Goal: Task Accomplishment & Management: Use online tool/utility

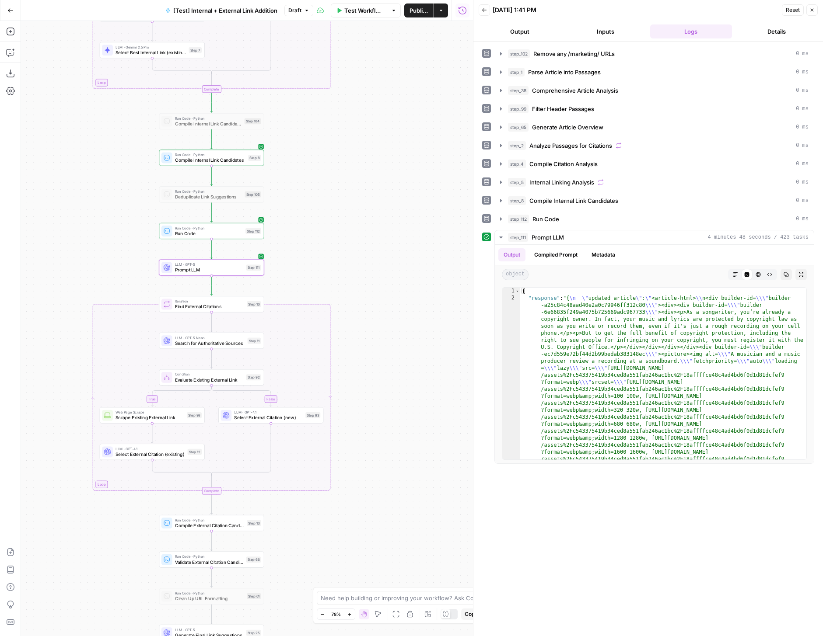
drag, startPoint x: 406, startPoint y: 359, endPoint x: 419, endPoint y: 324, distance: 36.8
click at [419, 324] on div "true false true false true false Workflow Set Inputs Inputs Run Code · Python R…" at bounding box center [247, 328] width 452 height 615
click at [734, 274] on icon "button" at bounding box center [735, 274] width 5 height 5
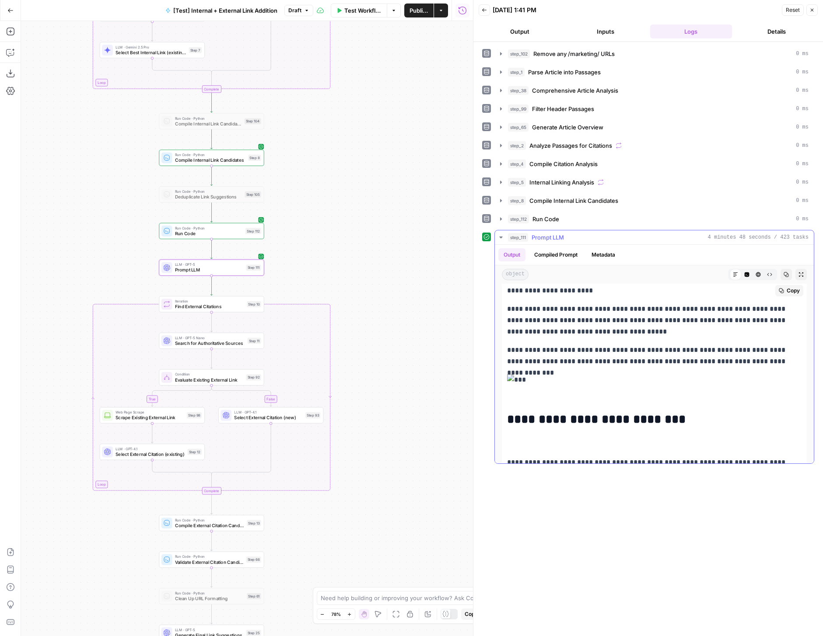
scroll to position [20, 0]
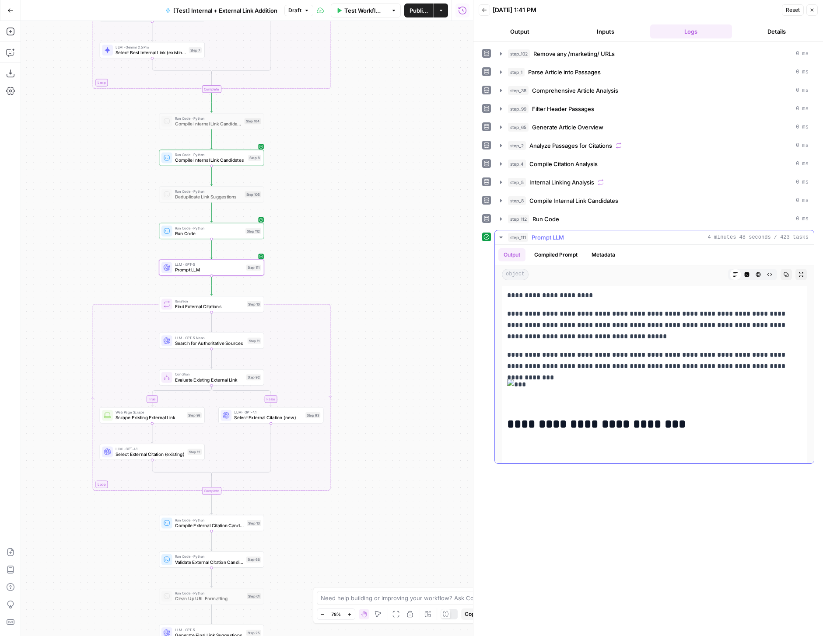
click at [587, 249] on ul "Output Compiled Prompt Metadata" at bounding box center [559, 254] width 122 height 13
click at [597, 251] on button "Metadata" at bounding box center [603, 254] width 34 height 13
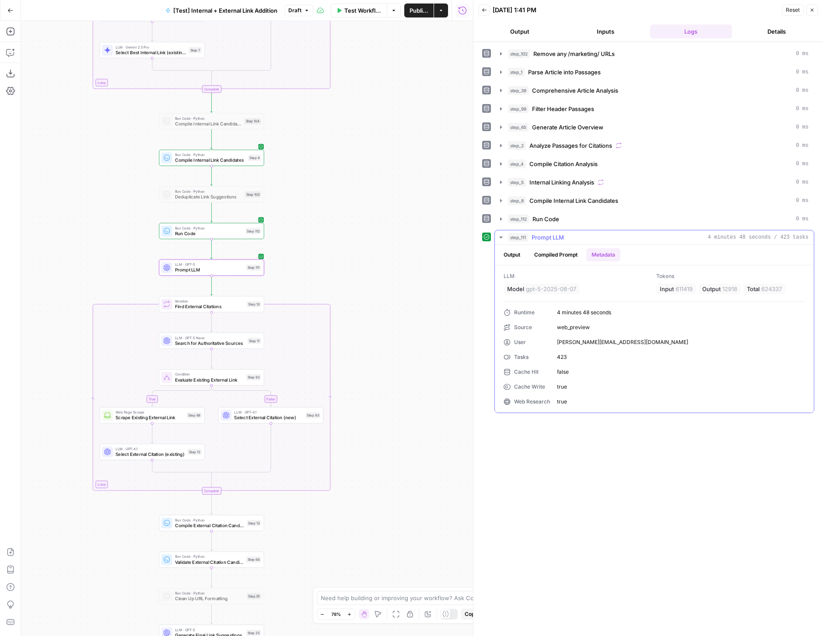
scroll to position [0, 0]
click at [247, 272] on div "LLM · GPT-5 Prompt LLM Step 111 Copy step Delete step Add Note Test" at bounding box center [211, 267] width 100 height 11
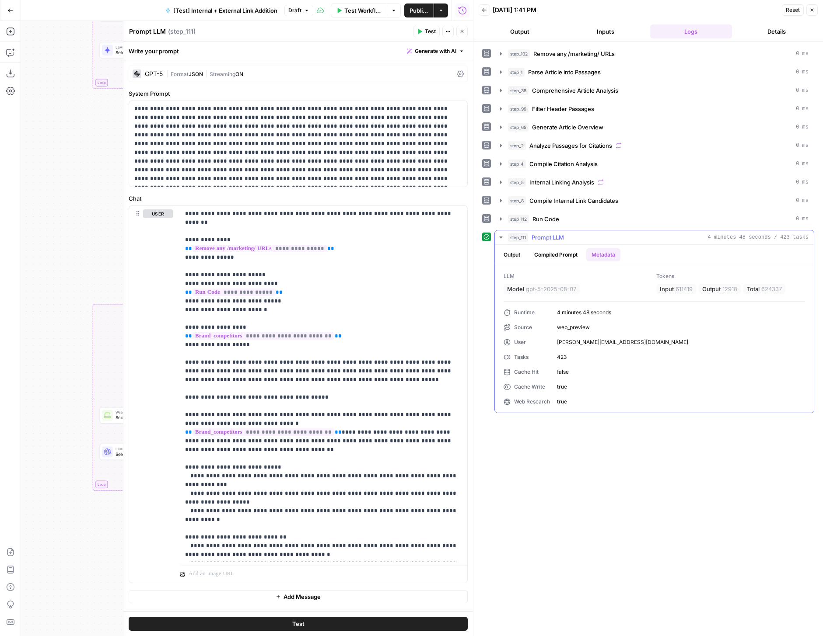
click at [539, 255] on button "Compiled Prompt" at bounding box center [556, 254] width 54 height 13
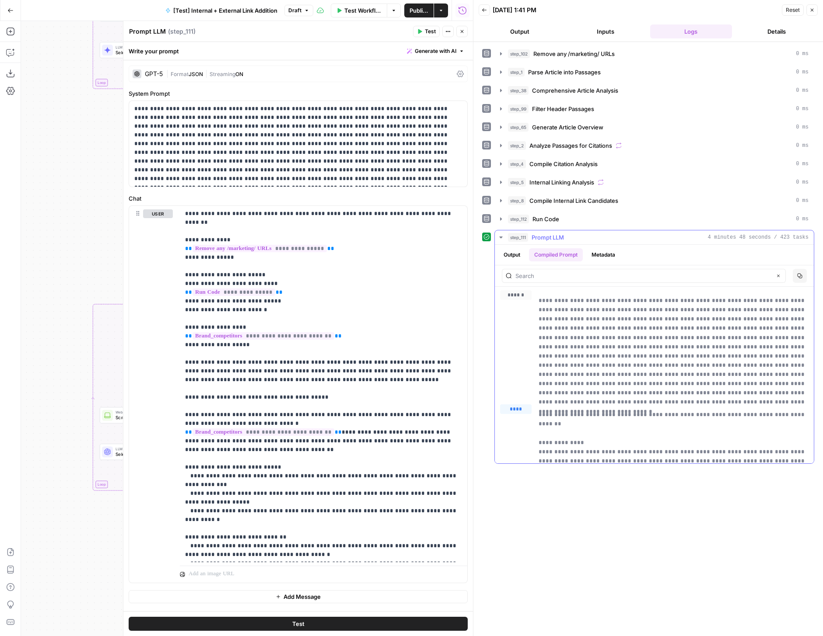
click at [516, 256] on button "Output" at bounding box center [511, 254] width 27 height 13
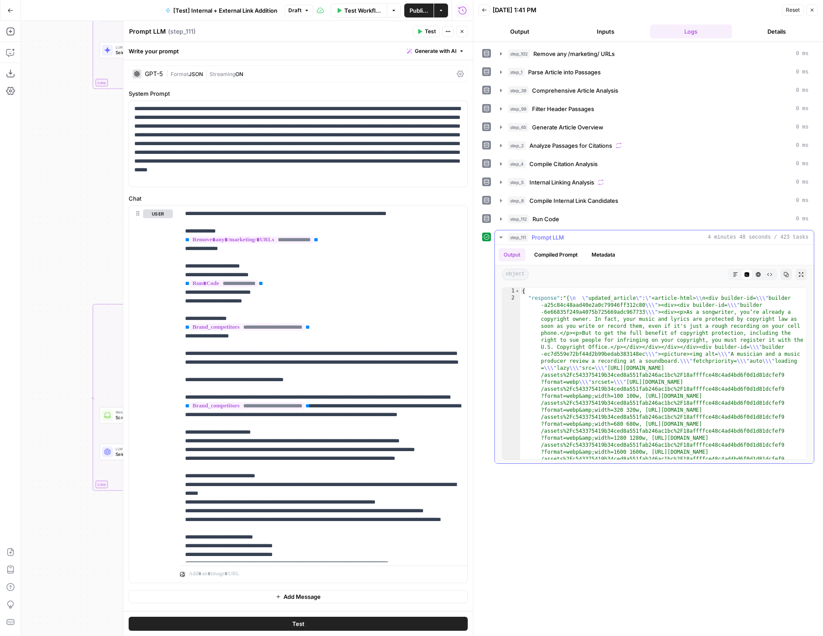
click at [738, 273] on button "Markdown" at bounding box center [734, 274] width 11 height 11
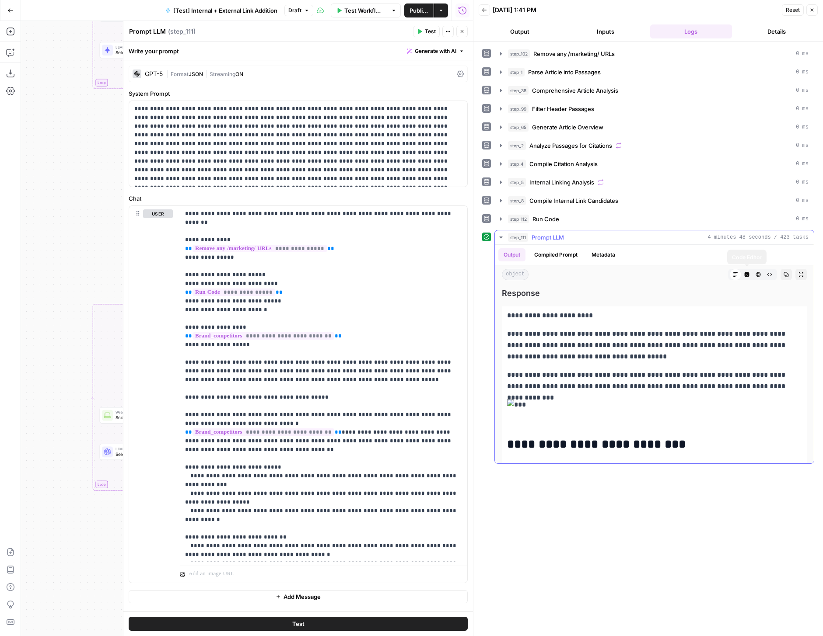
click at [744, 274] on icon "button" at bounding box center [746, 274] width 5 height 5
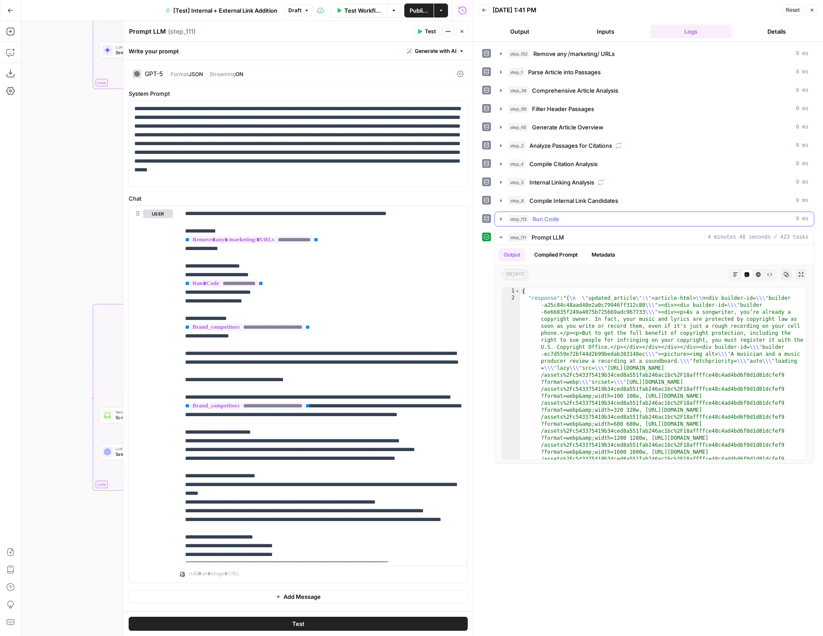
click at [502, 218] on icon "button" at bounding box center [500, 219] width 7 height 7
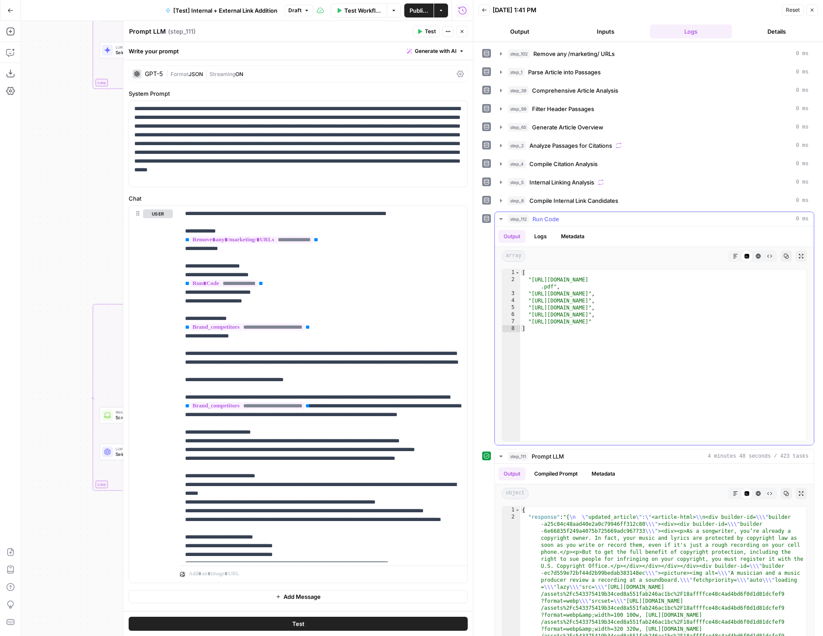
click at [502, 218] on icon "button" at bounding box center [500, 219] width 7 height 7
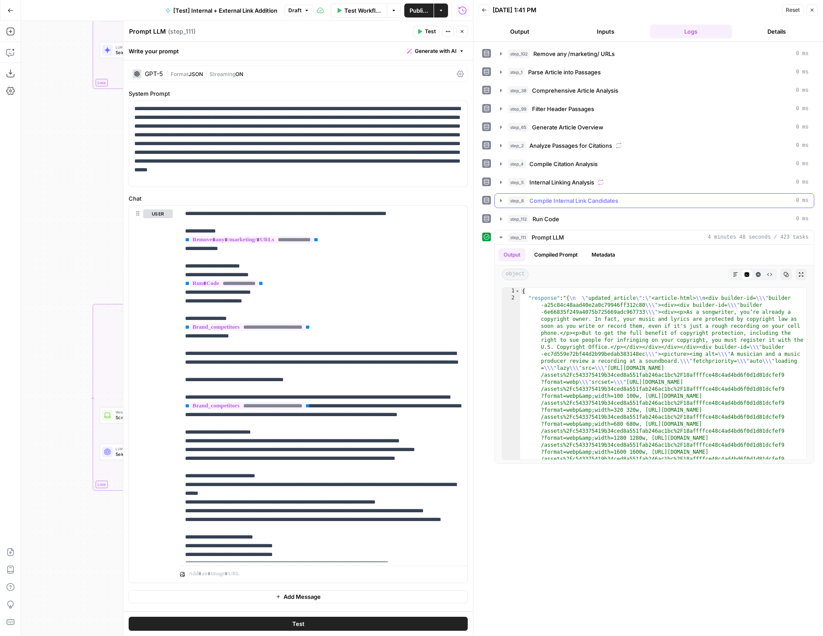
click at [498, 194] on button "step_8 Compile Internal Link Candidates 0 ms" at bounding box center [654, 201] width 319 height 14
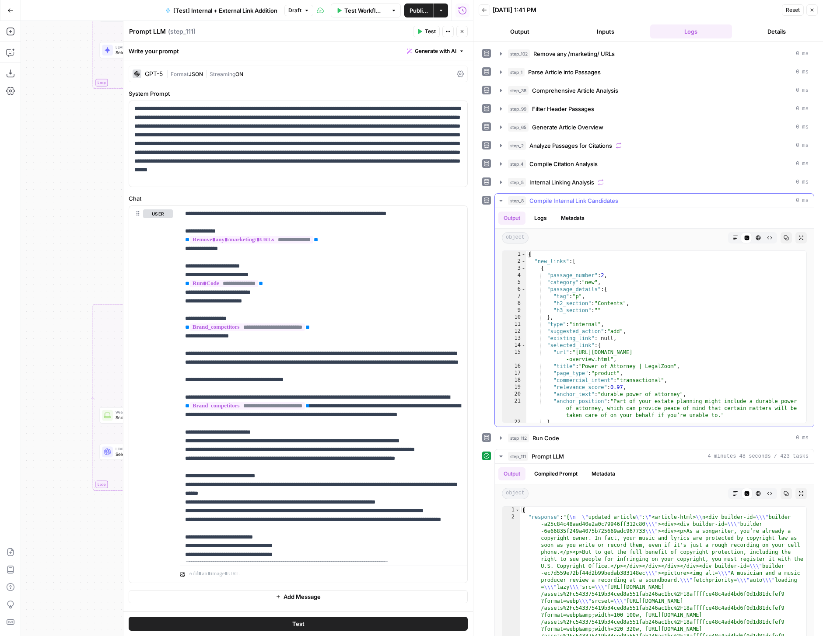
click at [498, 195] on button "step_8 Compile Internal Link Candidates 0 ms" at bounding box center [654, 201] width 319 height 14
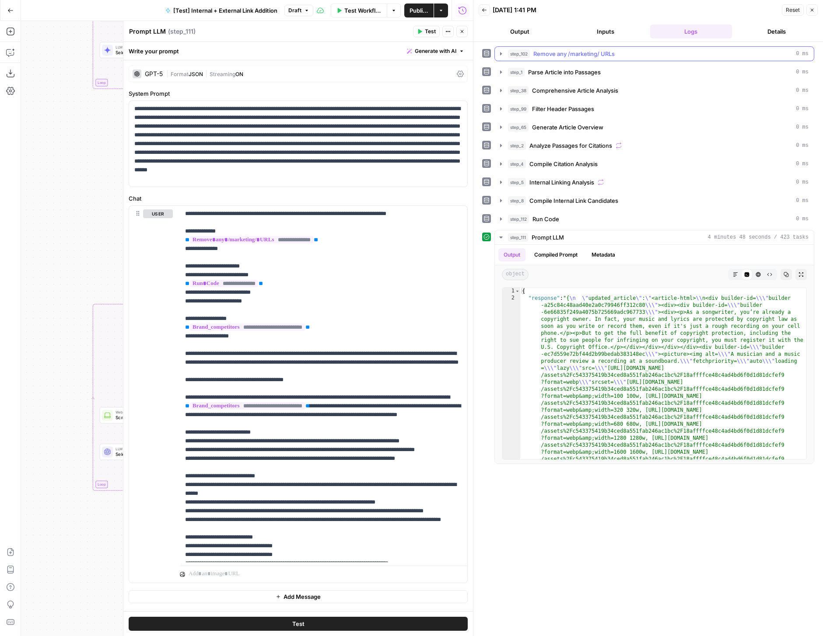
click at [499, 58] on button "step_102 Remove any /marketing/ URLs 0 ms" at bounding box center [654, 54] width 319 height 14
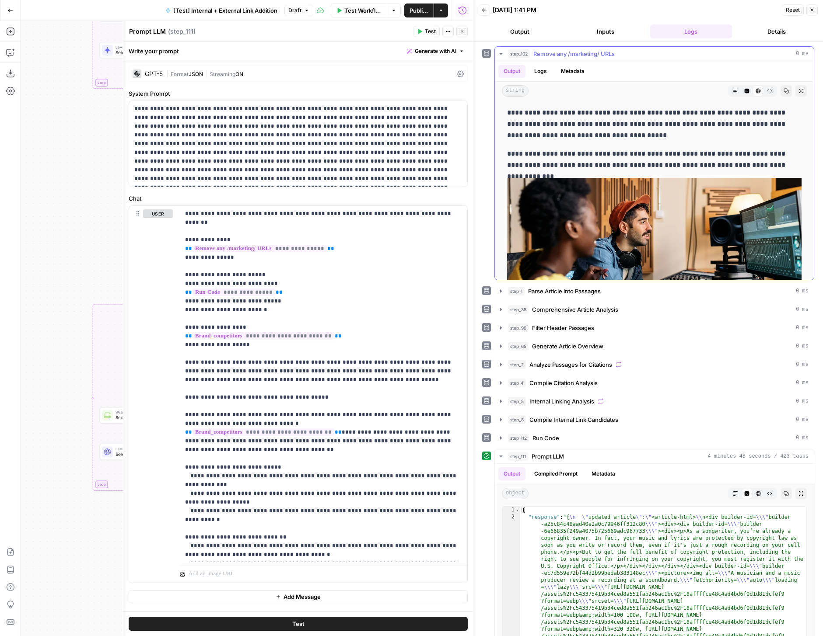
click at [731, 92] on button "Markdown" at bounding box center [734, 90] width 11 height 11
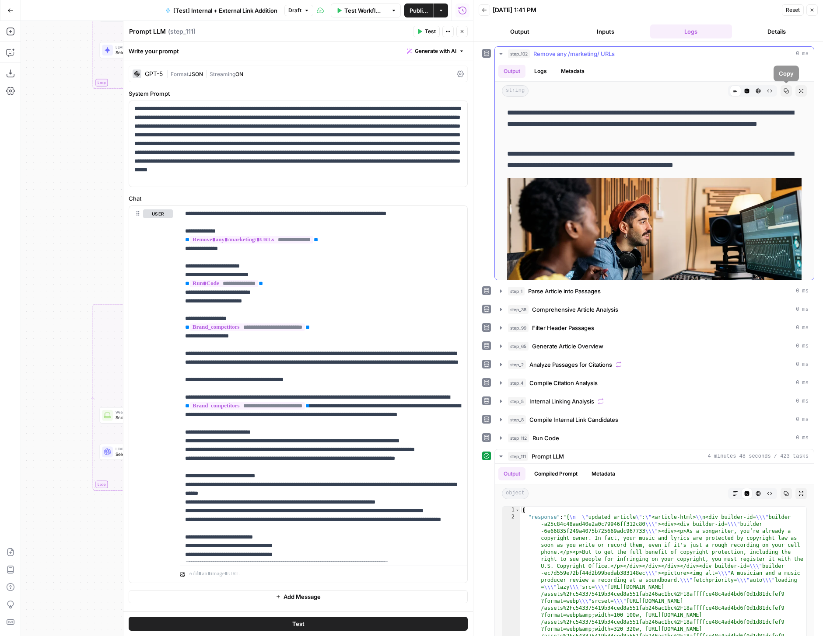
click at [776, 90] on div "string Markdown Code Editor HTML Viewer Raw Output Copy Expand Output" at bounding box center [654, 91] width 319 height 18
click at [775, 90] on button "Raw Output" at bounding box center [769, 90] width 11 height 11
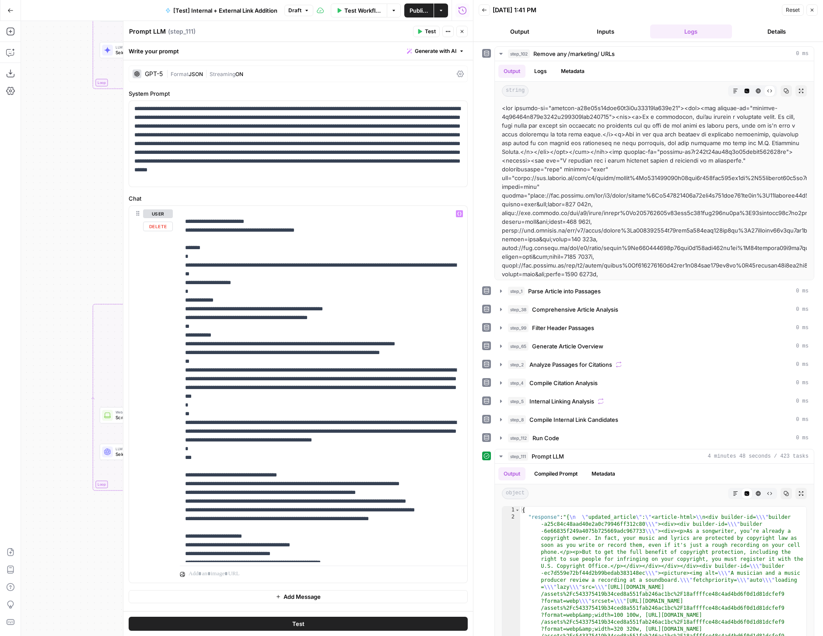
scroll to position [666, 0]
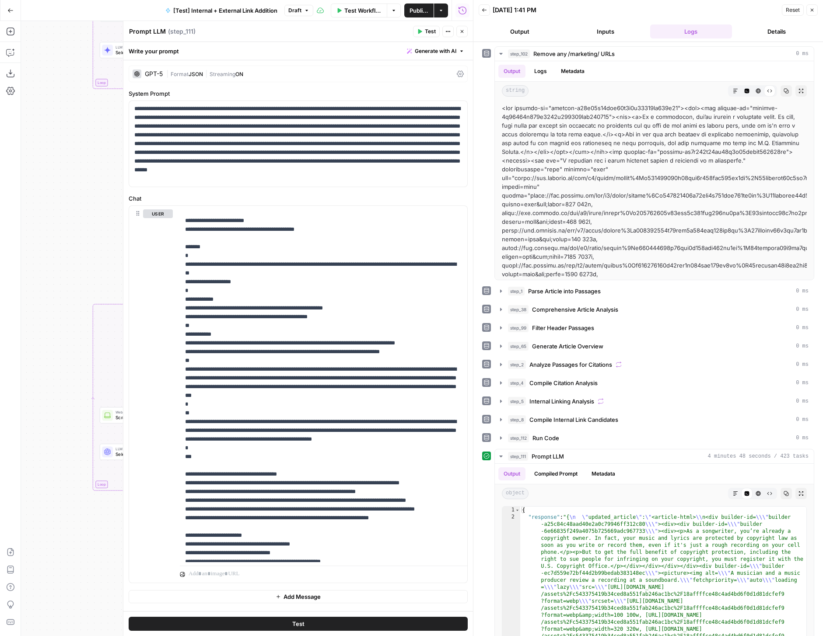
click at [462, 29] on icon "button" at bounding box center [461, 31] width 5 height 5
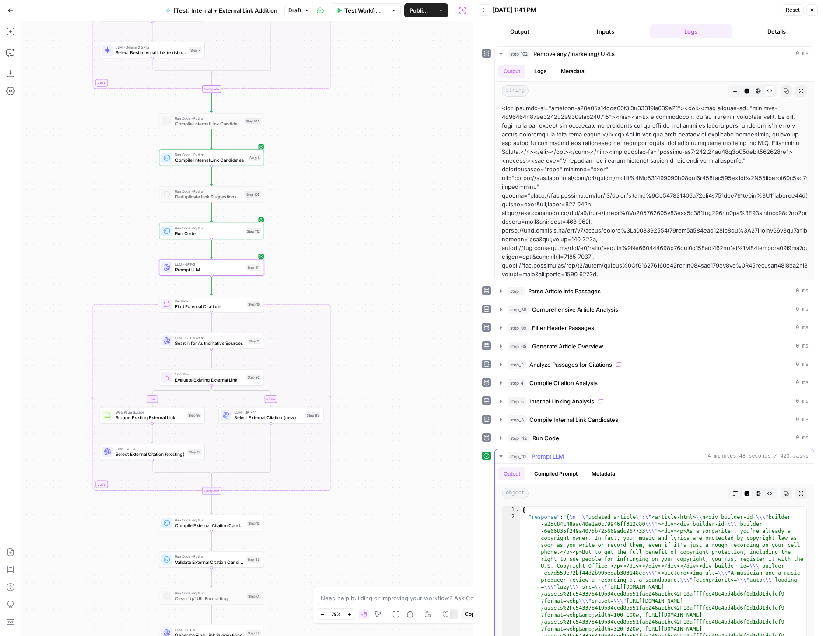
click at [731, 488] on button "Markdown" at bounding box center [734, 493] width 11 height 11
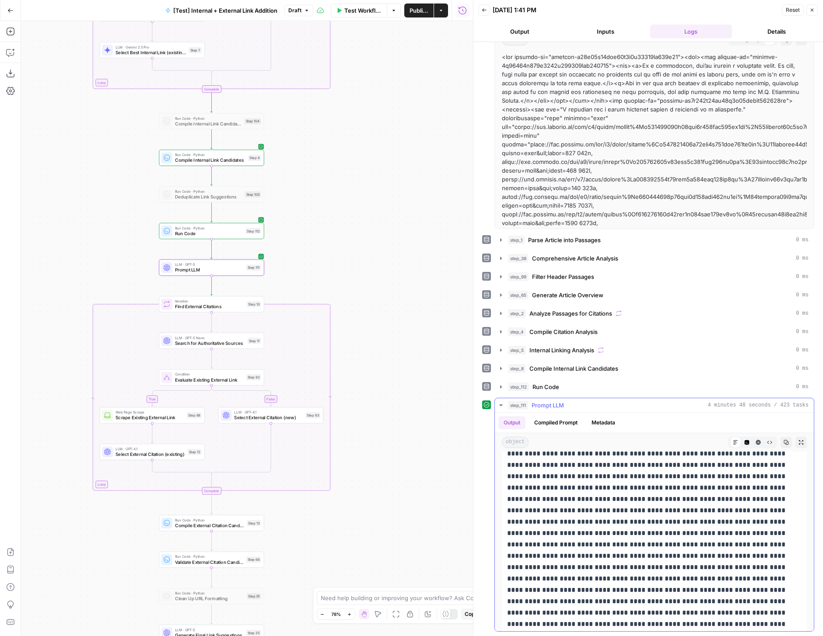
scroll to position [3595, 0]
click at [170, 456] on span "Select External Citation (existing)" at bounding box center [149, 454] width 69 height 7
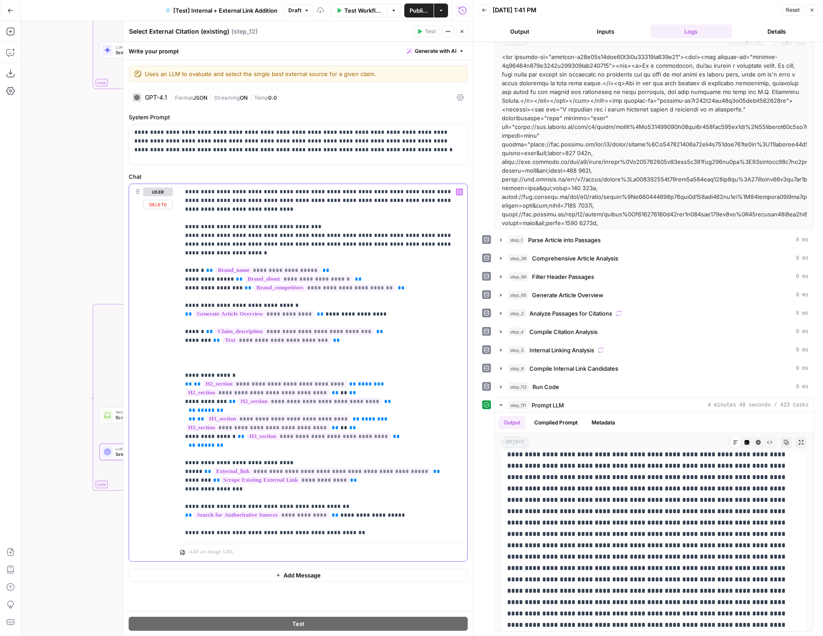
click at [458, 191] on icon "button" at bounding box center [459, 192] width 4 height 4
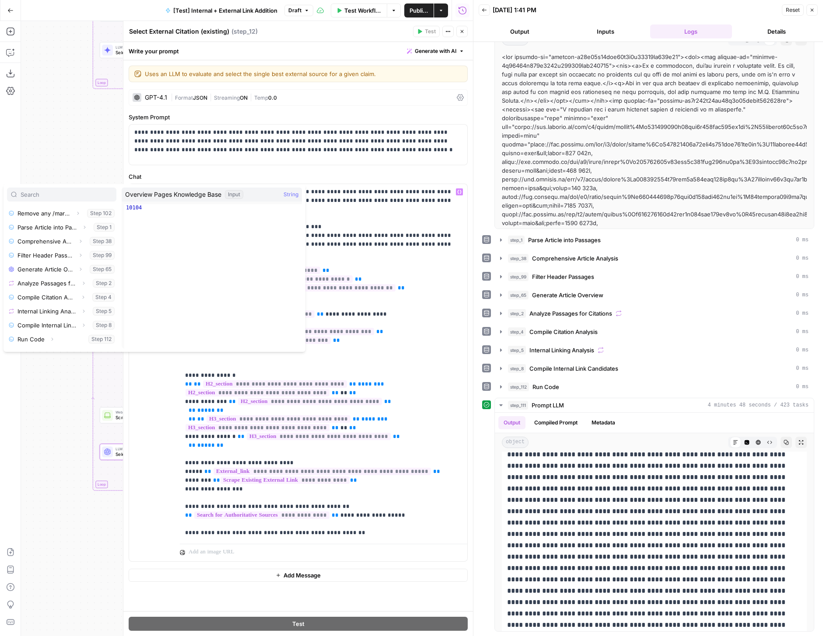
scroll to position [220, 0]
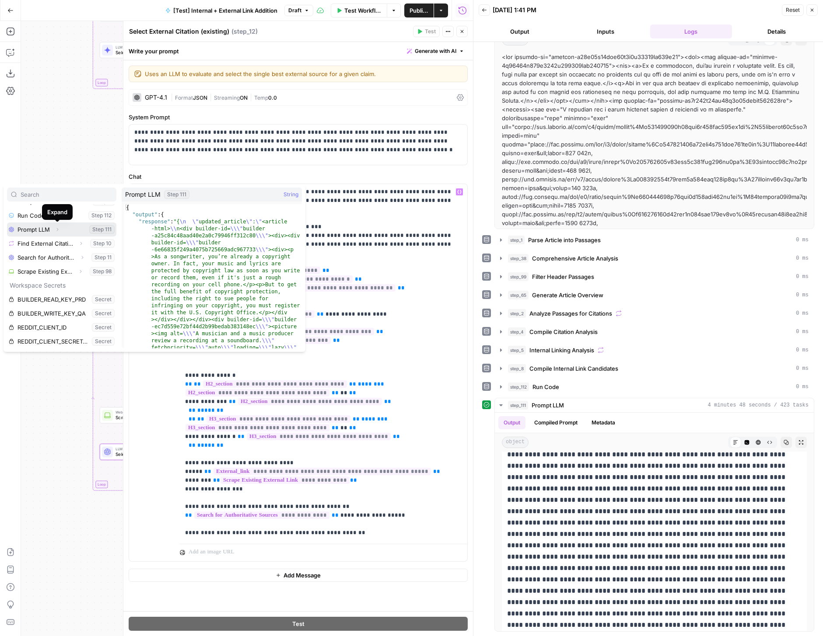
click at [57, 230] on icon "button" at bounding box center [58, 229] width 2 height 3
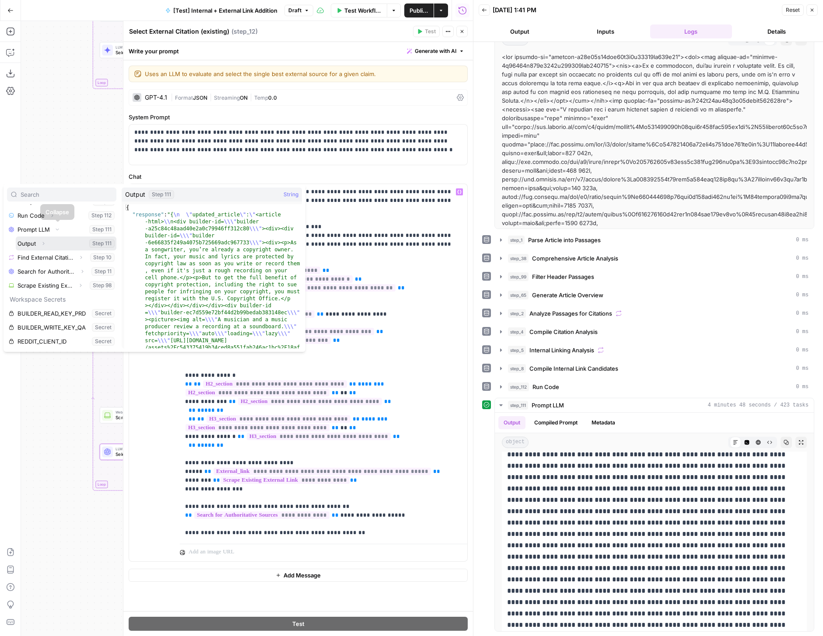
click at [43, 243] on icon "button" at bounding box center [43, 243] width 5 height 5
click at [87, 155] on div "true false true false true false Workflow Set Inputs Inputs Run Code · Python R…" at bounding box center [247, 328] width 452 height 615
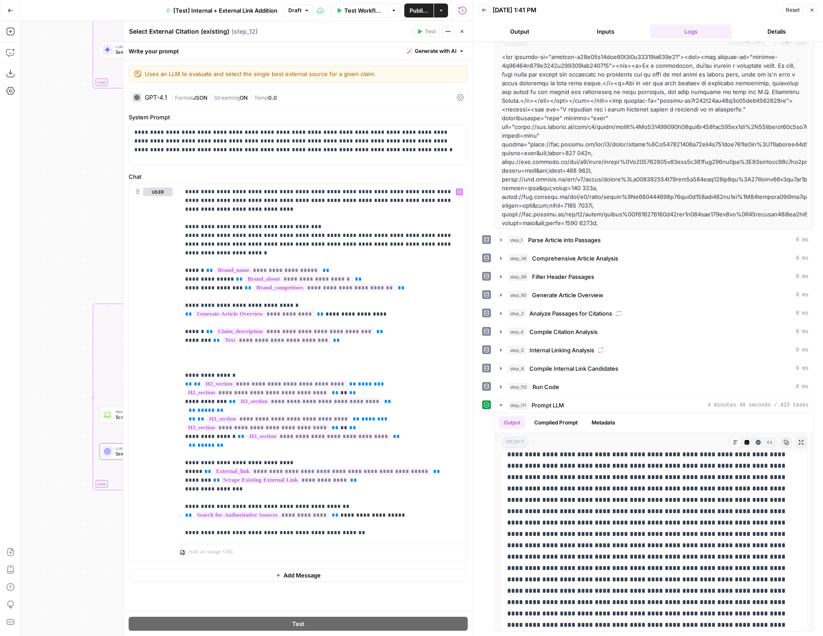
drag, startPoint x: 88, startPoint y: 239, endPoint x: 8, endPoint y: 299, distance: 99.6
click at [8, 299] on div "Add Steps Copilot Download as JSON Settings Import JSON AirOps Academy Help Giv…" at bounding box center [236, 328] width 473 height 615
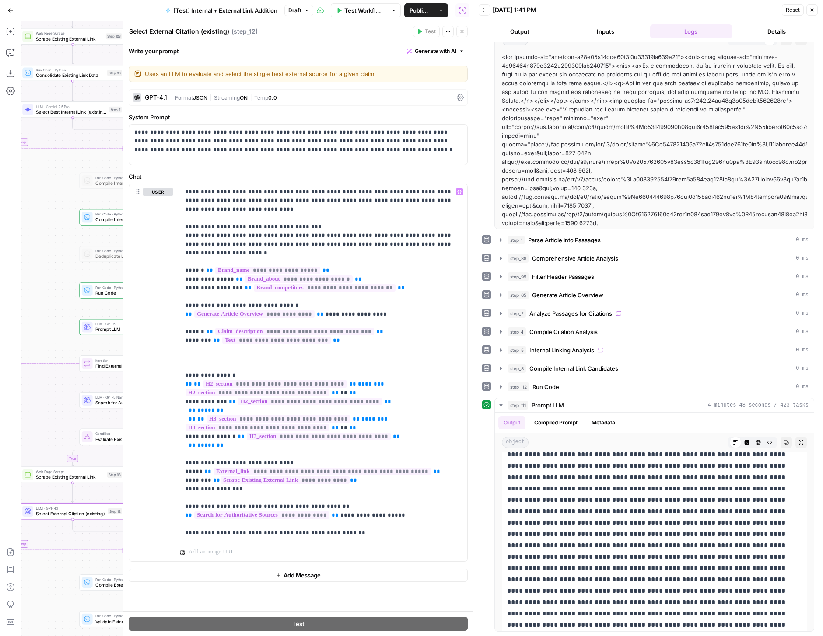
click at [458, 31] on button "Close" at bounding box center [461, 31] width 11 height 11
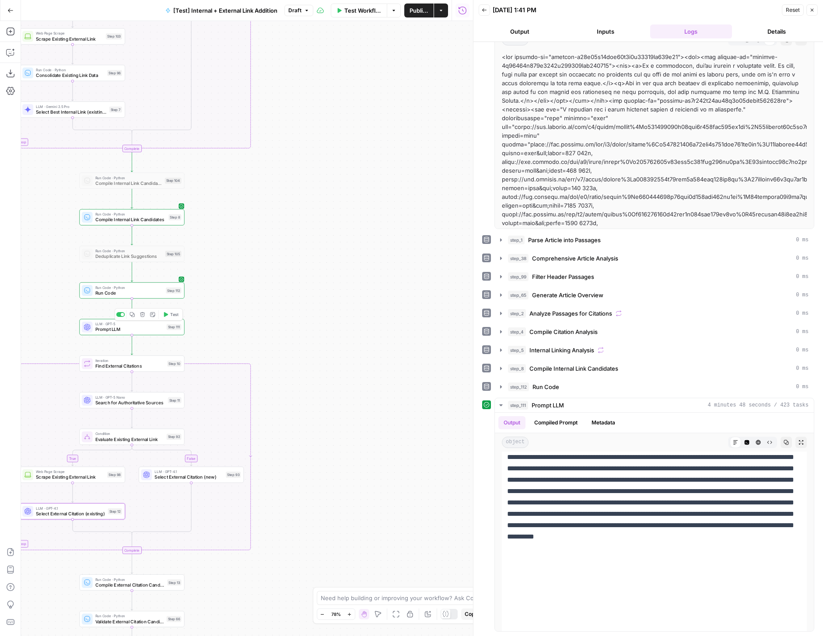
click at [167, 327] on div "Step 111" at bounding box center [174, 327] width 15 height 6
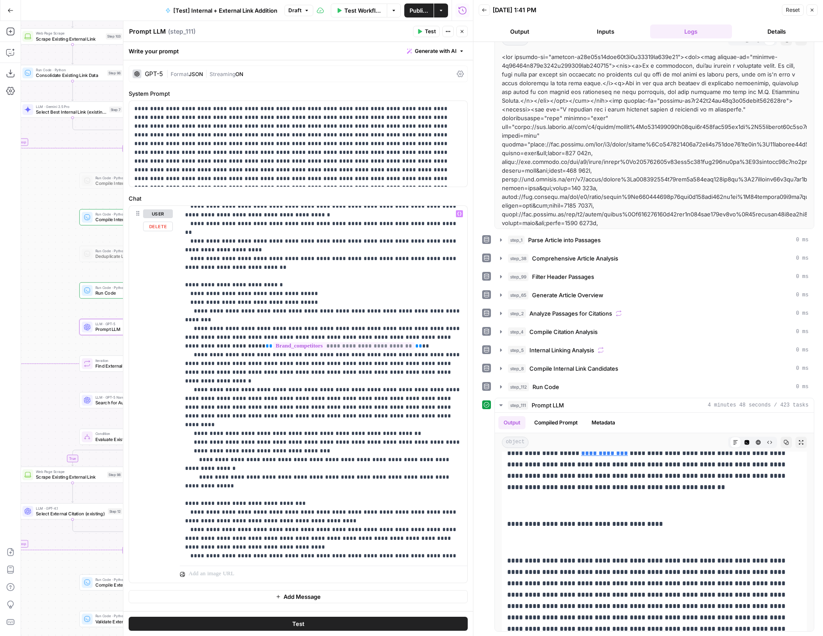
scroll to position [0, 0]
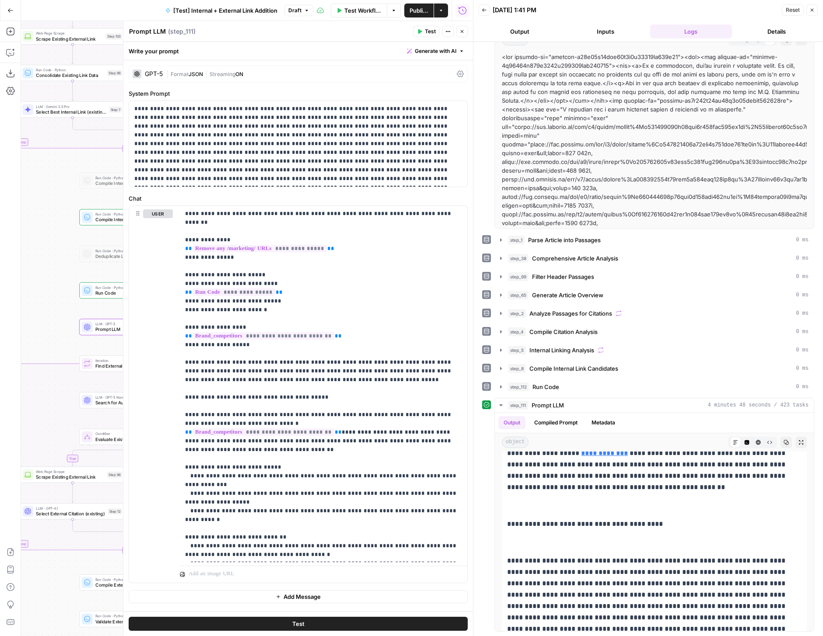
click at [234, 75] on span "Streaming" at bounding box center [222, 74] width 26 height 7
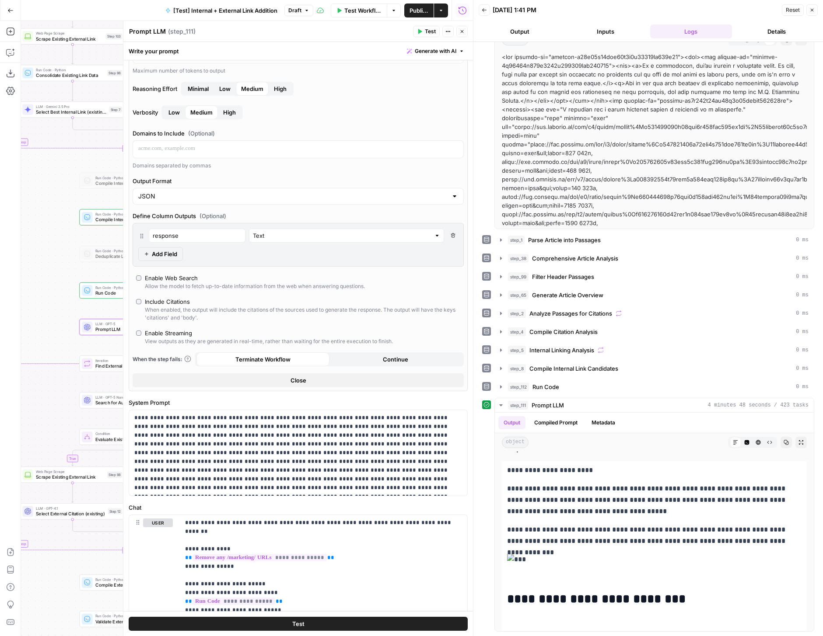
scroll to position [104, 0]
drag, startPoint x: 188, startPoint y: 234, endPoint x: 136, endPoint y: 229, distance: 52.3
click at [136, 229] on div "response Text Delete Field Add Field" at bounding box center [298, 245] width 331 height 44
type input "updated_article"
click at [163, 250] on span "Add Field" at bounding box center [164, 254] width 25 height 9
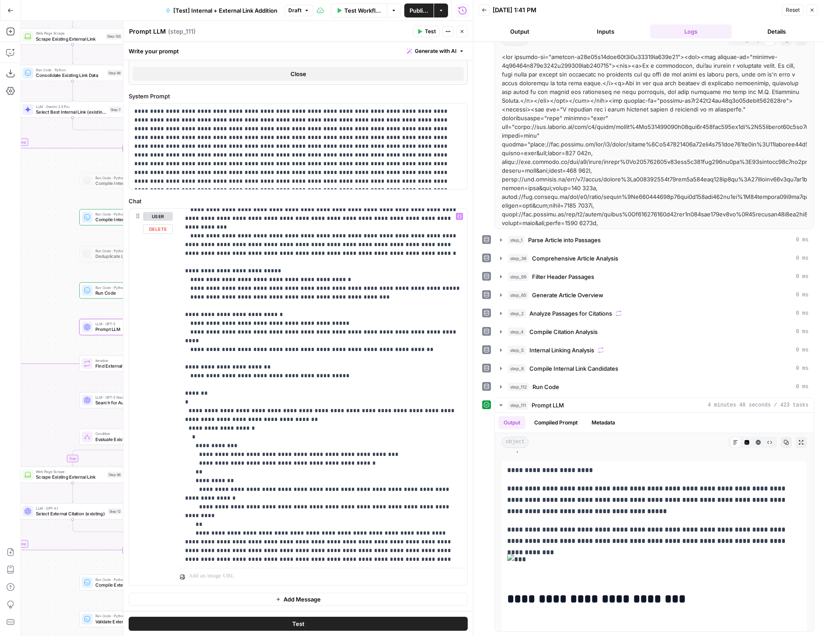
scroll to position [685, 0]
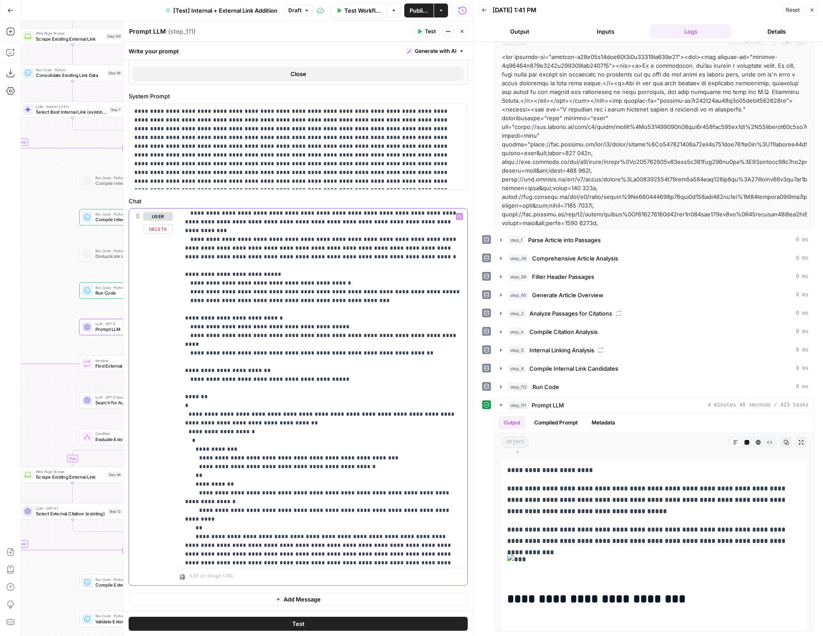
drag, startPoint x: 190, startPoint y: 318, endPoint x: 236, endPoint y: 318, distance: 45.9
click at [236, 318] on p "**********" at bounding box center [323, 122] width 277 height 1190
copy p "**********"
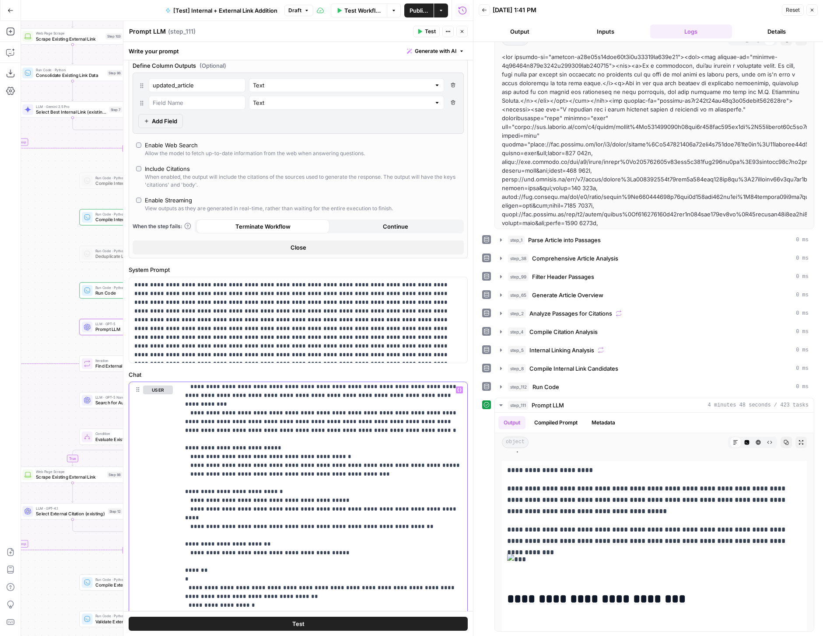
scroll to position [245, 0]
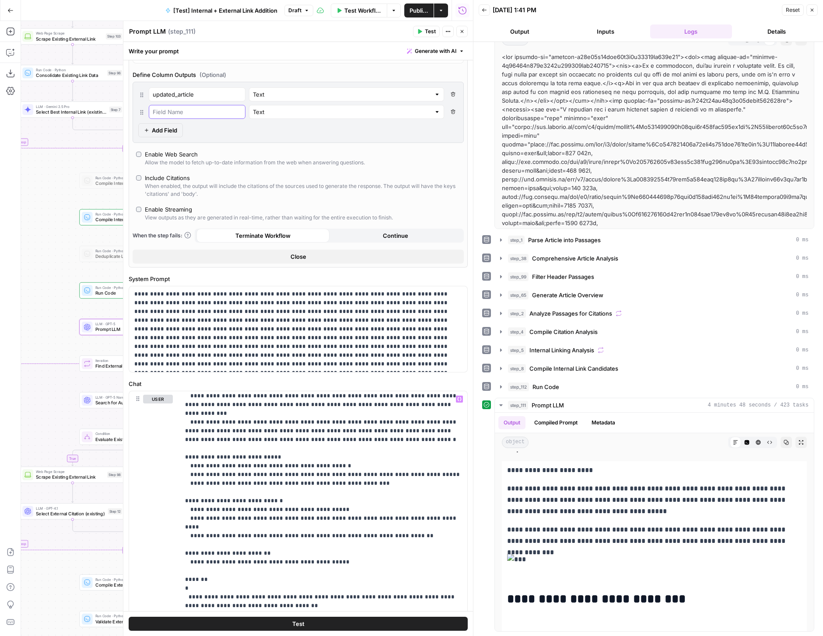
click at [188, 115] on input "text" at bounding box center [197, 112] width 89 height 9
paste input "citation_changes"
type input "citation_changes"
click at [174, 125] on button "Add Field" at bounding box center [160, 130] width 45 height 14
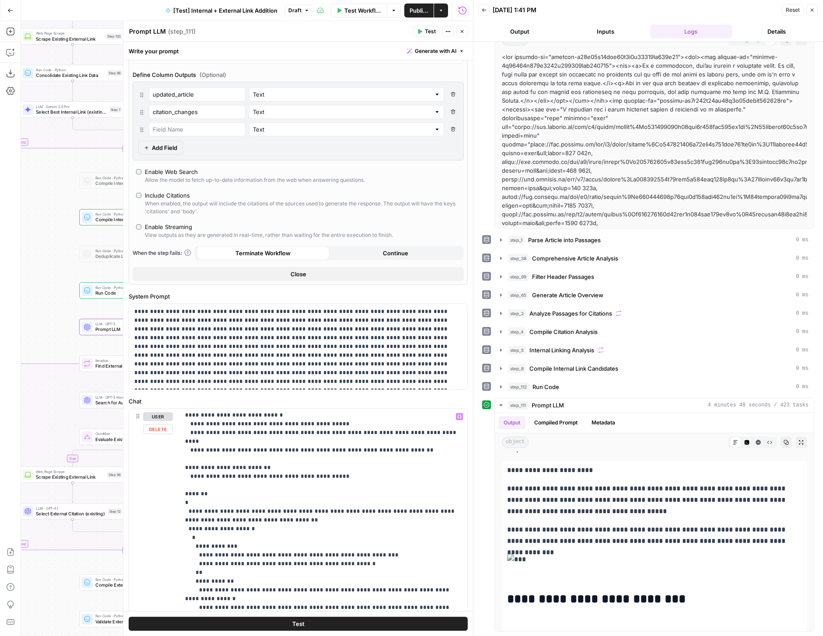
scroll to position [771, 0]
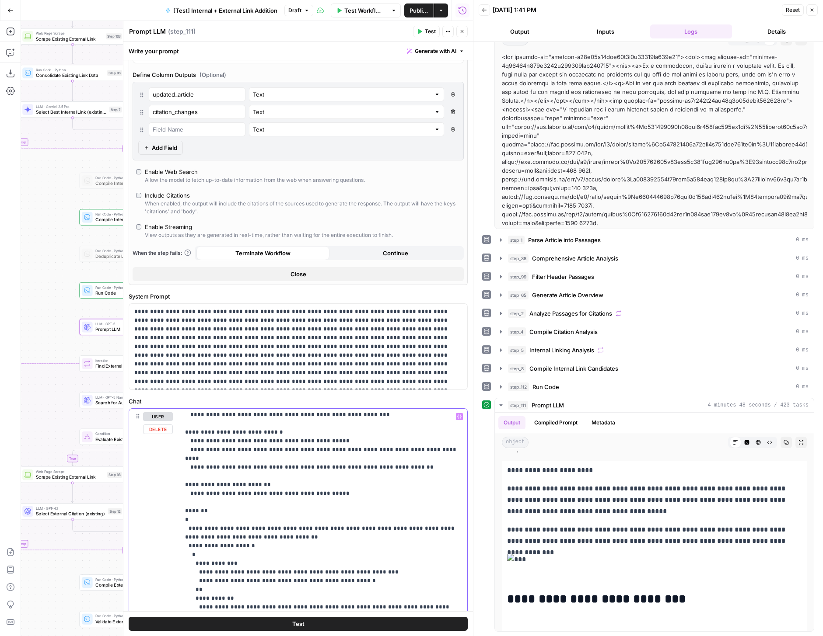
drag, startPoint x: 190, startPoint y: 573, endPoint x: 240, endPoint y: 573, distance: 49.4
click at [240, 573] on p "**********" at bounding box center [323, 236] width 277 height 1190
copy p "**********"
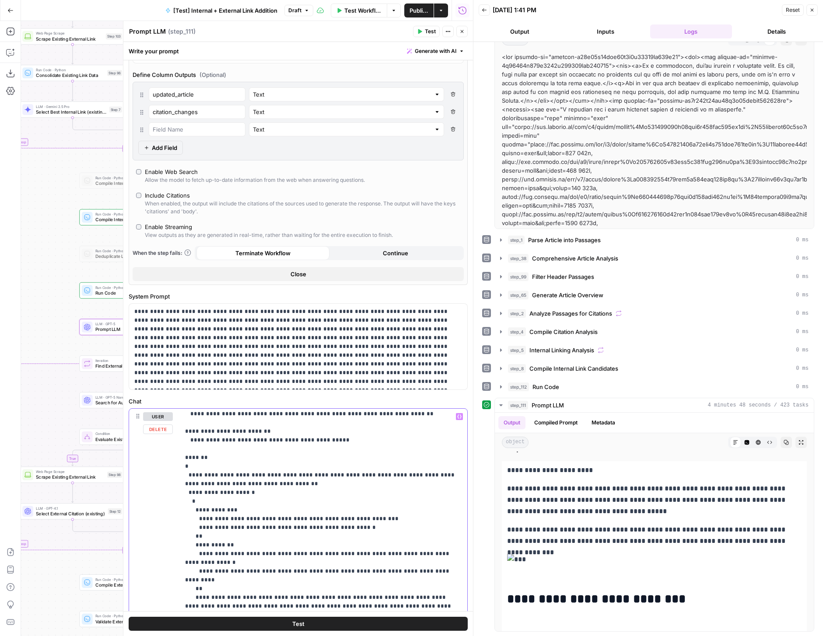
scroll to position [826, 0]
click at [187, 137] on div "updated_article Text Delete Field citation_changes Text Delete Field Text Delet…" at bounding box center [298, 121] width 331 height 79
click at [186, 133] on input "text" at bounding box center [197, 129] width 89 height 9
paste input "updates_summary"
type input "updates_summary"
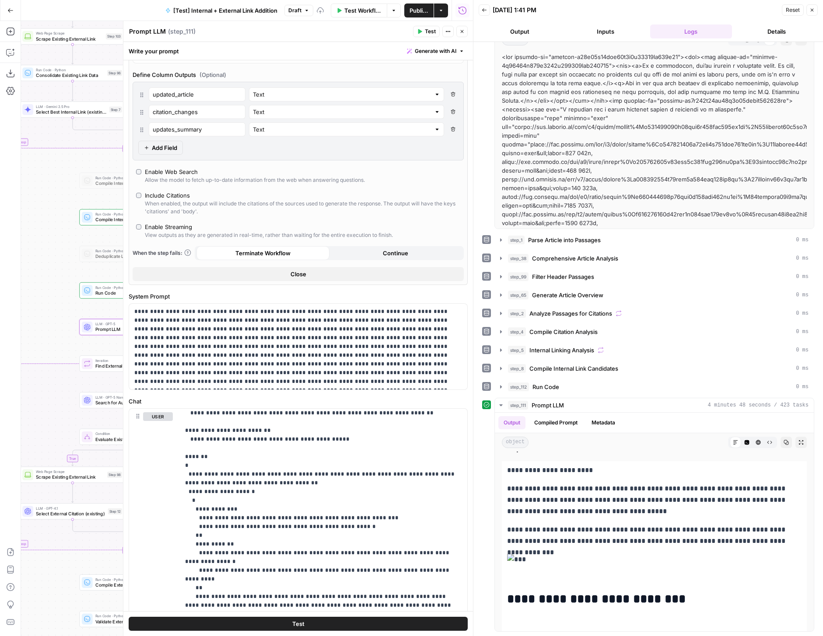
click at [305, 619] on button "Test" at bounding box center [298, 624] width 339 height 14
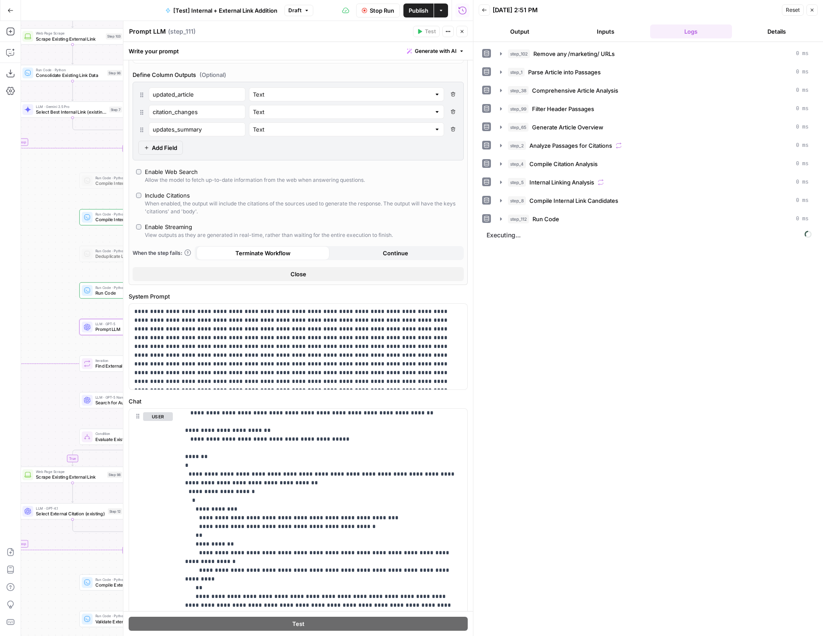
click at [463, 33] on icon "button" at bounding box center [461, 31] width 5 height 5
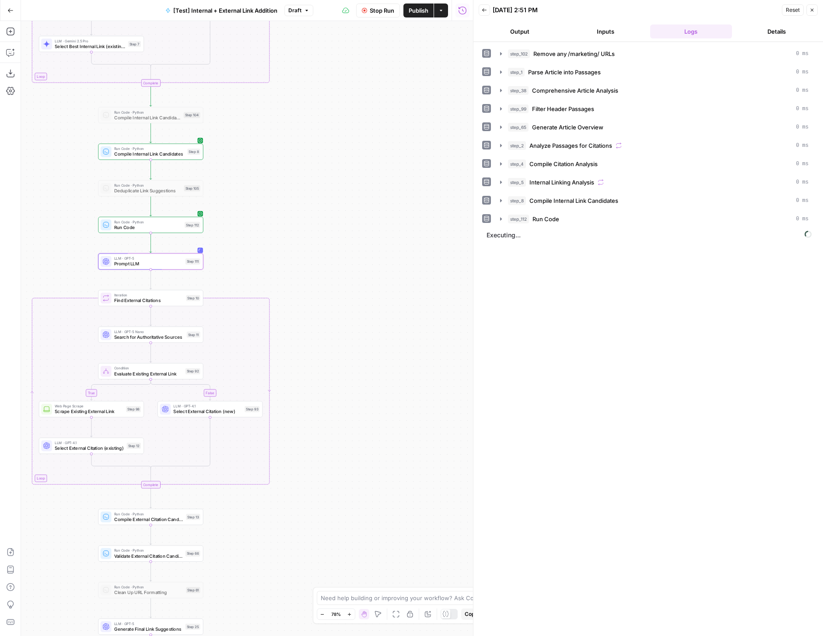
drag, startPoint x: 368, startPoint y: 337, endPoint x: 397, endPoint y: 305, distance: 43.0
click at [397, 305] on div "true false true false true false Workflow Set Inputs Inputs Run Code · Python R…" at bounding box center [247, 328] width 452 height 615
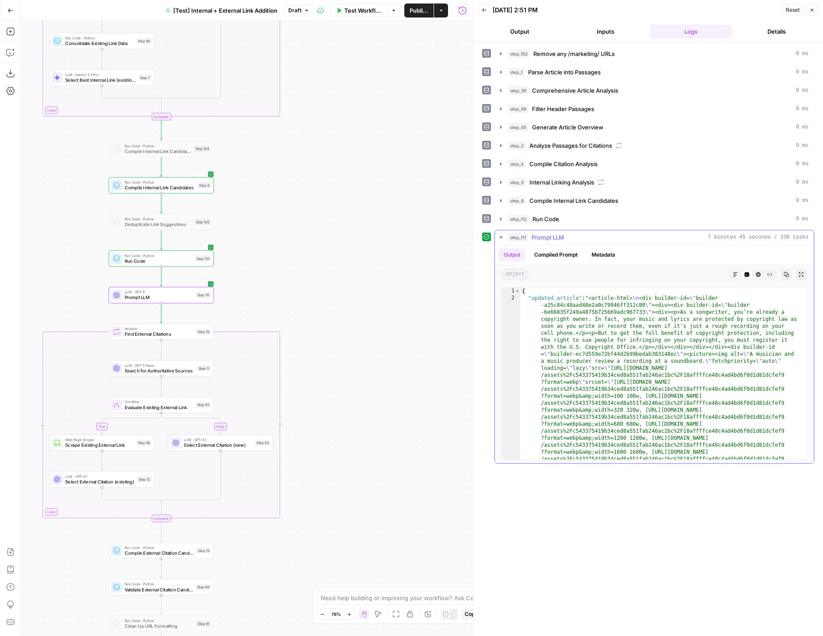
click at [735, 274] on icon "button" at bounding box center [735, 274] width 4 height 4
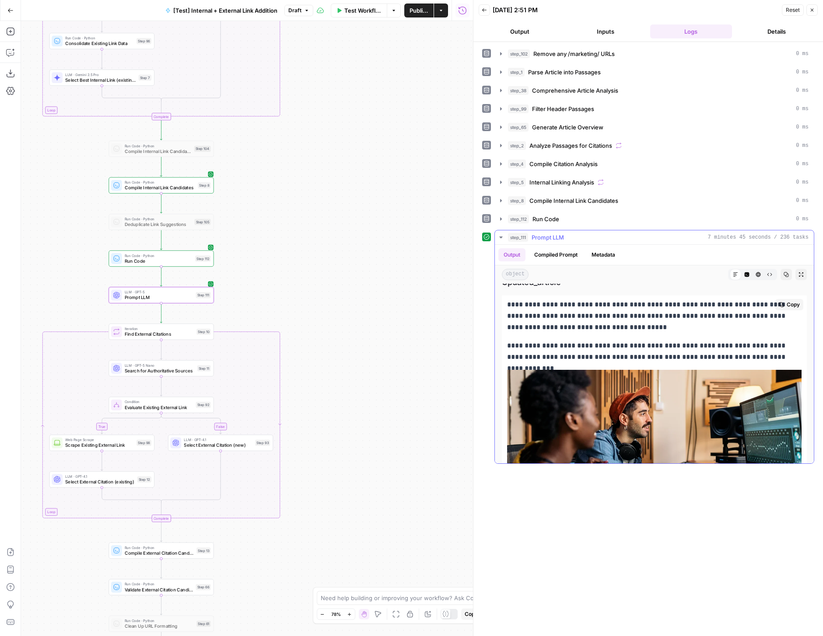
scroll to position [0, 0]
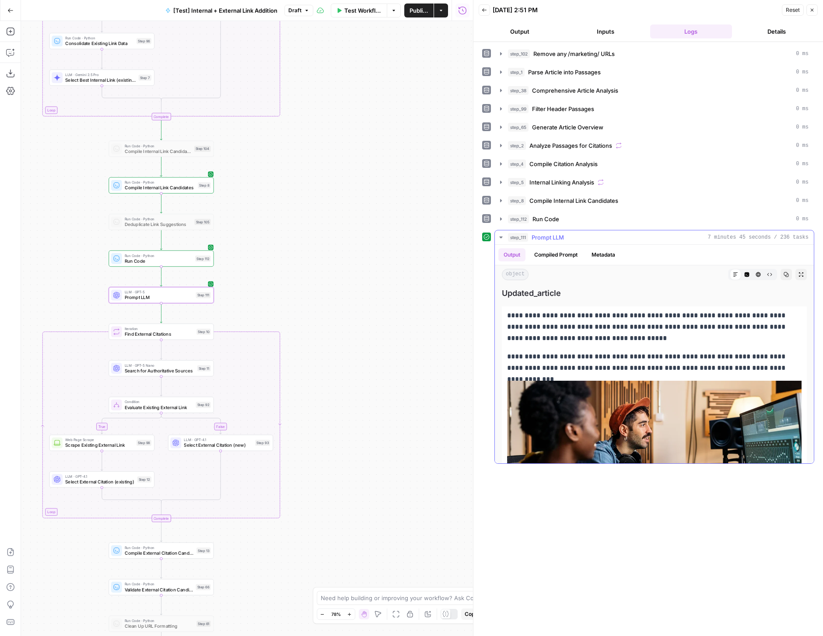
click at [752, 272] on button "HTML Viewer" at bounding box center [757, 274] width 11 height 11
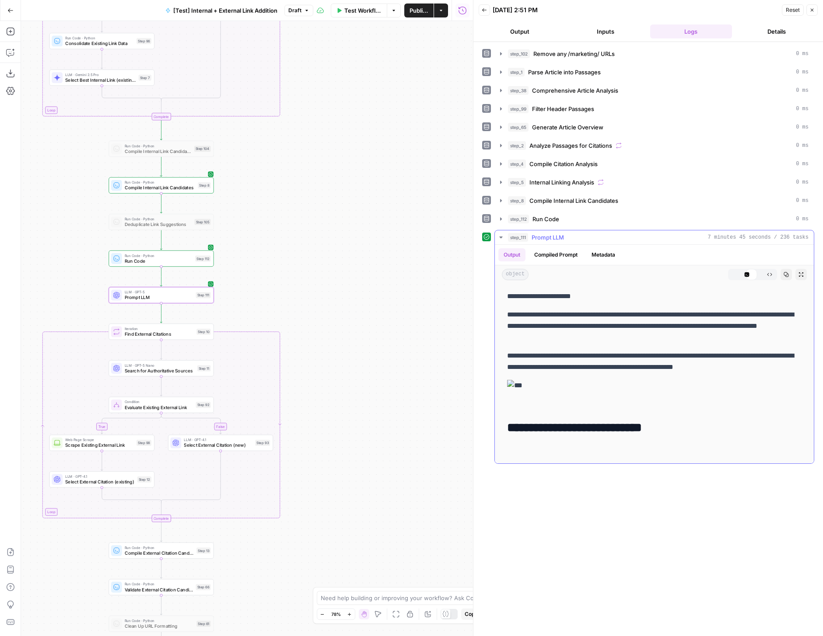
click at [743, 273] on button "Code Editor" at bounding box center [746, 274] width 11 height 11
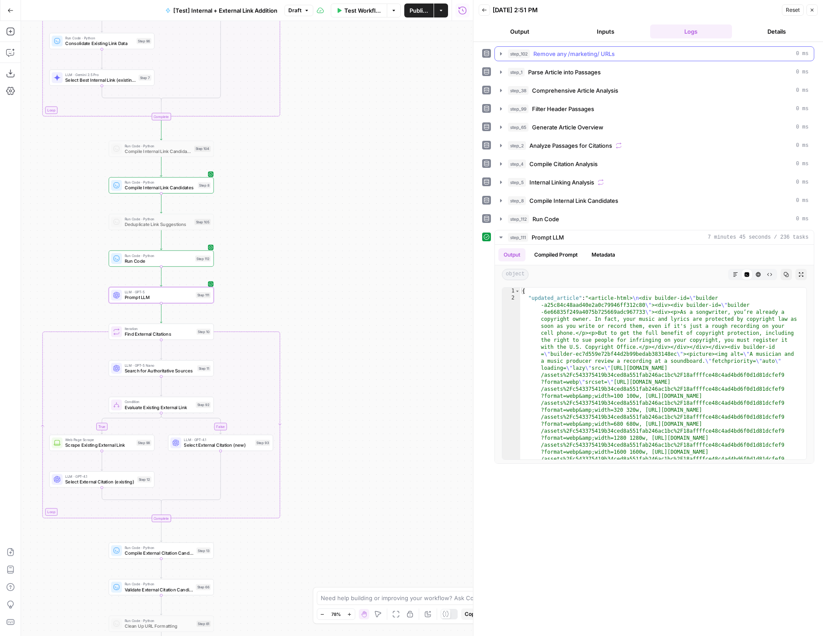
click at [496, 53] on button "step_102 Remove any /marketing/ URLs 0 ms" at bounding box center [654, 54] width 319 height 14
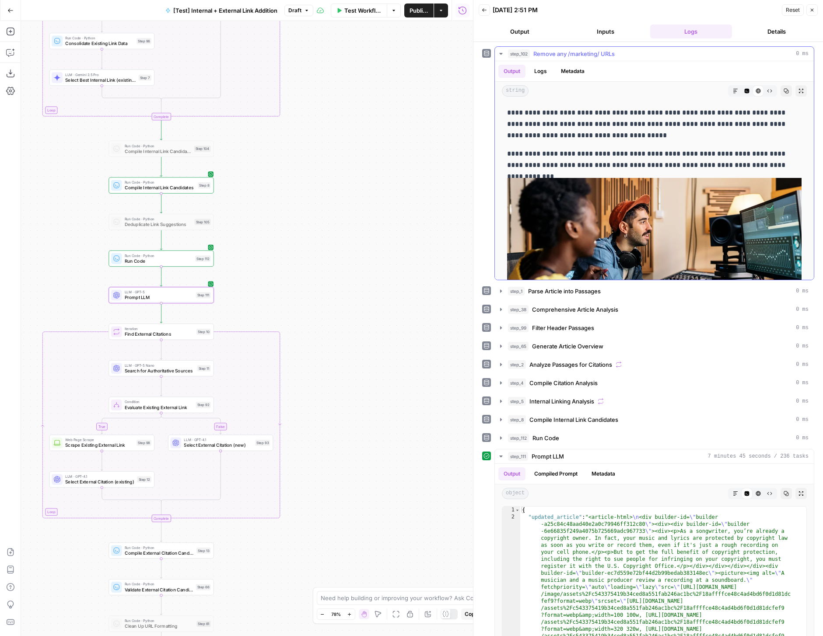
click at [729, 92] on button "Markdown" at bounding box center [734, 90] width 11 height 11
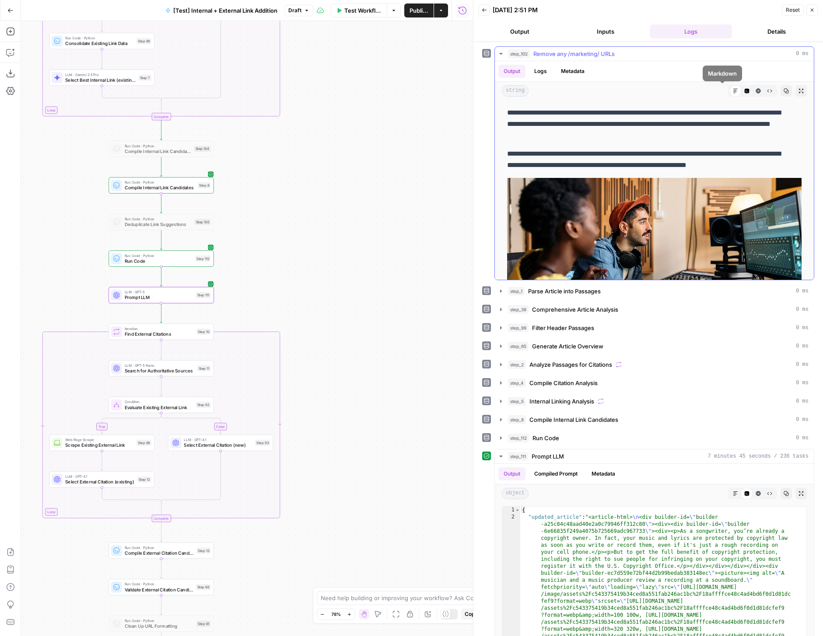
click at [741, 92] on button "Code Editor" at bounding box center [746, 90] width 11 height 11
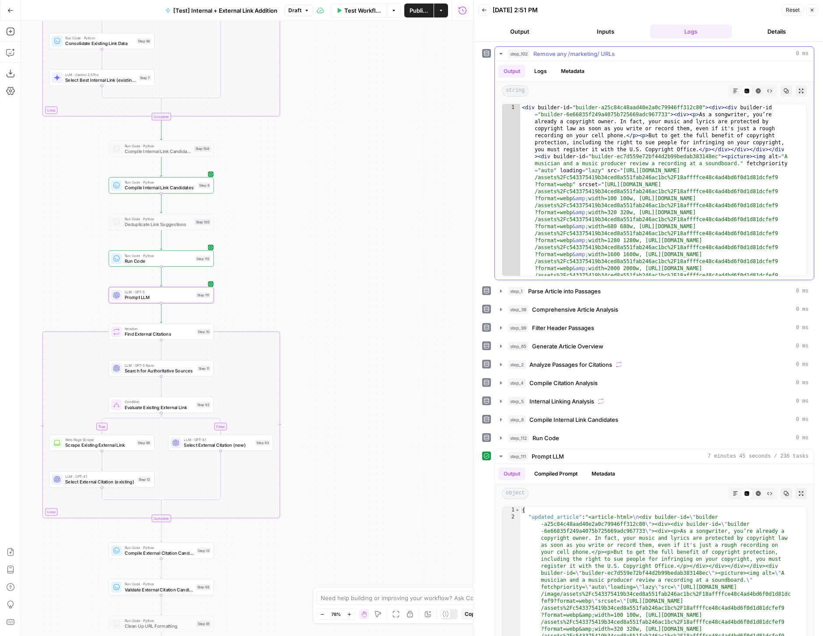
click at [731, 94] on button "Markdown" at bounding box center [734, 90] width 11 height 11
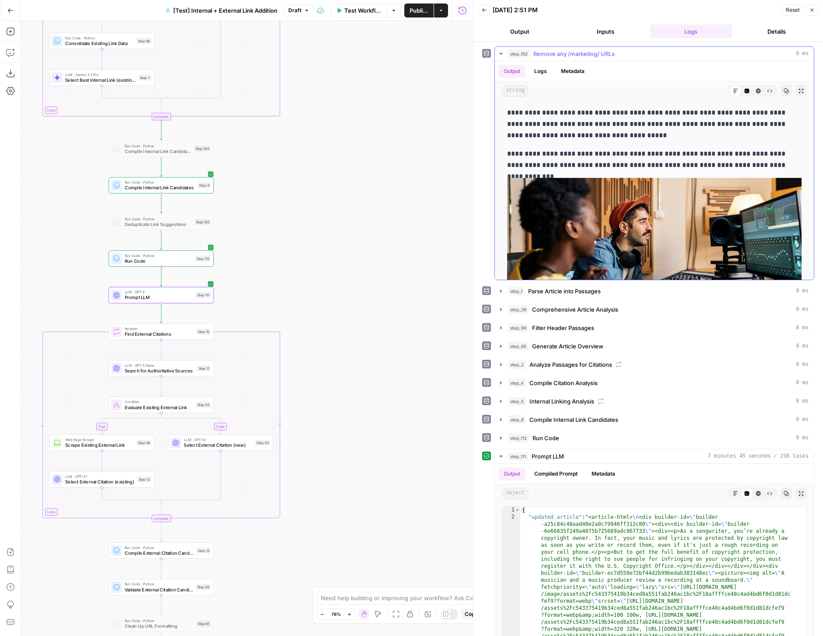
click at [741, 87] on button "Code Editor" at bounding box center [746, 90] width 11 height 11
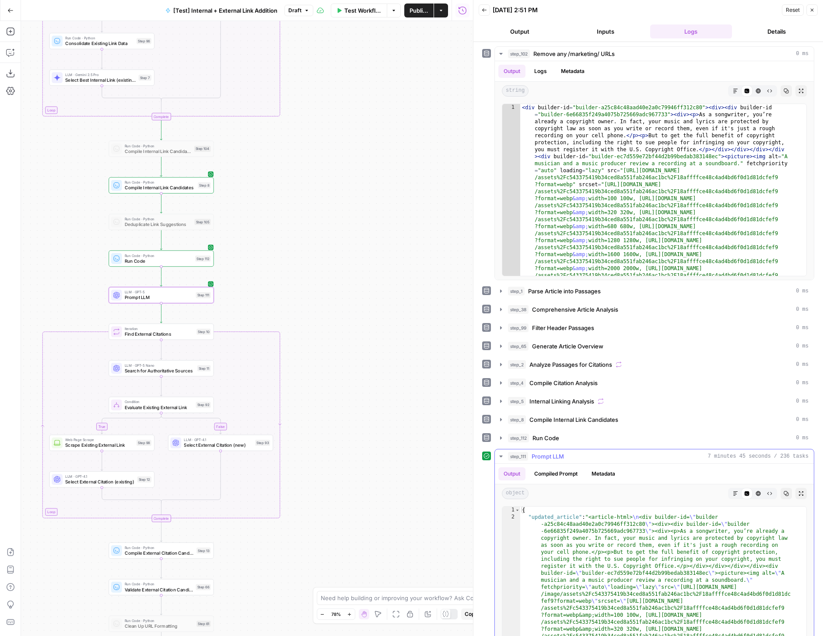
click at [733, 494] on icon "button" at bounding box center [735, 494] width 4 height 4
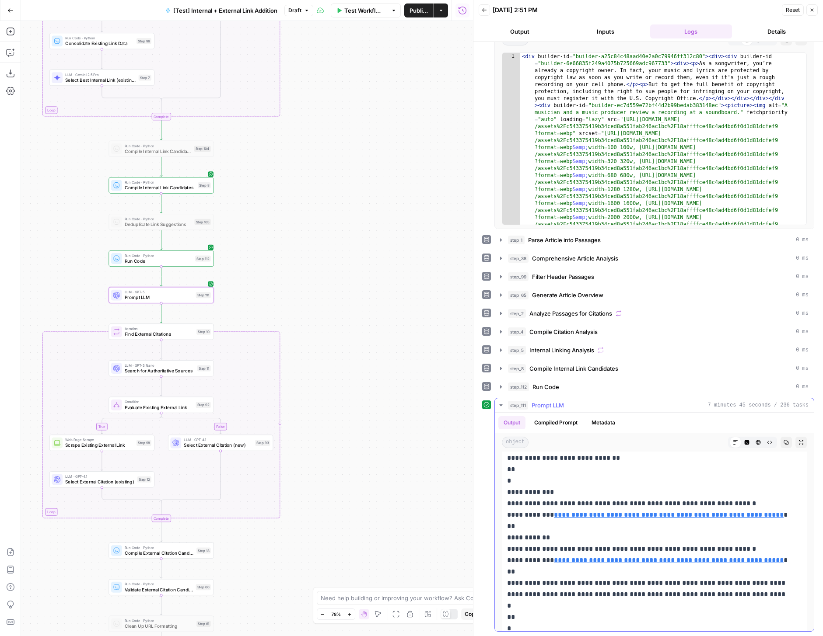
scroll to position [3625, 0]
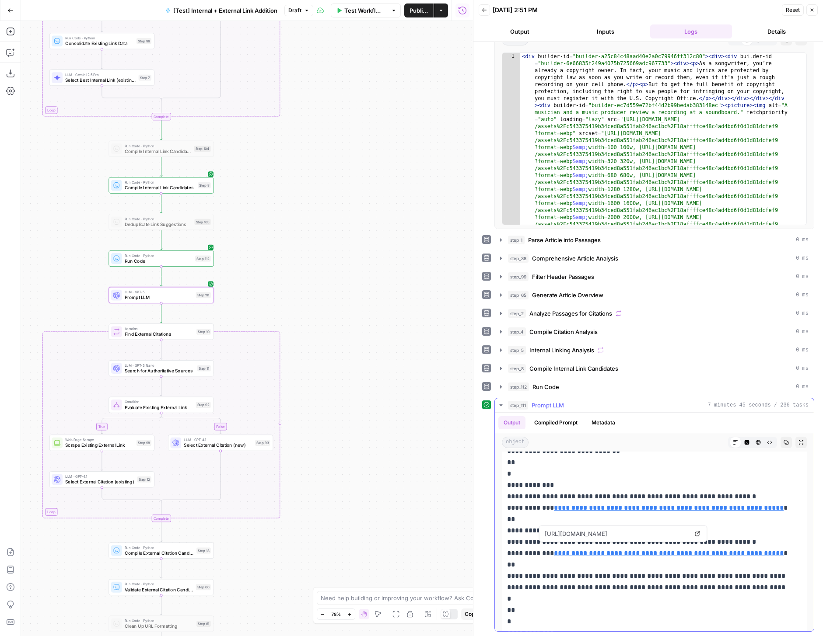
click at [696, 534] on icon at bounding box center [696, 533] width 5 height 5
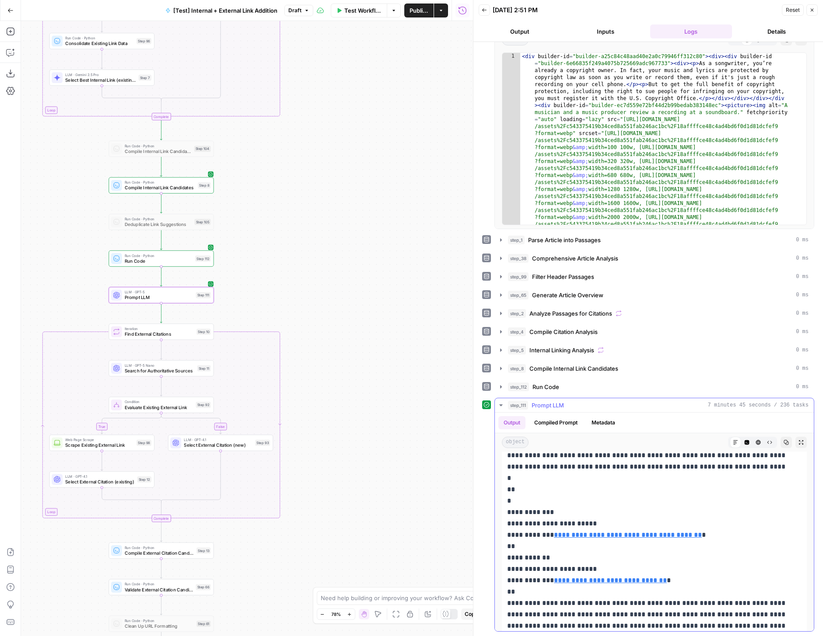
scroll to position [3750, 0]
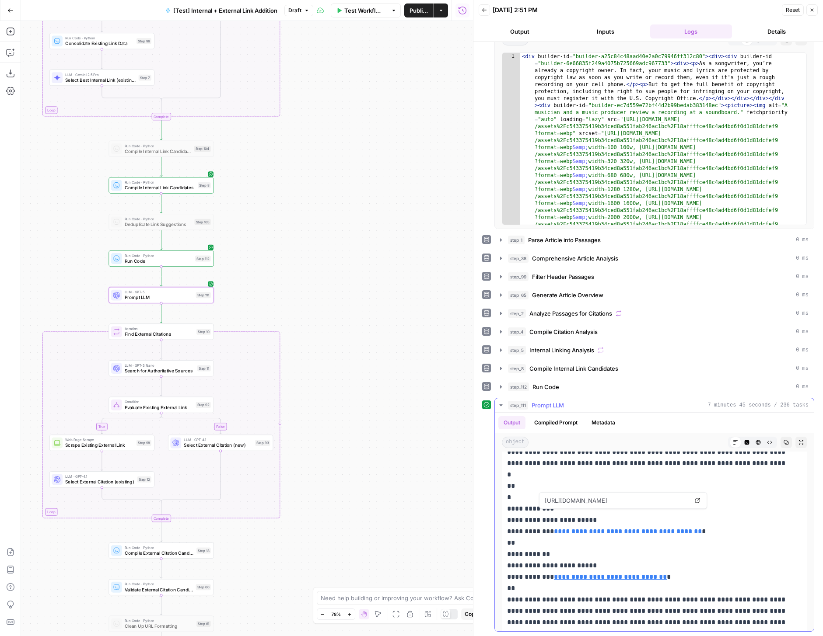
click at [695, 502] on icon at bounding box center [696, 500] width 5 height 5
click at [698, 545] on icon at bounding box center [696, 546] width 5 height 5
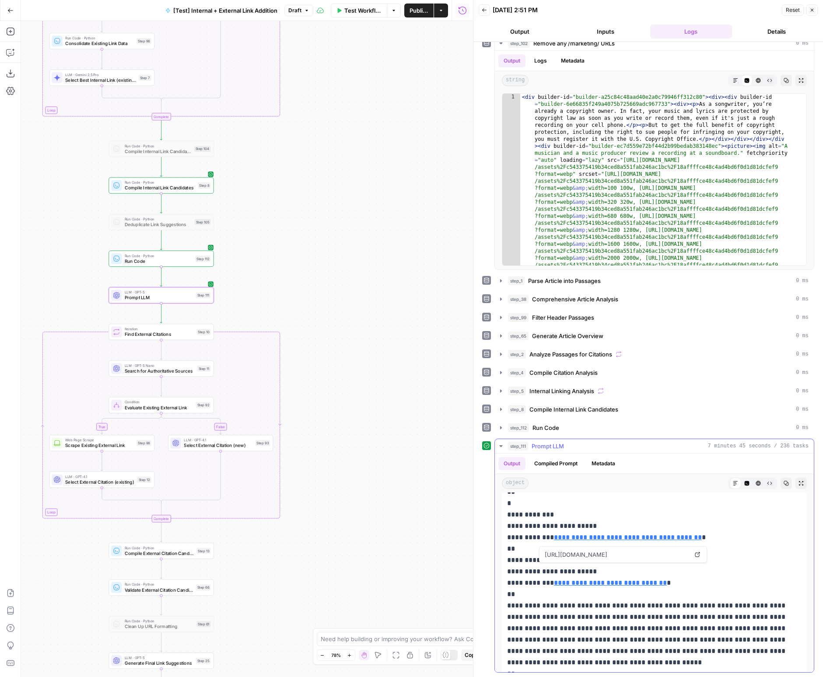
scroll to position [3781, 0]
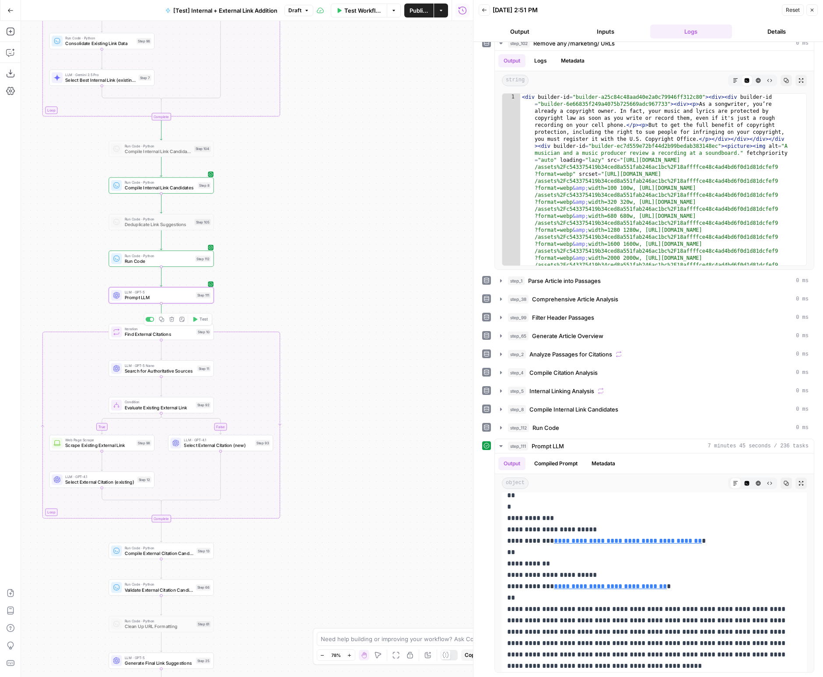
click at [172, 299] on span "Prompt LLM" at bounding box center [159, 297] width 69 height 7
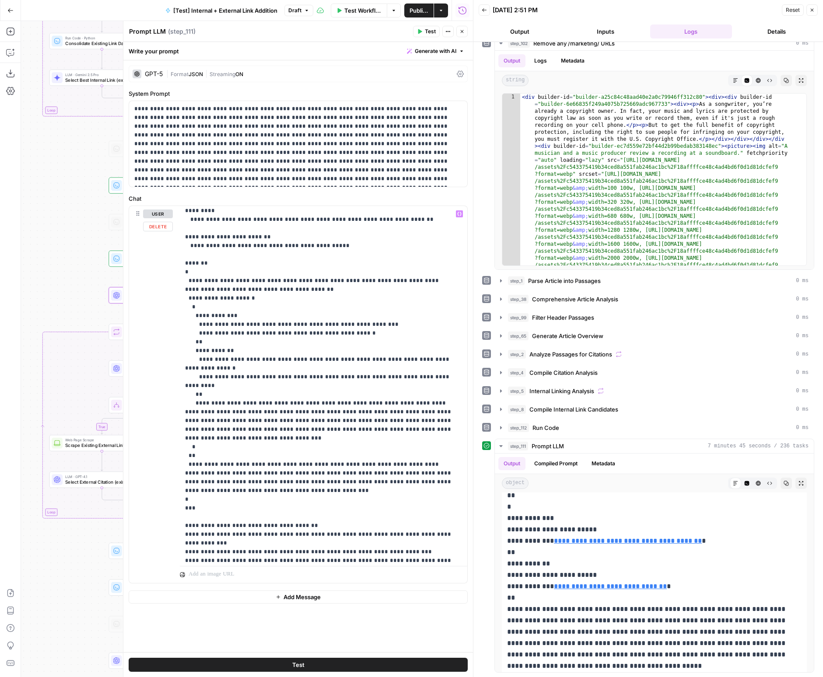
scroll to position [884, 0]
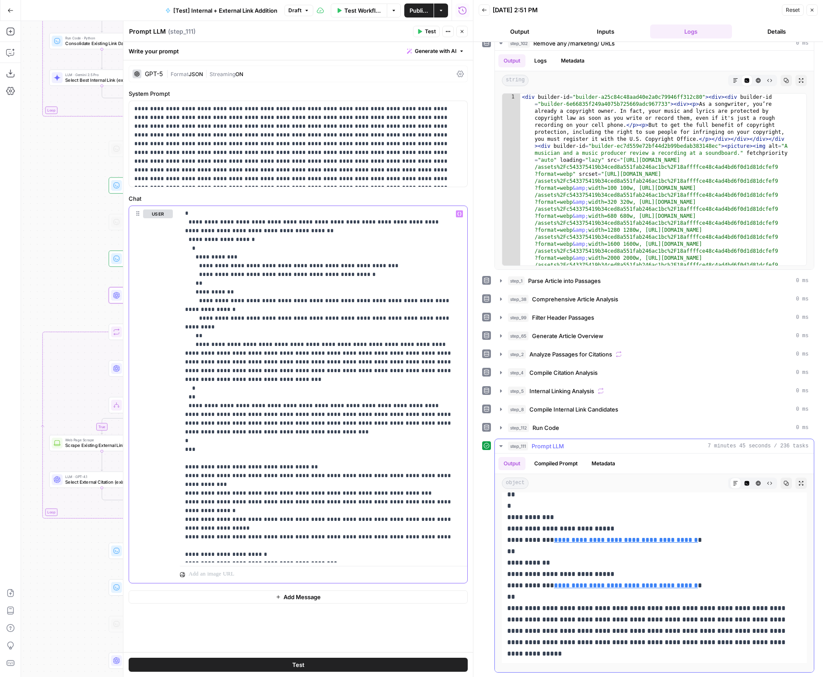
scroll to position [4285, 0]
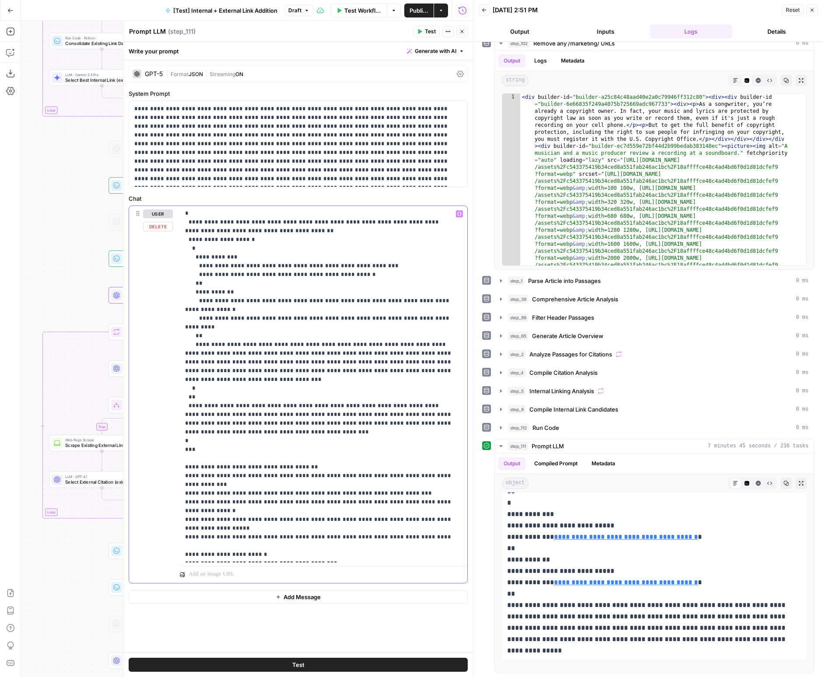
drag, startPoint x: 364, startPoint y: 547, endPoint x: 313, endPoint y: 548, distance: 51.2
click at [464, 34] on button "Close" at bounding box center [461, 31] width 11 height 11
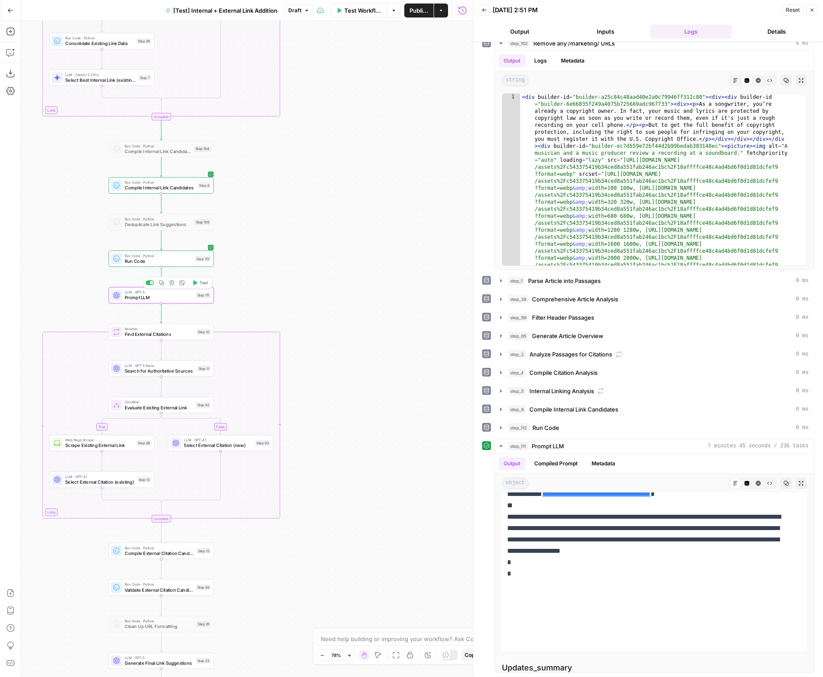
click at [198, 286] on button "Test" at bounding box center [199, 282] width 21 height 9
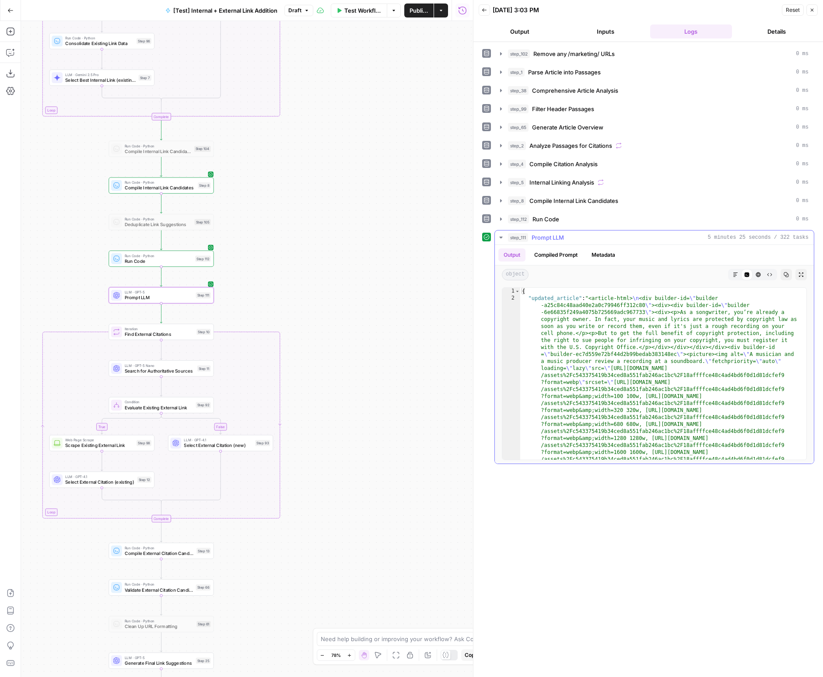
click at [735, 273] on icon "button" at bounding box center [735, 274] width 5 height 5
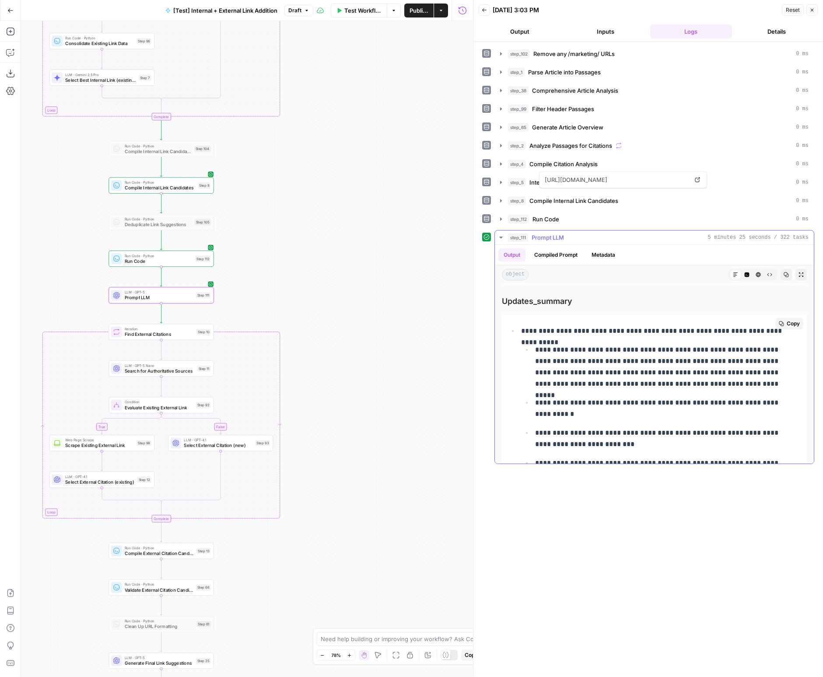
scroll to position [4342, 0]
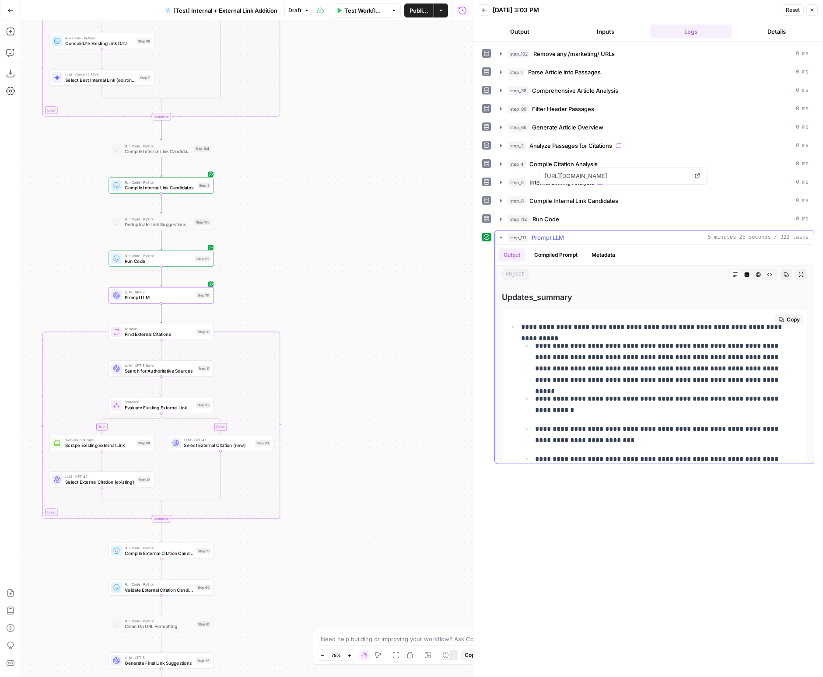
drag, startPoint x: 536, startPoint y: 342, endPoint x: 601, endPoint y: 351, distance: 65.7
click at [601, 351] on p "**********" at bounding box center [665, 362] width 260 height 45
drag, startPoint x: 709, startPoint y: 374, endPoint x: 554, endPoint y: 353, distance: 156.7
click at [554, 353] on p "**********" at bounding box center [665, 362] width 260 height 45
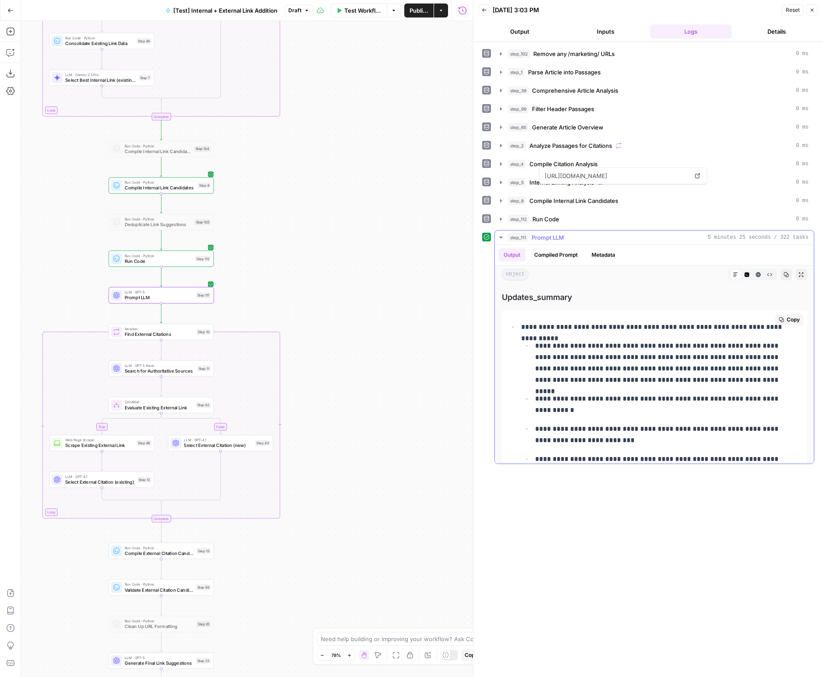
click at [554, 353] on p "**********" at bounding box center [665, 362] width 260 height 45
click at [597, 256] on button "Metadata" at bounding box center [603, 254] width 34 height 13
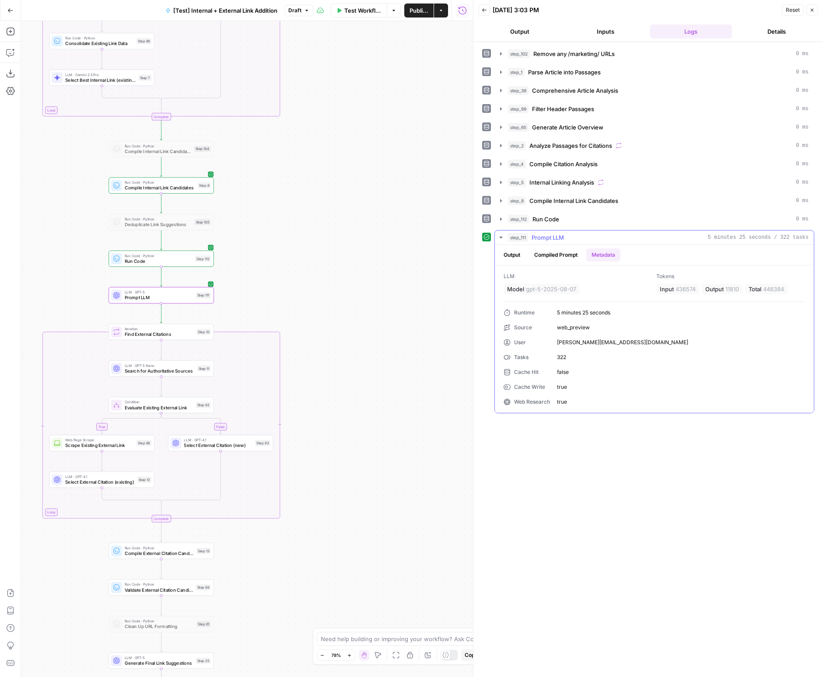
click at [517, 251] on button "Output" at bounding box center [511, 254] width 27 height 13
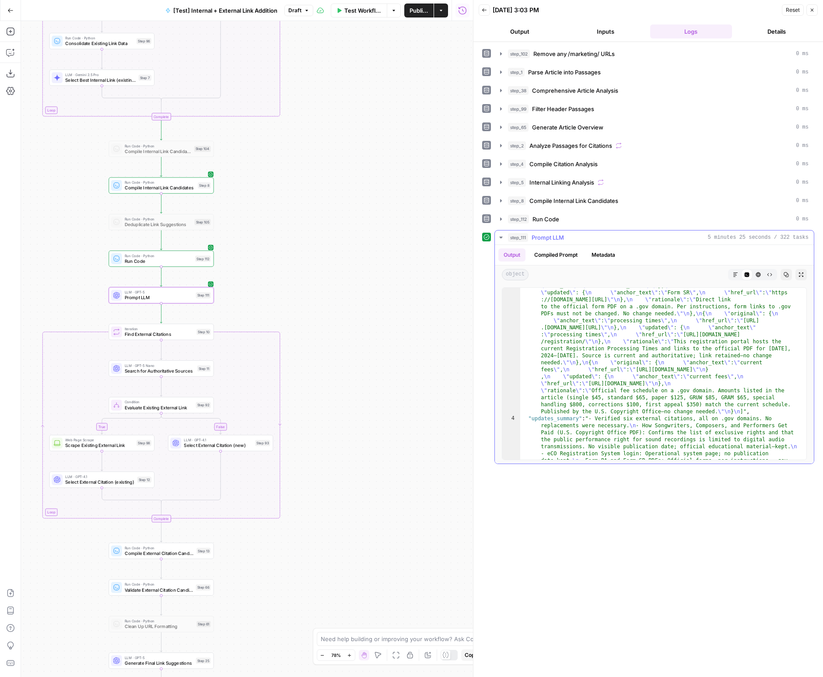
scroll to position [1710, 0]
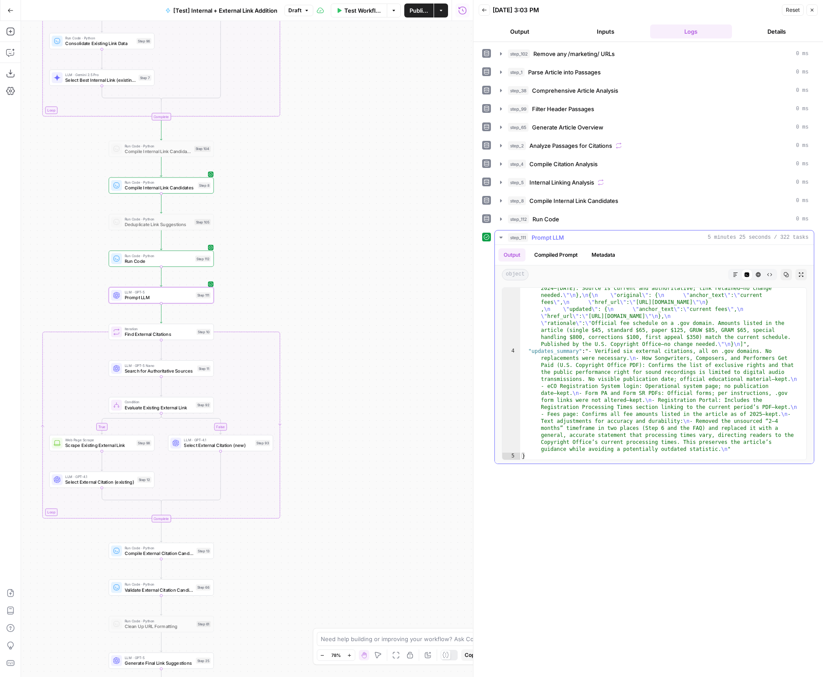
click at [733, 276] on icon "button" at bounding box center [735, 274] width 5 height 5
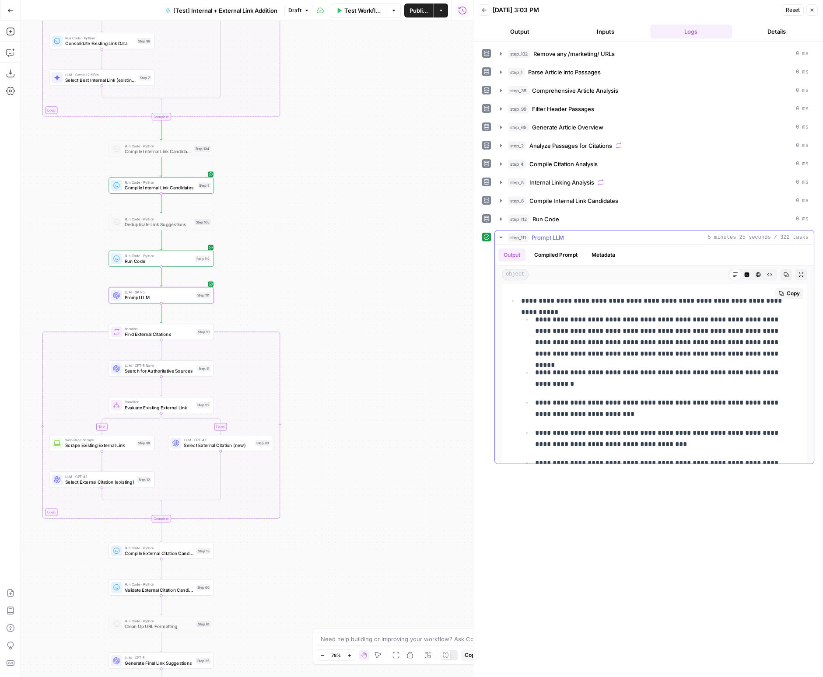
scroll to position [4372, 0]
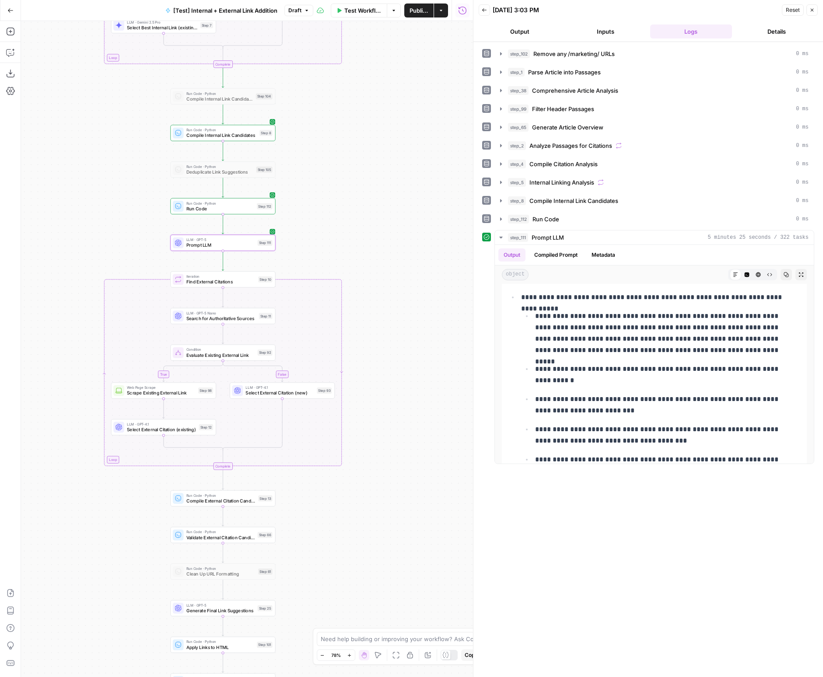
drag, startPoint x: 401, startPoint y: 388, endPoint x: 462, endPoint y: 335, distance: 81.0
click at [462, 335] on div "true false true false true false Workflow Set Inputs Inputs Run Code · Python R…" at bounding box center [247, 349] width 452 height 656
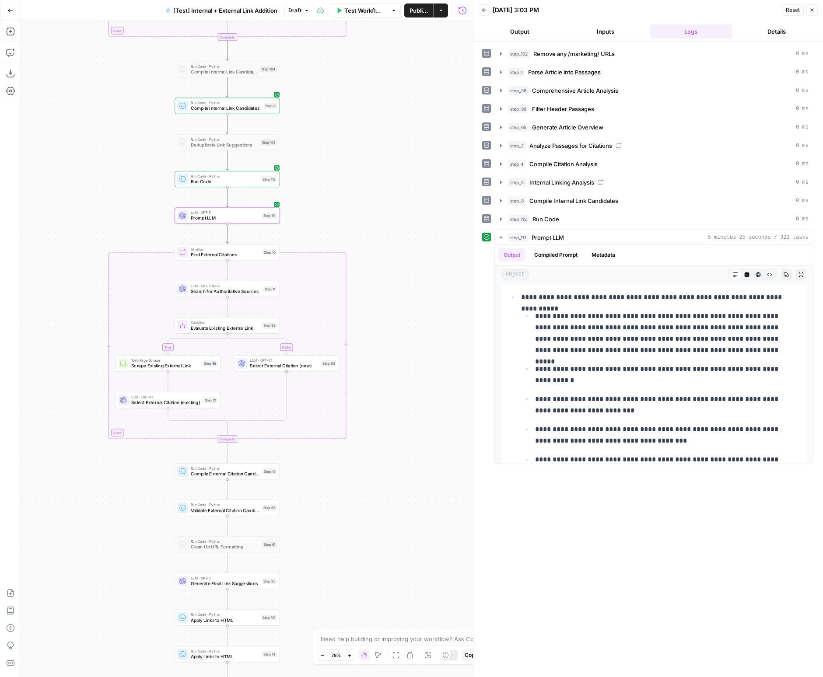
drag, startPoint x: 390, startPoint y: 435, endPoint x: 396, endPoint y: 407, distance: 28.2
click at [396, 407] on div "true false true false true false Workflow Set Inputs Inputs Run Code · Python R…" at bounding box center [247, 349] width 452 height 656
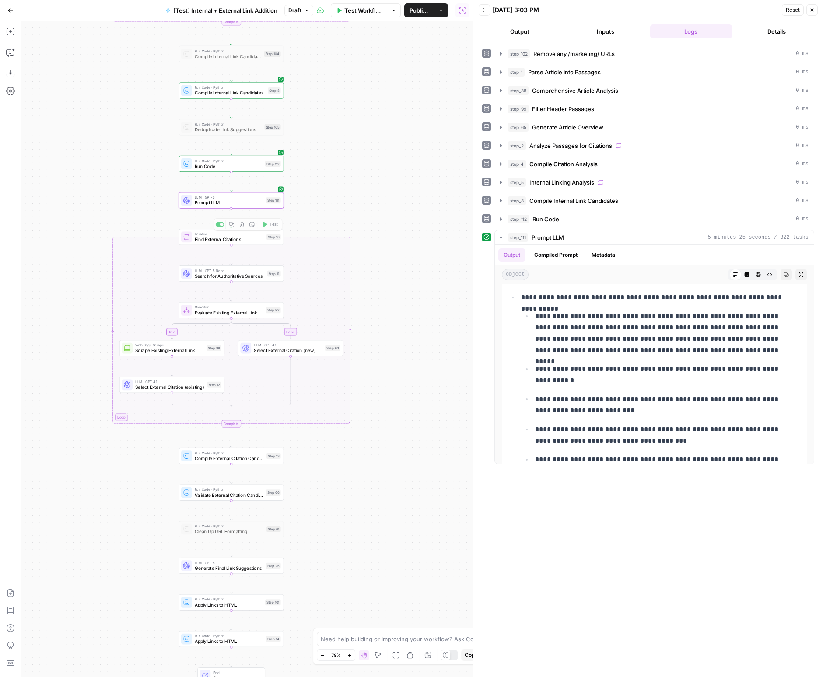
click at [258, 203] on span "Prompt LLM" at bounding box center [229, 202] width 69 height 7
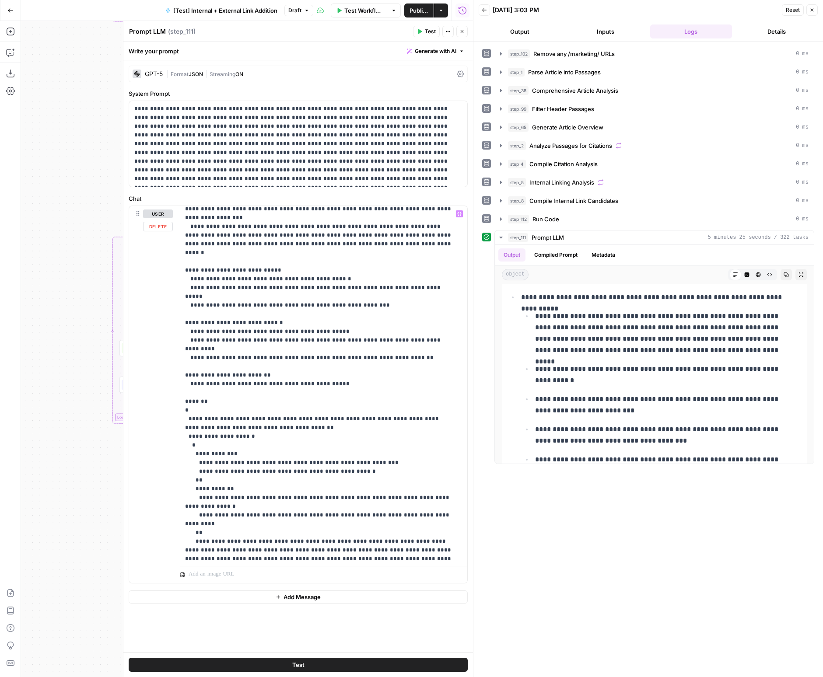
scroll to position [910, 0]
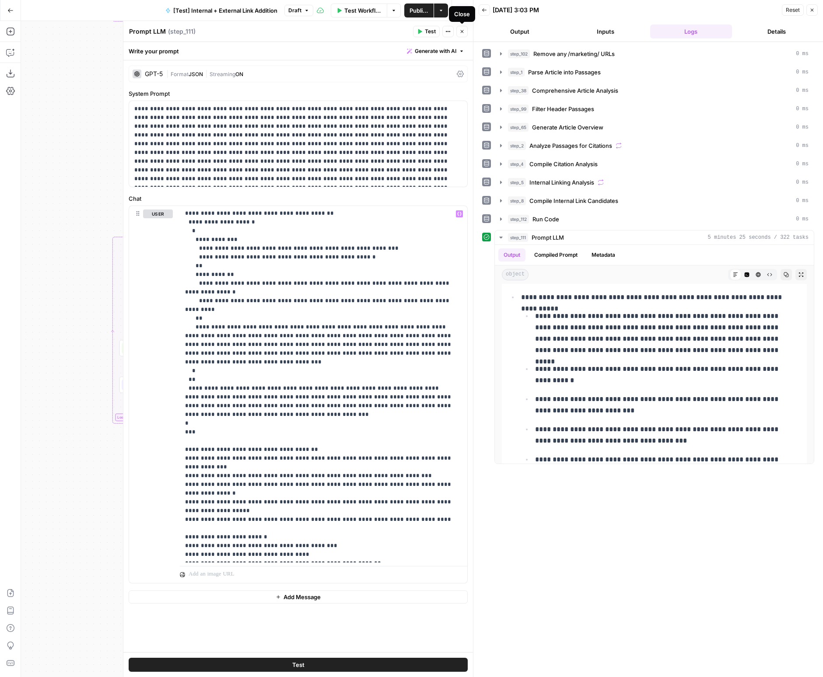
click at [464, 34] on icon "button" at bounding box center [461, 31] width 5 height 5
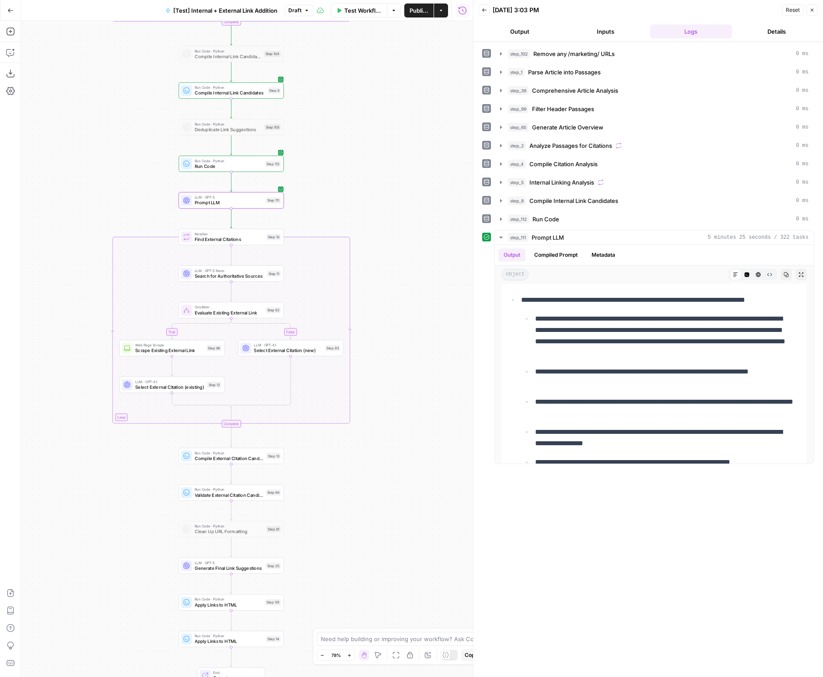
scroll to position [4375, 0]
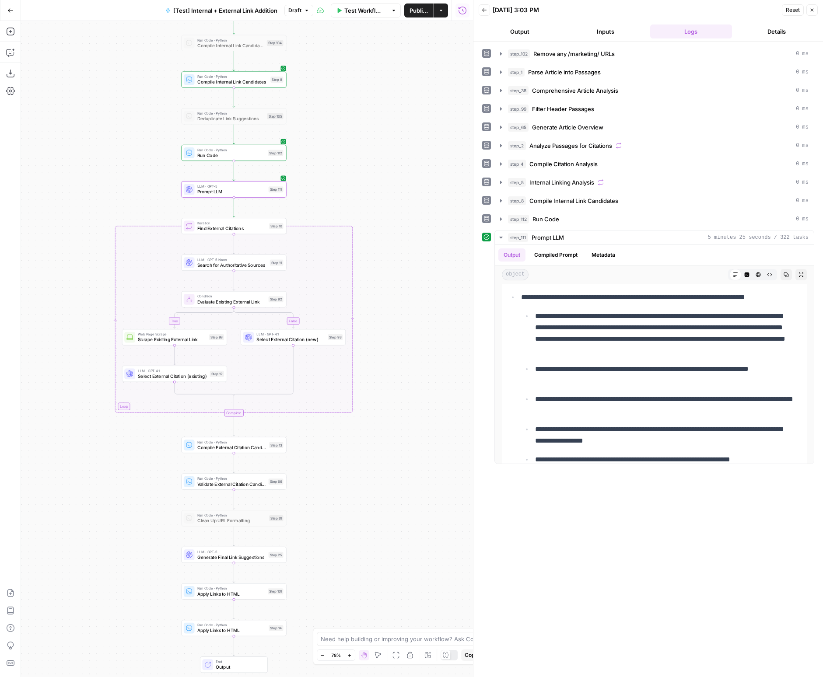
drag, startPoint x: 394, startPoint y: 209, endPoint x: 412, endPoint y: 170, distance: 43.4
click at [412, 170] on div "true false true false true false Workflow Set Inputs Inputs Run Code · Python R…" at bounding box center [247, 349] width 452 height 656
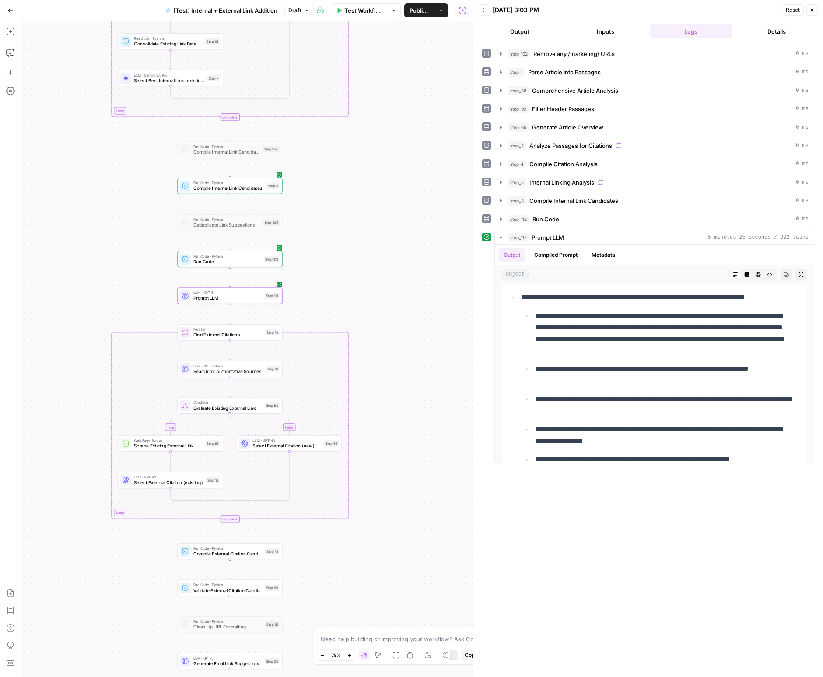
drag, startPoint x: 412, startPoint y: 170, endPoint x: 391, endPoint y: 311, distance: 142.9
click at [391, 311] on div "true false true false true false Workflow Set Inputs Inputs Run Code · Python R…" at bounding box center [247, 349] width 452 height 656
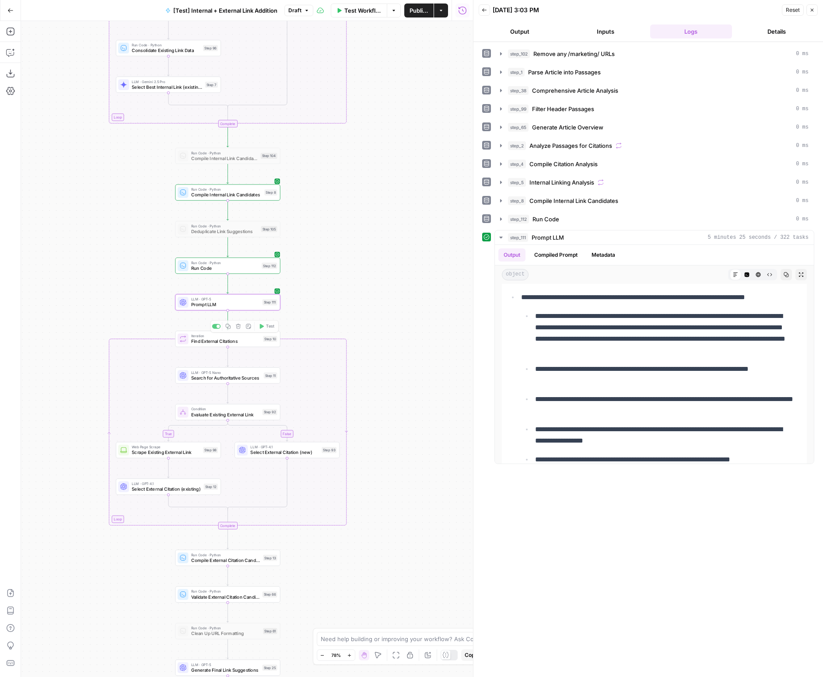
click at [241, 306] on span "Prompt LLM" at bounding box center [225, 304] width 69 height 7
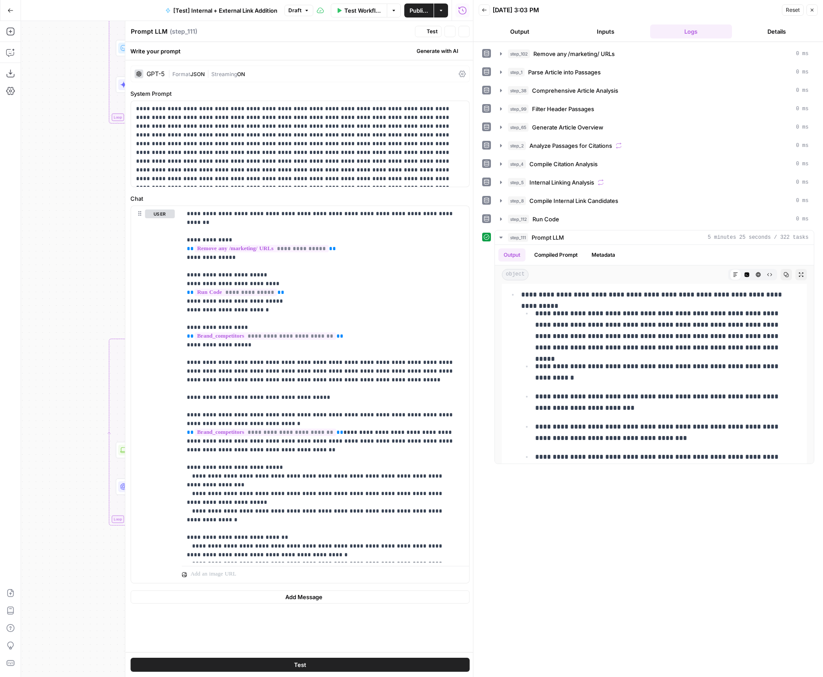
scroll to position [4372, 0]
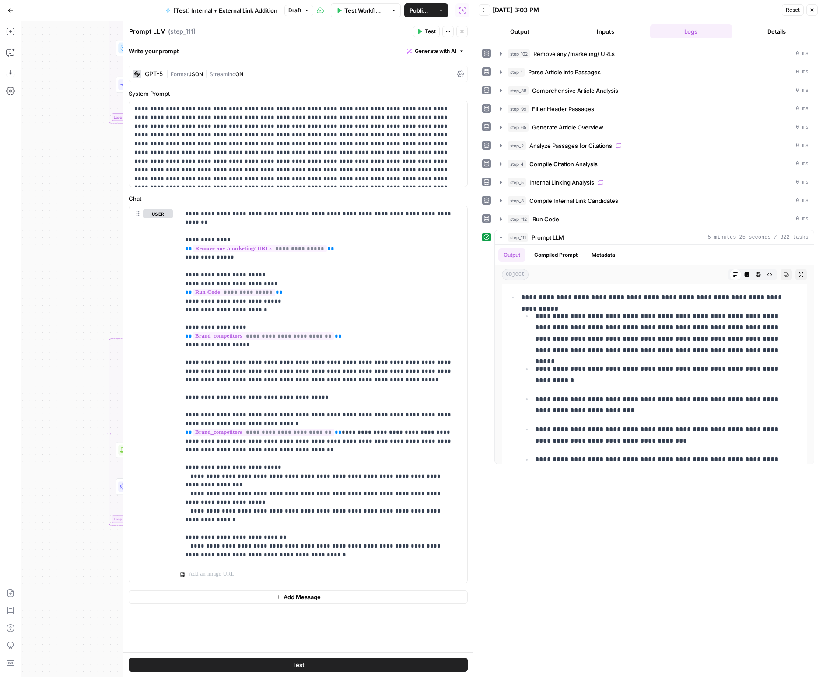
click at [162, 26] on div "Prompt LLM Prompt LLM" at bounding box center [147, 31] width 41 height 10
click at [162, 28] on textarea "Prompt LLM" at bounding box center [147, 31] width 37 height 9
type textarea "External Link replacements"
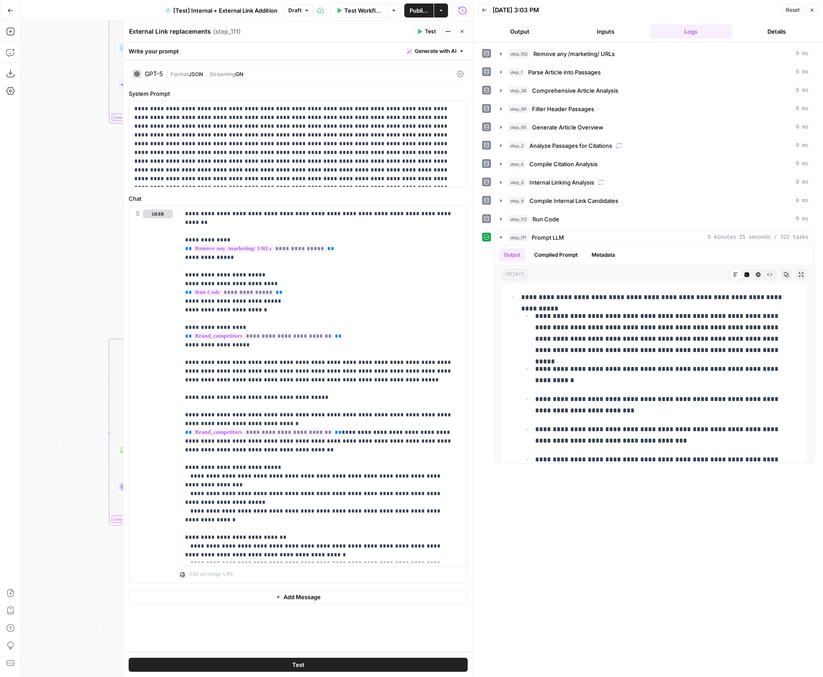
click at [457, 30] on button "Close" at bounding box center [461, 31] width 11 height 11
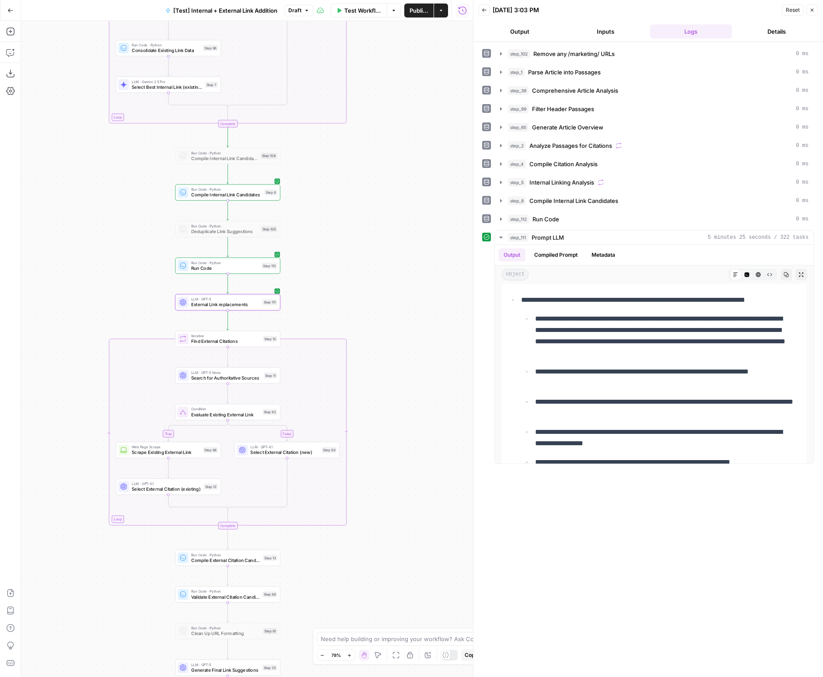
scroll to position [4375, 0]
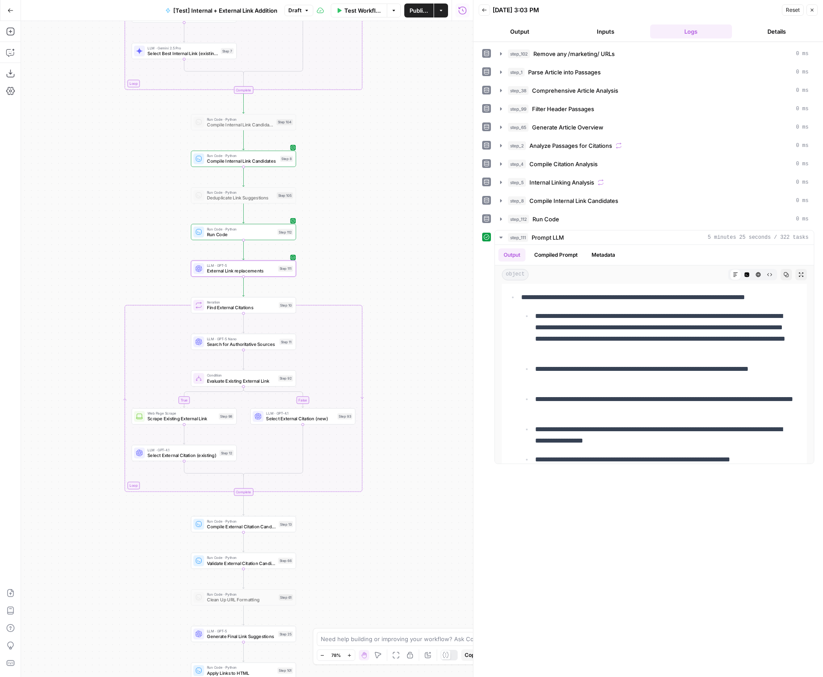
drag, startPoint x: 344, startPoint y: 241, endPoint x: 358, endPoint y: 205, distance: 38.3
click at [359, 205] on div "true false true false true false Workflow Set Inputs Inputs Run Code · Python R…" at bounding box center [247, 349] width 452 height 656
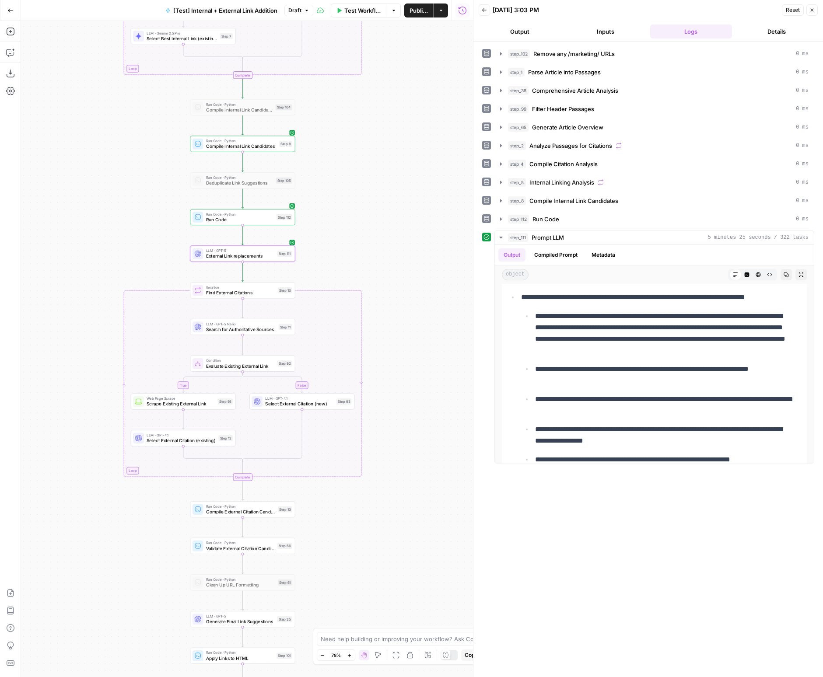
drag, startPoint x: 413, startPoint y: 492, endPoint x: 402, endPoint y: 429, distance: 64.4
click at [402, 429] on div "true false true false true false Workflow Set Inputs Inputs Run Code · Python R…" at bounding box center [247, 349] width 452 height 656
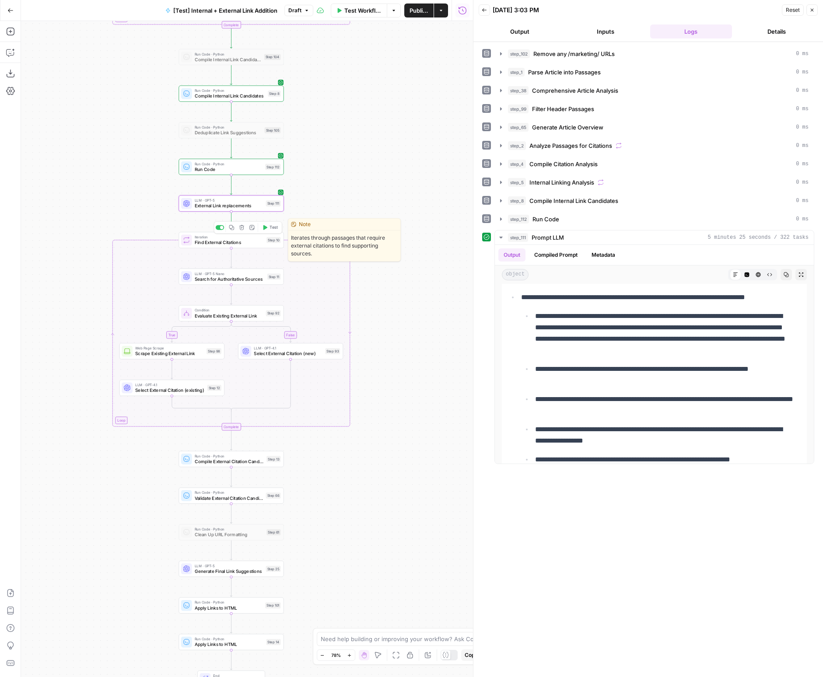
click at [220, 226] on div at bounding box center [221, 227] width 3 height 3
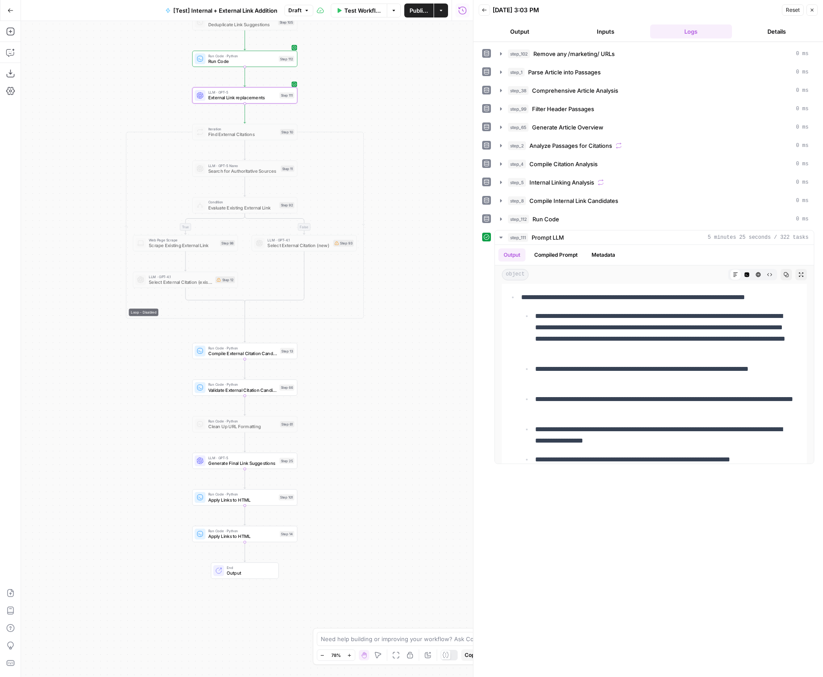
drag, startPoint x: 373, startPoint y: 438, endPoint x: 389, endPoint y: 328, distance: 111.3
click at [389, 328] on div "true false true false true false Workflow Set Inputs Inputs Run Code · Python R…" at bounding box center [247, 349] width 452 height 656
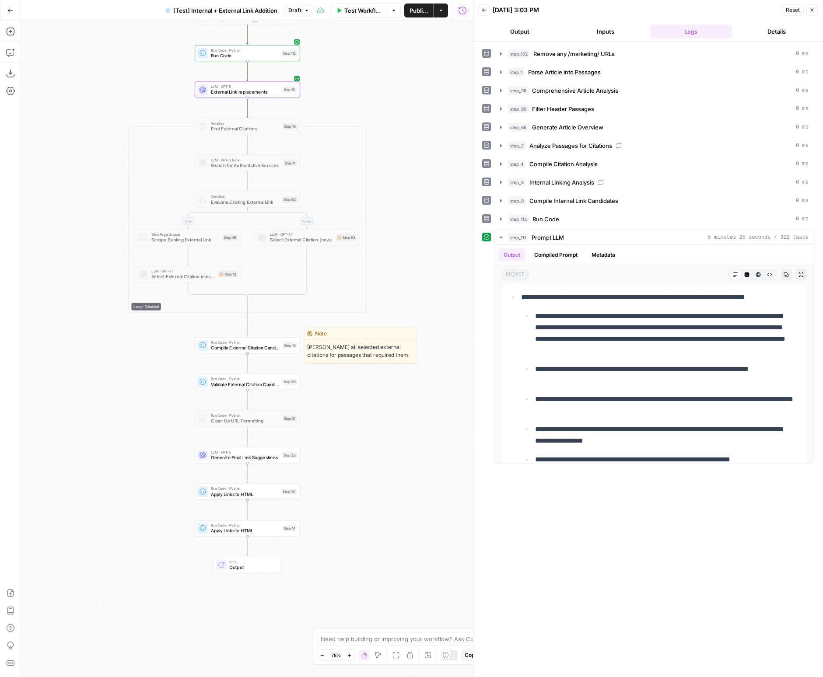
click at [274, 351] on div "Run Code · Python Compile External Citation Candidates Step 13 Copy step Delete…" at bounding box center [247, 345] width 105 height 16
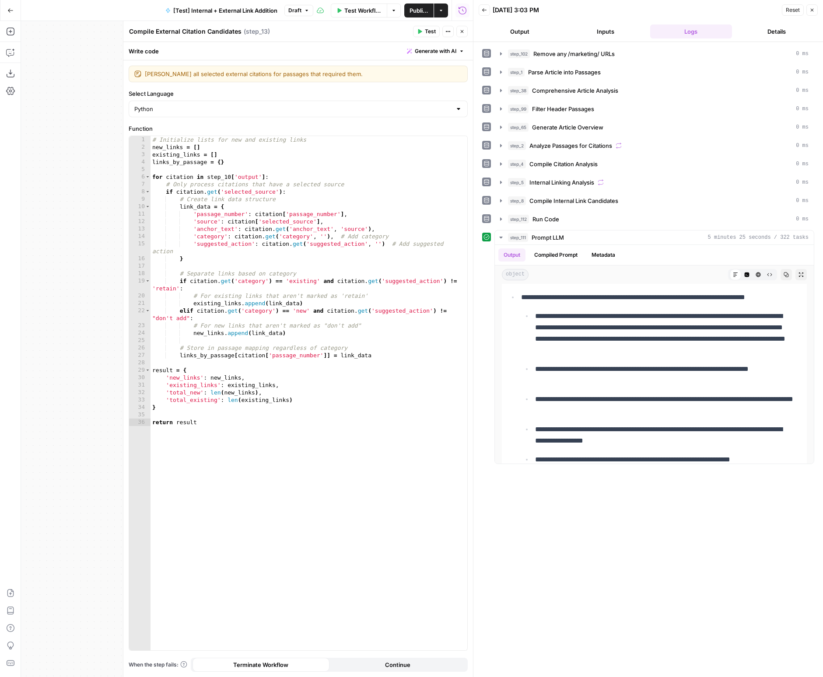
drag, startPoint x: 105, startPoint y: 243, endPoint x: 35, endPoint y: 245, distance: 69.6
click at [35, 244] on div "true false true false true false Workflow Set Inputs Inputs Run Code · Python R…" at bounding box center [247, 349] width 452 height 656
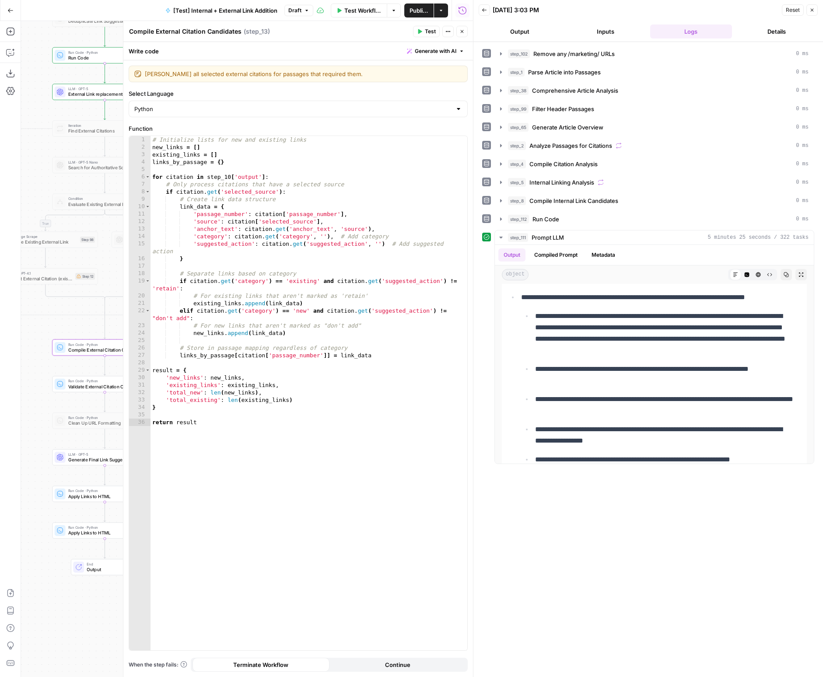
drag, startPoint x: 87, startPoint y: 375, endPoint x: 14, endPoint y: 375, distance: 73.5
click at [14, 375] on div "Add Steps Copilot Download as JSON Settings Import JSON AirOps Academy Help Giv…" at bounding box center [236, 349] width 473 height 656
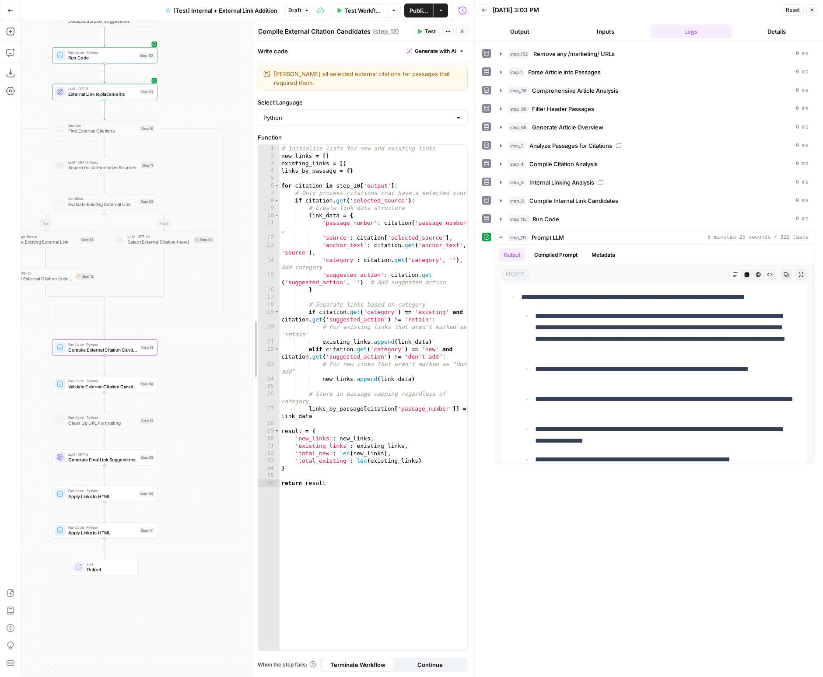
drag, startPoint x: 124, startPoint y: 169, endPoint x: 253, endPoint y: 166, distance: 129.1
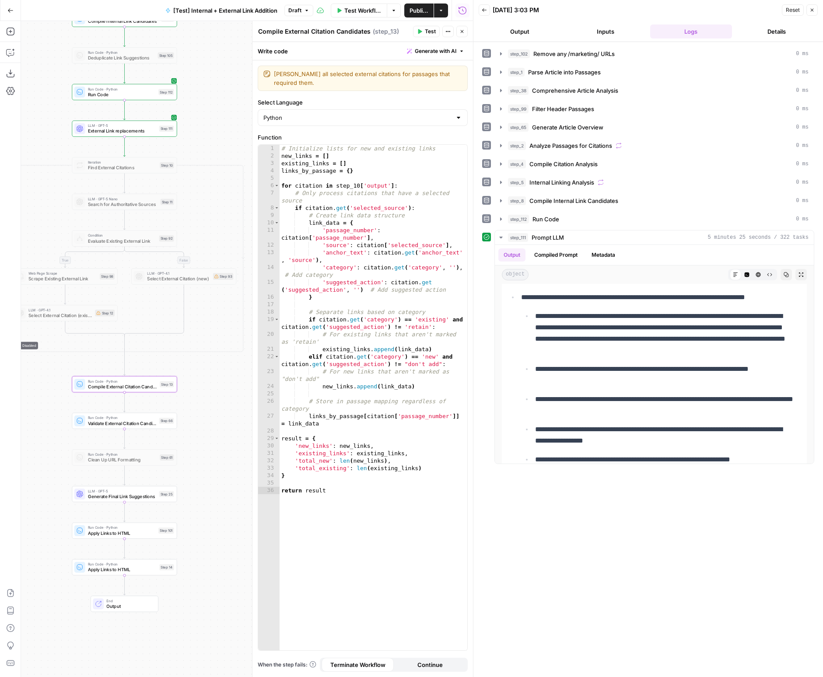
drag, startPoint x: 208, startPoint y: 120, endPoint x: 227, endPoint y: 154, distance: 39.5
click at [227, 155] on div "true false true false true false Workflow Set Inputs Inputs Run Code · Python R…" at bounding box center [247, 349] width 452 height 656
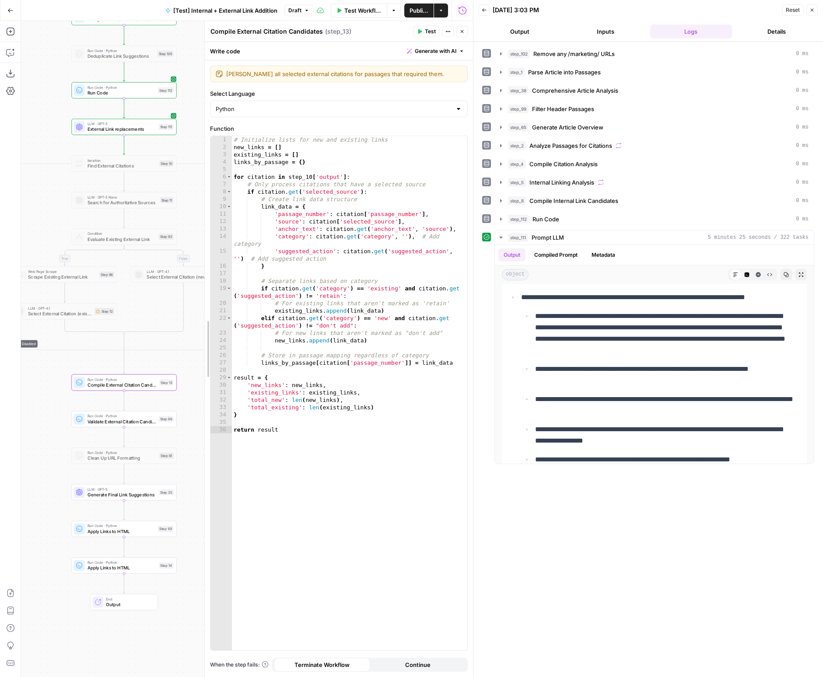
drag, startPoint x: 252, startPoint y: 305, endPoint x: 204, endPoint y: 304, distance: 47.7
click at [744, 274] on icon "button" at bounding box center [746, 274] width 5 height 5
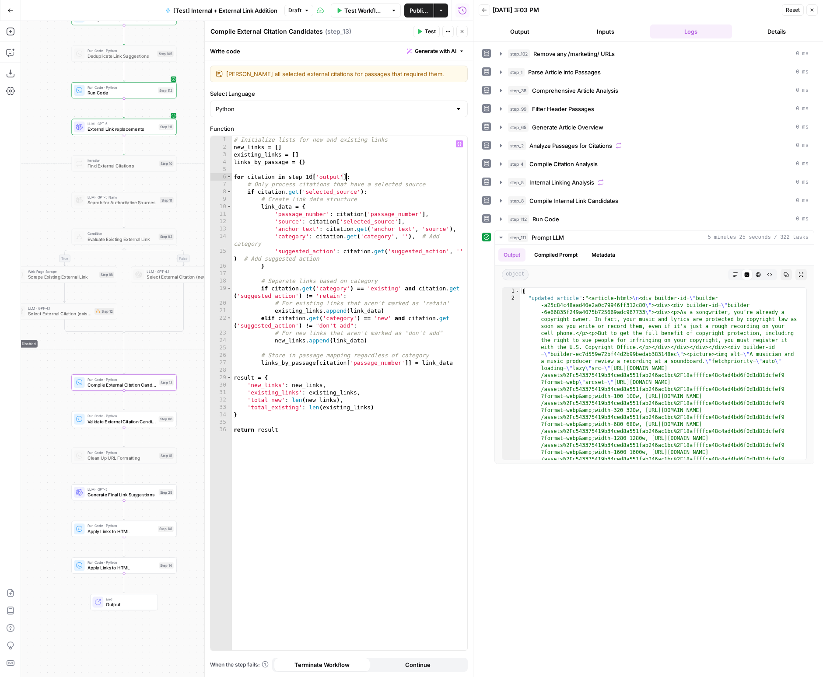
click at [346, 174] on div "# Initialize lists for new and existing links new_links = [ ] existing_links = …" at bounding box center [349, 400] width 235 height 529
click at [312, 176] on div "# Initialize lists for new and existing links new_links = [ ] existing_links = …" at bounding box center [349, 400] width 235 height 529
click at [422, 178] on div "# Initialize lists for new and existing links new_links = [ ] existing_links = …" at bounding box center [349, 400] width 235 height 529
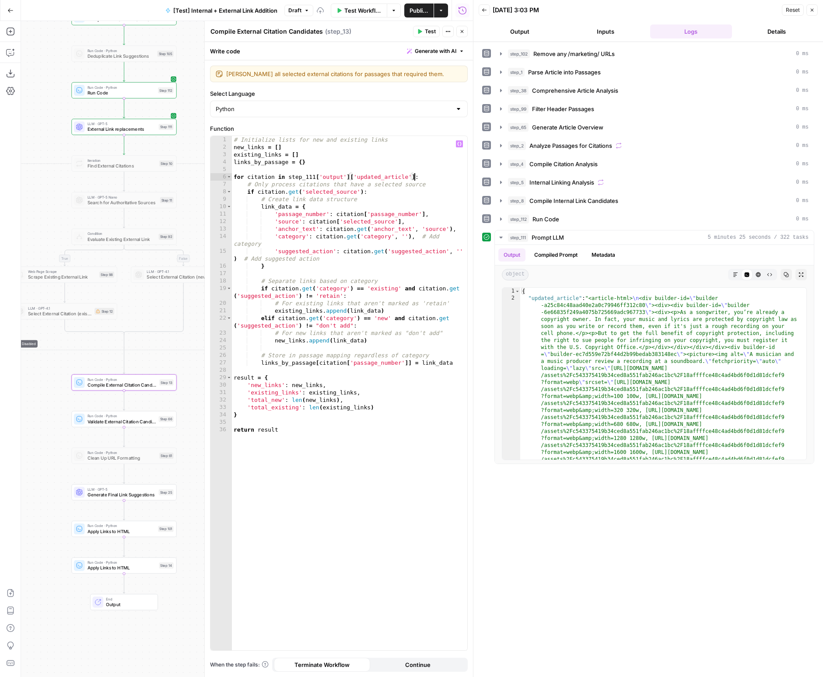
click at [392, 198] on div "# Initialize lists for new and existing links new_links = [ ] existing_links = …" at bounding box center [349, 400] width 235 height 529
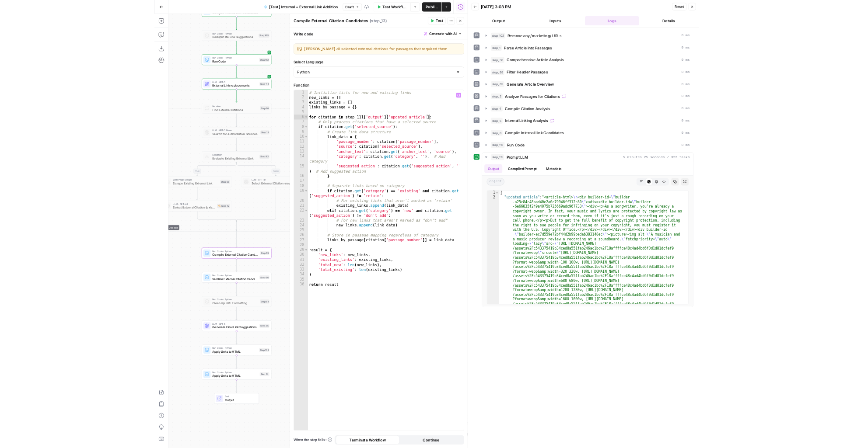
scroll to position [0, 9]
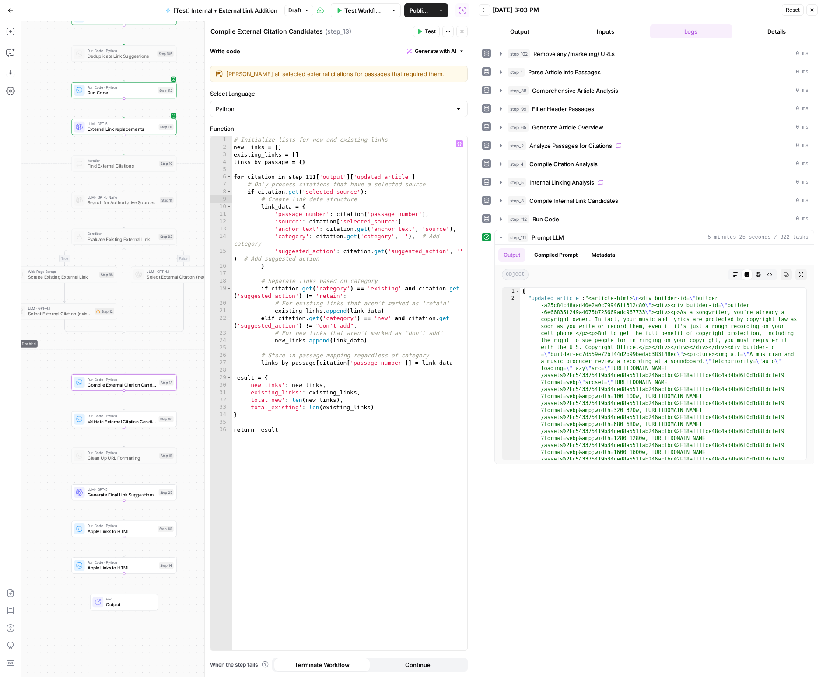
type textarea "**********"
click at [426, 29] on span "Test" at bounding box center [430, 32] width 11 height 8
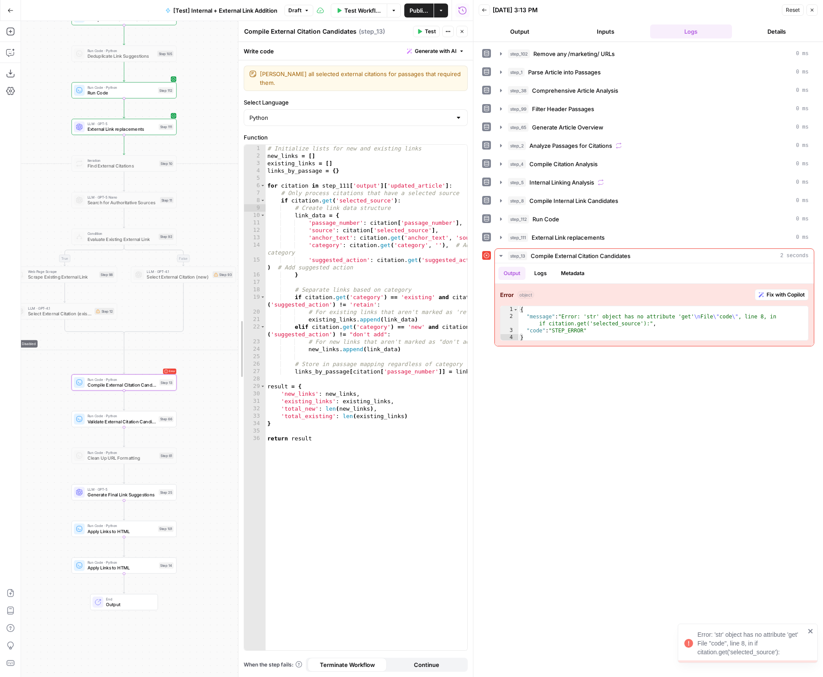
drag, startPoint x: 202, startPoint y: 212, endPoint x: 235, endPoint y: 224, distance: 34.6
click at [235, 212] on div at bounding box center [238, 349] width 9 height 656
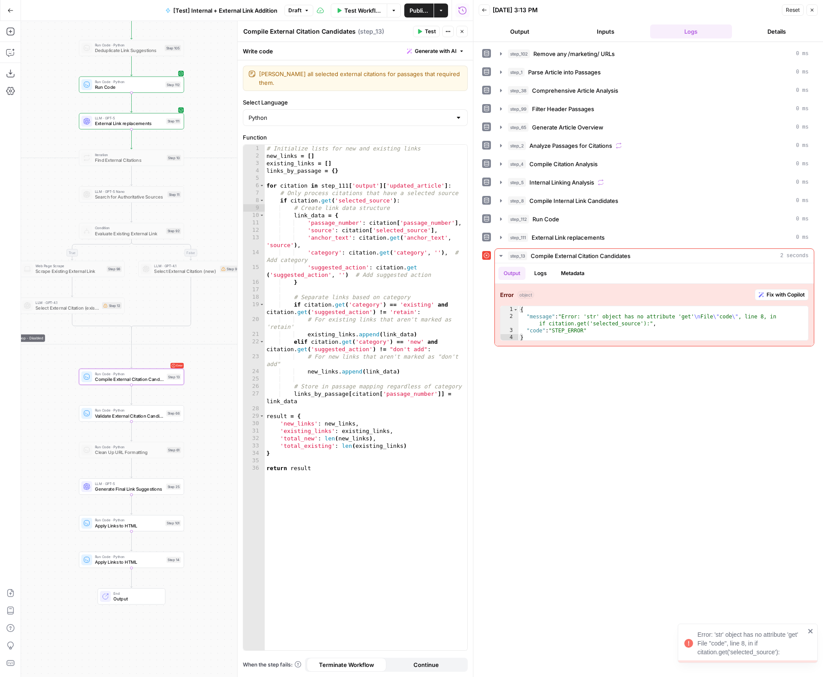
drag, startPoint x: 213, startPoint y: 377, endPoint x: 241, endPoint y: 354, distance: 36.4
click at [242, 354] on body "Error: 'str' object has no attribute 'get' File "code", line 8, in if citation.…" at bounding box center [411, 338] width 823 height 677
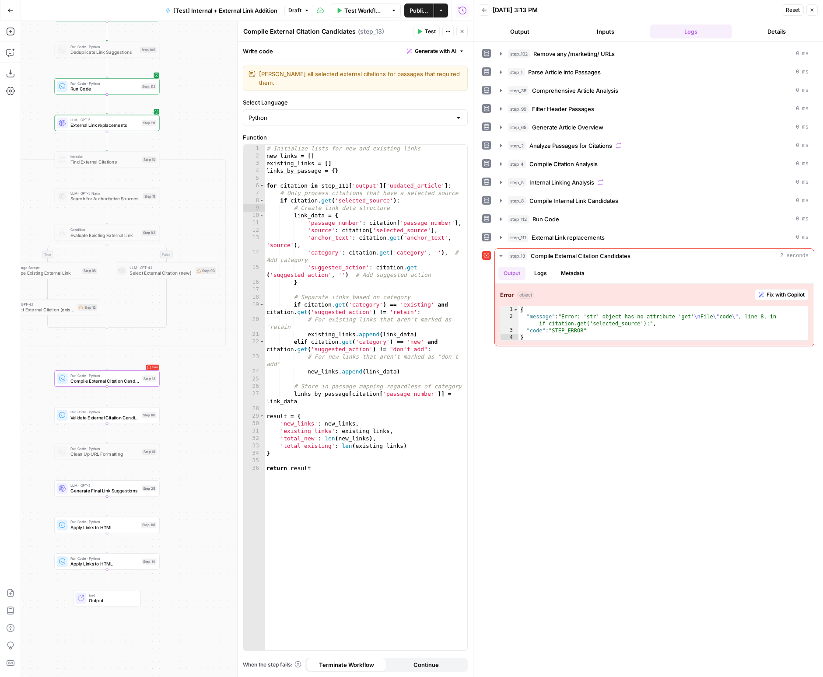
drag, startPoint x: 222, startPoint y: 353, endPoint x: 176, endPoint y: 371, distance: 49.5
click at [176, 371] on div "true false true false true false Workflow Set Inputs Inputs Run Code · Python R…" at bounding box center [247, 349] width 452 height 656
click at [96, 149] on div at bounding box center [95, 147] width 9 height 5
click at [145, 149] on span "Test" at bounding box center [149, 147] width 8 height 6
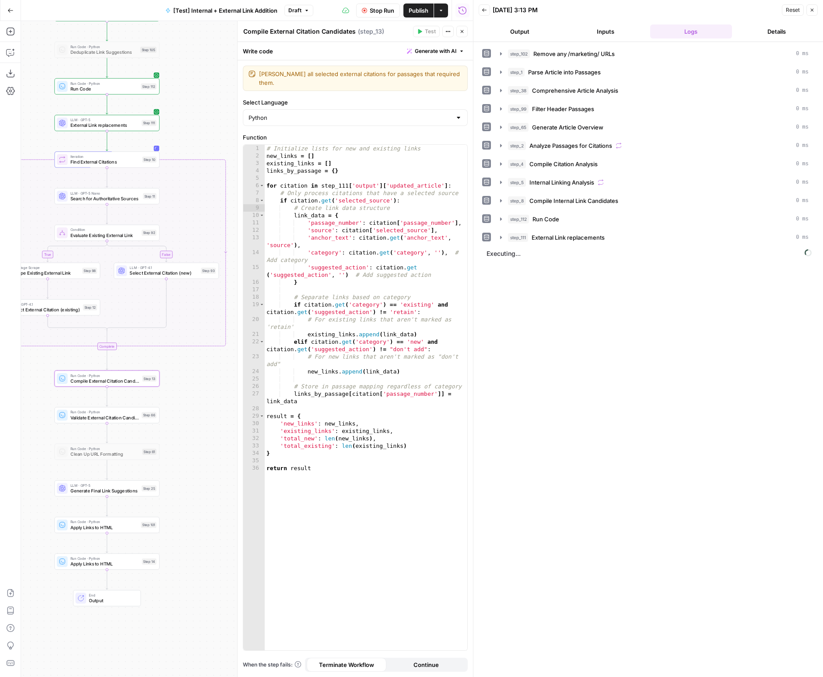
click at [375, 14] on span "Stop Run" at bounding box center [382, 10] width 24 height 9
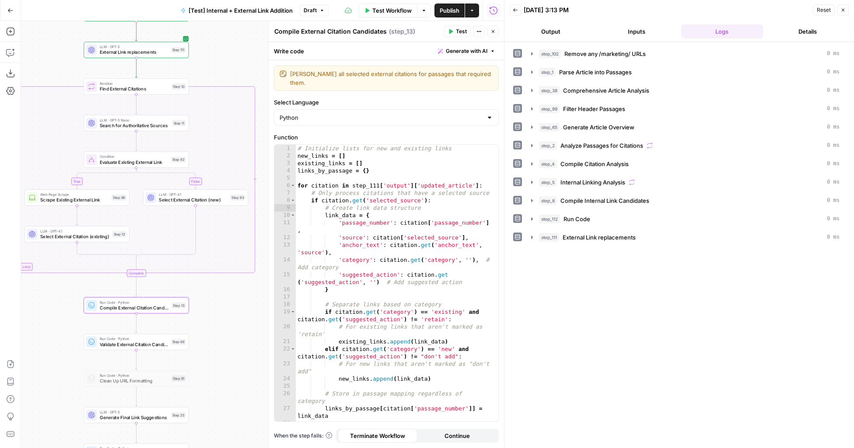
drag, startPoint x: 208, startPoint y: 394, endPoint x: 237, endPoint y: 322, distance: 77.9
click at [237, 322] on div "true false true false true false Workflow Set Inputs Inputs Run Code · Python R…" at bounding box center [262, 234] width 483 height 427
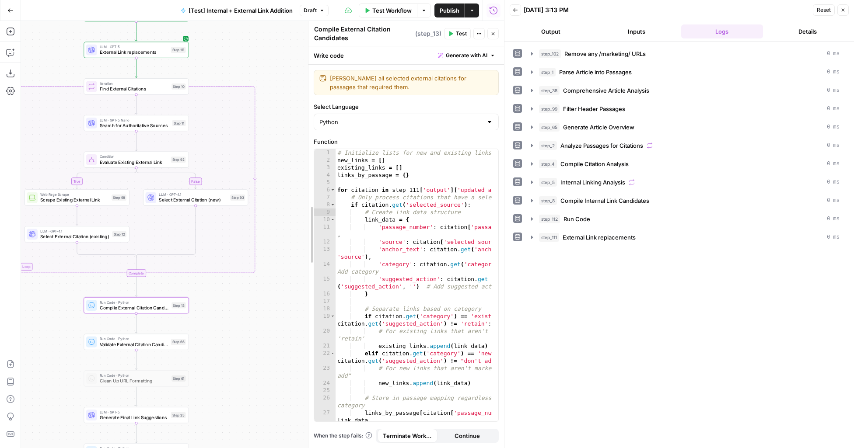
drag, startPoint x: 268, startPoint y: 311, endPoint x: 311, endPoint y: 311, distance: 42.9
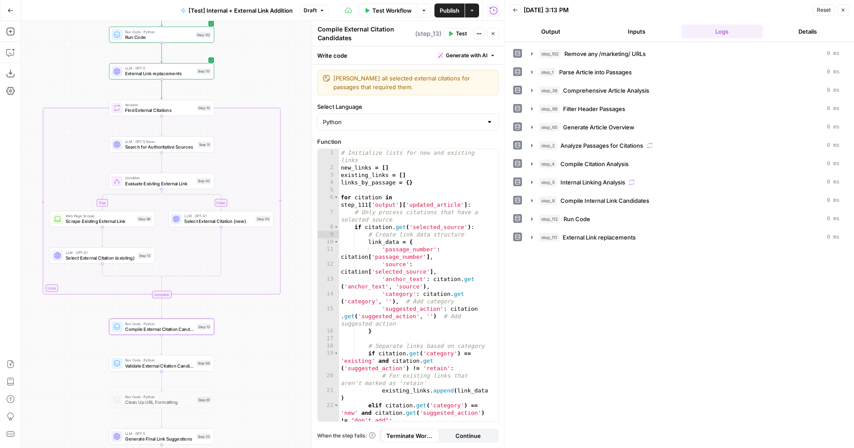
drag, startPoint x: 237, startPoint y: 329, endPoint x: 261, endPoint y: 347, distance: 29.4
click at [261, 348] on div "true false true false true false Workflow Set Inputs Inputs Run Code · Python R…" at bounding box center [262, 234] width 483 height 427
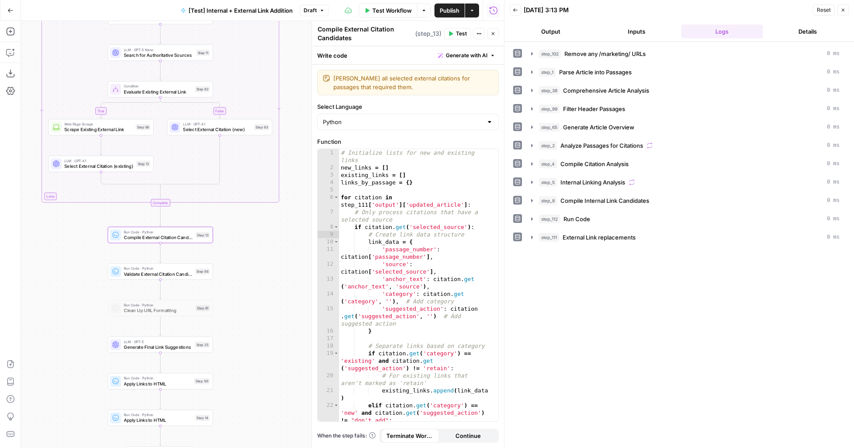
drag, startPoint x: 260, startPoint y: 359, endPoint x: 260, endPoint y: 286, distance: 73.0
click at [260, 286] on div "true false true false true false Workflow Set Inputs Inputs Run Code · Python R…" at bounding box center [262, 234] width 483 height 427
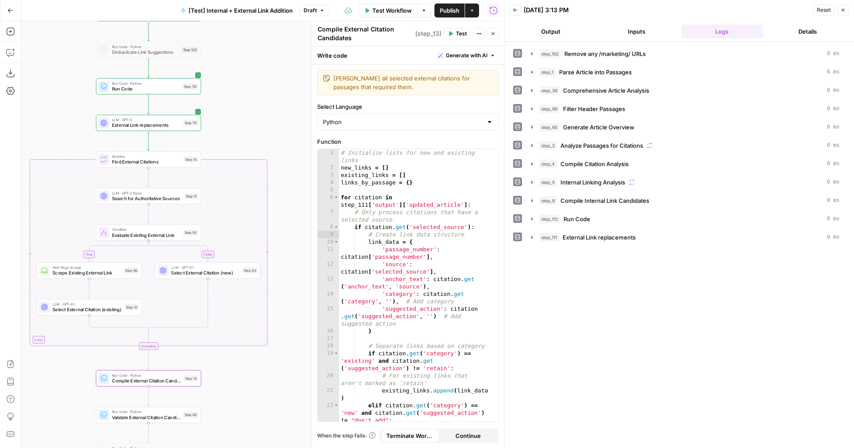
drag, startPoint x: 290, startPoint y: 134, endPoint x: 278, endPoint y: 278, distance: 144.4
click at [278, 279] on div "true false true false true false Workflow Set Inputs Inputs Run Code · Python R…" at bounding box center [262, 234] width 483 height 427
click at [138, 149] on div at bounding box center [138, 147] width 3 height 3
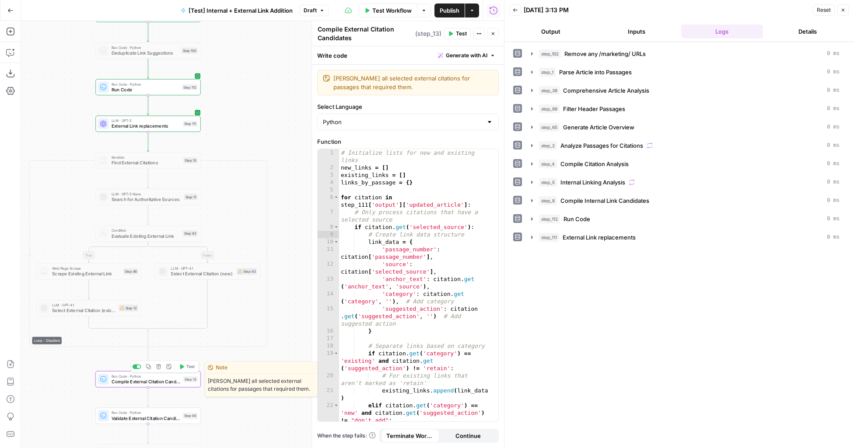
click at [139, 366] on div at bounding box center [138, 366] width 3 height 3
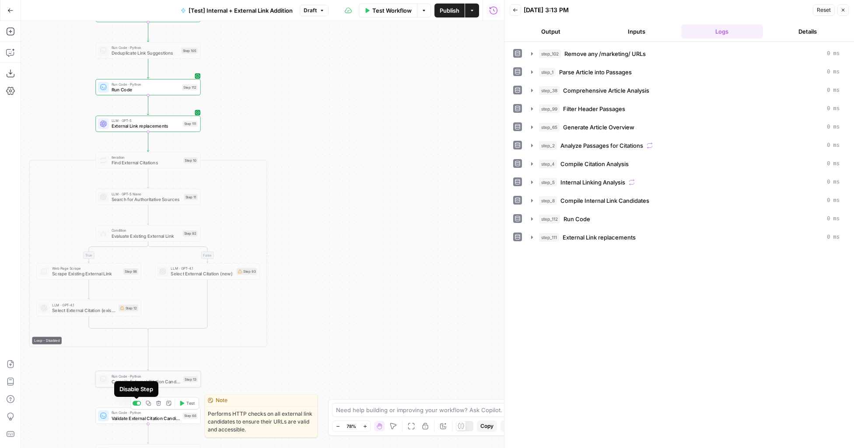
click at [138, 403] on div at bounding box center [138, 403] width 3 height 3
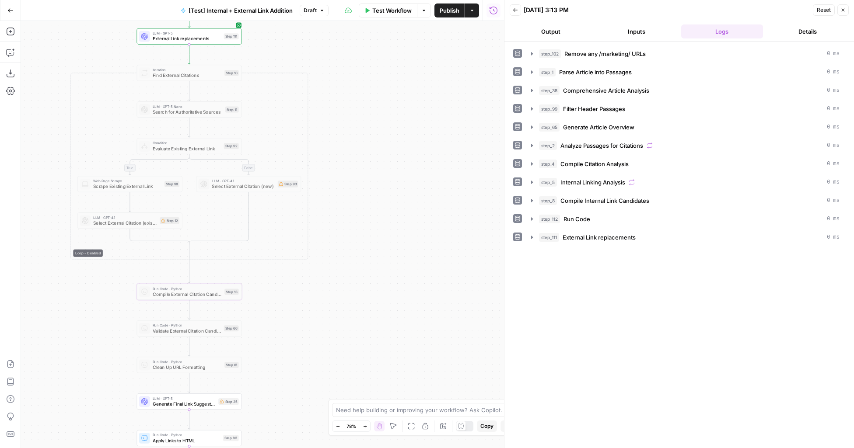
drag, startPoint x: 281, startPoint y: 364, endPoint x: 322, endPoint y: 276, distance: 96.6
click at [322, 276] on div "true false true false true false Workflow Set Inputs Inputs Run Code · Python R…" at bounding box center [262, 234] width 483 height 427
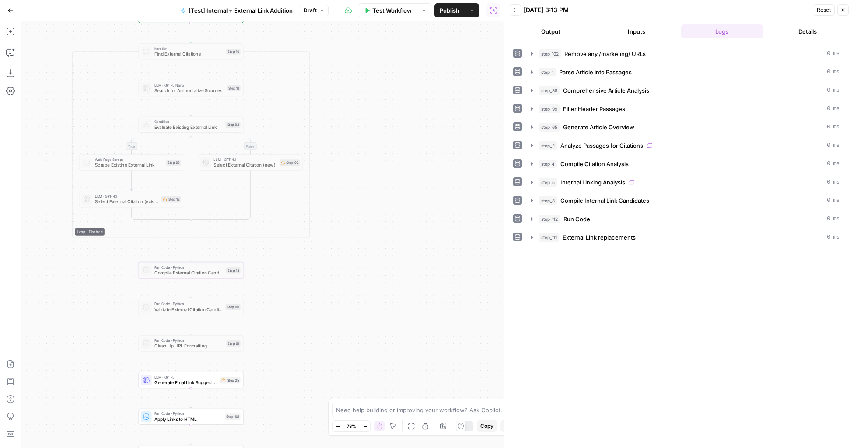
drag, startPoint x: 321, startPoint y: 317, endPoint x: 324, endPoint y: 294, distance: 22.9
click at [324, 294] on div "true false true false true false Workflow Set Inputs Inputs Run Code · Python R…" at bounding box center [262, 234] width 483 height 427
click at [337, 424] on icon "button" at bounding box center [337, 426] width 5 height 5
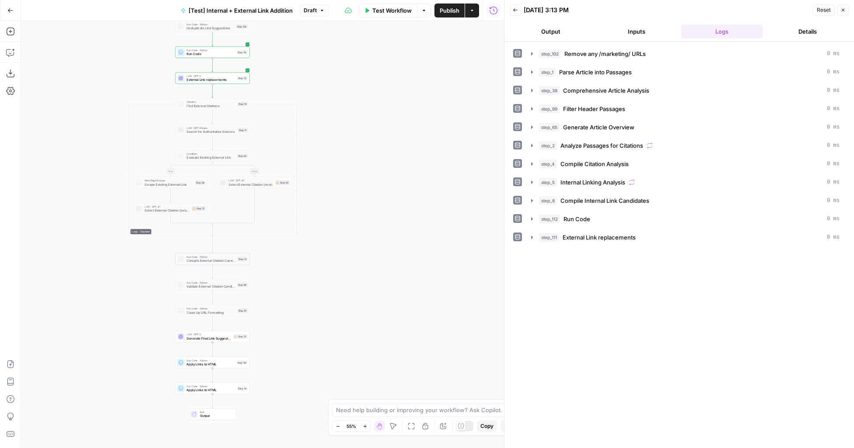
click at [227, 286] on span "Validate External Citation Candidates" at bounding box center [210, 286] width 49 height 5
drag, startPoint x: 305, startPoint y: 332, endPoint x: 305, endPoint y: 345, distance: 13.1
click at [305, 345] on div "true false true false true false Workflow Set Inputs Inputs Run Code · Python R…" at bounding box center [262, 234] width 483 height 427
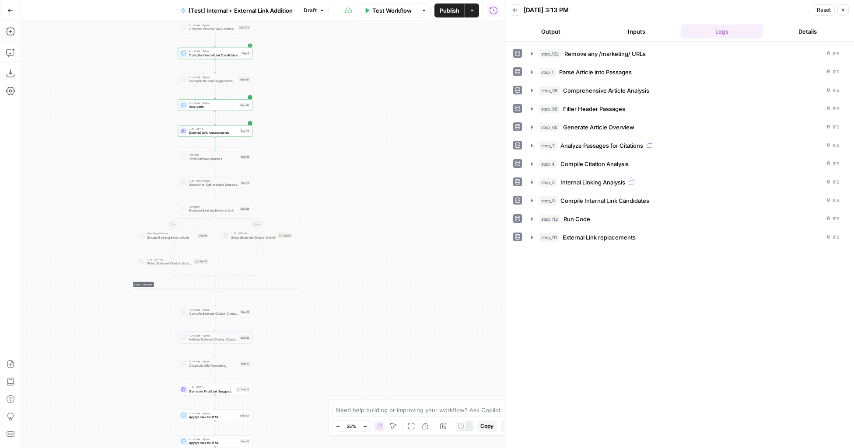
drag, startPoint x: 293, startPoint y: 79, endPoint x: 295, endPoint y: 116, distance: 37.2
click at [295, 117] on div "true false true false true false Workflow Set Inputs Inputs Run Code · Python R…" at bounding box center [262, 234] width 483 height 427
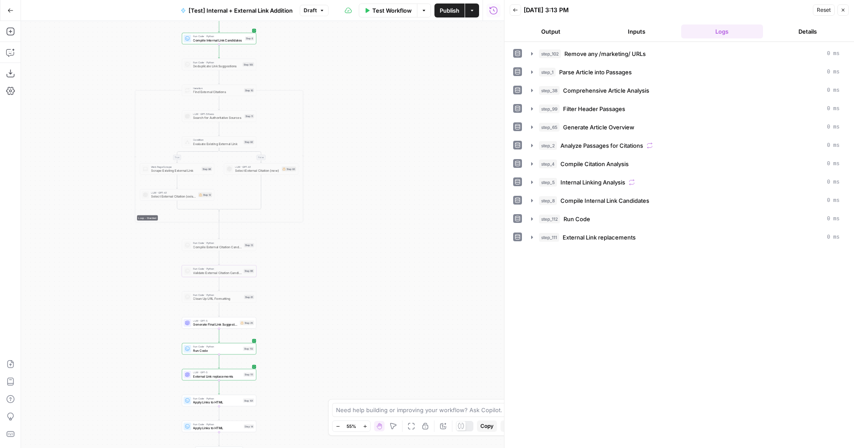
drag, startPoint x: 286, startPoint y: 366, endPoint x: 295, endPoint y: 343, distance: 25.1
click at [295, 343] on div "true false true false true false Workflow Set Inputs Inputs Run Code · Python R…" at bounding box center [262, 234] width 483 height 427
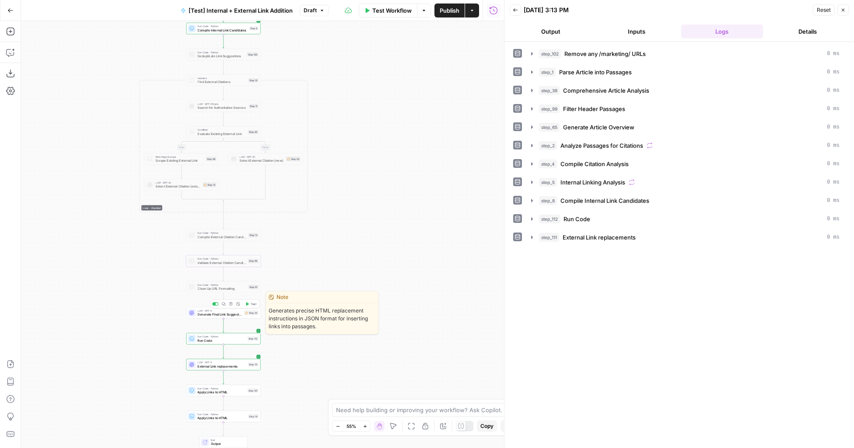
click at [232, 314] on span "Generate Final Link Suggestions" at bounding box center [219, 314] width 45 height 5
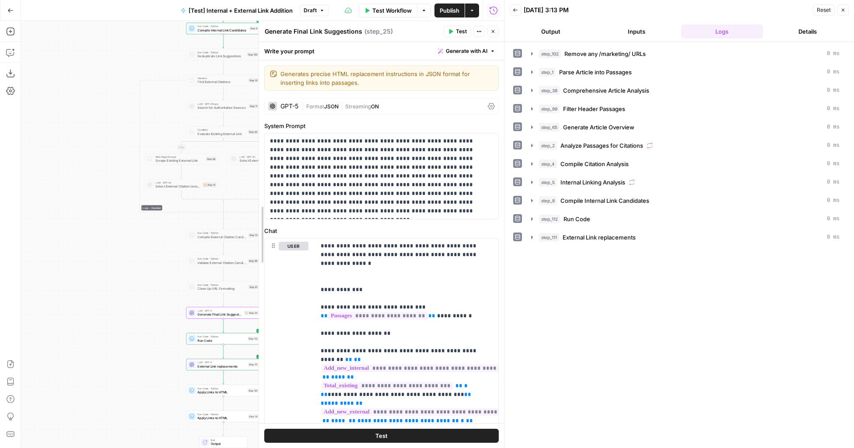
drag, startPoint x: 314, startPoint y: 248, endPoint x: 259, endPoint y: 247, distance: 54.2
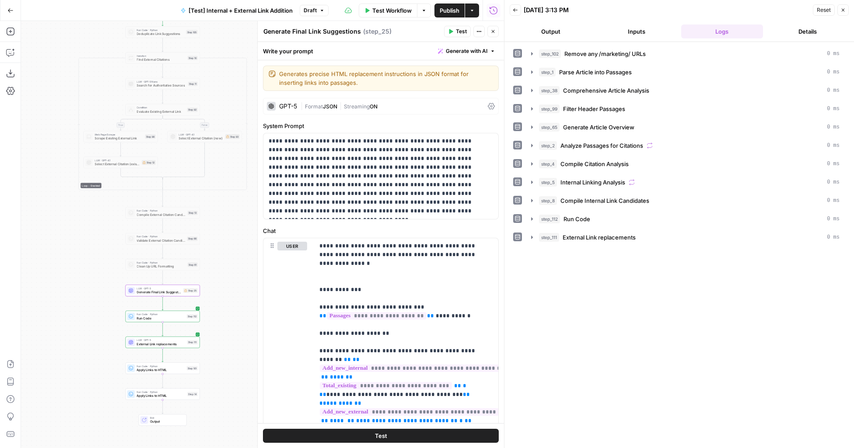
drag, startPoint x: 156, startPoint y: 345, endPoint x: 78, endPoint y: 316, distance: 82.8
click at [78, 316] on div "true false true false true false Workflow Set Inputs Inputs Run Code · Python R…" at bounding box center [262, 234] width 483 height 427
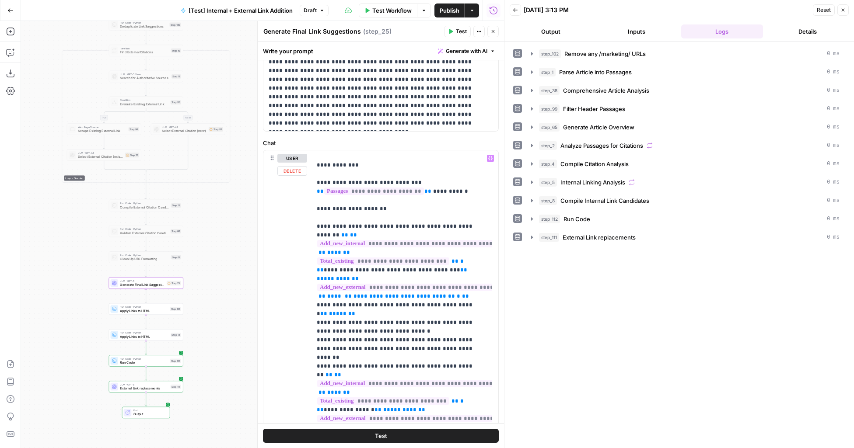
scroll to position [37, 0]
click at [822, 12] on icon "button" at bounding box center [842, 9] width 5 height 5
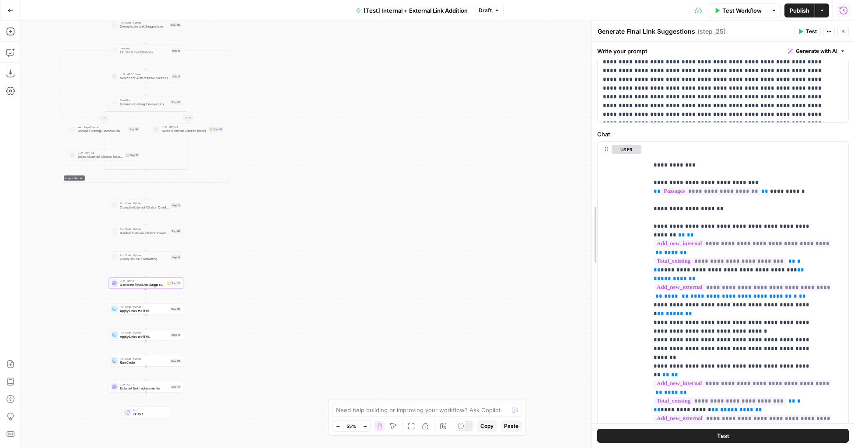
scroll to position [79, 0]
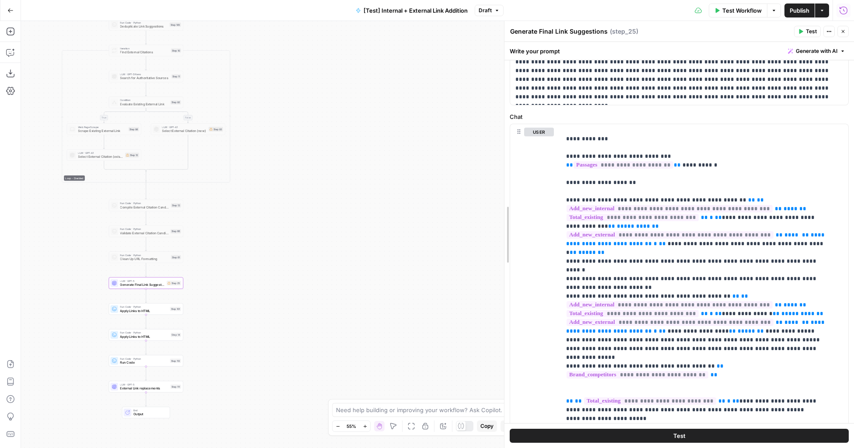
drag, startPoint x: 609, startPoint y: 188, endPoint x: 466, endPoint y: 191, distance: 143.0
click at [465, 191] on body "LegalZoom New Home Browse Insights Opportunities Your Data Recent Grids Article…" at bounding box center [427, 224] width 854 height 448
click at [11, 33] on icon "button" at bounding box center [10, 31] width 9 height 9
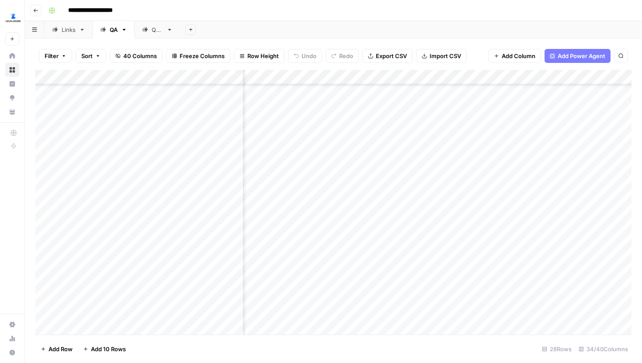
scroll to position [156, 622]
click at [67, 30] on div "Links" at bounding box center [69, 29] width 14 height 9
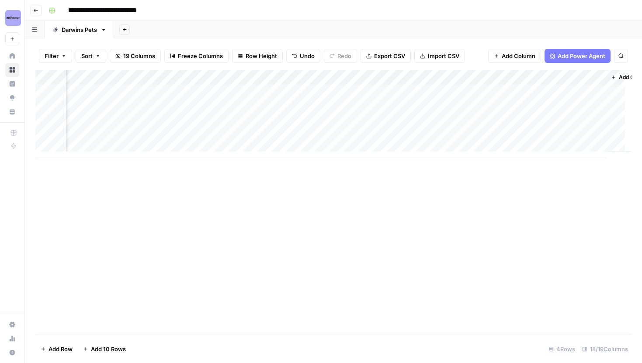
scroll to position [0, 1057]
click at [215, 77] on div "Add Column" at bounding box center [333, 114] width 597 height 88
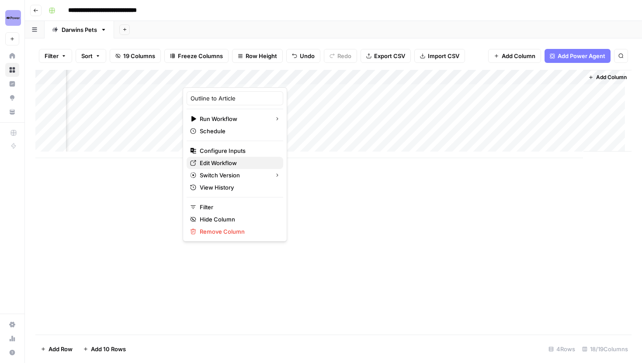
click at [211, 159] on span "Edit Workflow" at bounding box center [238, 163] width 77 height 9
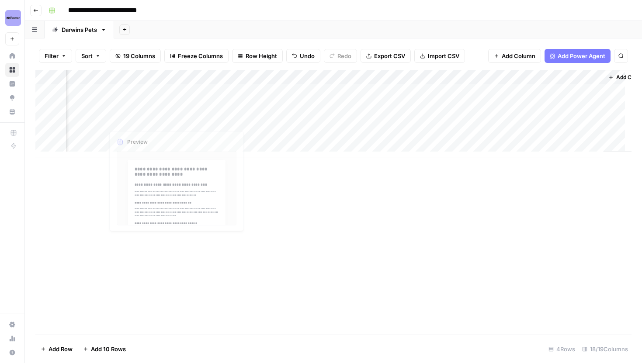
scroll to position [0, 1008]
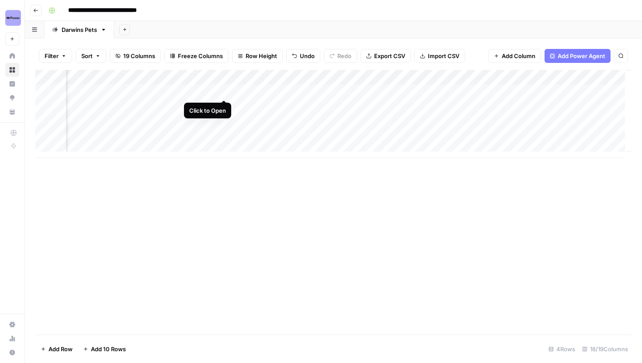
click at [225, 90] on div "Add Column" at bounding box center [333, 114] width 597 height 88
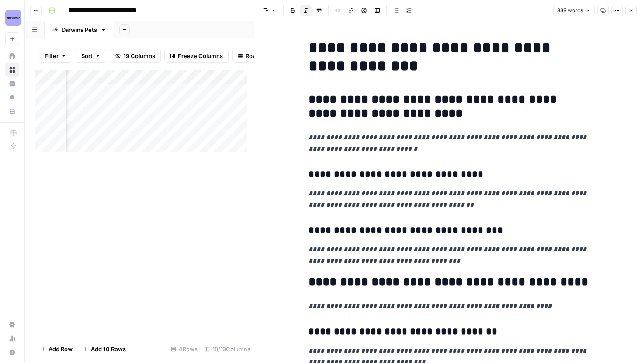
click at [626, 9] on button "Close" at bounding box center [631, 10] width 11 height 11
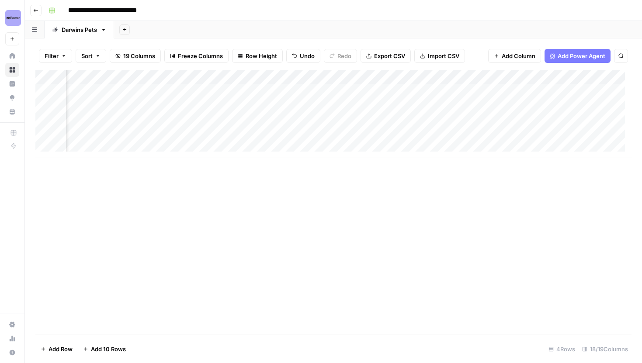
scroll to position [0, 829]
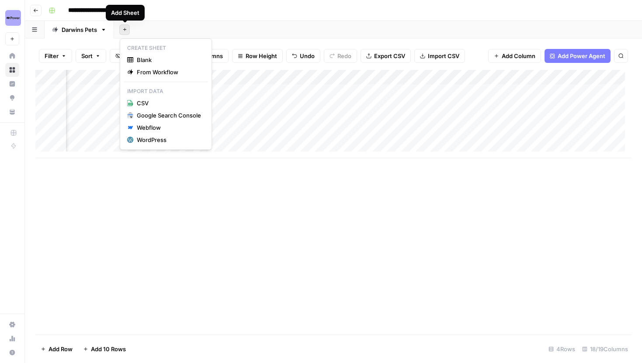
click at [124, 31] on icon "button" at bounding box center [124, 29] width 5 height 5
click at [318, 218] on div "Add Column" at bounding box center [333, 202] width 597 height 265
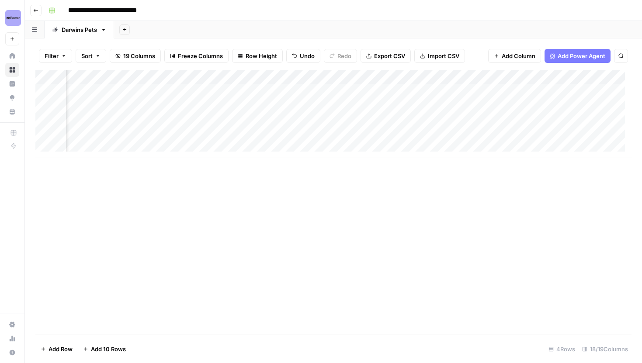
scroll to position [0, 925]
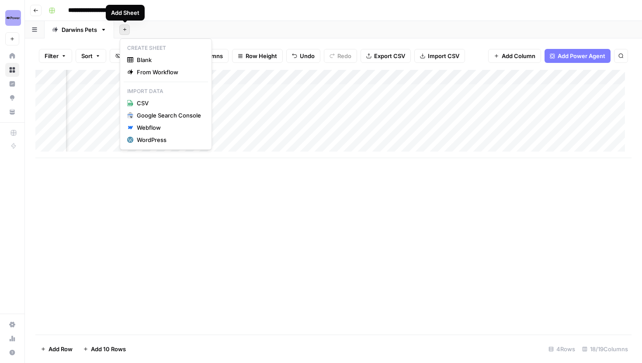
click at [124, 30] on icon "button" at bounding box center [124, 29] width 5 height 5
click at [262, 324] on div "Add Column" at bounding box center [333, 202] width 597 height 265
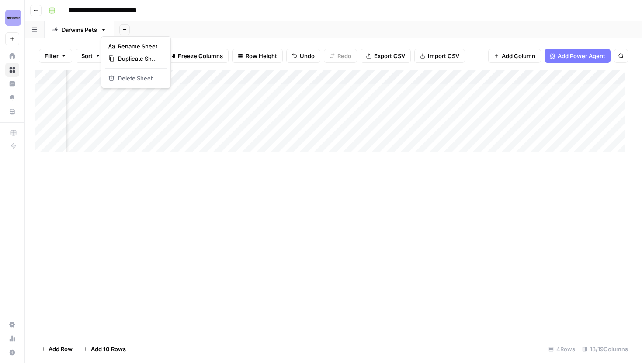
click at [105, 29] on icon "button" at bounding box center [103, 30] width 3 height 2
click at [211, 199] on div "Add Column" at bounding box center [333, 202] width 597 height 265
click at [277, 92] on div "Add Column" at bounding box center [333, 114] width 597 height 88
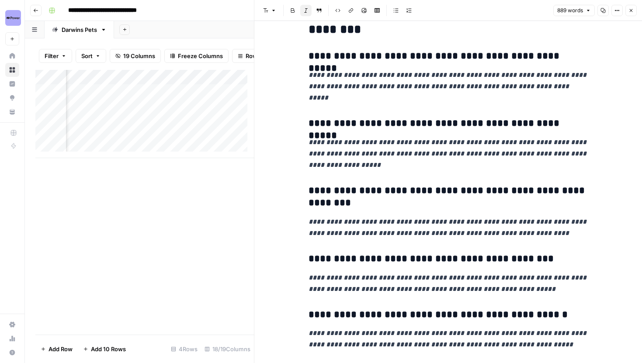
scroll to position [1447, 0]
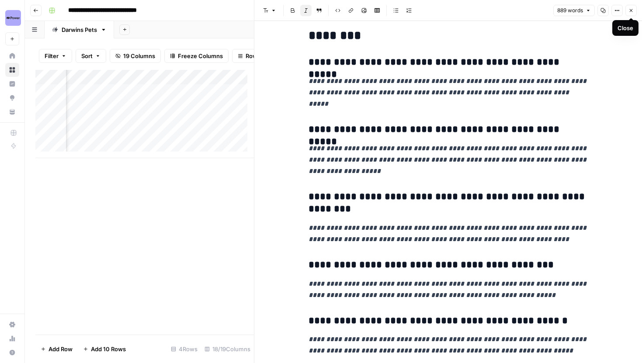
click at [632, 7] on button "Close" at bounding box center [631, 10] width 11 height 11
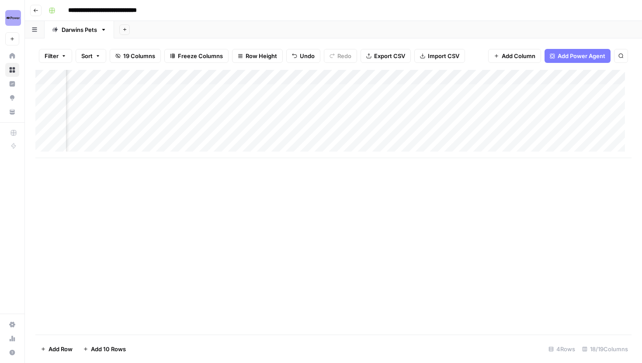
scroll to position [0, 601]
click at [135, 80] on div "Add Column" at bounding box center [333, 114] width 597 height 88
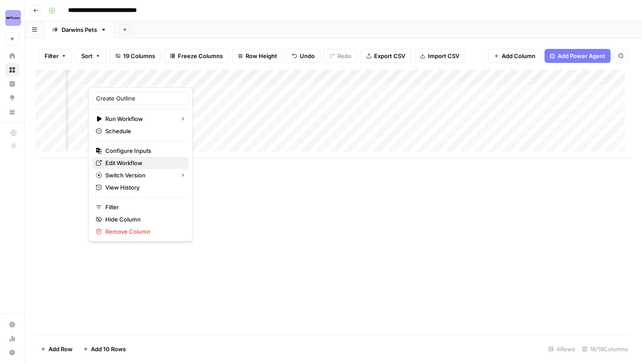
click at [119, 165] on span "Edit Workflow" at bounding box center [143, 163] width 77 height 9
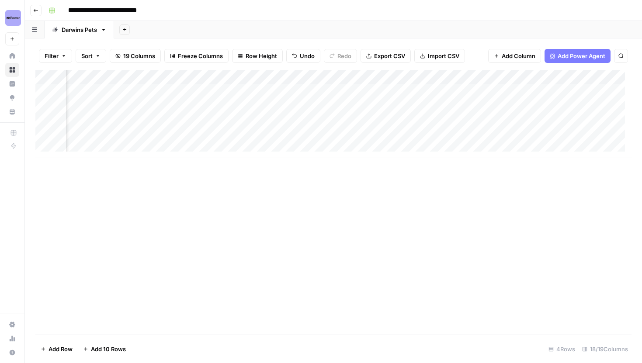
scroll to position [0, 721]
click at [510, 90] on div "Add Column" at bounding box center [333, 114] width 597 height 88
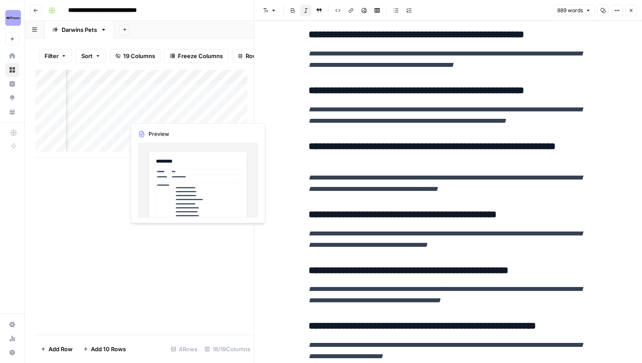
scroll to position [0, 679]
click at [629, 6] on button "Close" at bounding box center [631, 10] width 11 height 11
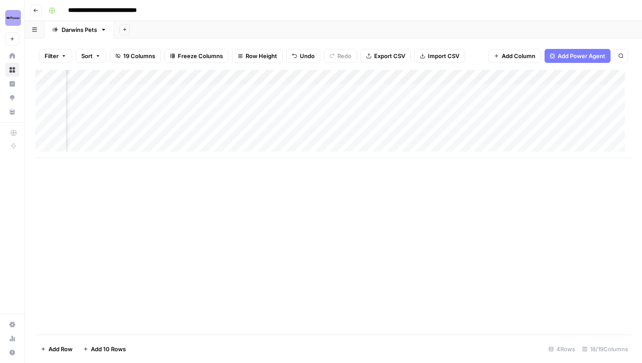
scroll to position [0, 450]
click at [311, 91] on div "Add Column" at bounding box center [333, 114] width 597 height 88
click at [309, 108] on div "Add Column" at bounding box center [333, 114] width 597 height 88
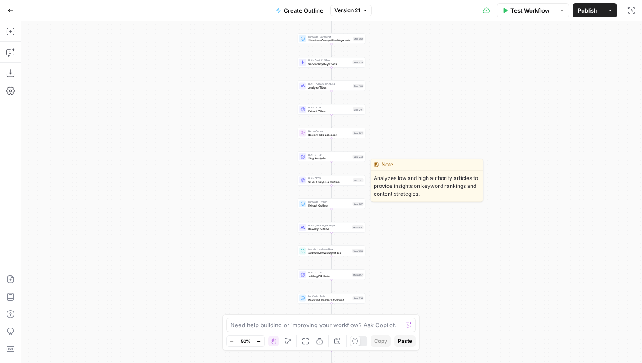
click at [321, 183] on span "SERP Analysis + Outline" at bounding box center [329, 182] width 43 height 4
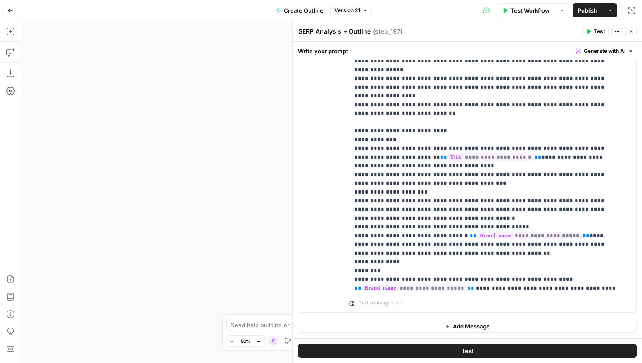
scroll to position [887, 0]
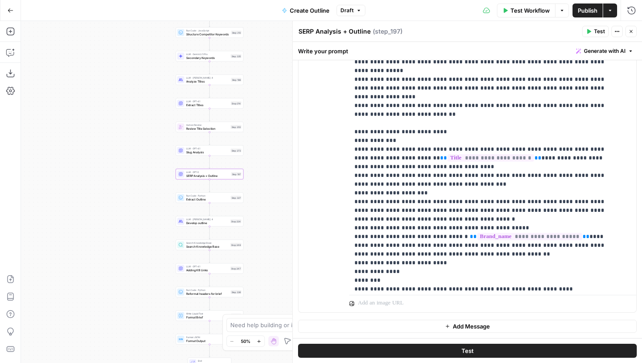
drag, startPoint x: 219, startPoint y: 91, endPoint x: 94, endPoint y: 83, distance: 125.8
click at [94, 83] on div "Workflow Set Inputs Inputs Run Code · JavaScript Structure Competitor Keywords …" at bounding box center [331, 192] width 621 height 342
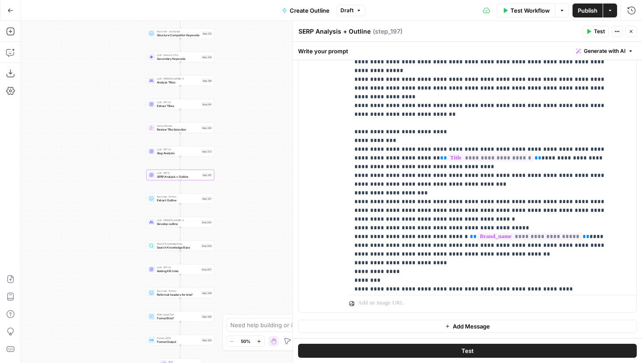
drag, startPoint x: 269, startPoint y: 170, endPoint x: 243, endPoint y: 173, distance: 26.4
click at [243, 173] on div "Workflow Set Inputs Inputs Run Code · JavaScript Structure Competitor Keywords …" at bounding box center [331, 192] width 621 height 342
click at [581, 12] on span "Publish" at bounding box center [588, 10] width 20 height 9
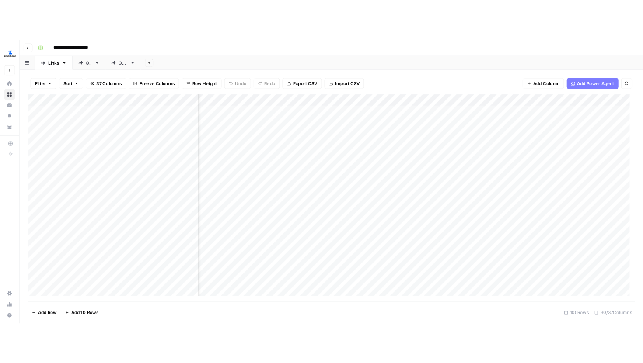
scroll to position [0, 377]
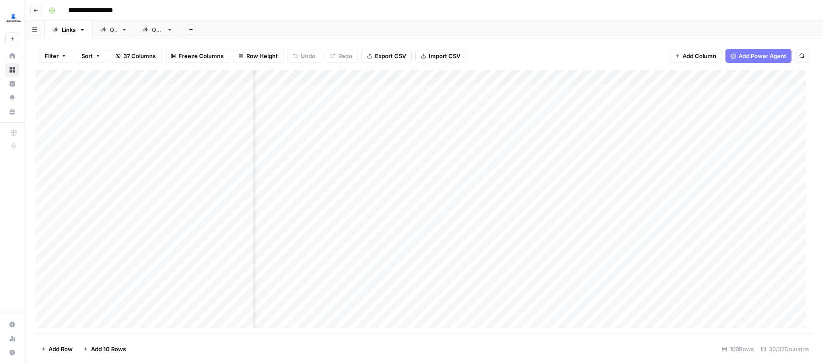
click at [456, 91] on div "Add Column" at bounding box center [423, 202] width 777 height 265
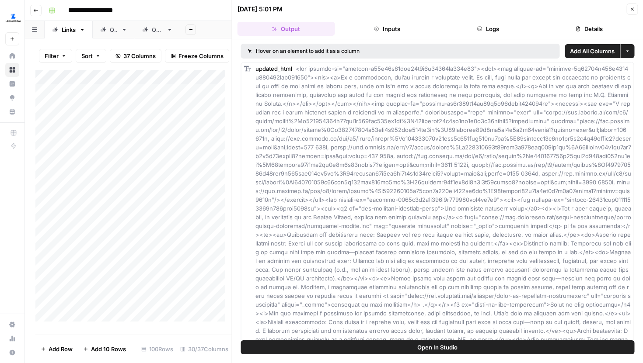
click at [490, 23] on button "Logs" at bounding box center [488, 29] width 98 height 14
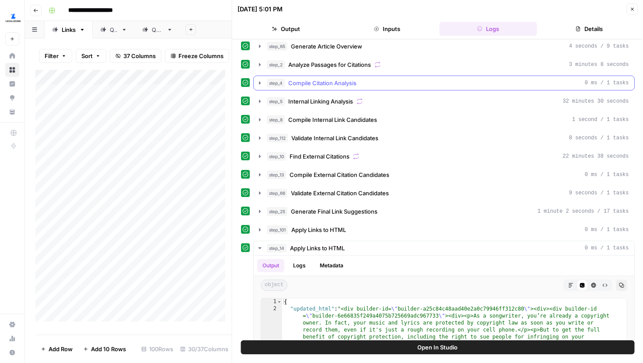
scroll to position [140, 0]
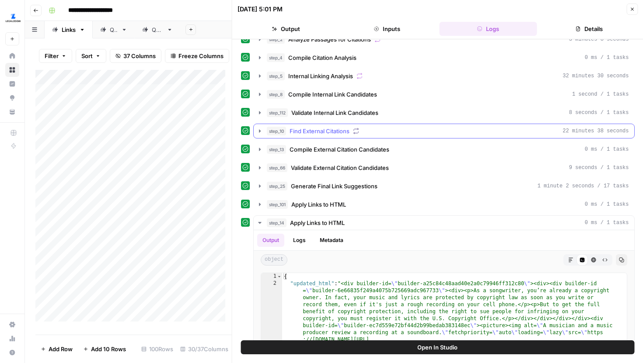
click at [261, 134] on icon "button" at bounding box center [259, 131] width 7 height 7
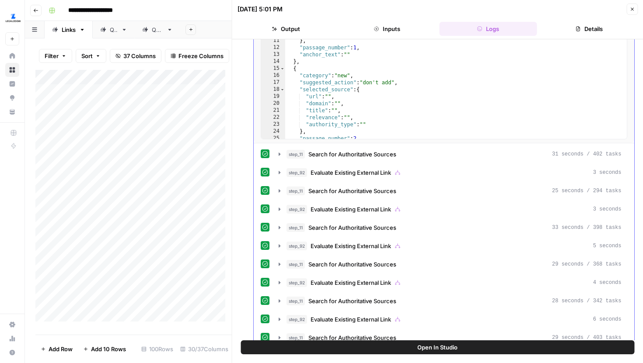
scroll to position [64, 0]
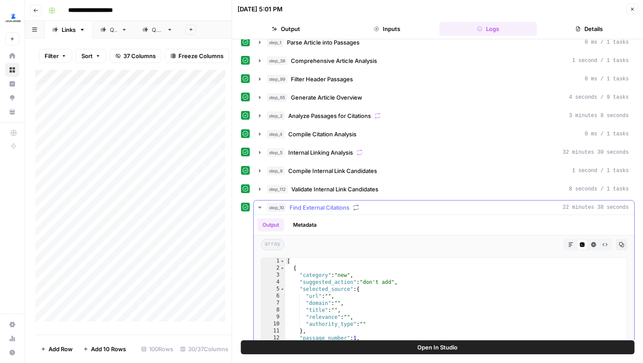
click at [260, 206] on icon "button" at bounding box center [259, 207] width 7 height 7
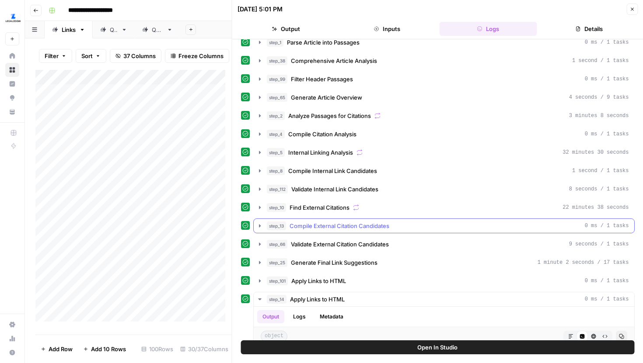
click at [259, 223] on icon "button" at bounding box center [259, 226] width 7 height 7
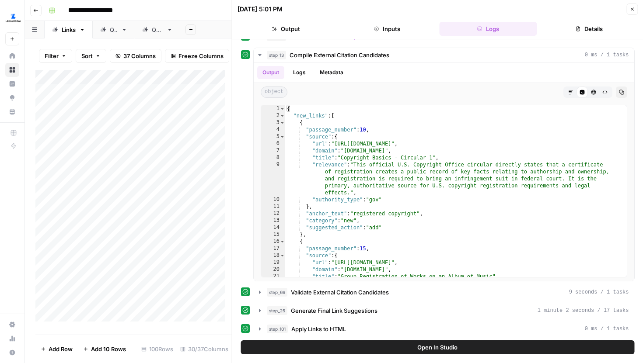
scroll to position [212, 0]
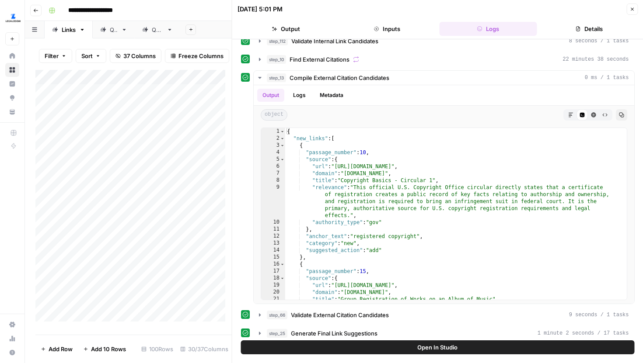
click at [631, 10] on icon "button" at bounding box center [631, 9] width 5 height 5
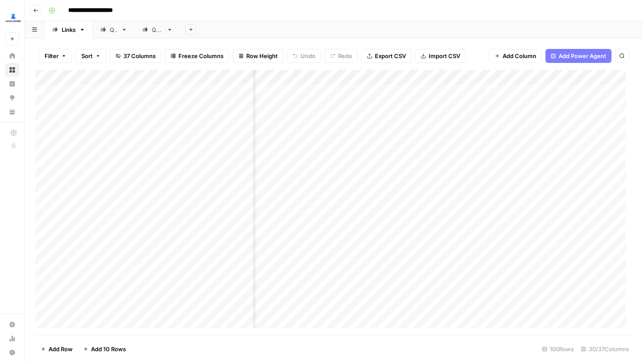
scroll to position [0, 338]
click at [495, 92] on div "Add Column" at bounding box center [333, 202] width 597 height 265
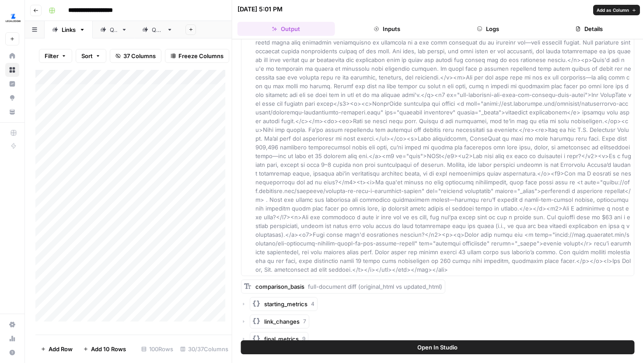
click at [485, 37] on header "[DATE] 5:01 PM Close Output Inputs Logs Details" at bounding box center [437, 19] width 411 height 39
click at [483, 30] on button "Logs" at bounding box center [488, 29] width 98 height 14
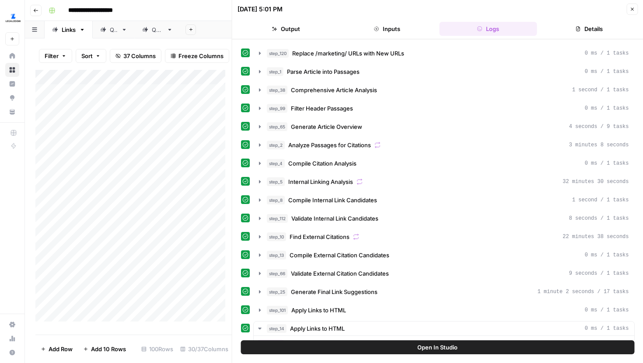
scroll to position [254, 0]
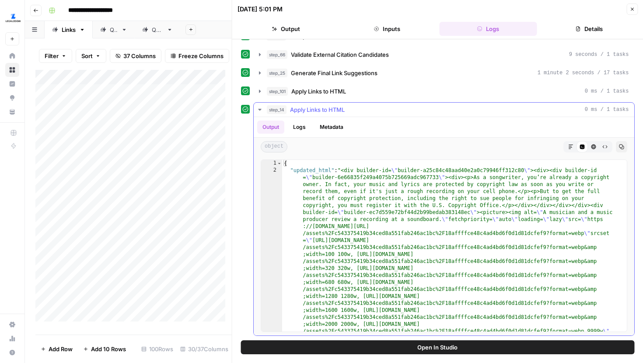
click at [259, 112] on icon "button" at bounding box center [259, 109] width 7 height 7
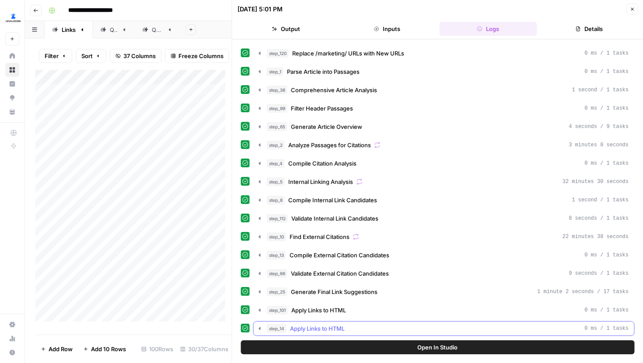
scroll to position [35, 0]
click at [260, 236] on icon "button" at bounding box center [259, 237] width 7 height 7
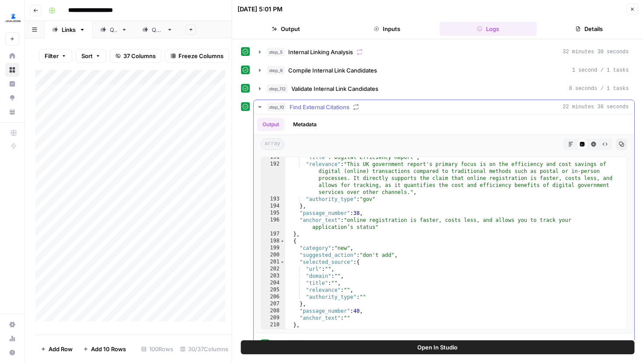
scroll to position [1431, 0]
click at [259, 106] on icon "button" at bounding box center [259, 107] width 7 height 7
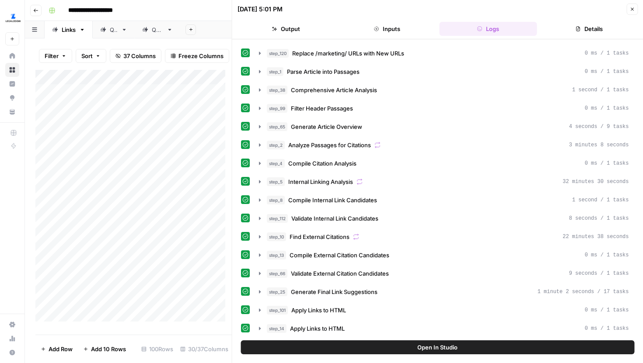
click at [259, 329] on icon "button" at bounding box center [260, 328] width 2 height 3
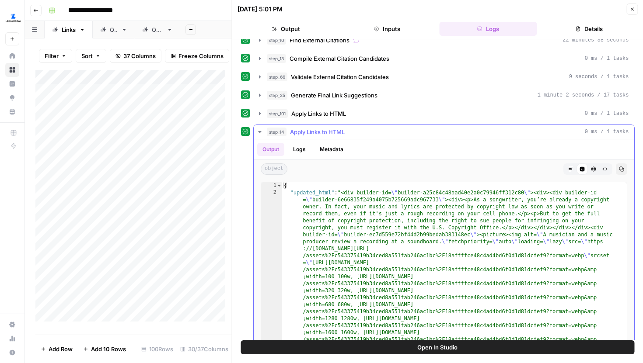
scroll to position [254, 0]
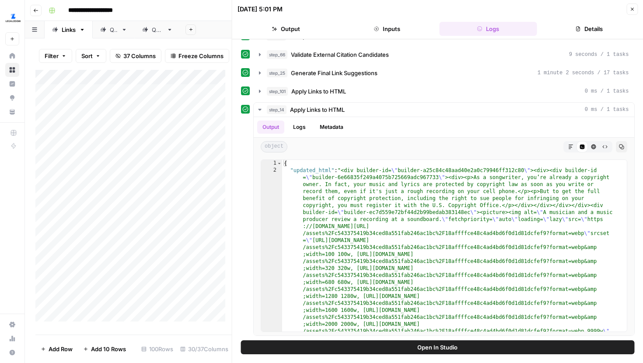
click at [261, 90] on icon "button" at bounding box center [259, 91] width 7 height 7
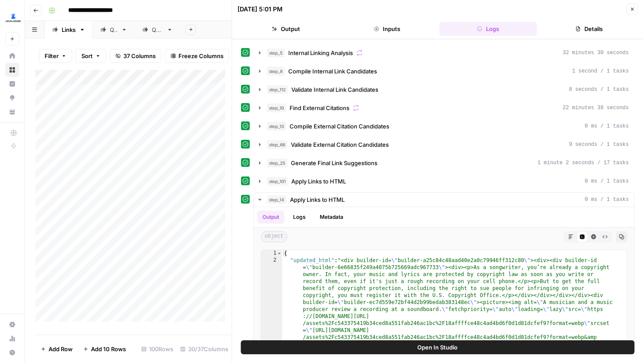
scroll to position [142, 0]
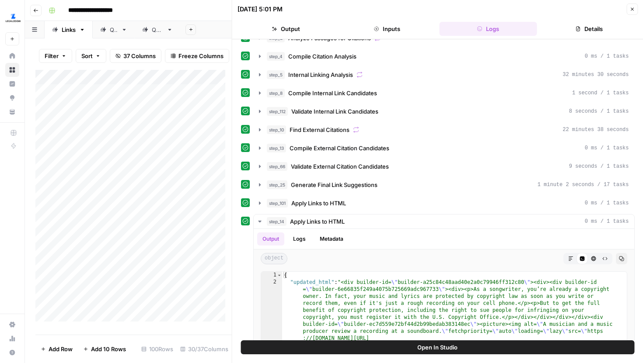
click at [261, 89] on button "step_8 Compile Internal Link Candidates 1 second / 1 tasks" at bounding box center [444, 93] width 380 height 14
click at [256, 114] on icon "button" at bounding box center [259, 111] width 7 height 7
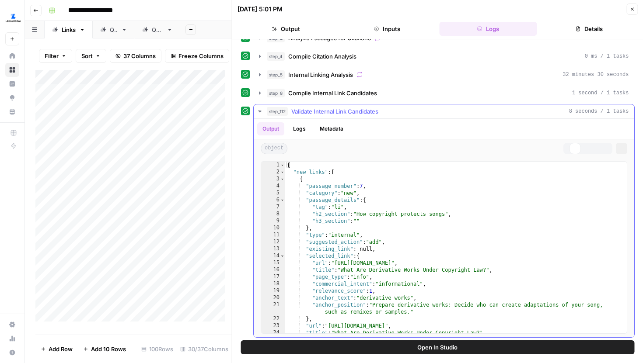
click at [256, 114] on icon "button" at bounding box center [259, 112] width 8 height 8
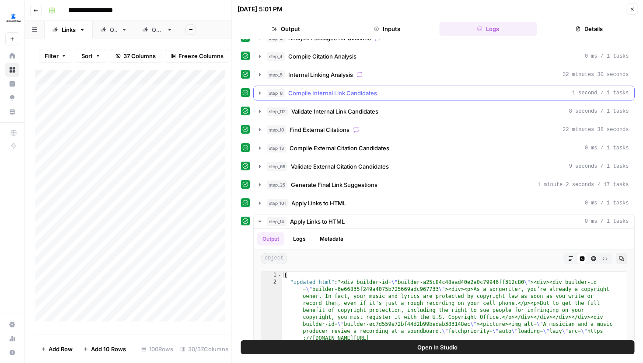
click at [258, 93] on icon "button" at bounding box center [259, 93] width 7 height 7
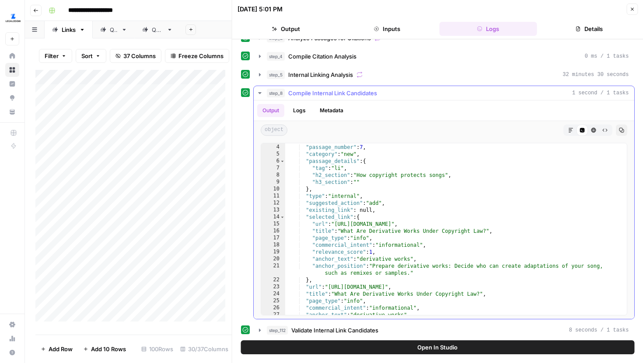
scroll to position [0, 0]
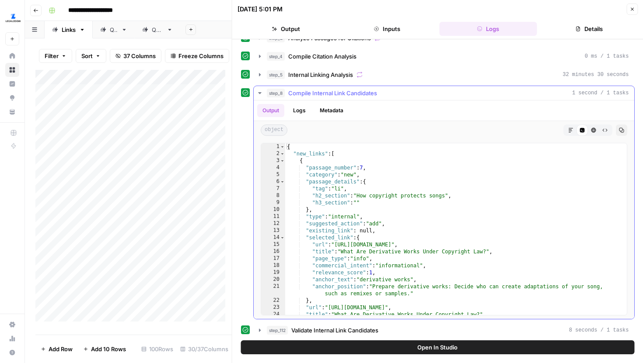
click at [259, 94] on icon "button" at bounding box center [259, 93] width 3 height 2
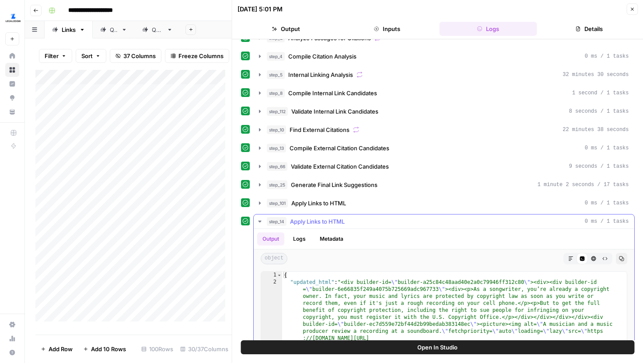
click at [261, 220] on icon "button" at bounding box center [259, 221] width 7 height 7
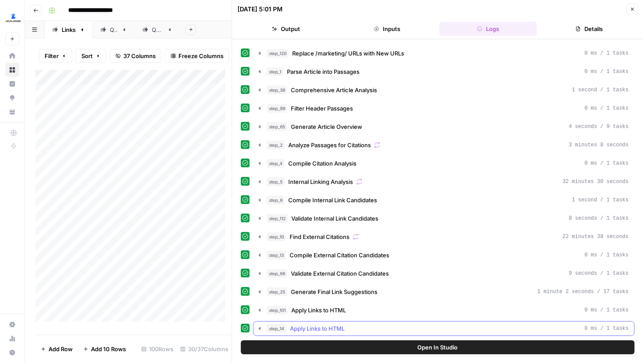
scroll to position [35, 0]
click at [260, 256] on icon "button" at bounding box center [259, 255] width 7 height 7
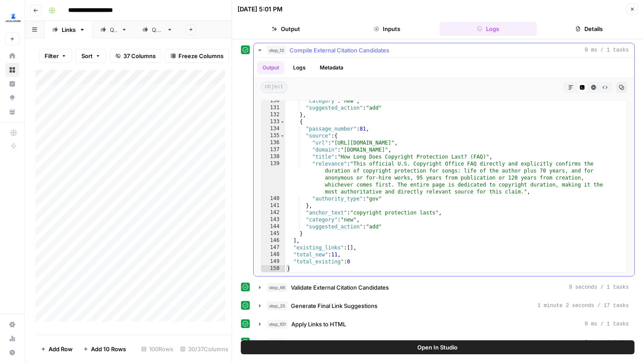
scroll to position [254, 0]
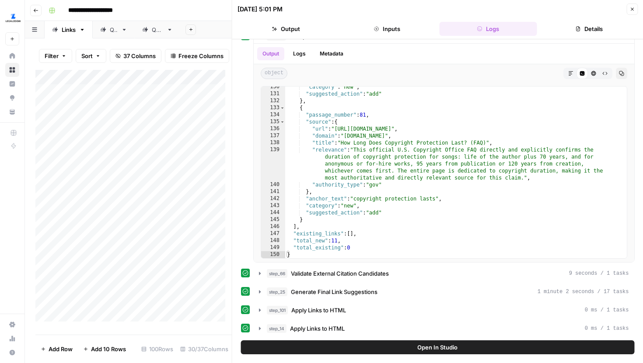
click at [632, 11] on icon "button" at bounding box center [631, 9] width 5 height 5
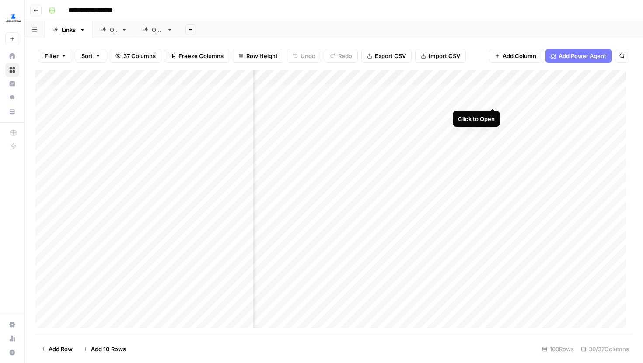
click at [492, 90] on div "Add Column" at bounding box center [333, 202] width 597 height 265
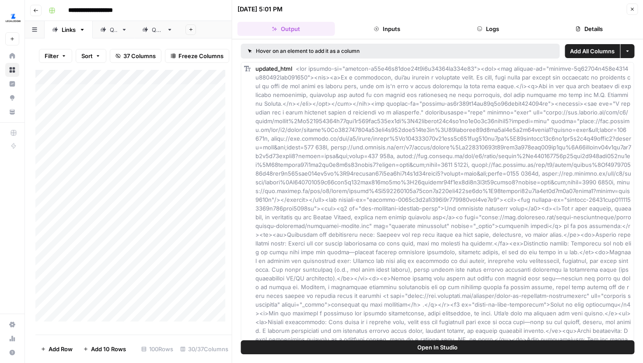
click at [502, 24] on button "Logs" at bounding box center [488, 29] width 98 height 14
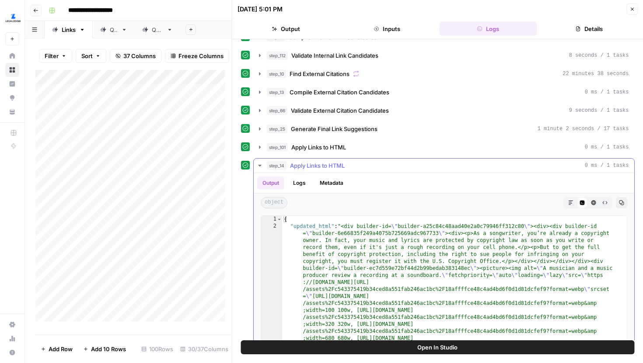
scroll to position [199, 0]
click at [261, 76] on icon "button" at bounding box center [259, 73] width 7 height 7
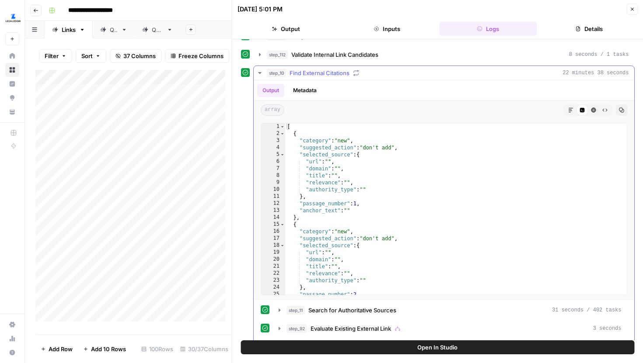
scroll to position [206, 0]
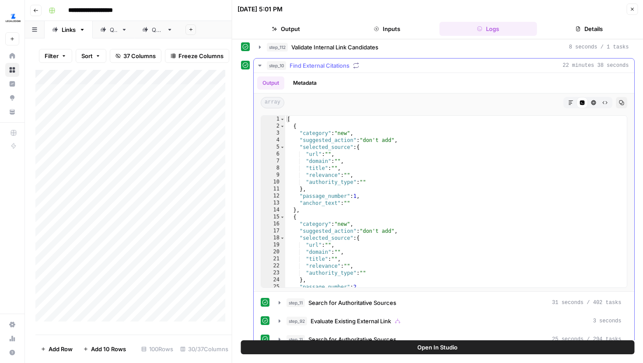
click at [257, 63] on icon "button" at bounding box center [259, 65] width 7 height 7
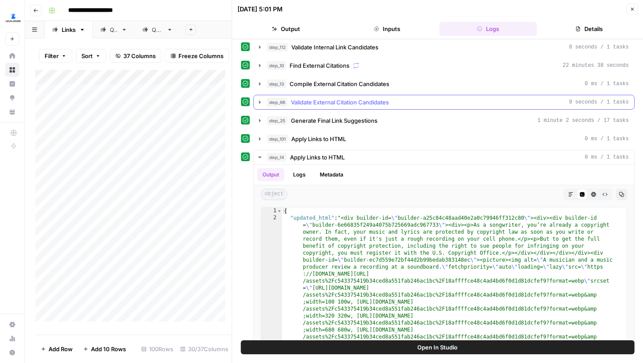
click at [260, 101] on icon "button" at bounding box center [260, 102] width 2 height 3
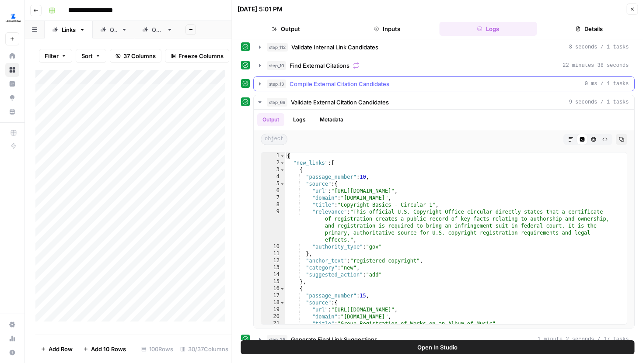
click at [261, 84] on icon "button" at bounding box center [259, 83] width 7 height 7
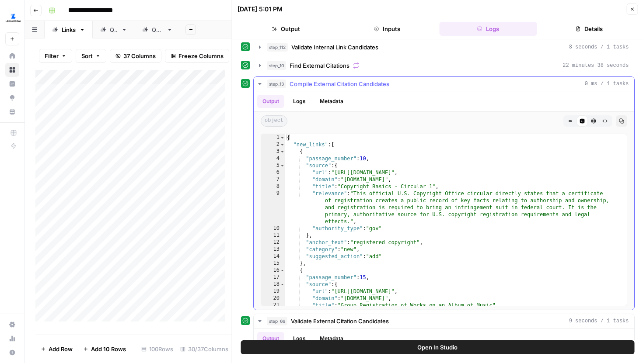
click at [261, 84] on icon "button" at bounding box center [259, 83] width 7 height 7
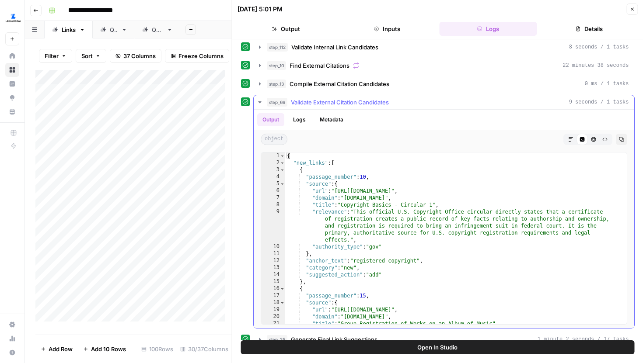
click at [262, 105] on icon "button" at bounding box center [259, 102] width 7 height 7
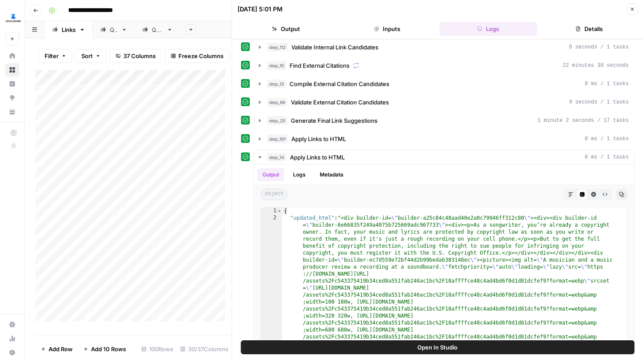
click at [632, 10] on icon "button" at bounding box center [631, 9] width 5 height 5
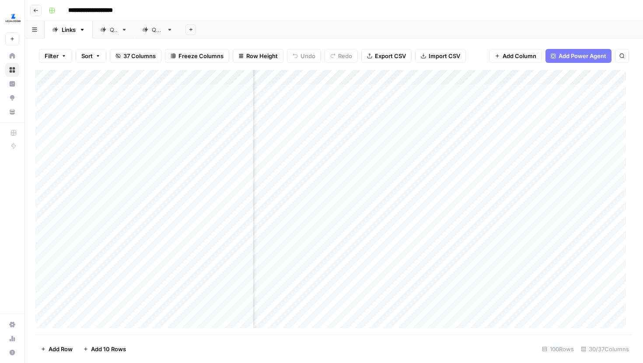
scroll to position [0, 518]
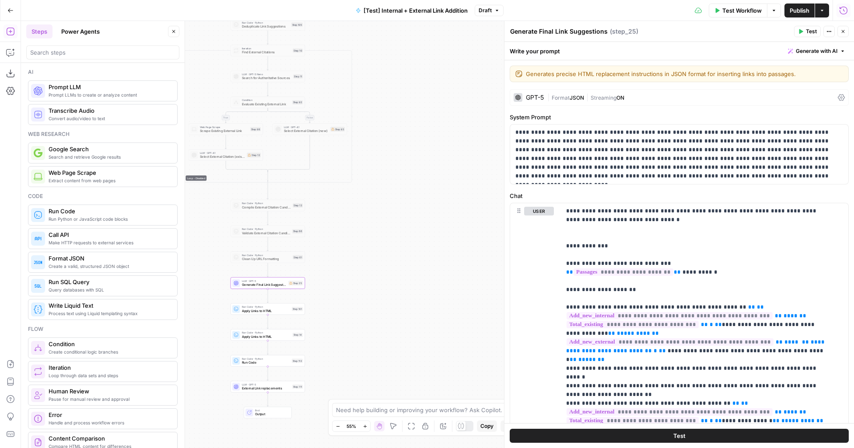
scroll to position [28, 0]
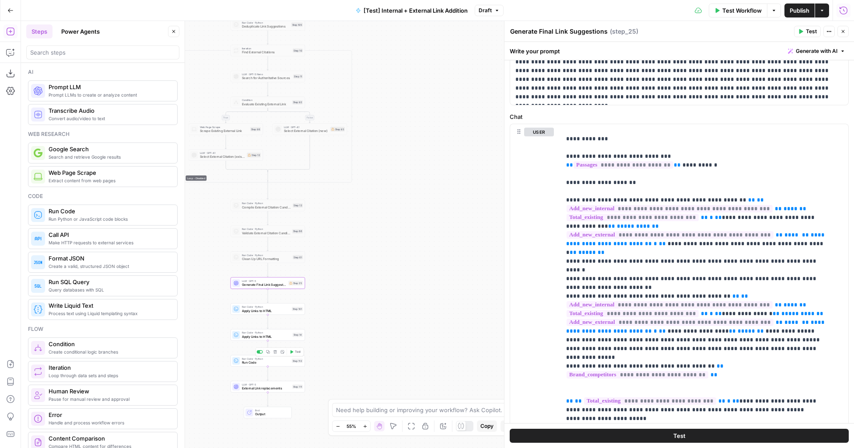
click at [279, 362] on span "Run Code" at bounding box center [266, 362] width 48 height 5
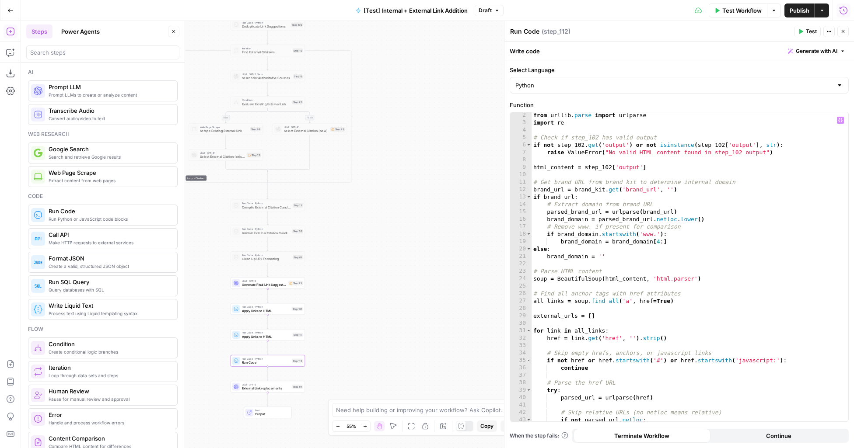
scroll to position [0, 0]
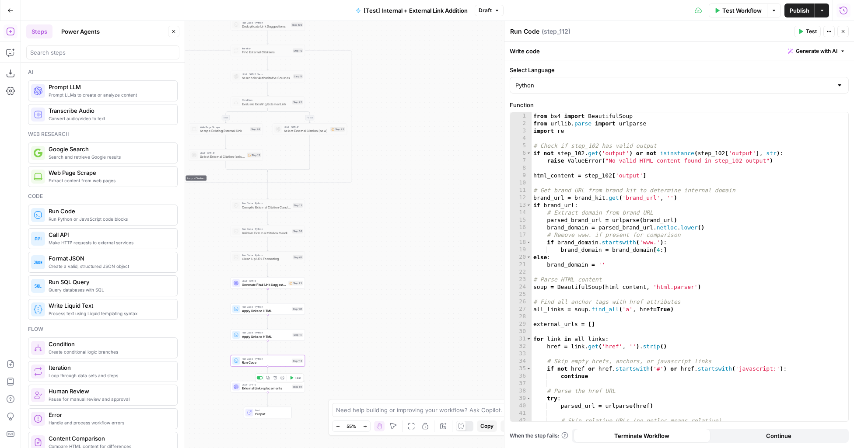
click at [296, 387] on div "Step 111" at bounding box center [297, 387] width 10 height 4
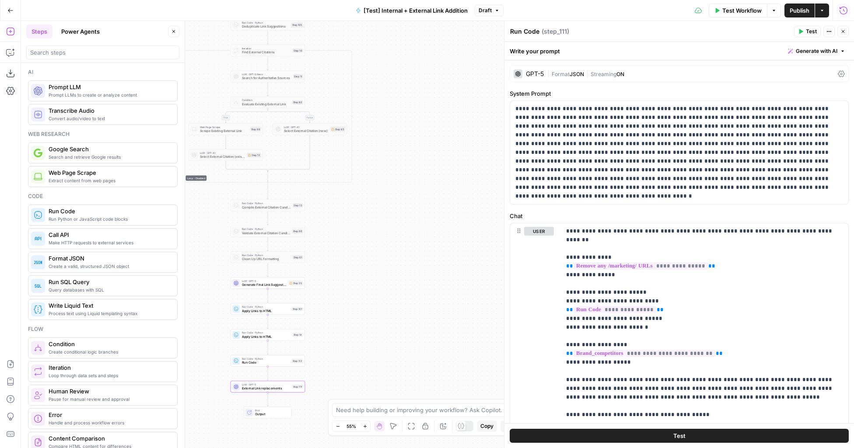
type textarea "External Link replacements"
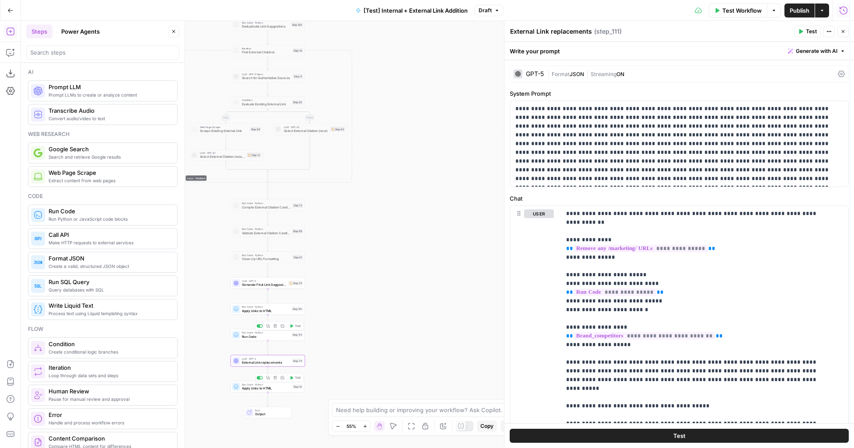
click at [279, 390] on span "Apply Links to HTML" at bounding box center [266, 388] width 49 height 5
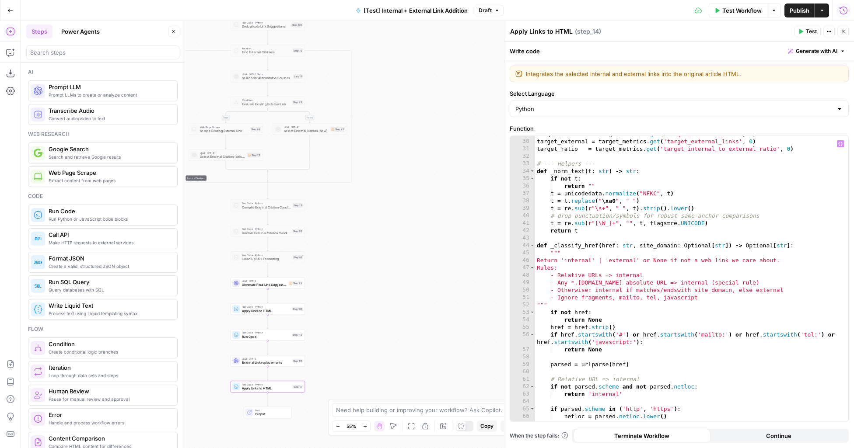
scroll to position [181, 0]
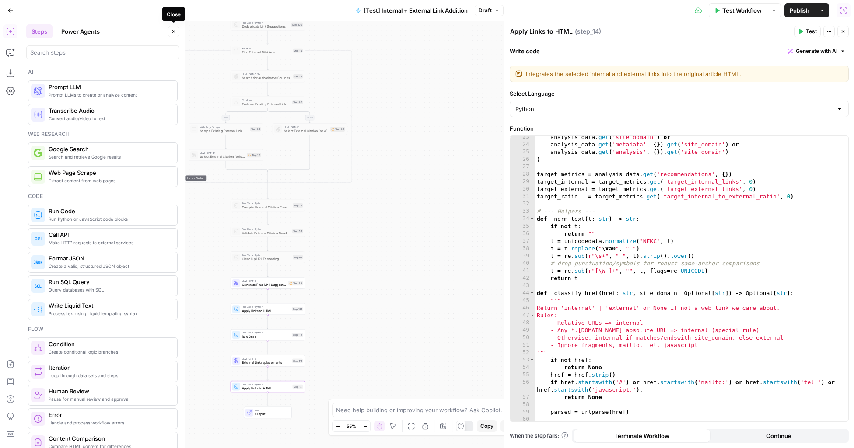
click at [173, 29] on icon "button" at bounding box center [173, 31] width 5 height 5
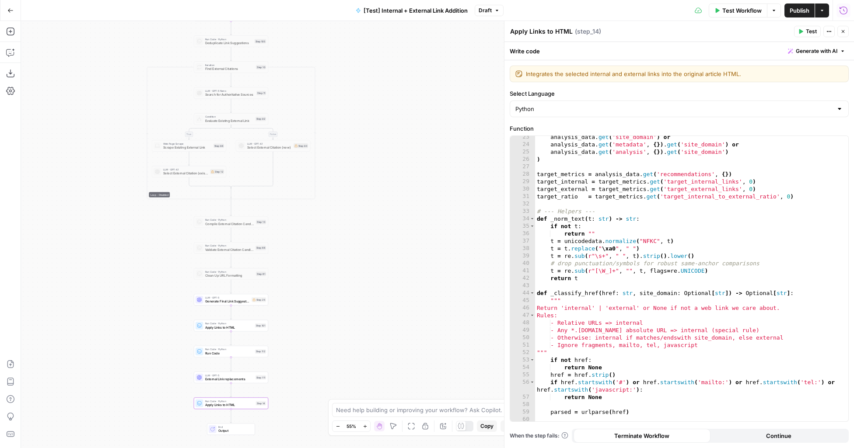
drag, startPoint x: 195, startPoint y: 331, endPoint x: 159, endPoint y: 348, distance: 40.5
click at [159, 348] on div "true false true false true false Workflow Set Inputs Inputs Run Code · Python R…" at bounding box center [437, 234] width 833 height 427
click at [361, 426] on button "Zoom In" at bounding box center [364, 426] width 10 height 10
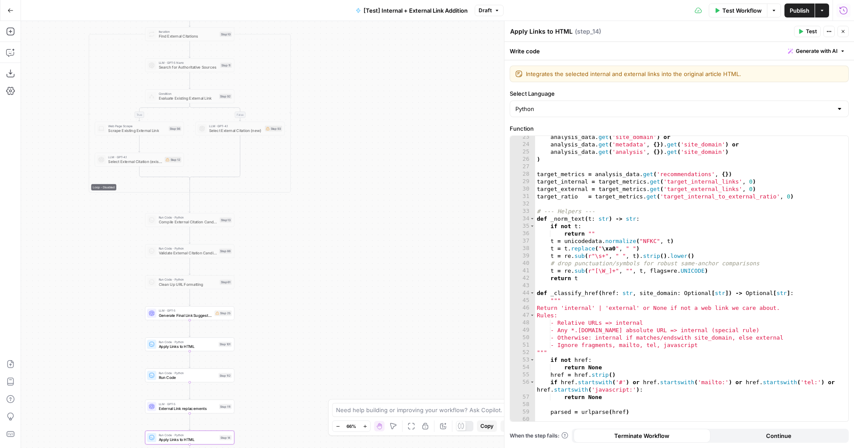
click at [210, 349] on span "Apply Links to HTML" at bounding box center [188, 347] width 58 height 6
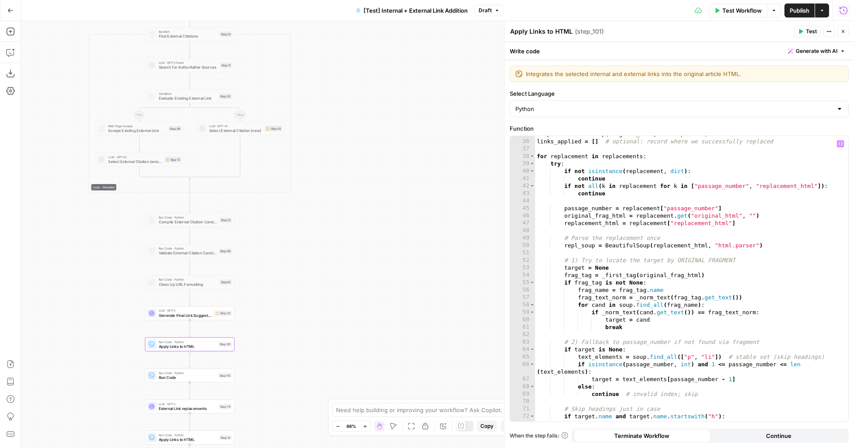
scroll to position [0, 0]
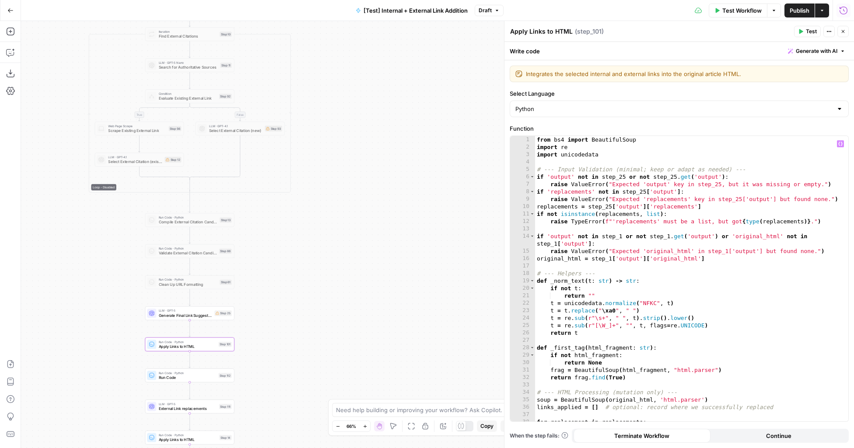
drag, startPoint x: 304, startPoint y: 376, endPoint x: 319, endPoint y: 319, distance: 58.9
click at [319, 319] on div "true false true false true false Workflow Set Inputs Inputs Run Code · Python R…" at bounding box center [437, 234] width 833 height 427
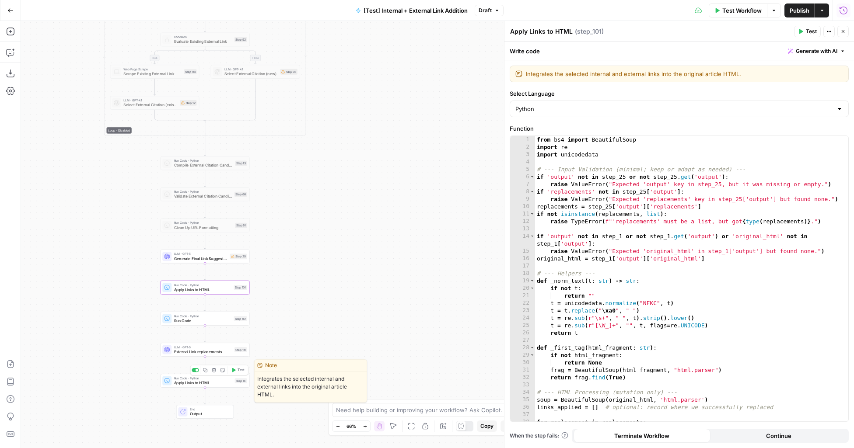
click at [225, 380] on span "Apply Links to HTML" at bounding box center [203, 383] width 59 height 6
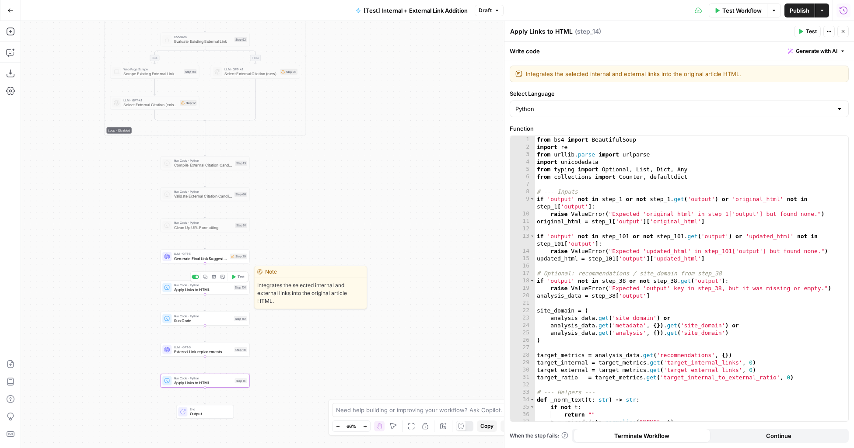
click at [231, 289] on div "Run Code · Python Apply Links to HTML Step 101 Copy step Delete step Edit Note …" at bounding box center [204, 288] width 85 height 10
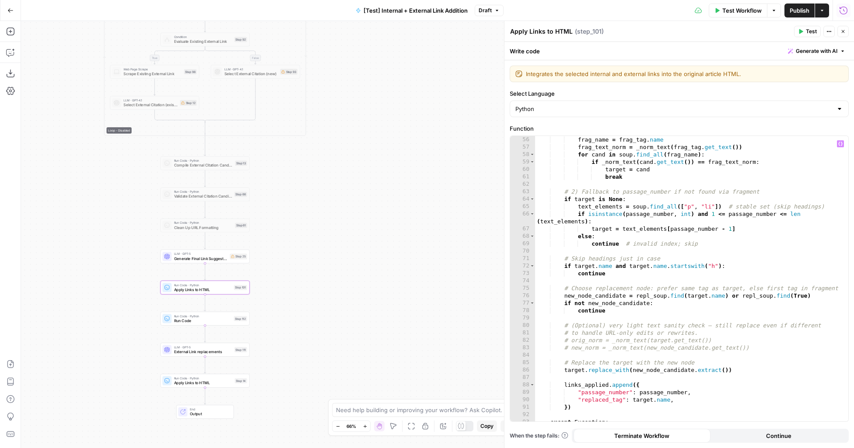
scroll to position [495, 0]
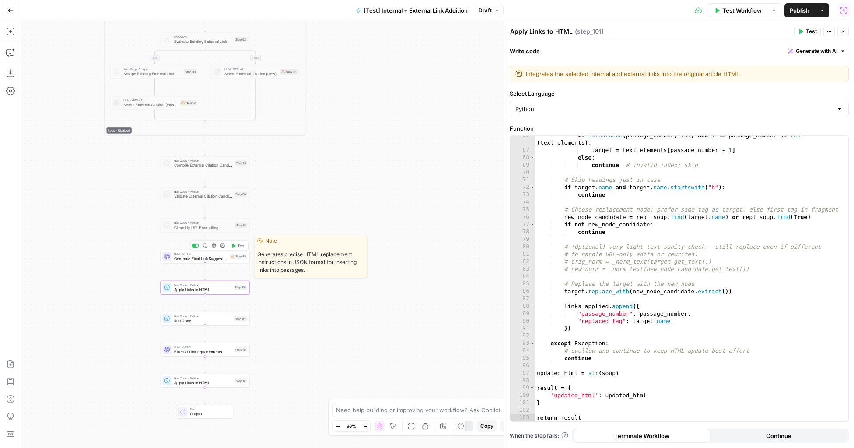
click at [213, 259] on span "Generate Final Link Suggestions" at bounding box center [200, 259] width 53 height 6
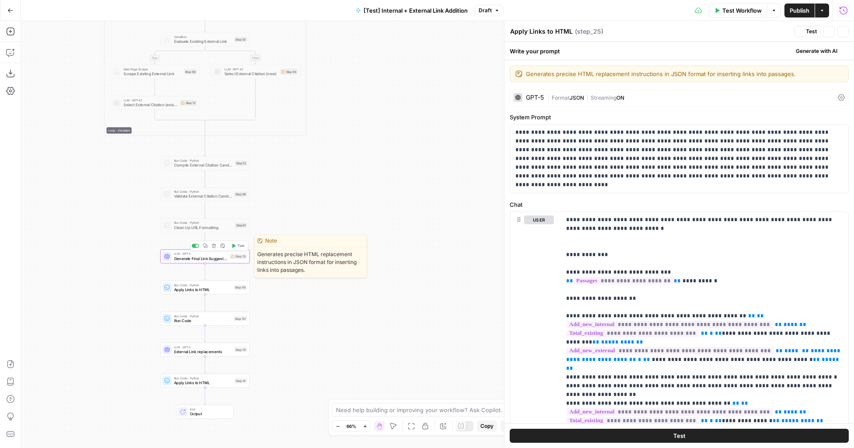
type textarea "Generate Final Link Suggestions"
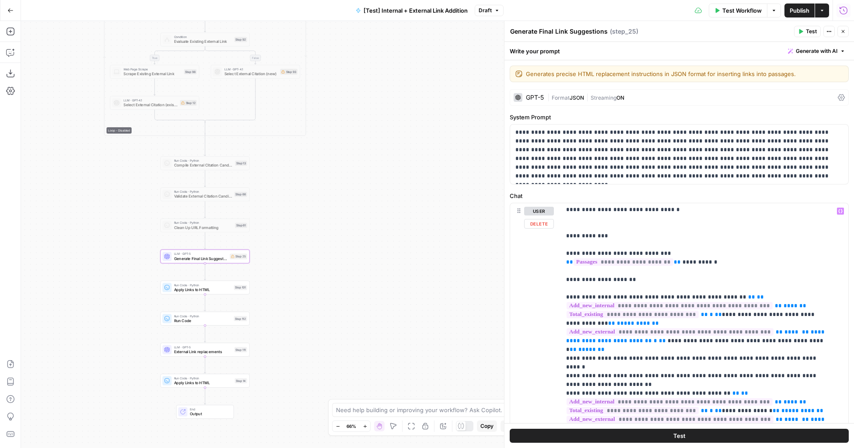
scroll to position [11, 0]
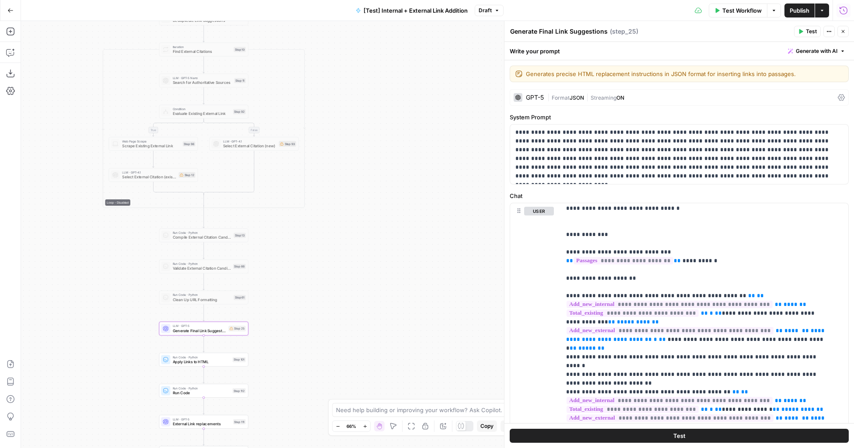
drag, startPoint x: 330, startPoint y: 302, endPoint x: 328, endPoint y: 374, distance: 72.2
click at [328, 374] on div "true false true false true false Workflow Set Inputs Inputs Run Code · Python R…" at bounding box center [437, 234] width 833 height 427
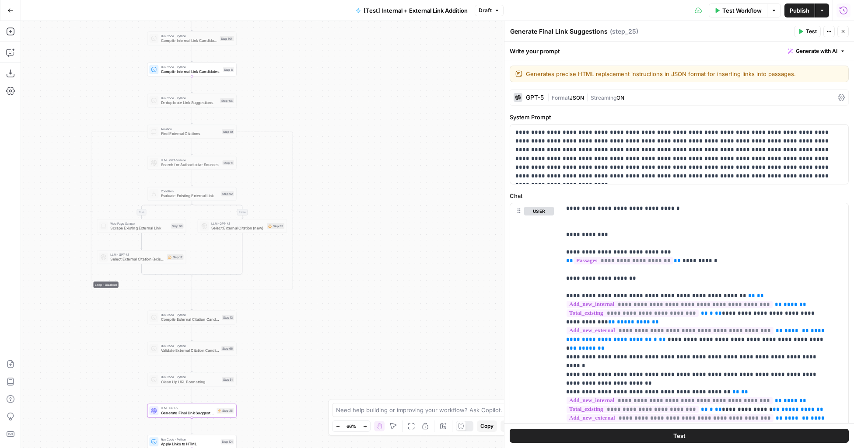
drag, startPoint x: 353, startPoint y: 214, endPoint x: 341, endPoint y: 291, distance: 77.9
click at [341, 291] on div "true false true false true false Workflow Set Inputs Inputs Run Code · Python R…" at bounding box center [437, 234] width 833 height 427
click at [181, 339] on div at bounding box center [180, 339] width 3 height 3
click at [182, 306] on div at bounding box center [181, 308] width 7 height 4
drag, startPoint x: 355, startPoint y: 257, endPoint x: 368, endPoint y: 238, distance: 22.8
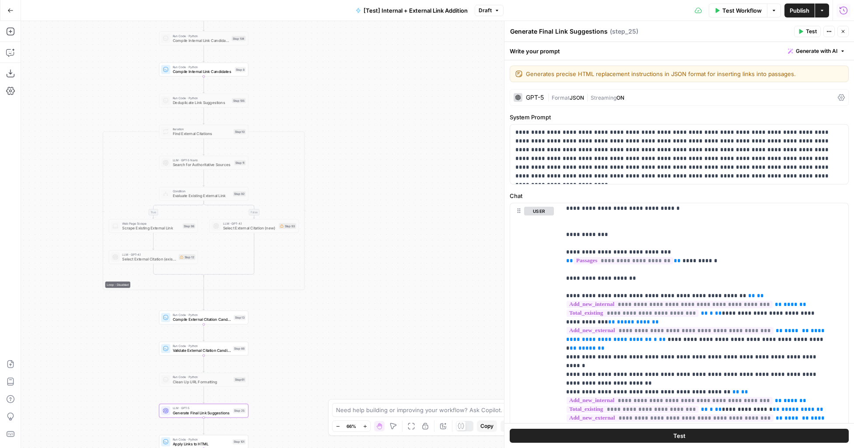
click at [369, 238] on div "true false true false true false Workflow Set Inputs Inputs Run Code · Python R…" at bounding box center [437, 234] width 833 height 427
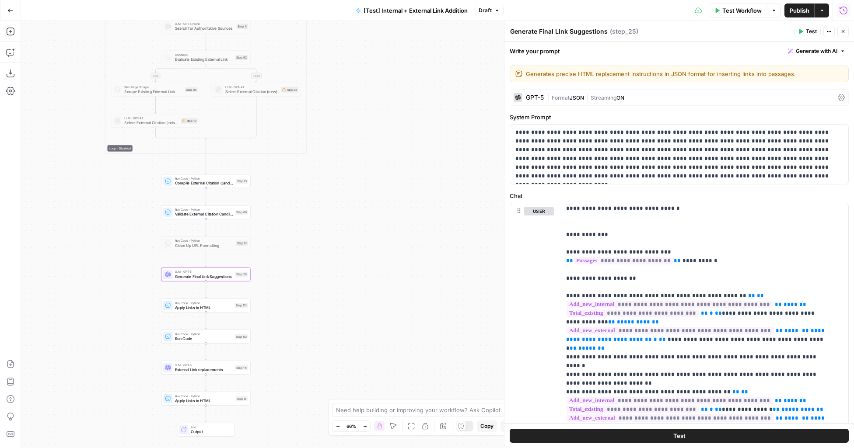
drag, startPoint x: 319, startPoint y: 322, endPoint x: 319, endPoint y: 203, distance: 119.0
click at [319, 203] on div "true false true false true false Workflow Set Inputs Inputs Run Code · Python R…" at bounding box center [437, 234] width 833 height 427
click at [216, 216] on span "External Link replacements" at bounding box center [204, 215] width 58 height 6
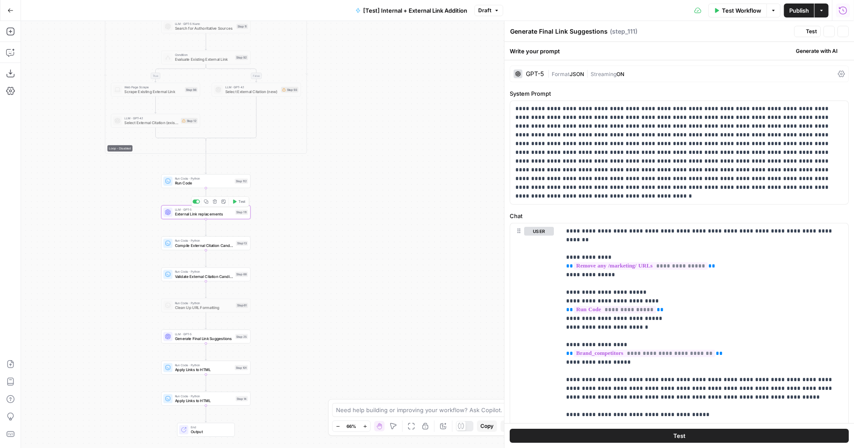
type textarea "External Link replacements"
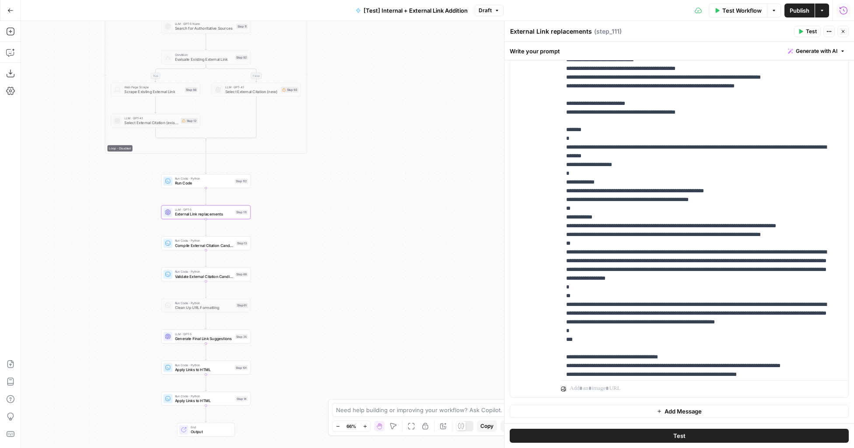
scroll to position [600, 0]
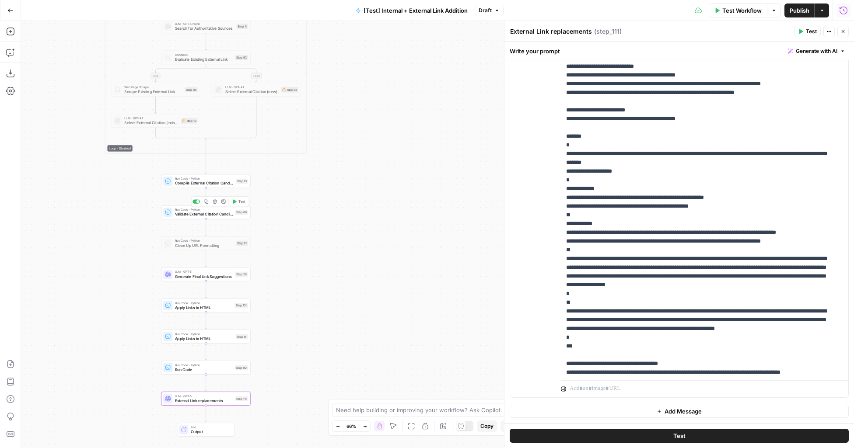
click at [197, 200] on div at bounding box center [197, 201] width 3 height 3
click at [197, 173] on div "Copy step Delete step Edit Note Test" at bounding box center [220, 170] width 58 height 10
click at [197, 170] on div at bounding box center [197, 170] width 3 height 3
click at [195, 275] on span "Generate Final Link Suggestions" at bounding box center [201, 277] width 53 height 6
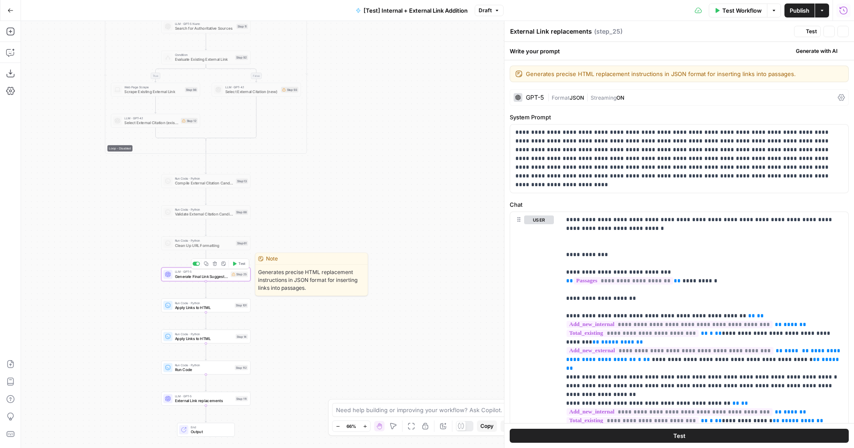
type textarea "Generate Final Link Suggestions"
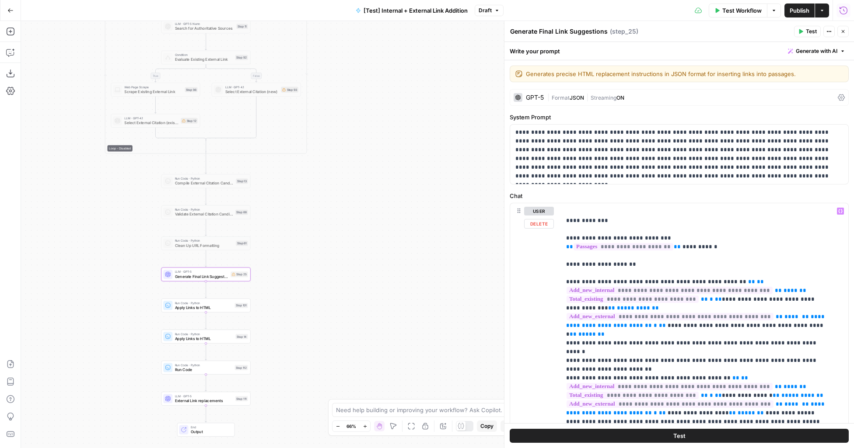
scroll to position [29, 0]
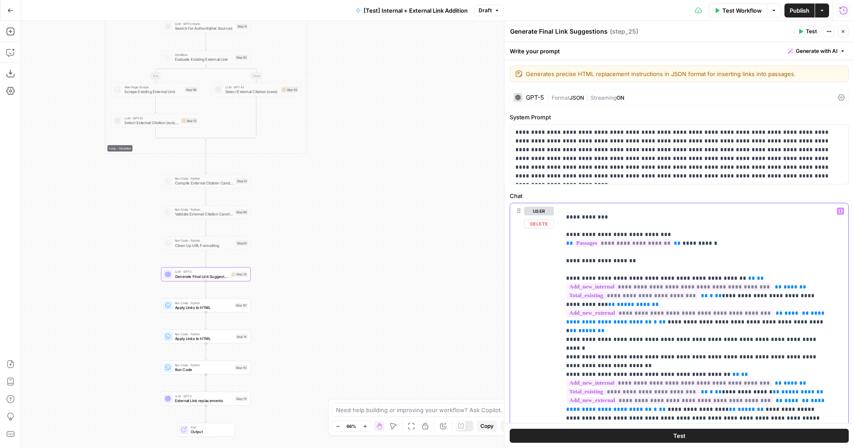
drag, startPoint x: 607, startPoint y: 323, endPoint x: 590, endPoint y: 307, distance: 23.5
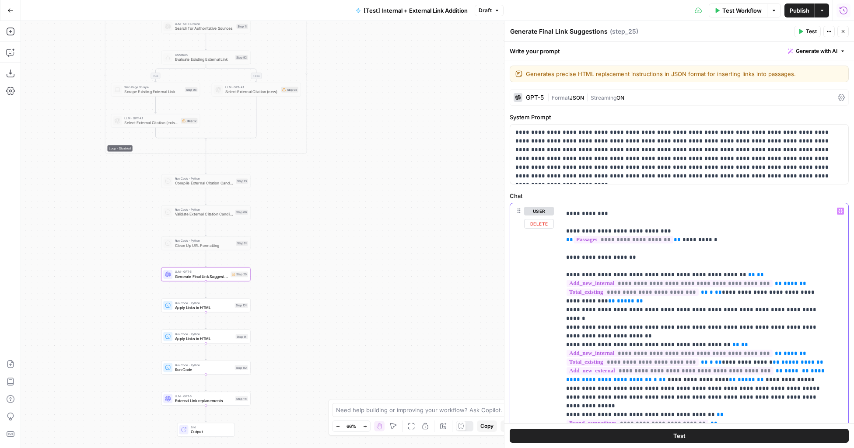
scroll to position [35, 0]
drag, startPoint x: 786, startPoint y: 352, endPoint x: 750, endPoint y: 370, distance: 39.3
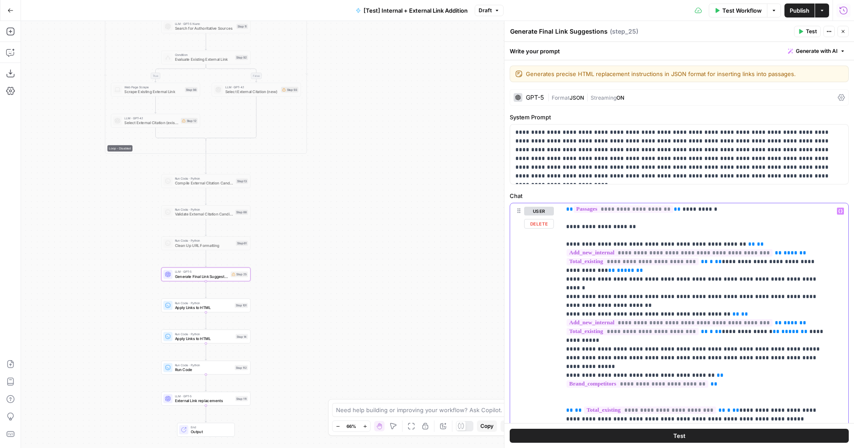
scroll to position [65, 0]
type input "66"
click at [812, 190] on icon "button" at bounding box center [813, 191] width 4 height 4
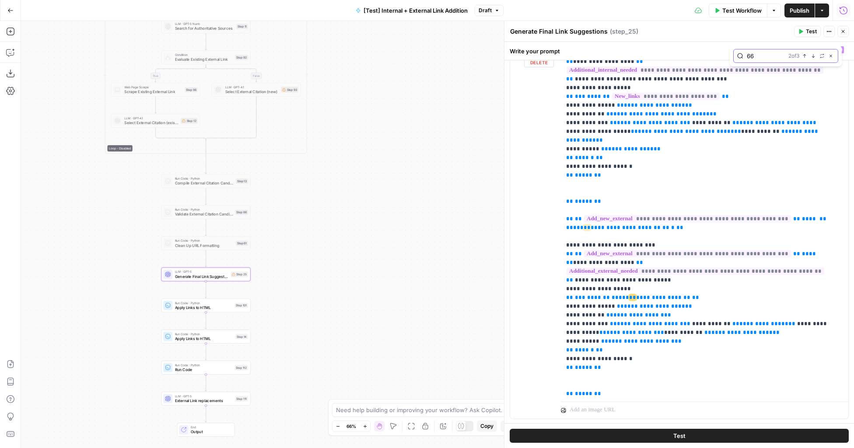
scroll to position [415, 0]
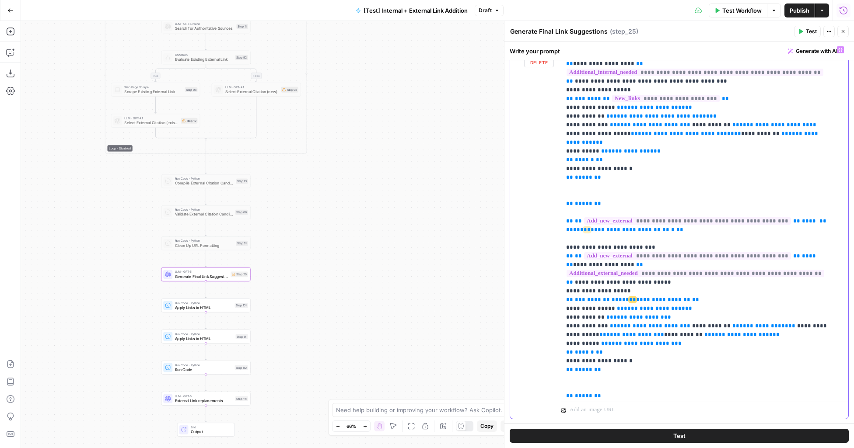
drag, startPoint x: 611, startPoint y: 336, endPoint x: 565, endPoint y: 257, distance: 91.6
click at [565, 257] on div "**********" at bounding box center [701, 220] width 281 height 356
drag, startPoint x: 614, startPoint y: 335, endPoint x: 562, endPoint y: 264, distance: 88.0
click at [562, 264] on div "**********" at bounding box center [701, 220] width 281 height 356
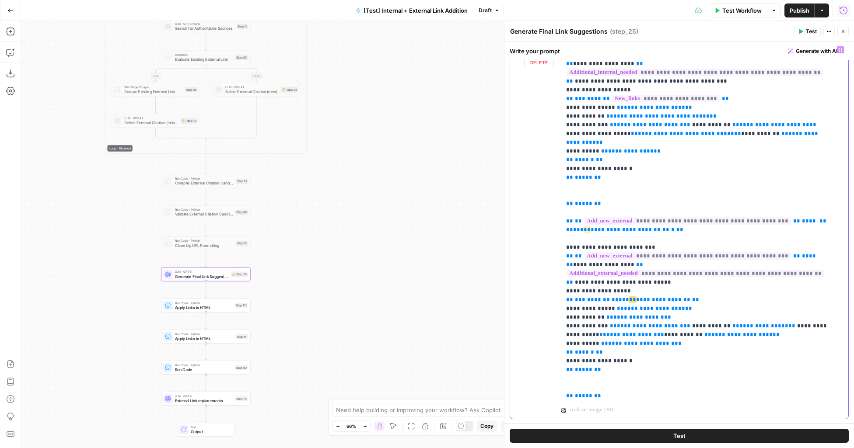
drag, startPoint x: 617, startPoint y: 359, endPoint x: 561, endPoint y: 185, distance: 182.0
click at [561, 185] on div "**********" at bounding box center [701, 220] width 281 height 356
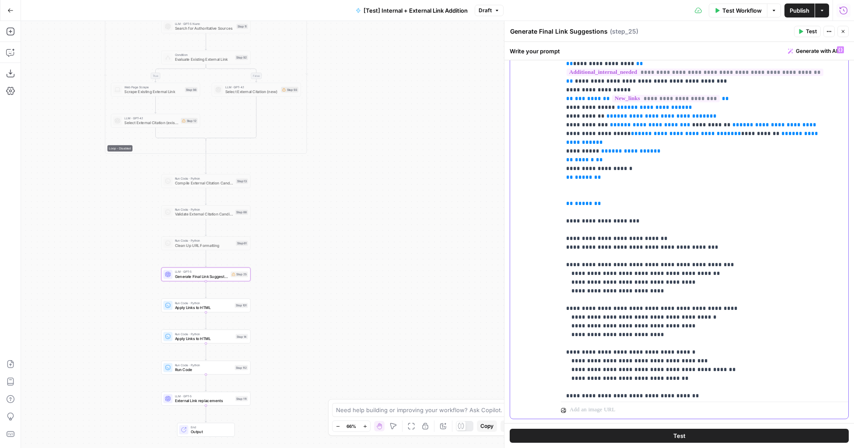
click at [812, 56] on icon "button" at bounding box center [813, 56] width 4 height 4
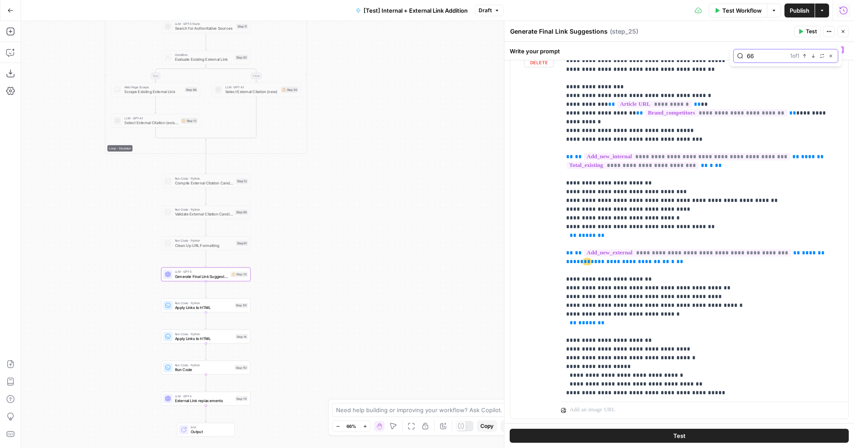
scroll to position [1172, 0]
drag, startPoint x: 625, startPoint y: 256, endPoint x: 561, endPoint y: 192, distance: 90.9
click at [561, 192] on div "**********" at bounding box center [701, 220] width 281 height 356
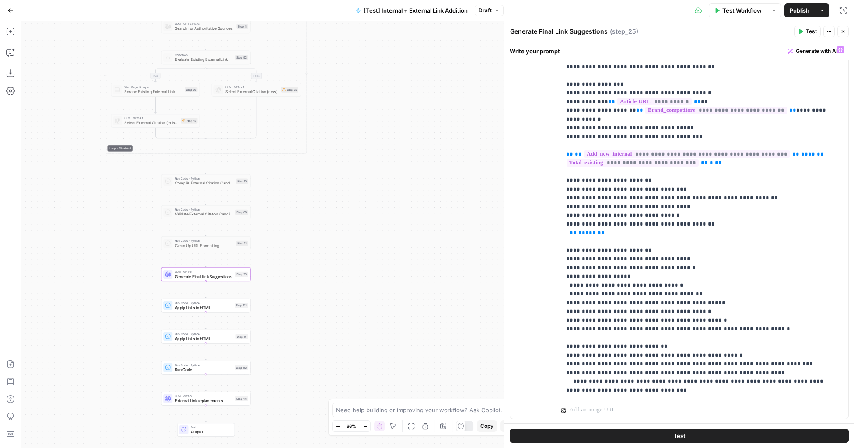
click at [840, 28] on button "Close" at bounding box center [842, 31] width 11 height 11
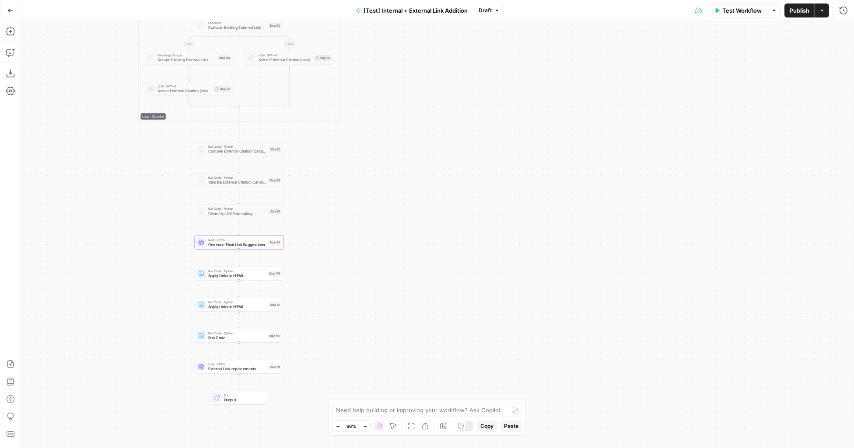
drag, startPoint x: 450, startPoint y: 278, endPoint x: 509, endPoint y: 231, distance: 75.3
click at [509, 231] on div "true false true false true false Workflow Set Inputs Inputs Run Code · Python R…" at bounding box center [437, 234] width 833 height 427
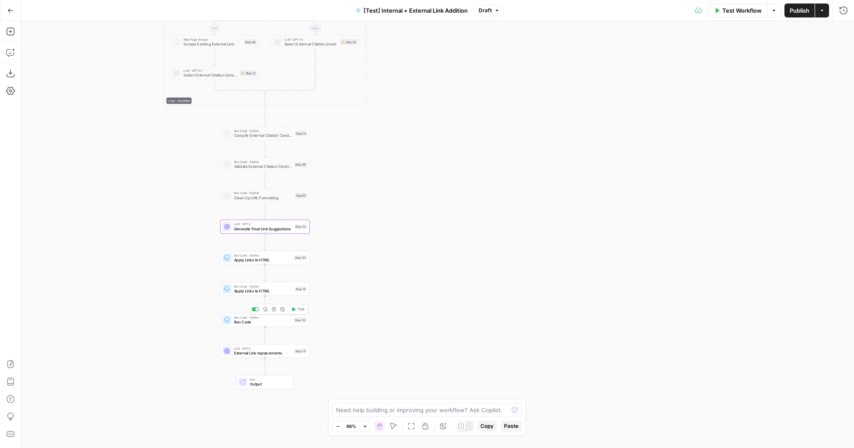
click at [280, 321] on span "Run Code" at bounding box center [263, 322] width 58 height 6
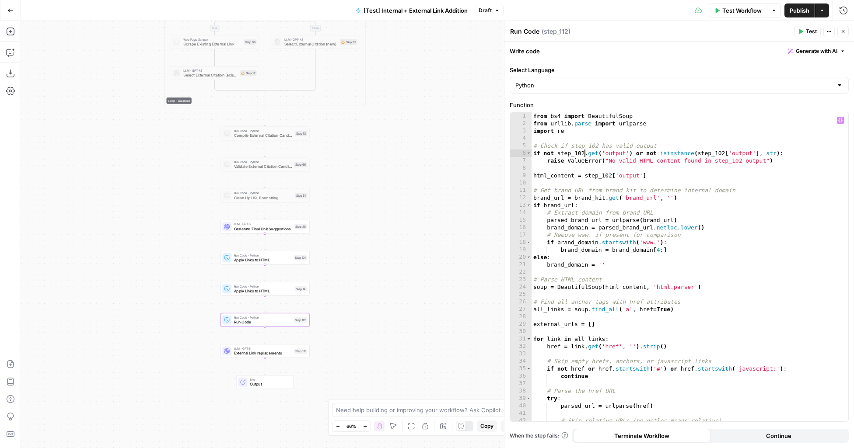
click at [584, 153] on div "from bs4 import BeautifulSoup from urllib . parse import urlparse import re # C…" at bounding box center [686, 274] width 310 height 324
click at [617, 153] on div "from bs4 import BeautifulSoup from urllib . parse import urlparse import re # C…" at bounding box center [686, 274] width 310 height 324
click at [598, 146] on div "from bs4 import BeautifulSoup from urllib . parse import urlparse import re # C…" at bounding box center [686, 274] width 310 height 324
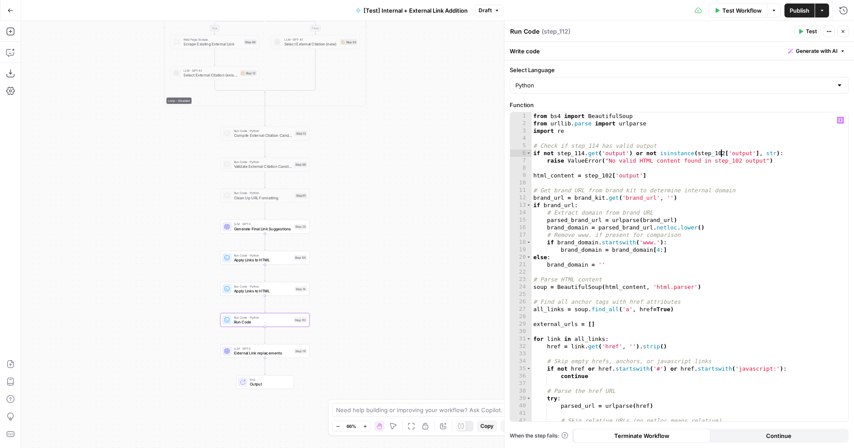
click at [722, 153] on div "from bs4 import BeautifulSoup from urllib . parse import urlparse import re # C…" at bounding box center [686, 274] width 310 height 324
click at [724, 153] on div "from bs4 import BeautifulSoup from urllib . parse import urlparse import re # C…" at bounding box center [686, 274] width 310 height 324
click at [759, 153] on div "from bs4 import BeautifulSoup from urllib . parse import urlparse import re # C…" at bounding box center [686, 274] width 310 height 324
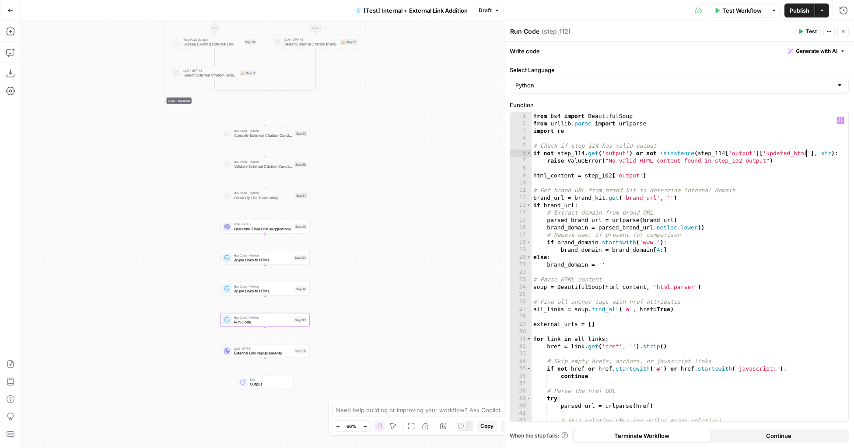
click at [740, 163] on div "from bs4 import BeautifulSoup from urllib . parse import urlparse import re # C…" at bounding box center [686, 274] width 310 height 324
click at [578, 153] on div "from bs4 import BeautifulSoup from urllib . parse import urlparse import re # C…" at bounding box center [686, 274] width 310 height 324
click at [714, 152] on div "from bs4 import BeautifulSoup from urllib . parse import urlparse import re # C…" at bounding box center [686, 274] width 310 height 324
type textarea "**********"
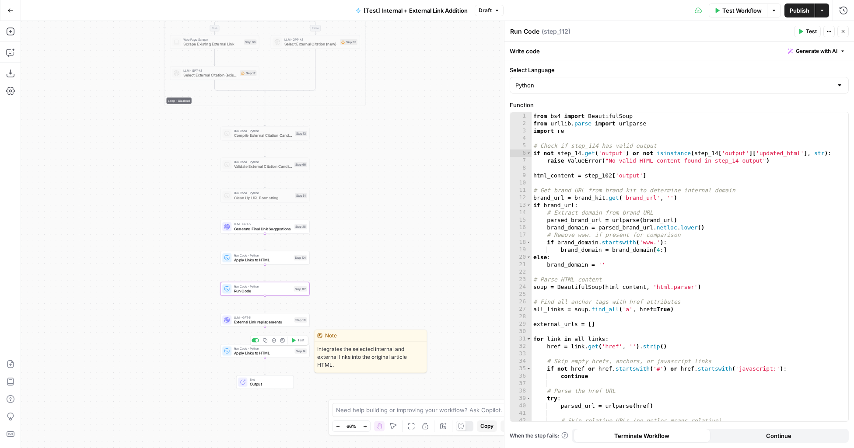
click at [287, 355] on span "Apply Links to HTML" at bounding box center [263, 353] width 59 height 6
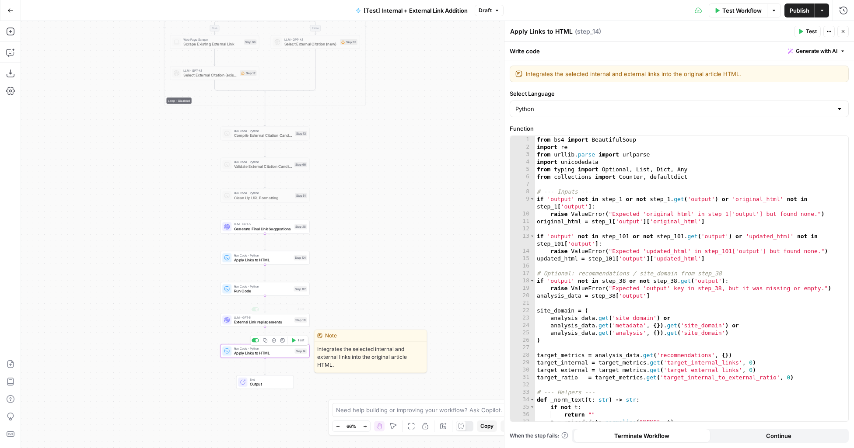
click at [280, 288] on span "Run Code" at bounding box center [263, 291] width 58 height 6
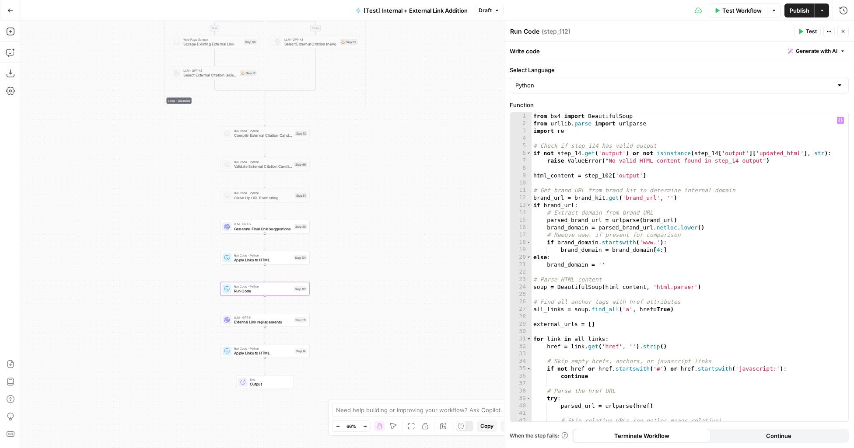
click at [581, 152] on div "from bs4 import BeautifulSoup from urllib . parse import urlparse import re # C…" at bounding box center [686, 274] width 310 height 324
type textarea "**********"
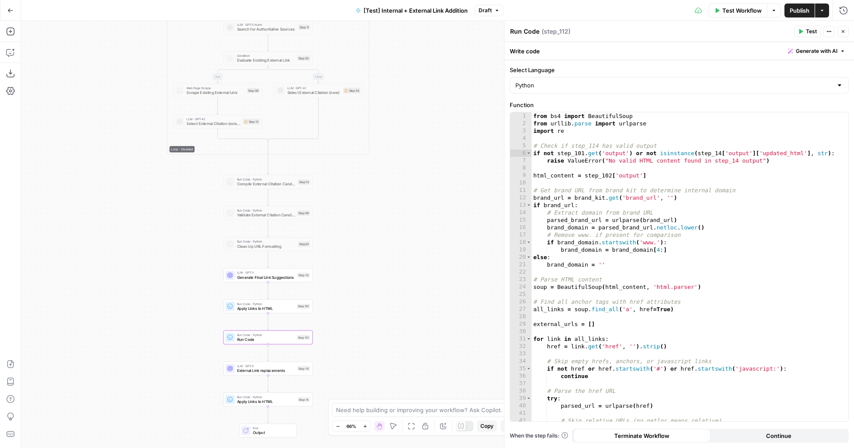
drag, startPoint x: 355, startPoint y: 251, endPoint x: 344, endPoint y: 391, distance: 140.4
click at [344, 391] on div "true false true false true false Workflow Set Inputs Inputs Run Code · Python R…" at bounding box center [437, 234] width 833 height 427
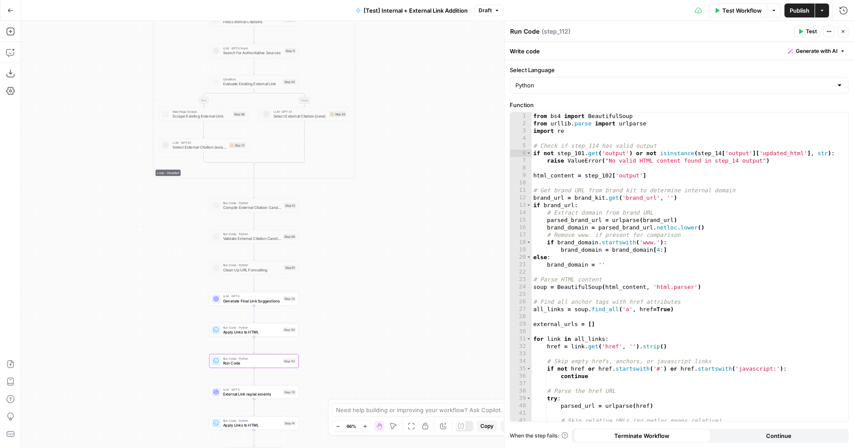
drag, startPoint x: 358, startPoint y: 286, endPoint x: 359, endPoint y: 218, distance: 67.4
click at [359, 218] on div "true false true false true false Workflow Set Inputs Inputs Run Code · Python R…" at bounding box center [437, 234] width 833 height 427
click at [488, 12] on span "Draft" at bounding box center [484, 11] width 13 height 8
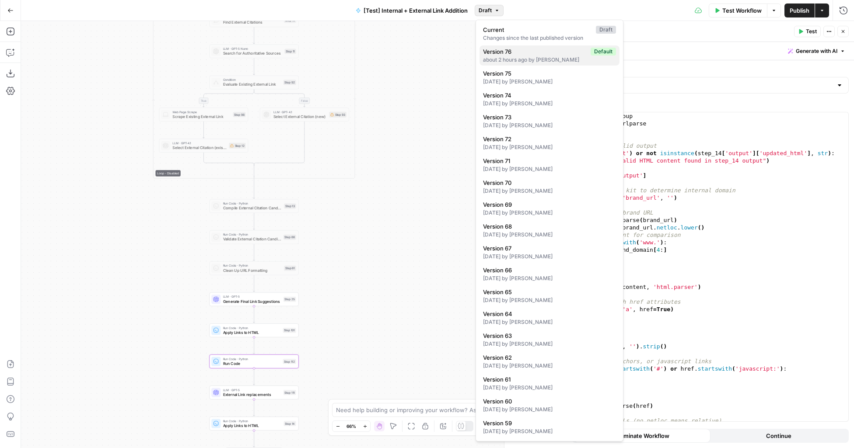
click at [504, 52] on span "Version 76" at bounding box center [535, 51] width 104 height 9
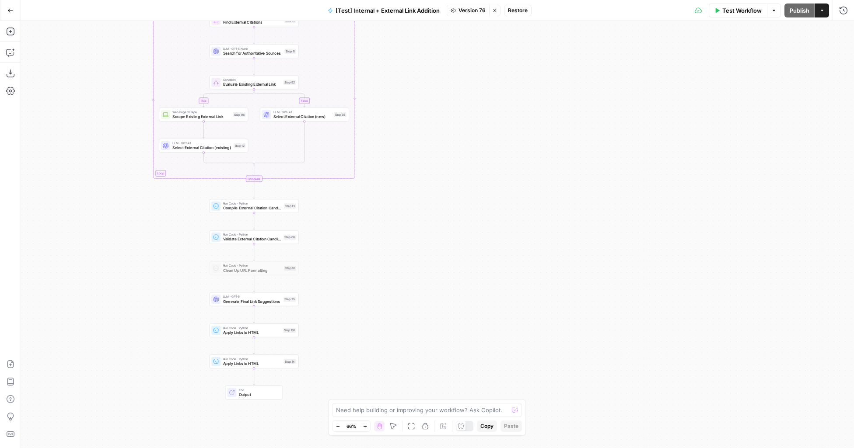
click at [272, 299] on span "Generate Final Link Suggestions" at bounding box center [252, 302] width 58 height 6
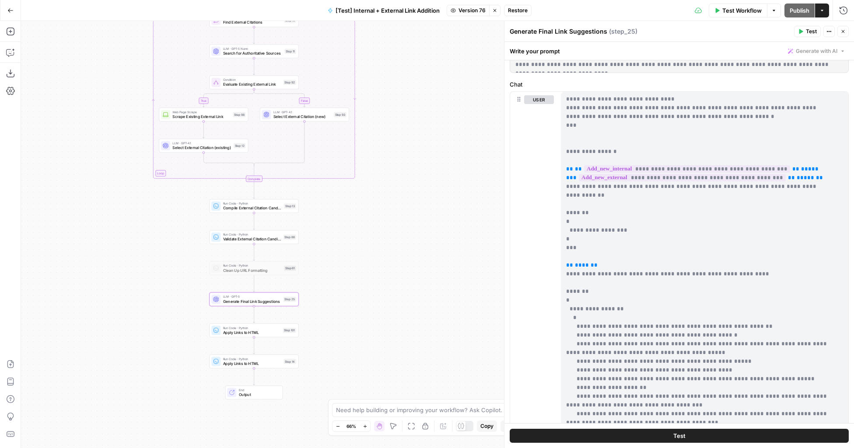
scroll to position [183, 0]
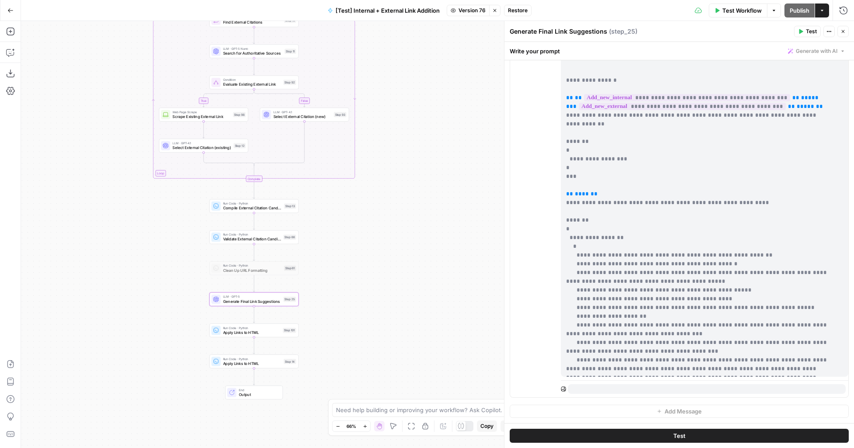
drag, startPoint x: 566, startPoint y: 210, endPoint x: 608, endPoint y: 372, distance: 167.3
copy p "**********"
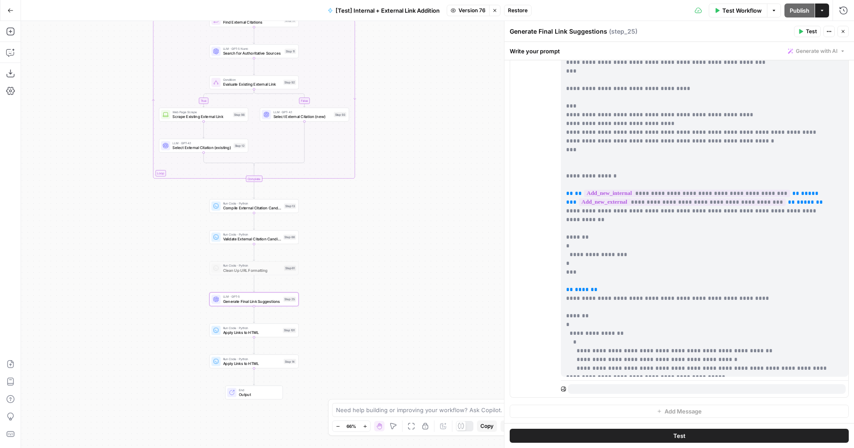
scroll to position [2128, 0]
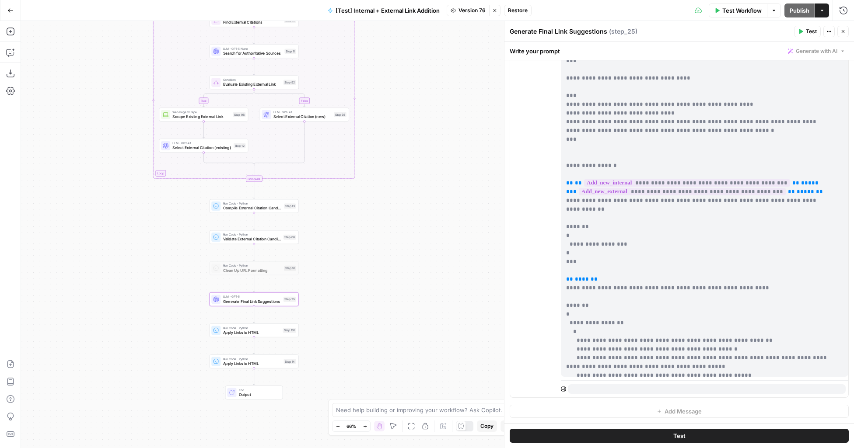
click at [461, 7] on span "Version 76" at bounding box center [471, 11] width 27 height 8
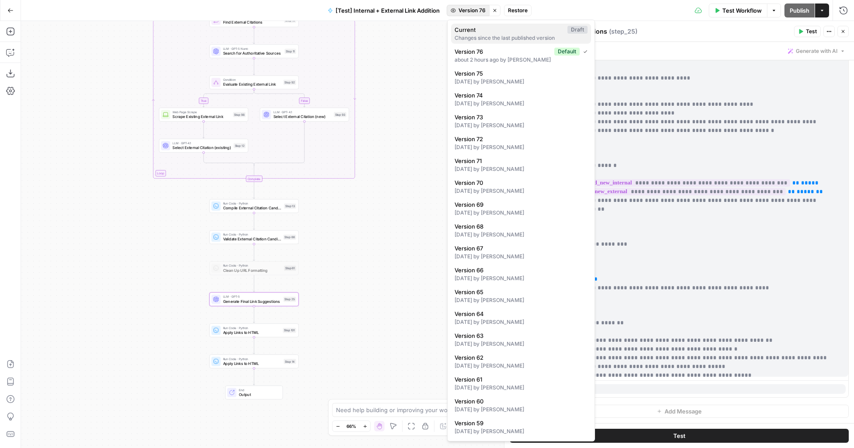
click at [469, 32] on span "Current" at bounding box center [508, 29] width 109 height 9
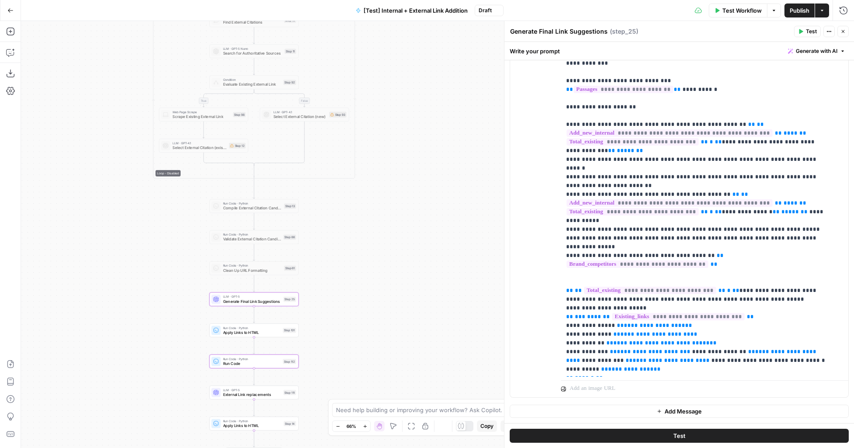
scroll to position [0, 0]
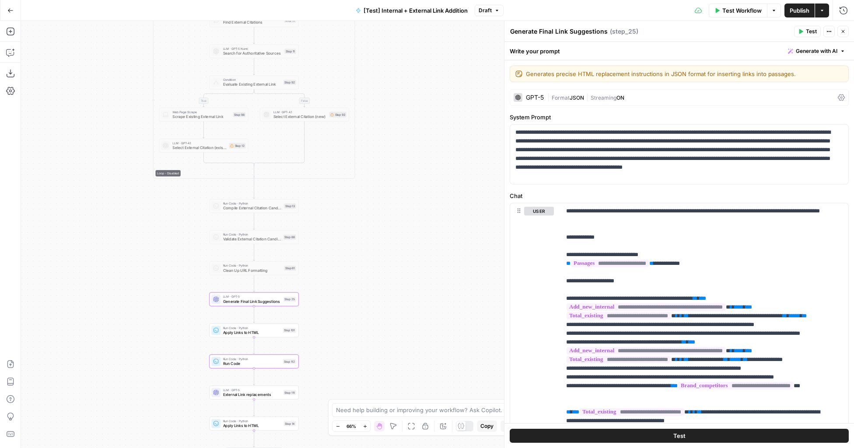
click at [263, 304] on span "Generate Final Link Suggestions" at bounding box center [252, 302] width 58 height 6
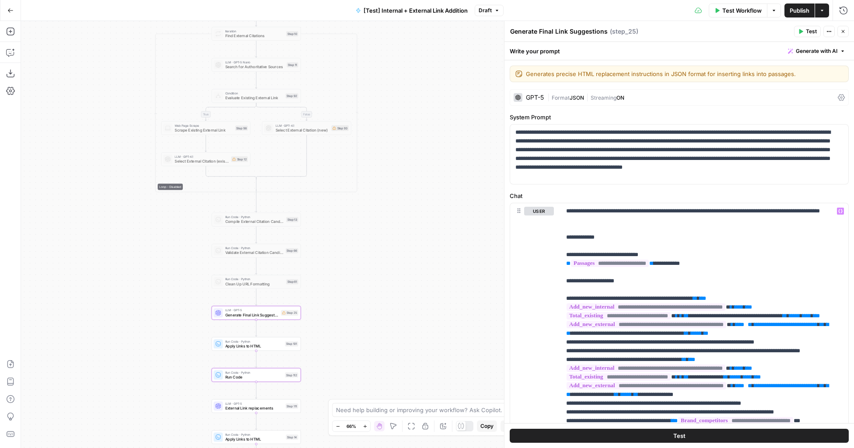
drag, startPoint x: 345, startPoint y: 331, endPoint x: 348, endPoint y: 345, distance: 14.2
click at [348, 345] on div "true false true false true false Workflow Set Inputs Inputs Run Code · Python R…" at bounding box center [437, 234] width 833 height 427
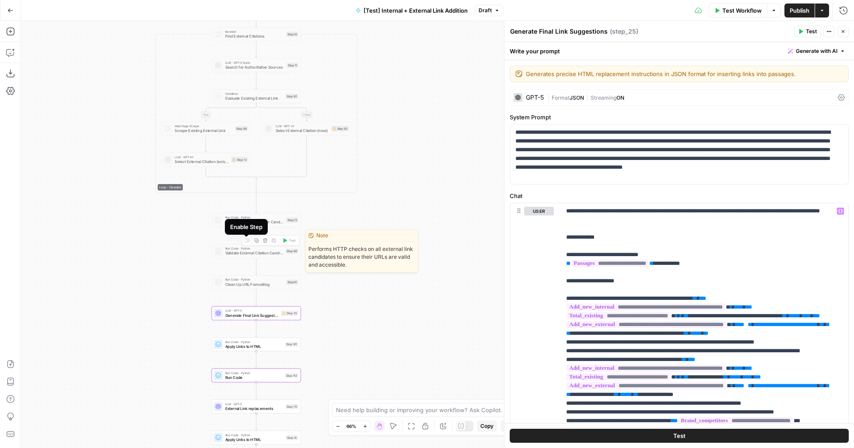
click at [247, 241] on div at bounding box center [246, 241] width 7 height 4
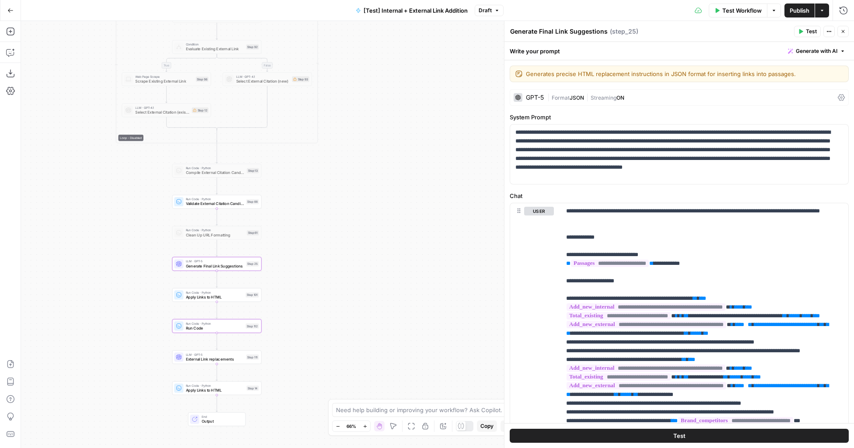
drag, startPoint x: 349, startPoint y: 358, endPoint x: 309, endPoint y: 308, distance: 63.7
click at [310, 308] on div "true false true false true false Workflow Set Inputs Inputs Run Code · Python R…" at bounding box center [437, 234] width 833 height 427
click at [233, 203] on span "External Link replacements" at bounding box center [214, 204] width 58 height 6
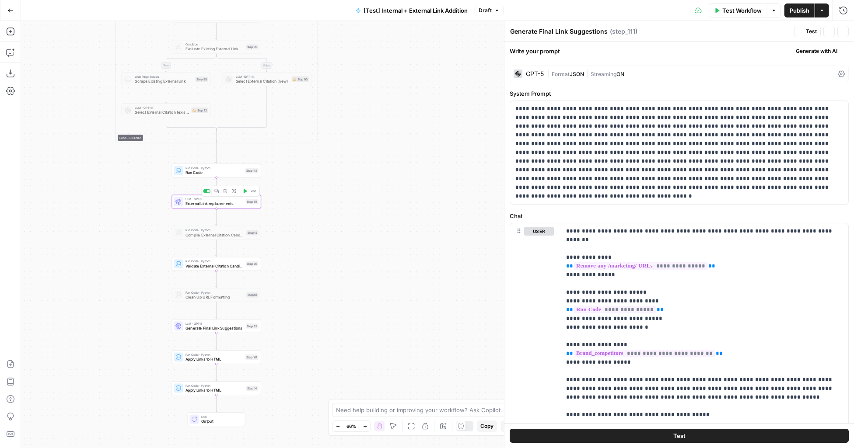
type textarea "External Link replacements"
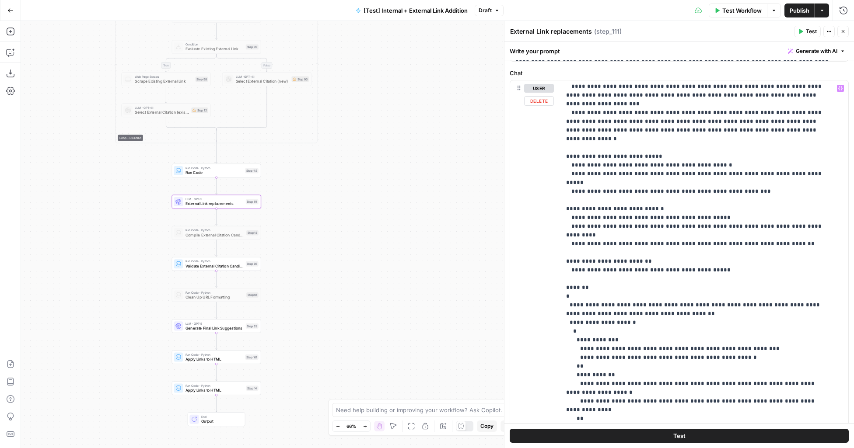
scroll to position [711, 0]
drag, startPoint x: 665, startPoint y: 172, endPoint x: 558, endPoint y: 165, distance: 106.9
click at [558, 165] on div "**********" at bounding box center [679, 268] width 338 height 377
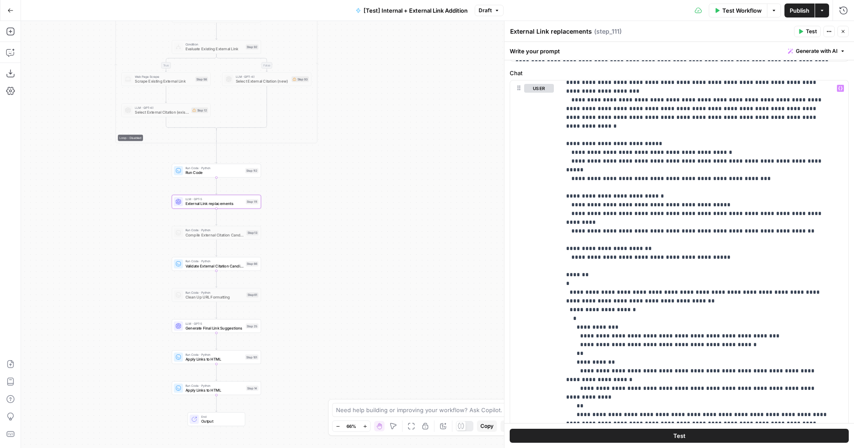
scroll to position [724, 0]
drag, startPoint x: 668, startPoint y: 159, endPoint x: 551, endPoint y: 151, distance: 117.5
click at [551, 151] on div "**********" at bounding box center [679, 268] width 338 height 377
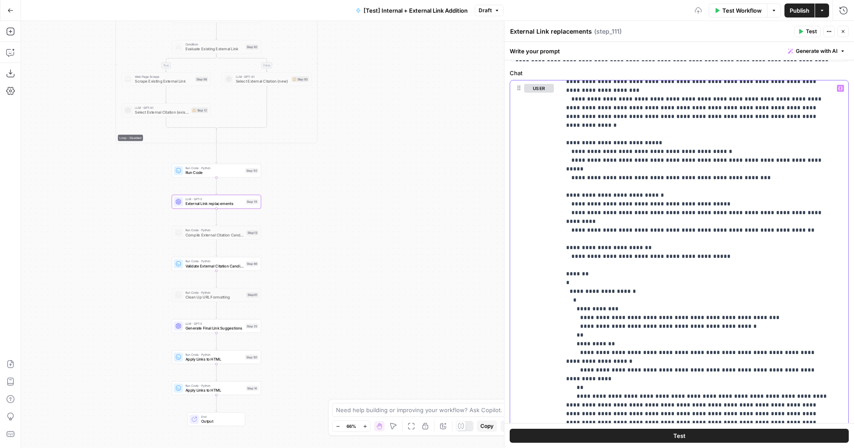
scroll to position [0, 0]
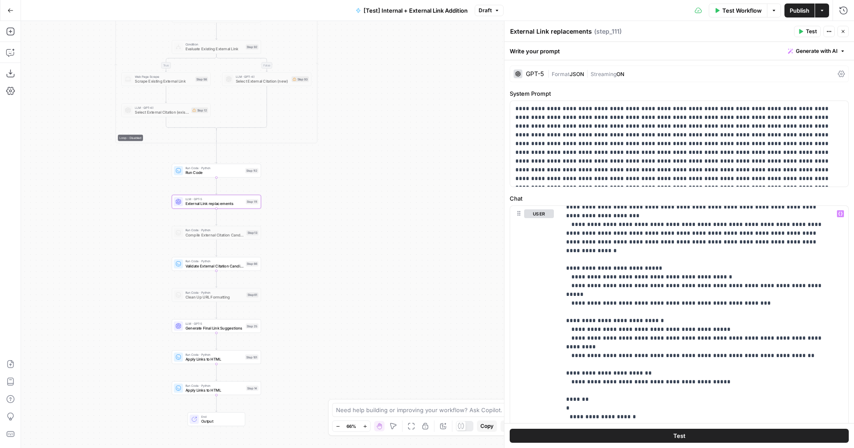
click at [585, 74] on span "|" at bounding box center [587, 73] width 7 height 9
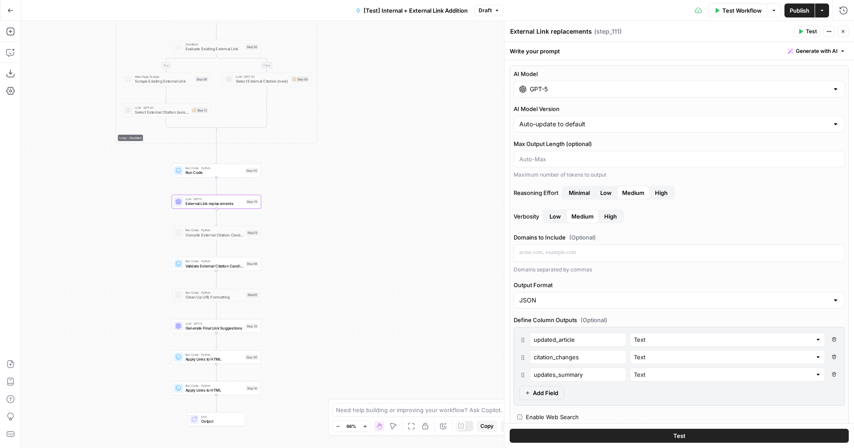
click at [831, 340] on icon "button" at bounding box center [833, 339] width 5 height 5
type input "citation_changes"
type input "updates_summary"
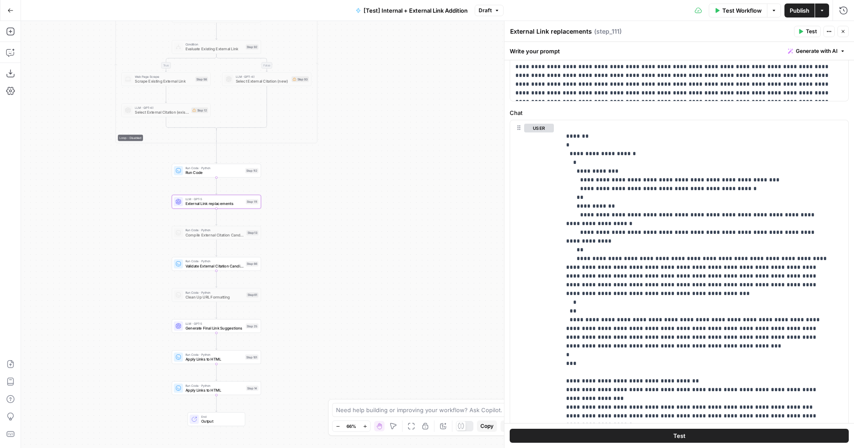
scroll to position [616, 0]
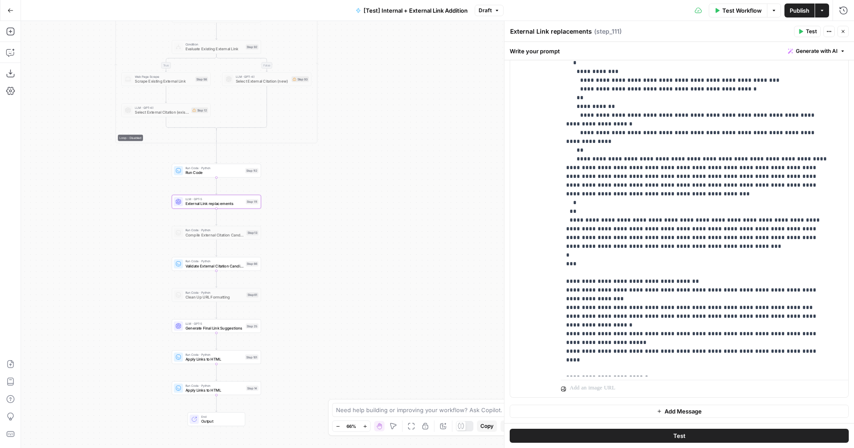
click at [228, 266] on span "Validate External Citation Candidates" at bounding box center [214, 266] width 58 height 6
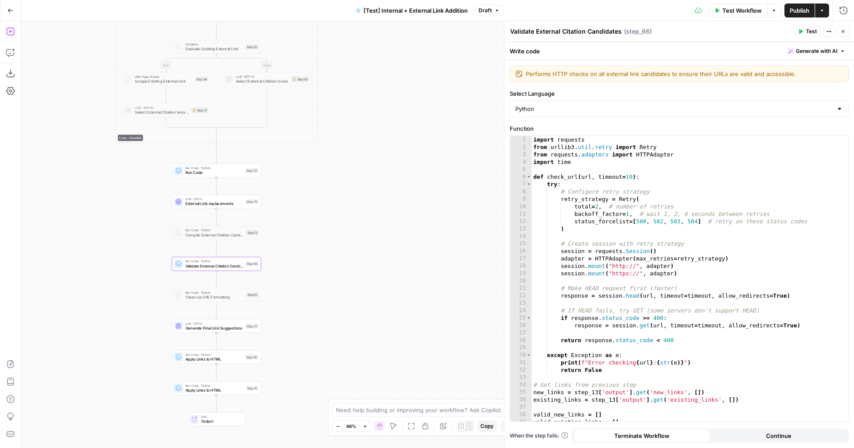
click at [9, 30] on icon "button" at bounding box center [10, 31] width 9 height 9
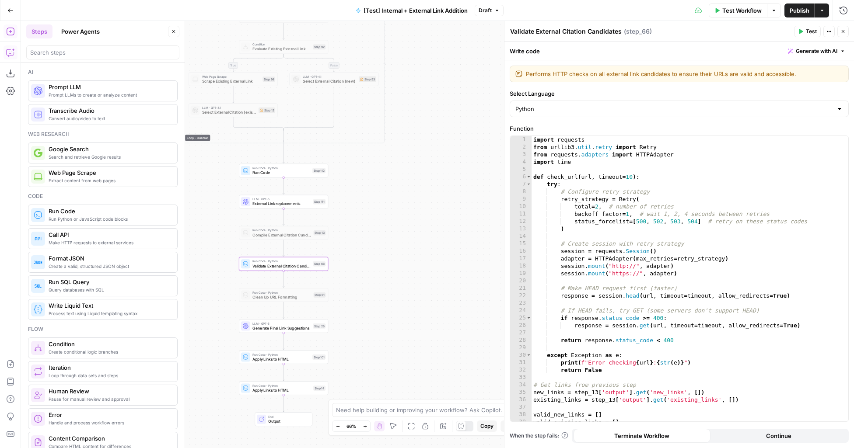
click at [8, 53] on icon "button" at bounding box center [10, 52] width 9 height 9
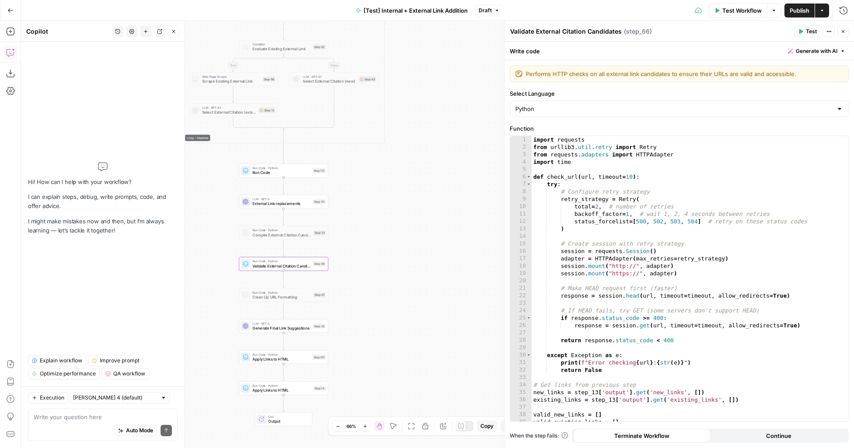
click at [96, 419] on textarea at bounding box center [103, 417] width 138 height 9
type textarea "can you tell me what step 66 does"
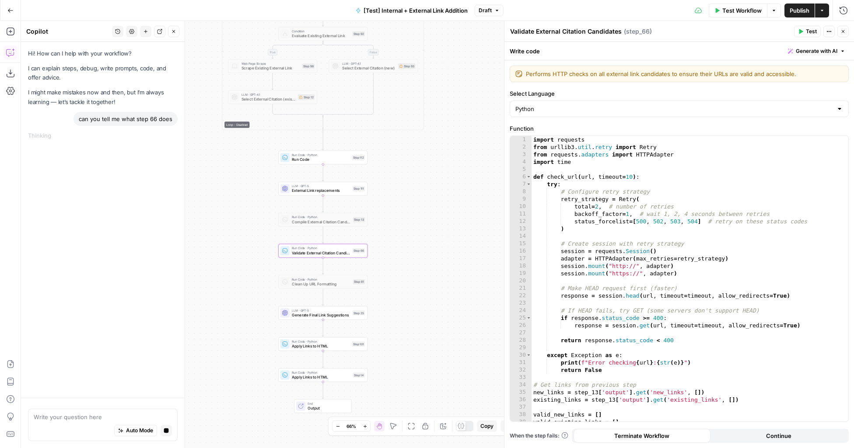
drag, startPoint x: 409, startPoint y: 205, endPoint x: 459, endPoint y: 186, distance: 53.0
click at [459, 186] on div "true false true false true false Workflow Set Inputs Inputs Run Code · Python R…" at bounding box center [437, 234] width 833 height 427
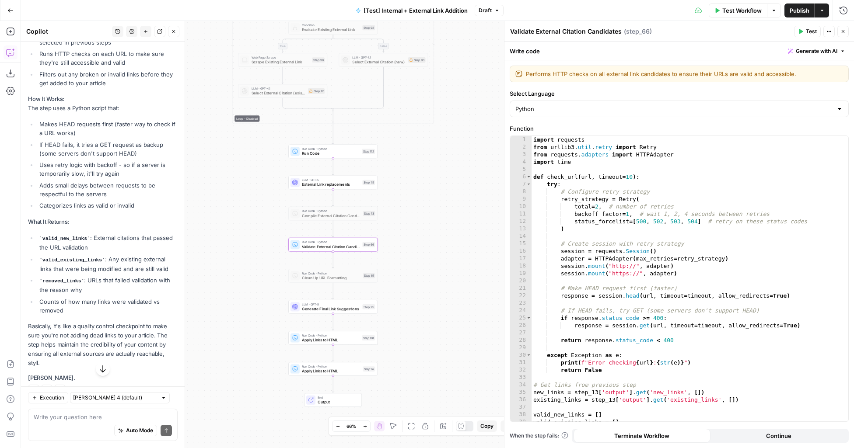
scroll to position [192, 0]
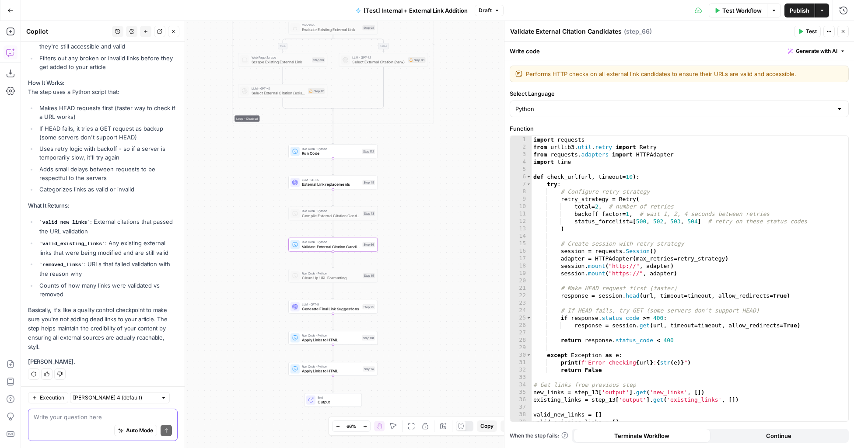
click at [71, 420] on textarea at bounding box center [103, 417] width 138 height 9
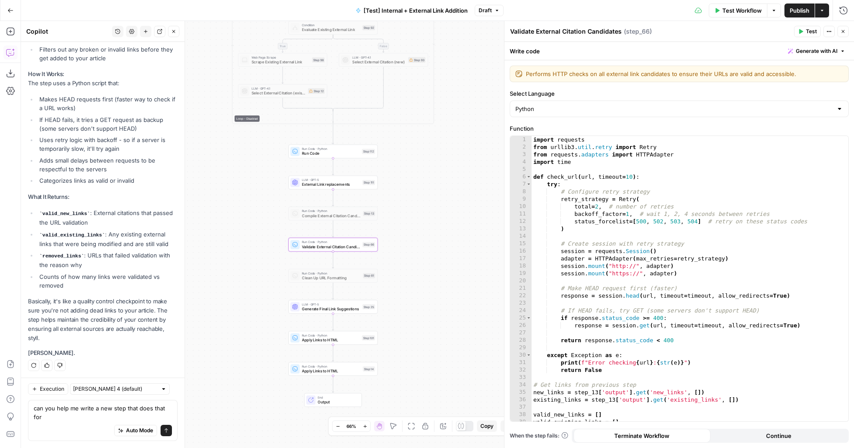
drag, startPoint x: 56, startPoint y: 419, endPoint x: 32, endPoint y: 409, distance: 25.5
click at [32, 409] on div "can you help me write a new step that does that for can you help me write a new…" at bounding box center [103, 420] width 150 height 41
type textarea "can you help me write a new step that does that for"
drag, startPoint x: 45, startPoint y: 417, endPoint x: 34, endPoint y: 411, distance: 13.1
click at [34, 411] on textarea "can you help me write a new step that does that for" at bounding box center [103, 412] width 138 height 17
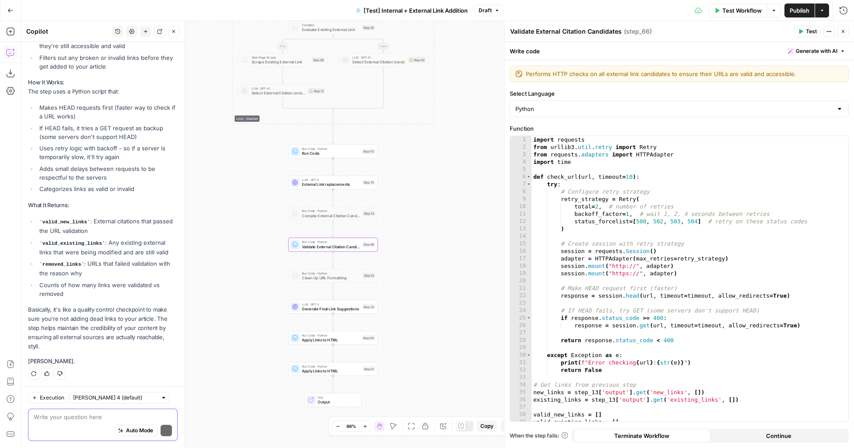
scroll to position [192, 0]
click at [174, 29] on icon "button" at bounding box center [173, 31] width 5 height 5
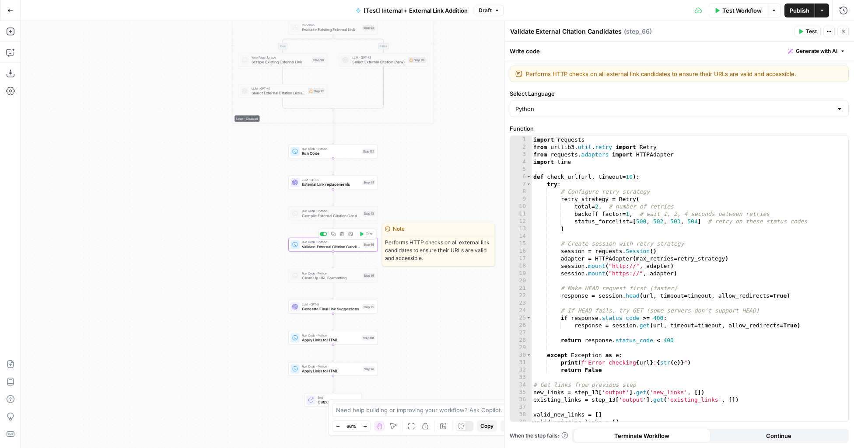
click at [327, 235] on div "Copy step Delete step Edit Note Test" at bounding box center [347, 234] width 58 height 10
click at [321, 232] on div at bounding box center [323, 234] width 7 height 4
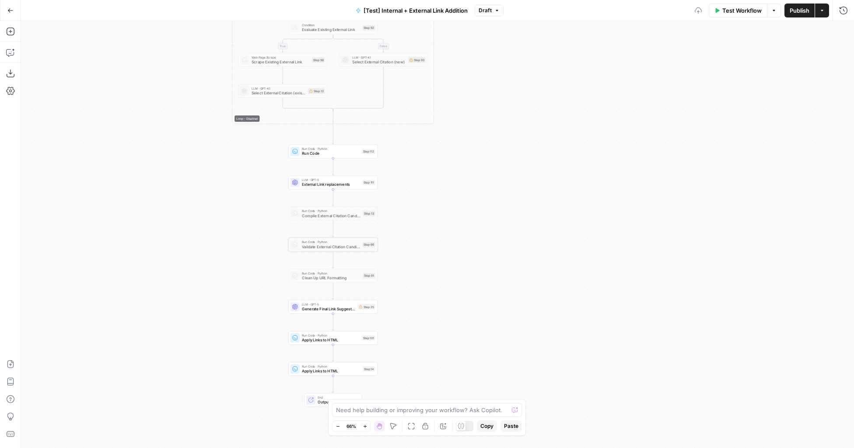
click at [333, 184] on span "External Link replacements" at bounding box center [331, 185] width 58 height 6
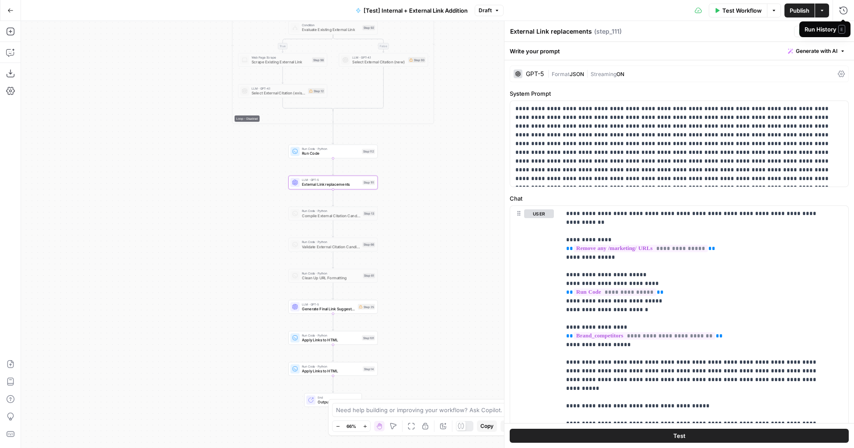
drag, startPoint x: 842, startPoint y: 31, endPoint x: 745, endPoint y: 67, distance: 103.9
click at [745, 67] on body "LegalZoom New Home Browse Insights Opportunities Your Data Recent Grids Article…" at bounding box center [427, 224] width 854 height 448
click at [841, 13] on icon "button" at bounding box center [843, 10] width 9 height 9
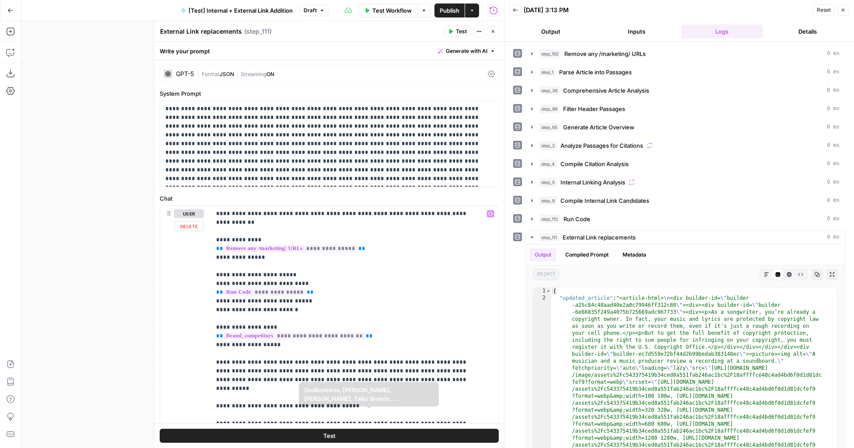
click at [344, 435] on button "Test" at bounding box center [329, 436] width 339 height 14
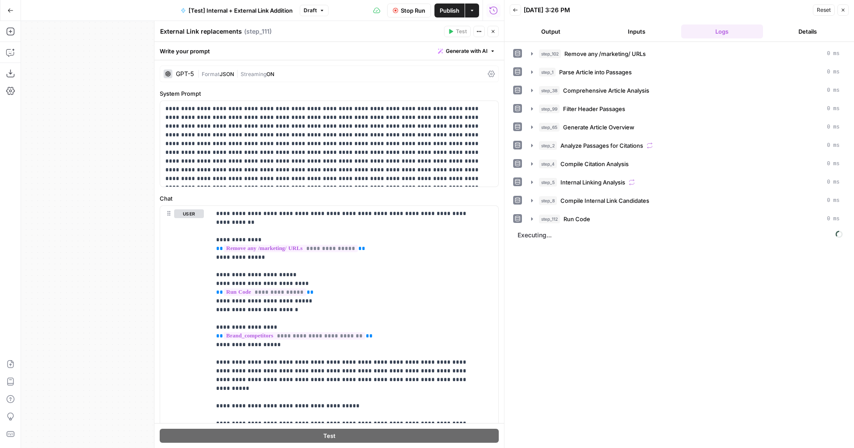
click at [493, 32] on icon "button" at bounding box center [492, 31] width 5 height 5
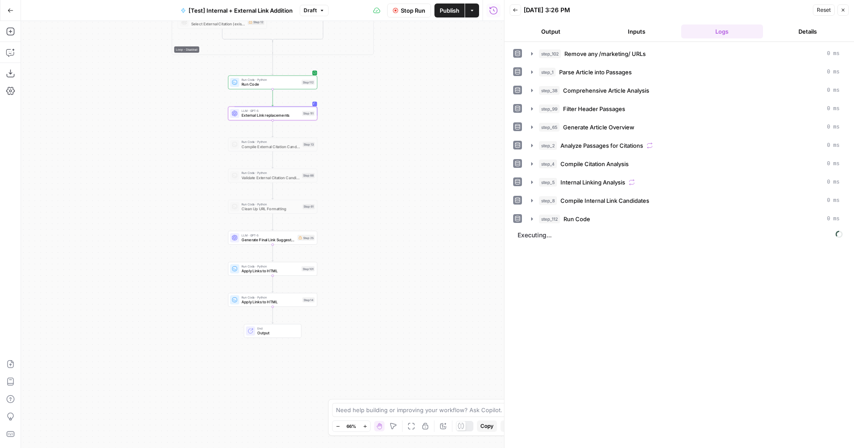
drag, startPoint x: 446, startPoint y: 317, endPoint x: 385, endPoint y: 248, distance: 92.0
click at [385, 248] on div "true false true false true false Workflow Set Inputs Inputs Run Code · Python R…" at bounding box center [262, 234] width 483 height 427
click at [289, 241] on span "Generate Final Link Suggestions" at bounding box center [267, 240] width 53 height 6
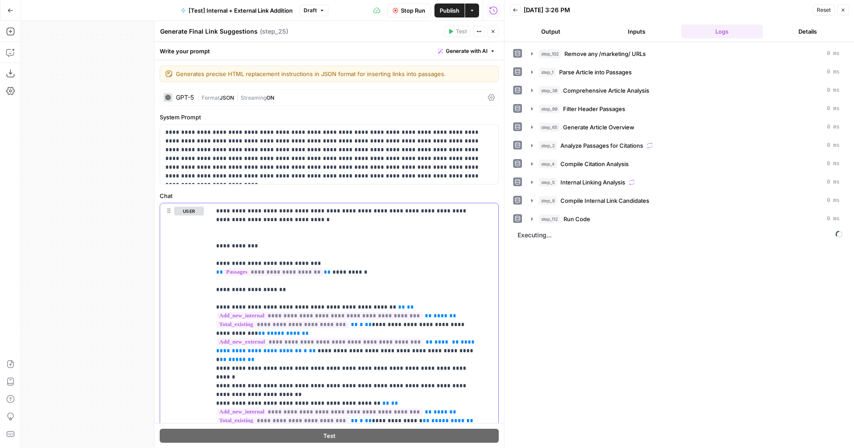
type input "66"
click at [464, 190] on icon "button" at bounding box center [463, 191] width 4 height 4
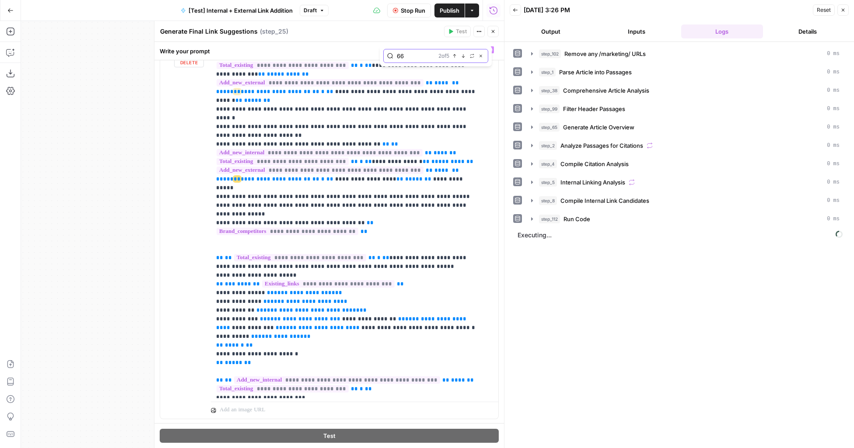
scroll to position [92, 0]
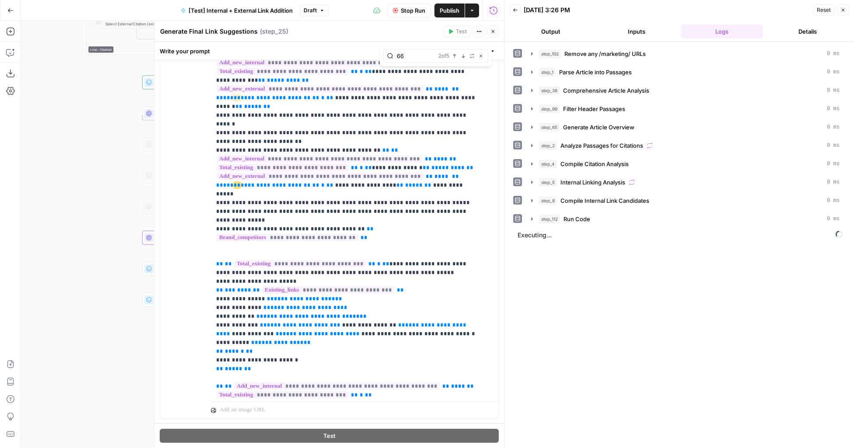
drag, startPoint x: 133, startPoint y: 198, endPoint x: 24, endPoint y: 201, distance: 109.8
click at [24, 201] on div "true false true false true false Workflow Set Inputs Inputs Run Code · Python R…" at bounding box center [262, 234] width 483 height 427
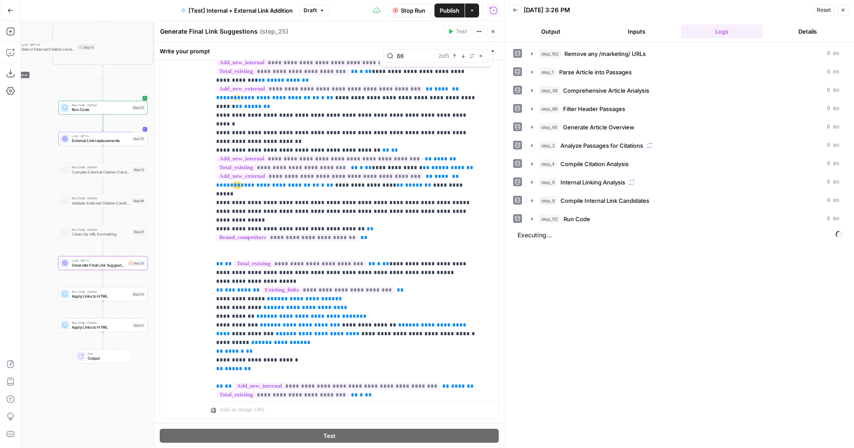
drag, startPoint x: 84, startPoint y: 238, endPoint x: 26, endPoint y: 269, distance: 65.9
click at [26, 269] on div "true false true false true false Workflow Set Inputs Inputs Run Code · Python R…" at bounding box center [262, 234] width 483 height 427
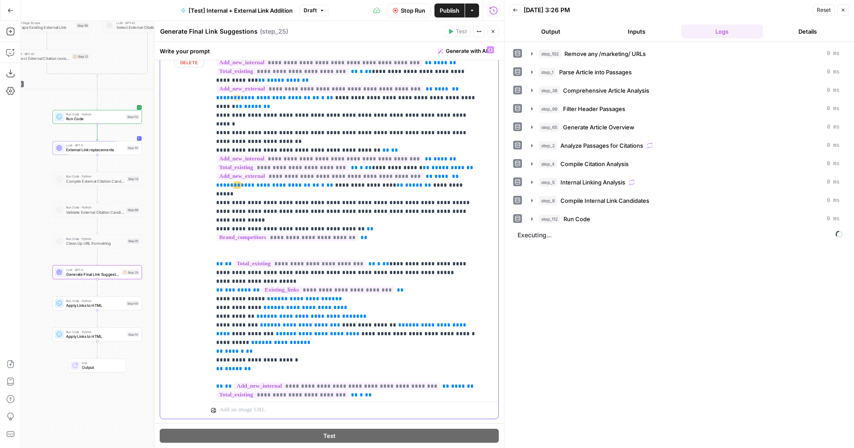
click at [236, 182] on span "**" at bounding box center [237, 185] width 7 height 6
click at [337, 181] on span "**********" at bounding box center [285, 184] width 139 height 7
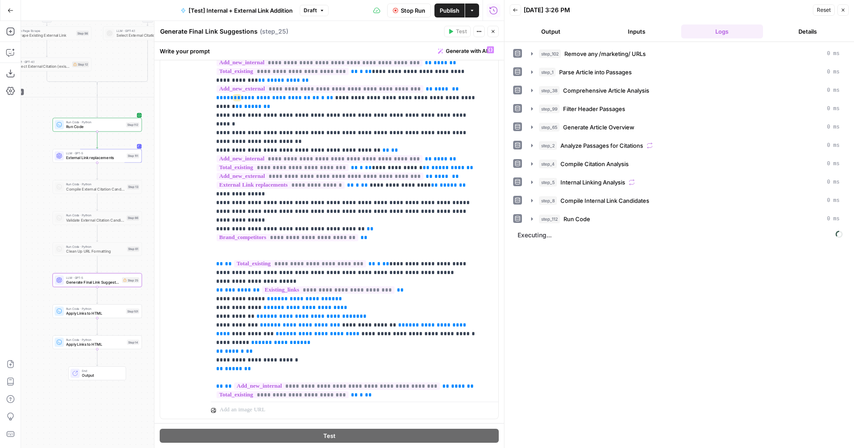
drag, startPoint x: 142, startPoint y: 91, endPoint x: 140, endPoint y: 345, distance: 253.7
click at [140, 345] on div "true false true false true false Workflow Set Inputs Inputs Run Code · Python R…" at bounding box center [262, 234] width 483 height 427
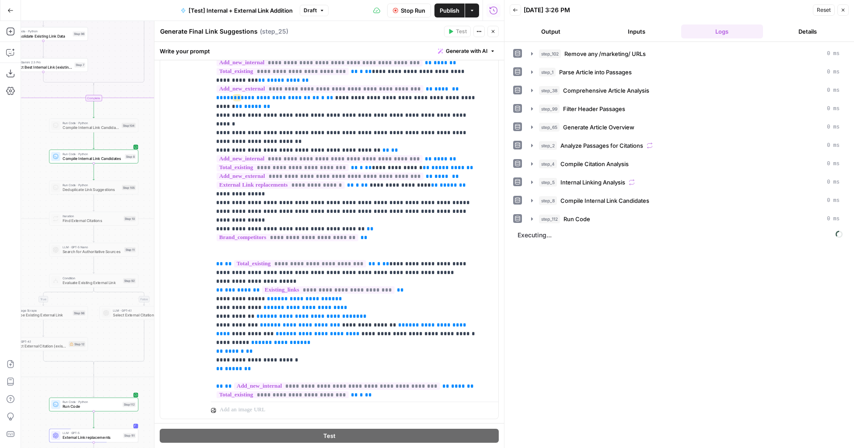
drag, startPoint x: 130, startPoint y: 54, endPoint x: 107, endPoint y: 450, distance: 396.0
click at [107, 448] on html "LegalZoom New Home Browse Insights Opportunities Your Data Recent Grids Article…" at bounding box center [427, 224] width 854 height 448
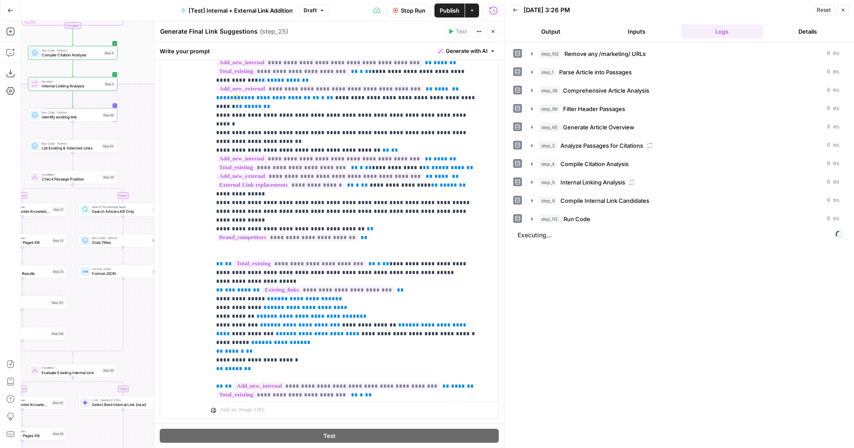
drag, startPoint x: 130, startPoint y: 52, endPoint x: 131, endPoint y: 318, distance: 266.3
click at [131, 318] on div "true false true false true false Workflow Set Inputs Inputs Run Code · Python R…" at bounding box center [262, 234] width 483 height 427
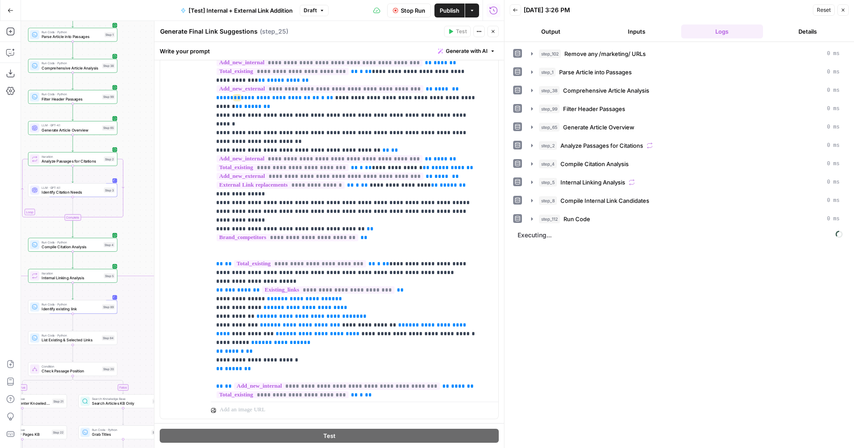
drag, startPoint x: 128, startPoint y: 101, endPoint x: 117, endPoint y: 199, distance: 97.7
click at [117, 199] on div "true false true false true false Workflow Set Inputs Inputs Run Code · Python R…" at bounding box center [262, 234] width 483 height 427
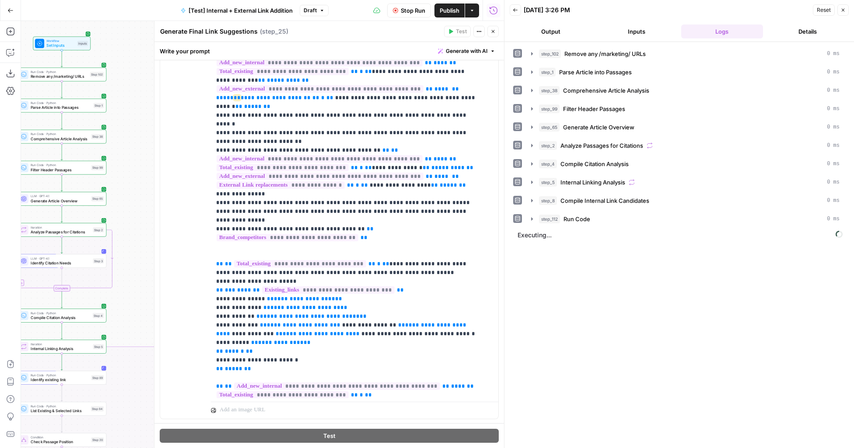
drag, startPoint x: 139, startPoint y: 248, endPoint x: 139, endPoint y: 108, distance: 139.5
click at [139, 112] on div "true false true false true false Workflow Set Inputs Inputs Run Code · Python R…" at bounding box center [262, 234] width 483 height 427
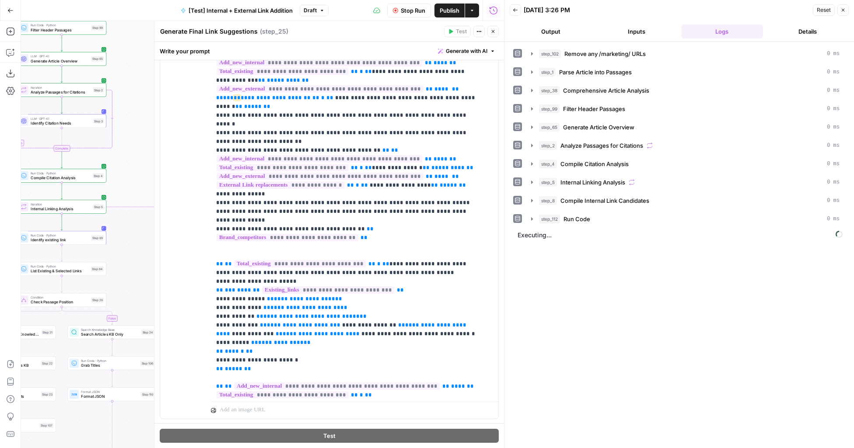
drag, startPoint x: 138, startPoint y: 279, endPoint x: 138, endPoint y: 119, distance: 160.1
click at [138, 120] on div "true false true false true false Workflow Set Inputs Inputs Run Code · Python R…" at bounding box center [262, 234] width 483 height 427
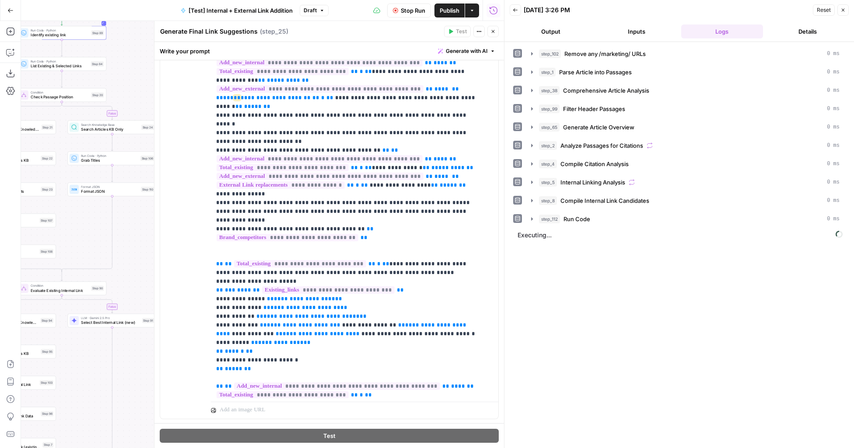
drag, startPoint x: 137, startPoint y: 298, endPoint x: 137, endPoint y: 186, distance: 112.4
click at [137, 188] on div "true false true false true false Workflow Set Inputs Inputs Run Code · Python R…" at bounding box center [262, 234] width 483 height 427
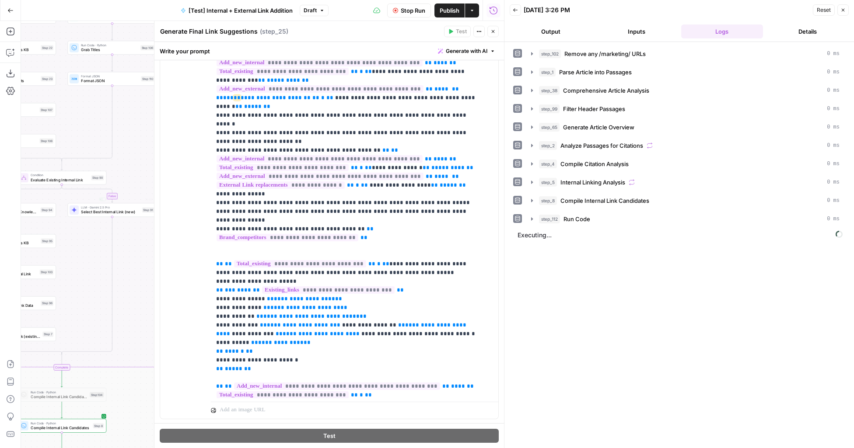
drag, startPoint x: 136, startPoint y: 309, endPoint x: 136, endPoint y: 146, distance: 163.1
click at [136, 147] on div "true false true false true false Workflow Set Inputs Inputs Run Code · Python R…" at bounding box center [262, 234] width 483 height 427
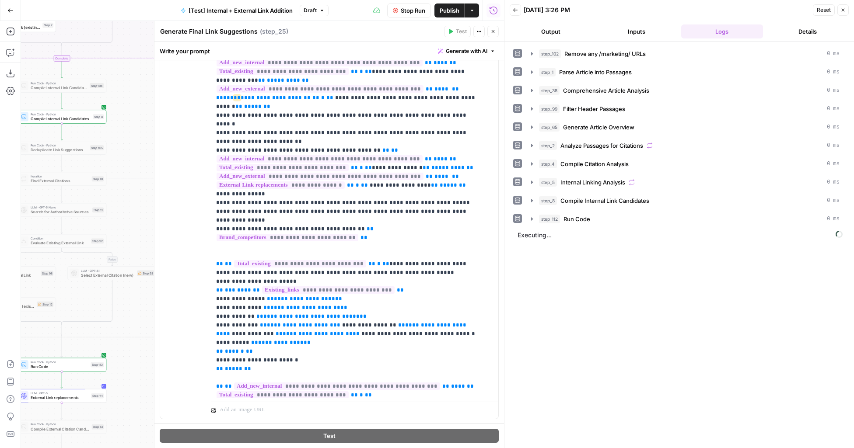
drag, startPoint x: 136, startPoint y: 305, endPoint x: 136, endPoint y: 140, distance: 165.3
click at [136, 140] on div "true false true false true false Workflow Set Inputs Inputs Run Code · Python R…" at bounding box center [262, 234] width 483 height 427
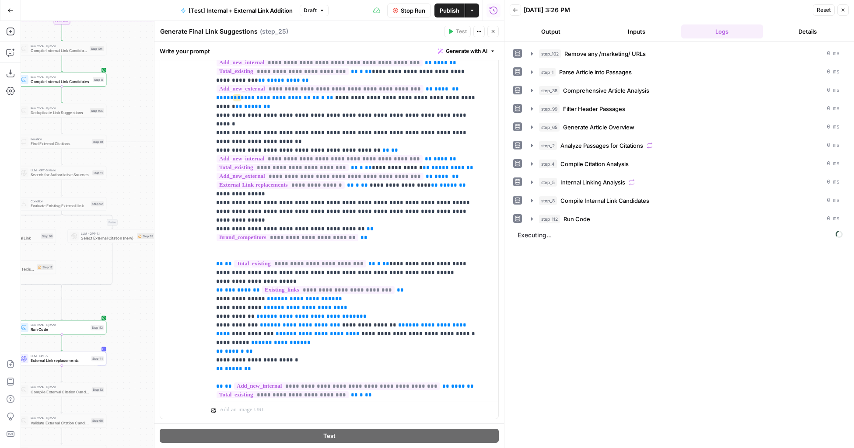
drag, startPoint x: 136, startPoint y: 359, endPoint x: 136, endPoint y: 147, distance: 212.1
click at [136, 148] on div "true false true false true false Workflow Set Inputs Inputs Run Code · Python R…" at bounding box center [262, 234] width 483 height 427
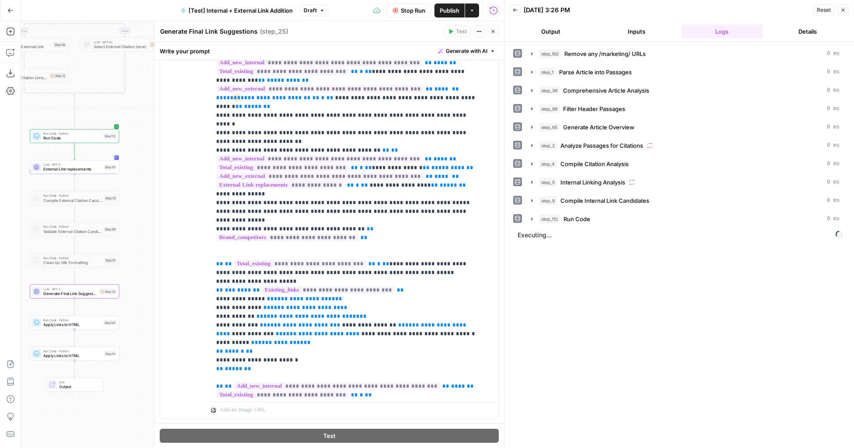
drag, startPoint x: 132, startPoint y: 345, endPoint x: 144, endPoint y: 357, distance: 17.6
click at [144, 357] on div "true false true false true false Workflow Set Inputs Inputs Run Code · Python R…" at bounding box center [262, 234] width 483 height 427
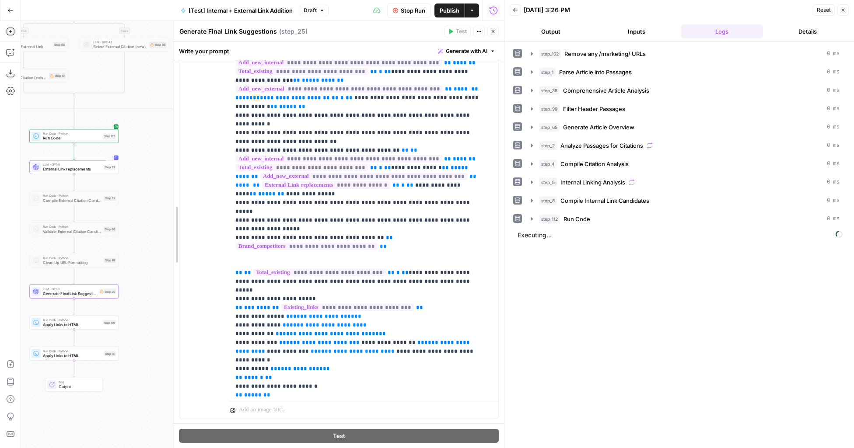
drag, startPoint x: 156, startPoint y: 281, endPoint x: 185, endPoint y: 281, distance: 28.9
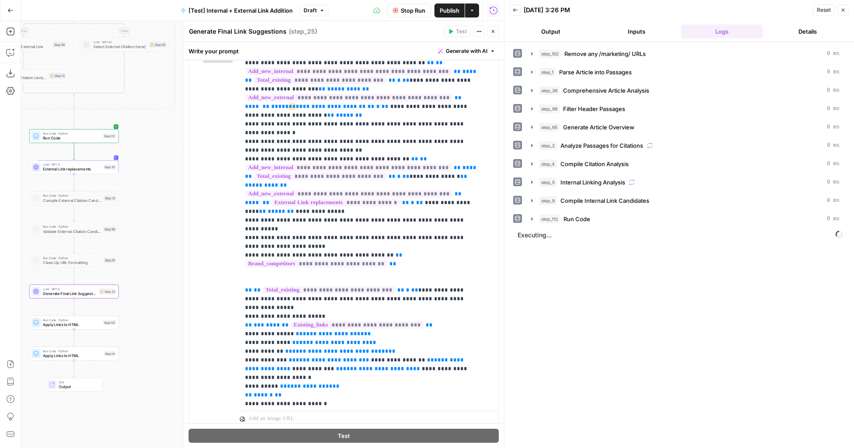
scroll to position [170, 0]
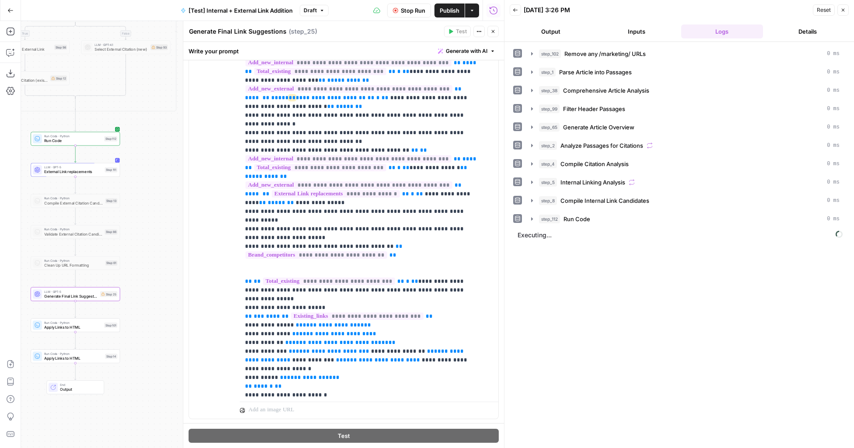
click at [166, 281] on div "true false true false true false Workflow Set Inputs Inputs Run Code · Python R…" at bounding box center [262, 234] width 483 height 427
click at [98, 174] on span "External Link replacements" at bounding box center [75, 173] width 58 height 6
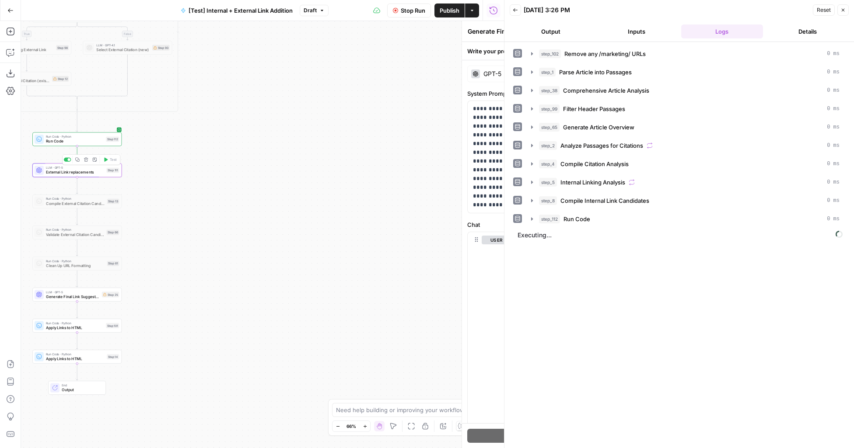
type textarea "External Link replacements"
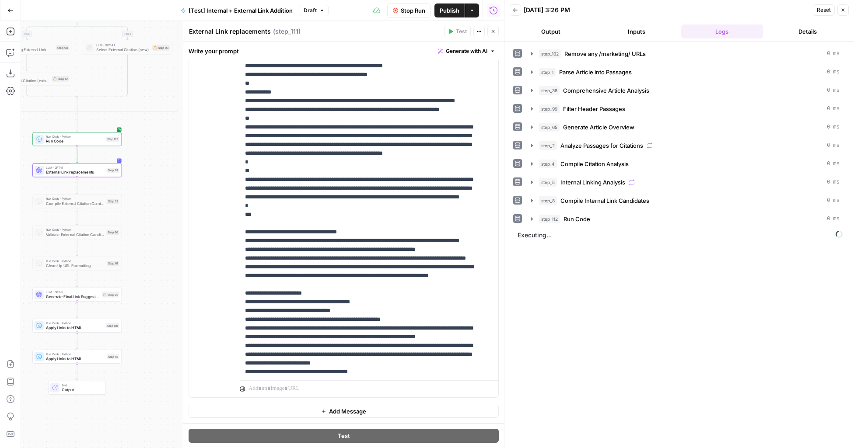
scroll to position [760, 0]
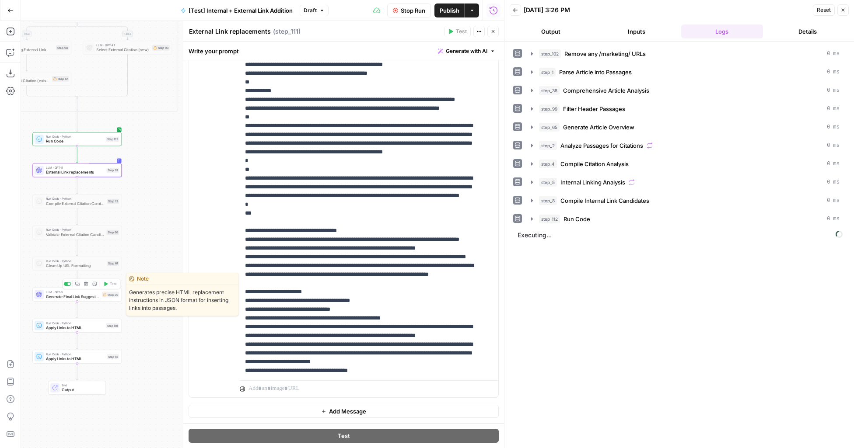
click at [91, 297] on span "Generate Final Link Suggestions" at bounding box center [72, 297] width 53 height 6
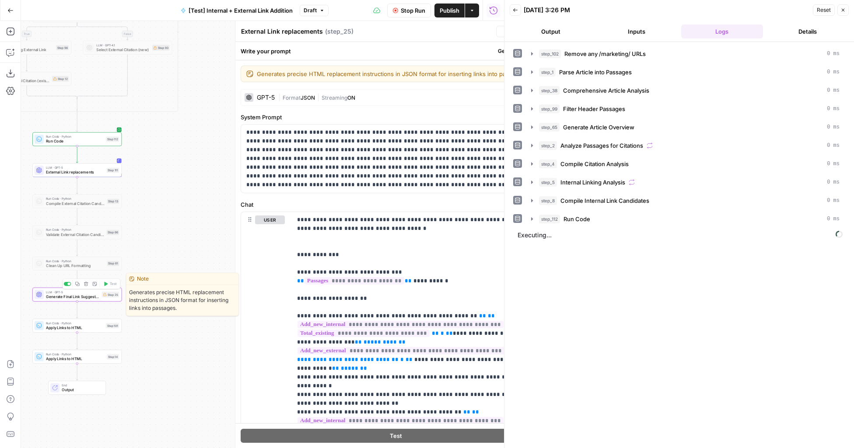
type textarea "Generate Final Link Suggestions"
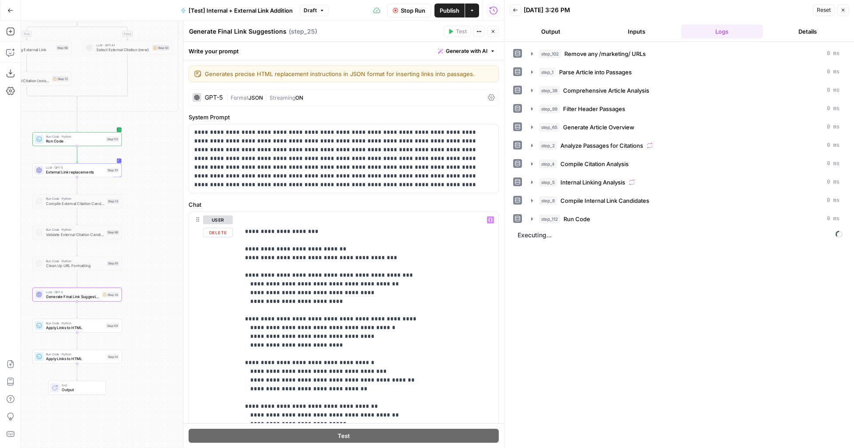
scroll to position [1112, 0]
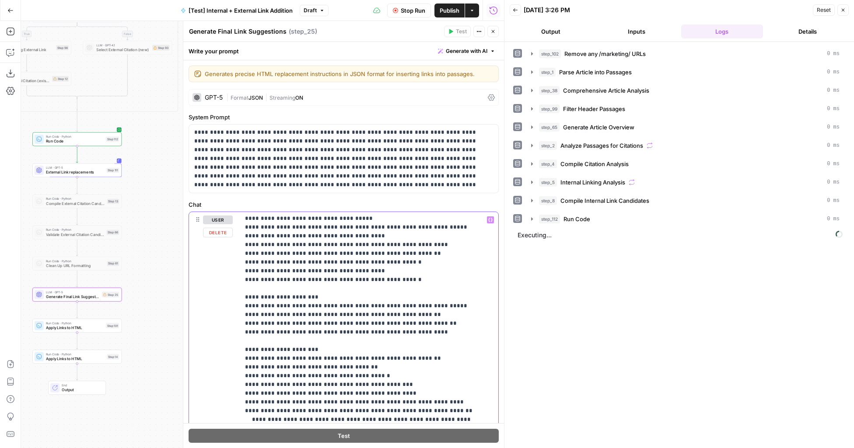
click at [388, 342] on p "**********" at bounding box center [362, 410] width 235 height 2615
type input "66"
click at [456, 196] on button "Previous match" at bounding box center [454, 199] width 7 height 7
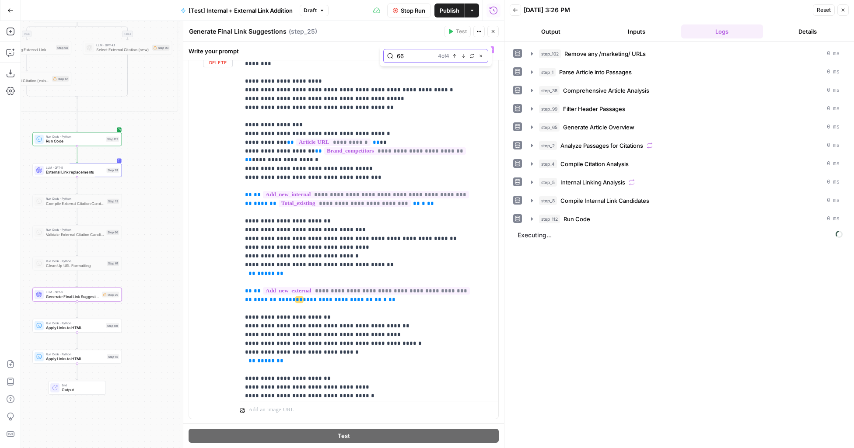
scroll to position [1421, 0]
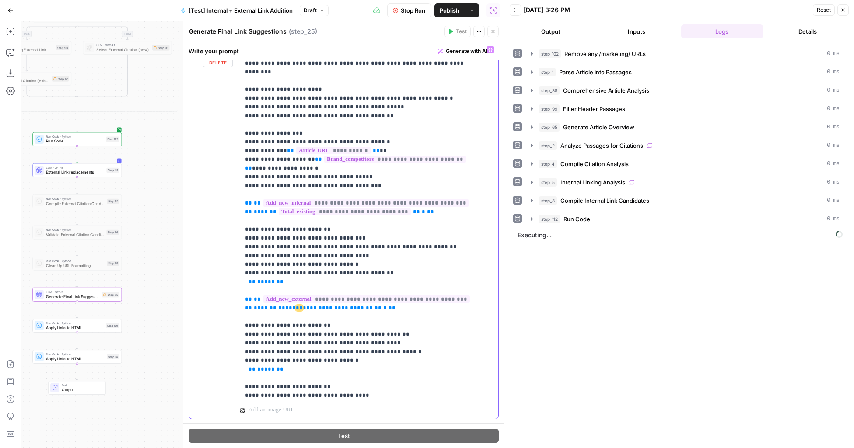
drag, startPoint x: 328, startPoint y: 229, endPoint x: 294, endPoint y: 230, distance: 34.6
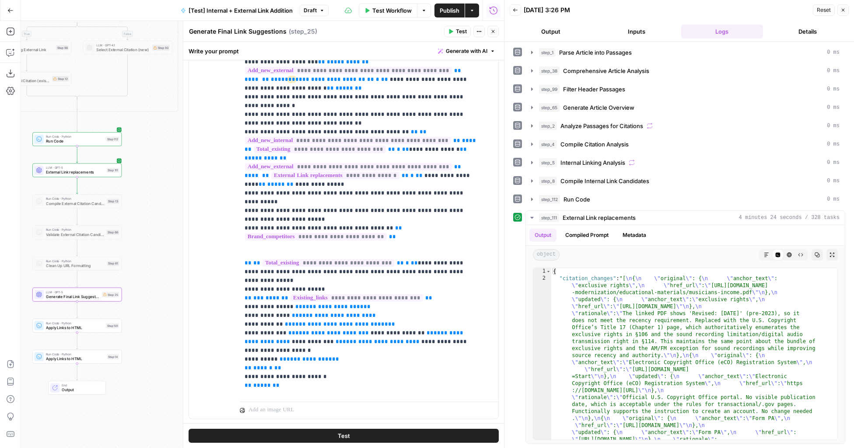
scroll to position [20, 0]
click at [761, 251] on button "Markdown" at bounding box center [766, 254] width 11 height 11
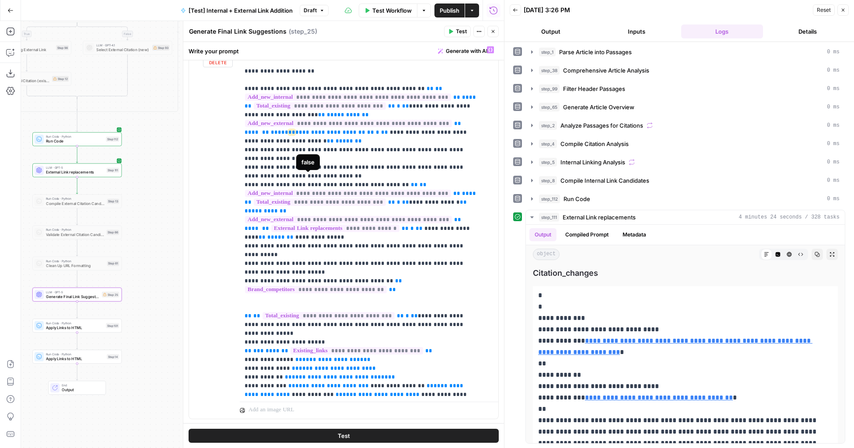
scroll to position [0, 0]
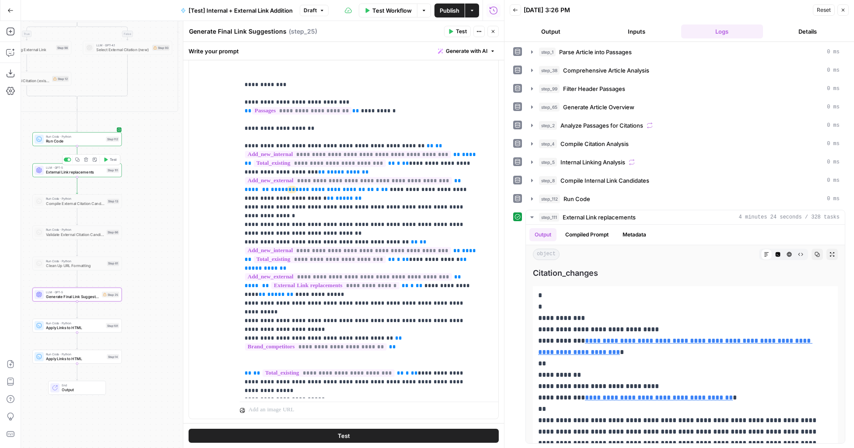
click at [74, 174] on span "External Link replacements" at bounding box center [75, 173] width 58 height 6
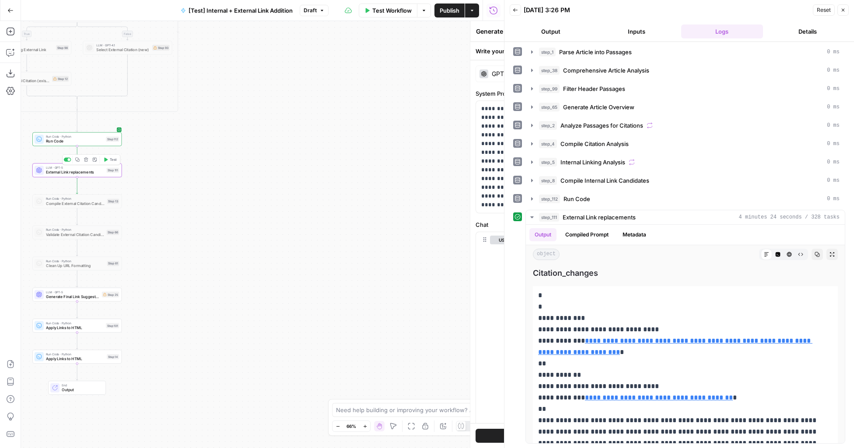
type textarea "External Link replacements"
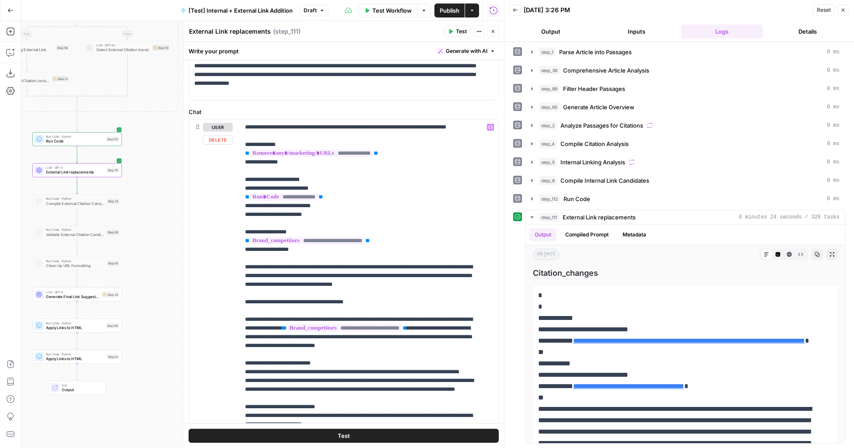
scroll to position [0, 0]
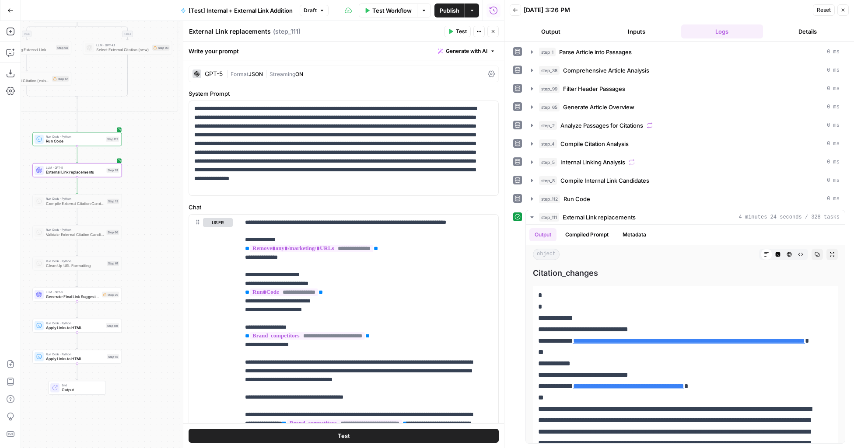
click at [270, 77] on span "Streaming" at bounding box center [282, 74] width 26 height 7
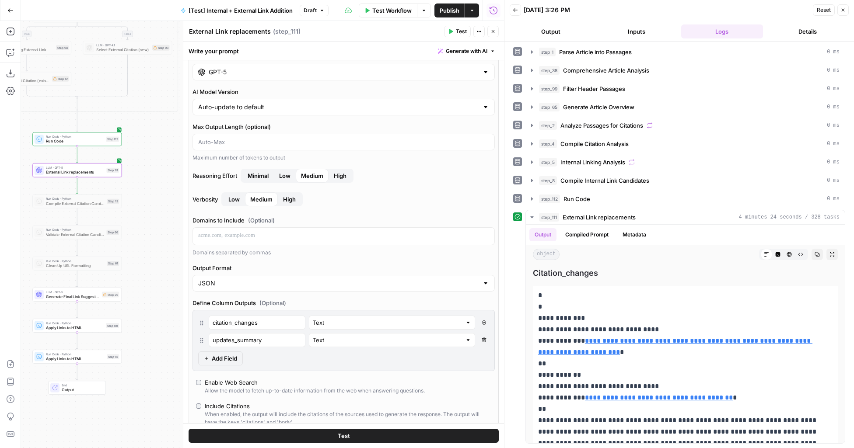
scroll to position [18, 0]
click at [347, 326] on div "Text" at bounding box center [392, 322] width 166 height 14
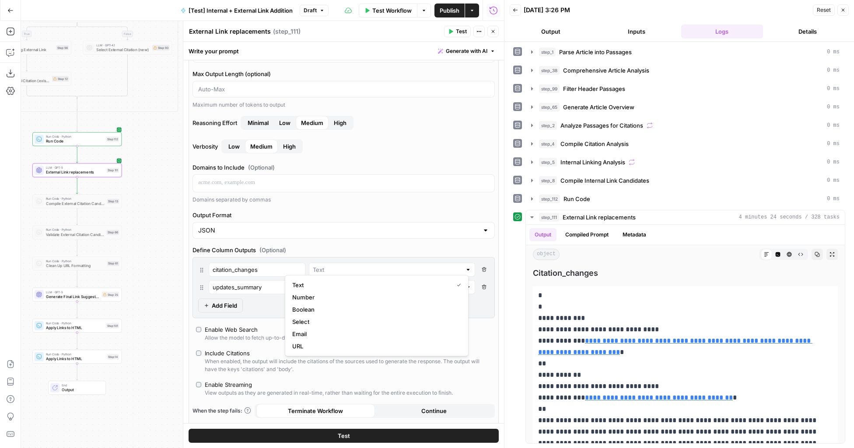
scroll to position [77, 0]
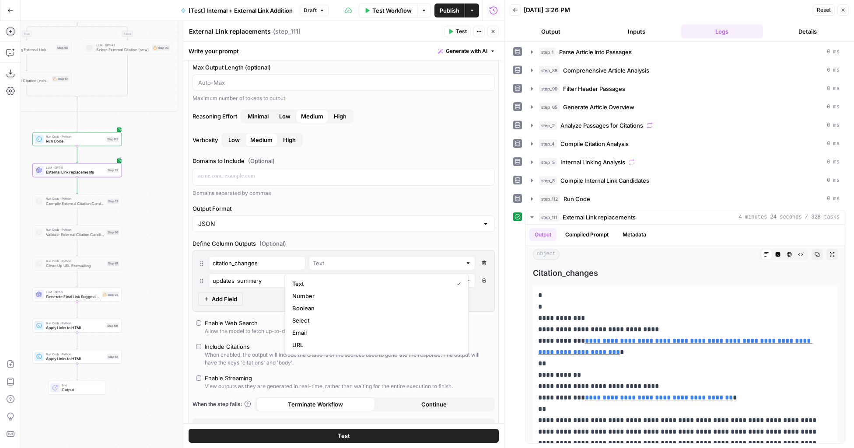
type input "Text"
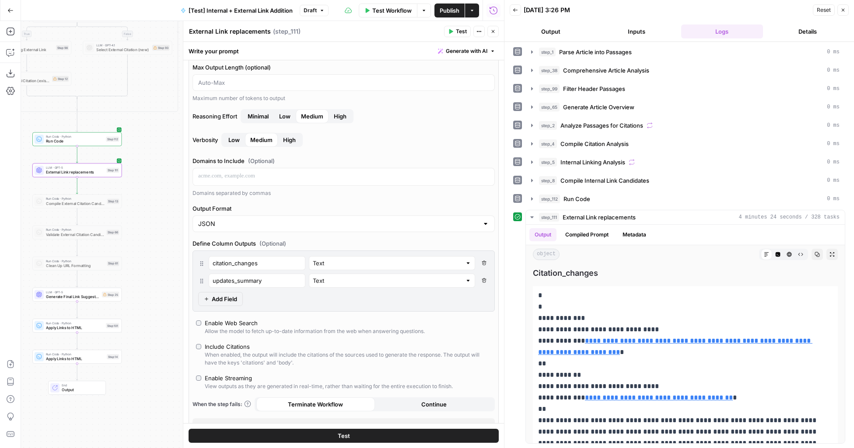
click at [352, 234] on div "AI Model GPT-5 AI Model Version Auto-update to default Max Output Length (optio…" at bounding box center [343, 212] width 310 height 447
click at [481, 262] on icon "button" at bounding box center [483, 263] width 5 height 5
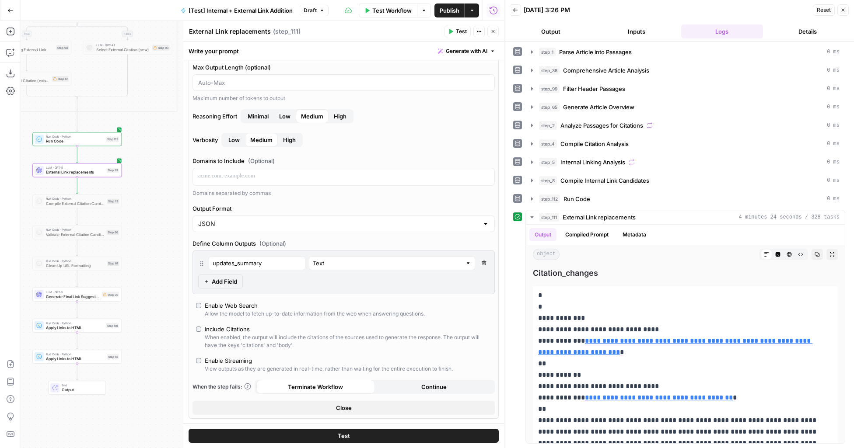
click at [481, 262] on icon "button" at bounding box center [483, 263] width 5 height 5
type input "response"
click at [481, 266] on button "Delete Field" at bounding box center [483, 263] width 10 height 14
click at [481, 262] on icon "button" at bounding box center [483, 263] width 4 height 4
drag, startPoint x: 252, startPoint y: 259, endPoint x: 213, endPoint y: 259, distance: 39.4
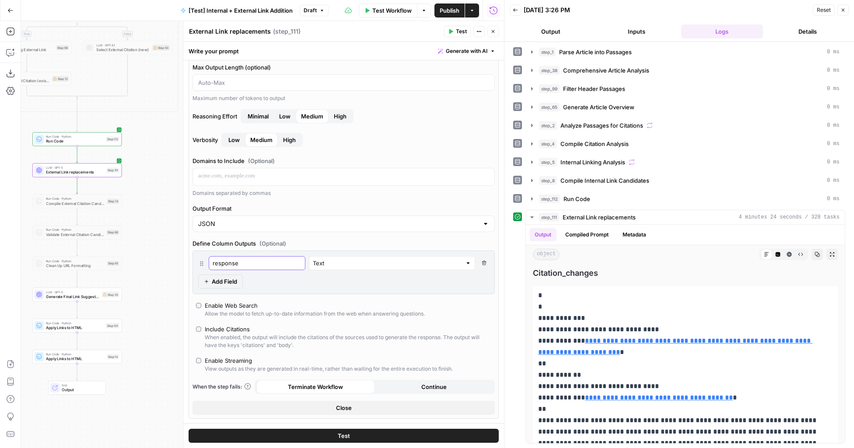
click at [213, 259] on input "response" at bounding box center [257, 263] width 89 height 9
click at [351, 276] on div "Text Delete Field Add Field" at bounding box center [343, 273] width 302 height 44
click at [345, 296] on div "AI Model GPT-5 AI Model Version Auto-update to default Max Output Length (optio…" at bounding box center [343, 204] width 310 height 430
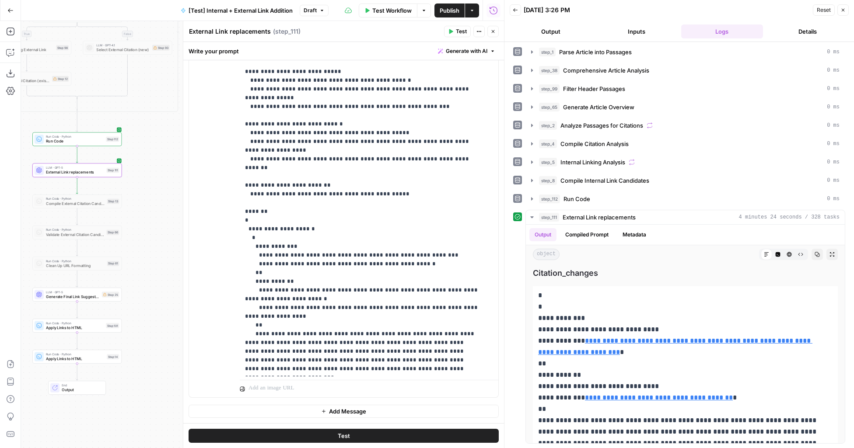
scroll to position [747, 0]
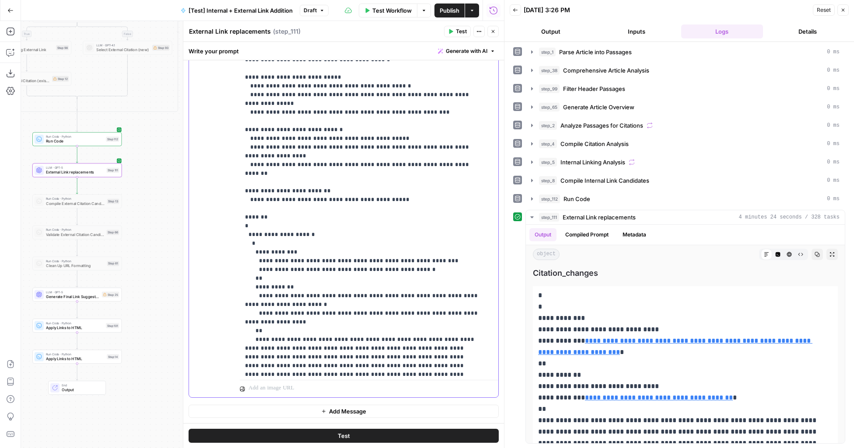
click at [96, 295] on span "Generate Final Link Suggestions" at bounding box center [72, 297] width 53 height 6
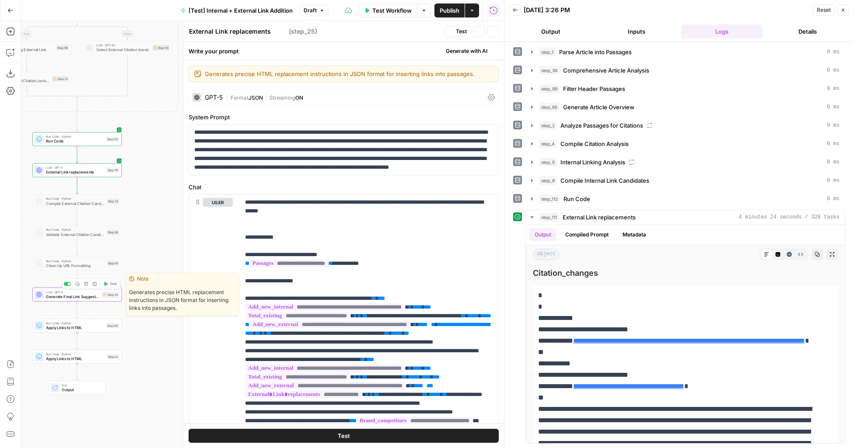
type textarea "Generate Final Link Suggestions"
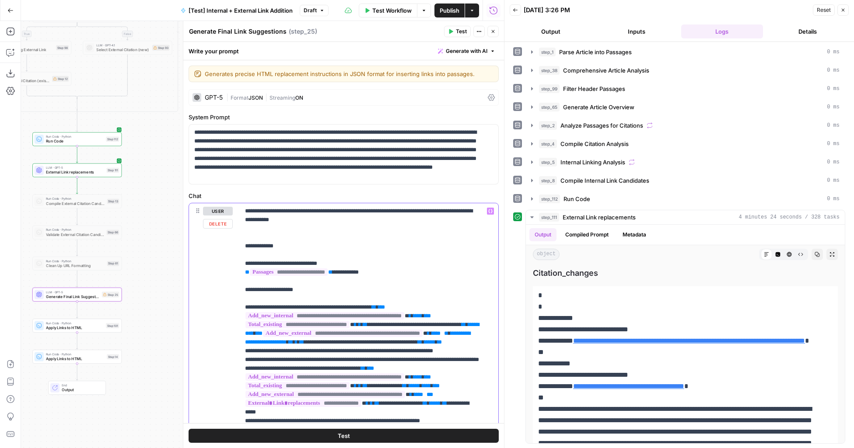
type input "66"
click at [461, 189] on icon "button" at bounding box center [463, 191] width 4 height 4
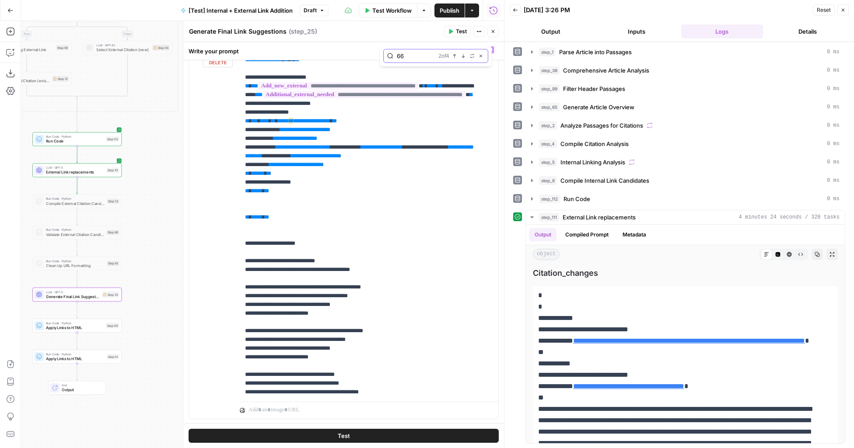
scroll to position [551, 0]
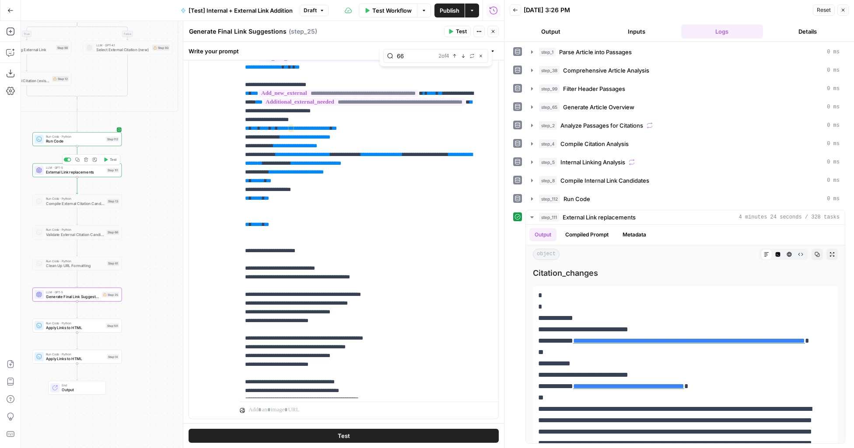
click at [102, 174] on span "External Link replacements" at bounding box center [75, 173] width 58 height 6
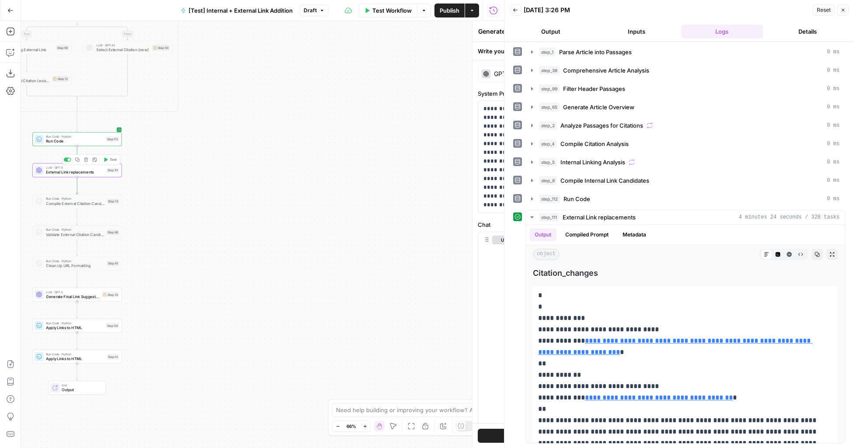
type textarea "External Link replacements"
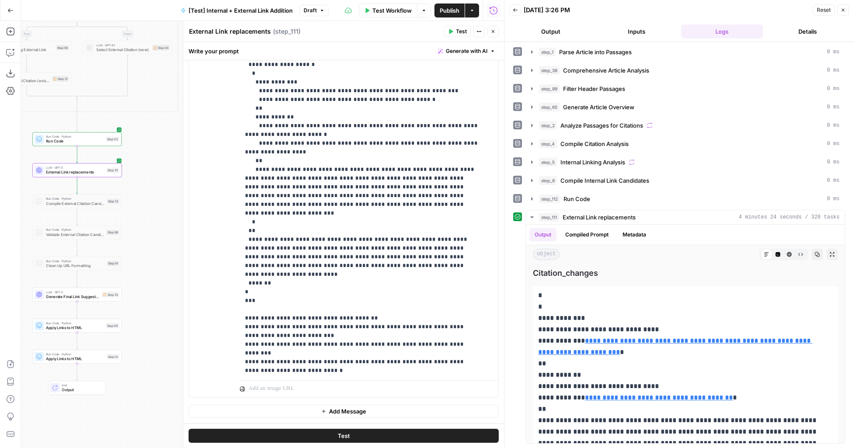
scroll to position [914, 0]
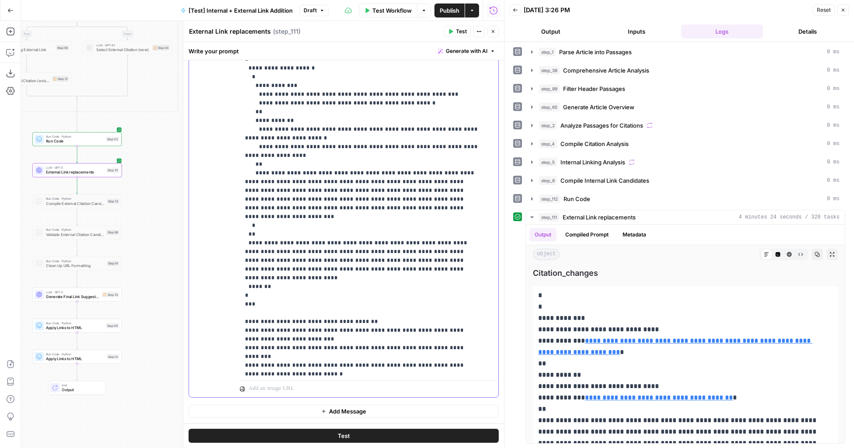
click at [332, 438] on button "Test" at bounding box center [343, 436] width 310 height 14
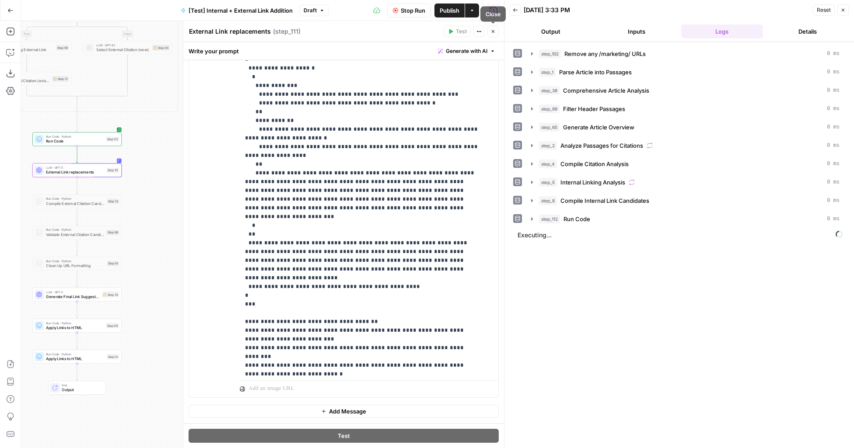
click at [495, 33] on button "Close" at bounding box center [492, 31] width 11 height 11
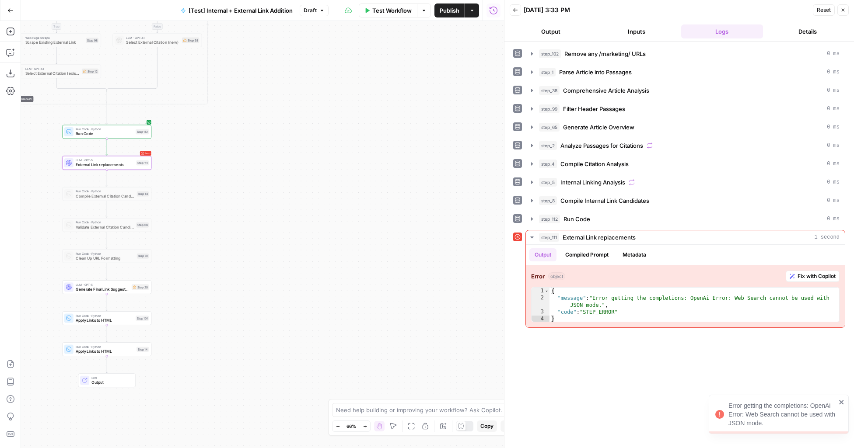
drag, startPoint x: 237, startPoint y: 226, endPoint x: 267, endPoint y: 218, distance: 31.1
click at [267, 218] on div "true false true false true false Workflow Set Inputs Inputs Run Code · Python R…" at bounding box center [262, 234] width 483 height 427
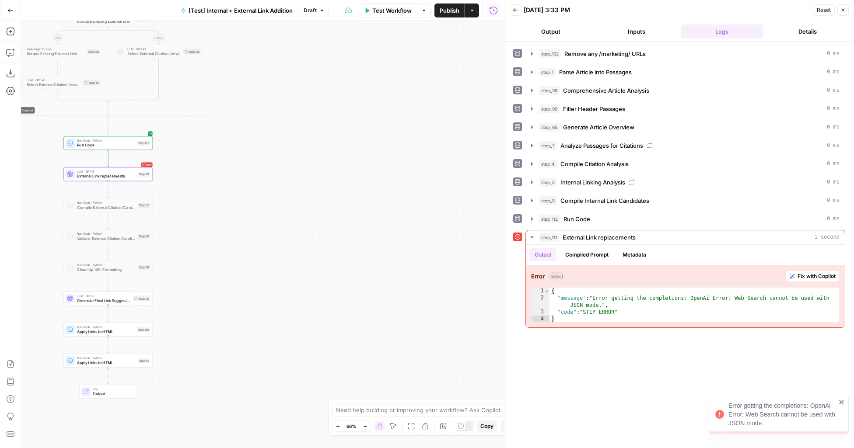
drag, startPoint x: 254, startPoint y: 216, endPoint x: 262, endPoint y: 255, distance: 39.0
click at [262, 255] on div "true false true false true false Workflow Set Inputs Inputs Run Code · Python R…" at bounding box center [262, 234] width 483 height 427
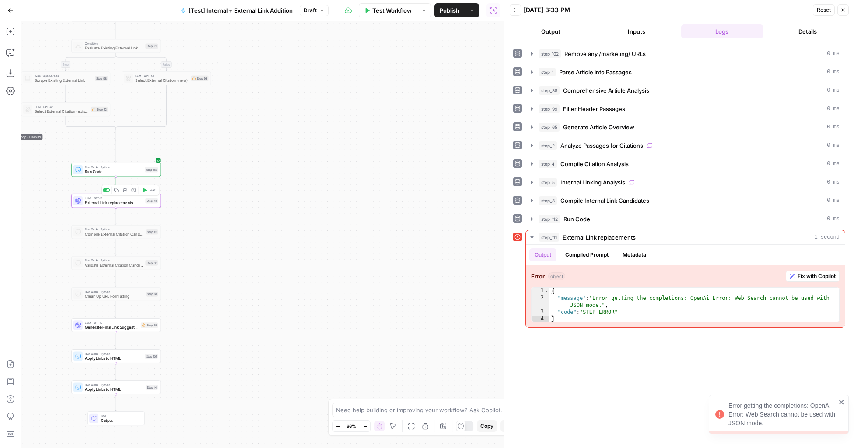
click at [106, 203] on span "External Link replacements" at bounding box center [114, 203] width 58 height 6
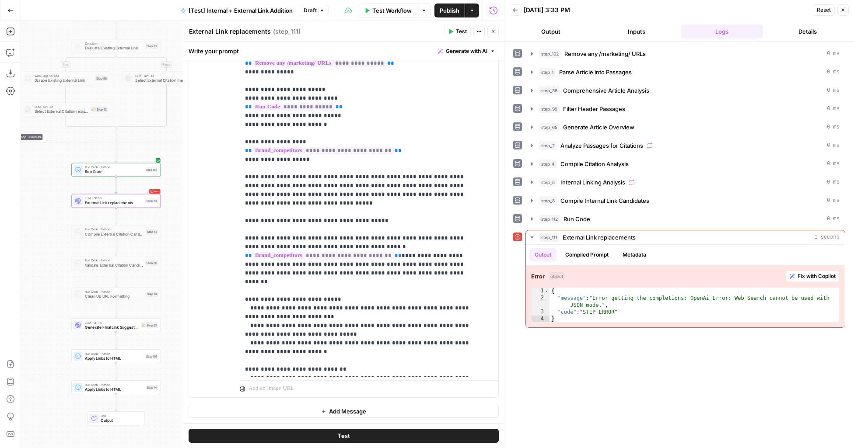
scroll to position [0, 0]
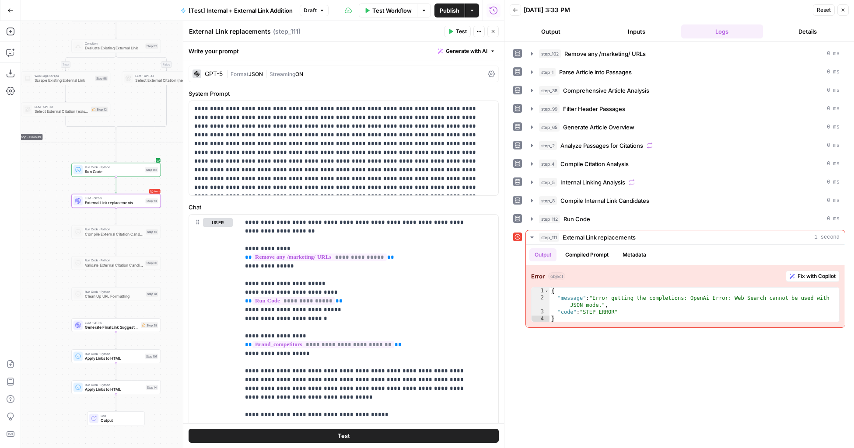
click at [432, 82] on div "GPT-5 | Format JSON | Streaming ON" at bounding box center [343, 74] width 310 height 17
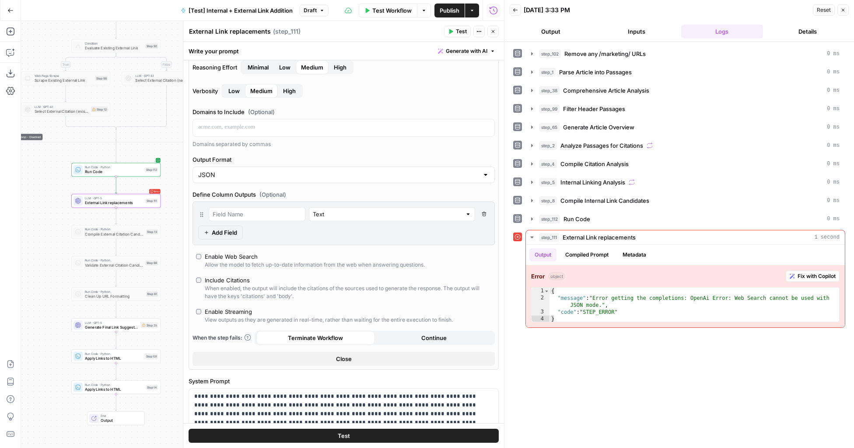
scroll to position [106, 0]
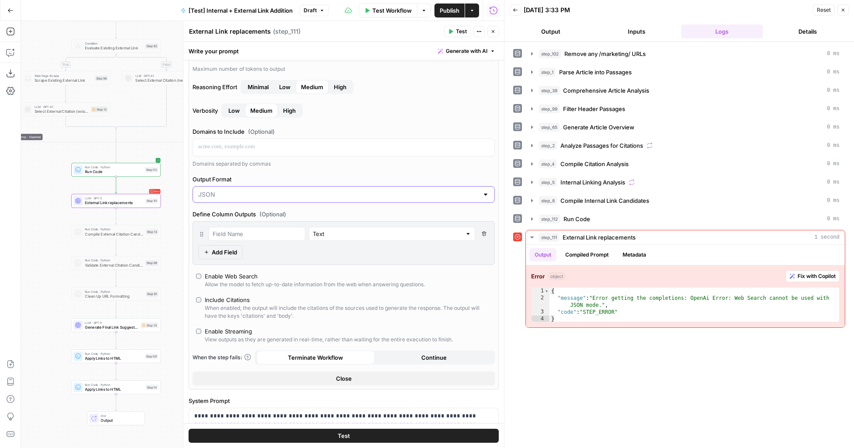
click at [283, 195] on input "Output Format" at bounding box center [338, 194] width 280 height 9
type input "JSON"
click at [312, 259] on div "Text Delete Field Add Field" at bounding box center [343, 243] width 302 height 44
click at [377, 193] on input "Output Format" at bounding box center [338, 194] width 280 height 9
type input "JSON"
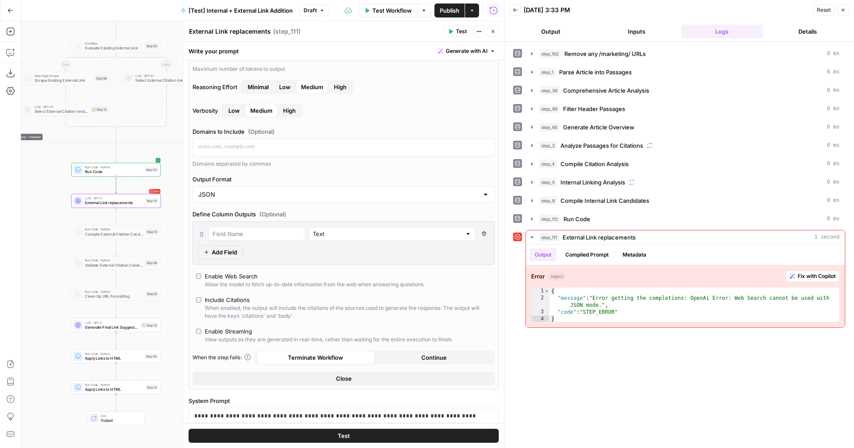
click at [335, 292] on div "AI Model GPT-5 AI Model Version Auto-update to default Max Output Length (optio…" at bounding box center [343, 175] width 310 height 430
click at [297, 375] on button "Close" at bounding box center [343, 379] width 302 height 14
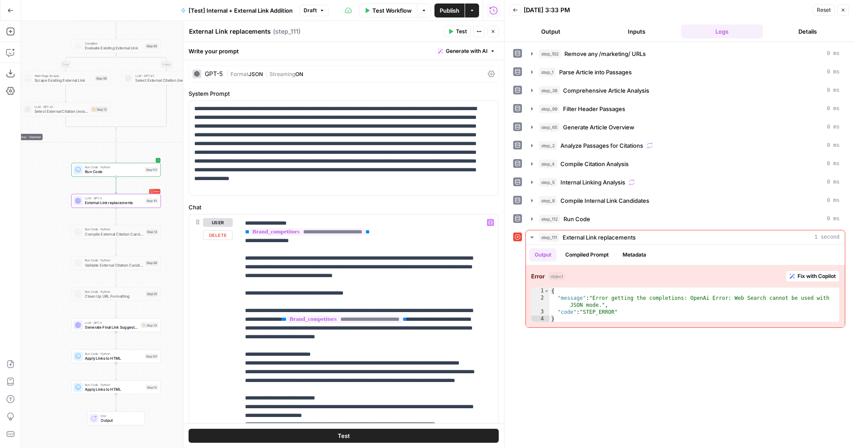
scroll to position [117, 0]
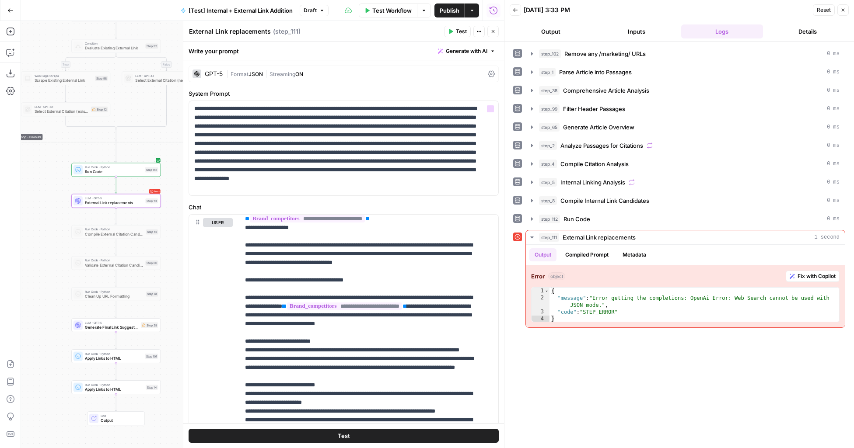
click at [290, 77] on div "| Format JSON | Streaming ON" at bounding box center [355, 74] width 258 height 8
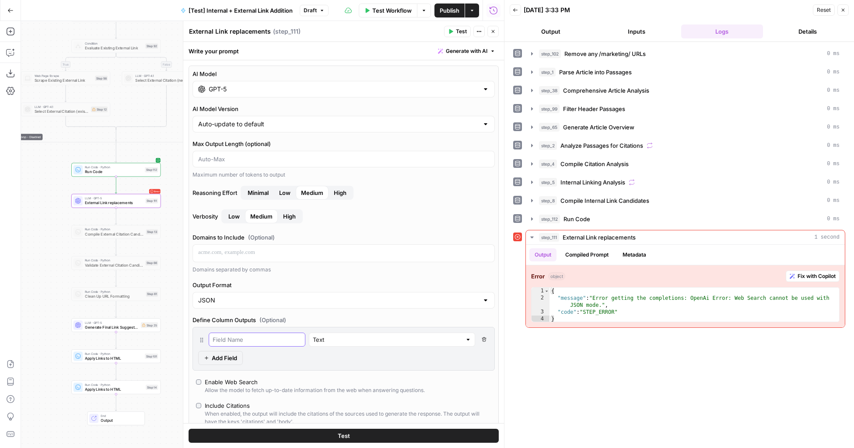
click at [262, 339] on input "text" at bounding box center [257, 339] width 89 height 9
click at [274, 314] on div "AI Model GPT-5 AI Model Version Auto-update to default Max Output Length (optio…" at bounding box center [343, 281] width 310 height 430
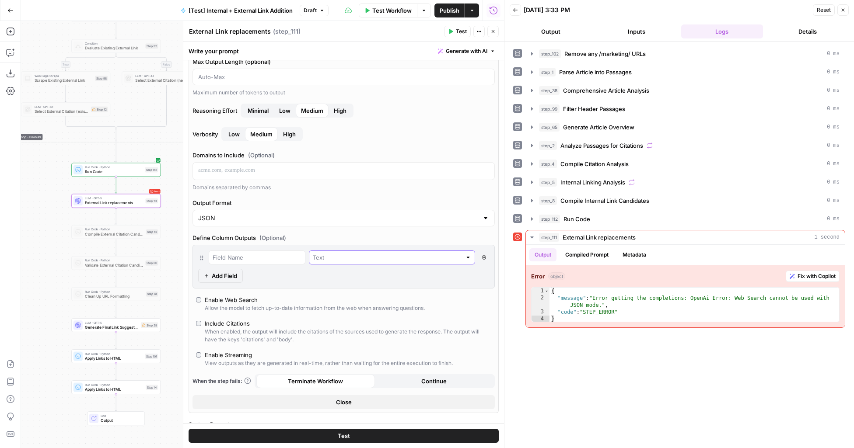
click at [334, 255] on input "text" at bounding box center [387, 257] width 149 height 9
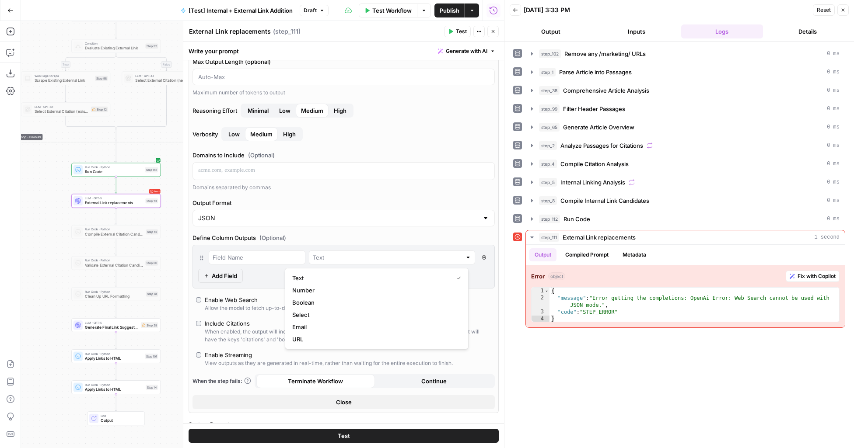
type input "Text"
click at [260, 289] on div "AI Model GPT-5 AI Model Version Auto-update to default Max Output Length (optio…" at bounding box center [343, 198] width 310 height 430
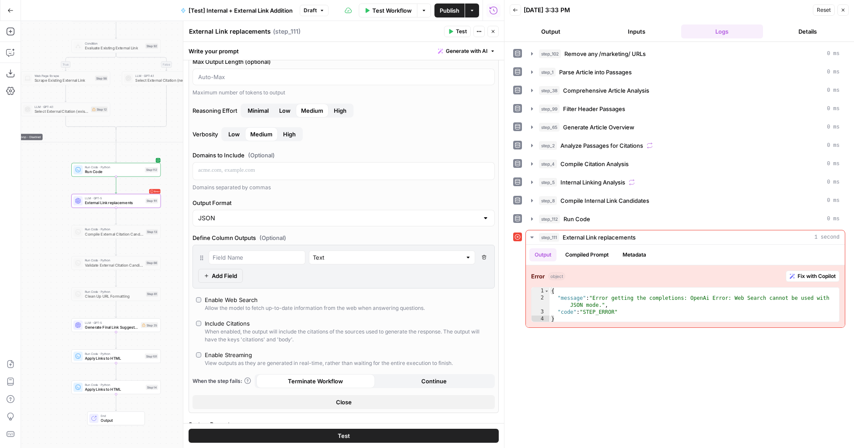
scroll to position [77, 0]
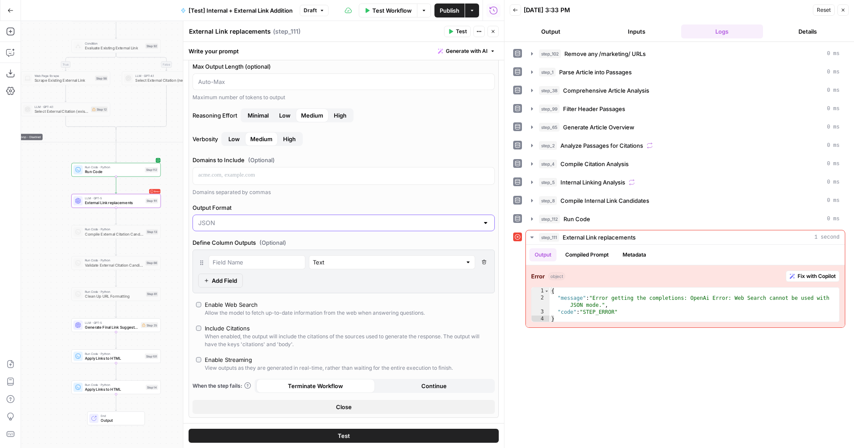
click at [303, 221] on input "Output Format" at bounding box center [338, 223] width 280 height 9
click at [373, 171] on p at bounding box center [343, 175] width 291 height 9
type input "JSON"
click at [357, 406] on button "Close" at bounding box center [343, 407] width 302 height 14
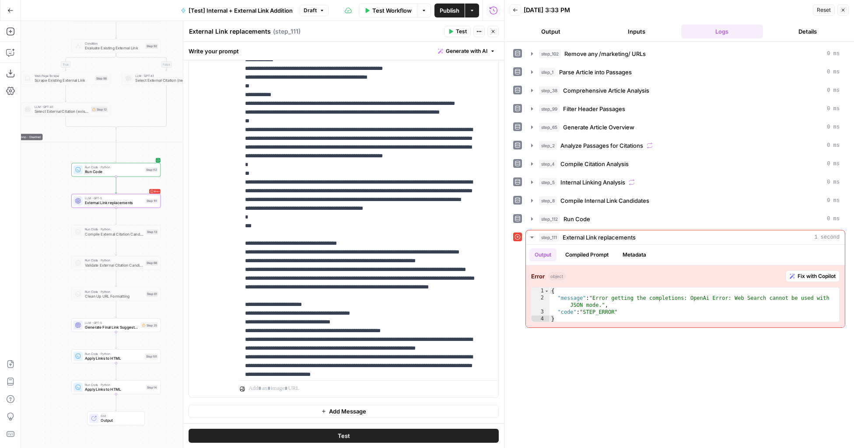
scroll to position [755, 0]
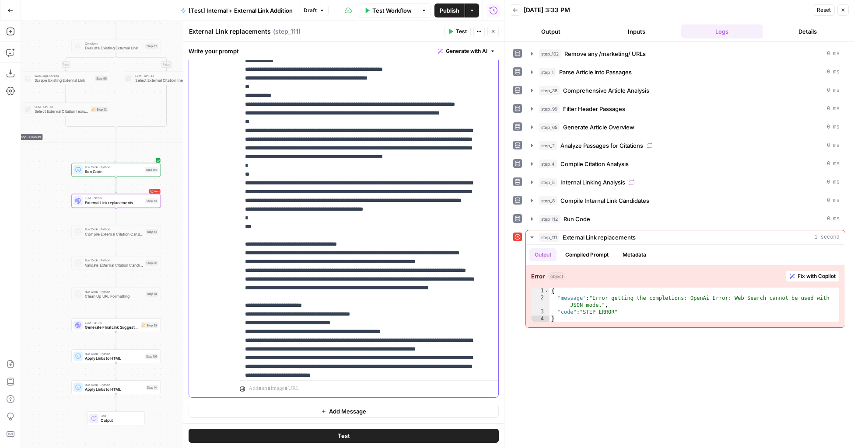
drag, startPoint x: 261, startPoint y: 339, endPoint x: 240, endPoint y: 128, distance: 211.8
click at [240, 128] on div "**********" at bounding box center [366, 199] width 252 height 356
copy p "**********"
drag, startPoint x: 263, startPoint y: 365, endPoint x: 242, endPoint y: 104, distance: 262.3
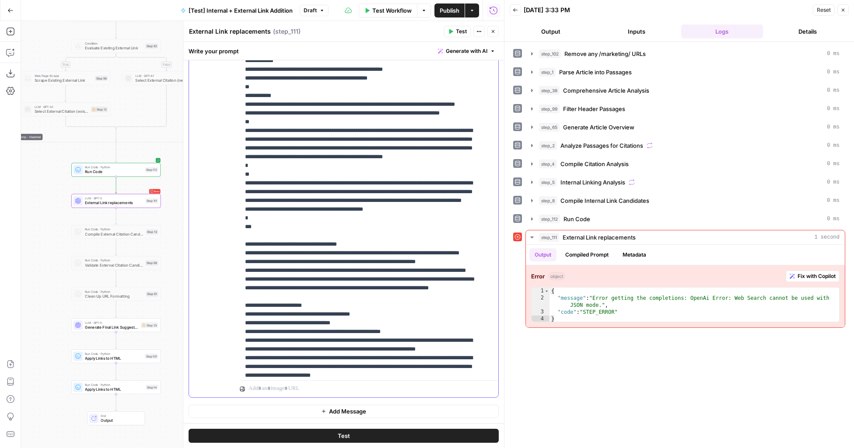
click at [242, 104] on div "**********" at bounding box center [366, 199] width 252 height 356
copy p "**********"
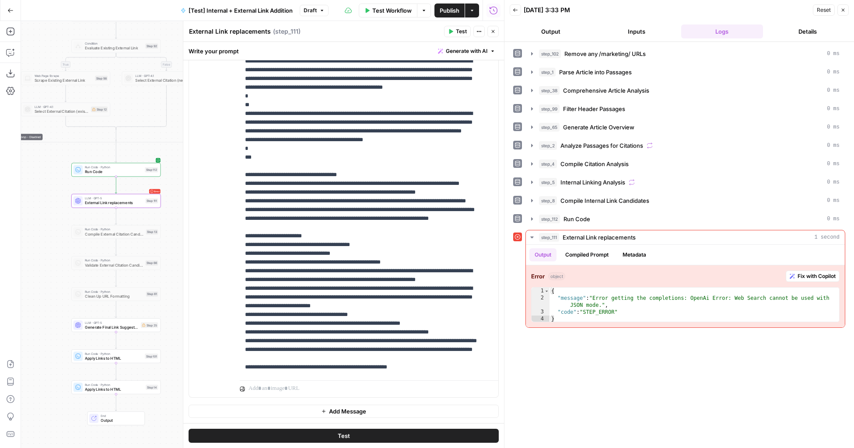
scroll to position [819, 0]
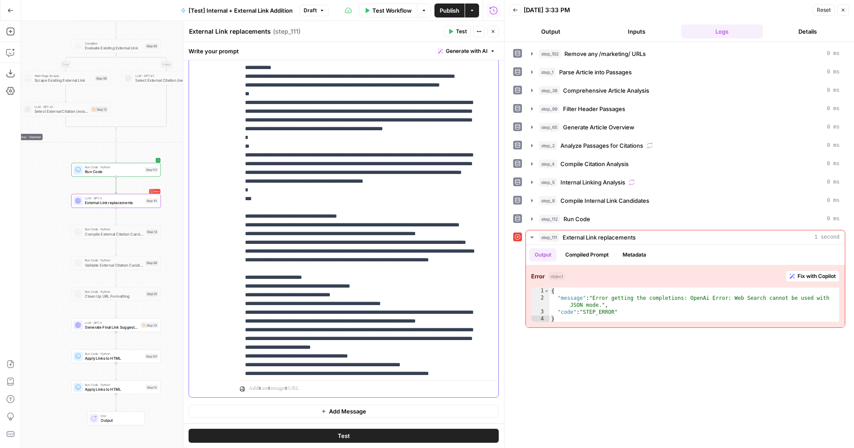
drag, startPoint x: 277, startPoint y: 340, endPoint x: 250, endPoint y: 87, distance: 255.0
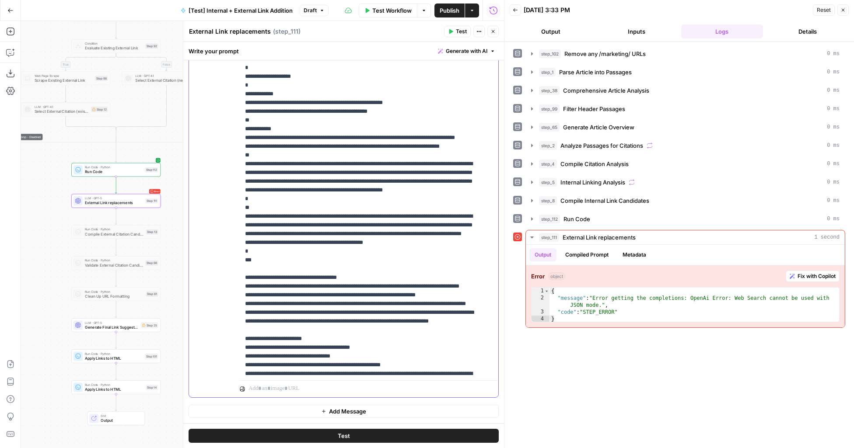
drag, startPoint x: 290, startPoint y: 286, endPoint x: 408, endPoint y: 325, distance: 124.7
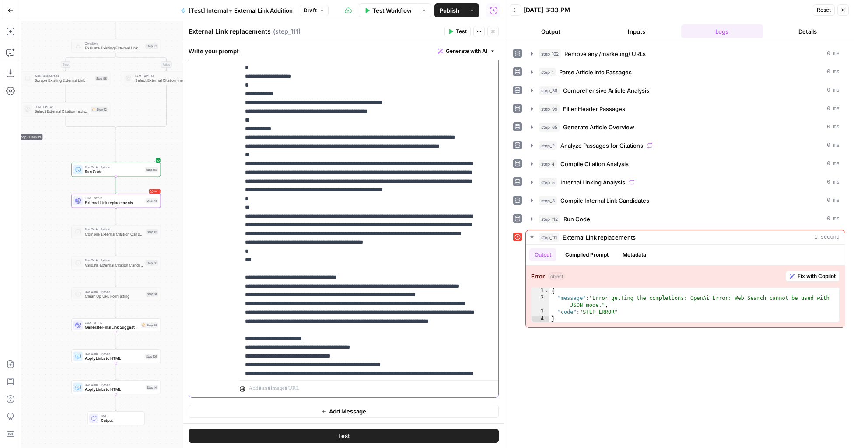
copy p "**********"
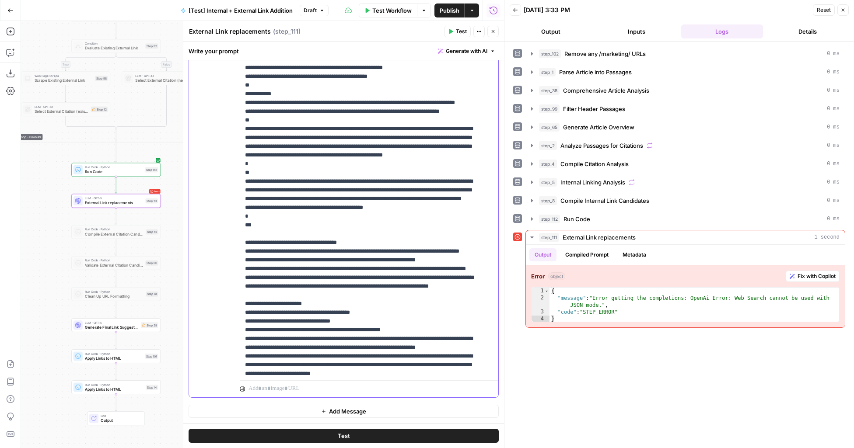
scroll to position [847, 0]
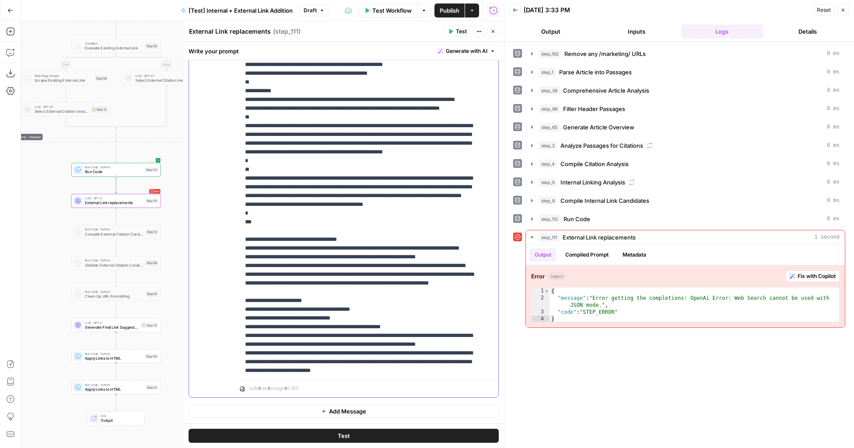
drag, startPoint x: 299, startPoint y: 369, endPoint x: 241, endPoint y: 115, distance: 260.1
click at [241, 115] on div "**********" at bounding box center [366, 199] width 252 height 356
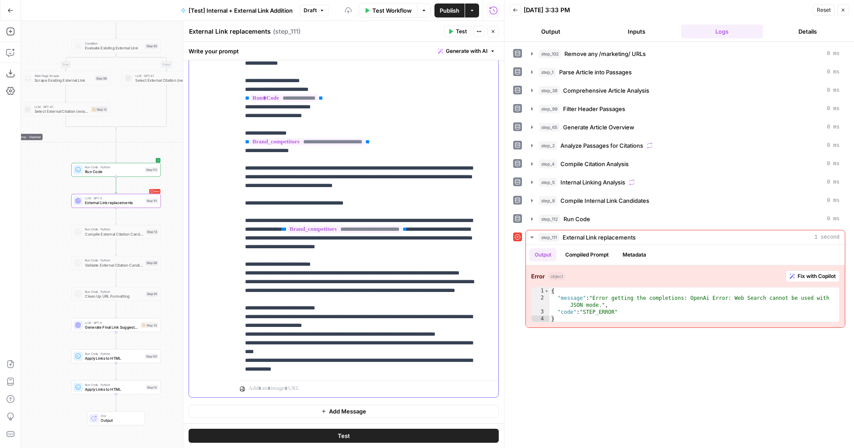
scroll to position [0, 0]
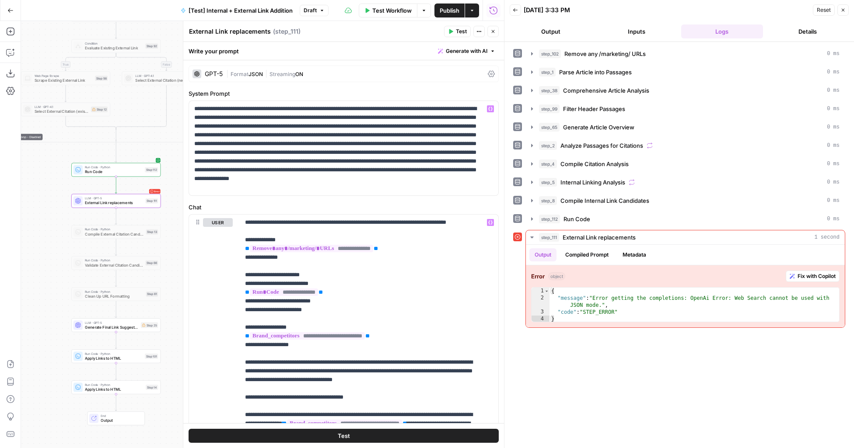
click at [283, 70] on div "| Format JSON | Streaming ON" at bounding box center [355, 74] width 258 height 8
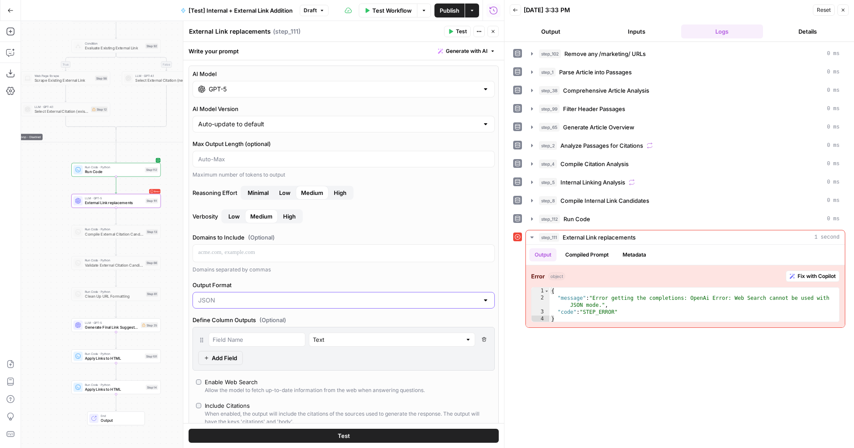
click at [249, 304] on input "Output Format" at bounding box center [338, 300] width 280 height 9
type input "JSON"
click at [293, 282] on label "Output Format" at bounding box center [343, 285] width 302 height 9
click at [293, 296] on input "JSON" at bounding box center [338, 300] width 280 height 9
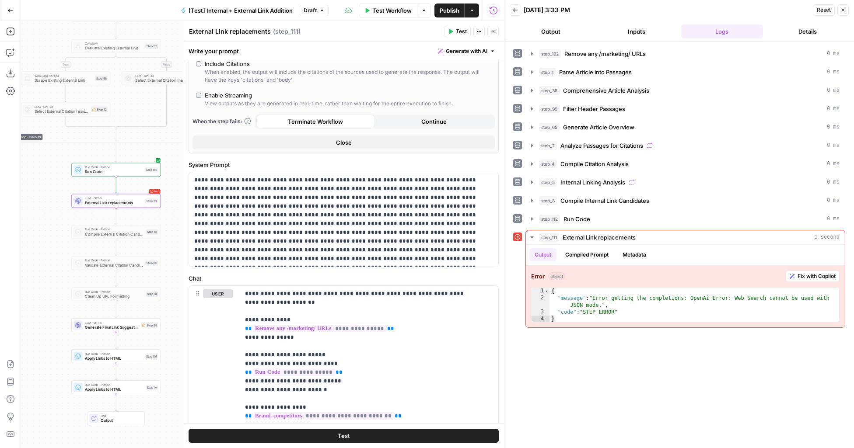
scroll to position [582, 0]
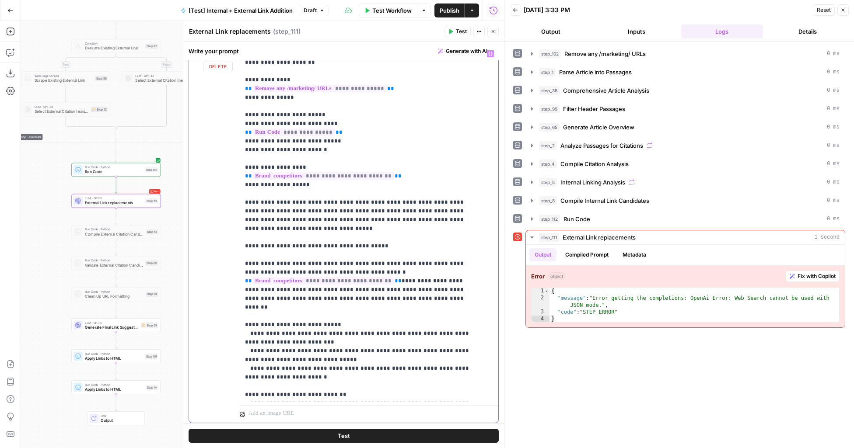
type input "JSON"
type input "json"
click at [463, 54] on icon "button" at bounding box center [463, 55] width 3 height 3
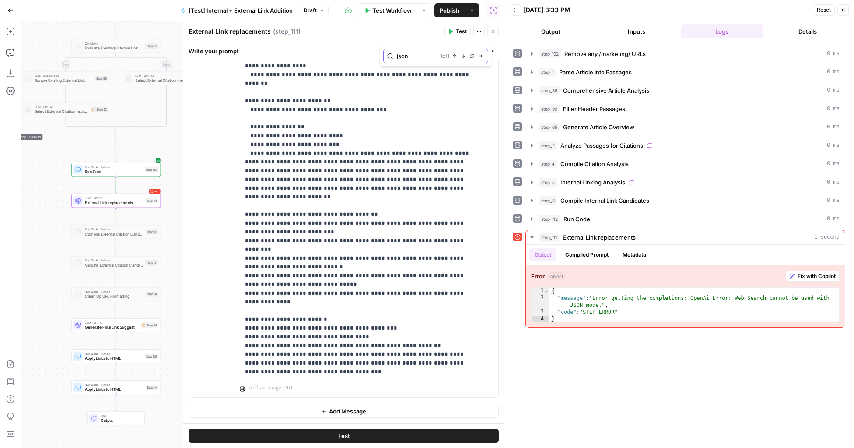
scroll to position [840, 0]
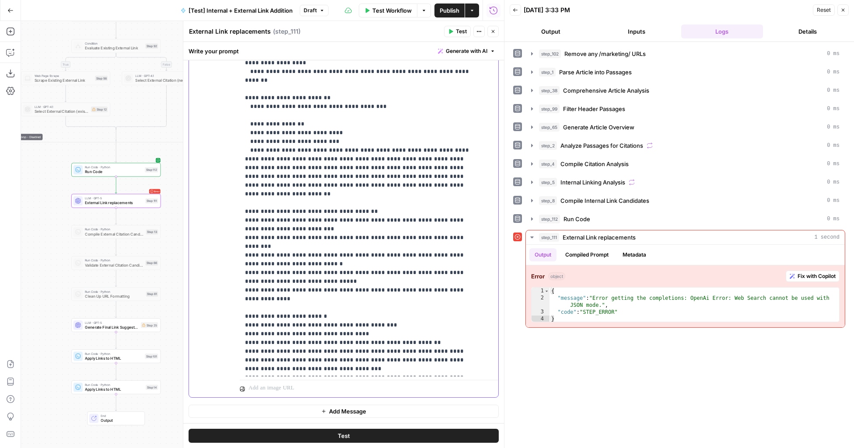
drag, startPoint x: 423, startPoint y: 308, endPoint x: 408, endPoint y: 309, distance: 14.5
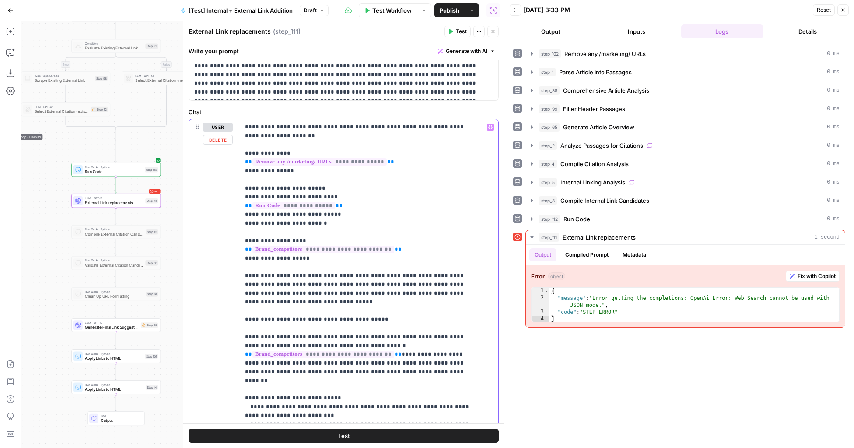
scroll to position [0, 0]
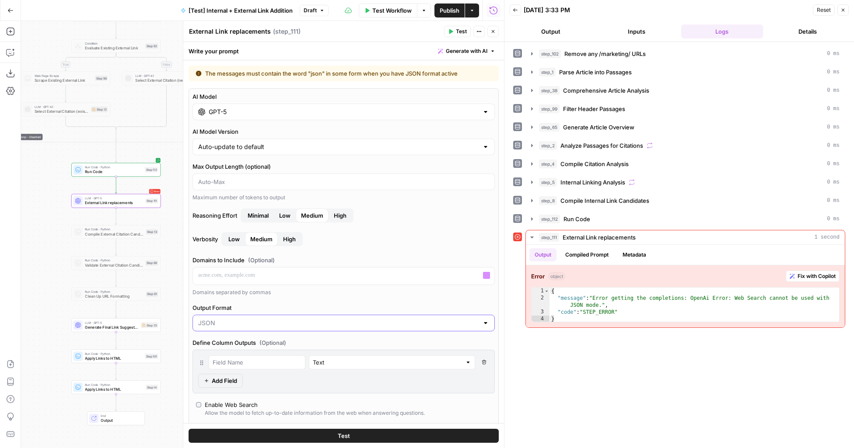
click at [317, 323] on input "Output Format" at bounding box center [338, 323] width 280 height 9
type input "JSON"
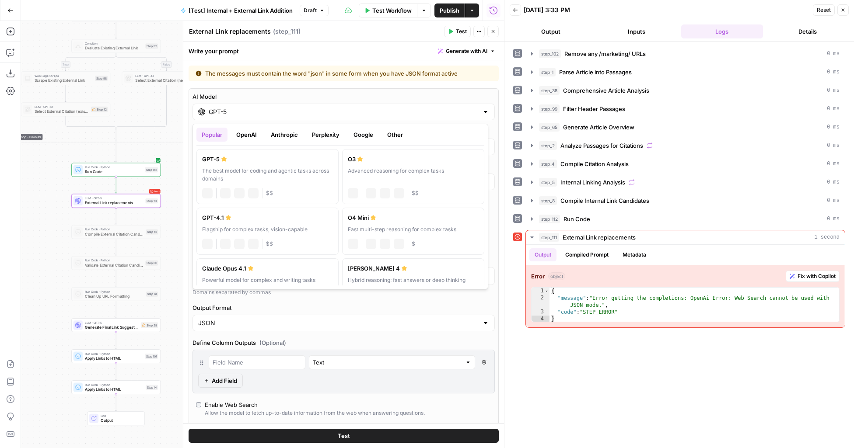
click at [290, 116] on input "GPT-5" at bounding box center [344, 112] width 270 height 9
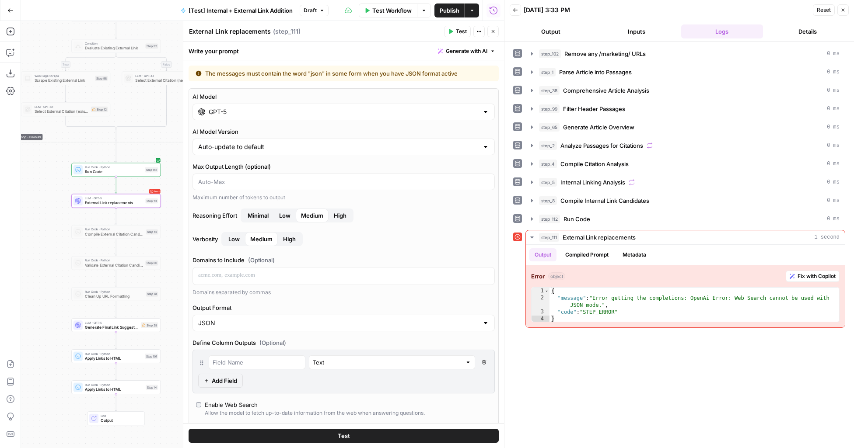
click at [306, 94] on label "AI Model" at bounding box center [343, 96] width 302 height 9
click at [306, 108] on input "GPT-5" at bounding box center [344, 112] width 270 height 9
click at [303, 91] on div "AI Model GPT-5 AI Model Version Auto-update to default Max Output Length (optio…" at bounding box center [343, 303] width 310 height 430
click at [266, 111] on input "GPT-5" at bounding box center [344, 112] width 270 height 9
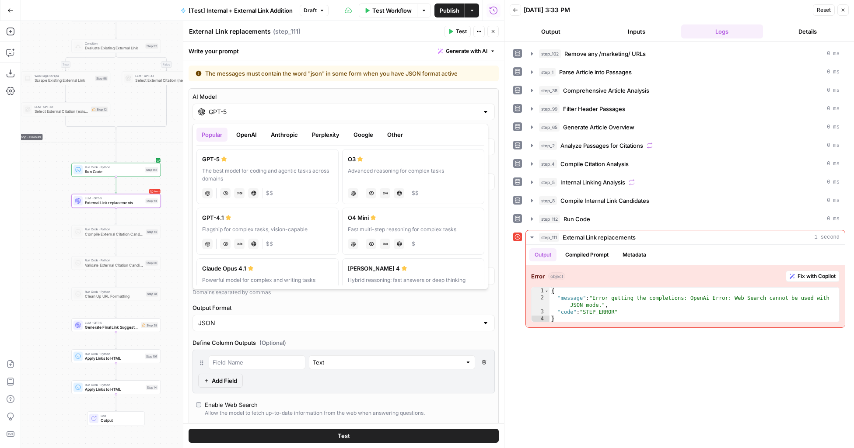
click at [344, 166] on label "O3 Advanced reasoning for complex tasks chat Vision Capabilities JSON Mode Live…" at bounding box center [413, 176] width 142 height 55
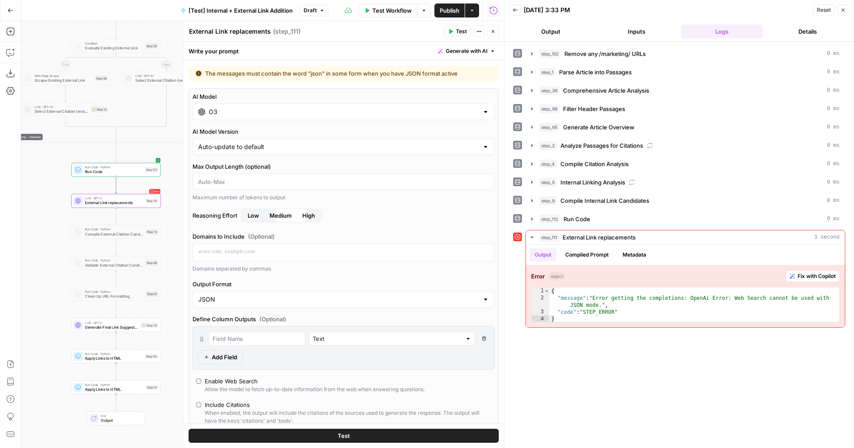
click at [308, 119] on div "O3" at bounding box center [343, 112] width 302 height 17
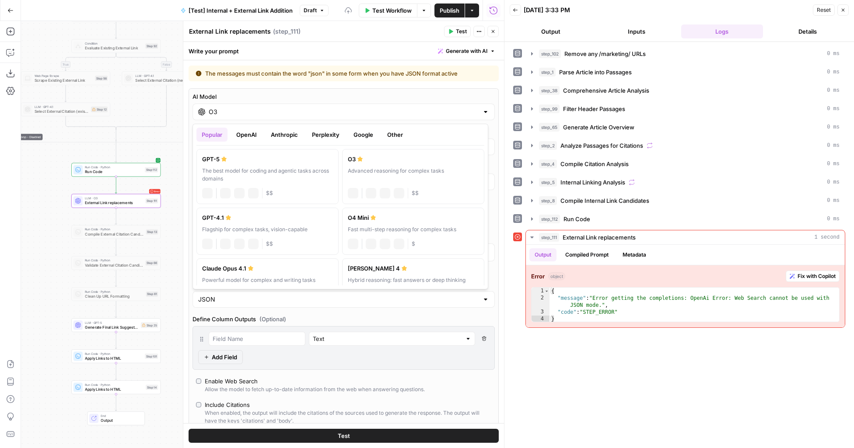
click at [281, 171] on div "The best model for coding and agentic tasks across domains" at bounding box center [267, 175] width 131 height 16
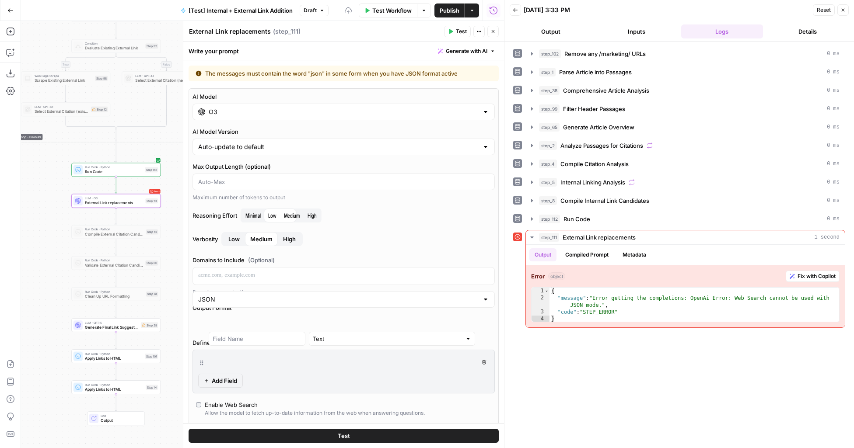
type input "GPT-5"
click at [250, 322] on input "Output Format" at bounding box center [338, 323] width 280 height 9
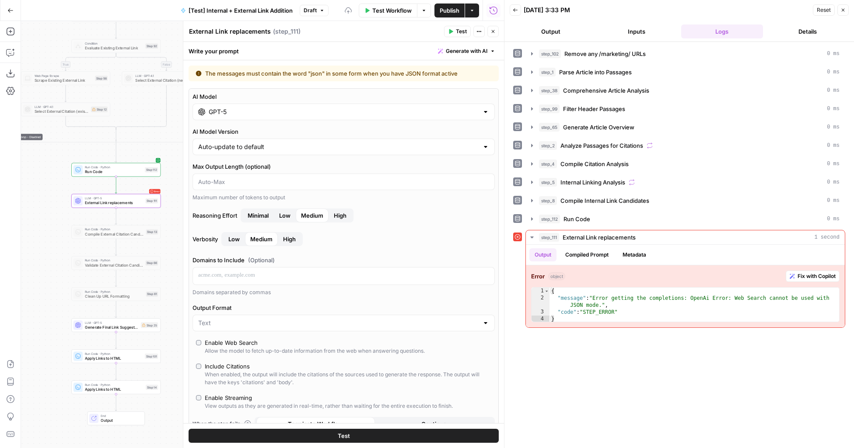
type input "Text"
click at [210, 342] on div "Enable Web Search" at bounding box center [231, 342] width 53 height 9
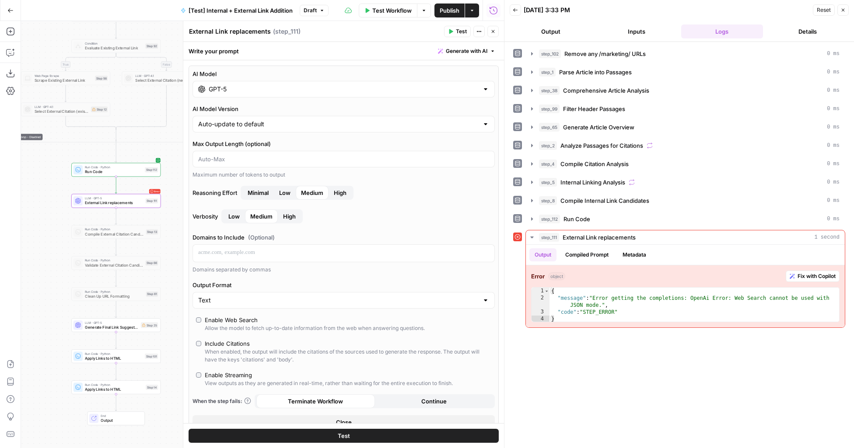
click at [216, 322] on div "Enable Web Search" at bounding box center [231, 320] width 53 height 9
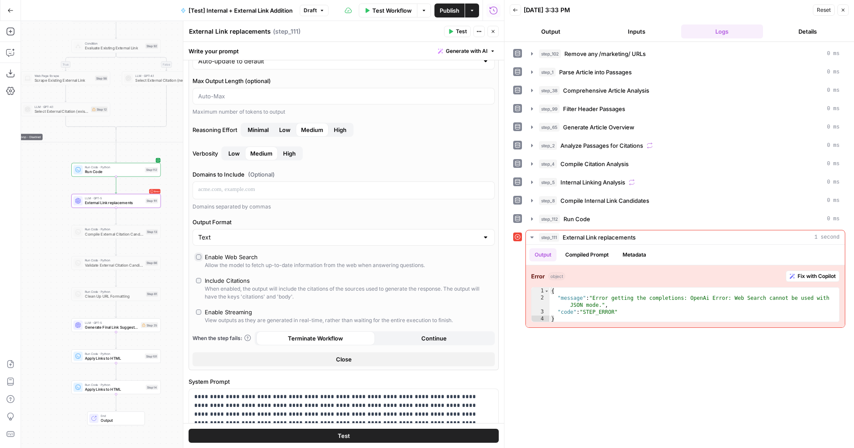
scroll to position [75, 0]
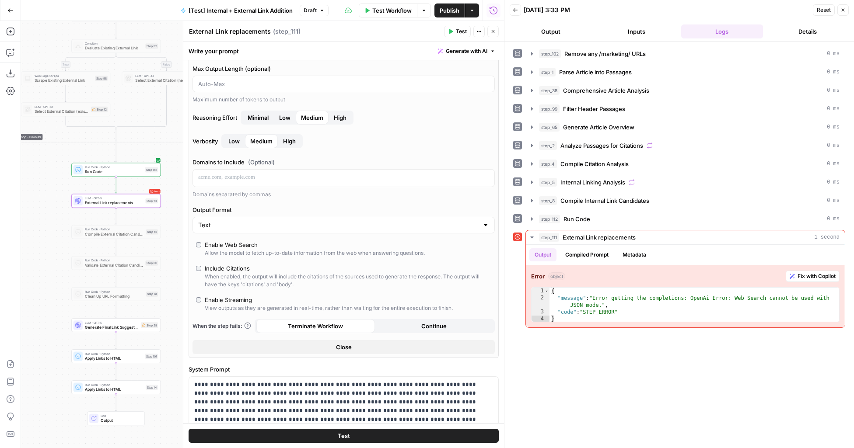
click at [333, 434] on button "Test" at bounding box center [343, 436] width 310 height 14
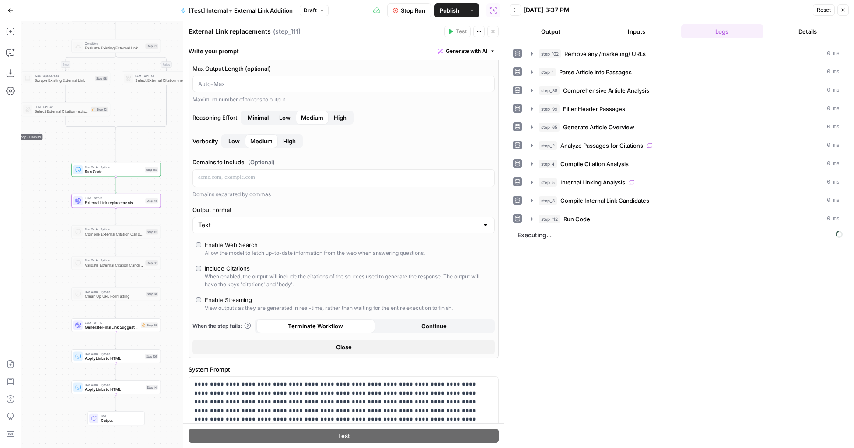
click at [495, 28] on button "Close" at bounding box center [492, 31] width 11 height 11
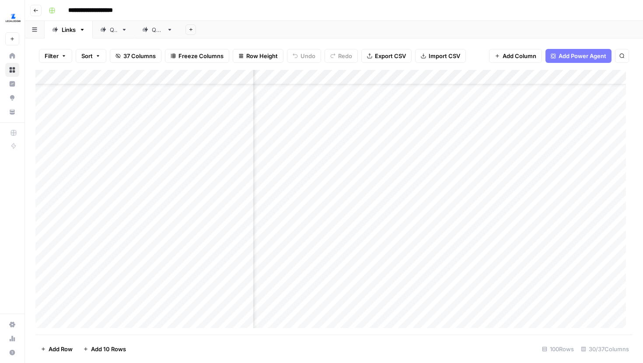
scroll to position [0, 1795]
click at [495, 147] on div "Add Column" at bounding box center [333, 202] width 597 height 265
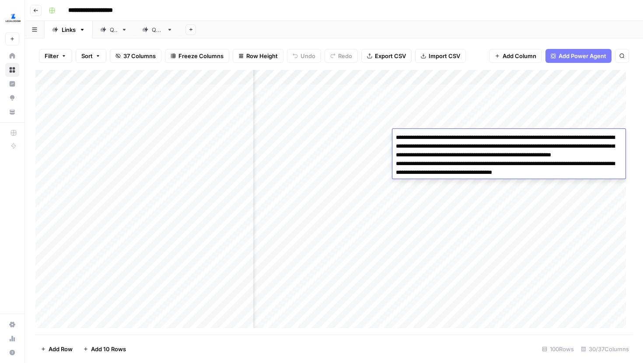
scroll to position [0, 1669]
click at [359, 136] on div "Add Column" at bounding box center [333, 202] width 597 height 265
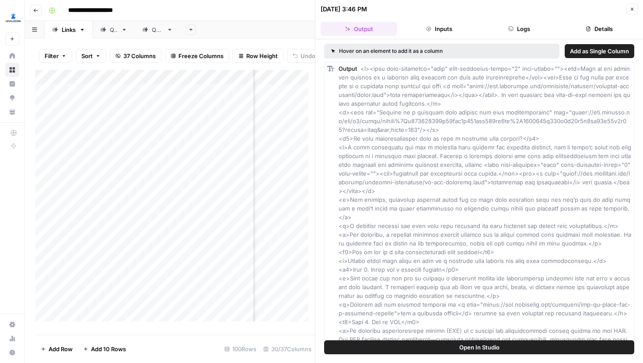
click at [632, 8] on icon "button" at bounding box center [631, 9] width 5 height 5
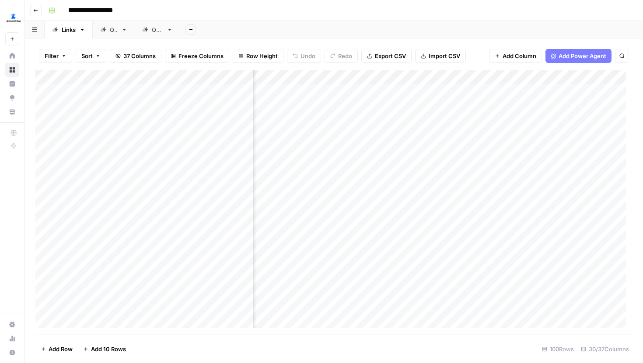
scroll to position [0, 1758]
click at [478, 146] on div "Add Column" at bounding box center [333, 202] width 597 height 265
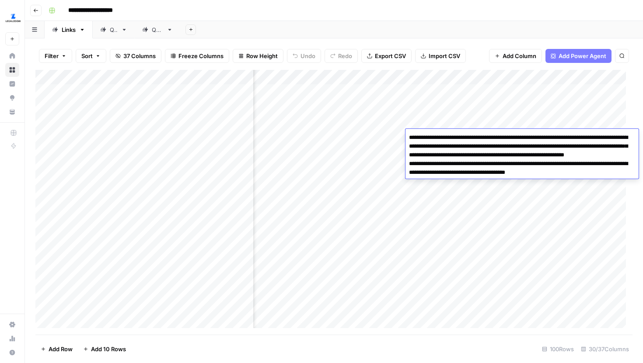
click at [509, 165] on textarea "**********" at bounding box center [521, 160] width 233 height 56
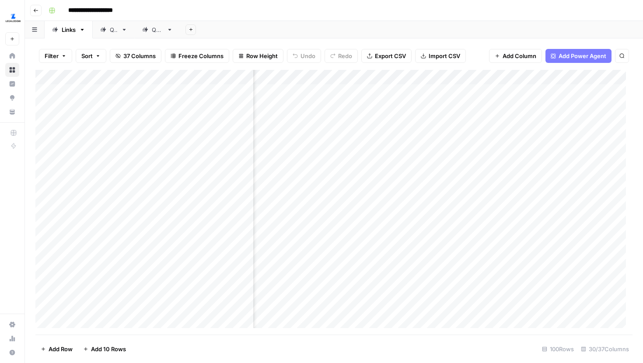
click at [476, 57] on div "Filter Sort 37 Columns Freeze Columns Row Height Undo Redo Export CSV Import CS…" at bounding box center [333, 56] width 597 height 28
click at [488, 228] on div "Add Column" at bounding box center [333, 202] width 597 height 265
click at [481, 57] on div "Filter Sort 37 Columns Freeze Columns Row Height Undo Redo Export CSV Import CS…" at bounding box center [333, 56] width 597 height 28
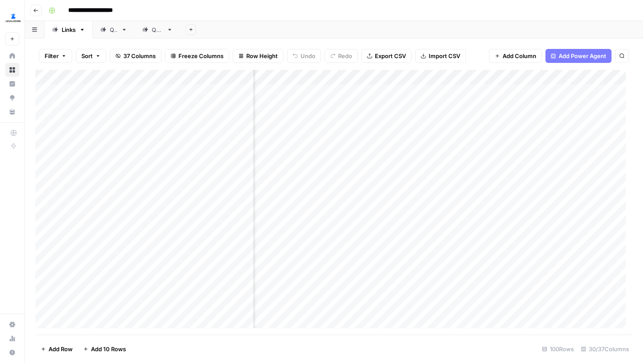
scroll to position [0, 1731]
click at [436, 228] on div "Add Column" at bounding box center [333, 202] width 597 height 265
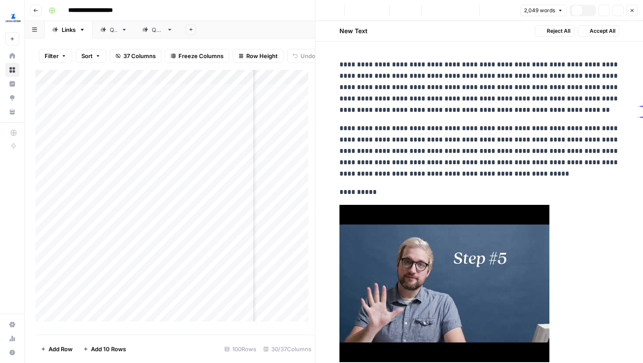
click at [447, 151] on p "**********" at bounding box center [479, 151] width 280 height 57
type input "namin"
click at [591, 45] on button "Next Match" at bounding box center [592, 43] width 7 height 7
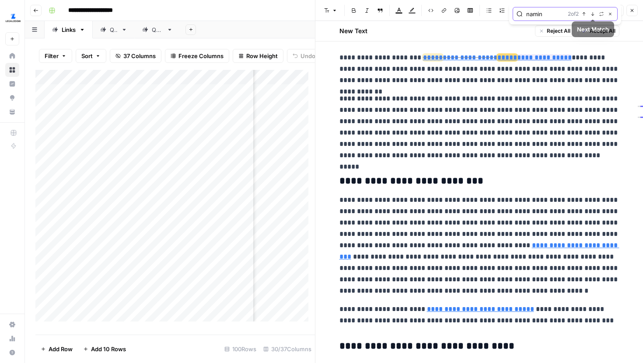
scroll to position [797, 0]
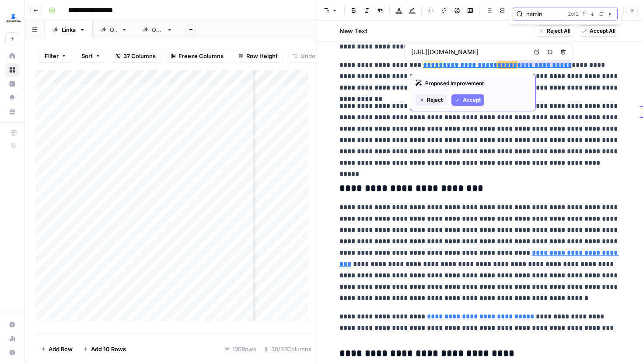
type input "[URL][DOMAIN_NAME]"
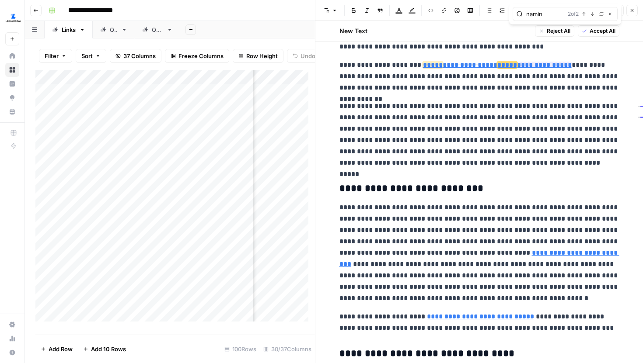
click at [634, 11] on icon "button" at bounding box center [631, 10] width 5 height 5
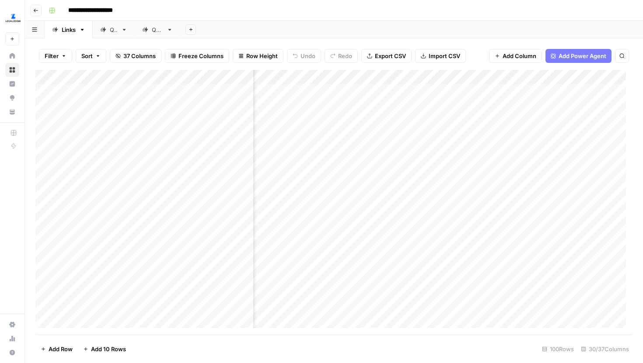
scroll to position [0, 1818]
click at [530, 232] on div "Add Column" at bounding box center [333, 202] width 597 height 265
click at [539, 202] on div "Add Column" at bounding box center [333, 202] width 597 height 265
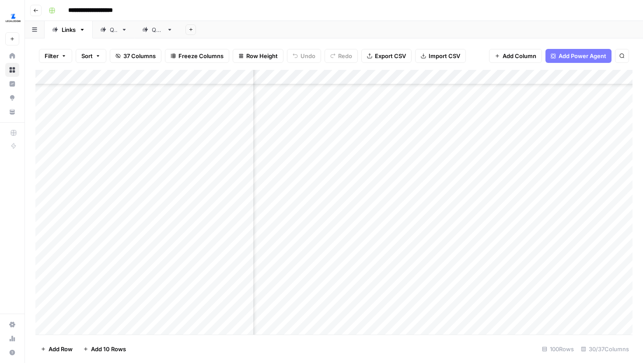
click at [405, 240] on div "Add Column" at bounding box center [333, 202] width 597 height 265
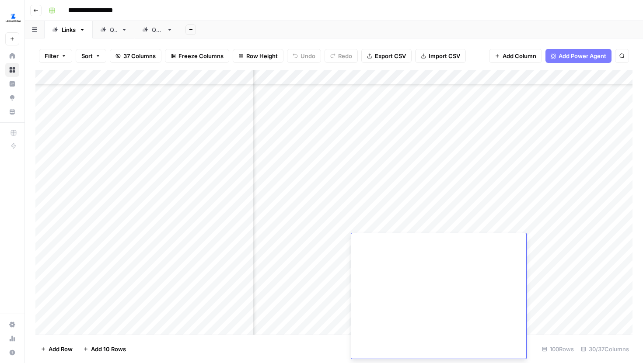
scroll to position [350, 112]
click at [216, 244] on div "Add Column" at bounding box center [333, 202] width 597 height 265
click at [442, 142] on div "Add Column" at bounding box center [333, 202] width 597 height 265
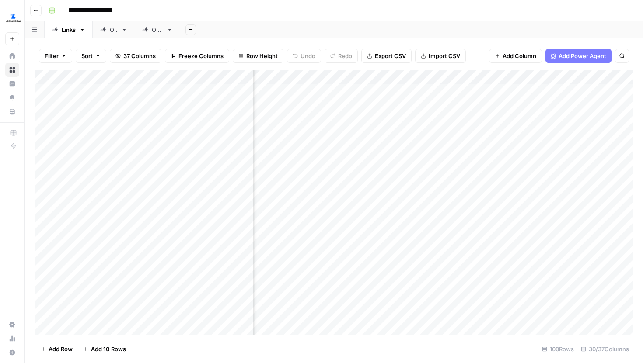
click at [361, 137] on div "Add Column" at bounding box center [333, 202] width 597 height 265
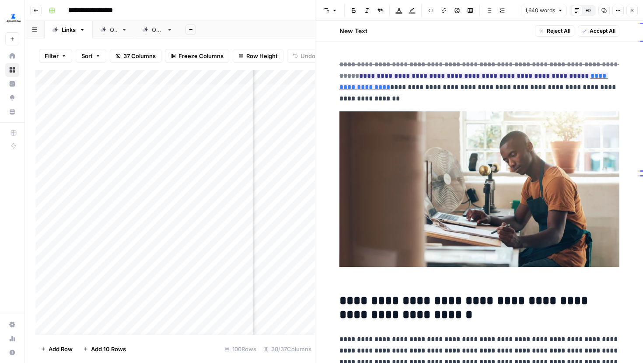
click at [438, 101] on p "**********" at bounding box center [479, 81] width 280 height 45
type input "proof of"
click at [597, 43] on icon "button" at bounding box center [596, 43] width 4 height 4
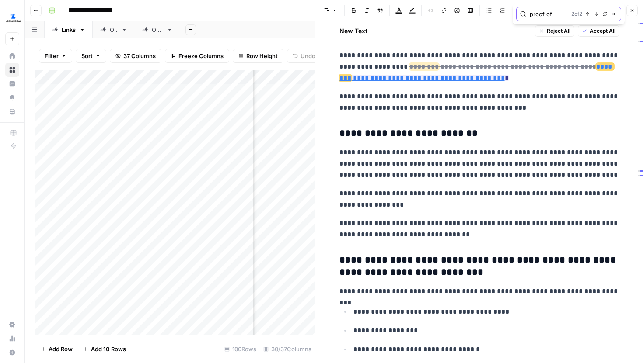
scroll to position [1469, 0]
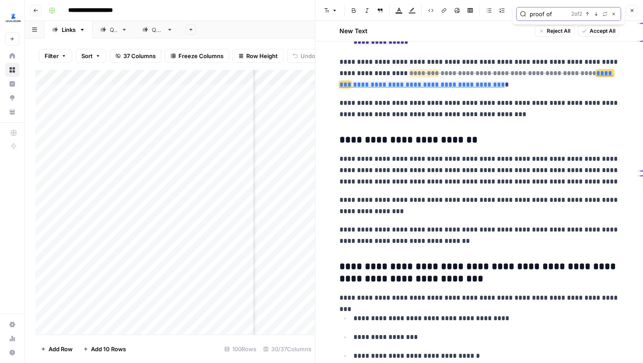
click at [615, 14] on icon "button" at bounding box center [613, 14] width 4 height 4
click at [629, 12] on icon "button" at bounding box center [631, 10] width 5 height 5
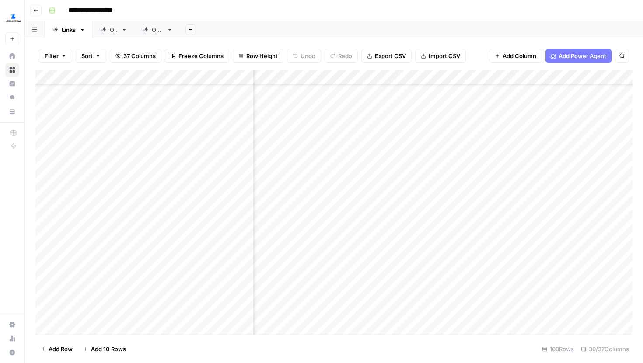
scroll to position [48, 1807]
click at [457, 182] on div "Add Column" at bounding box center [333, 202] width 597 height 265
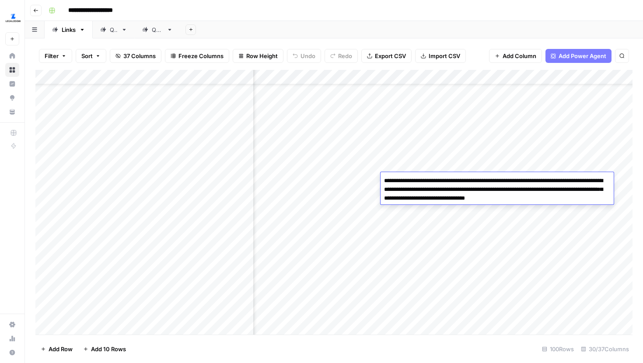
click at [361, 180] on div "Add Column" at bounding box center [333, 202] width 597 height 265
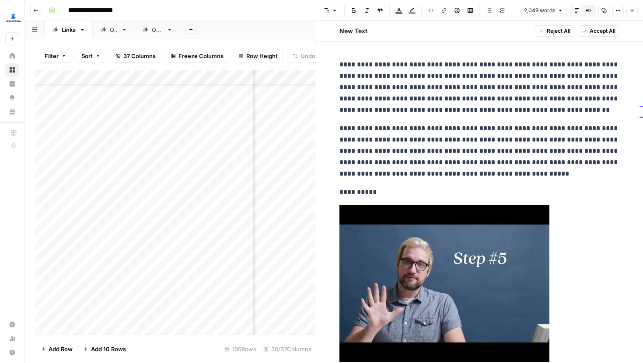
click at [475, 166] on p "**********" at bounding box center [479, 151] width 280 height 57
click at [634, 9] on icon "button" at bounding box center [631, 10] width 5 height 5
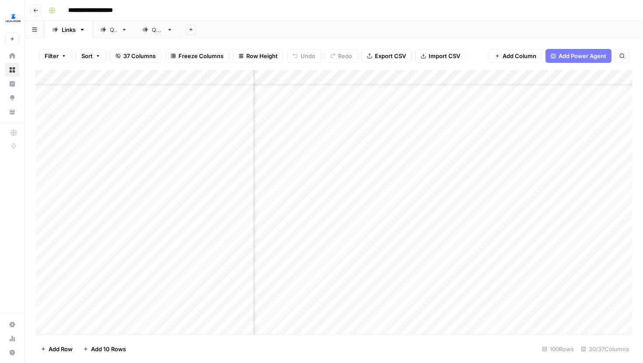
scroll to position [48, 421]
click at [409, 180] on div "Add Column" at bounding box center [333, 202] width 597 height 265
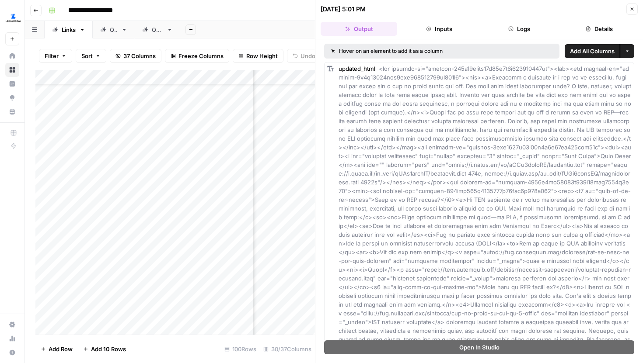
click at [525, 27] on button "Logs" at bounding box center [519, 29] width 77 height 14
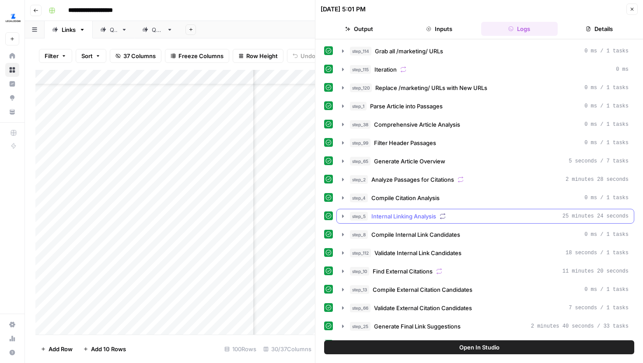
click at [343, 216] on icon "button" at bounding box center [343, 216] width 2 height 3
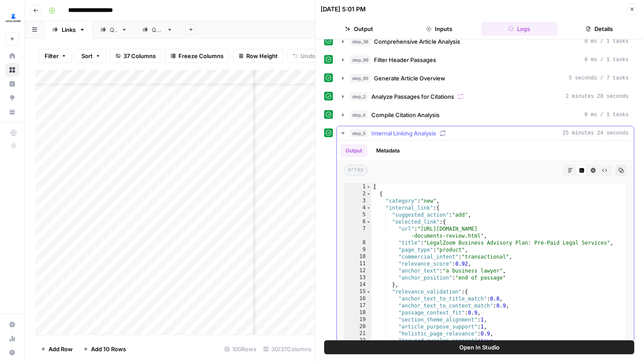
scroll to position [86, 0]
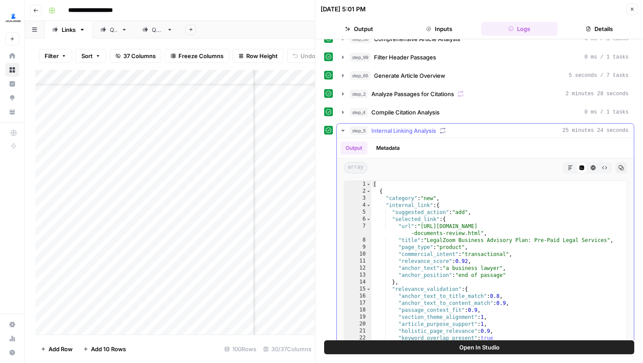
type textarea "**********"
click at [494, 238] on div "[ { "category" : "new" , "internal_link" : { "suggested_action" : "add" , "sele…" at bounding box center [498, 302] width 255 height 242
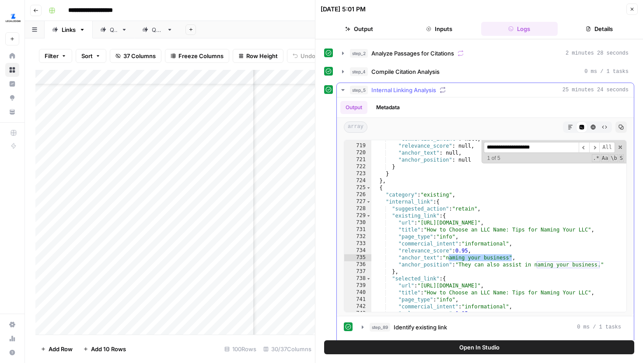
scroll to position [129, 0]
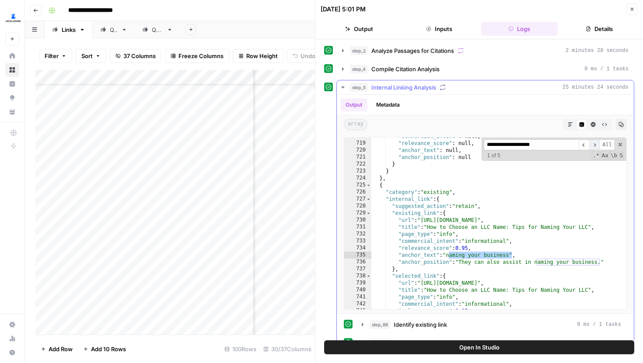
type input "**********"
click at [596, 143] on span "​" at bounding box center [594, 145] width 10 height 11
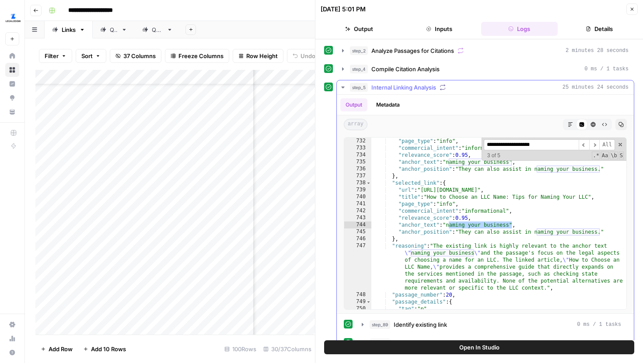
scroll to position [4876, 0]
click at [594, 143] on span "​" at bounding box center [594, 145] width 10 height 11
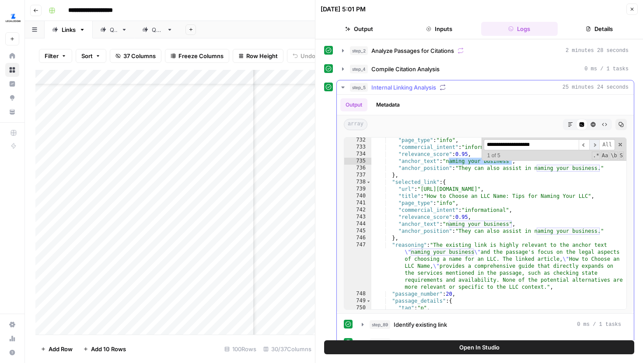
click at [594, 143] on span "​" at bounding box center [594, 145] width 10 height 11
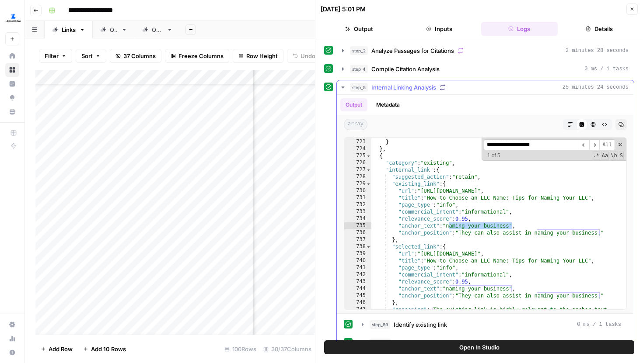
scroll to position [4828, 0]
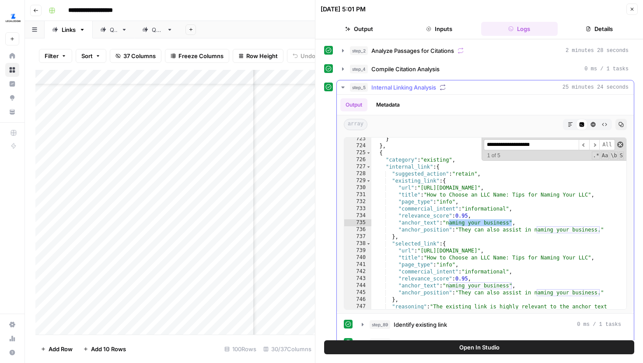
click at [620, 142] on span at bounding box center [620, 145] width 6 height 6
type textarea "**********"
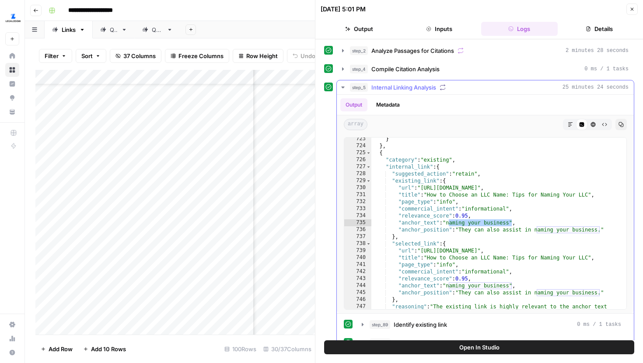
click at [345, 84] on icon "button" at bounding box center [342, 87] width 7 height 7
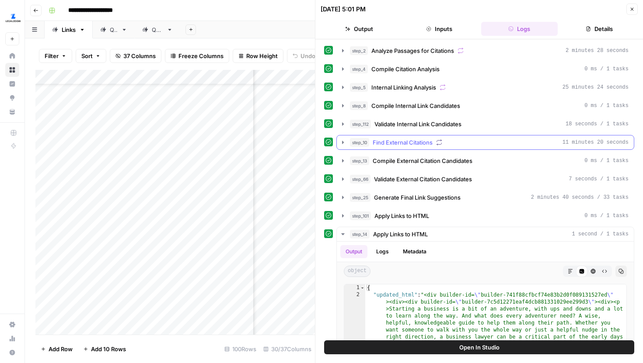
click at [346, 147] on button "step_10 Find External Citations 11 minutes 20 seconds" at bounding box center [485, 143] width 297 height 14
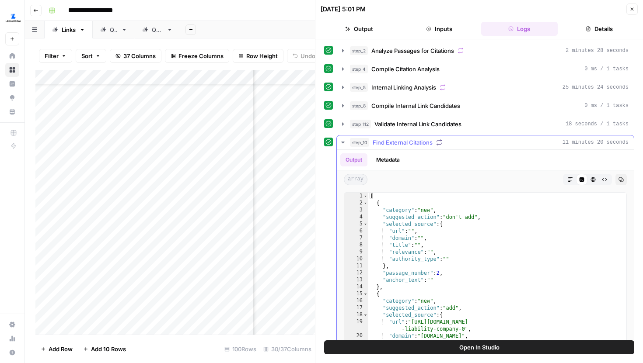
type textarea "**********"
click at [451, 220] on div "[ { "category" : "new" , "suggested_action" : "don't add" , "selected_source" :…" at bounding box center [497, 303] width 258 height 221
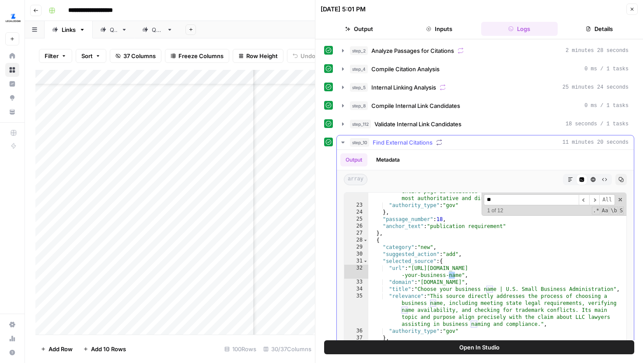
scroll to position [194, 0]
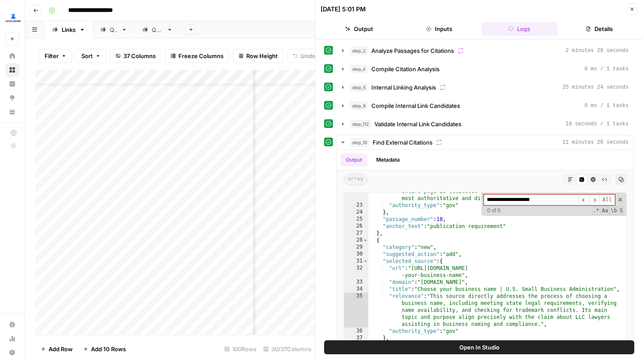
type input "**********"
click at [632, 10] on icon "button" at bounding box center [631, 9] width 5 height 5
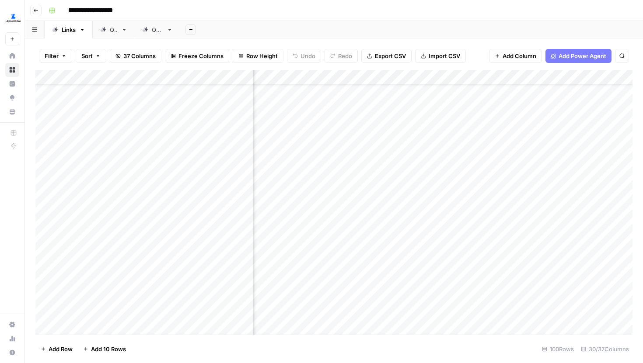
scroll to position [48, 1386]
click at [475, 179] on div "Add Column" at bounding box center [333, 202] width 597 height 265
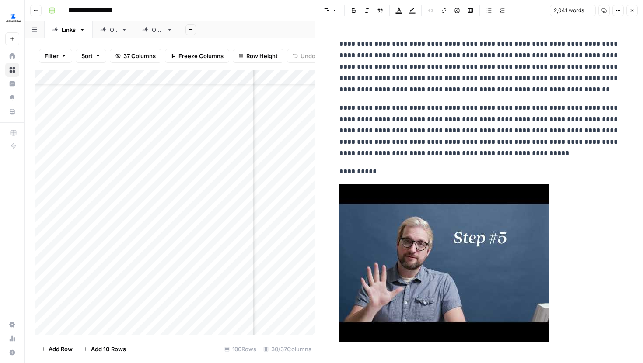
click at [508, 145] on p "**********" at bounding box center [479, 130] width 280 height 57
type input "naming your"
click at [595, 24] on icon "button" at bounding box center [595, 22] width 3 height 3
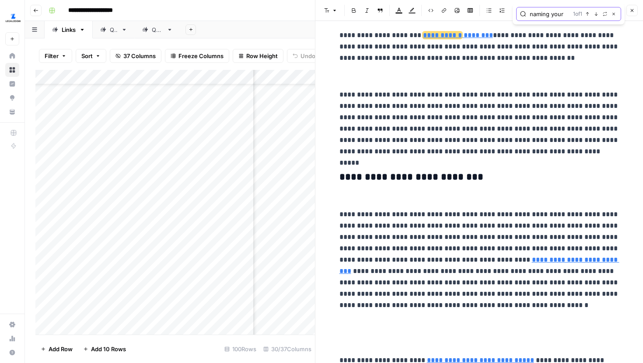
scroll to position [851, 0]
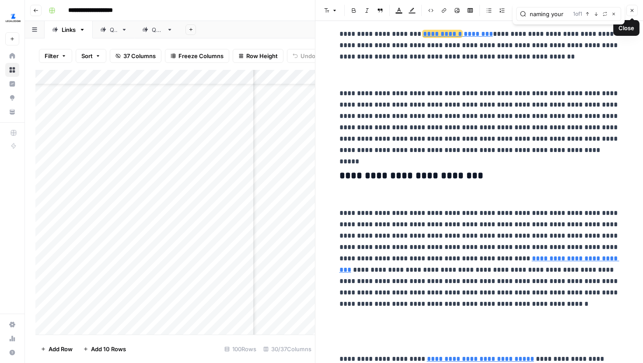
click at [631, 12] on icon "button" at bounding box center [631, 10] width 5 height 5
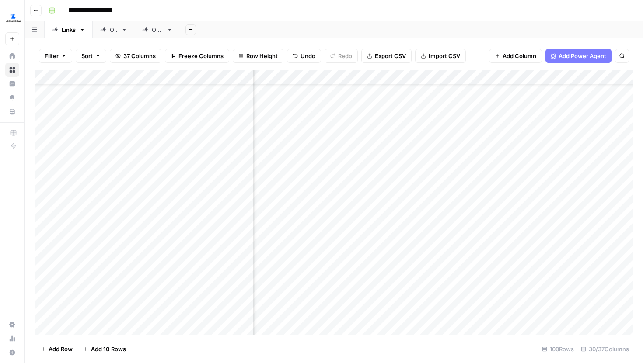
scroll to position [48, 421]
click at [411, 179] on div "Add Column" at bounding box center [333, 202] width 597 height 265
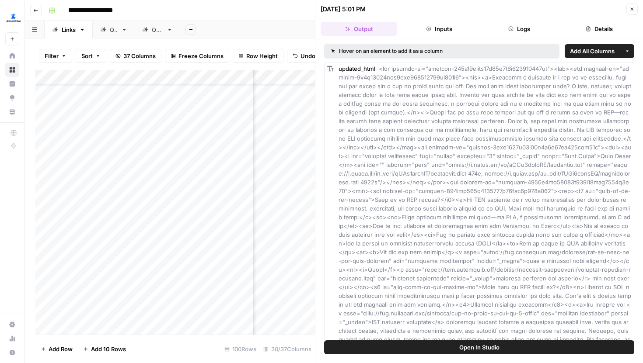
click at [624, 13] on div "09/12/25 at 5:01 PM Close" at bounding box center [479, 8] width 317 height 11
click at [629, 11] on button "Close" at bounding box center [631, 8] width 11 height 11
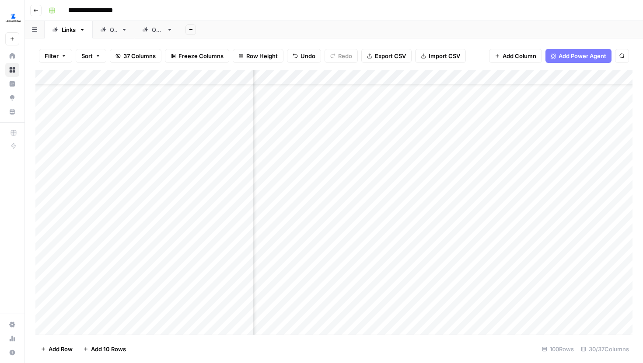
scroll to position [48, 237]
click at [481, 179] on div "Add Column" at bounding box center [333, 202] width 597 height 265
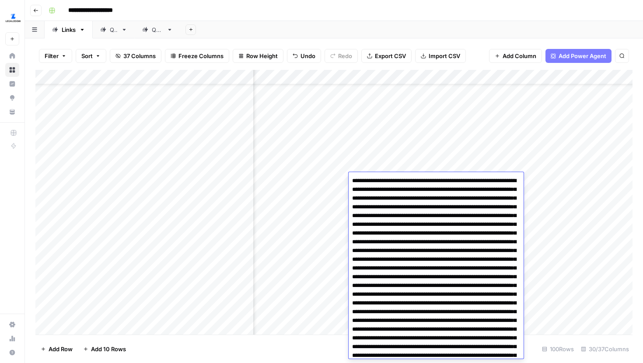
scroll to position [2365, 0]
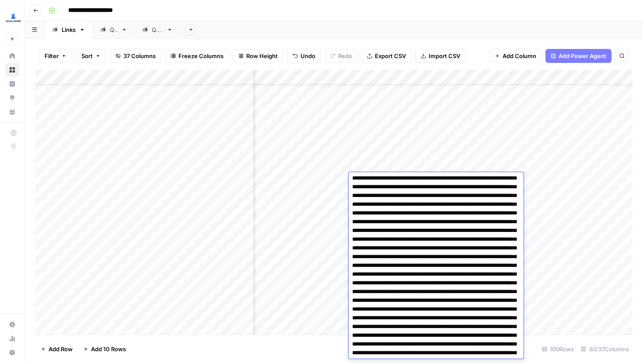
click at [500, 32] on div "Add Sheet" at bounding box center [411, 29] width 463 height 17
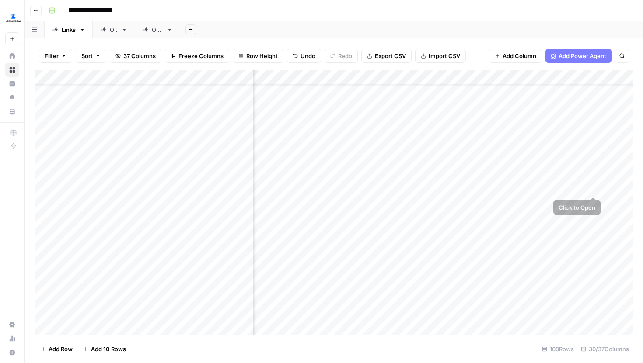
click at [594, 181] on div "Add Column" at bounding box center [333, 202] width 597 height 265
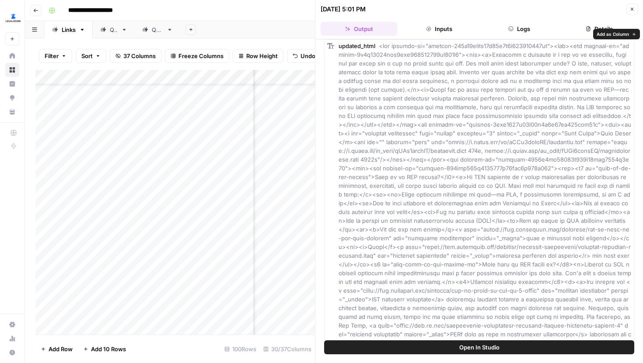
scroll to position [35, 0]
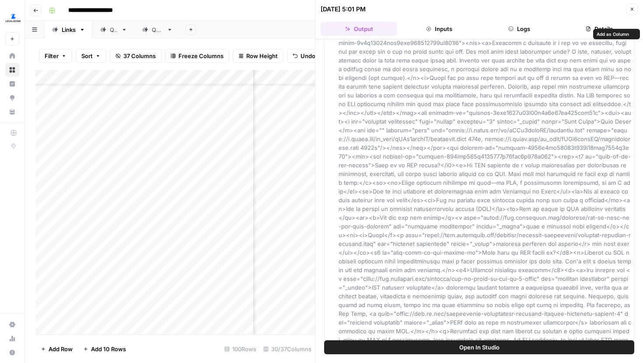
click at [514, 29] on button "Logs" at bounding box center [519, 29] width 77 height 14
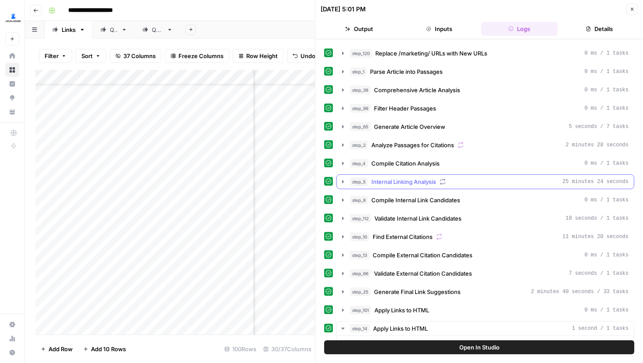
scroll to position [254, 0]
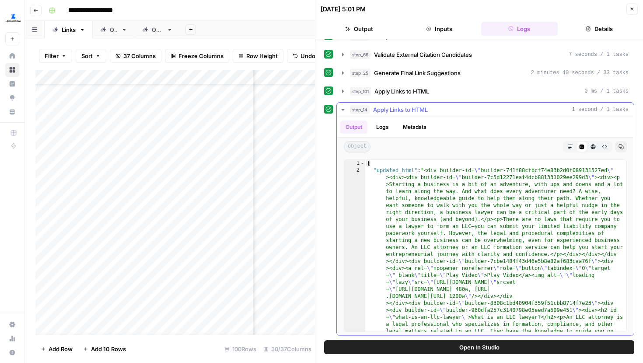
click at [341, 105] on button "step_14 Apply Links to HTML 1 second / 1 tasks" at bounding box center [485, 110] width 297 height 14
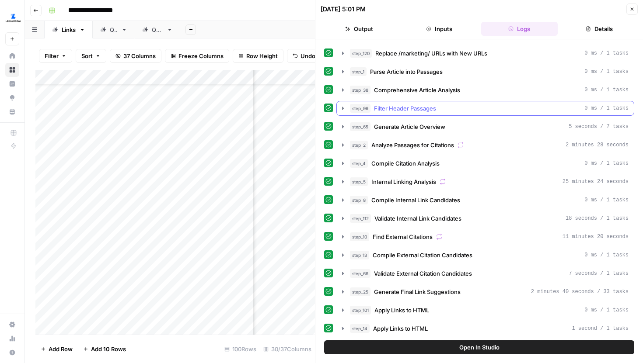
scroll to position [35, 0]
click at [342, 277] on icon "button" at bounding box center [342, 273] width 7 height 7
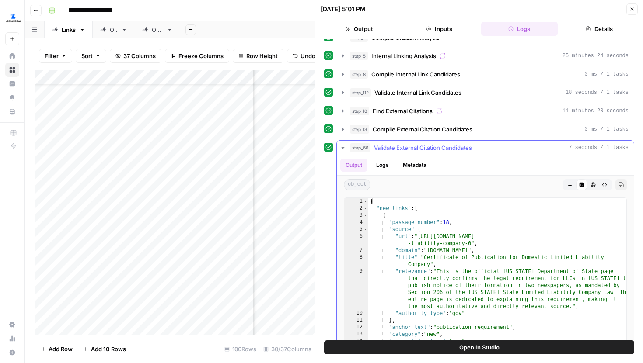
scroll to position [170, 0]
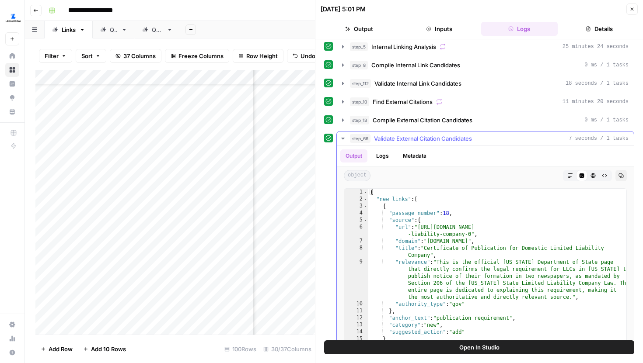
type textarea "**********"
click at [477, 240] on div "{ "new_links" : [ { "passage_number" : 18 , "source" : { "url" : "https://dos.n…" at bounding box center [497, 285] width 258 height 193
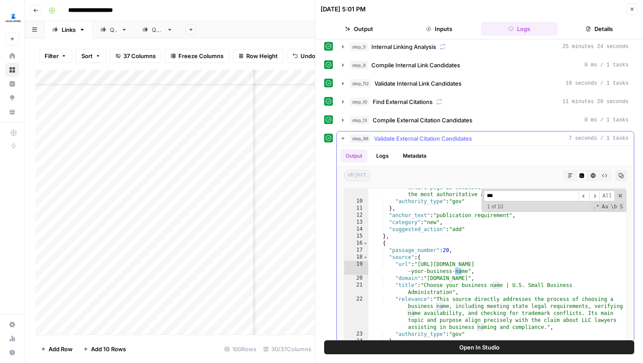
scroll to position [103, 0]
type input "**********"
click at [345, 140] on icon "button" at bounding box center [342, 138] width 7 height 7
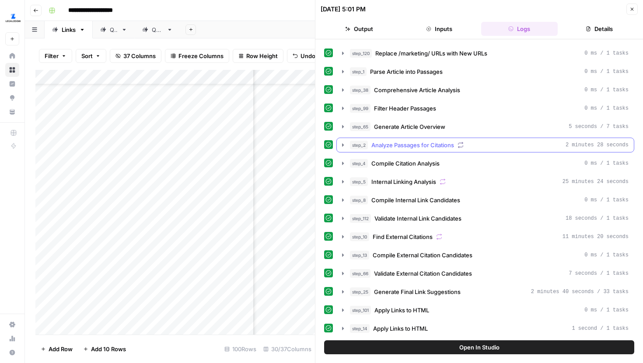
scroll to position [35, 0]
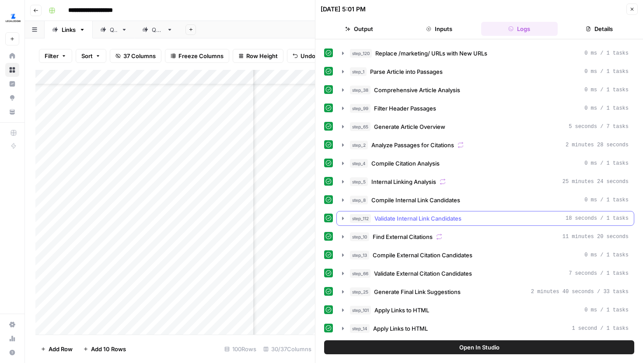
click at [339, 219] on icon "button" at bounding box center [342, 218] width 7 height 7
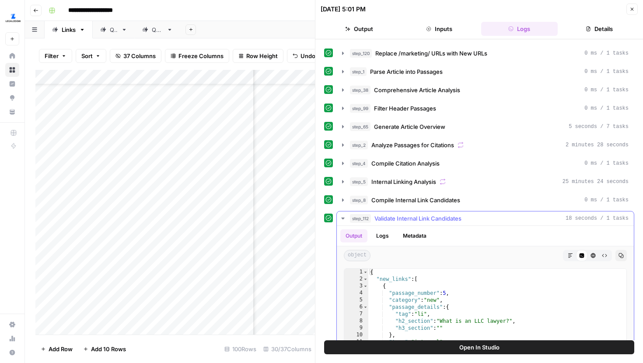
type textarea "*"
click at [456, 283] on div "{ "new_links" : [ { "passage_number" : 5 , "category" : "new" , "passage_detail…" at bounding box center [497, 365] width 258 height 193
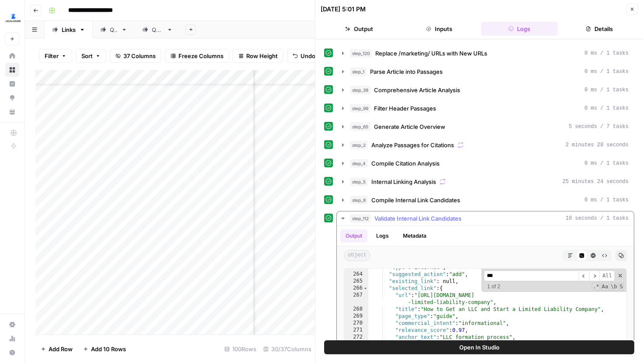
scroll to position [2706, 0]
type input "******"
click at [344, 199] on icon "button" at bounding box center [342, 200] width 7 height 7
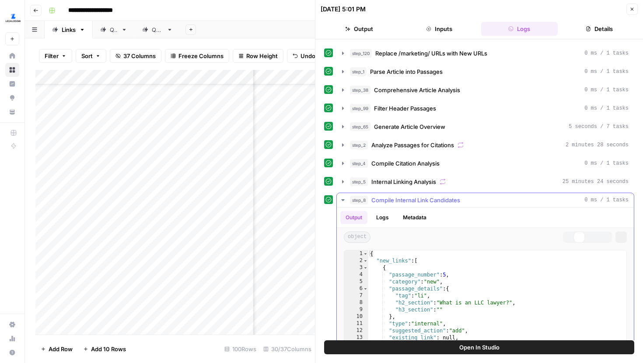
type textarea "**********"
click at [447, 260] on div "{ "new_links" : [ { "passage_number" : 5 , "category" : "new" , "passage_detail…" at bounding box center [497, 347] width 258 height 193
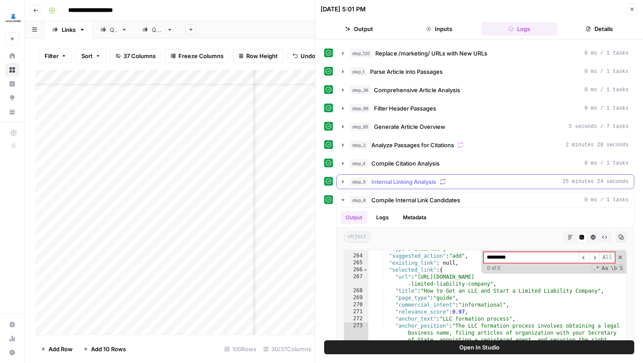
type input "*********"
click at [341, 182] on icon "button" at bounding box center [342, 181] width 7 height 7
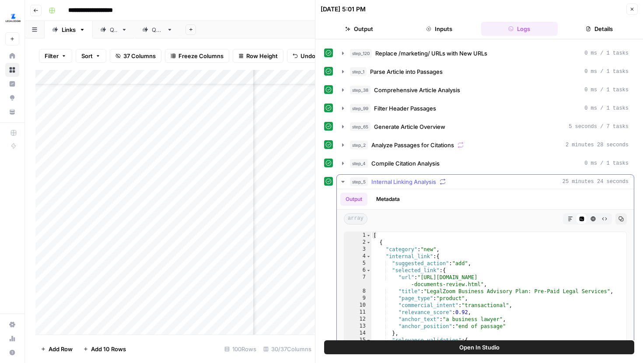
type textarea "**********"
click at [483, 256] on div "[ { "category" : "new" , "internal_link" : { "suggested_action" : "add" , "sele…" at bounding box center [498, 353] width 255 height 242
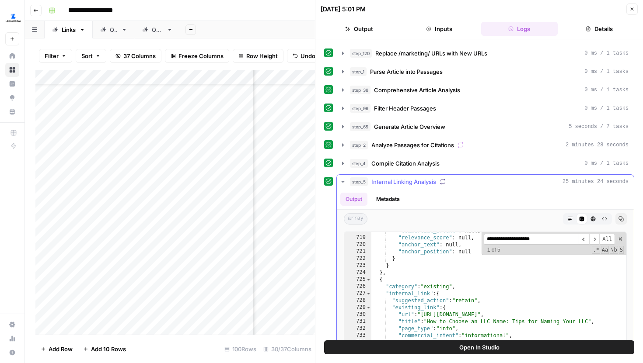
scroll to position [134, 0]
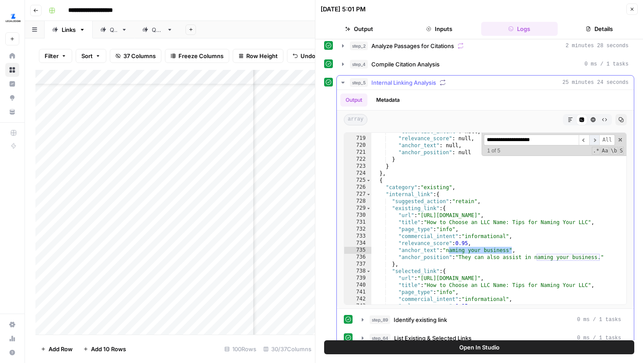
type input "**********"
click at [594, 137] on span "​" at bounding box center [594, 140] width 10 height 11
click at [341, 82] on icon "button" at bounding box center [342, 82] width 7 height 7
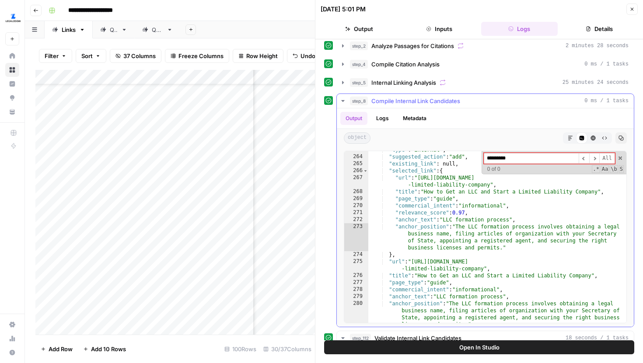
click at [343, 101] on icon "button" at bounding box center [342, 101] width 3 height 2
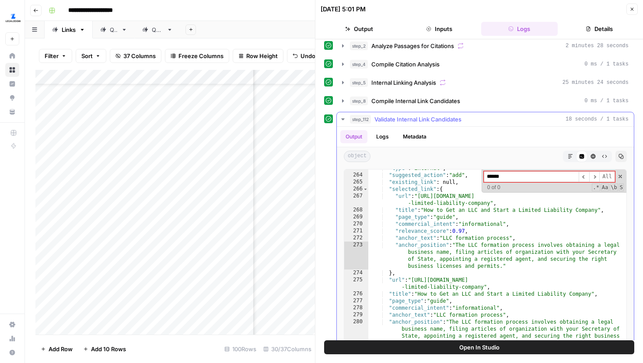
click at [344, 120] on icon "button" at bounding box center [342, 119] width 7 height 7
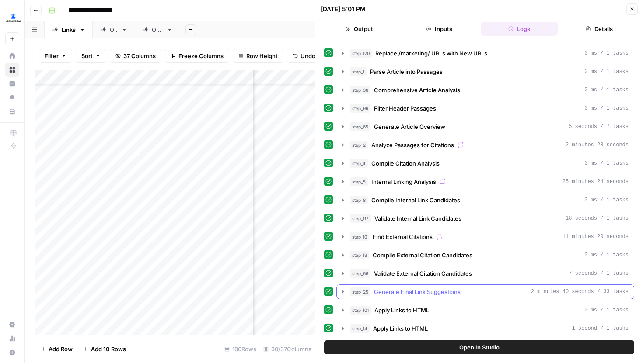
click at [342, 292] on icon "button" at bounding box center [342, 292] width 7 height 7
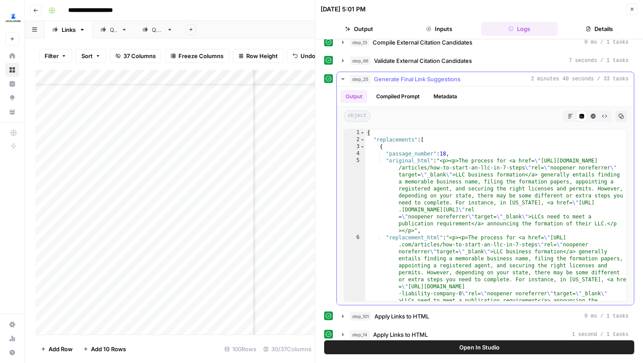
scroll to position [254, 0]
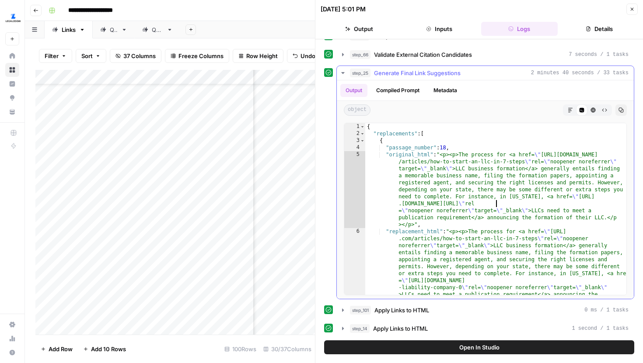
click at [496, 202] on div "{ "replacements" : [ { "passage_number" : 18 , "original_html" : "<p><p>The pro…" at bounding box center [495, 251] width 261 height 256
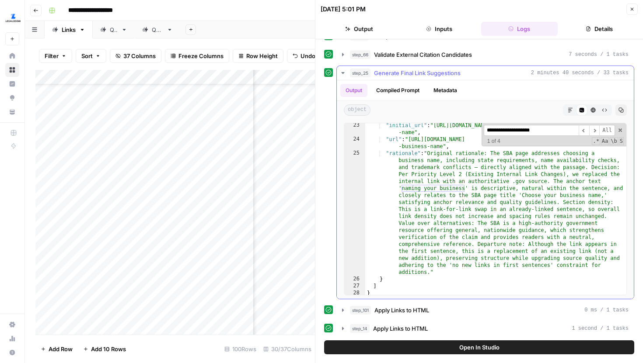
scroll to position [498, 0]
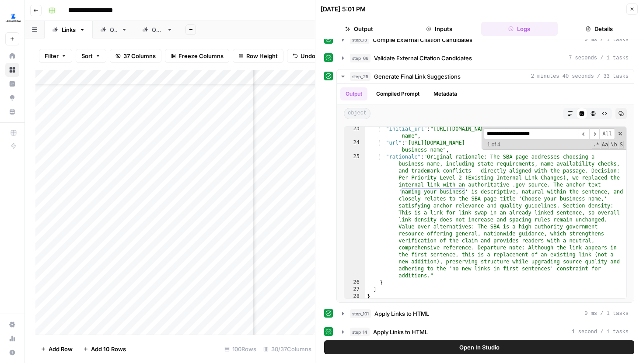
type input "**********"
click at [629, 7] on icon "button" at bounding box center [631, 9] width 5 height 5
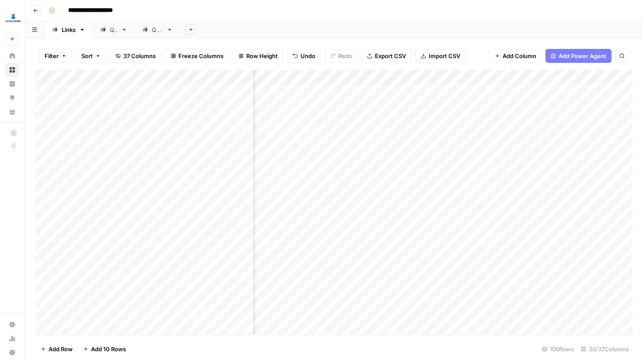
scroll to position [0, 1826]
click at [483, 145] on div "Add Column" at bounding box center [333, 202] width 597 height 265
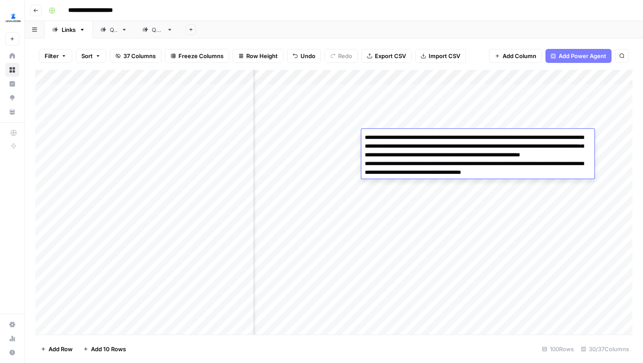
drag, startPoint x: 471, startPoint y: 165, endPoint x: 464, endPoint y: 157, distance: 10.6
click at [464, 157] on textarea "**********" at bounding box center [477, 160] width 233 height 56
click at [468, 166] on textarea "**********" at bounding box center [477, 160] width 233 height 56
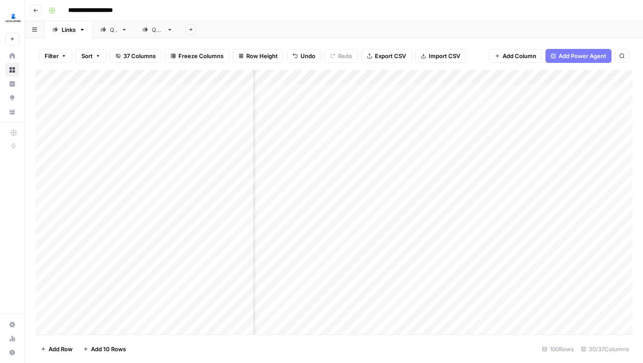
click at [402, 200] on div "Add Column" at bounding box center [333, 202] width 597 height 265
click at [416, 227] on div "Add Column" at bounding box center [333, 202] width 597 height 265
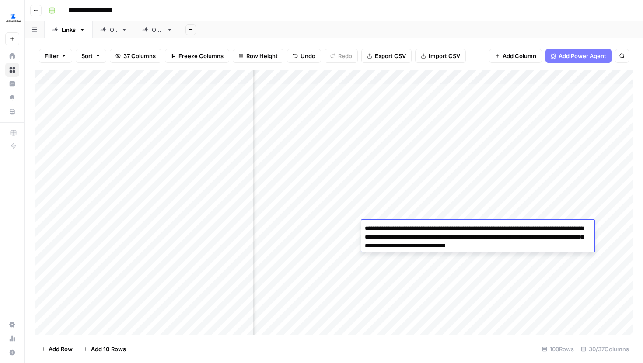
drag, startPoint x: 392, startPoint y: 228, endPoint x: 464, endPoint y: 229, distance: 71.3
click at [464, 229] on textarea "**********" at bounding box center [477, 238] width 233 height 30
click at [470, 212] on div "Add Column" at bounding box center [333, 202] width 597 height 265
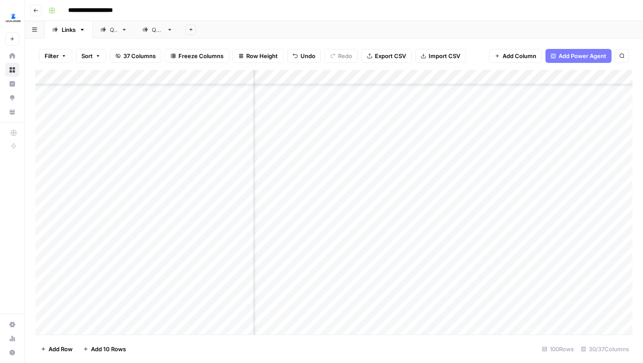
scroll to position [681, 1793]
click at [112, 30] on div "QA" at bounding box center [114, 29] width 8 height 9
click at [334, 276] on div "Add Column" at bounding box center [333, 202] width 597 height 265
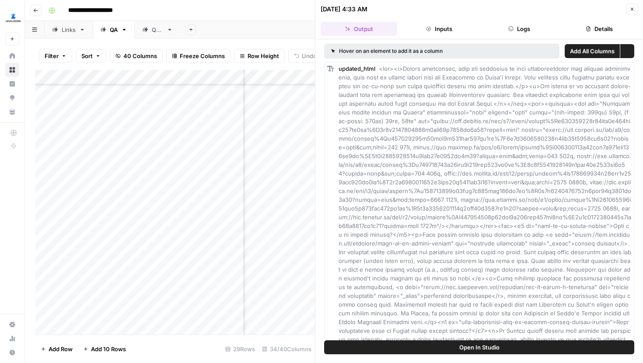
click at [494, 349] on span "Open In Studio" at bounding box center [479, 347] width 40 height 9
click at [632, 12] on button "Close" at bounding box center [631, 8] width 11 height 11
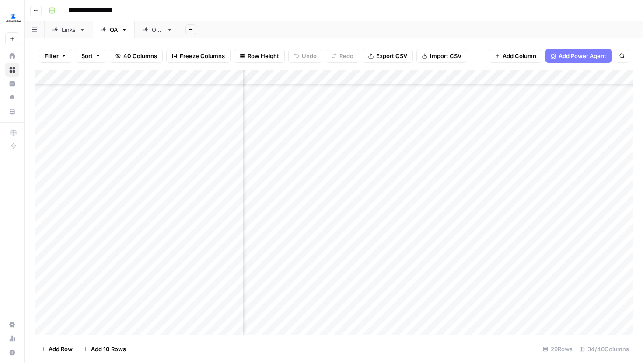
scroll to position [82, 356]
click at [447, 277] on div "Add Column" at bounding box center [333, 202] width 597 height 265
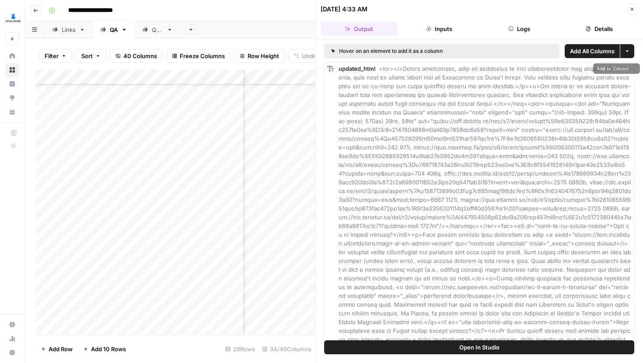
click at [480, 347] on span "Open In Studio" at bounding box center [479, 347] width 40 height 9
click at [509, 33] on button "Logs" at bounding box center [519, 29] width 77 height 14
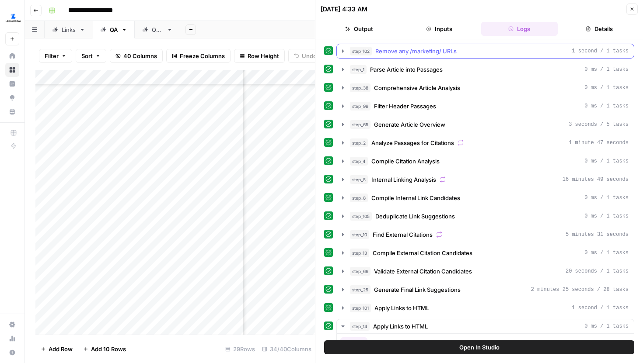
click at [340, 49] on icon "button" at bounding box center [342, 51] width 7 height 7
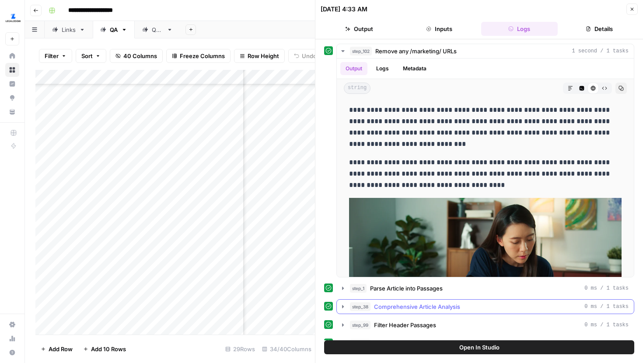
scroll to position [54, 0]
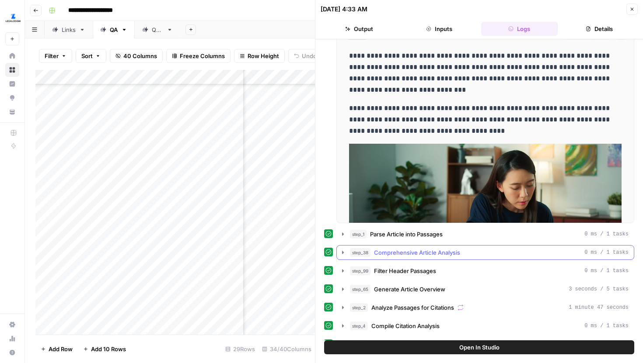
click at [345, 254] on icon "button" at bounding box center [342, 252] width 7 height 7
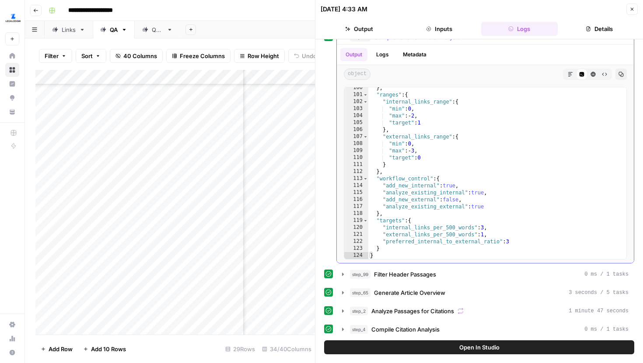
scroll to position [275, 0]
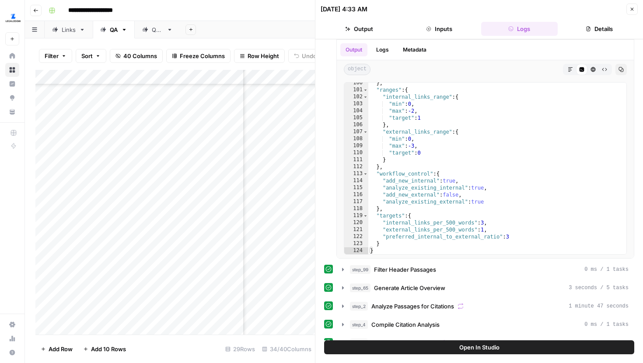
click at [634, 10] on button "Close" at bounding box center [631, 8] width 11 height 11
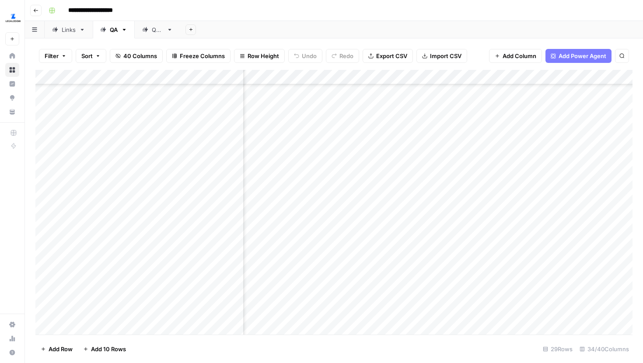
scroll to position [145, 511]
click at [290, 274] on div "Add Column" at bounding box center [333, 202] width 597 height 265
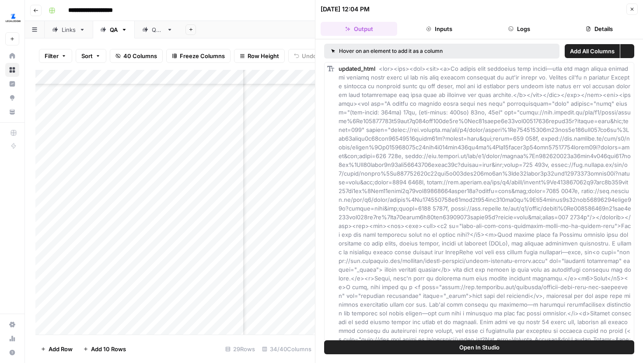
click at [506, 28] on button "Logs" at bounding box center [519, 29] width 77 height 14
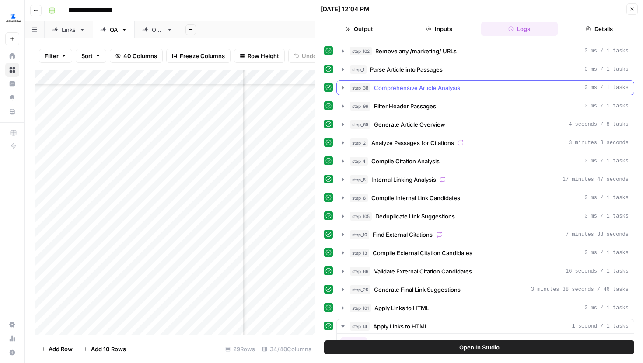
click at [344, 90] on icon "button" at bounding box center [342, 87] width 7 height 7
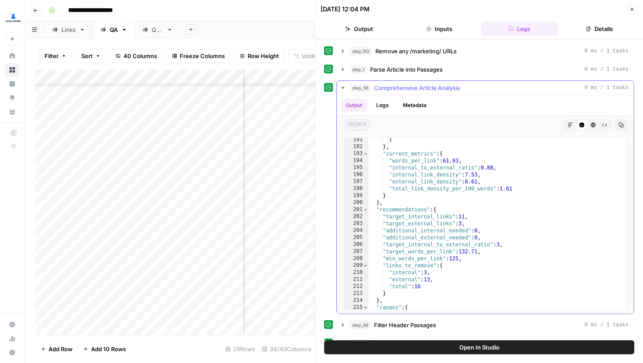
scroll to position [1717, 0]
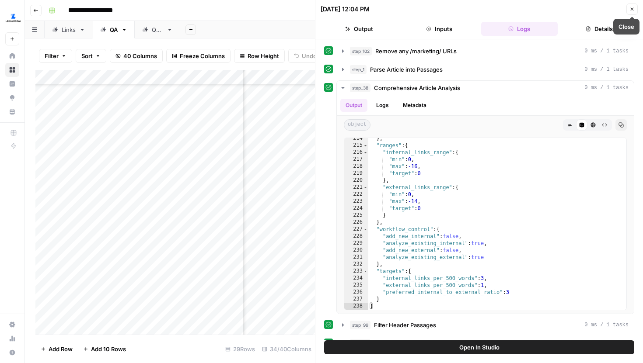
click at [631, 10] on icon "button" at bounding box center [632, 9] width 3 height 3
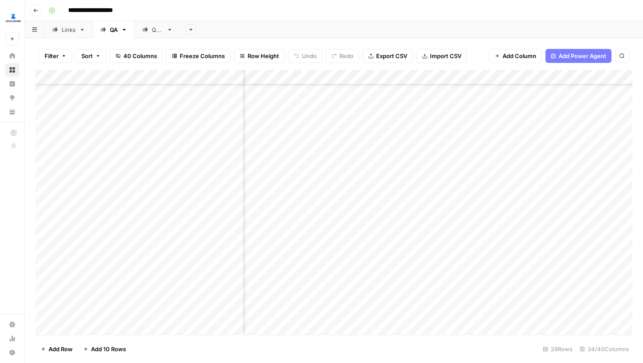
scroll to position [135, 399]
click at [401, 210] on div "Add Column" at bounding box center [333, 202] width 597 height 265
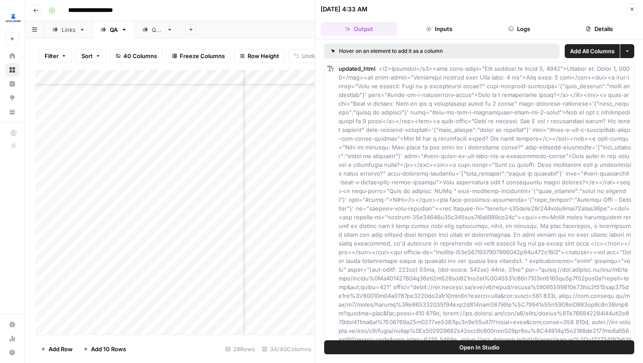
click at [502, 29] on button "Logs" at bounding box center [519, 29] width 77 height 14
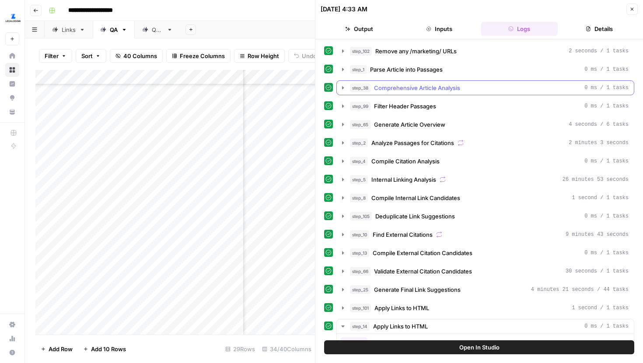
click at [349, 86] on button "step_38 Comprehensive Article Analysis 0 ms / 1 tasks" at bounding box center [485, 88] width 297 height 14
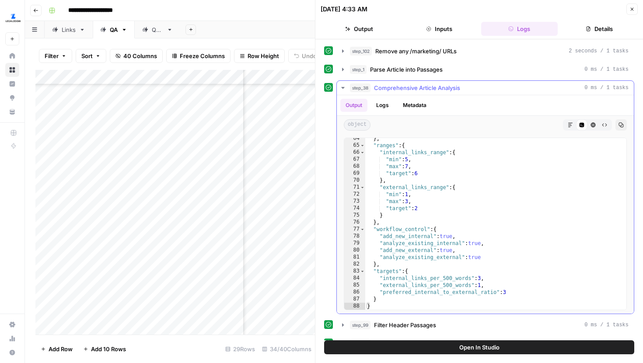
scroll to position [465, 0]
click at [396, 353] on button "Open In Studio" at bounding box center [479, 348] width 310 height 14
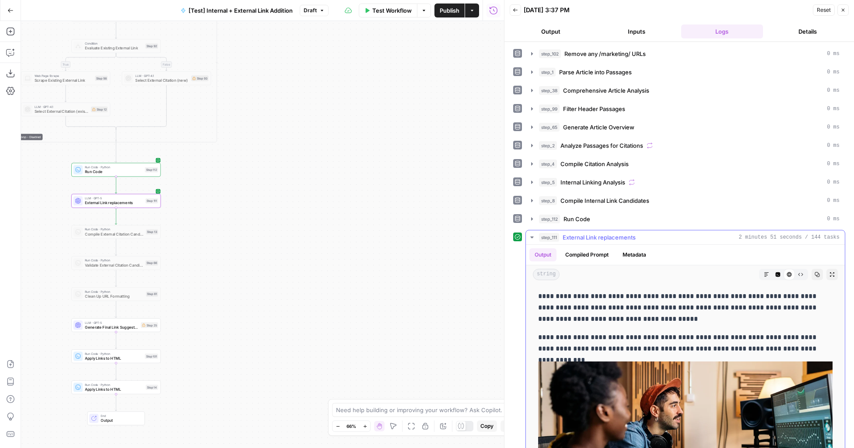
click at [764, 273] on icon "button" at bounding box center [766, 274] width 5 height 5
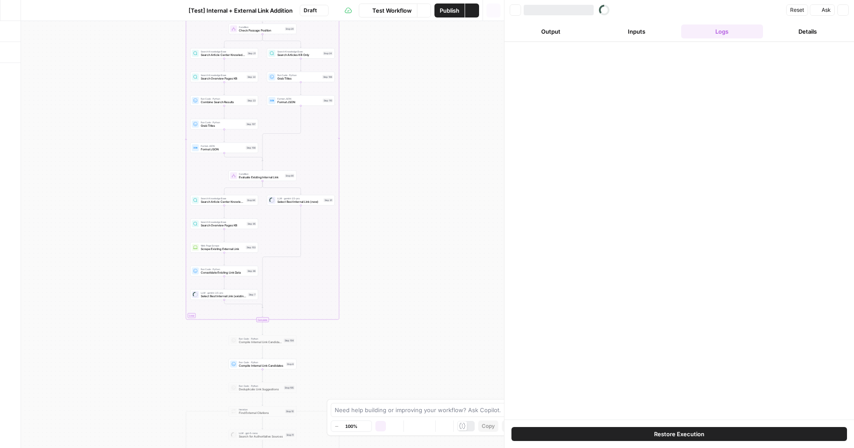
click at [329, 253] on div "Workflow Set Inputs Inputs Run Code · Python Remove any /marketing/ URLs Step 1…" at bounding box center [262, 234] width 483 height 427
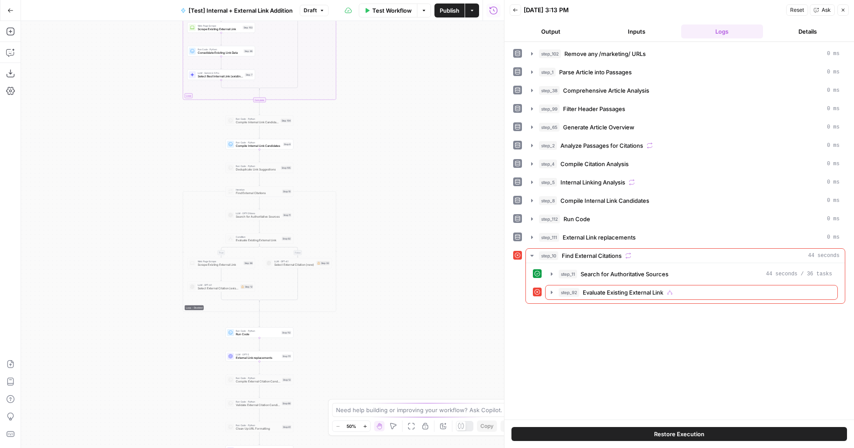
drag, startPoint x: 381, startPoint y: 352, endPoint x: 381, endPoint y: 179, distance: 173.6
click at [381, 179] on div "true false true false true false Workflow Set Inputs Inputs Run Code · Python R…" at bounding box center [262, 234] width 483 height 427
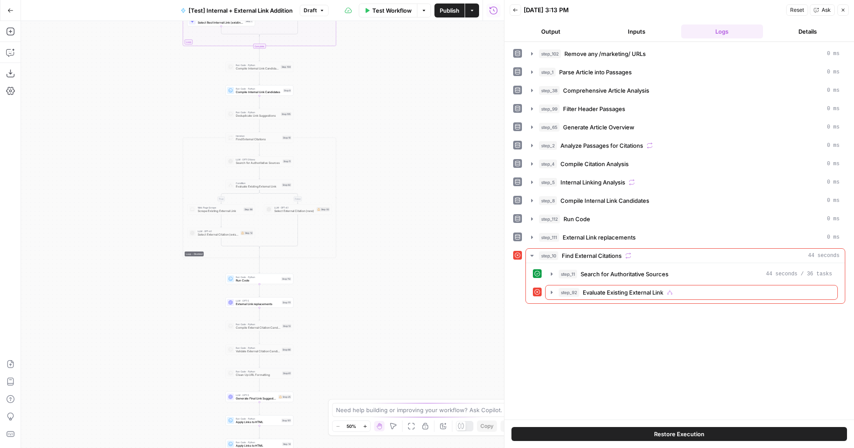
drag, startPoint x: 382, startPoint y: 321, endPoint x: 382, endPoint y: 203, distance: 117.6
click at [382, 203] on div "true false true false true false Workflow Set Inputs Inputs Run Code · Python R…" at bounding box center [262, 234] width 483 height 427
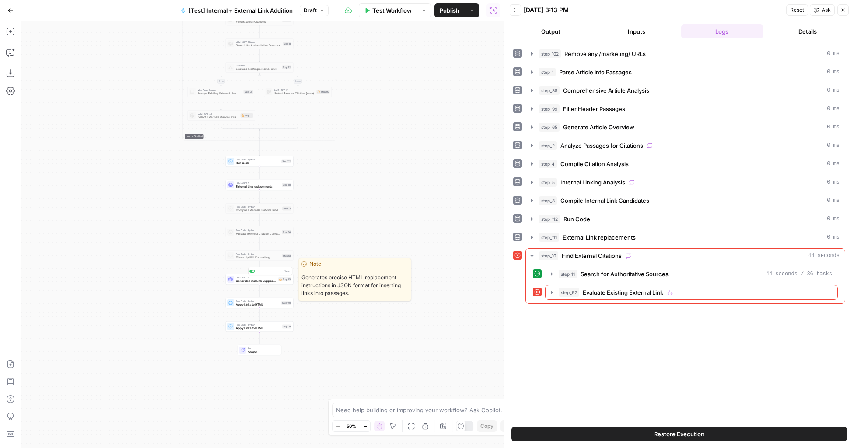
click at [269, 282] on span "Generate Final Link Suggestions" at bounding box center [256, 281] width 41 height 4
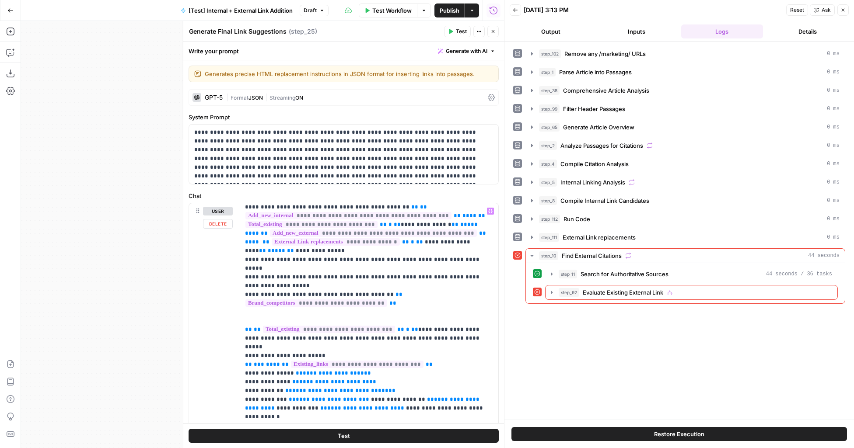
scroll to position [194, 0]
click at [402, 242] on span "**" at bounding box center [405, 245] width 7 height 6
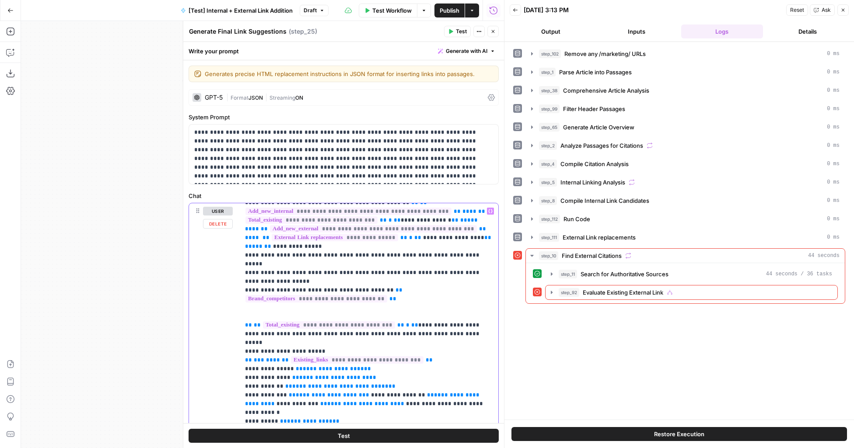
scroll to position [202, 0]
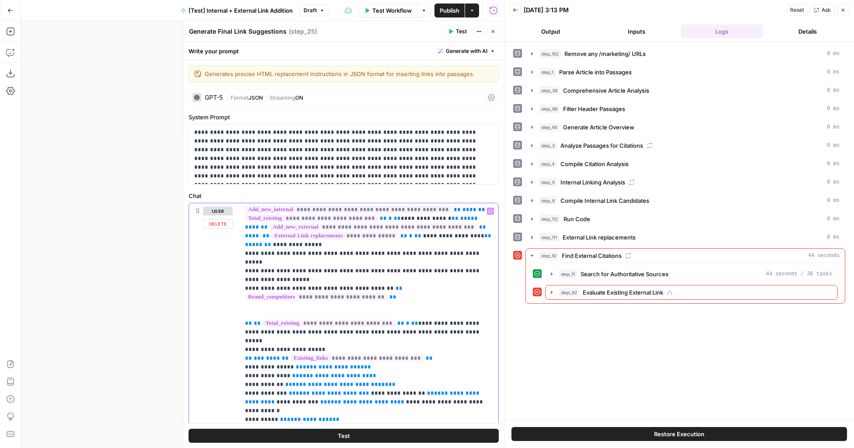
type input "66"
click at [470, 192] on icon "button" at bounding box center [470, 191] width 4 height 4
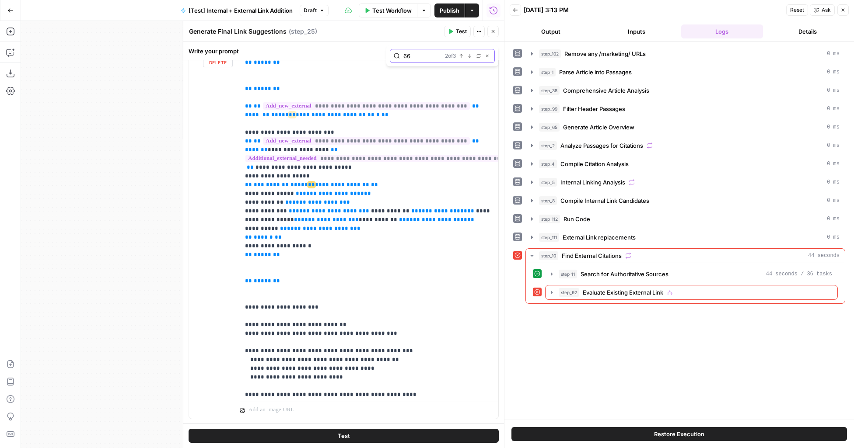
scroll to position [573, 0]
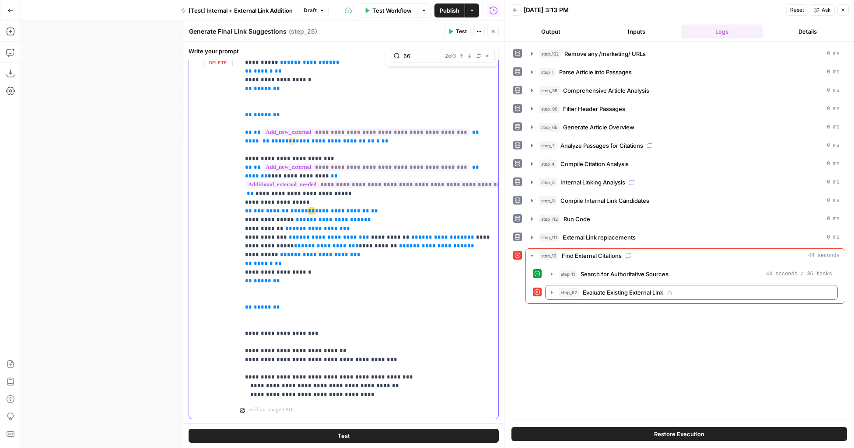
click at [315, 208] on span "**********" at bounding box center [342, 211] width 54 height 6
drag, startPoint x: 167, startPoint y: 247, endPoint x: 67, endPoint y: 279, distance: 105.7
click at [67, 279] on div "true false true false true false Workflow Set Inputs Inputs Run Code · Python R…" at bounding box center [262, 234] width 483 height 427
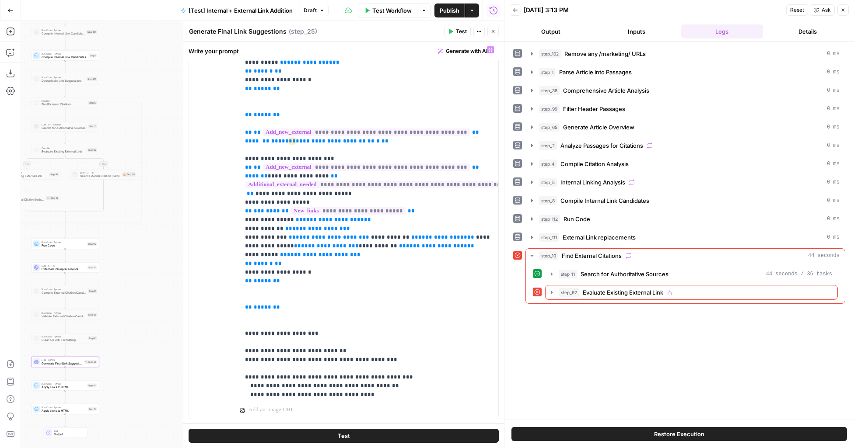
drag, startPoint x: 94, startPoint y: 227, endPoint x: 0, endPoint y: 277, distance: 106.0
click at [0, 277] on div "Add Steps Copilot Download as JSON Settings Import JSON AirOps Academy Help Giv…" at bounding box center [252, 234] width 504 height 427
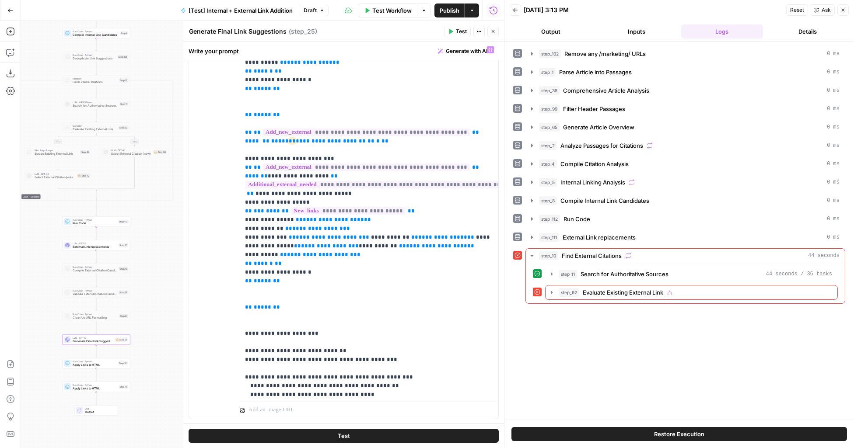
drag, startPoint x: 132, startPoint y: 209, endPoint x: 161, endPoint y: 187, distance: 36.9
click at [161, 187] on div "true false true false true false Workflow Set Inputs Inputs Run Code · Python R…" at bounding box center [262, 234] width 483 height 427
click at [532, 258] on icon "button" at bounding box center [531, 255] width 7 height 7
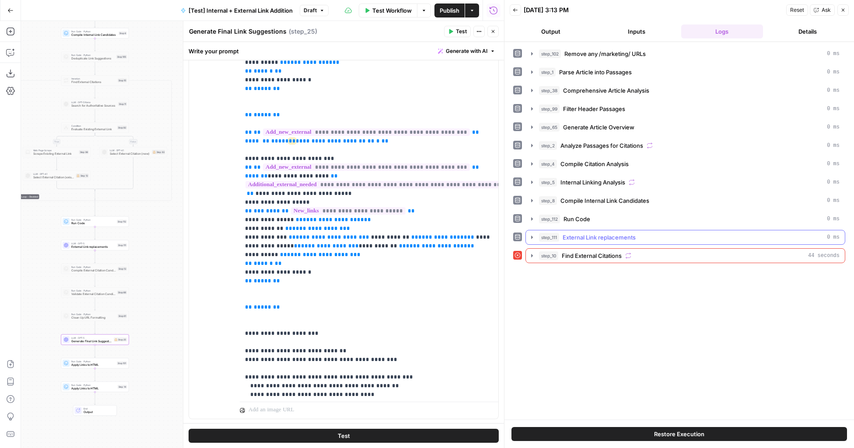
click at [532, 240] on icon "button" at bounding box center [531, 237] width 7 height 7
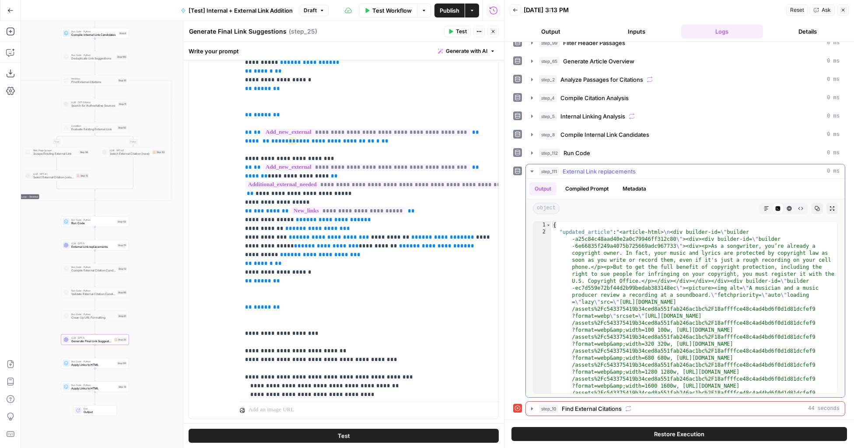
scroll to position [67, 0]
click at [765, 208] on icon "button" at bounding box center [766, 208] width 4 height 4
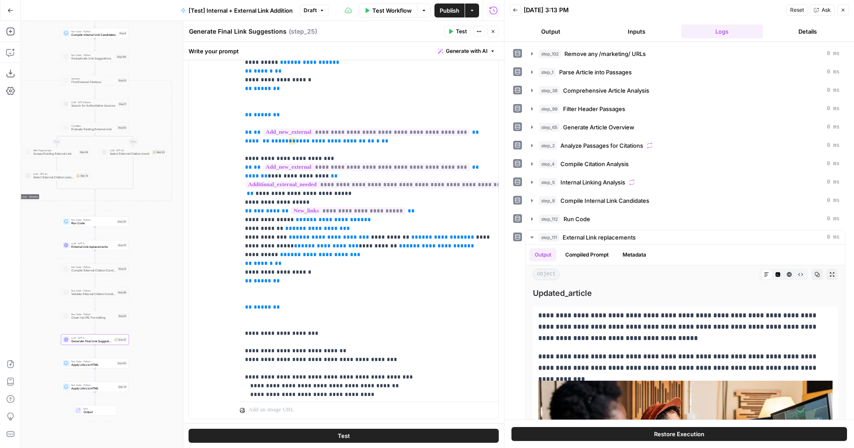
click at [841, 4] on button "Close" at bounding box center [842, 9] width 11 height 11
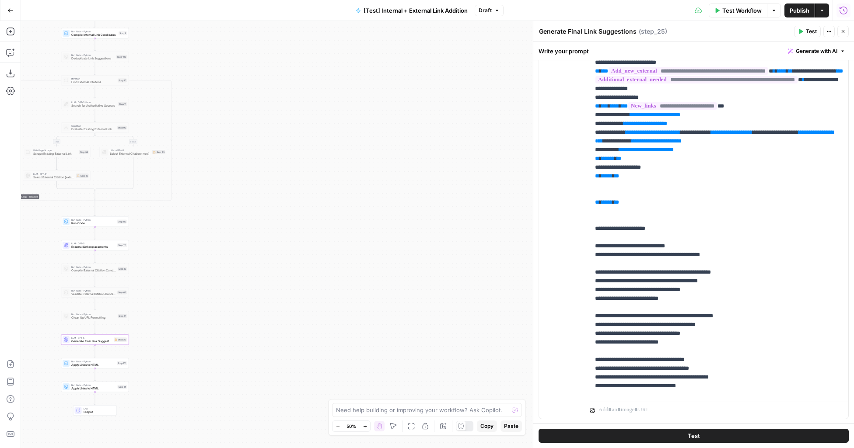
click at [845, 10] on icon "button" at bounding box center [843, 10] width 9 height 9
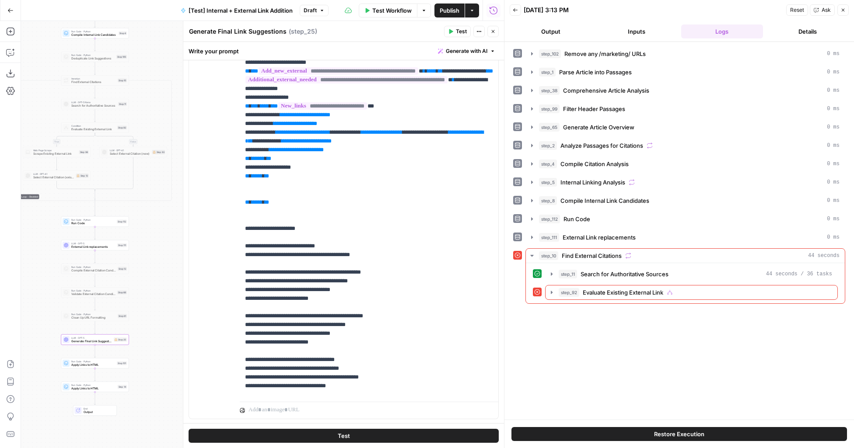
click at [500, 10] on div at bounding box center [504, 224] width 9 height 448
click at [510, 10] on button "Back" at bounding box center [514, 9] width 11 height 11
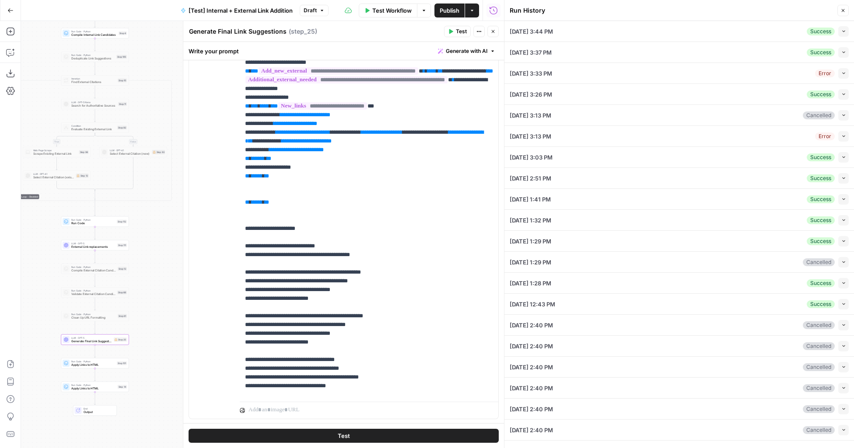
click at [839, 29] on button "Collapse" at bounding box center [843, 31] width 10 height 10
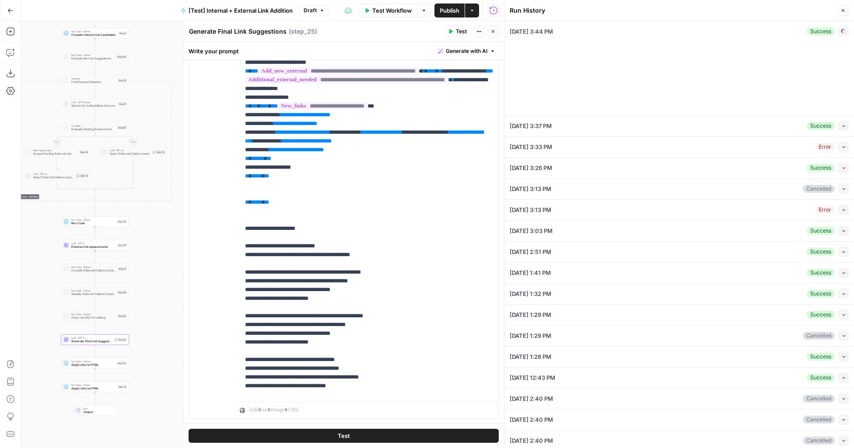
type input "Articles Center Sitemap"
type input "Overview Pages Sitemap"
type input "LegalZoom - LLC"
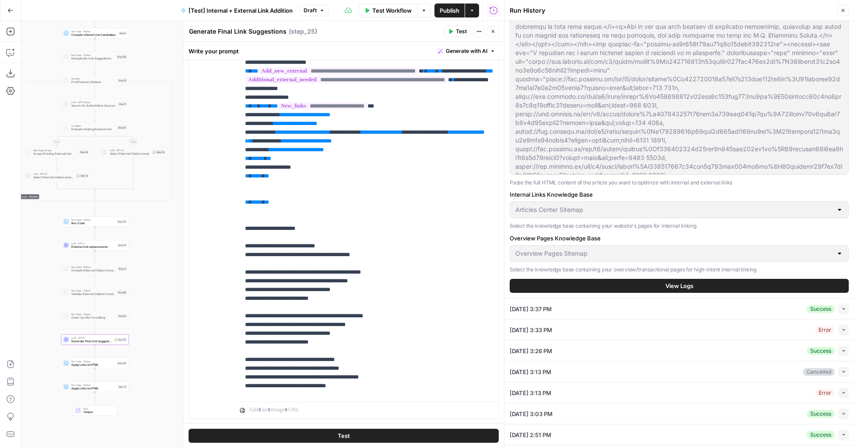
scroll to position [380, 0]
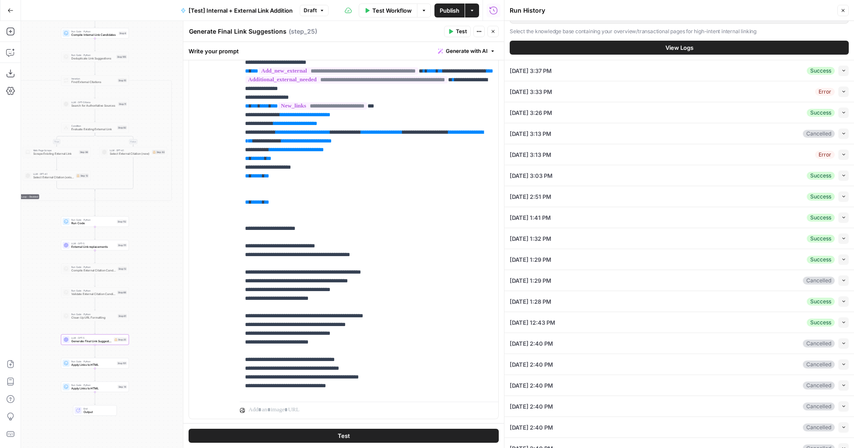
click at [694, 44] on button "View Logs" at bounding box center [678, 48] width 339 height 14
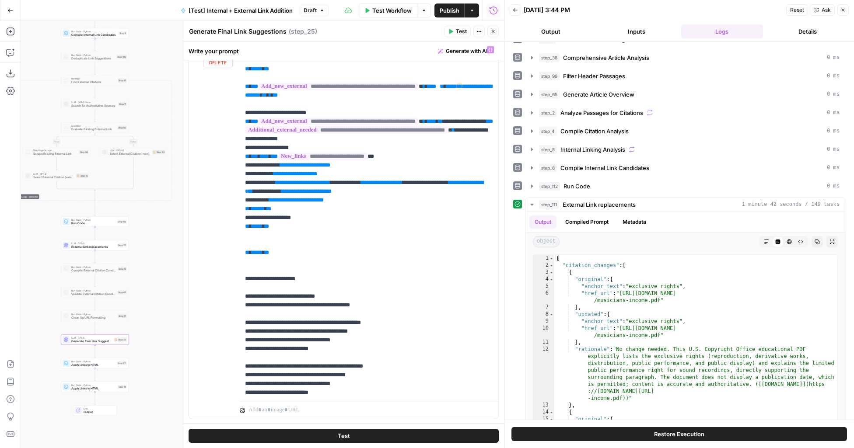
scroll to position [523, 0]
click at [341, 160] on span "**********" at bounding box center [322, 156] width 89 height 7
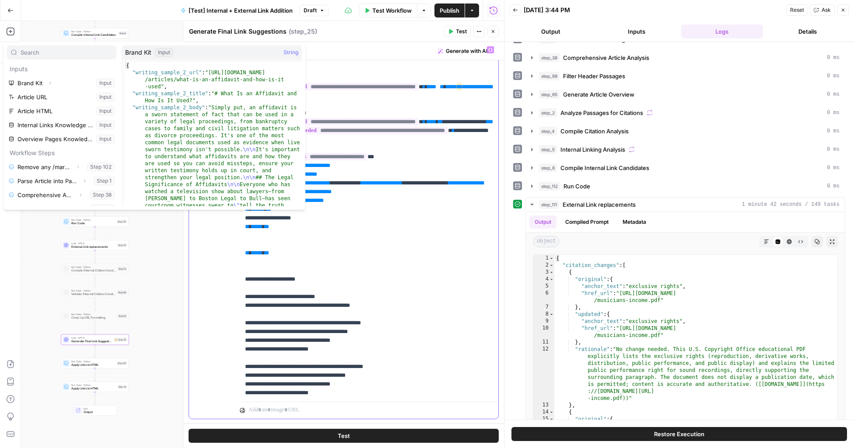
click at [367, 160] on span "**********" at bounding box center [322, 156] width 89 height 7
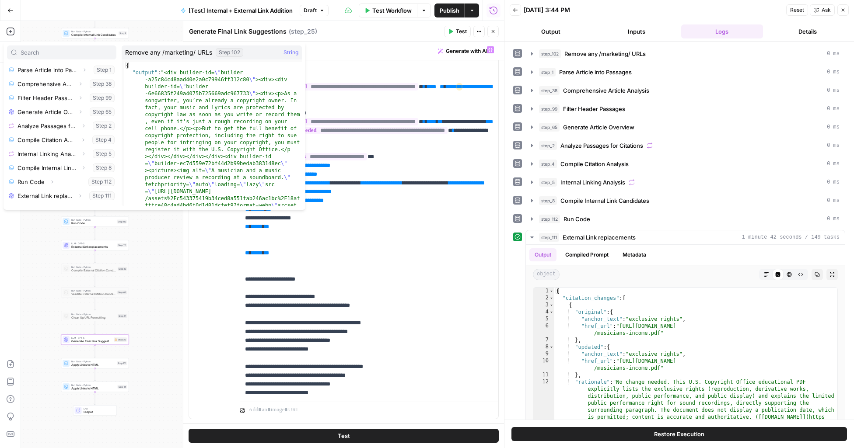
scroll to position [178, 0]
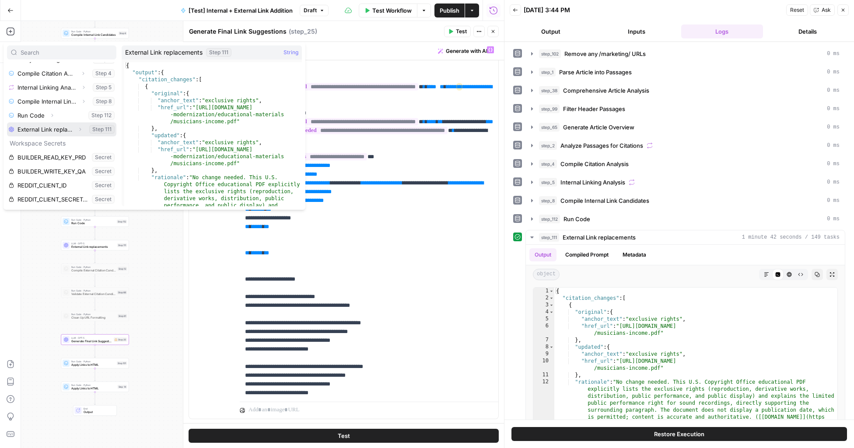
click at [81, 128] on icon "button" at bounding box center [79, 129] width 5 height 5
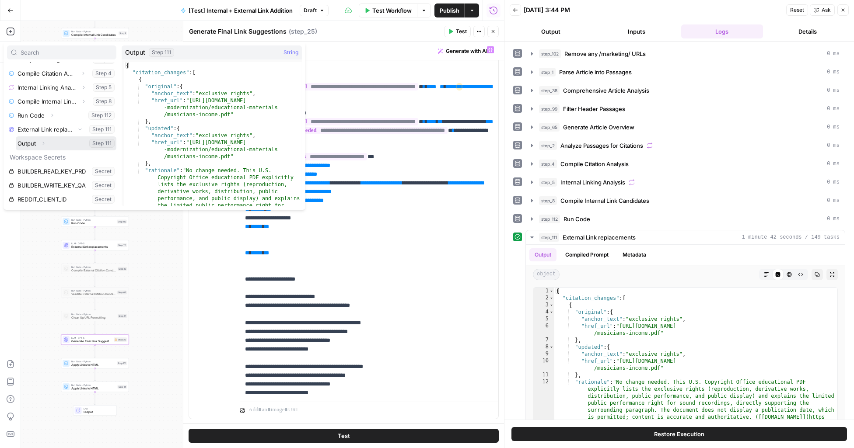
click at [44, 143] on icon "button" at bounding box center [43, 143] width 5 height 5
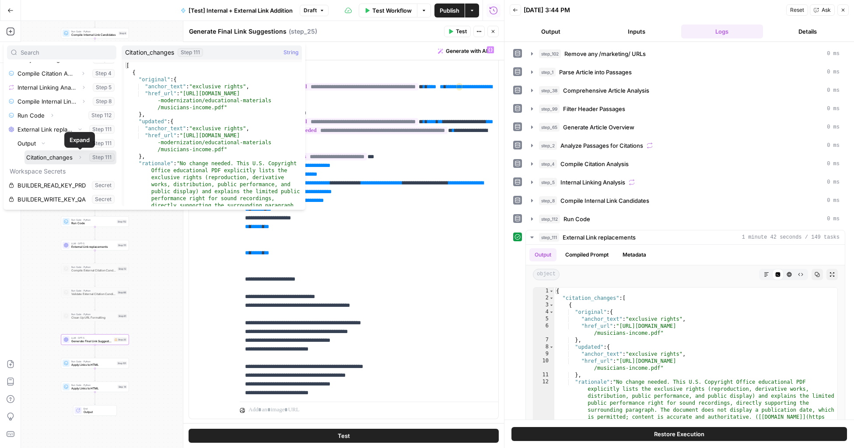
click at [80, 157] on icon "button" at bounding box center [79, 157] width 5 height 5
click at [56, 158] on button "Select variable Citation_changes" at bounding box center [70, 157] width 92 height 14
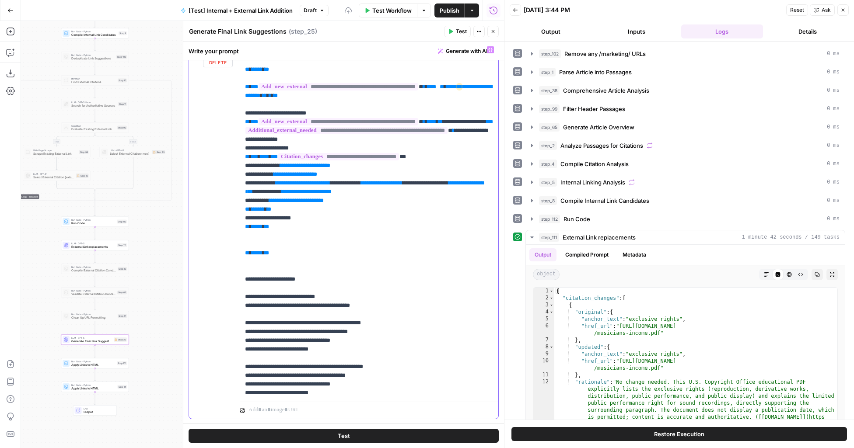
click at [265, 98] on span "**********" at bounding box center [368, 91] width 247 height 14
click at [354, 99] on span "**********" at bounding box center [299, 95] width 108 height 7
click at [370, 98] on span "*" at bounding box center [369, 96] width 2 height 6
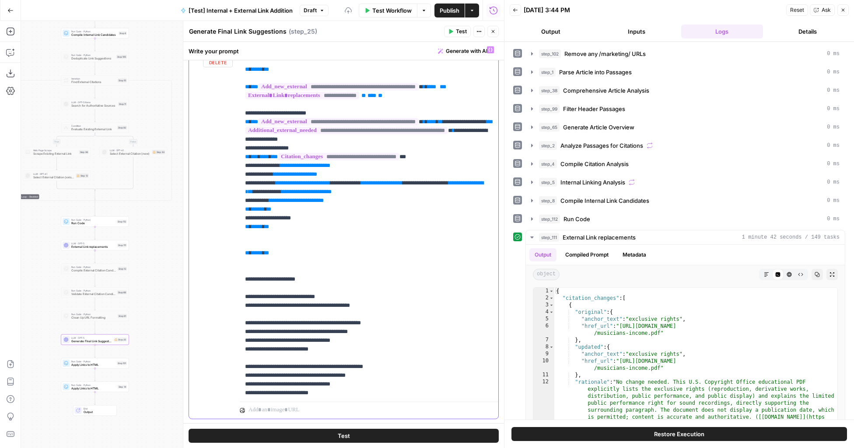
type input "66"
click at [473, 57] on button "Next Match" at bounding box center [469, 55] width 7 height 7
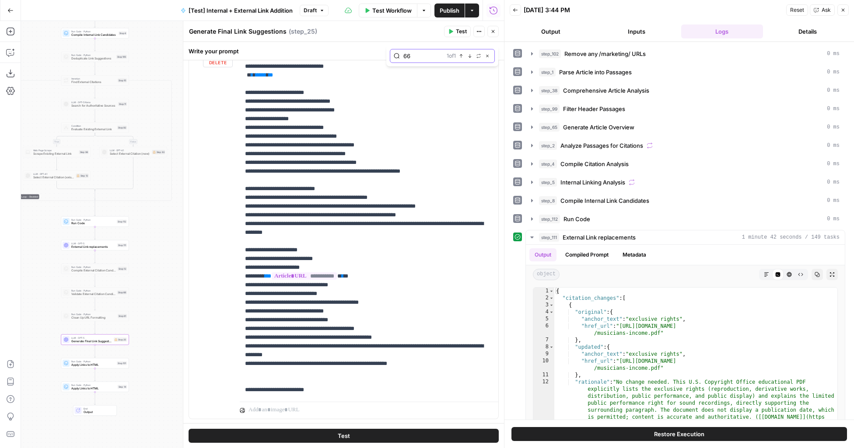
scroll to position [1553, 0]
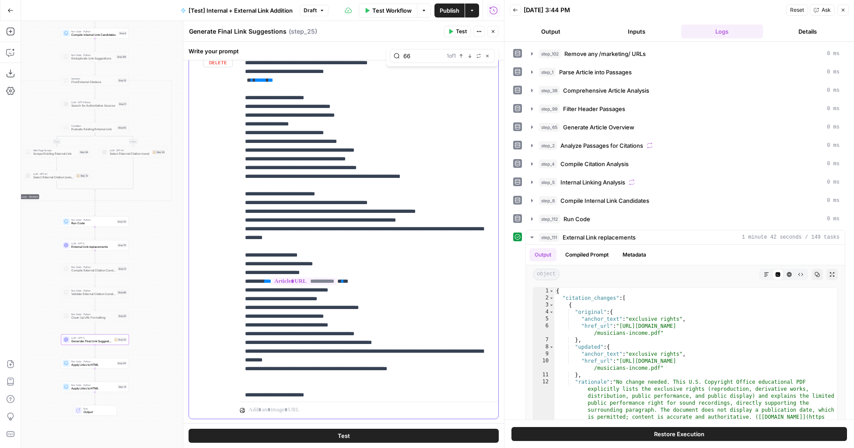
click at [456, 13] on span "**" at bounding box center [458, 10] width 4 height 6
drag, startPoint x: 369, startPoint y: 99, endPoint x: 331, endPoint y: 100, distance: 37.6
click at [331, 23] on span "**********" at bounding box center [299, 18] width 108 height 7
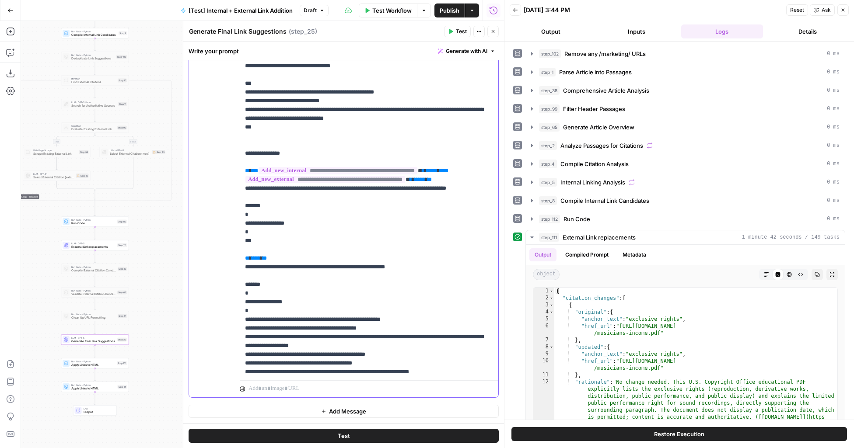
scroll to position [2035, 0]
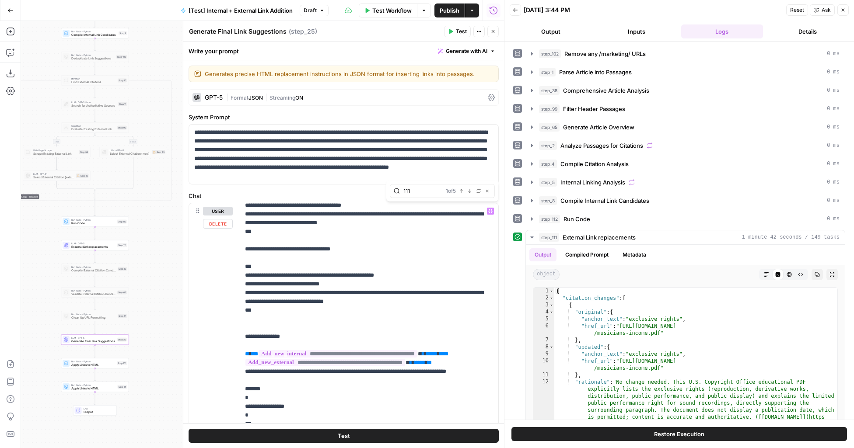
type input "111"
click at [470, 193] on button "Next Match" at bounding box center [469, 191] width 7 height 7
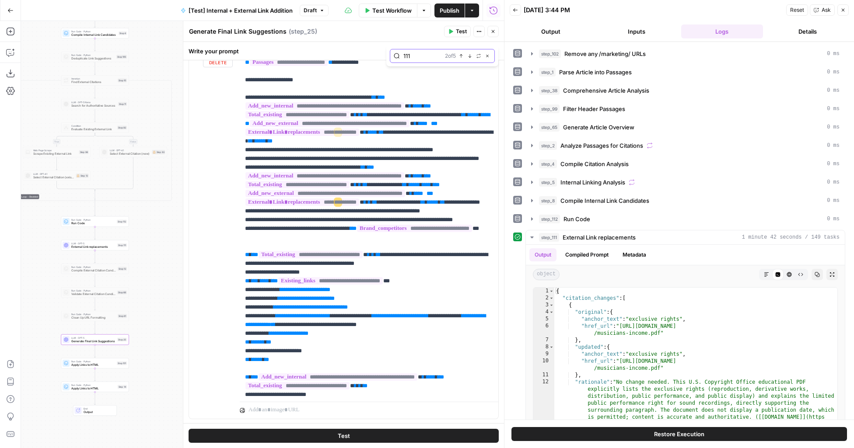
scroll to position [51, 0]
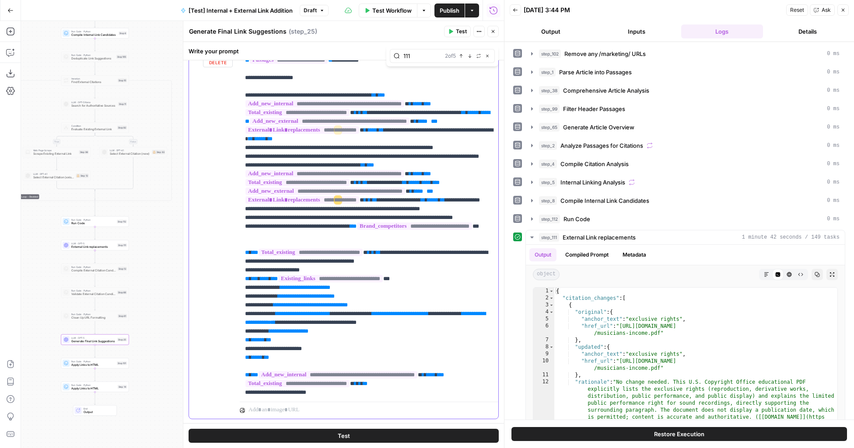
click at [468, 55] on icon "button" at bounding box center [470, 56] width 4 height 4
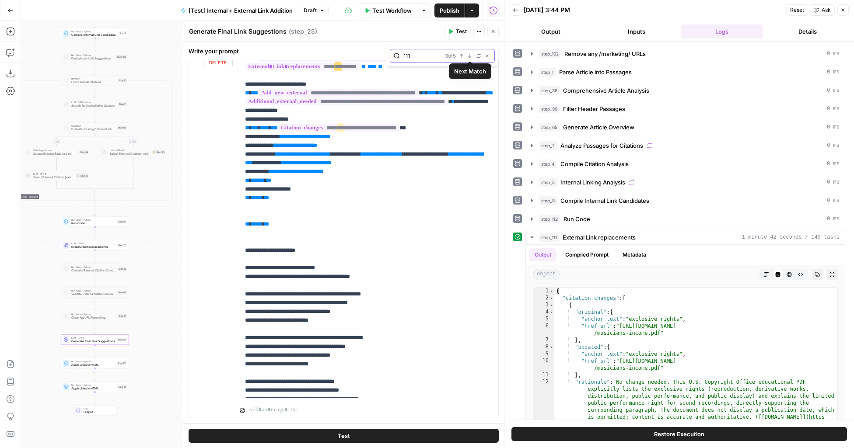
scroll to position [551, 0]
click at [471, 56] on span "Next Match" at bounding box center [471, 56] width 0 height 0
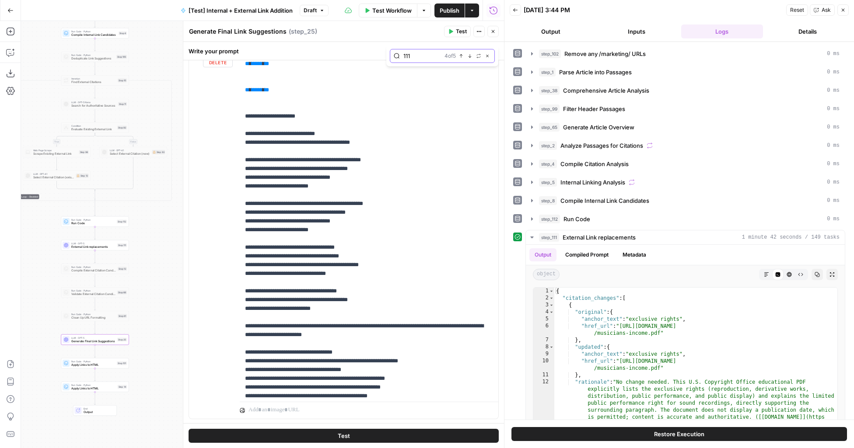
click at [471, 56] on span "Next Match" at bounding box center [471, 56] width 0 height 0
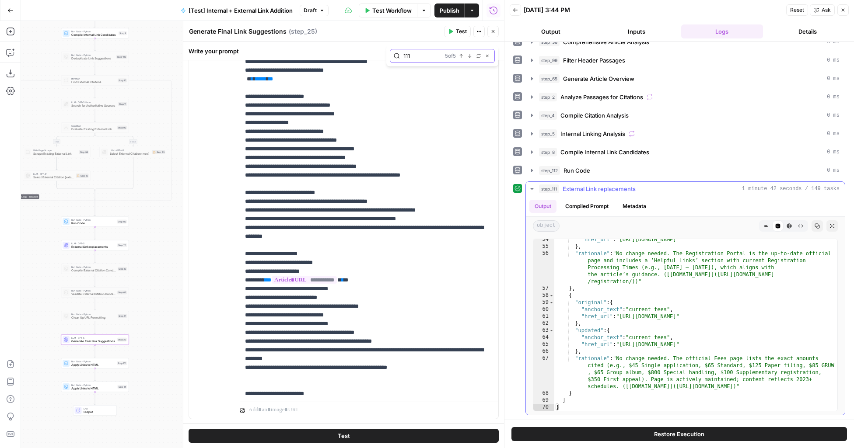
scroll to position [500, 0]
click at [494, 33] on icon "button" at bounding box center [492, 31] width 5 height 5
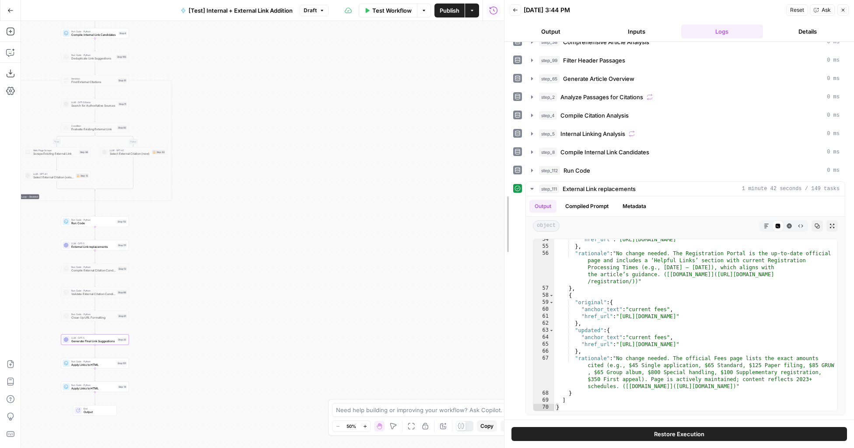
drag, startPoint x: 508, startPoint y: 141, endPoint x: 553, endPoint y: 139, distance: 45.1
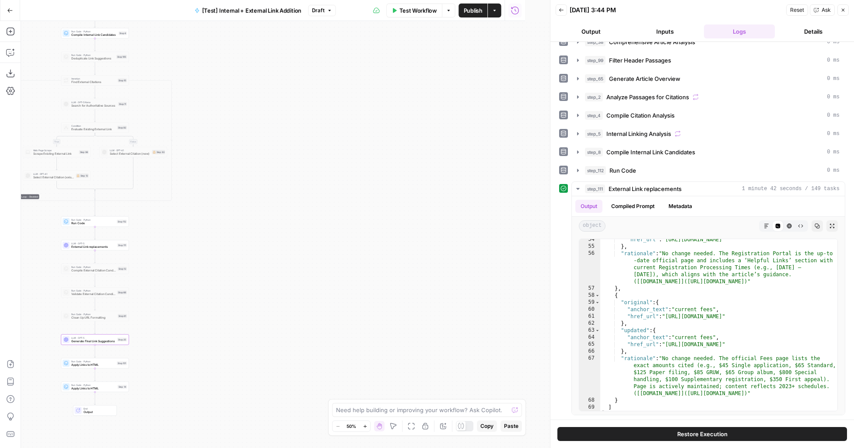
scroll to position [556, 0]
drag, startPoint x: 372, startPoint y: 168, endPoint x: 457, endPoint y: 203, distance: 91.8
click at [457, 203] on div "true false true false true false Workflow Set Inputs Inputs Run Code · Python R…" at bounding box center [285, 234] width 529 height 427
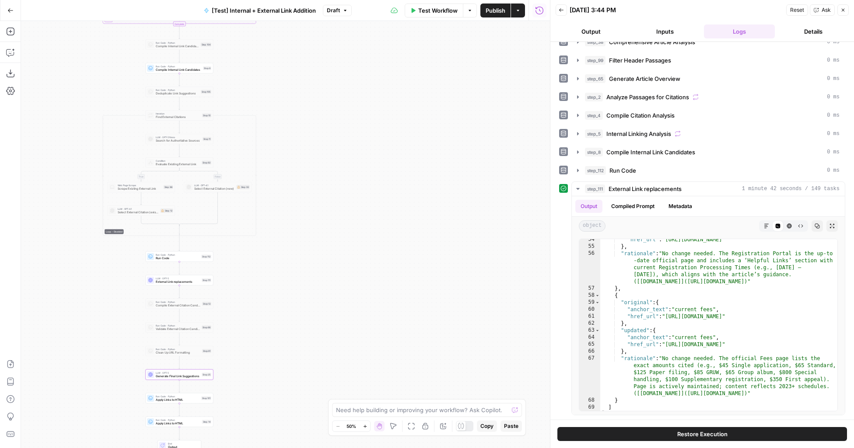
click at [432, 8] on span "Test Workflow" at bounding box center [437, 10] width 39 height 9
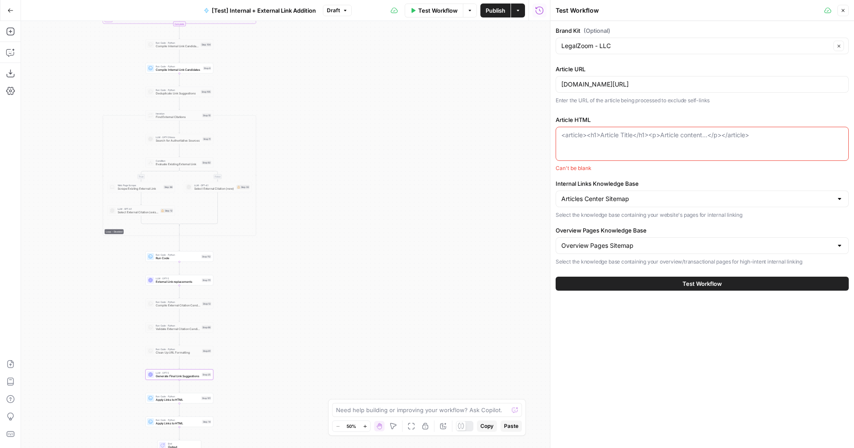
paste textarea "<div builder-id="builder-38f12f30034145fc9494015dcaf4f8cf"><div><div builder-id…"
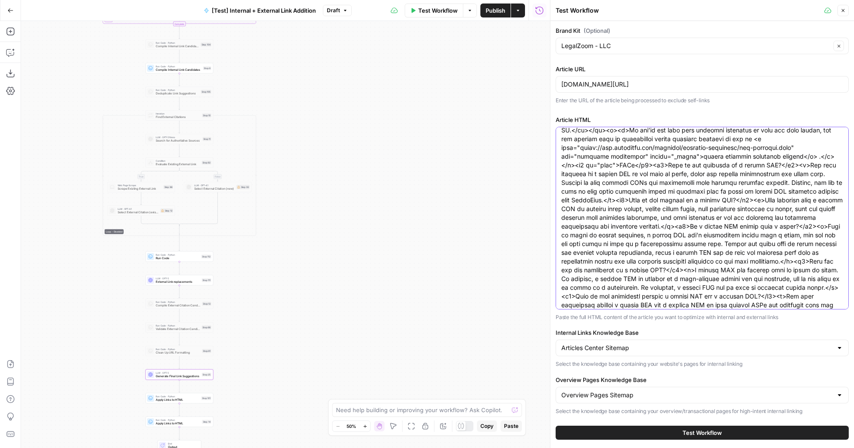
type textarea "<div builder-id="builder-38f12f30034145fc9494015dcaf4f8cf"><div><div builder-id…"
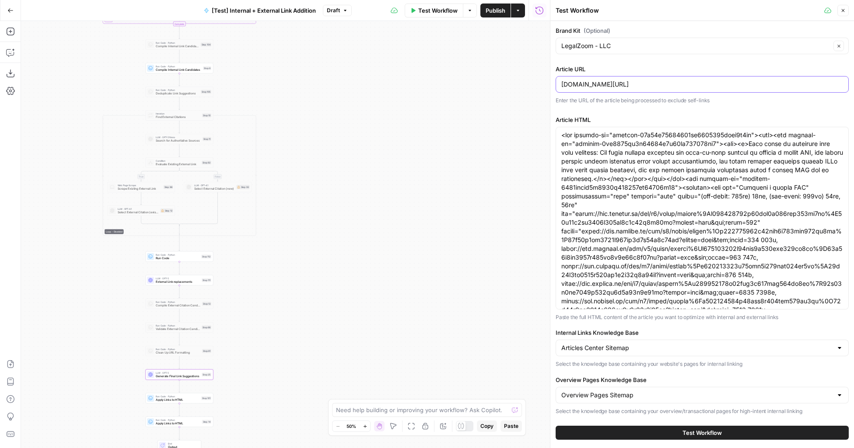
drag, startPoint x: 722, startPoint y: 81, endPoint x: 555, endPoint y: 84, distance: 166.6
click at [555, 84] on div "legalzoom.com/articles/how-to-copyright-a-song" at bounding box center [701, 84] width 293 height 17
paste input "form-a-family-llc"
type input "legalzoom.com/articles/how-to-form-a-family-llc"
click at [624, 431] on button "Test Workflow" at bounding box center [701, 433] width 293 height 14
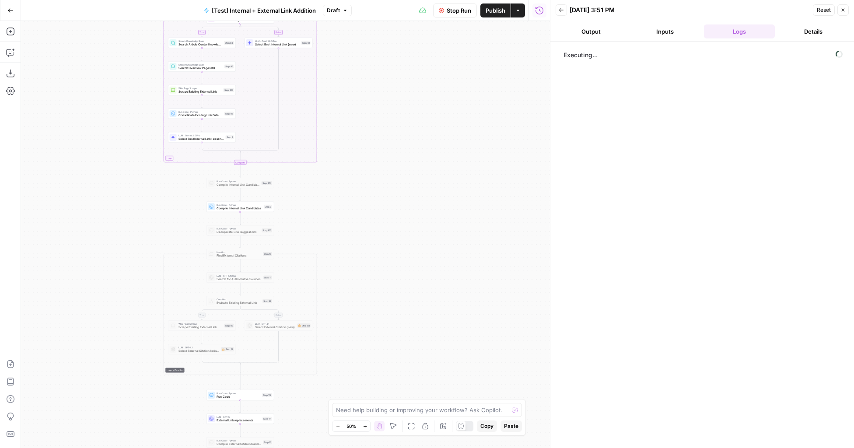
drag, startPoint x: 387, startPoint y: 225, endPoint x: 446, endPoint y: 367, distance: 153.7
click at [446, 367] on div "true false true false true false Workflow Set Inputs Inputs Run Code · Python R…" at bounding box center [285, 234] width 529 height 427
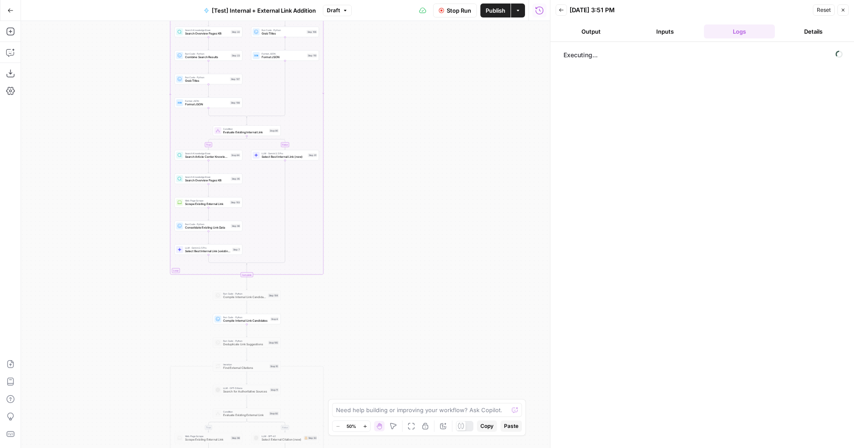
drag, startPoint x: 420, startPoint y: 285, endPoint x: 426, endPoint y: 311, distance: 26.4
click at [426, 311] on div "true false true false true false Workflow Set Inputs Inputs Run Code · Python R…" at bounding box center [285, 234] width 529 height 427
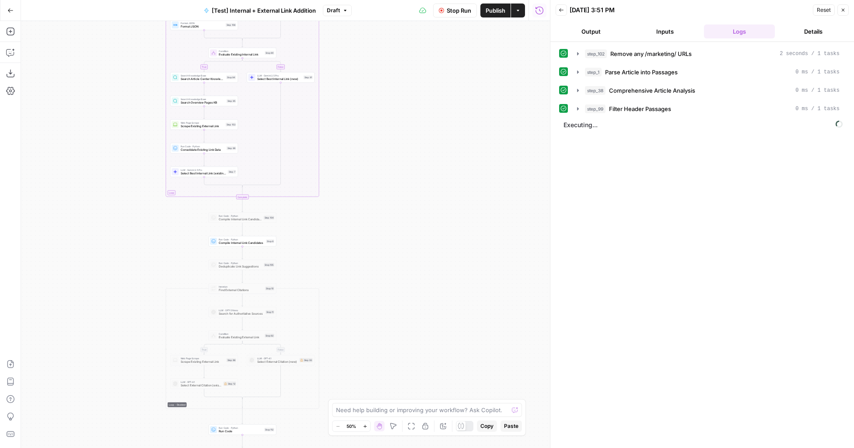
drag, startPoint x: 425, startPoint y: 188, endPoint x: 415, endPoint y: 84, distance: 104.1
click at [415, 84] on div "true false true false true false Workflow Set Inputs Inputs Run Code · Python R…" at bounding box center [285, 234] width 529 height 427
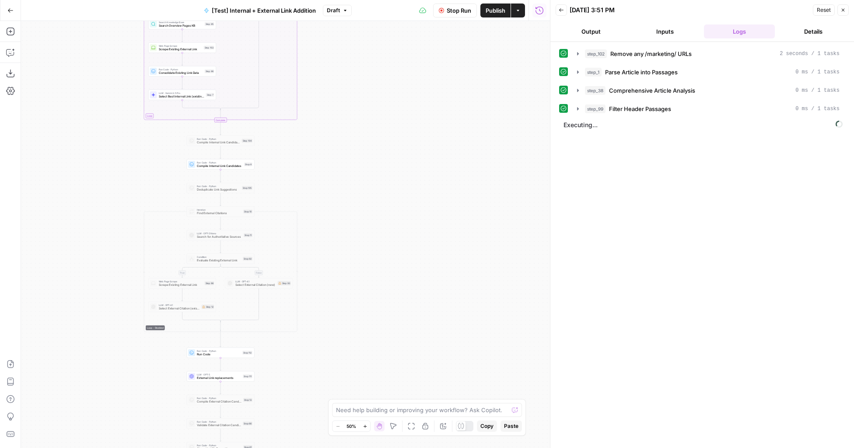
drag, startPoint x: 412, startPoint y: 232, endPoint x: 383, endPoint y: 141, distance: 95.4
click at [383, 141] on div "true false true false true false Workflow Set Inputs Inputs Run Code · Python R…" at bounding box center [285, 234] width 529 height 427
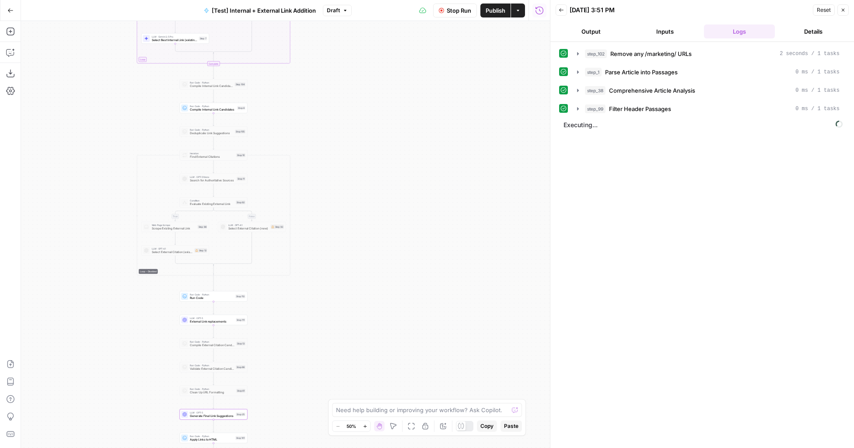
drag, startPoint x: 383, startPoint y: 141, endPoint x: 383, endPoint y: 99, distance: 42.4
click at [383, 99] on div "true false true false true false Workflow Set Inputs Inputs Run Code · Python R…" at bounding box center [285, 234] width 529 height 427
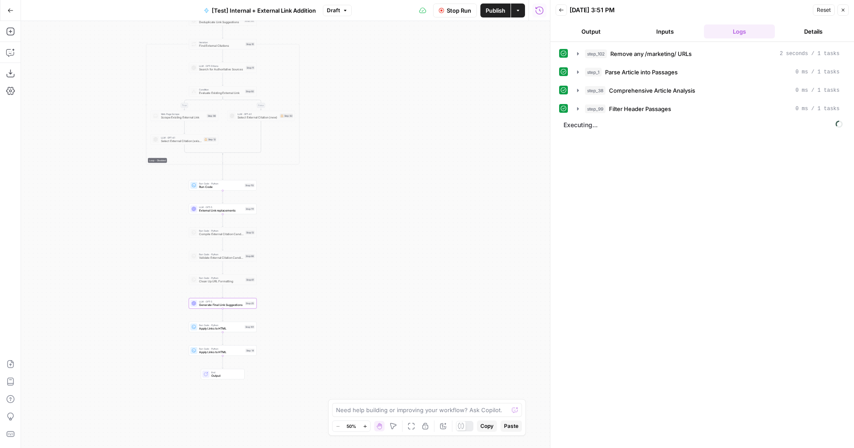
drag, startPoint x: 359, startPoint y: 284, endPoint x: 369, endPoint y: 192, distance: 92.3
click at [369, 192] on div "true false true false true false Workflow Set Inputs Inputs Run Code · Python R…" at bounding box center [285, 234] width 529 height 427
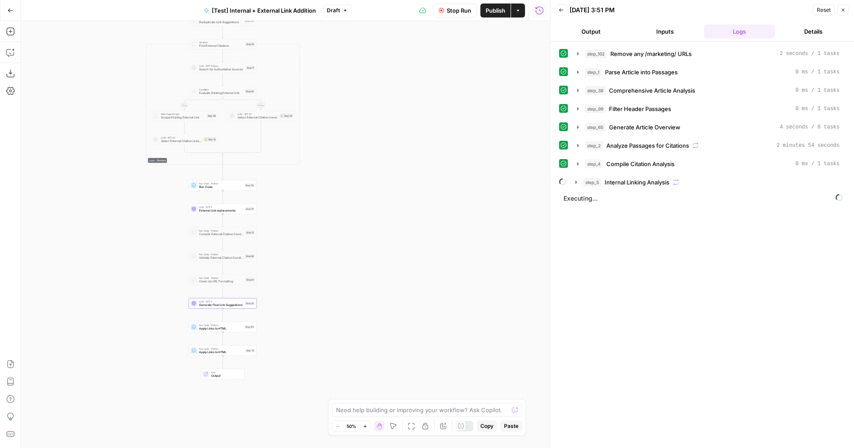
click at [451, 10] on span "Stop Run" at bounding box center [459, 10] width 24 height 9
click at [234, 185] on span "Run Code" at bounding box center [221, 187] width 44 height 4
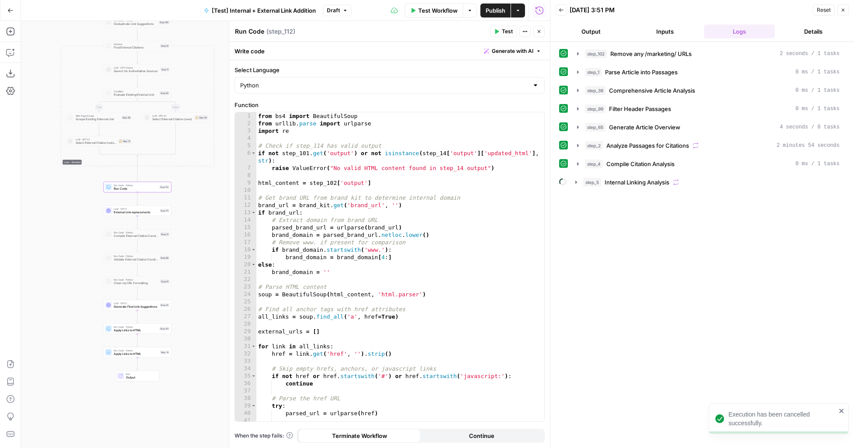
drag, startPoint x: 152, startPoint y: 230, endPoint x: 67, endPoint y: 232, distance: 85.3
click at [67, 232] on div "true false true false true false Workflow Set Inputs Inputs Run Code · Python R…" at bounding box center [285, 234] width 529 height 427
click at [160, 180] on icon "button" at bounding box center [158, 179] width 3 height 3
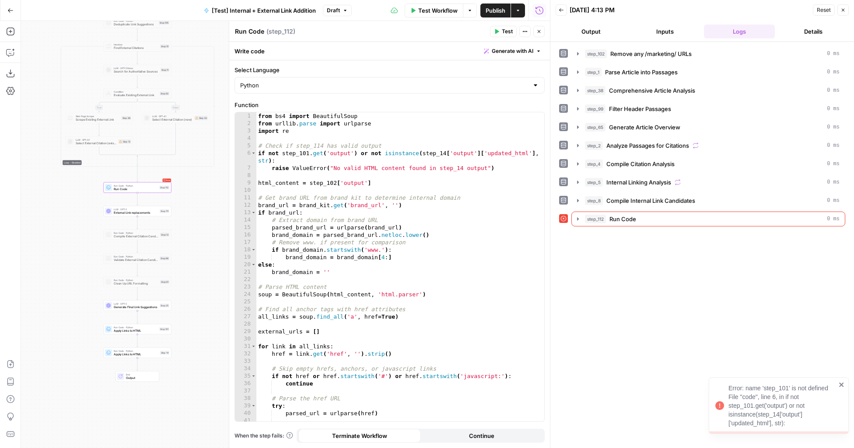
click at [332, 8] on span "Draft" at bounding box center [333, 11] width 13 height 8
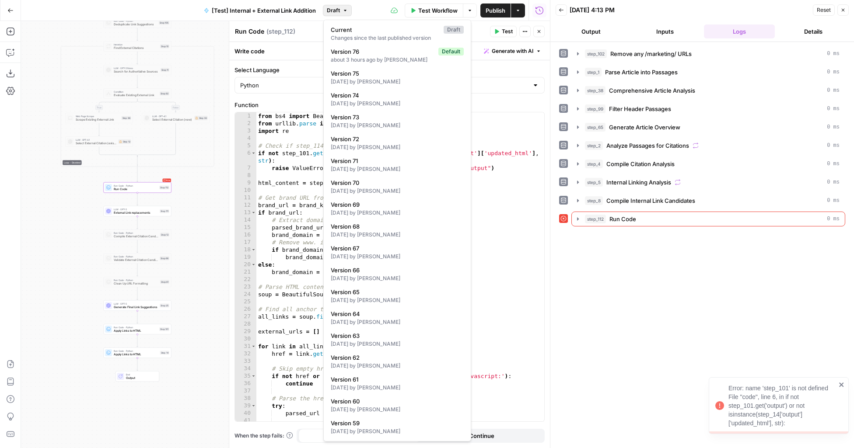
click at [338, 9] on span "Draft" at bounding box center [333, 11] width 13 height 8
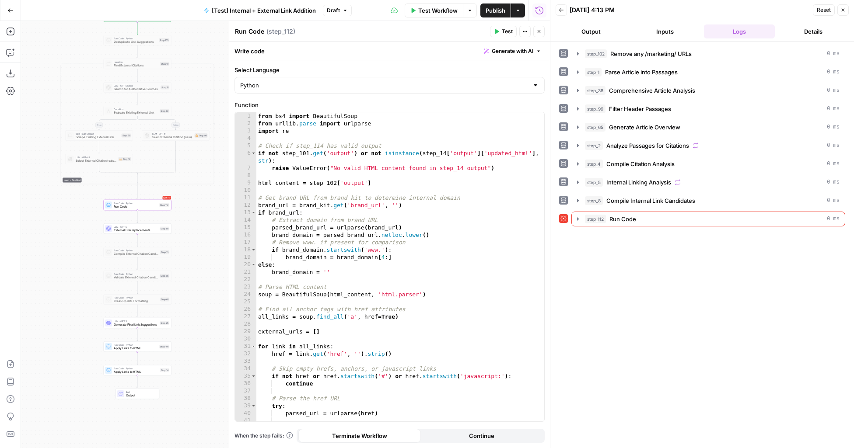
drag, startPoint x: 206, startPoint y: 186, endPoint x: 206, endPoint y: 245, distance: 59.0
click at [206, 245] on div "true false true false true false Workflow Set Inputs Inputs Run Code · Python R…" at bounding box center [285, 234] width 529 height 427
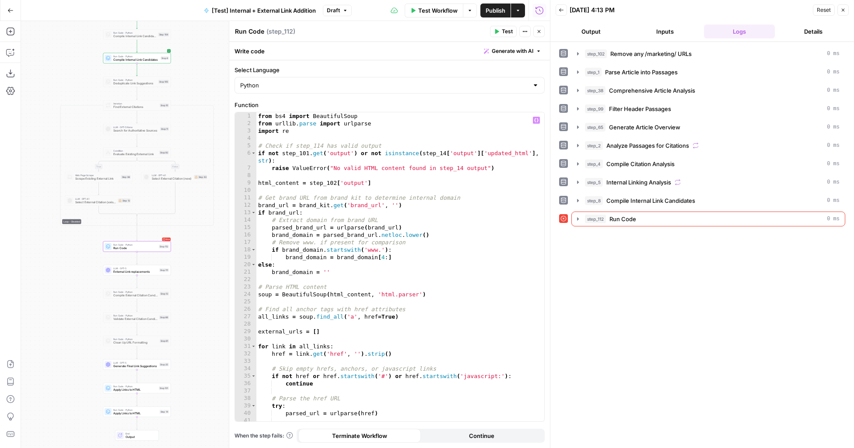
drag, startPoint x: 200, startPoint y: 257, endPoint x: 188, endPoint y: 257, distance: 12.2
click at [188, 257] on div "true false true false true false Workflow Set Inputs Inputs Run Code · Python R…" at bounding box center [285, 234] width 529 height 427
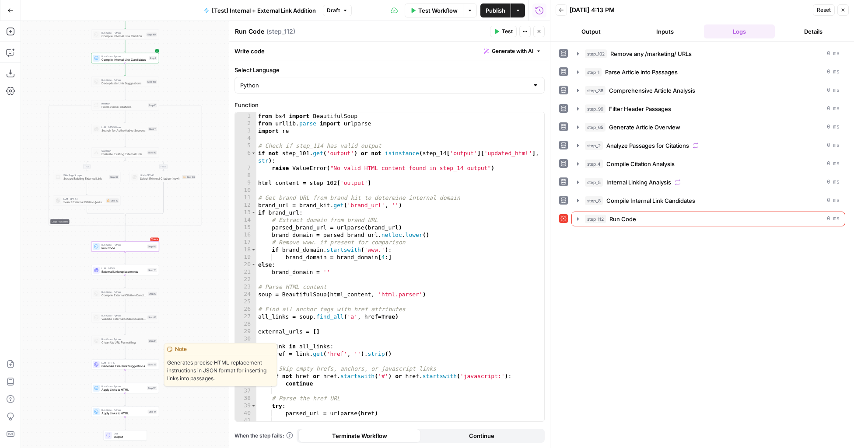
click at [132, 367] on span "Generate Final Link Suggestions" at bounding box center [123, 366] width 44 height 4
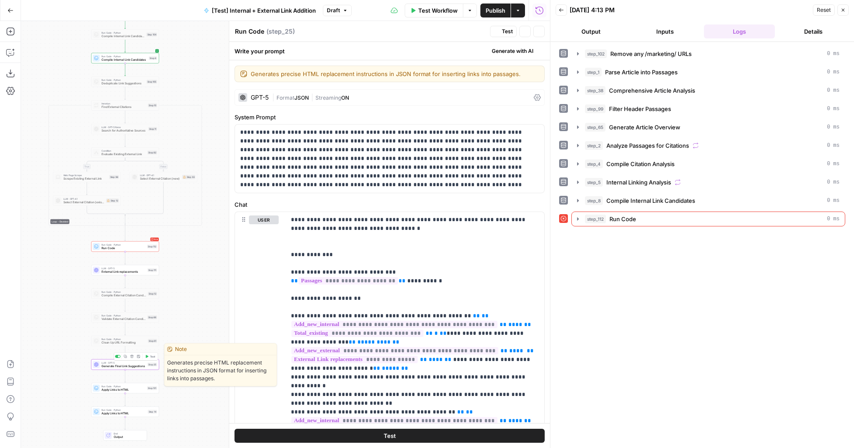
type textarea "Generate Final Link Suggestions"
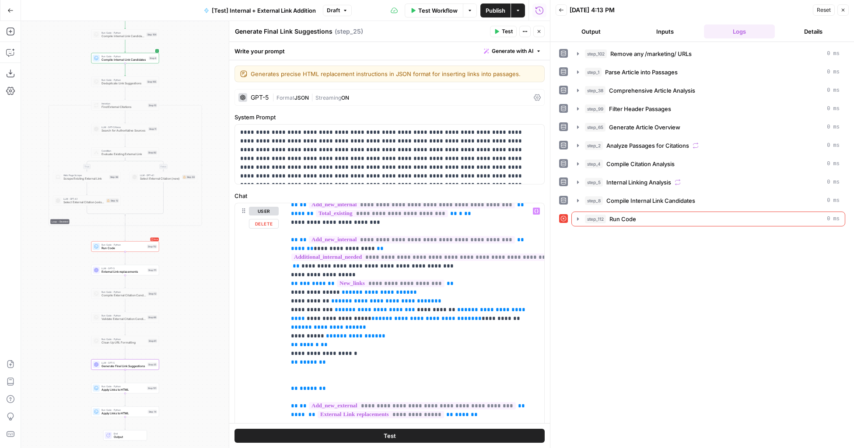
scroll to position [461, 0]
type input "add_new_ex"
click at [518, 190] on button "Next Match" at bounding box center [515, 191] width 7 height 7
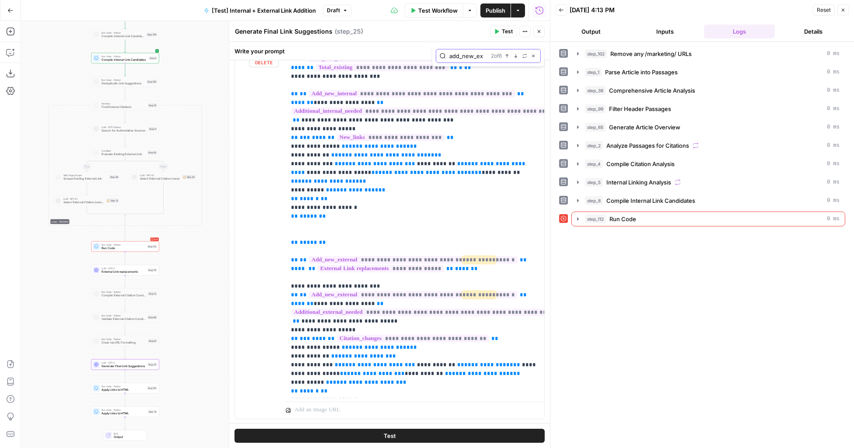
scroll to position [464, 0]
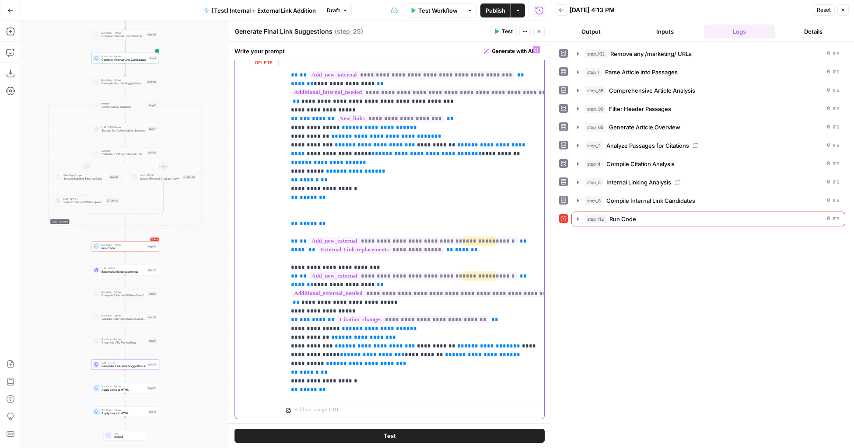
drag, startPoint x: 524, startPoint y: 199, endPoint x: 291, endPoint y: 197, distance: 232.7
drag, startPoint x: 450, startPoint y: 208, endPoint x: 284, endPoint y: 196, distance: 165.7
click at [284, 196] on div "**********" at bounding box center [389, 230] width 309 height 377
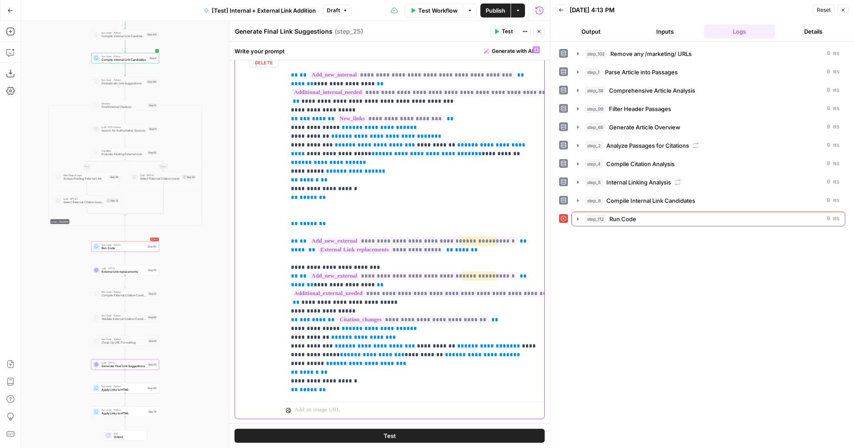
copy p "**********"
drag, startPoint x: 335, startPoint y: 349, endPoint x: 267, endPoint y: 349, distance: 67.8
click at [267, 349] on div "**********" at bounding box center [389, 230] width 309 height 377
copy p "** ***** **"
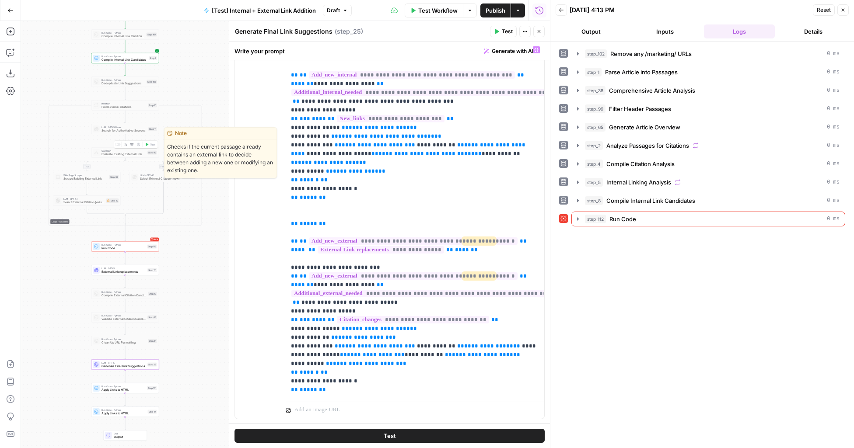
click at [118, 144] on div at bounding box center [118, 144] width 6 height 3
click at [117, 144] on div at bounding box center [118, 144] width 6 height 3
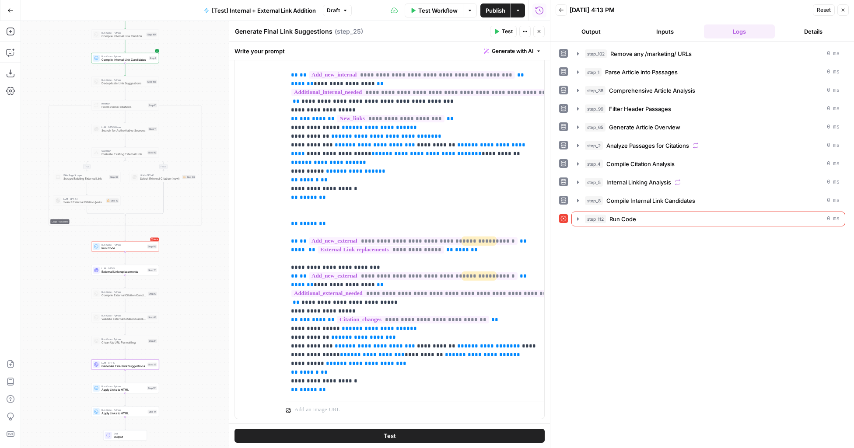
click at [537, 30] on icon "button" at bounding box center [538, 31] width 3 height 3
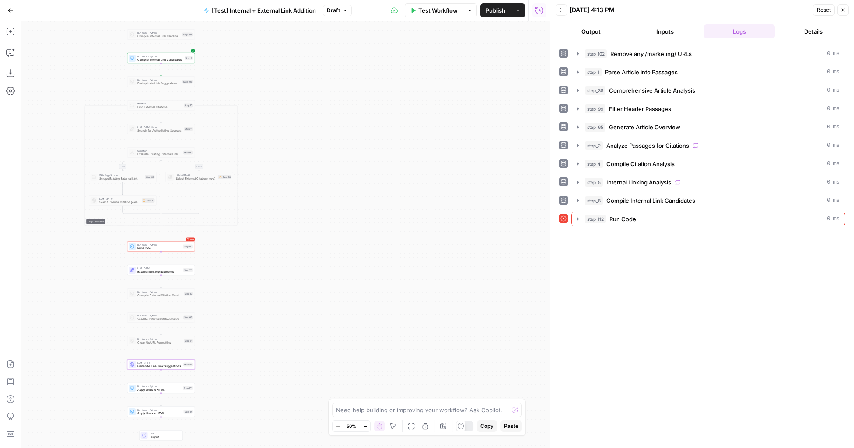
drag, startPoint x: 313, startPoint y: 202, endPoint x: 497, endPoint y: 204, distance: 183.7
click at [497, 204] on div "true false true false true false Workflow Set Inputs Inputs Run Code · Python R…" at bounding box center [285, 234] width 529 height 427
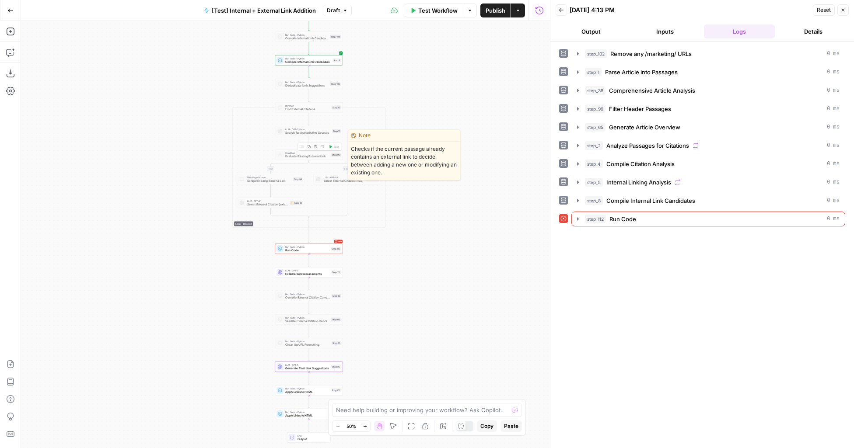
click at [302, 147] on div at bounding box center [302, 146] width 6 height 3
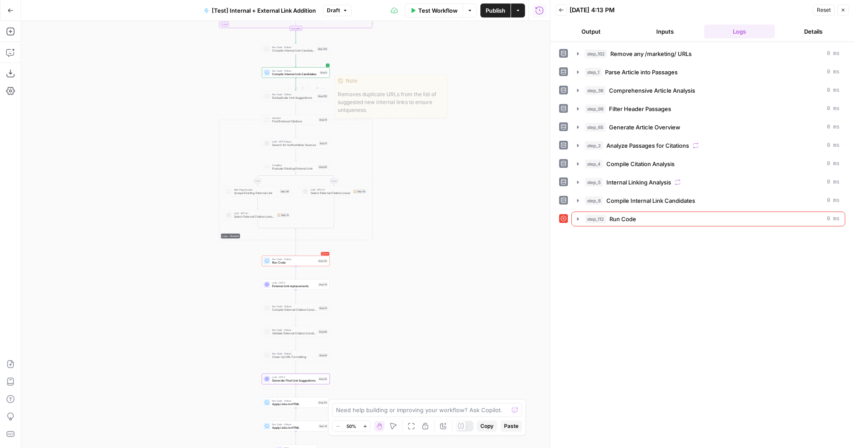
drag, startPoint x: 440, startPoint y: 71, endPoint x: 378, endPoint y: 117, distance: 77.0
click at [378, 119] on div "true false true false true false Workflow Set Inputs Inputs Run Code · Python R…" at bounding box center [285, 234] width 529 height 427
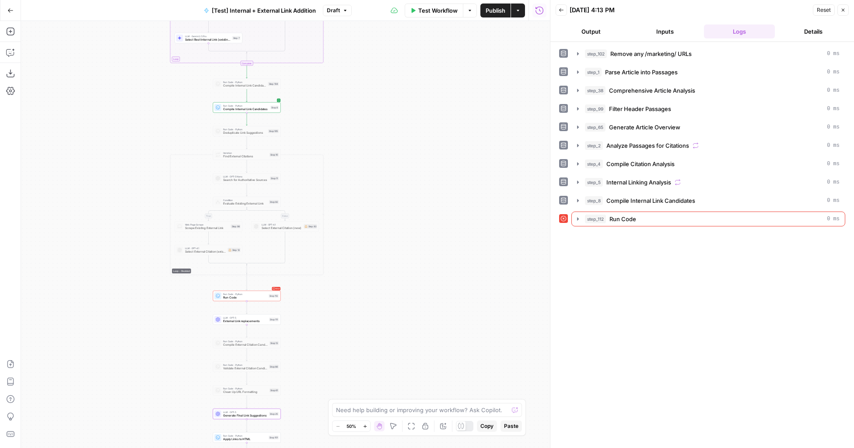
click at [341, 9] on button "Draft" at bounding box center [337, 10] width 29 height 11
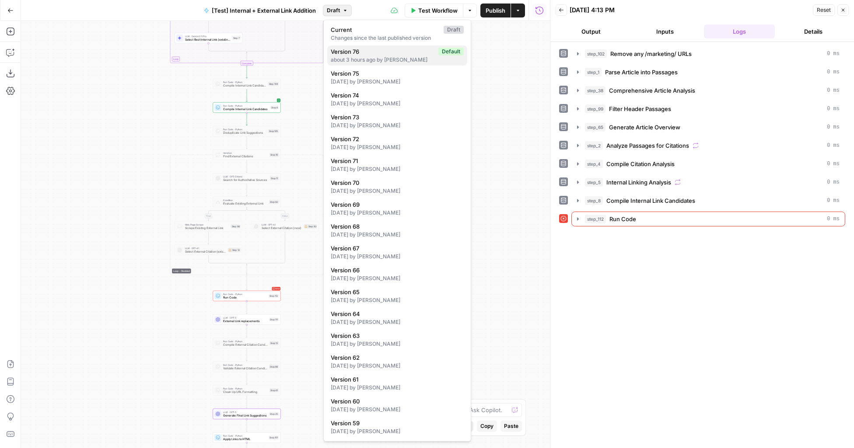
click at [356, 55] on span "Version 76" at bounding box center [383, 51] width 104 height 9
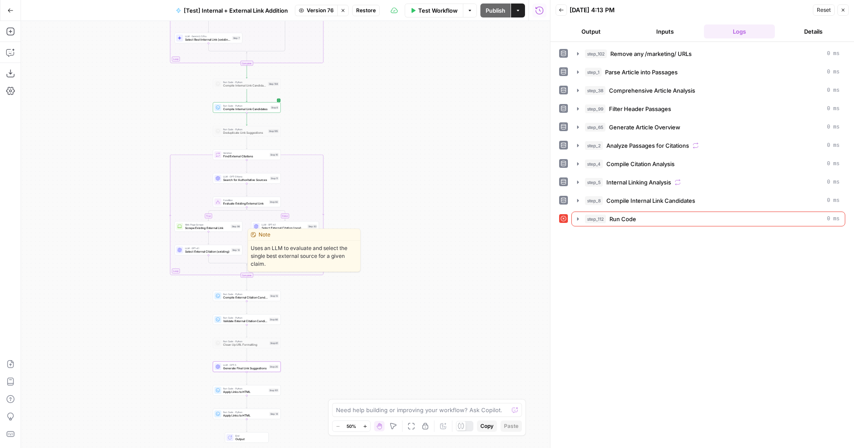
click at [209, 250] on span "Select External Citation (existing)" at bounding box center [207, 252] width 45 height 4
click at [843, 11] on icon "button" at bounding box center [842, 9] width 5 height 5
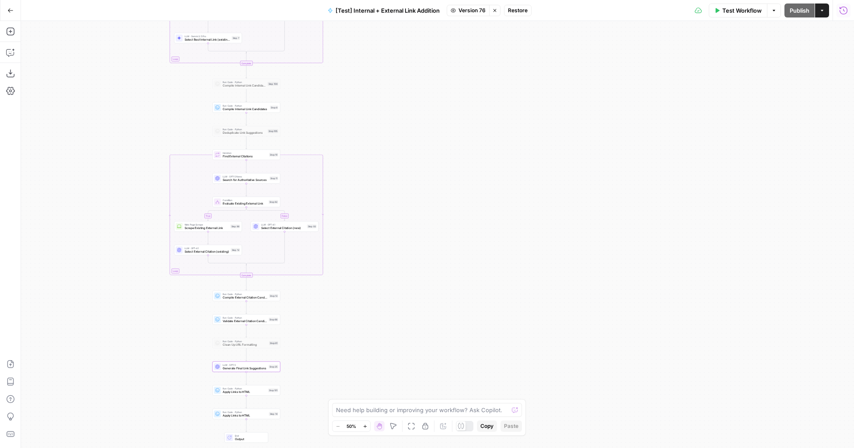
click at [213, 248] on span "LLM · GPT-4.1" at bounding box center [207, 248] width 45 height 3
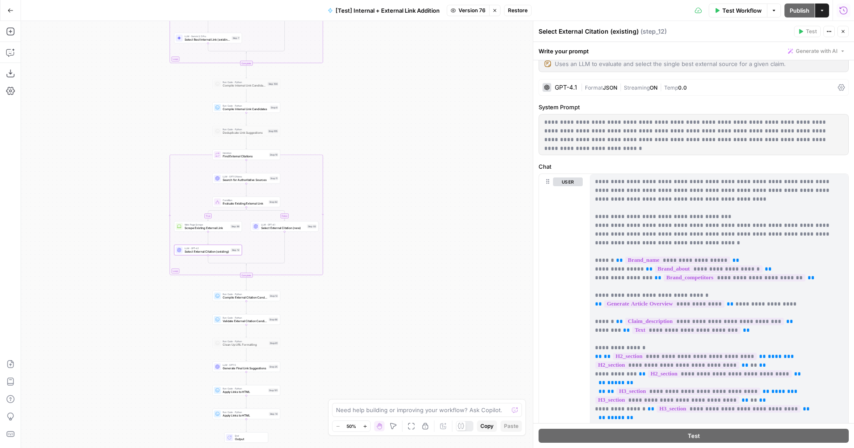
scroll to position [0, 0]
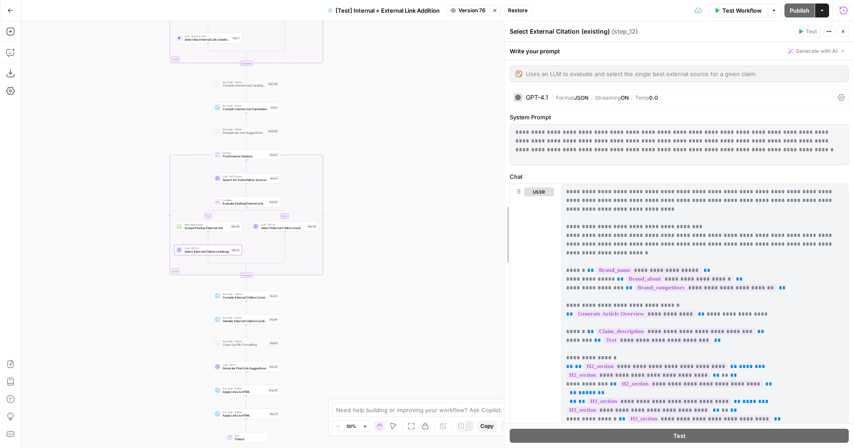
drag, startPoint x: 533, startPoint y: 168, endPoint x: 363, endPoint y: 180, distance: 169.7
click at [363, 180] on body "LegalZoom New Home Browse Insights Opportunities Your Data Recent Grids Article…" at bounding box center [427, 224] width 854 height 448
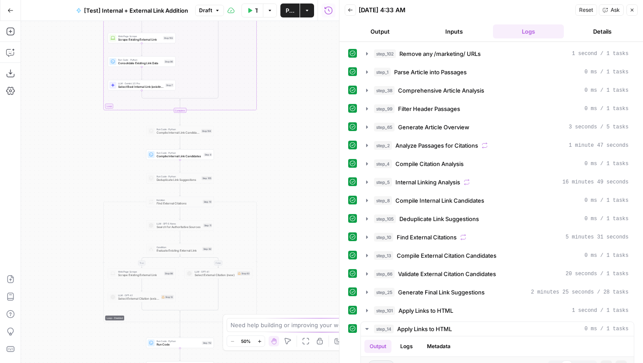
drag, startPoint x: 290, startPoint y: 121, endPoint x: 290, endPoint y: 88, distance: 32.8
click at [290, 88] on div "true false true false true false Workflow Set Inputs Inputs Run Code · Python R…" at bounding box center [180, 192] width 318 height 342
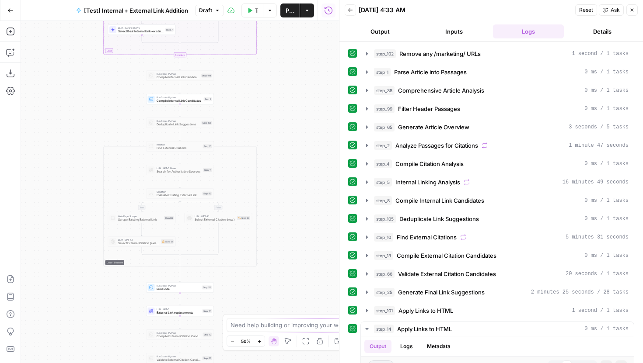
drag, startPoint x: 277, startPoint y: 167, endPoint x: 277, endPoint y: 90, distance: 77.4
click at [277, 90] on div "true false true false true false Workflow Set Inputs Inputs Run Code · Python R…" at bounding box center [180, 192] width 318 height 342
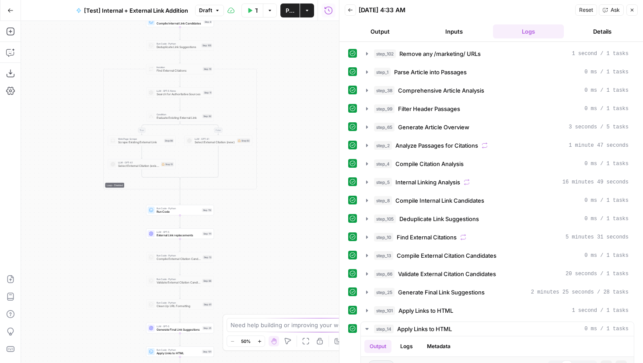
drag, startPoint x: 278, startPoint y: 240, endPoint x: 278, endPoint y: 138, distance: 101.9
click at [278, 138] on div "true false true false true false Workflow Set Inputs Inputs Run Code · Python R…" at bounding box center [180, 192] width 318 height 342
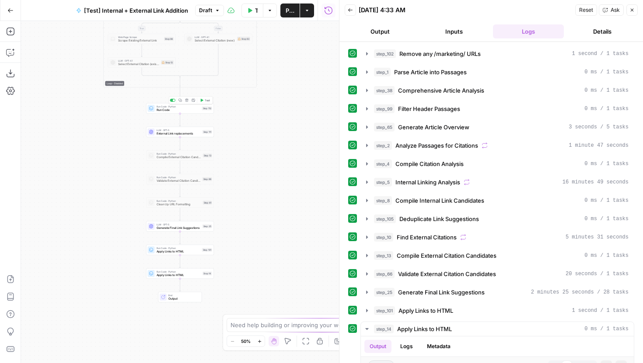
click at [208, 101] on span "Test" at bounding box center [207, 100] width 5 height 4
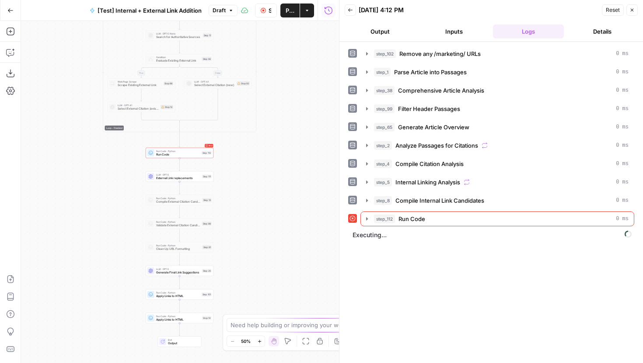
drag, startPoint x: 281, startPoint y: 80, endPoint x: 281, endPoint y: 125, distance: 44.2
click at [281, 125] on div "true false true false true false Workflow Set Inputs Inputs Run Code · Python R…" at bounding box center [180, 192] width 318 height 342
click at [367, 221] on icon "button" at bounding box center [366, 219] width 7 height 7
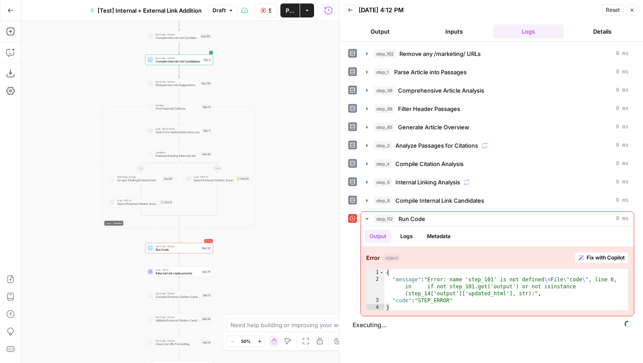
drag, startPoint x: 305, startPoint y: 143, endPoint x: 305, endPoint y: 241, distance: 97.5
click at [305, 241] on div "true false true false true false Workflow Set Inputs Inputs Run Code · Python R…" at bounding box center [180, 192] width 318 height 342
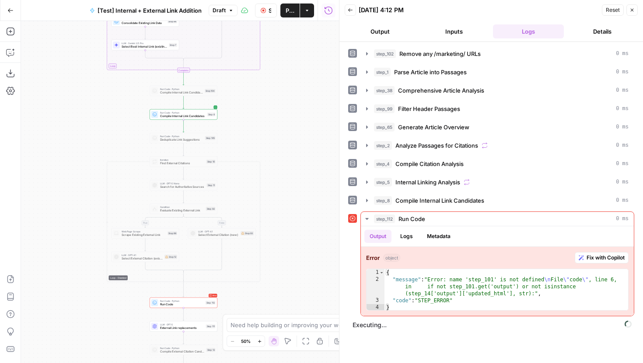
drag, startPoint x: 297, startPoint y: 117, endPoint x: 301, endPoint y: 178, distance: 60.5
click at [302, 178] on div "true false true false true false Workflow Set Inputs Inputs Run Code · Python R…" at bounding box center [180, 192] width 318 height 342
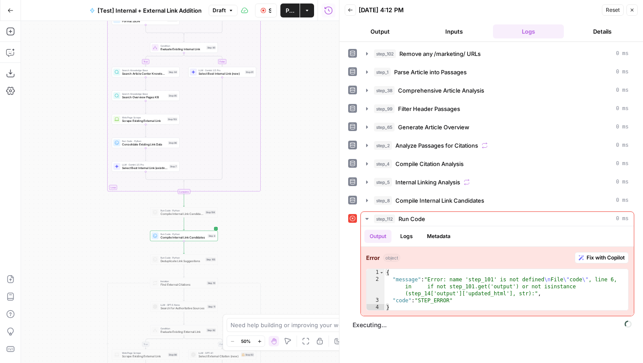
drag, startPoint x: 303, startPoint y: 117, endPoint x: 303, endPoint y: 230, distance: 113.7
click at [303, 230] on div "true false true false true false Workflow Set Inputs Inputs Run Code · Python R…" at bounding box center [180, 192] width 318 height 342
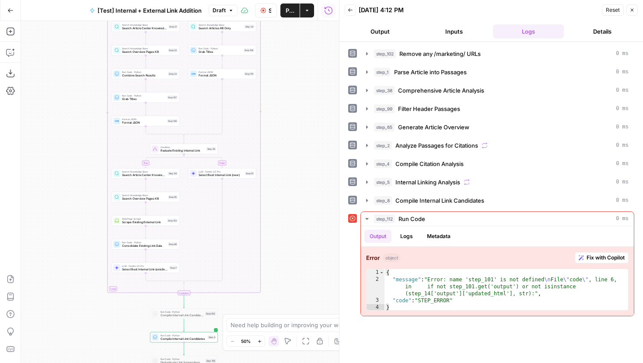
drag, startPoint x: 299, startPoint y: 168, endPoint x: 299, endPoint y: 279, distance: 110.6
click at [299, 279] on div "true false true false true false Workflow Set Inputs Inputs Run Code · Python R…" at bounding box center [180, 192] width 318 height 342
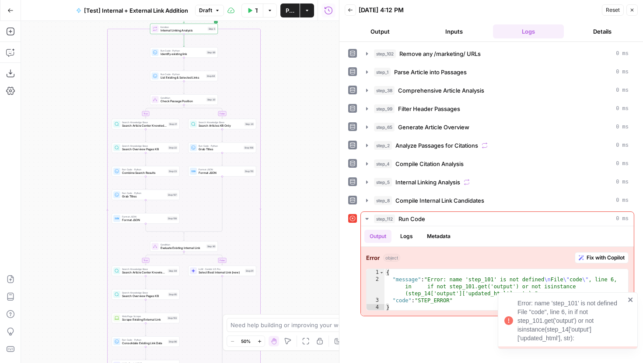
drag, startPoint x: 289, startPoint y: 146, endPoint x: 289, endPoint y: 235, distance: 88.8
click at [289, 235] on div "true false true false true false Workflow Set Inputs Inputs Run Code · Python R…" at bounding box center [180, 192] width 318 height 342
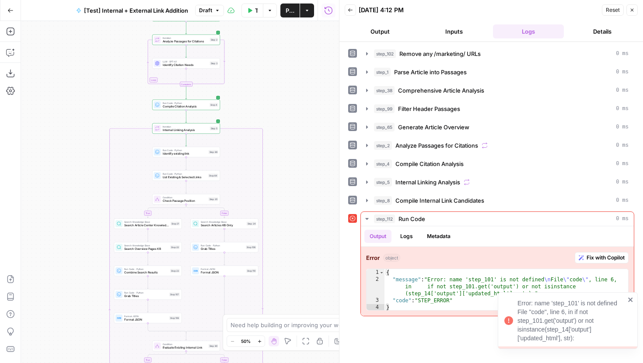
drag, startPoint x: 289, startPoint y: 143, endPoint x: 290, endPoint y: 241, distance: 98.0
click at [290, 241] on div "true false true false true false Workflow Set Inputs Inputs Run Code · Python R…" at bounding box center [180, 192] width 318 height 342
click at [215, 16] on div "[Test] Internal + External Link Addition Draft" at bounding box center [147, 10] width 153 height 14
click at [215, 13] on button "Draft" at bounding box center [209, 10] width 29 height 11
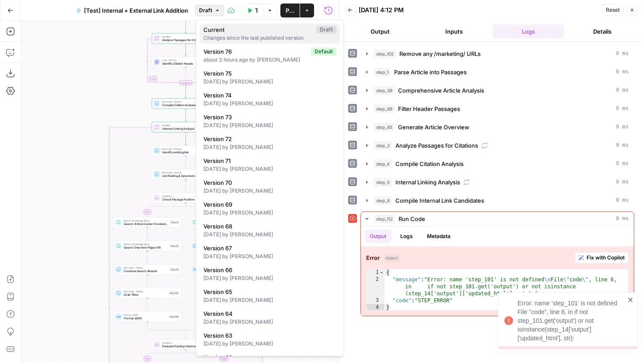
click at [241, 33] on span "Current" at bounding box center [257, 29] width 109 height 9
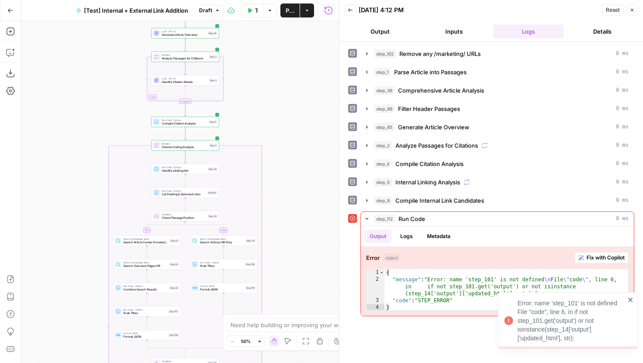
drag, startPoint x: 298, startPoint y: 242, endPoint x: 290, endPoint y: 52, distance: 189.5
click at [290, 53] on div "true false true false true false Workflow Set Inputs Inputs Run Code · Python R…" at bounding box center [180, 192] width 318 height 342
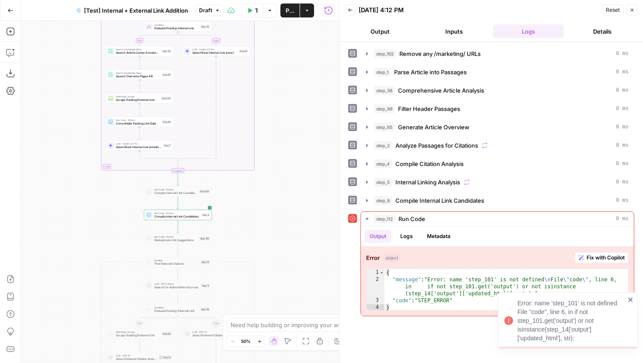
drag, startPoint x: 291, startPoint y: 191, endPoint x: 291, endPoint y: 113, distance: 78.3
click at [291, 113] on div "true false true false true false Workflow Set Inputs Inputs Run Code · Python R…" at bounding box center [180, 192] width 318 height 342
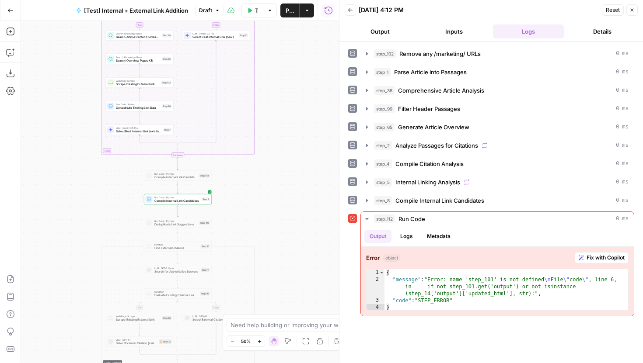
drag, startPoint x: 286, startPoint y: 231, endPoint x: 286, endPoint y: 135, distance: 96.2
click at [286, 135] on div "true false true false true false Workflow Set Inputs Inputs Run Code · Python R…" at bounding box center [180, 192] width 318 height 342
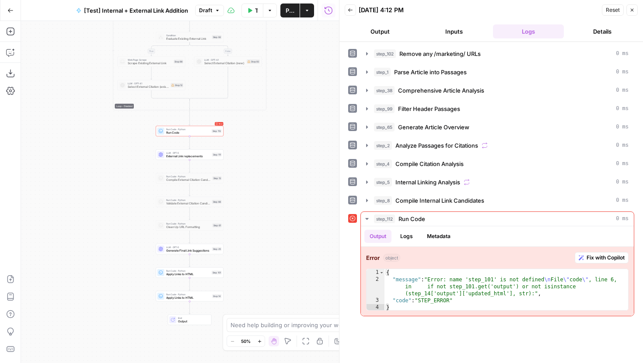
drag, startPoint x: 294, startPoint y: 200, endPoint x: 306, endPoint y: 70, distance: 130.4
click at [306, 70] on div "true false true false true false Workflow Set Inputs Inputs Run Code · Python R…" at bounding box center [180, 192] width 318 height 342
click at [197, 136] on div "Error Run Code · Python Run Code Step 112" at bounding box center [190, 131] width 68 height 10
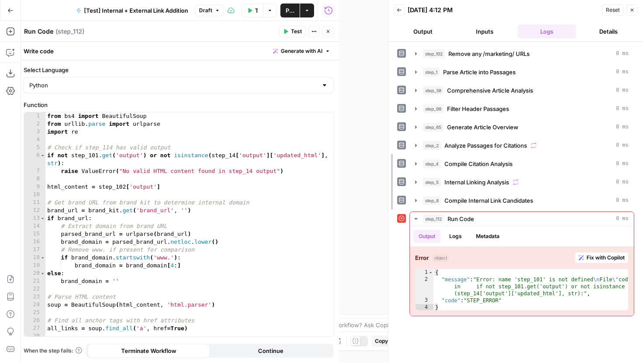
drag, startPoint x: 338, startPoint y: 47, endPoint x: 523, endPoint y: 65, distance: 185.9
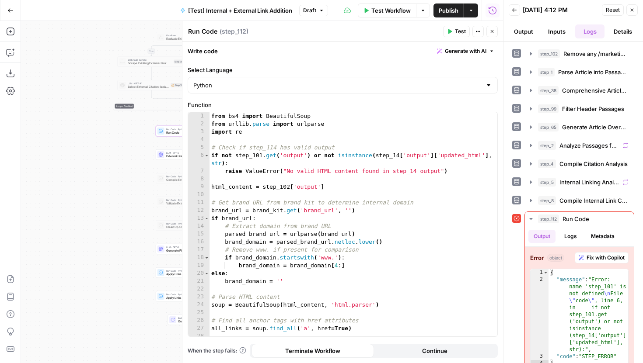
click at [632, 7] on button "Close" at bounding box center [631, 9] width 11 height 11
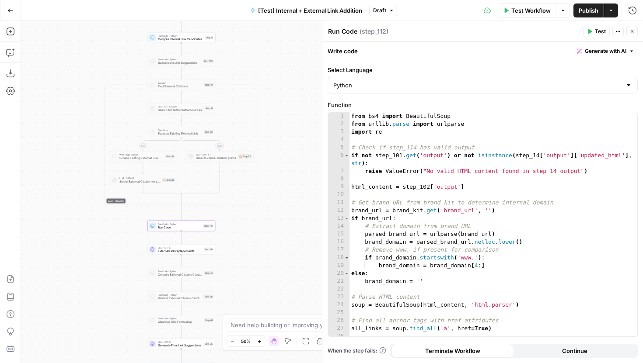
drag, startPoint x: 306, startPoint y: 87, endPoint x: 298, endPoint y: 183, distance: 96.1
click at [298, 184] on div "true false true false true false Workflow Set Inputs Inputs Run Code · Python R…" at bounding box center [332, 192] width 622 height 342
drag, startPoint x: 290, startPoint y: 73, endPoint x: 282, endPoint y: 255, distance: 181.7
click at [282, 255] on div "true false true false true false Workflow Set Inputs Inputs Run Code · Python R…" at bounding box center [332, 192] width 622 height 342
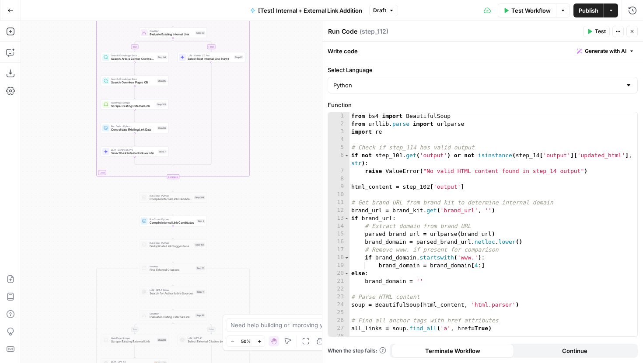
drag, startPoint x: 275, startPoint y: 172, endPoint x: 275, endPoint y: 283, distance: 111.1
click at [275, 283] on div "true false true false true false Workflow Set Inputs Inputs Run Code · Python R…" at bounding box center [332, 192] width 622 height 342
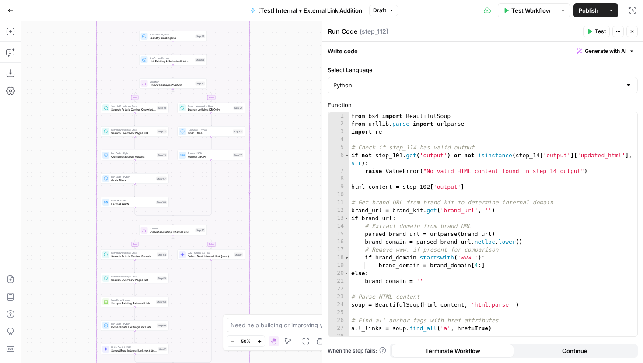
drag, startPoint x: 278, startPoint y: 90, endPoint x: 278, endPoint y: 280, distance: 190.2
click at [278, 275] on div "true false true false true false Workflow Set Inputs Inputs Run Code · Python R…" at bounding box center [332, 192] width 622 height 342
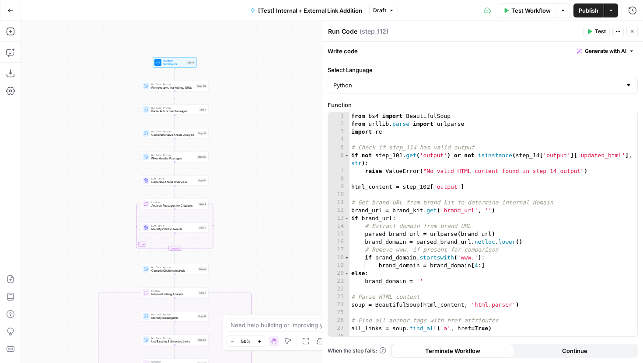
drag, startPoint x: 278, startPoint y: 91, endPoint x: 280, endPoint y: 182, distance: 91.4
click at [280, 182] on div "true false true false true false Workflow Set Inputs Inputs Run Code · Python R…" at bounding box center [332, 192] width 622 height 342
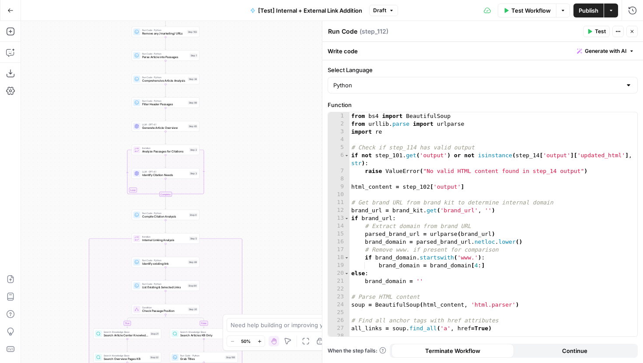
drag, startPoint x: 279, startPoint y: 212, endPoint x: 269, endPoint y: 162, distance: 50.3
click at [269, 162] on div "true false true false true false Workflow Set Inputs Inputs Run Code · Python R…" at bounding box center [332, 192] width 622 height 342
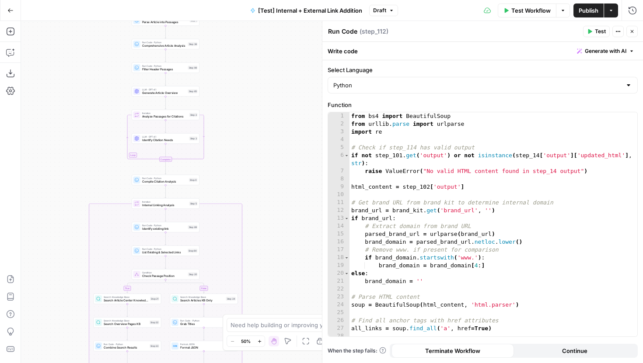
drag, startPoint x: 272, startPoint y: 149, endPoint x: 272, endPoint y: 114, distance: 34.5
click at [272, 114] on div "true false true false true false Workflow Set Inputs Inputs Run Code · Python R…" at bounding box center [332, 192] width 622 height 342
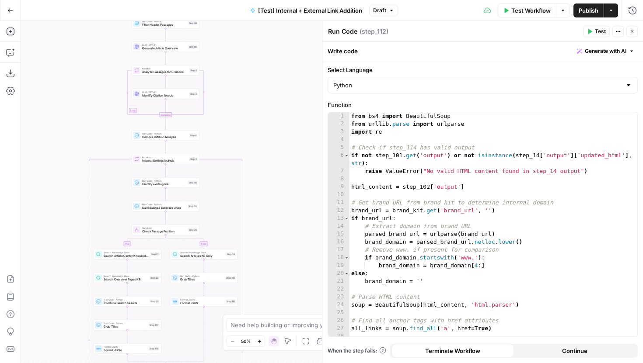
drag, startPoint x: 280, startPoint y: 156, endPoint x: 280, endPoint y: 105, distance: 50.3
click at [280, 105] on div "true false true false true false Workflow Set Inputs Inputs Run Code · Python R…" at bounding box center [332, 192] width 622 height 342
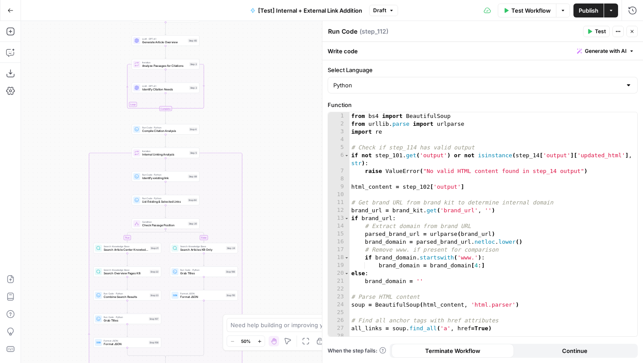
click at [381, 13] on span "Draft" at bounding box center [379, 11] width 13 height 8
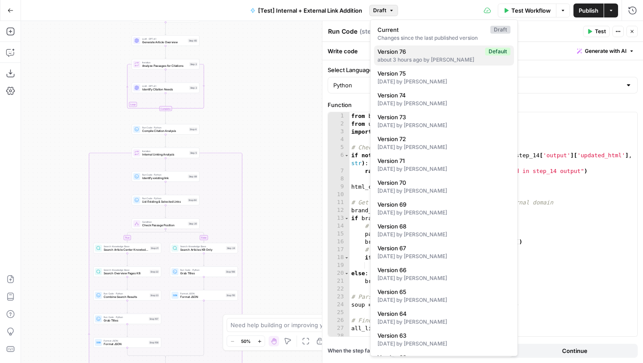
click at [406, 50] on span "Version 76" at bounding box center [429, 51] width 104 height 9
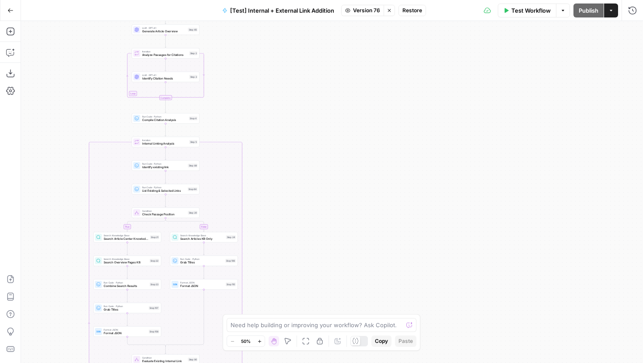
drag, startPoint x: 285, startPoint y: 228, endPoint x: 285, endPoint y: 48, distance: 180.2
click at [285, 48] on div "true false true false true false Workflow Set Inputs Inputs Run Code · Python R…" at bounding box center [332, 192] width 622 height 342
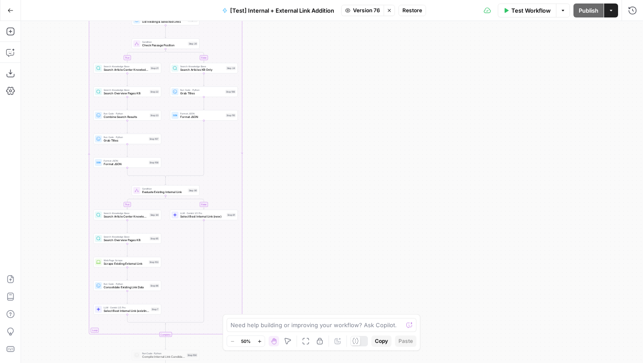
drag, startPoint x: 294, startPoint y: 164, endPoint x: 300, endPoint y: 89, distance: 75.4
click at [300, 94] on div "true false true false true false Workflow Set Inputs Inputs Run Code · Python R…" at bounding box center [332, 192] width 622 height 342
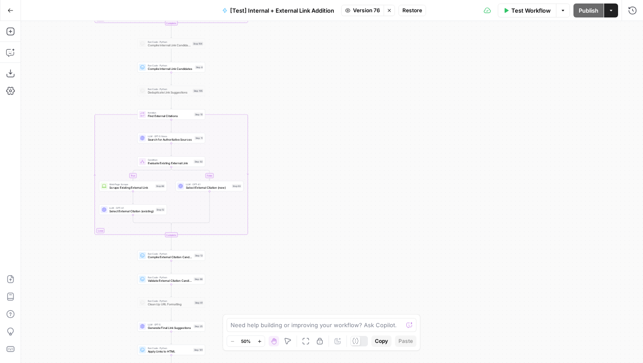
drag, startPoint x: 307, startPoint y: 128, endPoint x: 307, endPoint y: 30, distance: 97.5
click at [307, 30] on div "true false true false true false Workflow Set Inputs Inputs Run Code · Python R…" at bounding box center [332, 192] width 622 height 342
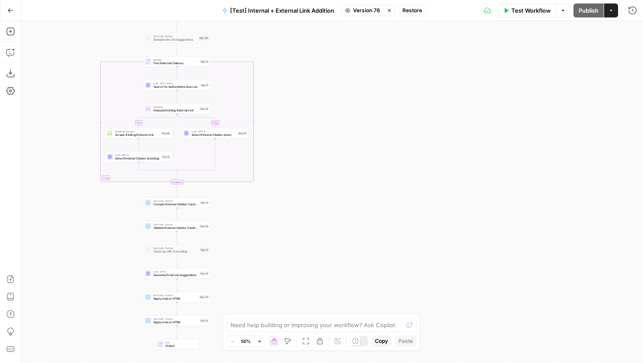
drag, startPoint x: 296, startPoint y: 237, endPoint x: 328, endPoint y: 106, distance: 135.0
click at [328, 105] on div "true false true false true false Workflow Set Inputs Inputs Run Code · Python R…" at bounding box center [332, 192] width 622 height 342
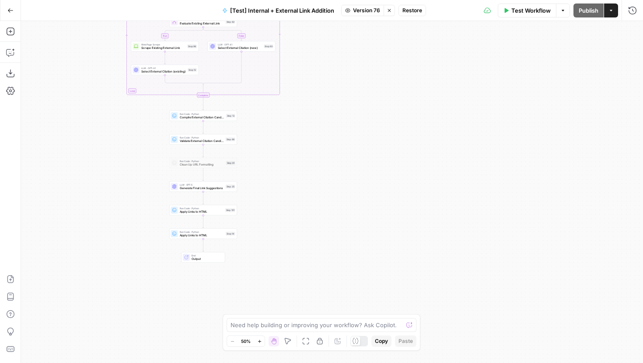
click at [369, 11] on span "Version 76" at bounding box center [366, 11] width 27 height 8
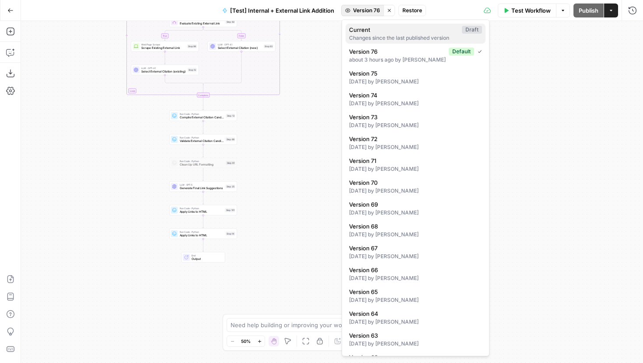
click at [377, 31] on span "Current" at bounding box center [403, 29] width 109 height 9
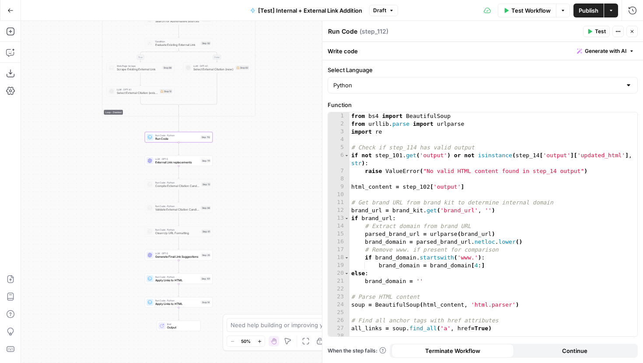
drag, startPoint x: 279, startPoint y: 156, endPoint x: 245, endPoint y: 183, distance: 43.2
click at [245, 183] on div "true false true false true false Workflow Set Inputs Inputs Run Code · Python R…" at bounding box center [332, 192] width 622 height 342
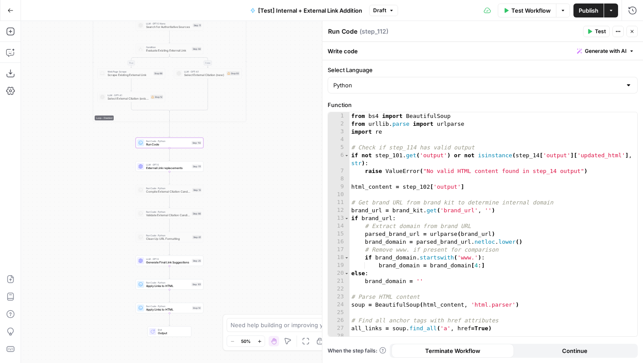
drag, startPoint x: 279, startPoint y: 114, endPoint x: 279, endPoint y: 233, distance: 119.0
click at [279, 233] on div "true false true false true false Workflow Set Inputs Inputs Run Code · Python R…" at bounding box center [332, 192] width 622 height 342
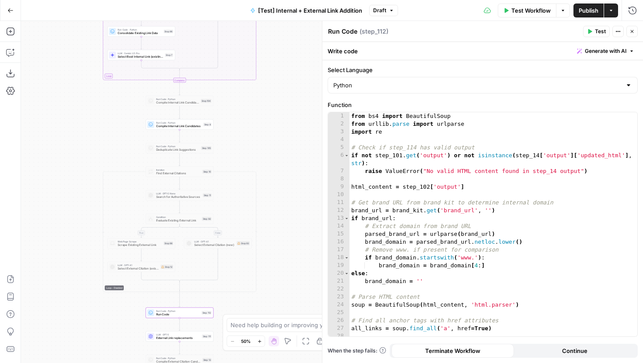
drag, startPoint x: 272, startPoint y: 68, endPoint x: 290, endPoint y: 185, distance: 118.1
click at [290, 185] on div "true false true false true false Workflow Set Inputs Inputs Run Code · Python R…" at bounding box center [332, 192] width 622 height 342
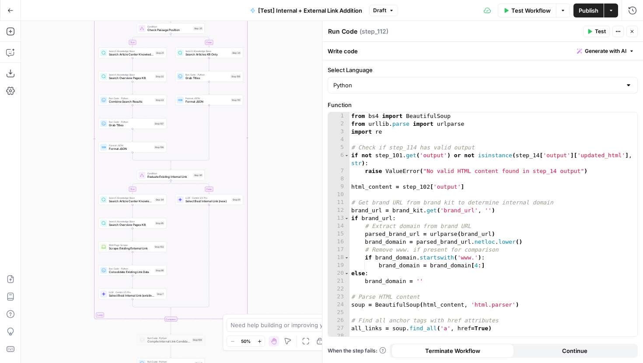
drag, startPoint x: 288, startPoint y: 91, endPoint x: 271, endPoint y: 265, distance: 175.3
click at [271, 265] on div "true false true false true false Workflow Set Inputs Inputs Run Code · Python R…" at bounding box center [332, 192] width 622 height 342
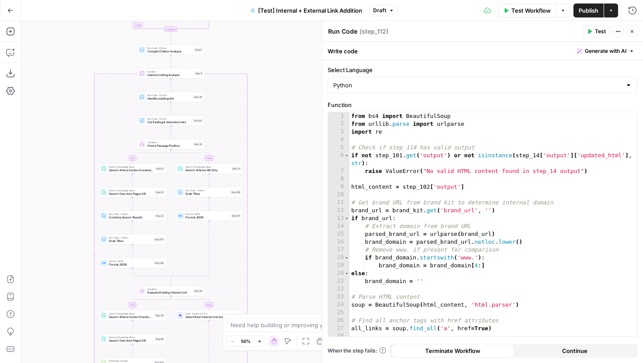
drag, startPoint x: 281, startPoint y: 120, endPoint x: 281, endPoint y: 235, distance: 115.0
click at [281, 235] on div "true false true false true false Workflow Set Inputs Inputs Run Code · Python R…" at bounding box center [332, 192] width 622 height 342
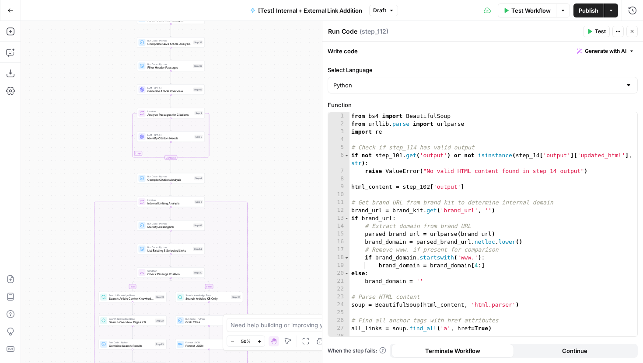
drag, startPoint x: 281, startPoint y: 149, endPoint x: 281, endPoint y: 278, distance: 129.0
click at [281, 278] on div "true false true false true false Workflow Set Inputs Inputs Run Code · Python R…" at bounding box center [332, 192] width 622 height 342
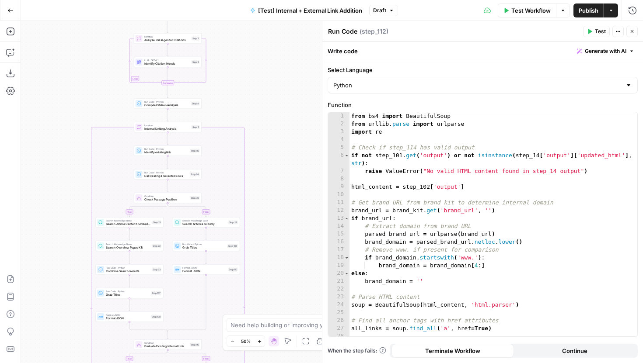
drag, startPoint x: 282, startPoint y: 149, endPoint x: 279, endPoint y: 46, distance: 102.8
click at [279, 46] on div "true false true false true false Workflow Set Inputs Inputs Run Code · Python R…" at bounding box center [332, 192] width 622 height 342
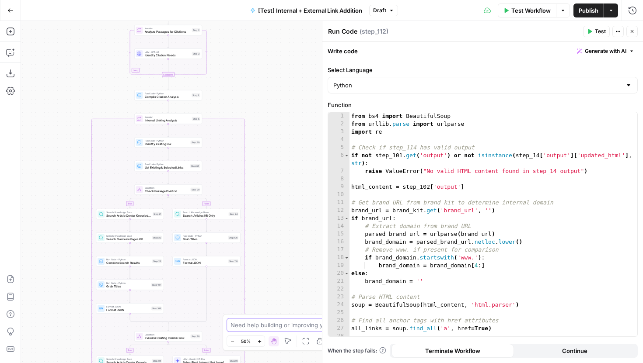
drag, startPoint x: 279, startPoint y: 264, endPoint x: 279, endPoint y: 329, distance: 64.7
click at [279, 329] on body "LegalZoom New Home Browse Insights Opportunities Your Data Recent Grids Article…" at bounding box center [321, 181] width 643 height 363
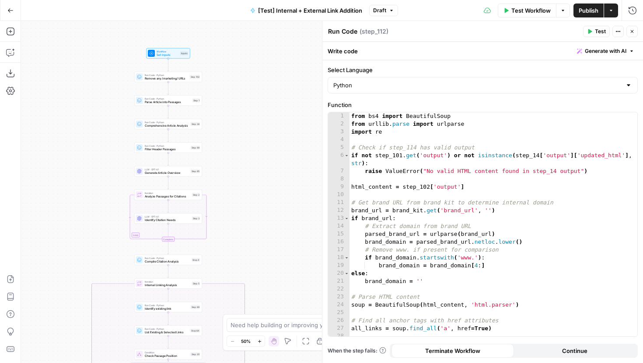
drag, startPoint x: 279, startPoint y: 166, endPoint x: 279, endPoint y: 250, distance: 84.0
click at [279, 250] on div "true false true false true false Workflow Set Inputs Inputs Run Code · Python R…" at bounding box center [332, 192] width 622 height 342
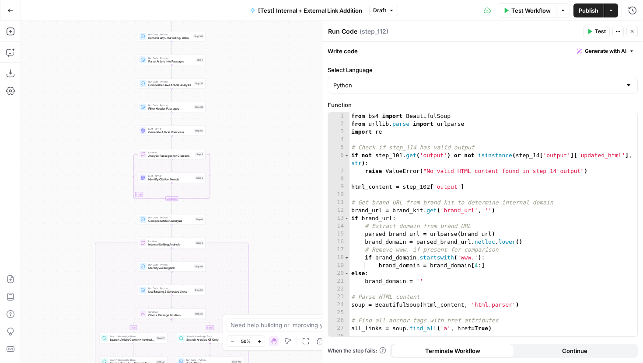
drag, startPoint x: 248, startPoint y: 228, endPoint x: 252, endPoint y: 187, distance: 40.8
click at [252, 187] on div "true false true false true false Workflow Set Inputs Inputs Run Code · Python R…" at bounding box center [332, 192] width 622 height 342
click at [401, 158] on div "from bs4 import BeautifulSoup from urllib . parse import urlparse import re # C…" at bounding box center [493, 232] width 288 height 240
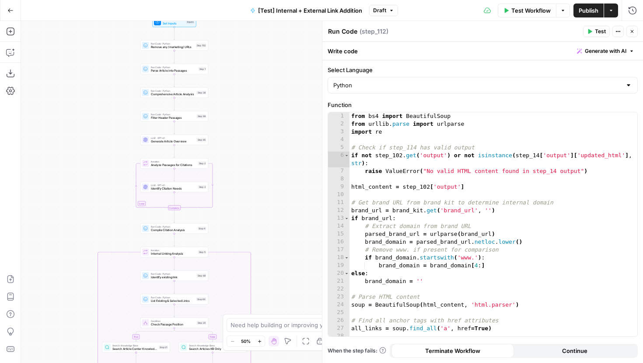
drag, startPoint x: 293, startPoint y: 211, endPoint x: 293, endPoint y: 149, distance: 61.7
click at [293, 154] on div "true false true false true false Workflow Set Inputs Inputs Run Code · Python R…" at bounding box center [332, 192] width 622 height 342
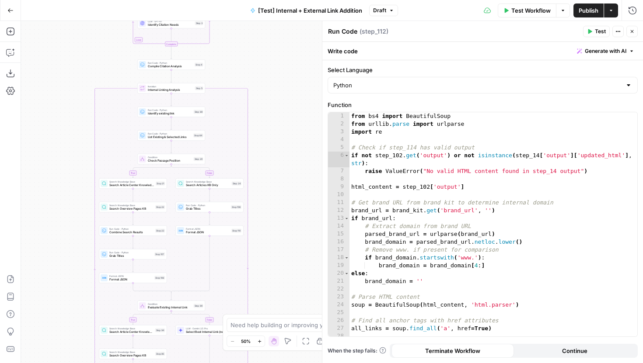
drag, startPoint x: 286, startPoint y: 259, endPoint x: 286, endPoint y: 159, distance: 100.1
click at [286, 159] on div "true false true false true false Workflow Set Inputs Inputs Run Code · Python R…" at bounding box center [332, 192] width 622 height 342
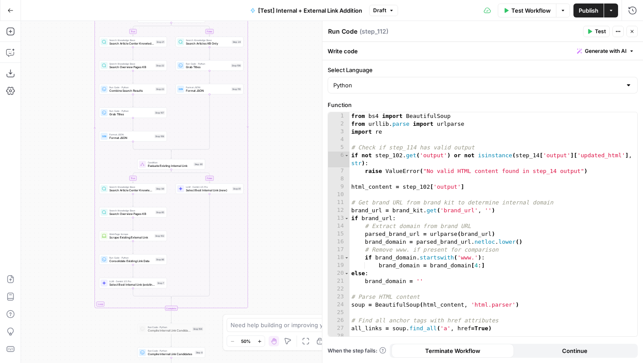
drag, startPoint x: 281, startPoint y: 150, endPoint x: 281, endPoint y: 105, distance: 45.9
click at [281, 105] on div "true false true false true false Workflow Set Inputs Inputs Run Code · Python R…" at bounding box center [332, 192] width 622 height 342
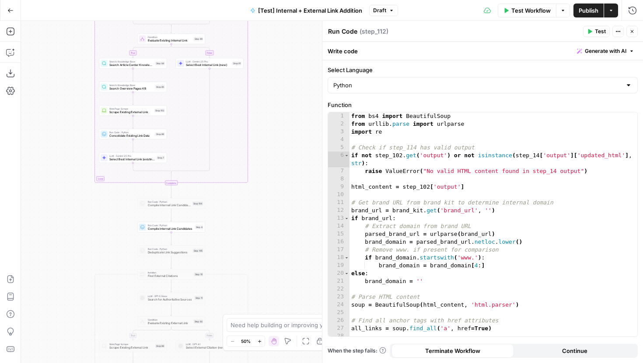
drag, startPoint x: 276, startPoint y: 183, endPoint x: 276, endPoint y: 163, distance: 20.1
click at [276, 163] on div "true false true false true false Workflow Set Inputs Inputs Run Code · Python R…" at bounding box center [332, 192] width 622 height 342
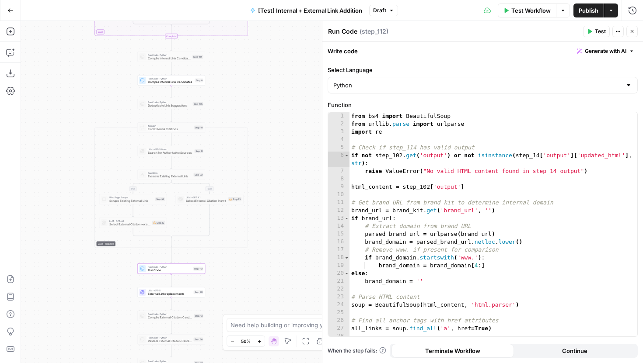
drag, startPoint x: 276, startPoint y: 172, endPoint x: 276, endPoint y: 148, distance: 24.1
click at [276, 148] on div "true false true false true false Workflow Set Inputs Inputs Run Code · Python R…" at bounding box center [332, 192] width 622 height 342
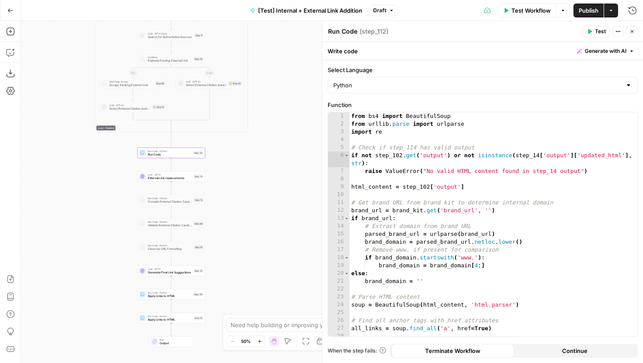
drag, startPoint x: 269, startPoint y: 136, endPoint x: 269, endPoint y: 120, distance: 16.2
click at [269, 120] on div "true false true false true false Workflow Set Inputs Inputs Run Code · Python R…" at bounding box center [332, 192] width 622 height 342
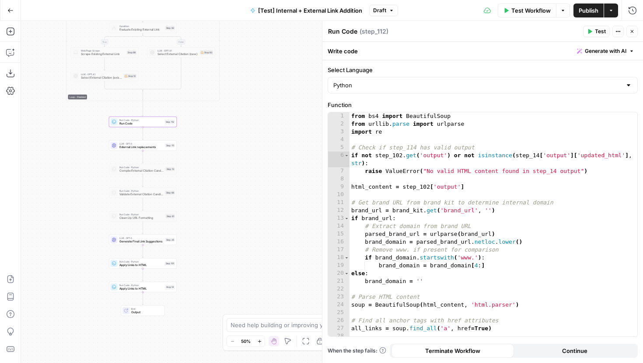
drag, startPoint x: 260, startPoint y: 104, endPoint x: 232, endPoint y: 220, distance: 118.9
click at [232, 220] on div "true false true false true false Workflow Set Inputs Inputs Run Code · Python R…" at bounding box center [332, 192] width 622 height 342
click at [539, 154] on div "from bs4 import BeautifulSoup from urllib . parse import urlparse import re # C…" at bounding box center [493, 232] width 288 height 240
drag
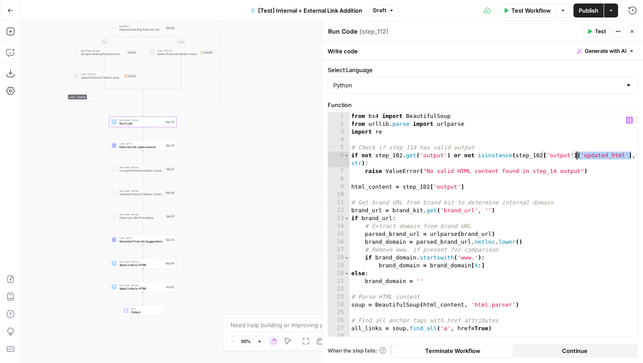
click at [576, 156] on div "**********" at bounding box center [482, 224] width 309 height 224
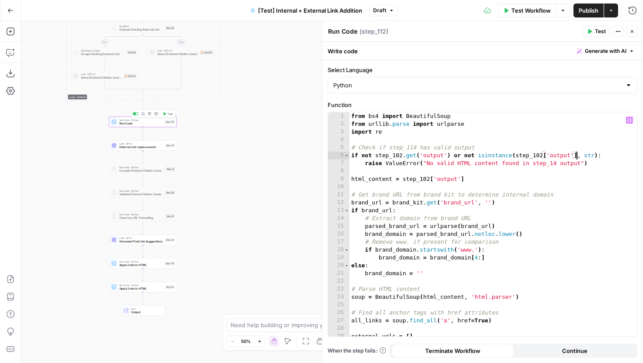
type textarea "**********"
click at [169, 114] on span "Test" at bounding box center [169, 114] width 5 height 4
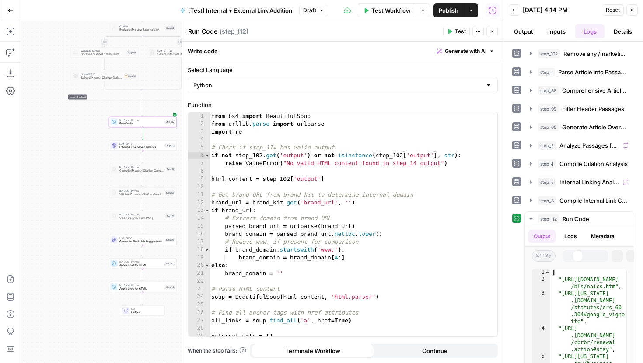
click at [495, 28] on button "Close" at bounding box center [491, 31] width 11 height 11
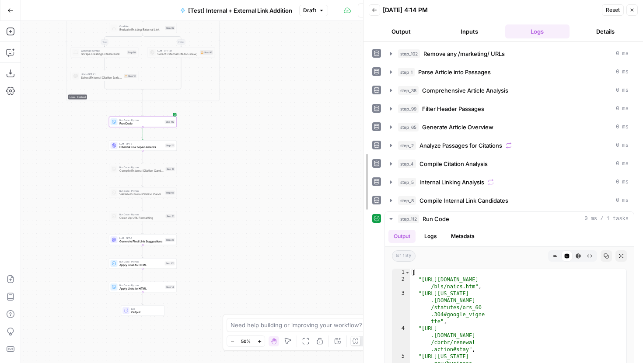
click at [359, 56] on div at bounding box center [363, 181] width 9 height 363
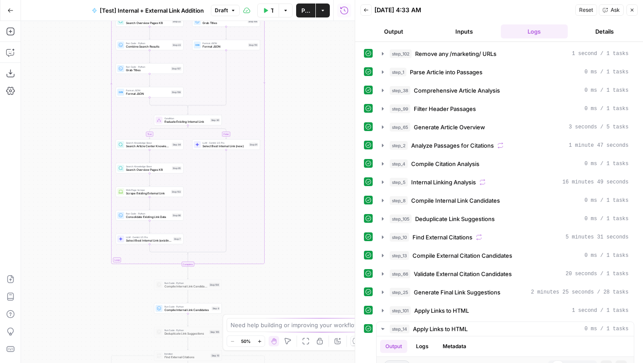
drag, startPoint x: 306, startPoint y: 235, endPoint x: 306, endPoint y: 112, distance: 122.5
click at [306, 112] on div "true false true false true false Workflow Set Inputs Inputs Run Code · Python R…" at bounding box center [188, 192] width 334 height 342
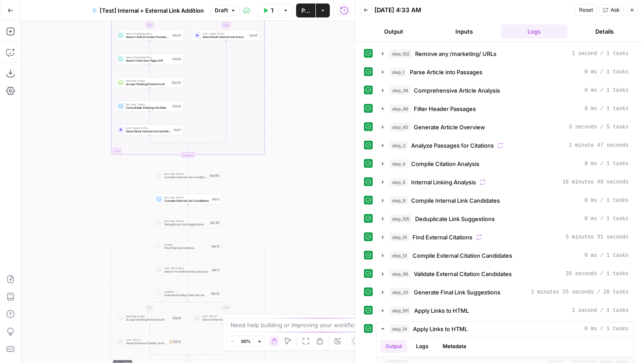
drag, startPoint x: 290, startPoint y: 255, endPoint x: 305, endPoint y: 143, distance: 113.5
click at [305, 143] on div "true false true false true false Workflow Set Inputs Inputs Run Code · Python R…" at bounding box center [188, 192] width 334 height 342
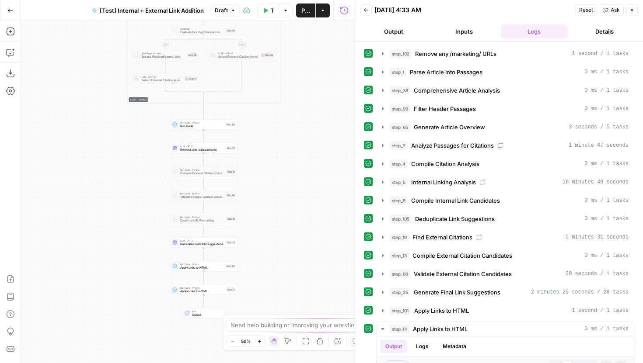
drag, startPoint x: 309, startPoint y: 163, endPoint x: 309, endPoint y: 146, distance: 17.1
click at [309, 146] on div "true false true false true false Workflow Set Inputs Inputs Run Code · Python R…" at bounding box center [188, 192] width 334 height 342
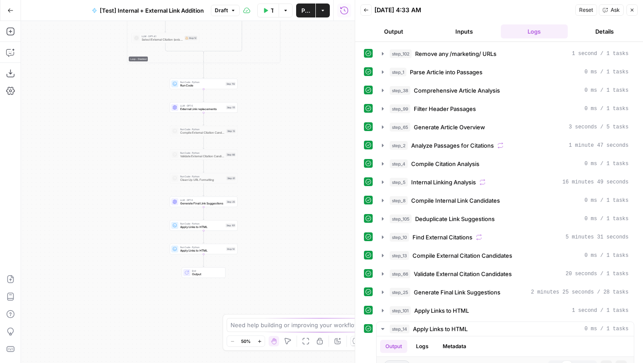
click at [309, 199] on div "true false true false true false Workflow Set Inputs Inputs Run Code · Python R…" at bounding box center [188, 192] width 334 height 342
click at [229, 77] on span "Test" at bounding box center [230, 76] width 5 height 4
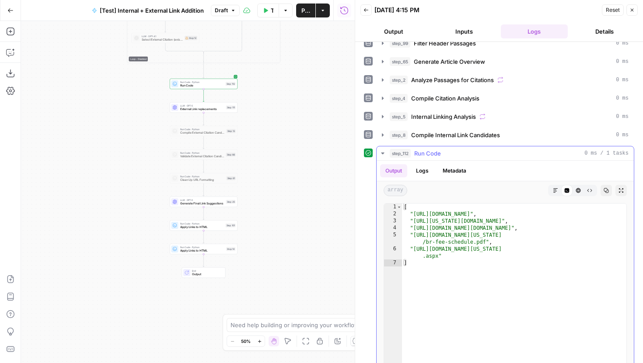
scroll to position [66, 0]
click at [228, 101] on span "Test" at bounding box center [230, 100] width 5 height 4
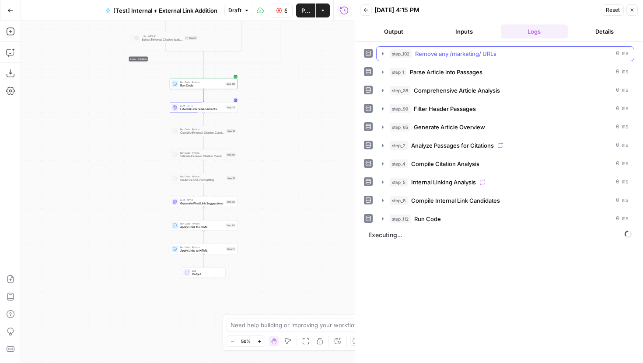
click at [382, 57] on icon "button" at bounding box center [382, 53] width 7 height 7
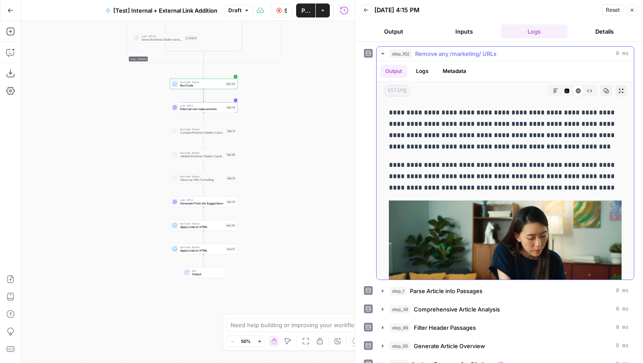
click at [382, 56] on icon "button" at bounding box center [382, 53] width 7 height 7
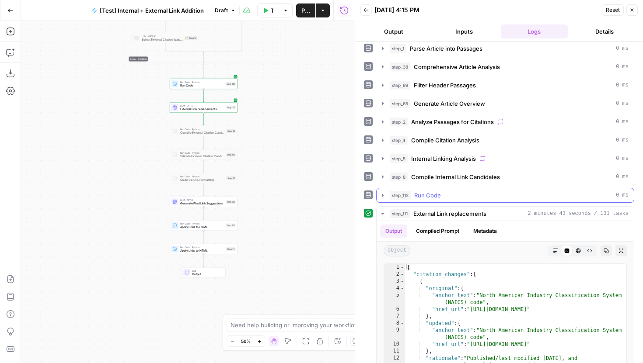
scroll to position [26, 0]
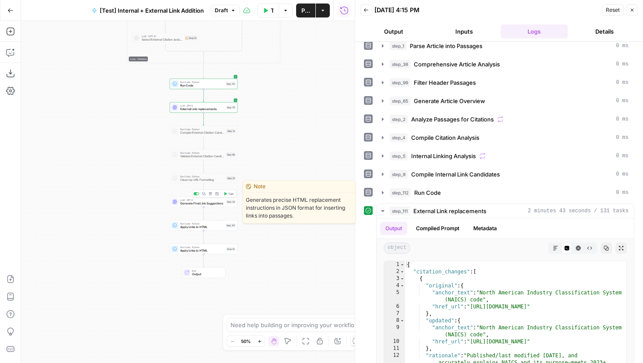
click at [229, 193] on span "Test" at bounding box center [230, 194] width 5 height 4
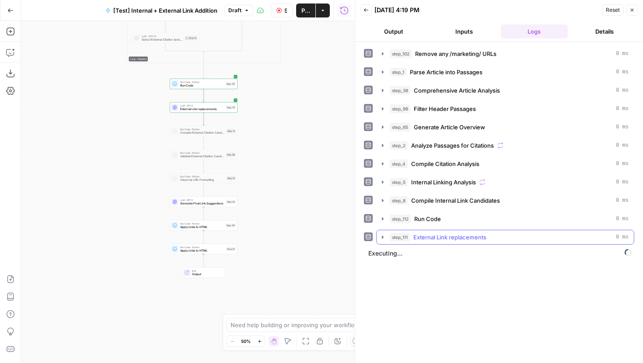
click at [380, 233] on button "step_111 External Link replacements 0 ms" at bounding box center [505, 237] width 257 height 14
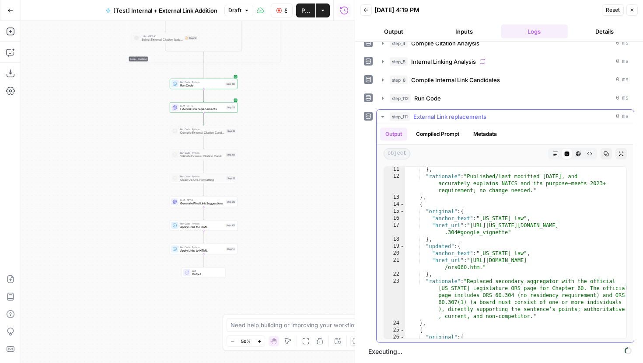
scroll to position [90, 0]
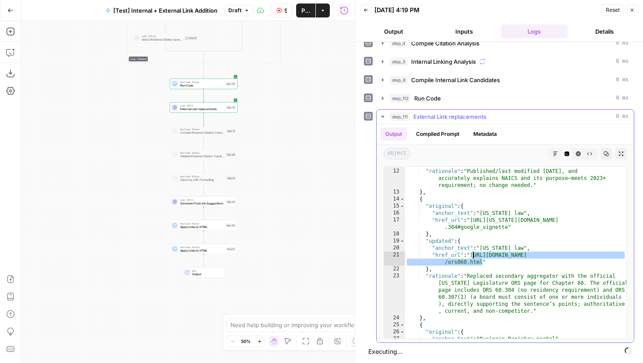
drag, startPoint x: 482, startPoint y: 263, endPoint x: 473, endPoint y: 258, distance: 10.6
click at [473, 258] on div "} , "rationale" : "Published/last modified July 25, 2023, and accurately explai…" at bounding box center [515, 254] width 221 height 186
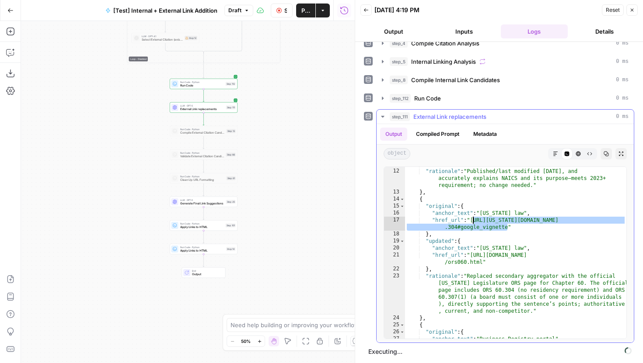
drag, startPoint x: 508, startPoint y: 228, endPoint x: 474, endPoint y: 223, distance: 34.6
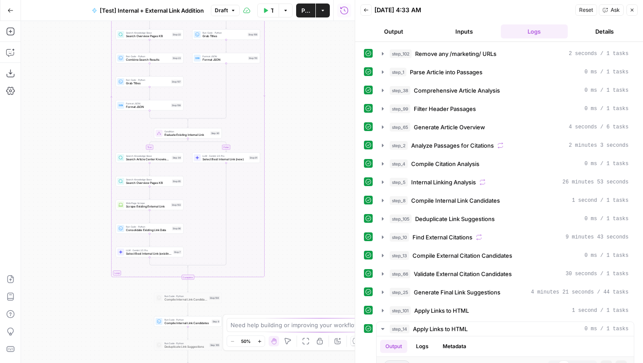
drag, startPoint x: 311, startPoint y: 233, endPoint x: 311, endPoint y: 59, distance: 174.1
click at [311, 59] on div "true false true false true false Workflow Set Inputs Inputs Run Code · Python R…" at bounding box center [188, 192] width 334 height 342
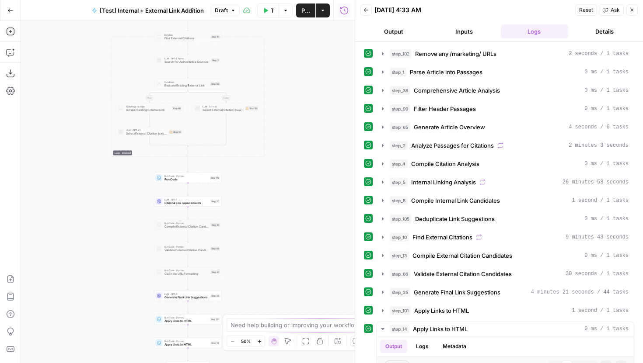
drag, startPoint x: 306, startPoint y: 125, endPoint x: 306, endPoint y: 110, distance: 14.9
click at [306, 110] on div "true false true false true false Workflow Set Inputs Inputs Run Code · Python R…" at bounding box center [188, 192] width 334 height 342
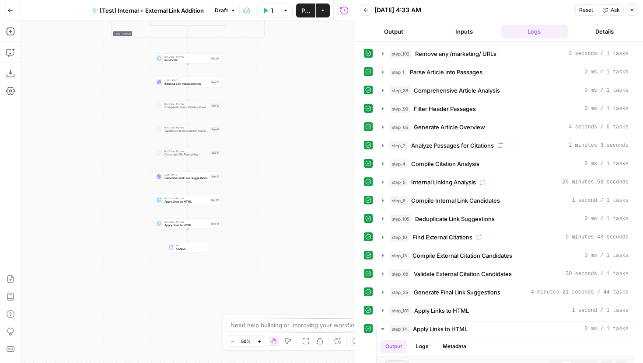
drag, startPoint x: 269, startPoint y: 199, endPoint x: 269, endPoint y: 104, distance: 95.3
click at [269, 104] on div "true false true false true false Workflow Set Inputs Inputs Run Code · Python R…" at bounding box center [188, 192] width 334 height 342
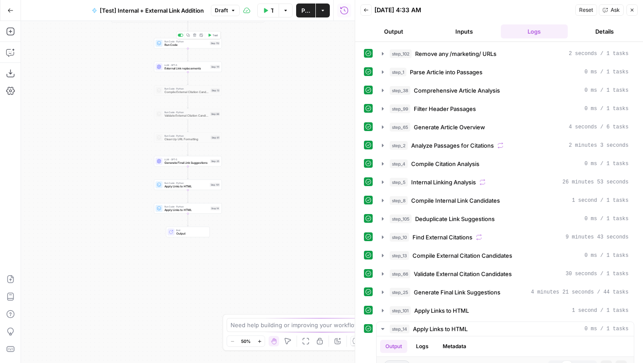
click at [214, 35] on span "Test" at bounding box center [215, 35] width 5 height 4
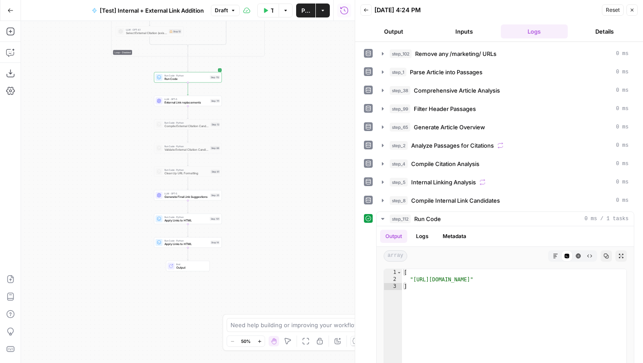
click at [276, 143] on div "true false true false true false Workflow Set Inputs Inputs Run Code · Python R…" at bounding box center [188, 192] width 334 height 342
click at [209, 105] on div "LLM · GPT-5 External Link replacements Step 111 Copy step Delete step Add Note …" at bounding box center [188, 104] width 64 height 7
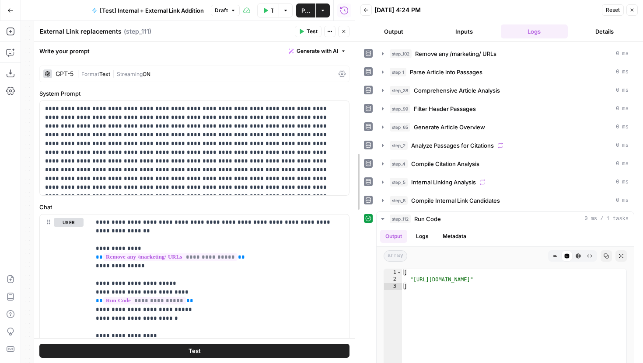
drag, startPoint x: 353, startPoint y: 153, endPoint x: 425, endPoint y: 212, distance: 92.6
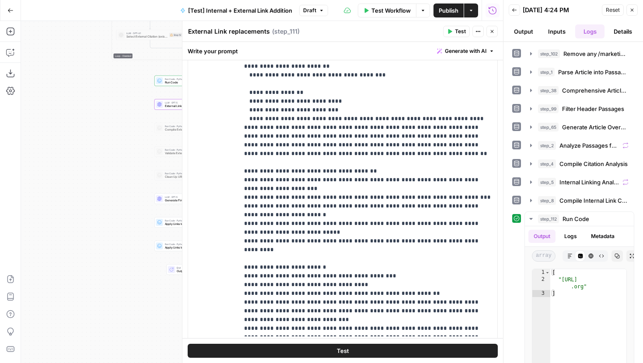
scroll to position [279, 0]
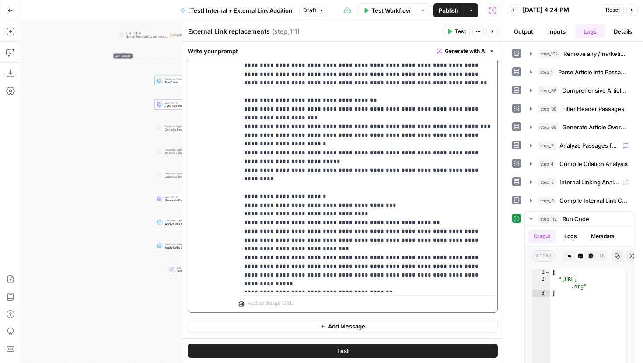
drag, startPoint x: 328, startPoint y: 266, endPoint x: 334, endPoint y: 266, distance: 5.7
drag, startPoint x: 304, startPoint y: 266, endPoint x: 481, endPoint y: 259, distance: 176.4
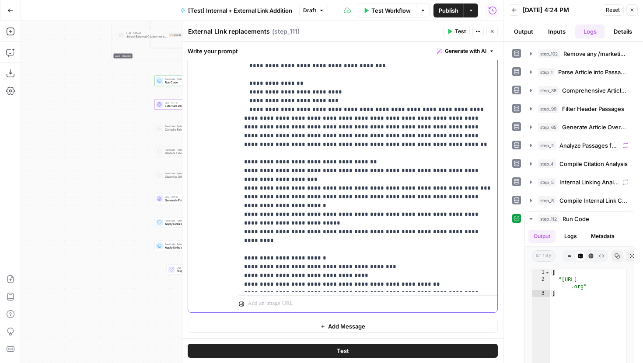
scroll to position [718, 0]
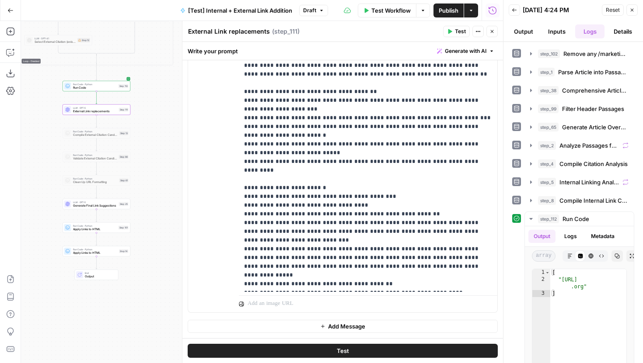
drag, startPoint x: 124, startPoint y: 137, endPoint x: 33, endPoint y: 143, distance: 91.6
click at [33, 143] on div "true false true false true false Workflow Set Inputs Inputs Run Code · Python R…" at bounding box center [262, 192] width 482 height 342
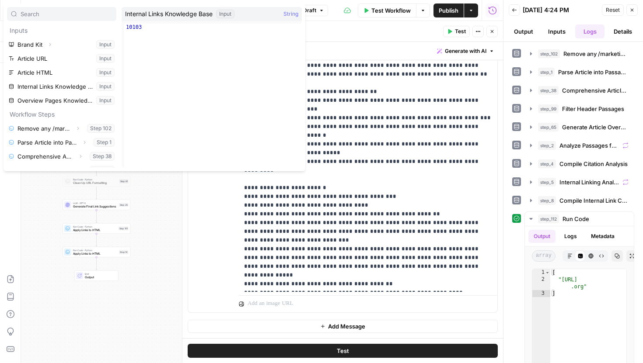
scroll to position [44, 0]
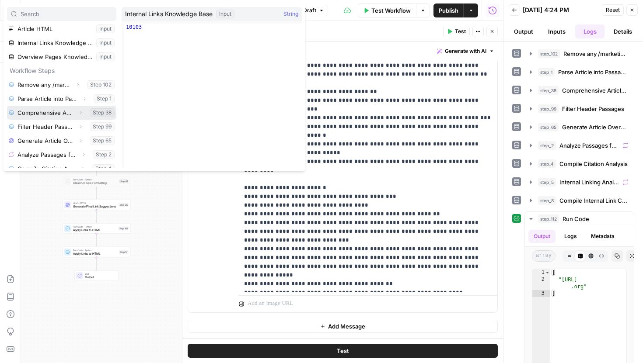
click at [81, 112] on icon "button" at bounding box center [80, 112] width 5 height 5
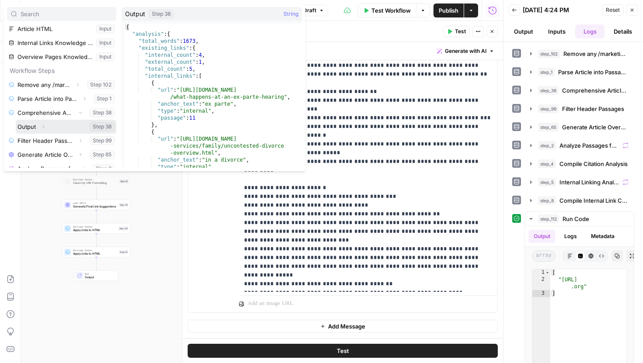
click at [42, 126] on icon "button" at bounding box center [43, 126] width 5 height 5
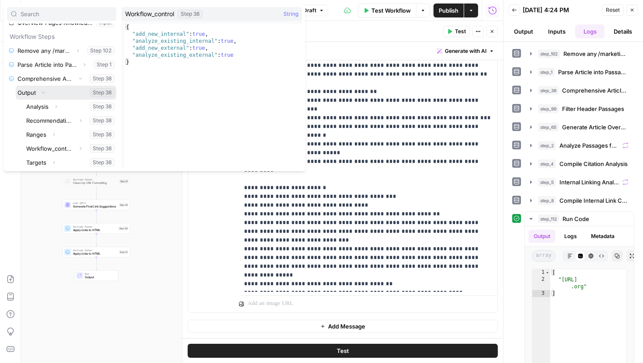
scroll to position [123, 0]
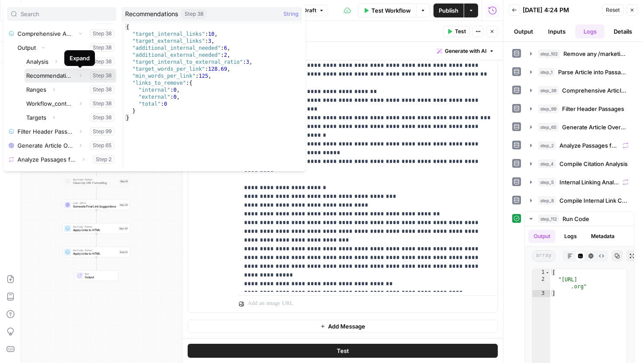
click at [80, 74] on icon "button" at bounding box center [80, 75] width 5 height 5
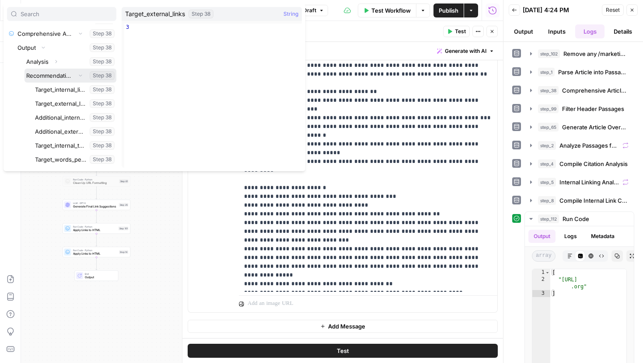
scroll to position [133, 0]
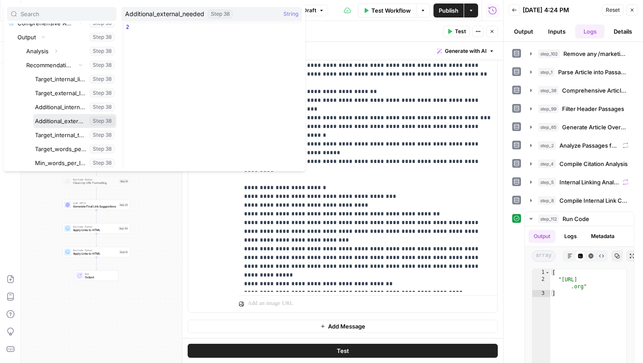
click at [77, 119] on button "Select variable Additional_external_needed" at bounding box center [74, 121] width 83 height 14
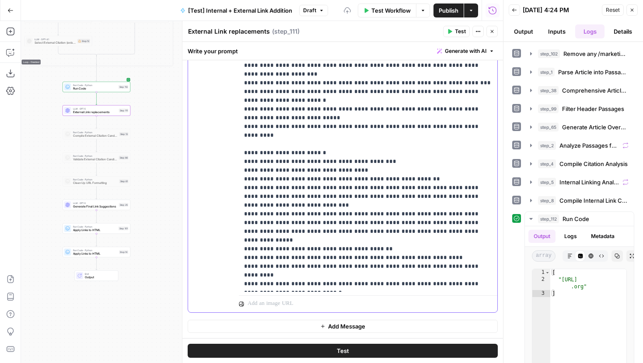
scroll to position [770, 0]
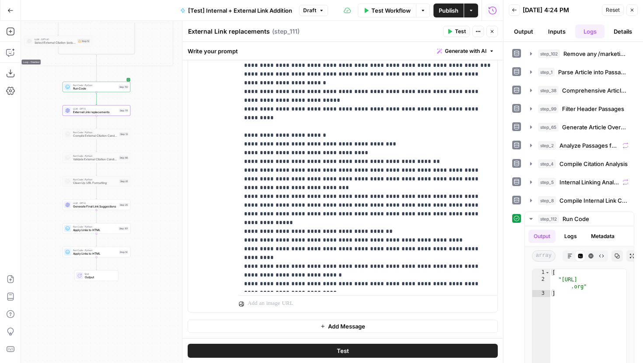
click at [335, 352] on button "Test" at bounding box center [343, 351] width 310 height 14
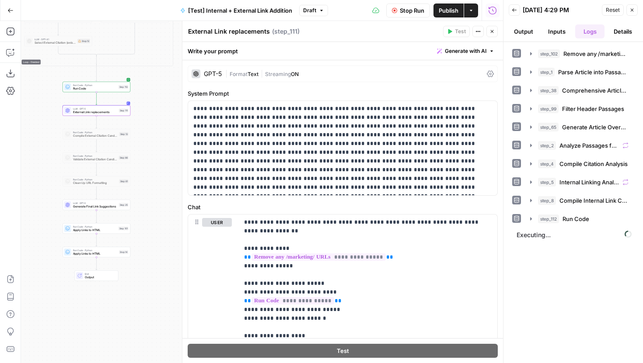
scroll to position [770, 0]
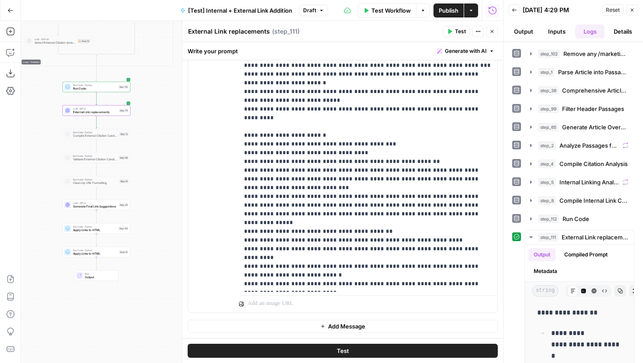
click at [492, 34] on icon "button" at bounding box center [491, 31] width 5 height 5
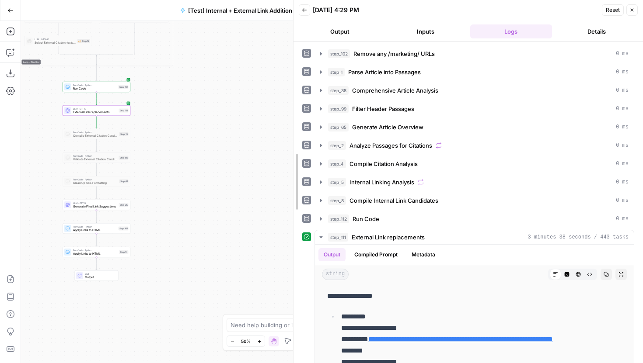
drag, startPoint x: 502, startPoint y: 44, endPoint x: 234, endPoint y: 95, distance: 272.1
click at [234, 95] on body "LegalZoom New Home Browse Insights Opportunities Your Data Recent Grids Article…" at bounding box center [321, 181] width 643 height 363
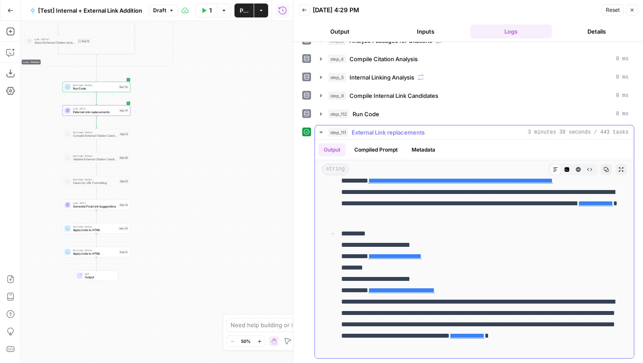
scroll to position [0, 0]
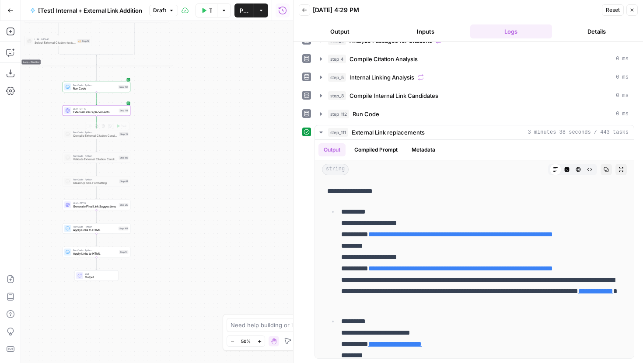
click at [112, 113] on span "External Link replacements" at bounding box center [95, 112] width 44 height 4
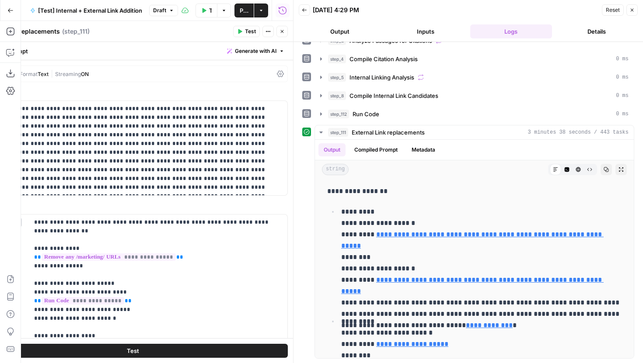
click at [628, 8] on button "Close" at bounding box center [631, 9] width 11 height 11
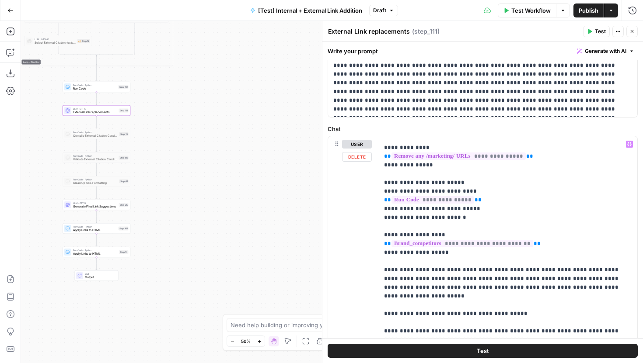
scroll to position [16, 0]
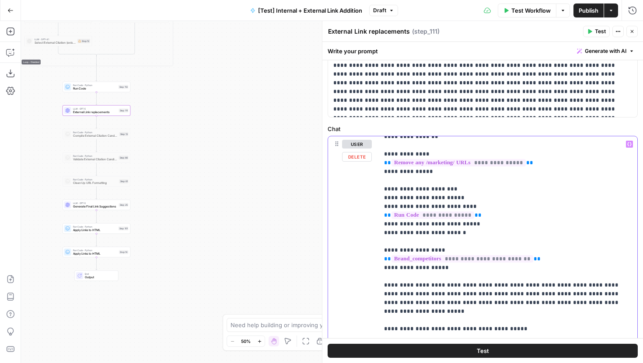
drag, startPoint x: 481, startPoint y: 178, endPoint x: 388, endPoint y: 179, distance: 92.7
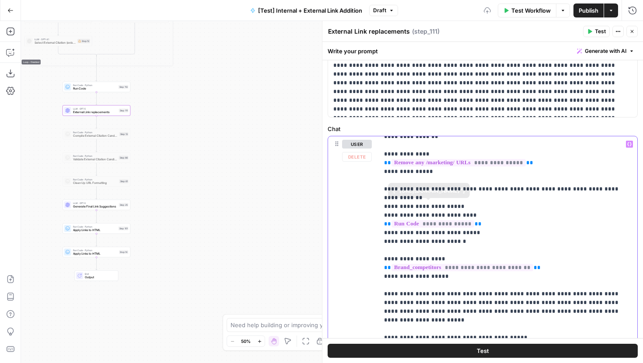
click at [594, 37] on header "External Link replacements External Link replacements ( step_111 ) Test Actions…" at bounding box center [482, 31] width 321 height 21
click at [594, 35] on button "Test" at bounding box center [596, 31] width 27 height 11
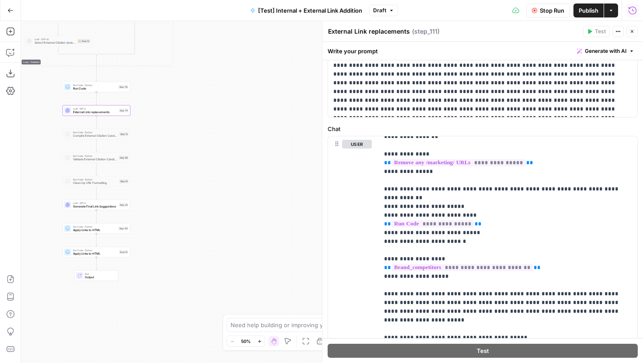
click at [629, 14] on icon "button" at bounding box center [632, 10] width 9 height 9
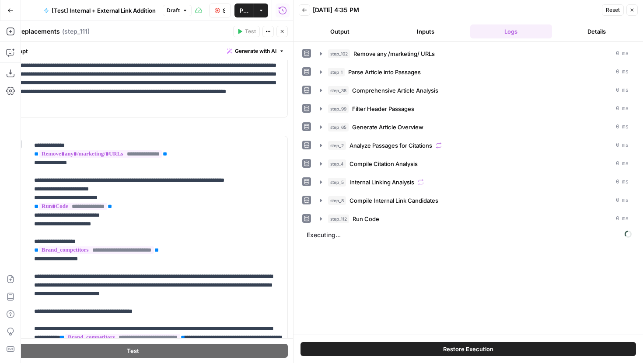
click at [303, 10] on icon "button" at bounding box center [304, 9] width 4 height 3
click at [279, 31] on icon "button" at bounding box center [281, 31] width 5 height 5
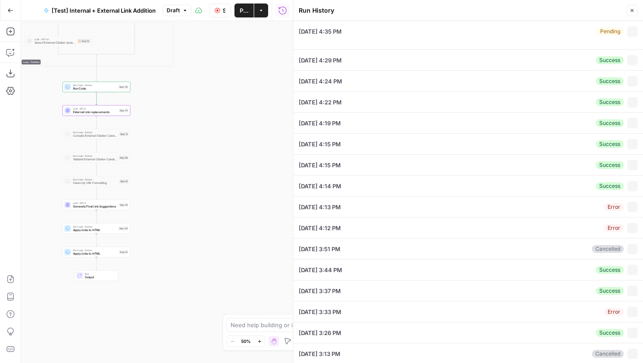
type input "legalzoom.com/articles/how-to-get-a-restraining-order"
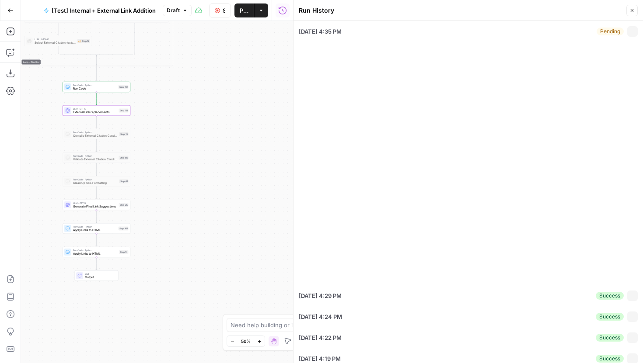
type textarea "<h2>Contents</h2><div aria-label="Last updated on April 1, 2025">Updated on: Ap…"
type input "LegalZoom - LLC"
type input "Articles Center Sitemap"
type input "Overview Pages Sitemap"
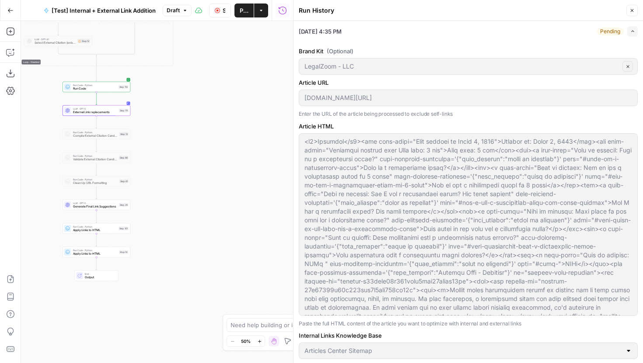
click at [625, 32] on div "Pending Expand" at bounding box center [617, 31] width 41 height 10
click at [631, 32] on icon "button" at bounding box center [632, 31] width 5 height 5
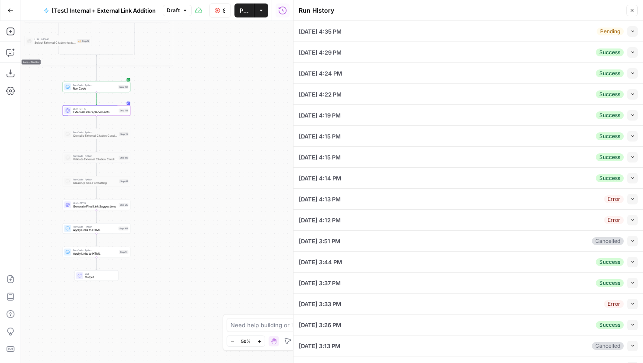
click at [633, 49] on button "Collapse" at bounding box center [632, 52] width 10 height 10
type input "LegalZoom - LLC"
type input "legalzoom.com/articles/how-to-get-a-restraining-order"
type input "Articles Center Sitemap"
type input "Overview Pages Sitemap"
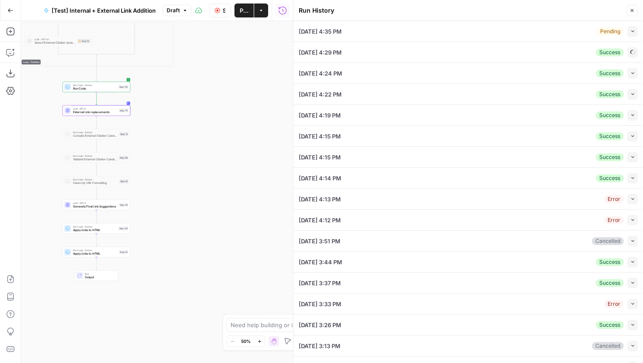
type textarea "<h2>Contents</h2><div aria-label="Last updated on April 1, 2025">Updated on: Ap…"
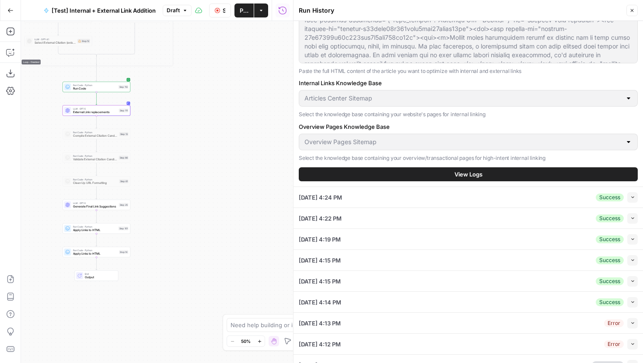
scroll to position [315, 0]
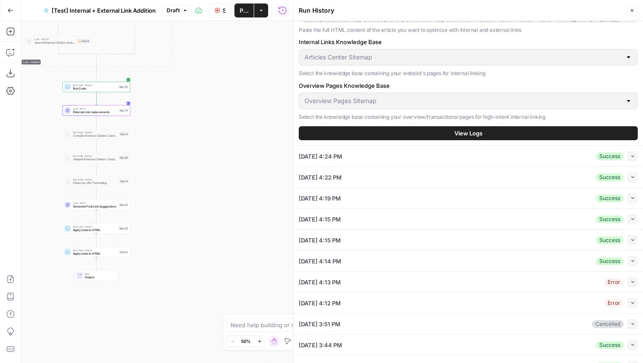
click at [474, 128] on button "View Logs" at bounding box center [468, 133] width 339 height 14
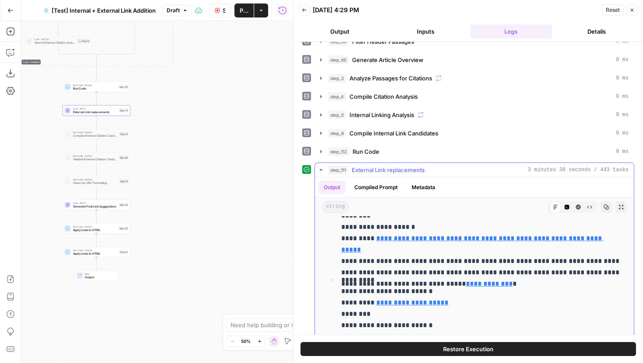
scroll to position [85, 0]
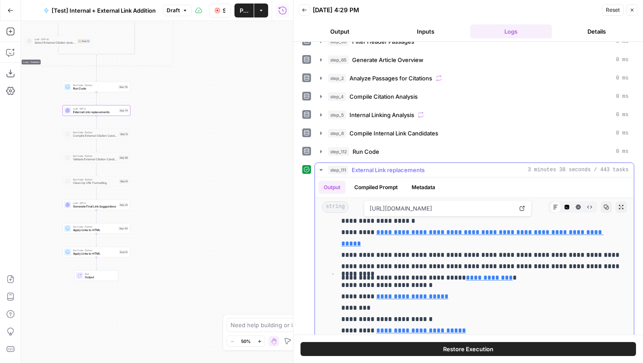
click at [569, 206] on button "Code Editor" at bounding box center [566, 207] width 11 height 11
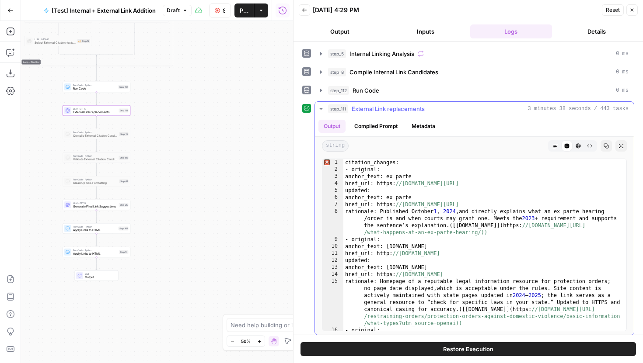
scroll to position [133, 0]
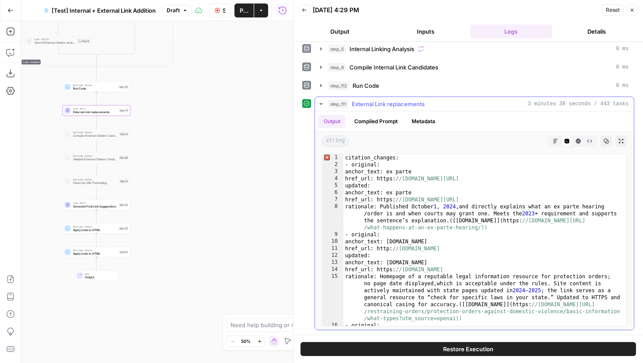
click at [556, 142] on icon "button" at bounding box center [555, 141] width 5 height 5
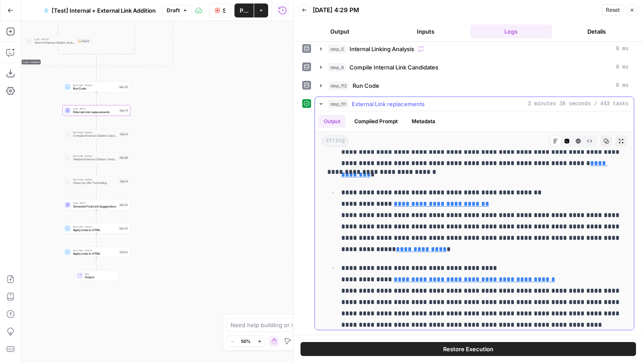
scroll to position [410, 0]
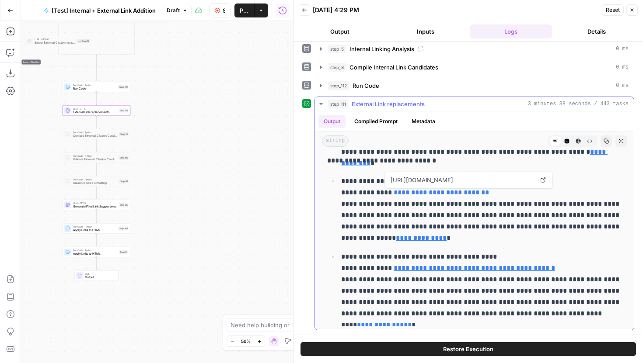
click at [544, 179] on icon at bounding box center [543, 180] width 5 height 5
click at [477, 226] on p "**********" at bounding box center [481, 210] width 280 height 68
click at [541, 179] on icon at bounding box center [543, 180] width 5 height 5
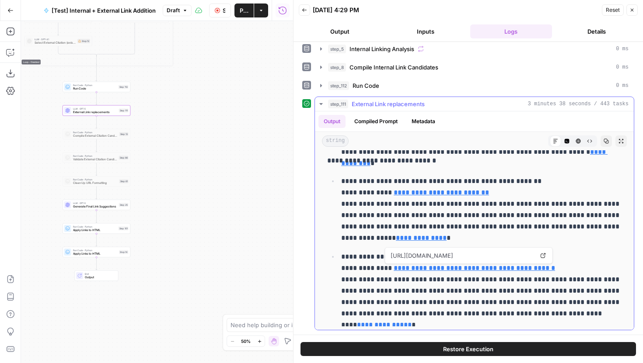
click at [549, 255] on div "https://www.law.cornell.edu/uscode/text/18/922 Open in a new tab" at bounding box center [469, 256] width 168 height 17
click at [542, 258] on icon at bounding box center [543, 256] width 5 height 5
click at [456, 235] on p "**********" at bounding box center [481, 210] width 280 height 68
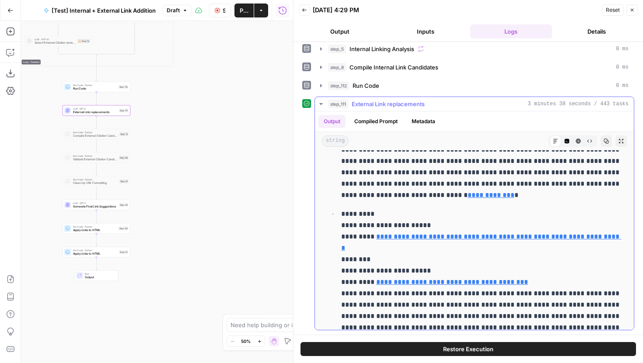
scroll to position [203, 0]
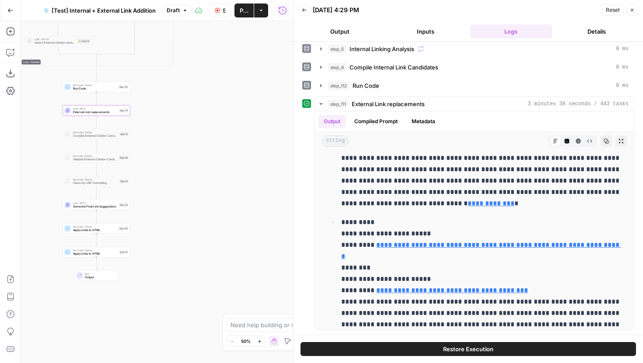
click at [307, 7] on button "Back" at bounding box center [304, 9] width 11 height 11
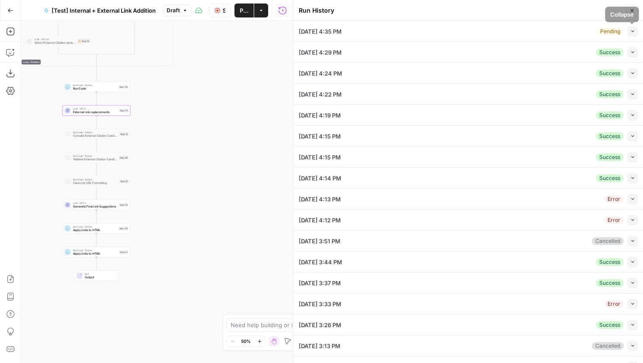
click at [628, 31] on button "Collapse" at bounding box center [632, 31] width 10 height 10
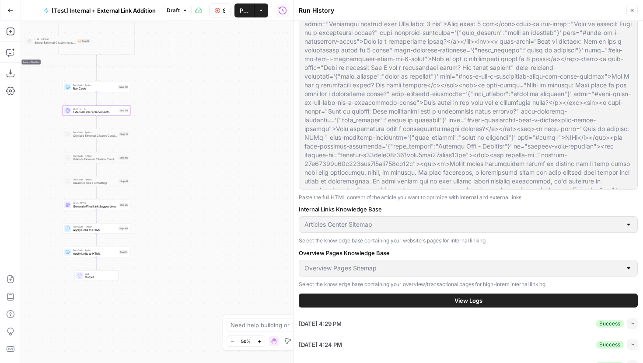
scroll to position [135, 0]
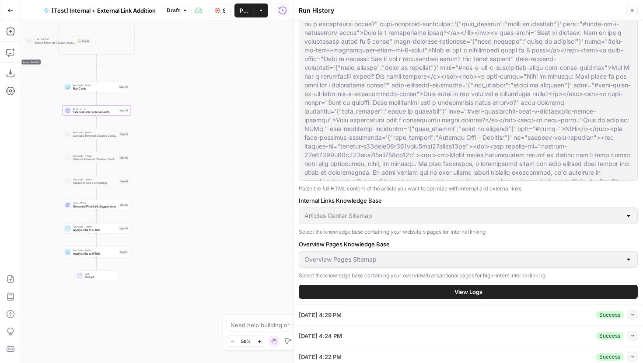
click at [475, 290] on span "View Logs" at bounding box center [468, 292] width 28 height 9
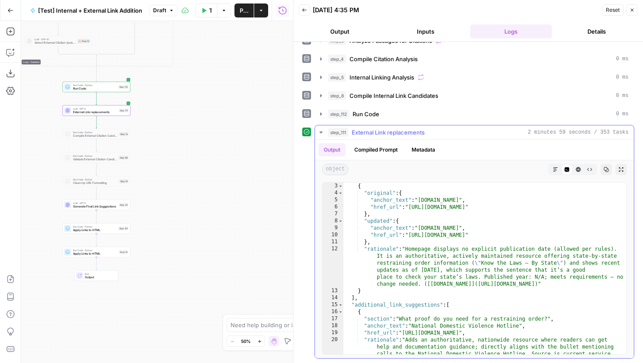
scroll to position [17, 0]
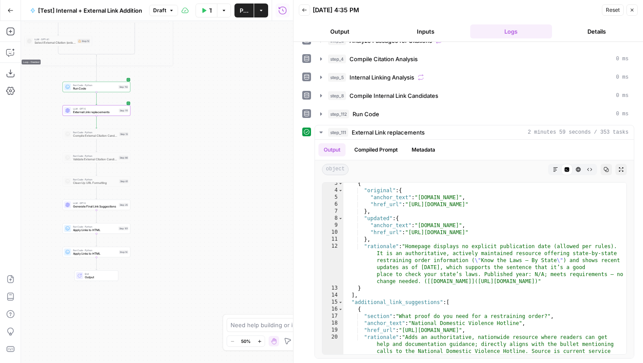
click at [121, 113] on div "LLM · GPT-5 External Link replacements Step 111 Copy step Delete step Add Note …" at bounding box center [96, 110] width 64 height 7
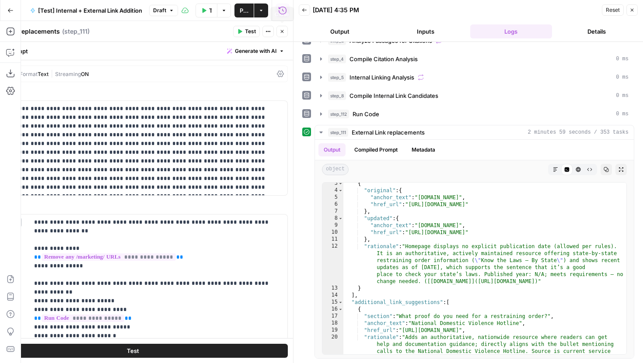
click at [284, 35] on button "Close" at bounding box center [281, 31] width 11 height 11
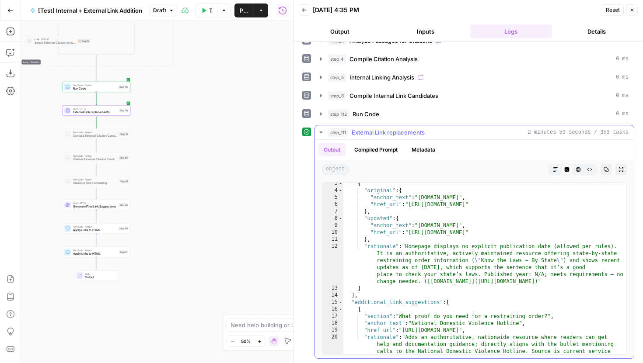
scroll to position [0, 0]
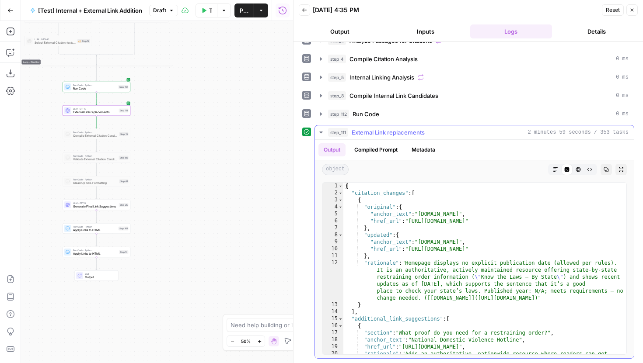
click at [557, 171] on icon "button" at bounding box center [555, 169] width 5 height 5
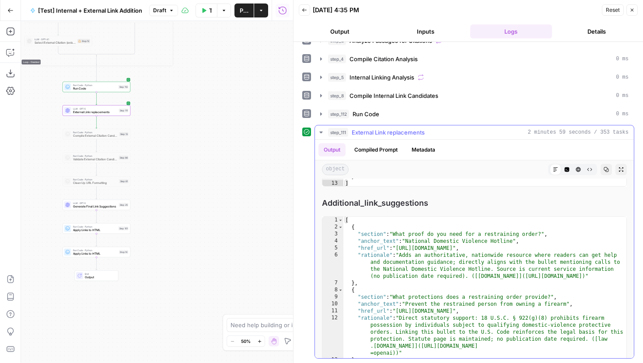
scroll to position [154, 0]
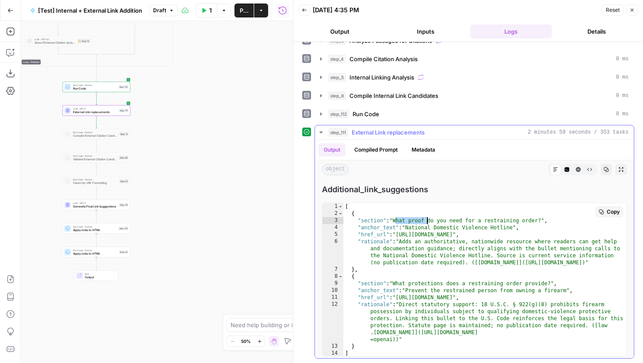
drag, startPoint x: 395, startPoint y: 221, endPoint x: 426, endPoint y: 222, distance: 31.1
click at [426, 222] on div "[ { "section" : "What proof do you need for a restraining order?" , "anchor_tex…" at bounding box center [484, 287] width 283 height 168
drag, startPoint x: 398, startPoint y: 235, endPoint x: 482, endPoint y: 234, distance: 84.4
click at [482, 234] on div "[ { "section" : "What proof do you need for a restraining order?" , "anchor_tex…" at bounding box center [484, 287] width 283 height 168
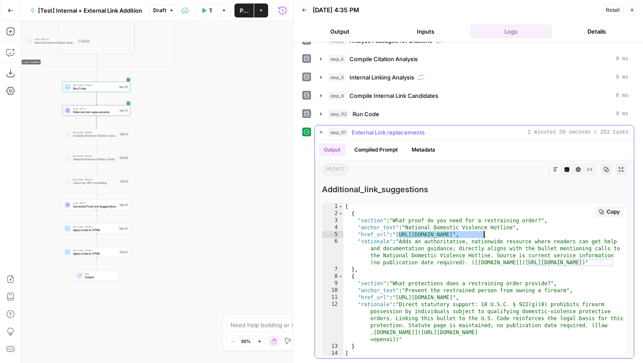
type textarea "**********"
click at [482, 234] on div "[ { "section" : "What proof do you need for a restraining order?" , "anchor_tex…" at bounding box center [484, 287] width 283 height 168
click at [112, 113] on span "External Link replacements" at bounding box center [95, 112] width 44 height 4
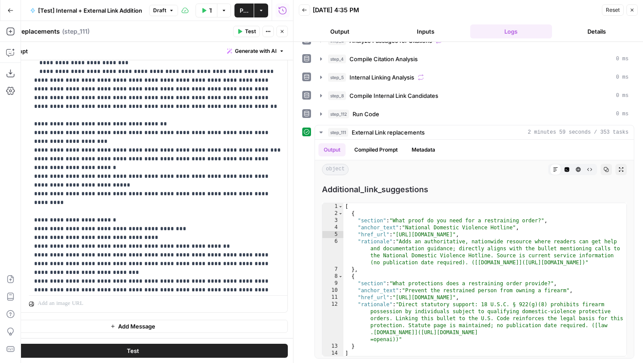
scroll to position [779, 0]
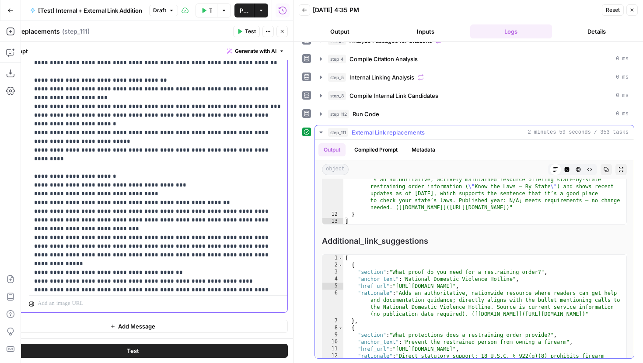
scroll to position [156, 0]
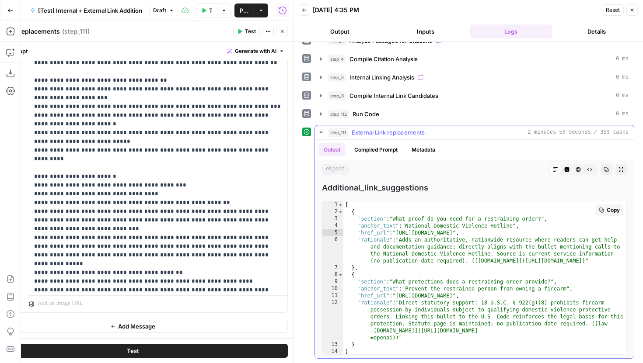
type textarea "**********"
drag, startPoint x: 398, startPoint y: 296, endPoint x: 544, endPoint y: 294, distance: 145.6
click at [544, 294] on div "[ { "section" : "What proof do you need for a restraining order?" , "anchor_tex…" at bounding box center [484, 286] width 283 height 168
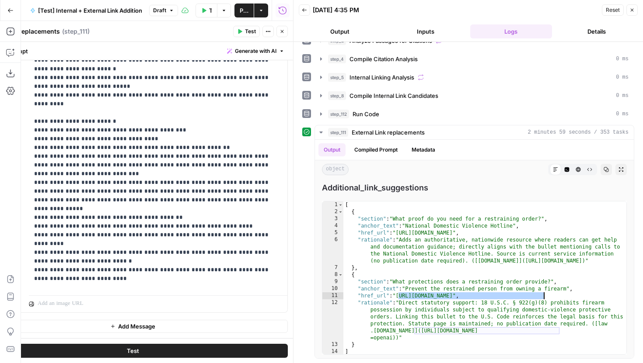
scroll to position [804, 0]
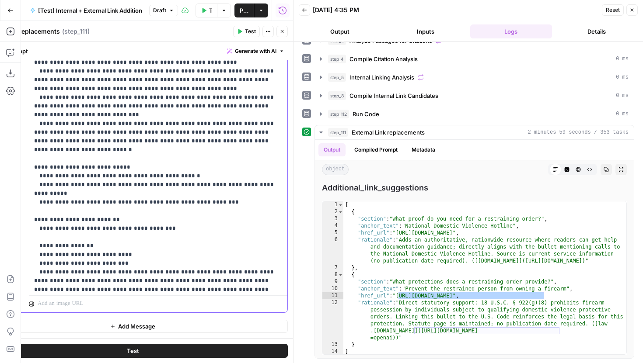
scroll to position [497, 0]
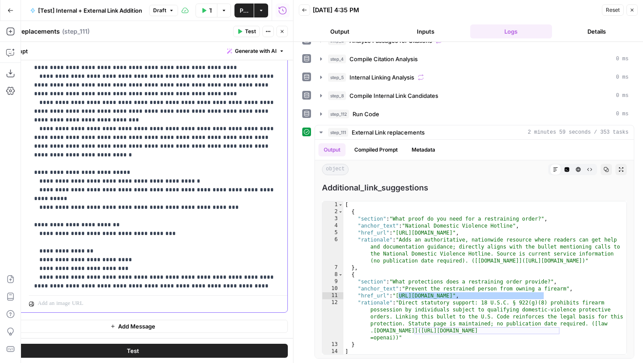
drag, startPoint x: 159, startPoint y: 224, endPoint x: 41, endPoint y: 138, distance: 145.9
click at [41, 138] on p "**********" at bounding box center [158, 28] width 248 height 1172
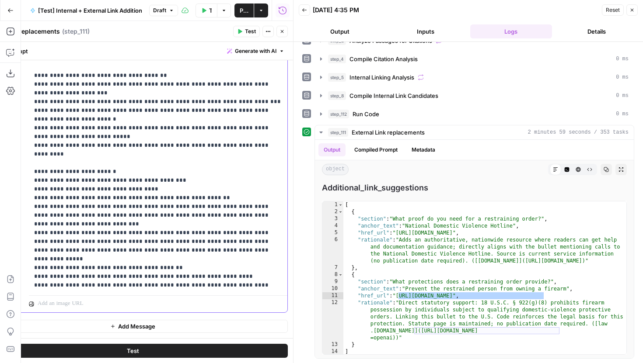
scroll to position [823, 0]
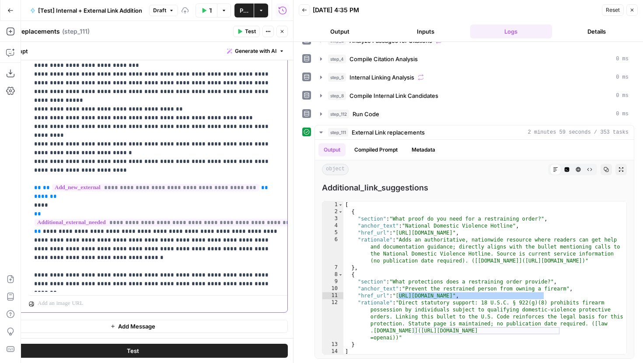
scroll to position [910, 0]
drag, startPoint x: 154, startPoint y: 178, endPoint x: 38, endPoint y: 178, distance: 116.3
drag, startPoint x: 57, startPoint y: 178, endPoint x: 39, endPoint y: 177, distance: 18.0
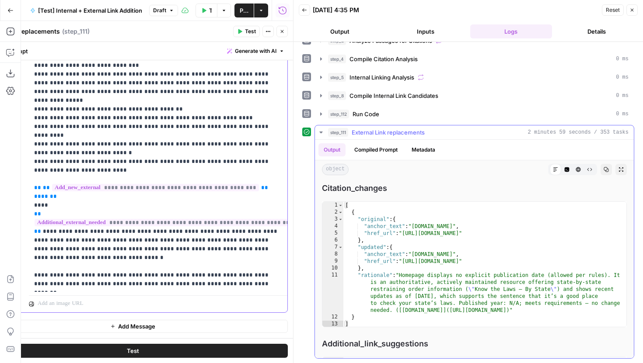
scroll to position [156, 0]
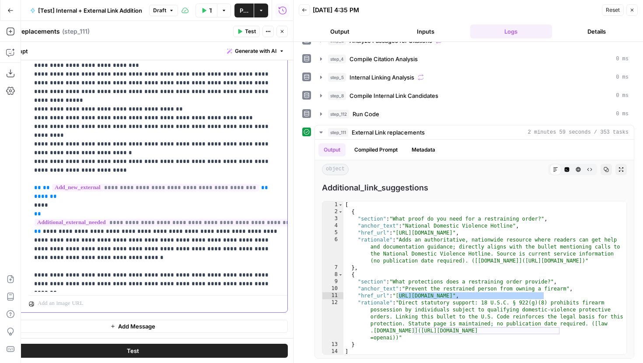
drag, startPoint x: 104, startPoint y: 179, endPoint x: 39, endPoint y: 181, distance: 64.8
drag, startPoint x: 84, startPoint y: 197, endPoint x: 38, endPoint y: 197, distance: 45.9
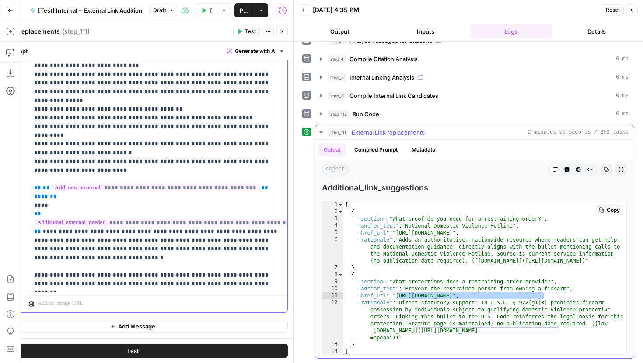
scroll to position [138, 0]
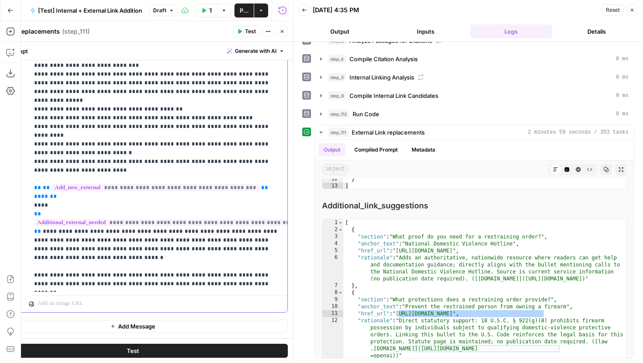
drag, startPoint x: 119, startPoint y: 204, endPoint x: 50, endPoint y: 204, distance: 68.7
drag, startPoint x: 111, startPoint y: 205, endPoint x: 66, endPoint y: 206, distance: 44.6
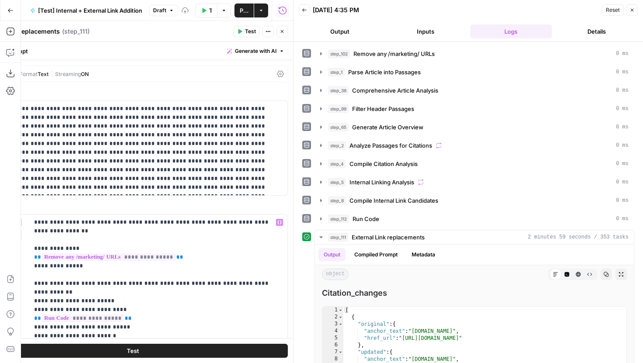
scroll to position [910, 0]
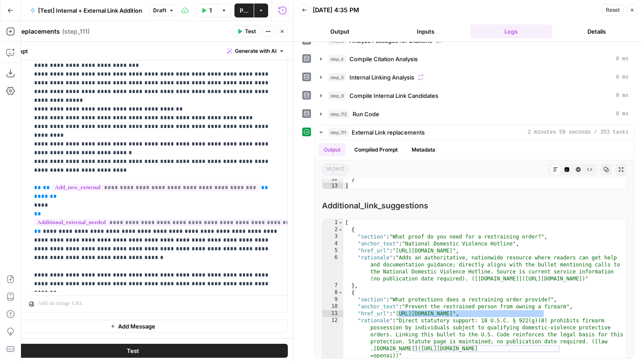
drag, startPoint x: 122, startPoint y: 214, endPoint x: 80, endPoint y: 214, distance: 42.9
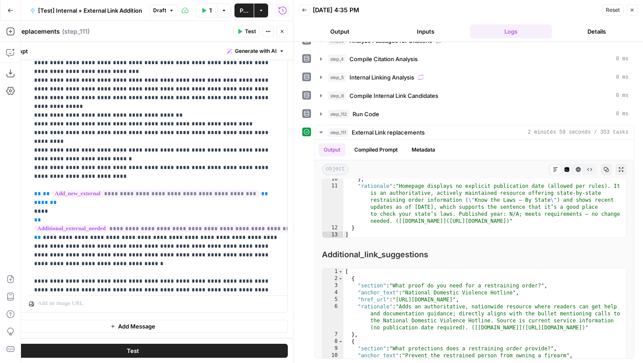
scroll to position [903, 0]
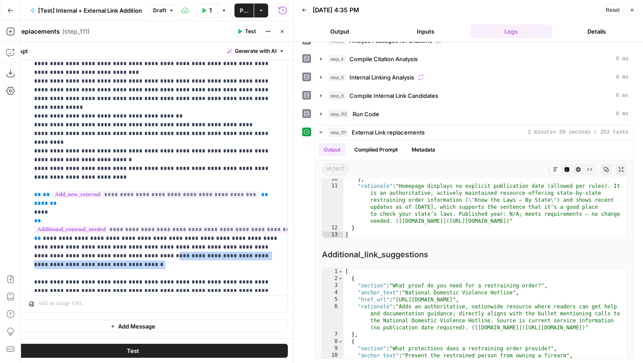
drag, startPoint x: 105, startPoint y: 132, endPoint x: 102, endPoint y: 127, distance: 5.7
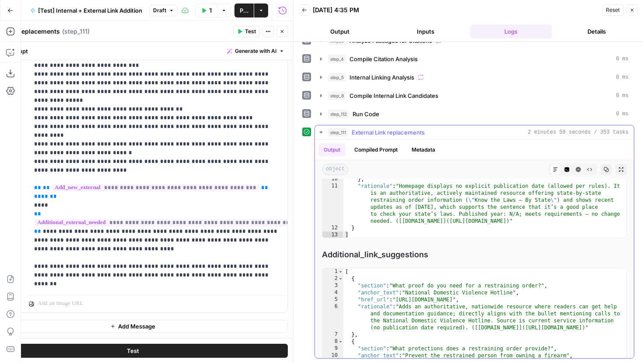
scroll to position [156, 0]
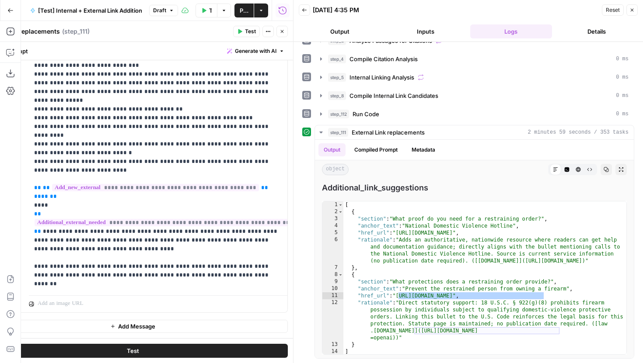
click at [246, 35] on span "Test" at bounding box center [250, 32] width 11 height 8
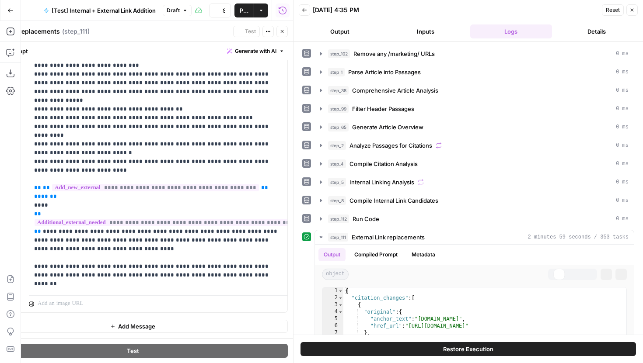
click at [283, 32] on icon "button" at bounding box center [281, 31] width 5 height 5
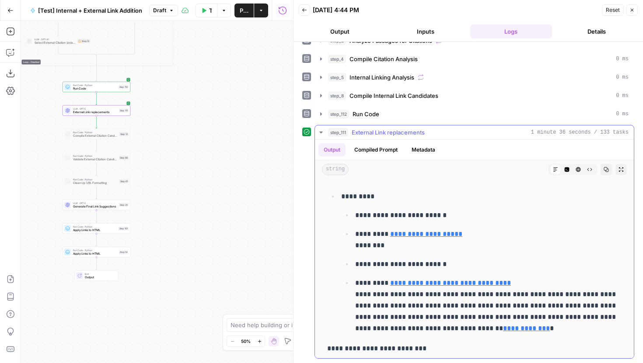
scroll to position [16, 0]
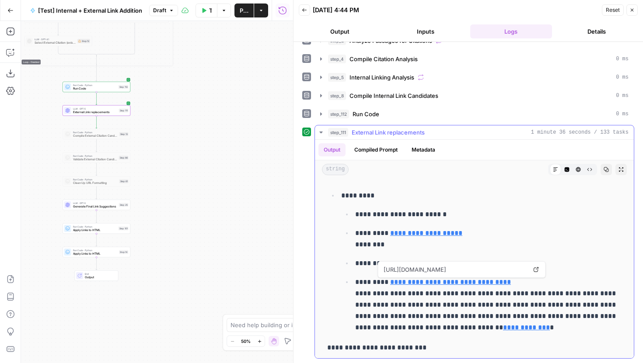
drag, startPoint x: 508, startPoint y: 280, endPoint x: 383, endPoint y: 280, distance: 124.6
click at [383, 280] on p "**********" at bounding box center [488, 305] width 266 height 57
copy link "**********"
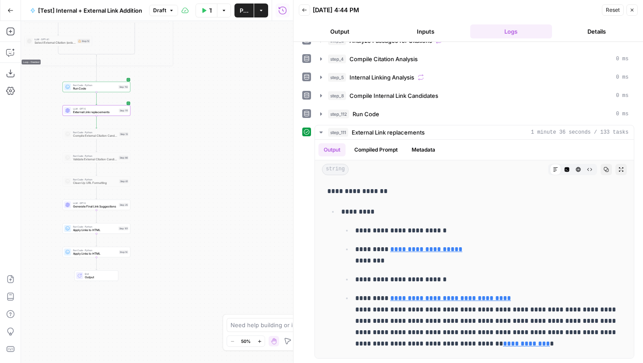
scroll to position [0, 0]
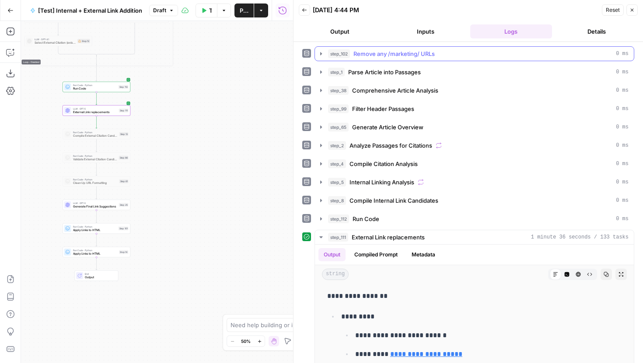
click at [322, 53] on icon "button" at bounding box center [321, 53] width 7 height 7
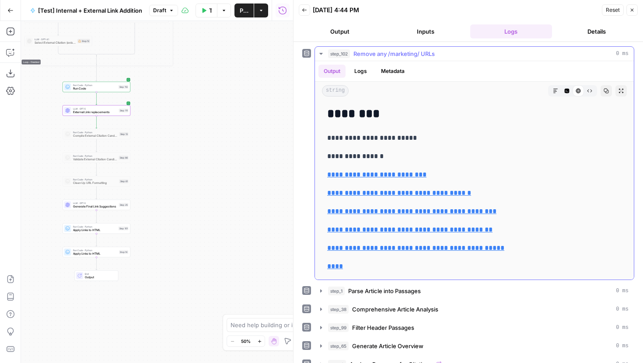
click at [565, 137] on p "**********" at bounding box center [474, 138] width 294 height 11
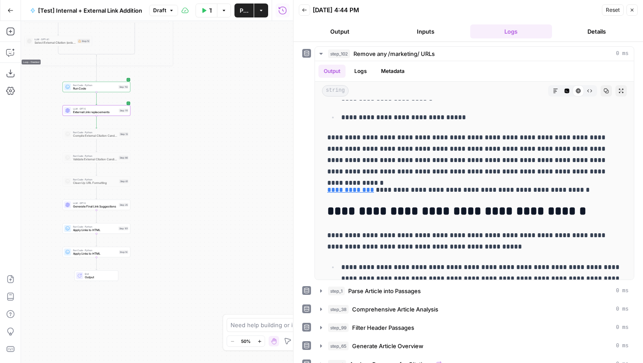
scroll to position [985, 0]
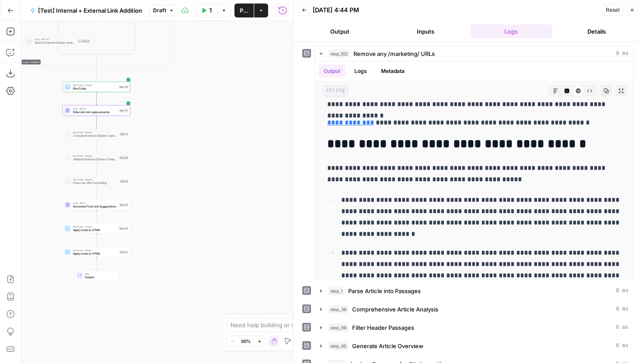
click at [93, 206] on span "Generate Final Link Suggestions" at bounding box center [95, 207] width 44 height 4
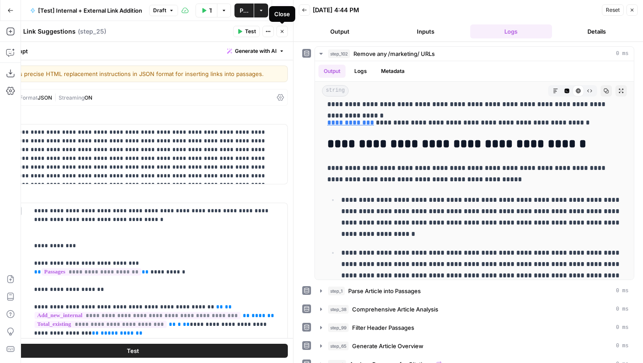
click at [285, 32] on button "Close" at bounding box center [281, 31] width 11 height 11
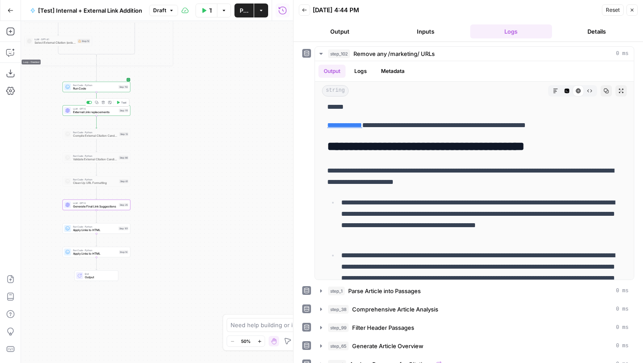
click at [117, 115] on div "LLM · GPT-5 External Link replacements Step 111 Copy step Delete step Add Note …" at bounding box center [97, 110] width 68 height 10
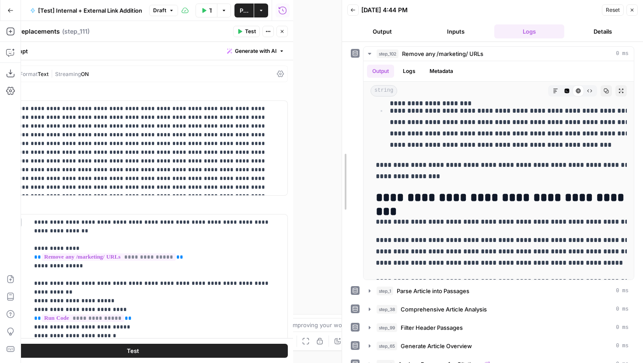
drag, startPoint x: 295, startPoint y: 56, endPoint x: 443, endPoint y: 91, distance: 152.0
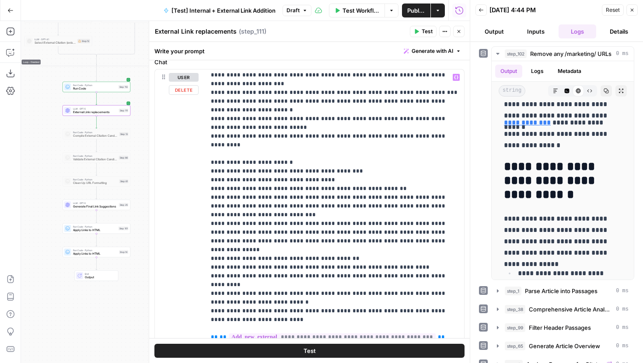
scroll to position [897, 0]
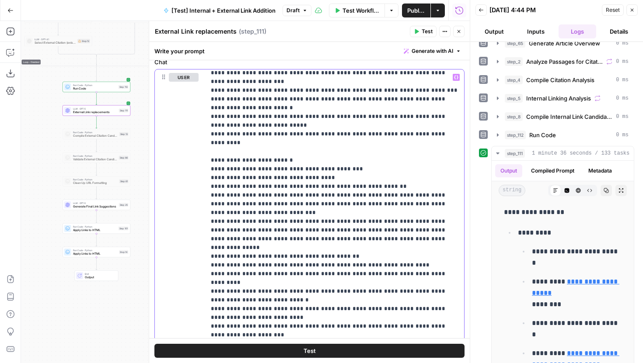
scroll to position [324, 0]
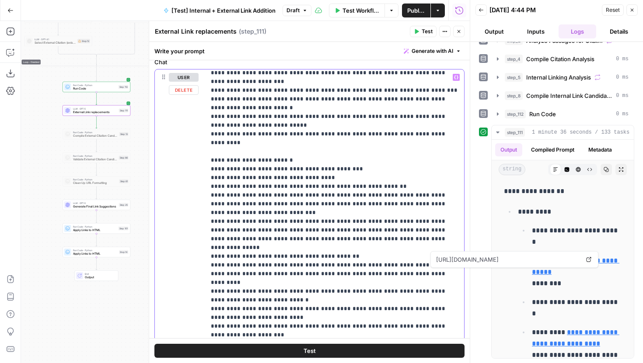
drag, startPoint x: 613, startPoint y: 272, endPoint x: 528, endPoint y: 271, distance: 84.9
click at [528, 271] on ul "**********" at bounding box center [570, 367] width 104 height 284
copy link "**********"
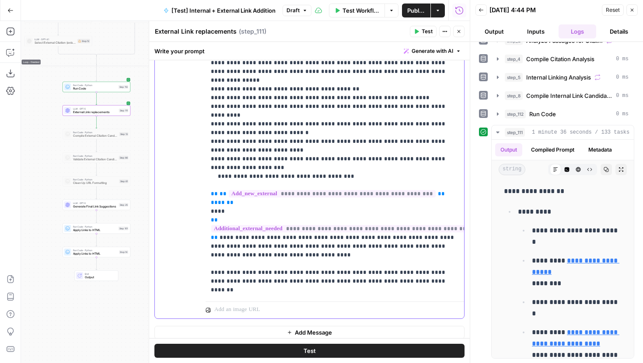
scroll to position [279, 0]
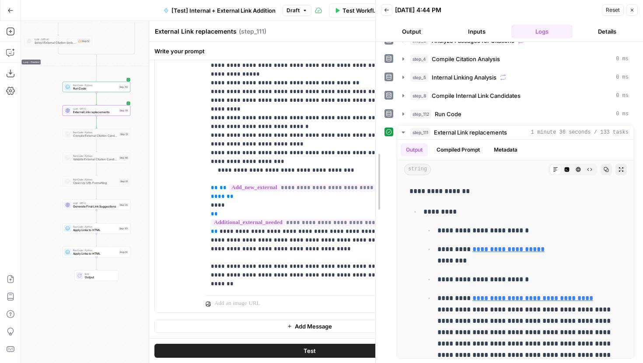
drag, startPoint x: 470, startPoint y: 148, endPoint x: 375, endPoint y: 148, distance: 94.5
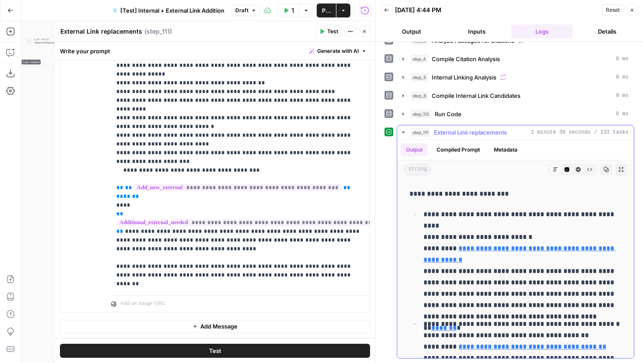
scroll to position [205, 0]
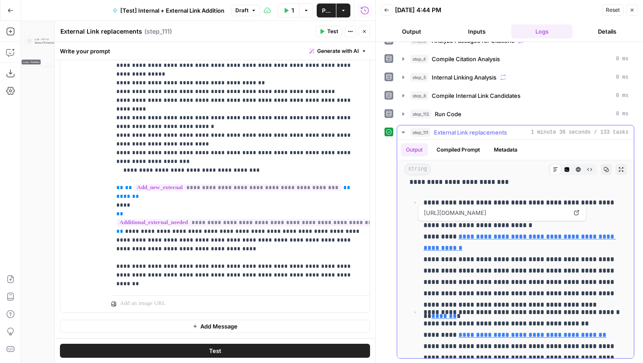
click at [574, 211] on icon at bounding box center [576, 213] width 5 height 5
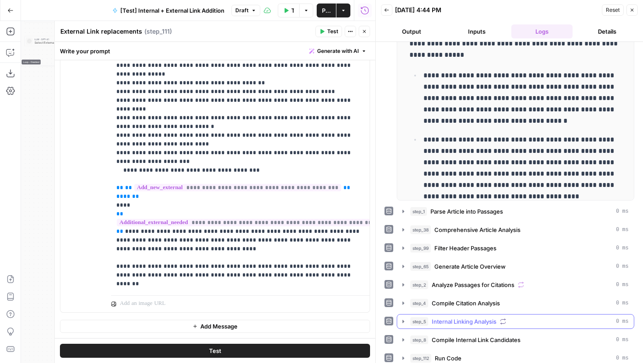
scroll to position [0, 0]
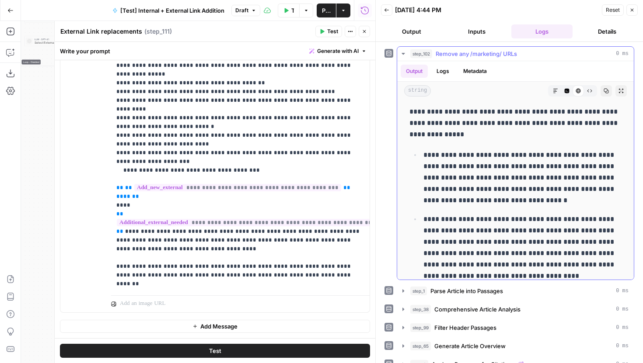
click at [464, 128] on p "**********" at bounding box center [515, 123] width 212 height 34
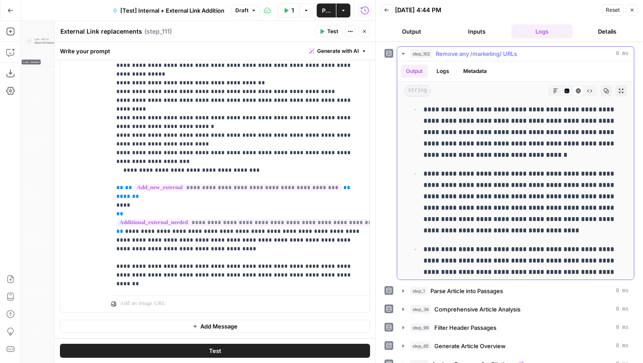
click at [478, 147] on p "**********" at bounding box center [522, 132] width 198 height 57
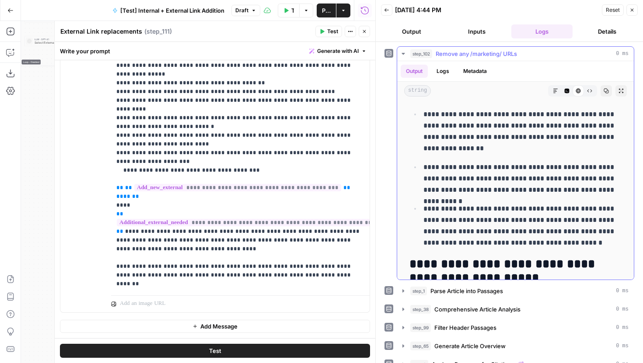
scroll to position [324, 0]
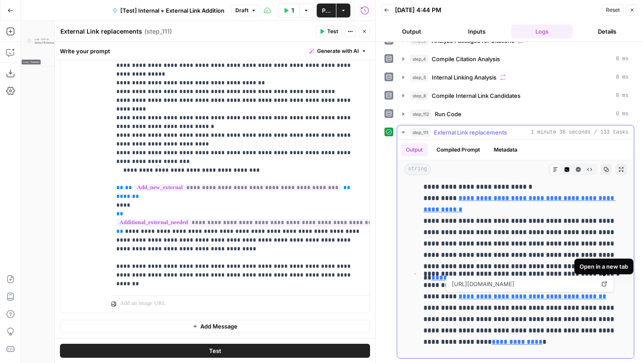
click at [604, 283] on icon at bounding box center [604, 284] width 5 height 5
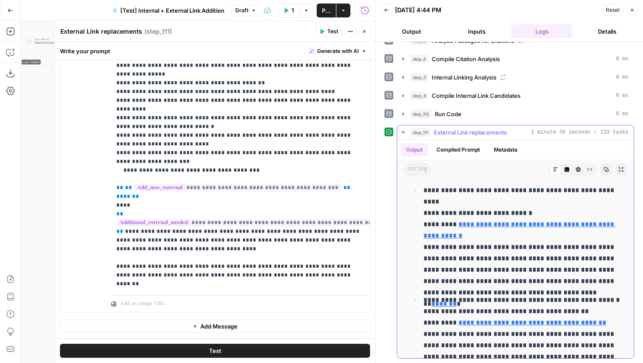
scroll to position [174, 0]
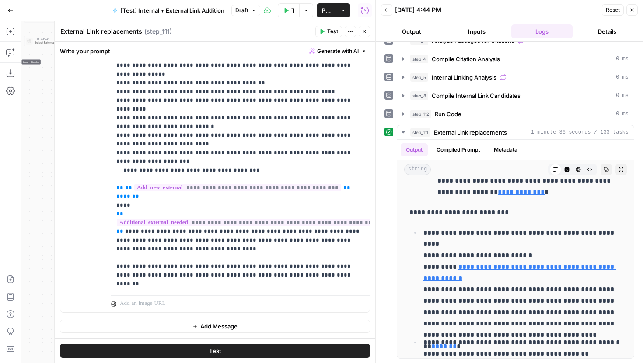
click at [363, 33] on icon "button" at bounding box center [364, 31] width 5 height 5
click at [363, 33] on div "Test Actions Close" at bounding box center [342, 31] width 55 height 11
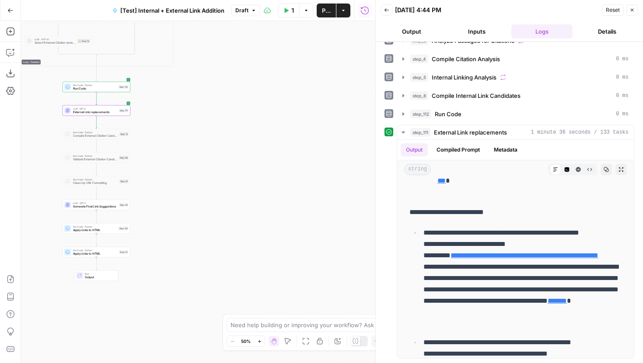
drag, startPoint x: 209, startPoint y: 172, endPoint x: 229, endPoint y: 146, distance: 33.3
click at [229, 146] on div "true false true false true false Workflow Set Inputs Inputs Run Code · Python R…" at bounding box center [198, 192] width 354 height 342
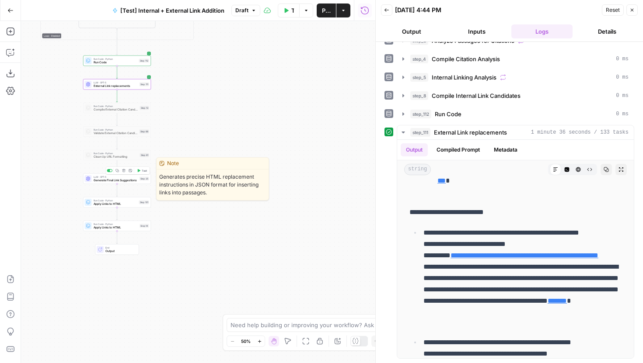
click at [142, 170] on span "Test" at bounding box center [144, 171] width 5 height 4
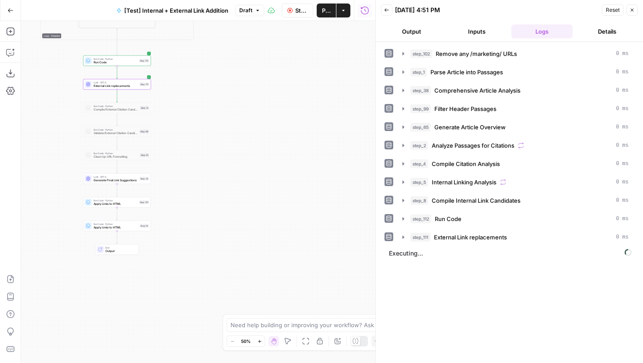
click at [107, 179] on span "Generate Final Link Suggestions" at bounding box center [116, 180] width 44 height 4
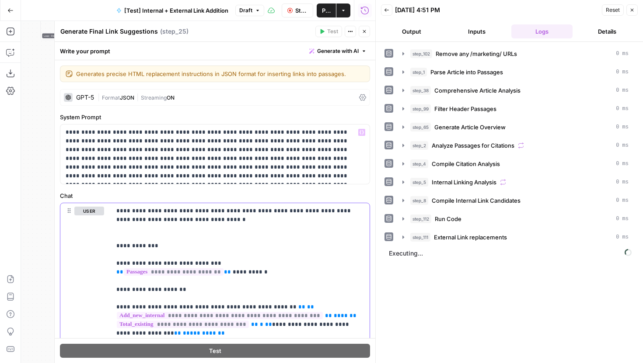
type input "111"
click at [344, 190] on button "Next Match" at bounding box center [341, 191] width 7 height 7
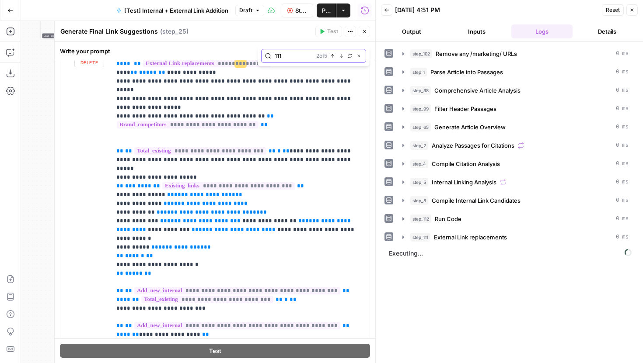
scroll to position [177, 0]
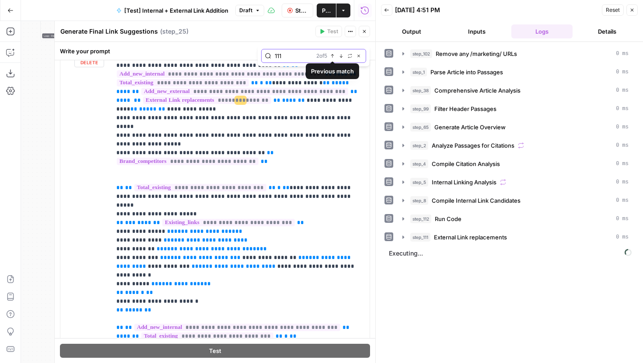
click at [341, 59] on button "Next Match" at bounding box center [341, 55] width 7 height 7
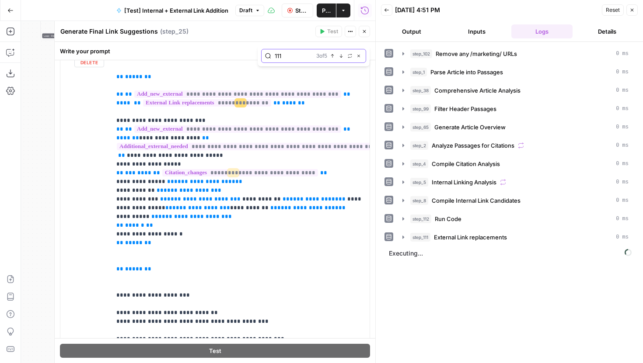
scroll to position [616, 0]
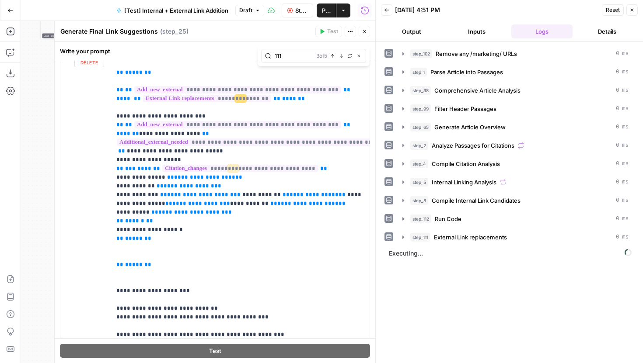
click at [292, 9] on icon "button" at bounding box center [289, 10] width 5 height 5
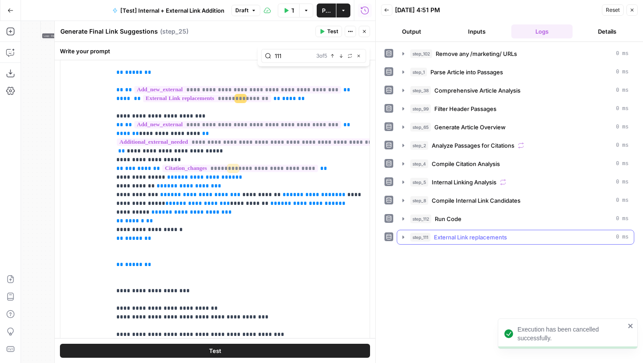
click at [405, 236] on icon "button" at bounding box center [403, 237] width 7 height 7
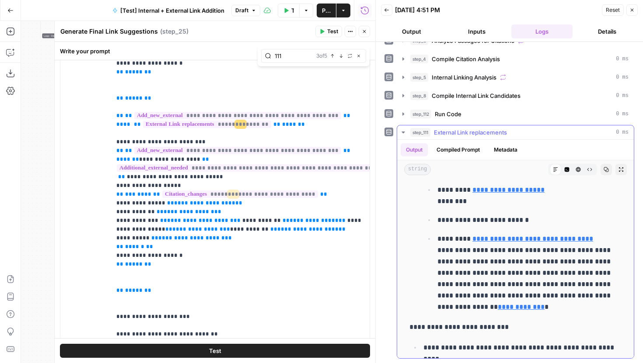
scroll to position [0, 0]
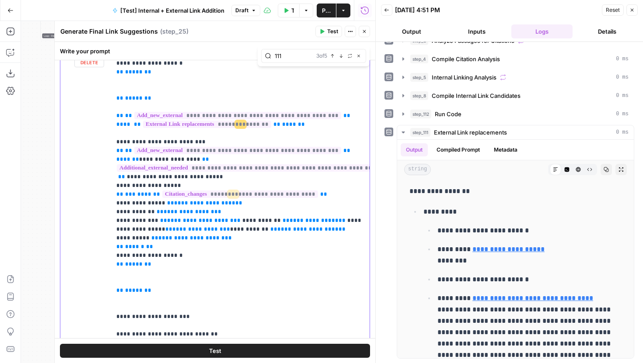
click at [297, 191] on span "**********" at bounding box center [278, 194] width 80 height 7
drag, startPoint x: 167, startPoint y: 204, endPoint x: 116, endPoint y: 154, distance: 72.1
click at [116, 154] on div "**********" at bounding box center [240, 220] width 258 height 356
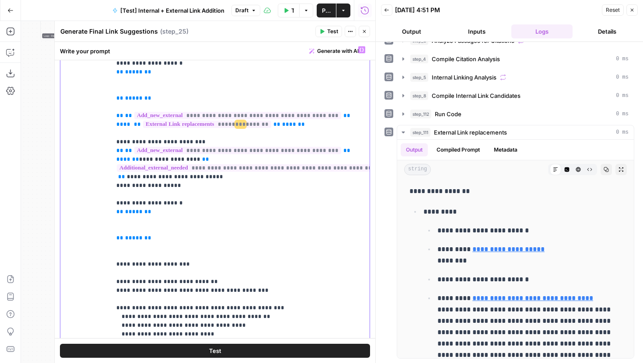
click at [362, 49] on icon "button" at bounding box center [361, 50] width 4 height 4
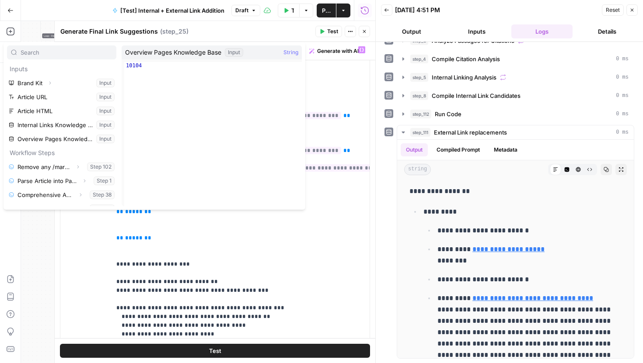
scroll to position [178, 0]
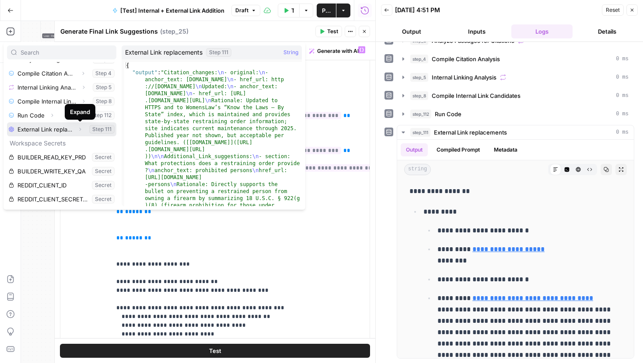
click at [80, 129] on icon "button" at bounding box center [81, 129] width 2 height 3
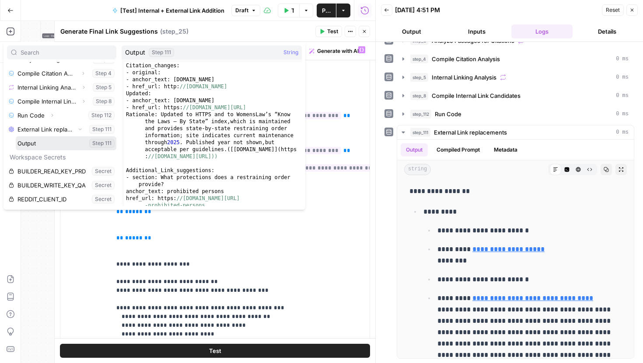
click at [33, 142] on button "Select variable Output" at bounding box center [66, 143] width 101 height 14
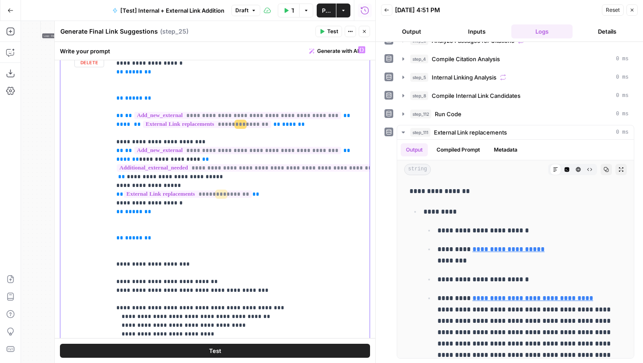
scroll to position [587, 0]
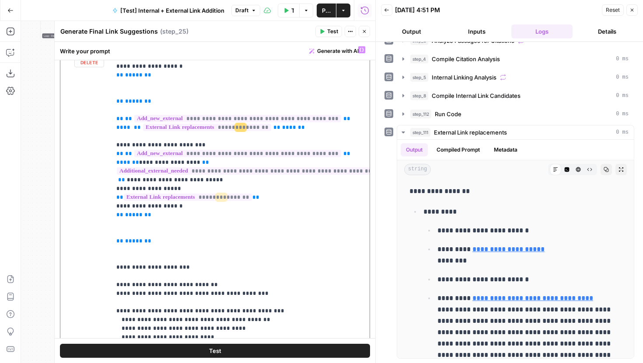
drag, startPoint x: 152, startPoint y: 171, endPoint x: 114, endPoint y: 171, distance: 38.5
click at [114, 171] on div "**********" at bounding box center [240, 220] width 258 height 356
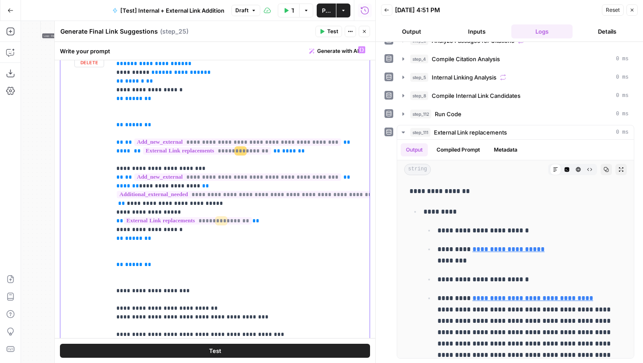
scroll to position [552, 0]
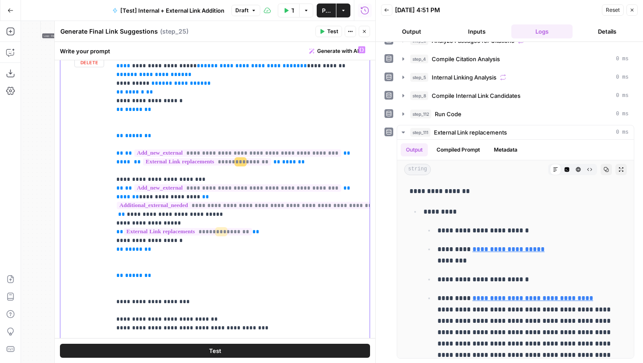
click at [327, 32] on button "Test" at bounding box center [328, 31] width 27 height 11
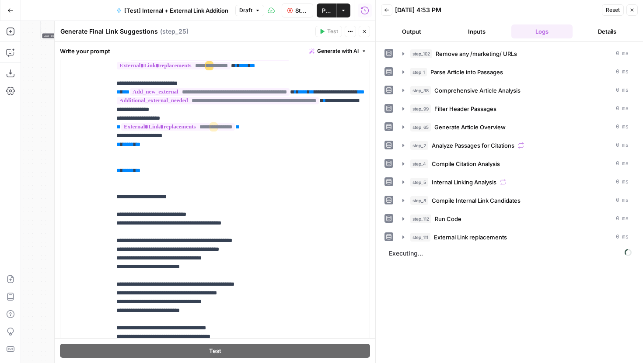
click at [365, 32] on icon "button" at bounding box center [364, 31] width 5 height 5
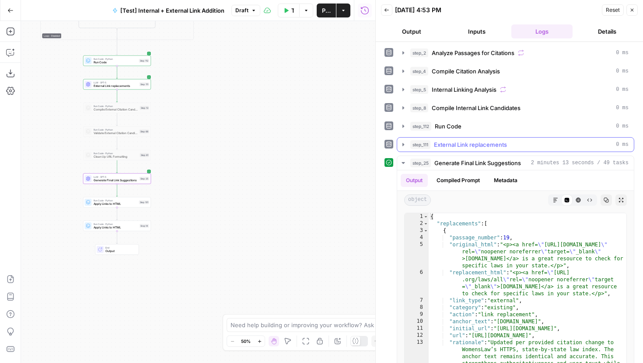
scroll to position [109, 0]
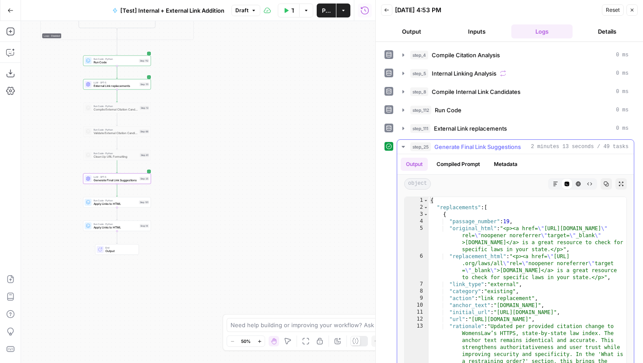
click at [553, 190] on div "object Markdown Code Editor HTML Viewer Raw Output Copy Expand Output" at bounding box center [515, 184] width 237 height 18
click at [553, 187] on button "Markdown" at bounding box center [555, 183] width 11 height 11
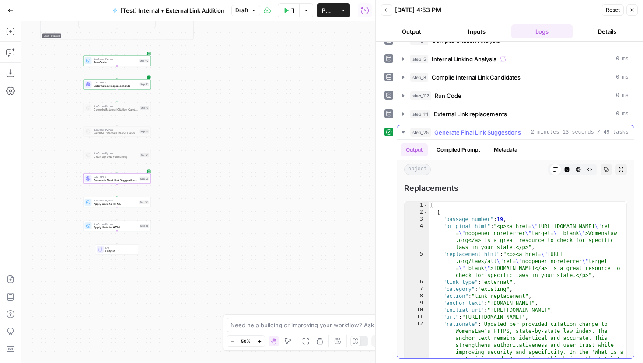
scroll to position [21, 0]
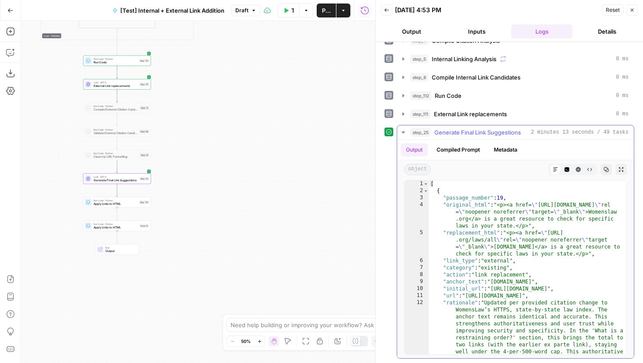
click at [568, 172] on button "Code Editor" at bounding box center [566, 169] width 11 height 11
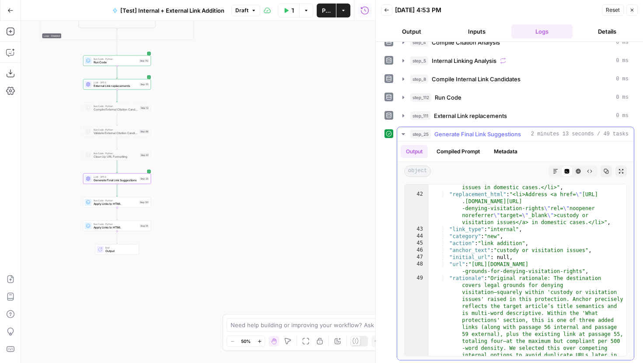
scroll to position [791, 0]
type textarea "**********"
drag, startPoint x: 522, startPoint y: 231, endPoint x: 450, endPoint y: 229, distance: 72.2
click at [450, 229] on div ""original_html" : "<li>Address custody or visitation issues in domestic cases.<…" at bounding box center [528, 319] width 198 height 284
click at [492, 227] on div ""original_html" : "<li>Address custody or visitation issues in domestic cases.<…" at bounding box center [528, 319] width 198 height 284
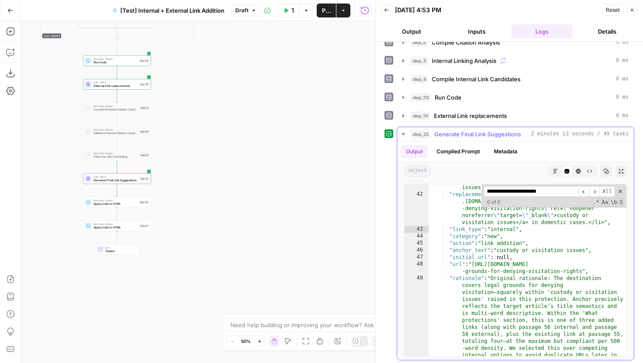
scroll to position [984, 0]
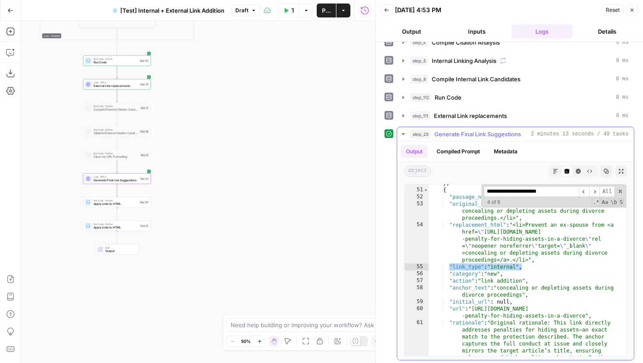
click at [541, 191] on input "**********" at bounding box center [531, 191] width 95 height 11
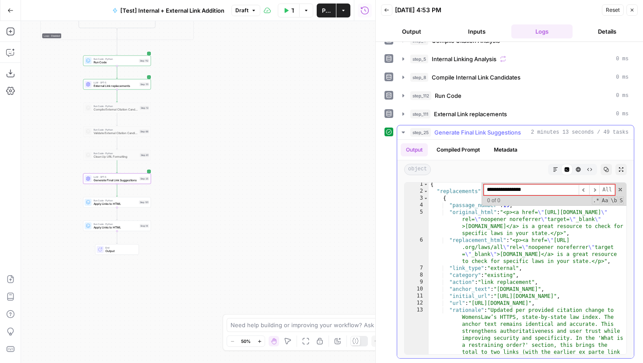
scroll to position [5, 0]
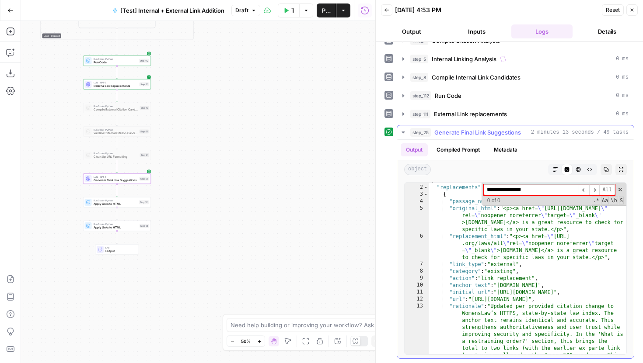
type input "**********"
drag, startPoint x: 521, startPoint y: 265, endPoint x: 450, endPoint y: 261, distance: 71.4
click at [450, 261] on div "{ "replacements" : [ { "passage_number" : 19 , "original_html" : "<p><a href= \…" at bounding box center [528, 305] width 198 height 256
click at [509, 255] on div "{ "replacements" : [ { "passage_number" : 19 , "original_html" : "<p><a href= \…" at bounding box center [528, 305] width 198 height 256
drag, startPoint x: 522, startPoint y: 264, endPoint x: 449, endPoint y: 264, distance: 73.0
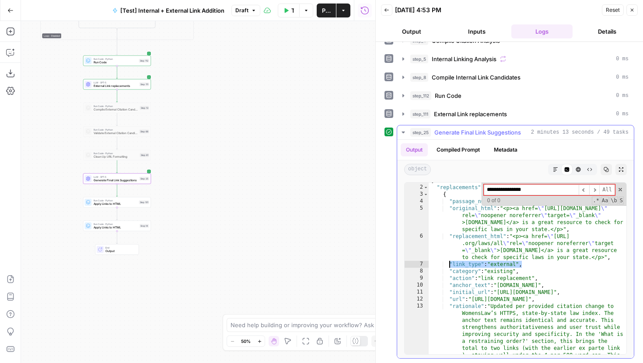
click at [449, 264] on div "{ "replacements" : [ { "passage_number" : 19 , "original_html" : "<p><a href= \…" at bounding box center [528, 305] width 198 height 256
type textarea "**********"
drag, startPoint x: 543, startPoint y: 191, endPoint x: 485, endPoint y: 189, distance: 58.2
click at [485, 189] on input "**********" at bounding box center [531, 190] width 95 height 11
paste input "*******"
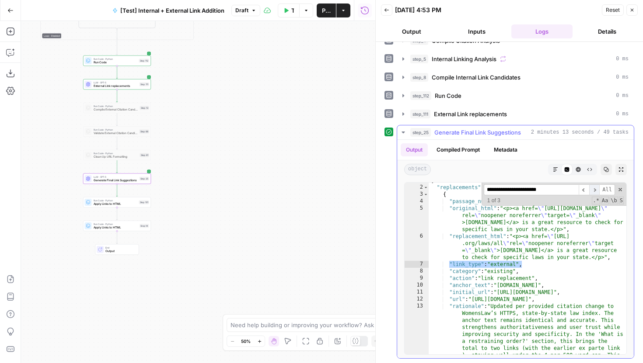
type input "**********"
click at [593, 188] on span "​" at bounding box center [594, 190] width 10 height 11
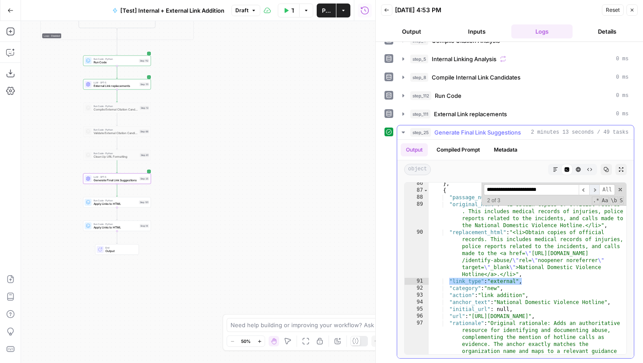
click at [592, 191] on span "​" at bounding box center [594, 190] width 10 height 11
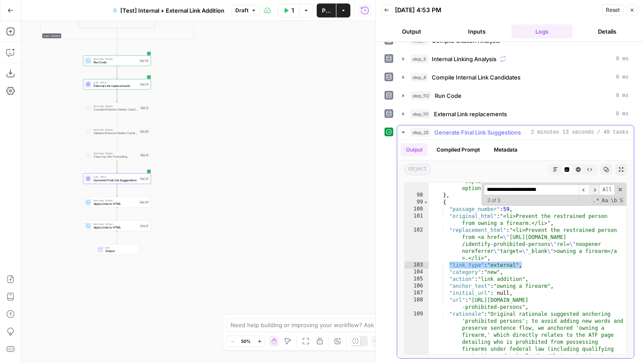
scroll to position [1950, 0]
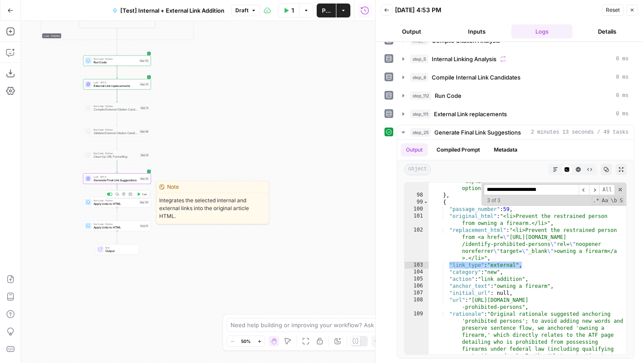
click at [146, 192] on span "Test" at bounding box center [144, 194] width 5 height 4
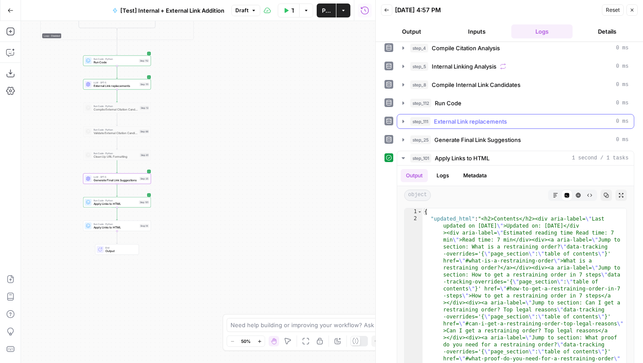
scroll to position [142, 0]
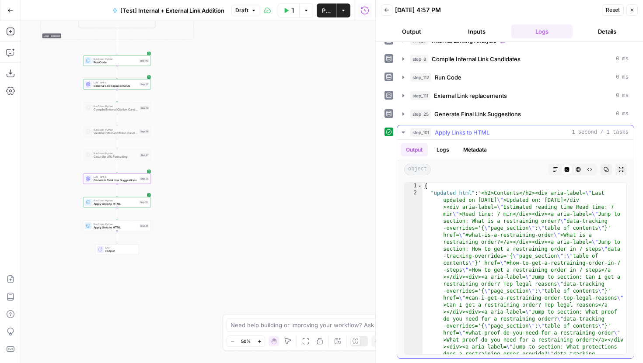
click at [560, 167] on button "Markdown" at bounding box center [555, 169] width 11 height 11
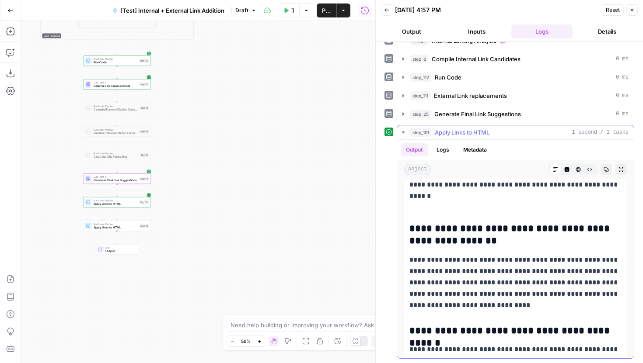
scroll to position [3206, 0]
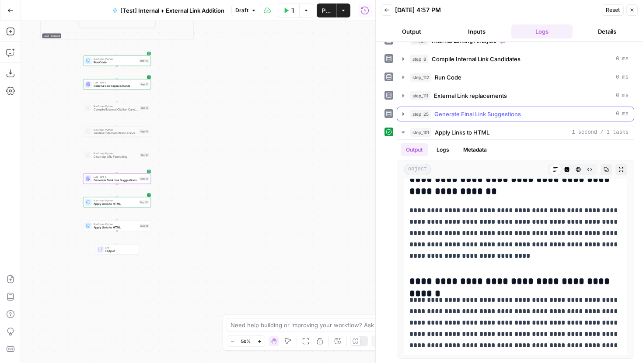
click at [407, 113] on button "step_25 Generate Final Link Suggestions 0 ms" at bounding box center [515, 114] width 237 height 14
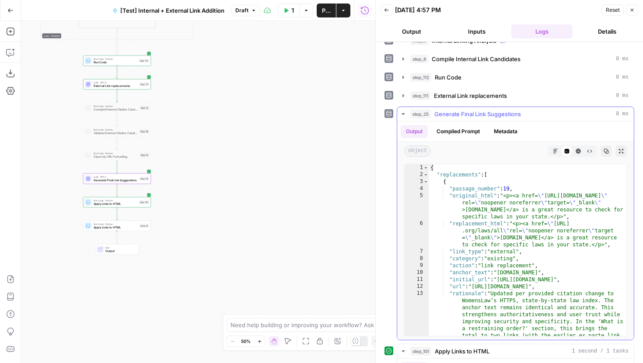
scroll to position [157, 0]
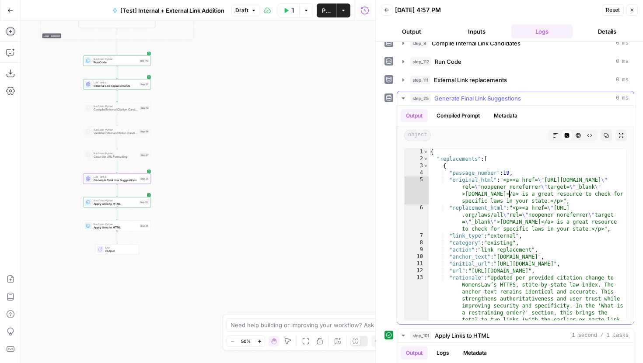
click at [508, 191] on div "{ "replacements" : [ { "passage_number" : 19 , "original_html" : "<p><a href= \…" at bounding box center [528, 277] width 198 height 256
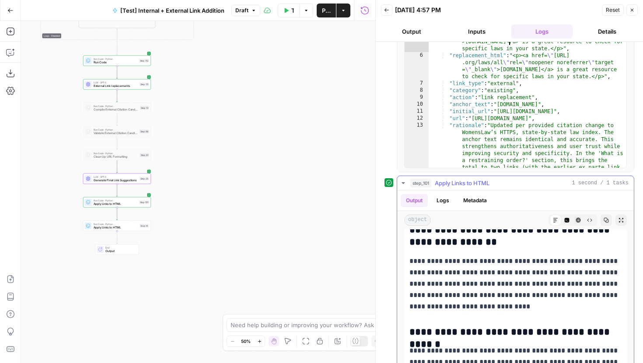
scroll to position [338, 0]
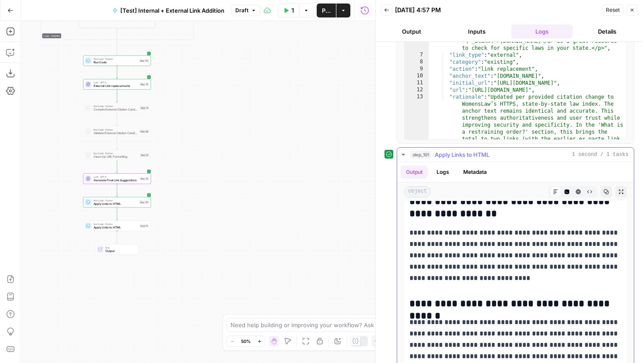
click at [493, 266] on p "**********" at bounding box center [515, 255] width 212 height 57
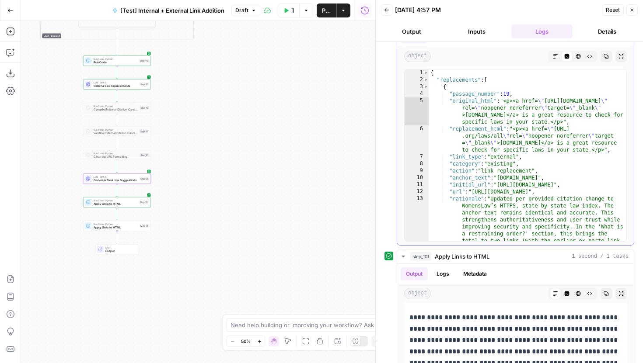
scroll to position [236, 0]
click at [522, 119] on div "{ "replacements" : [ { "passage_number" : 19 , "original_html" : "<p><a href= \…" at bounding box center [528, 198] width 198 height 256
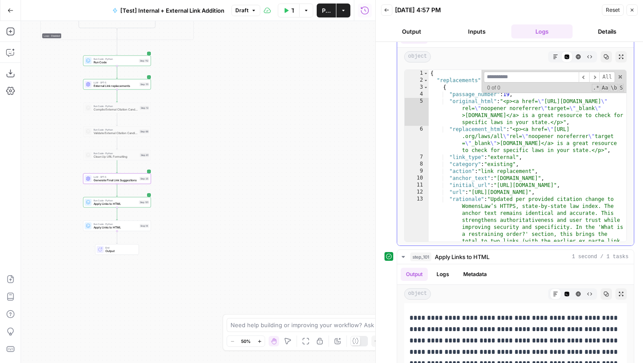
scroll to position [209, 0]
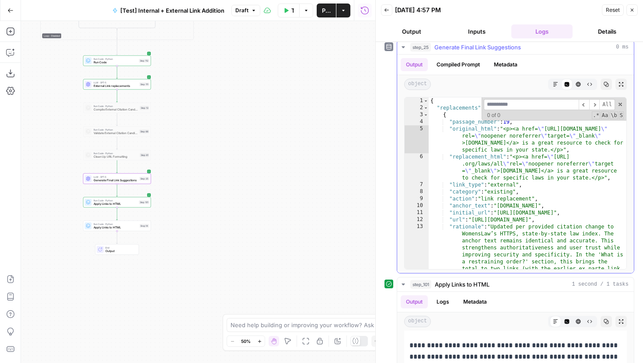
type textarea "**********"
drag, startPoint x: 525, startPoint y: 185, endPoint x: 450, endPoint y: 185, distance: 75.2
click at [450, 185] on div "{ "replacements" : [ { "passage_number" : 19 , "original_html" : "<p><a href= \…" at bounding box center [528, 226] width 198 height 256
click at [528, 105] on input at bounding box center [531, 104] width 95 height 11
paste input "**********"
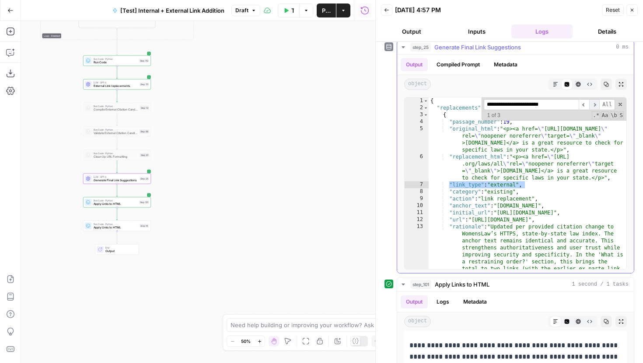
type input "**********"
click at [594, 104] on span "​" at bounding box center [594, 104] width 10 height 11
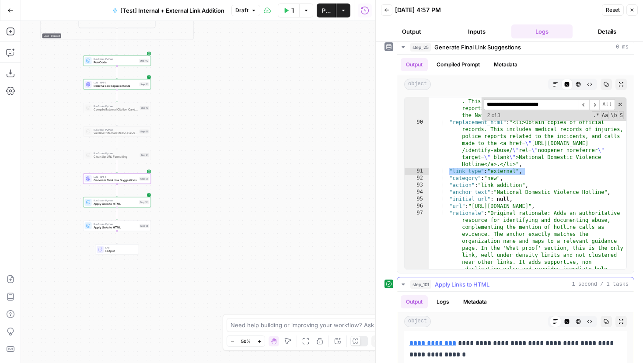
scroll to position [1094, 0]
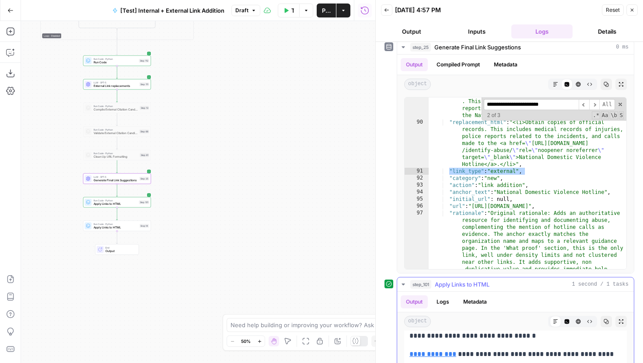
click at [511, 283] on div "step_101 Apply Links to HTML 1 second / 1 tasks" at bounding box center [519, 284] width 218 height 9
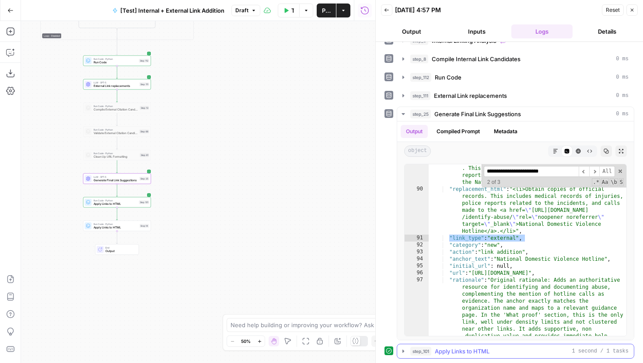
click at [409, 353] on button "step_101 Apply Links to HTML 1 second / 1 tasks" at bounding box center [515, 352] width 237 height 14
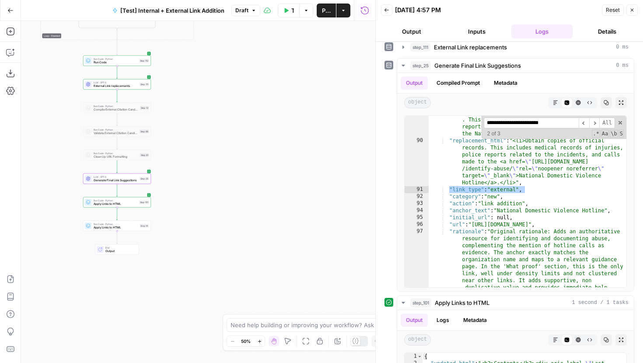
scroll to position [361, 0]
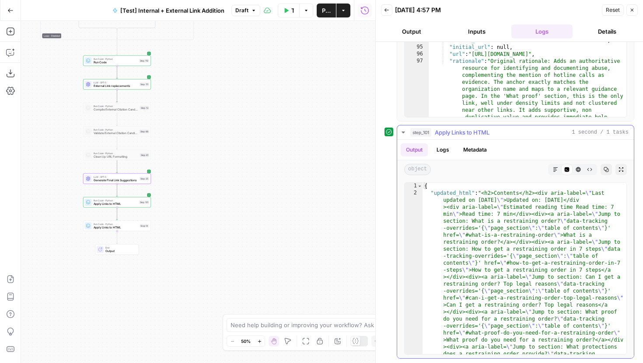
click at [553, 169] on icon "button" at bounding box center [555, 169] width 5 height 5
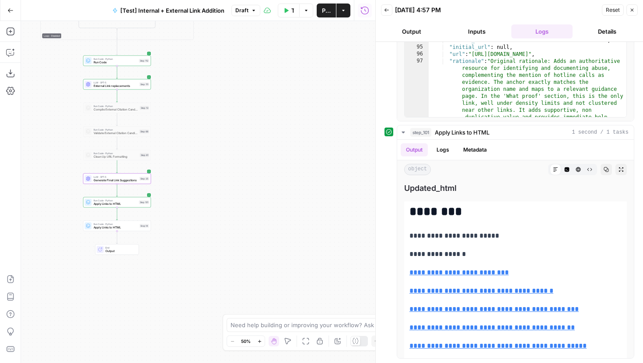
click at [389, 266] on div "**********" at bounding box center [509, 242] width 250 height 234
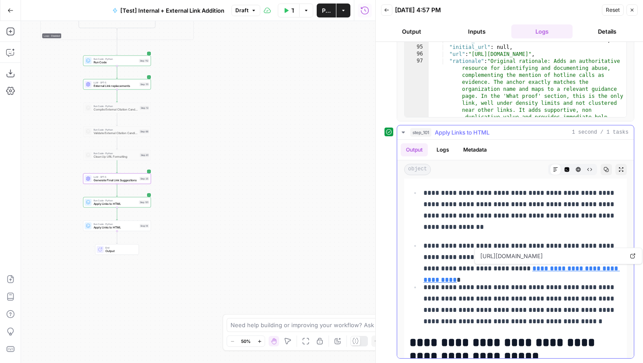
click at [631, 256] on icon at bounding box center [632, 256] width 5 height 5
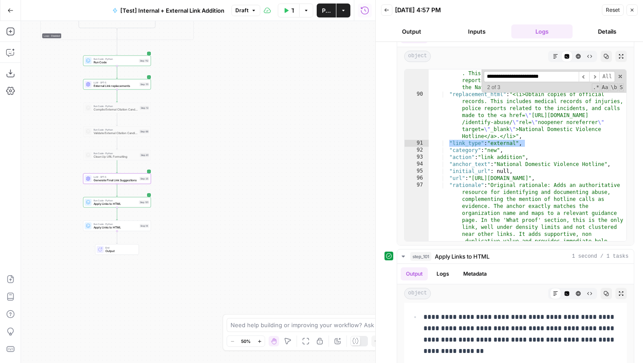
scroll to position [233, 0]
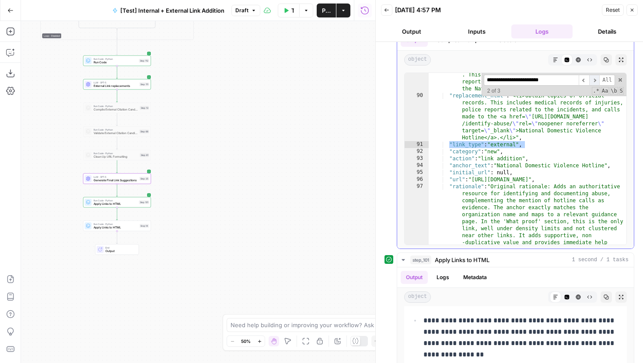
click at [596, 83] on span "​" at bounding box center [594, 80] width 10 height 11
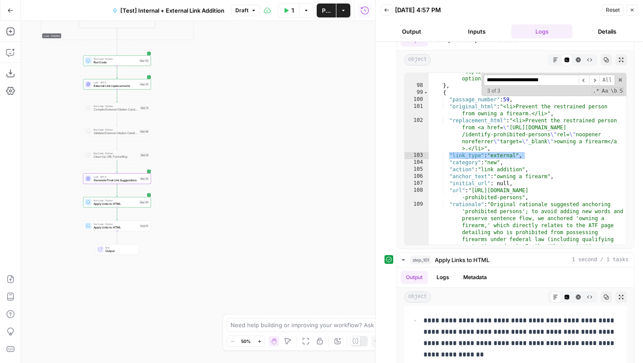
scroll to position [361, 0]
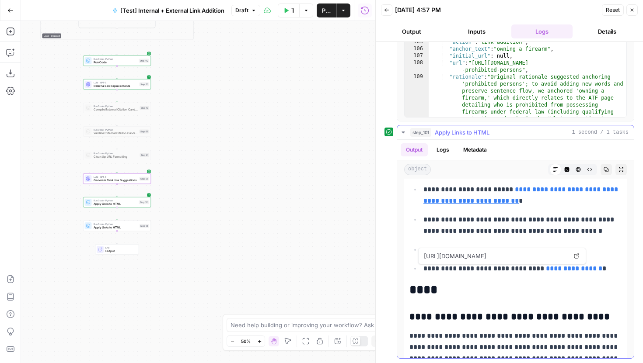
click at [576, 256] on icon at bounding box center [576, 256] width 5 height 5
click at [380, 192] on div "**********" at bounding box center [509, 202] width 267 height 321
click at [484, 231] on p "**********" at bounding box center [522, 225] width 198 height 23
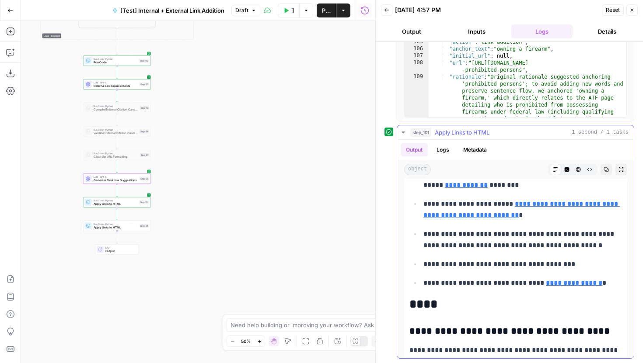
scroll to position [2844, 0]
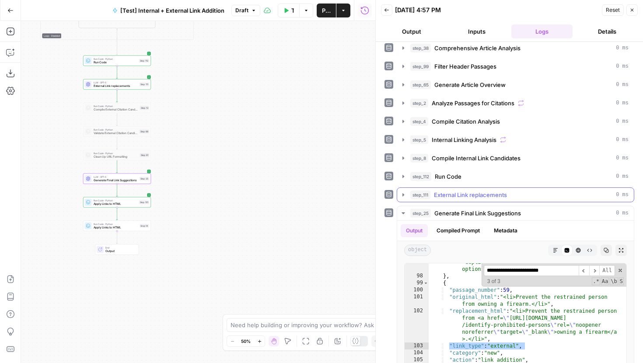
click at [404, 195] on icon "button" at bounding box center [403, 194] width 2 height 3
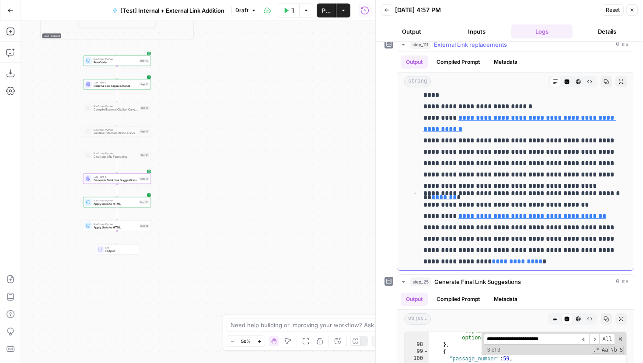
scroll to position [243, 0]
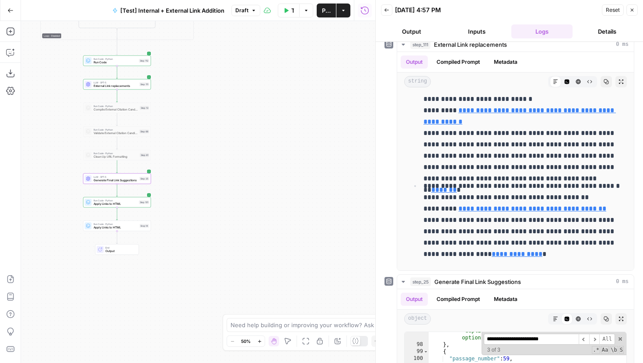
click at [133, 84] on span "External Link replacements" at bounding box center [116, 86] width 44 height 4
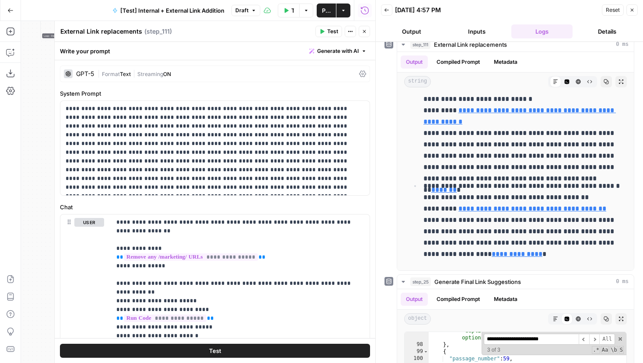
click at [124, 84] on div "**********" at bounding box center [215, 338] width 321 height 557
click at [635, 11] on button "Close" at bounding box center [631, 9] width 11 height 11
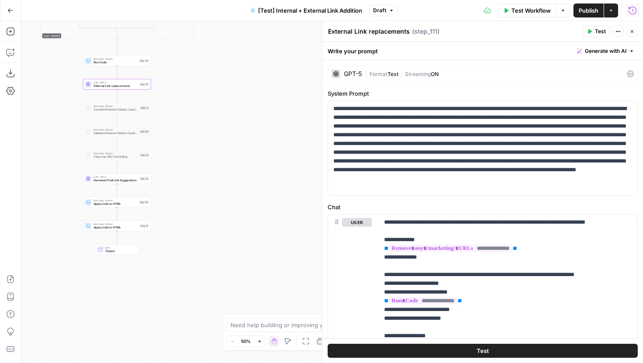
click at [631, 8] on icon "button" at bounding box center [632, 10] width 9 height 9
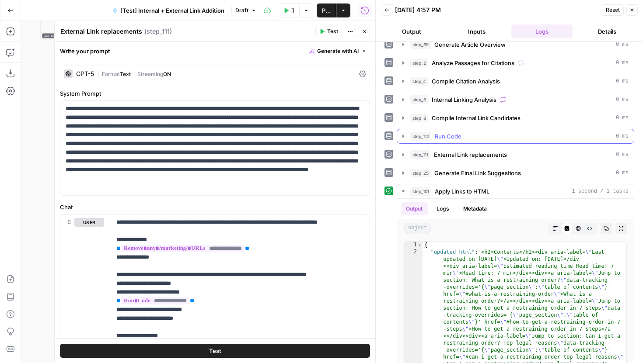
scroll to position [94, 0]
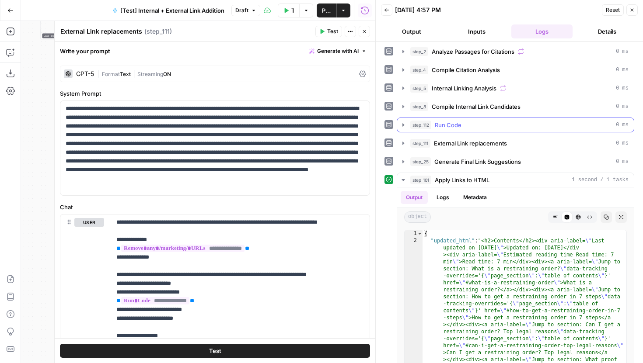
click at [401, 125] on icon "button" at bounding box center [403, 125] width 7 height 7
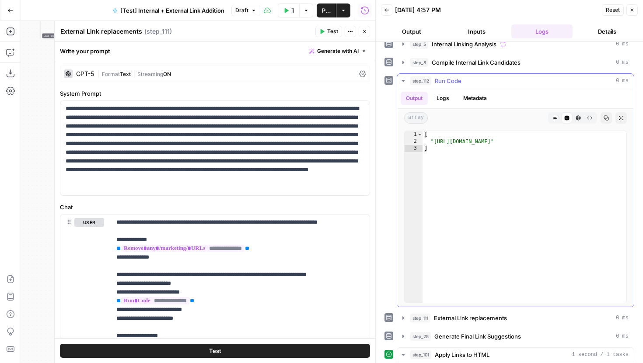
scroll to position [144, 0]
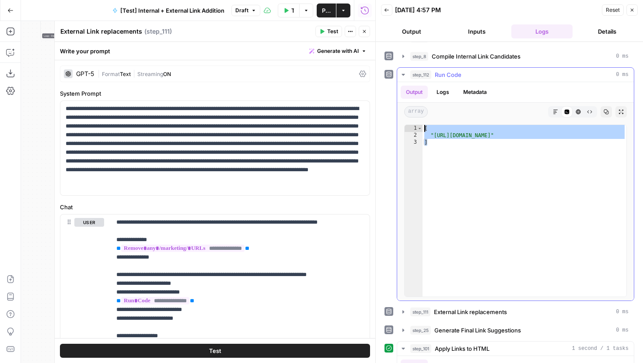
drag, startPoint x: 454, startPoint y: 151, endPoint x: 417, endPoint y: 124, distance: 46.3
click at [417, 124] on div "* 1 2 3 [ "http://Womenslaw.org" ] XXXXXXXXXXXXXXXXXXXXXXXXXXXXXXXXXXXXXXXXXXXX…" at bounding box center [515, 211] width 237 height 180
click at [446, 133] on div "[ "http://Womenslaw.org" ]" at bounding box center [524, 218] width 204 height 186
type textarea "**********"
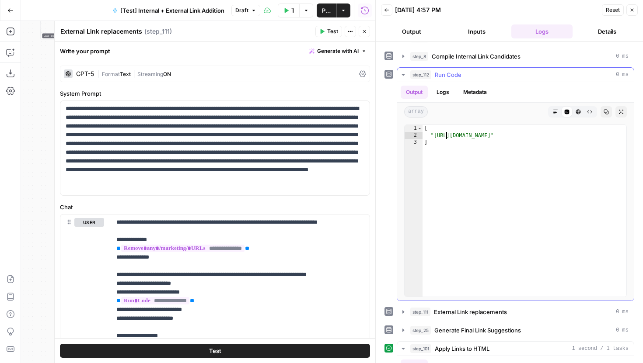
click at [403, 77] on icon "button" at bounding box center [403, 74] width 7 height 7
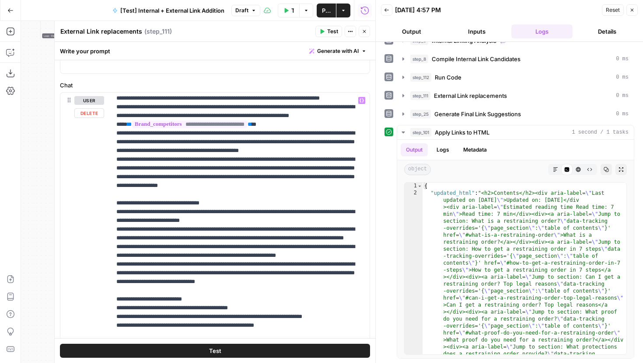
scroll to position [429, 0]
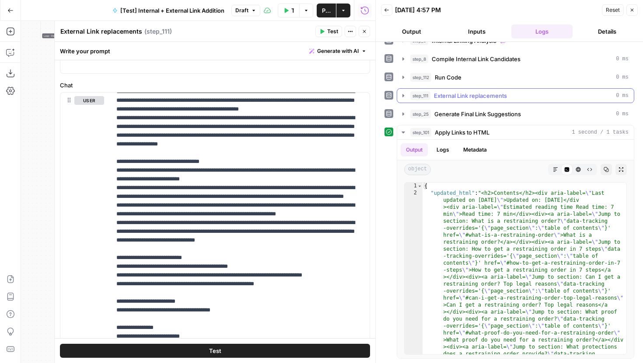
click at [403, 96] on icon "button" at bounding box center [403, 95] width 2 height 3
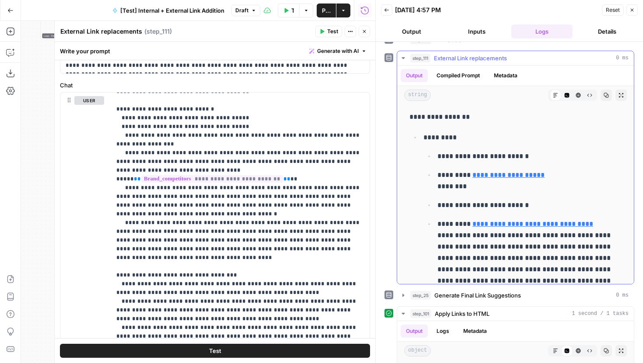
scroll to position [185, 0]
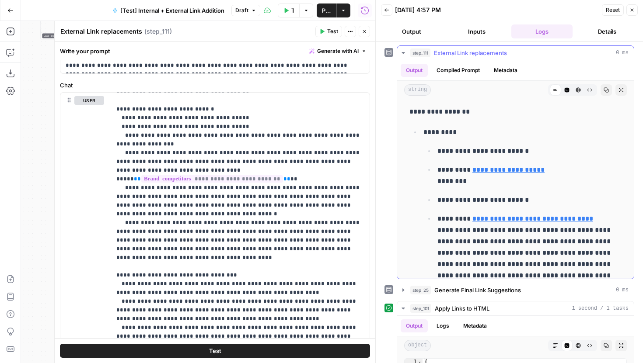
drag, startPoint x: 407, startPoint y: 112, endPoint x: 463, endPoint y: 122, distance: 56.7
click at [464, 122] on div "**********" at bounding box center [515, 311] width 223 height 416
click at [462, 129] on p "*********" at bounding box center [522, 132] width 198 height 11
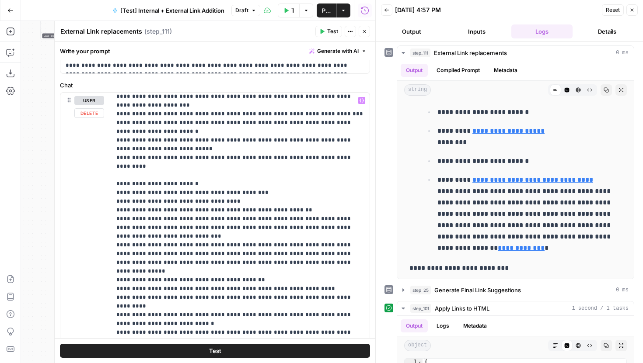
scroll to position [936, 0]
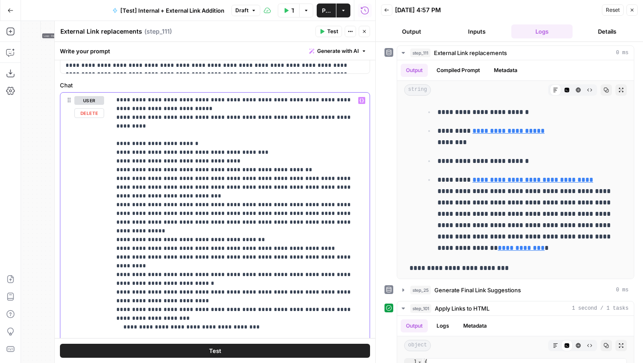
drag, startPoint x: 114, startPoint y: 223, endPoint x: 160, endPoint y: 234, distance: 48.1
click at [161, 234] on div "**********" at bounding box center [240, 271] width 258 height 356
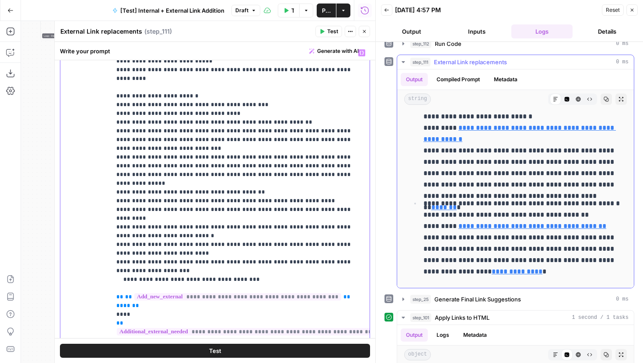
scroll to position [232, 0]
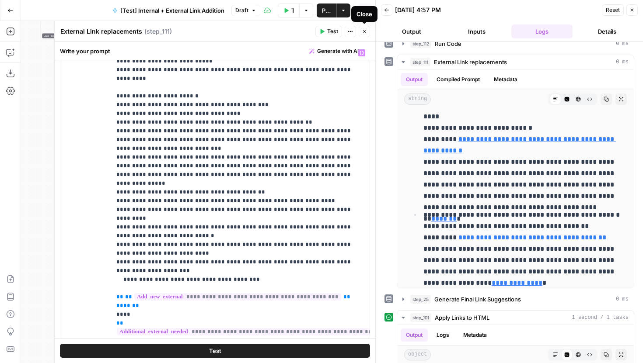
click at [365, 32] on icon "button" at bounding box center [364, 31] width 3 height 3
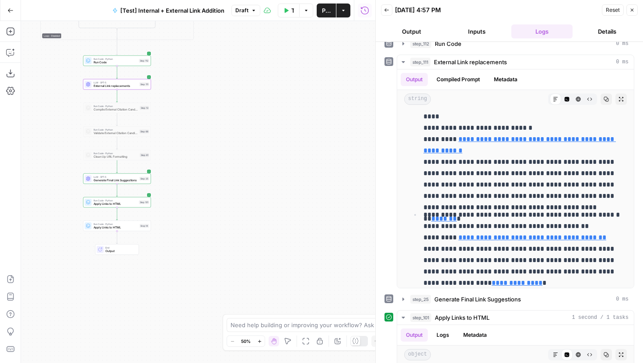
drag, startPoint x: 304, startPoint y: 213, endPoint x: 306, endPoint y: 175, distance: 38.1
click at [306, 175] on div "true false true false true false Workflow Set Inputs Inputs Run Code · Python R…" at bounding box center [198, 192] width 354 height 342
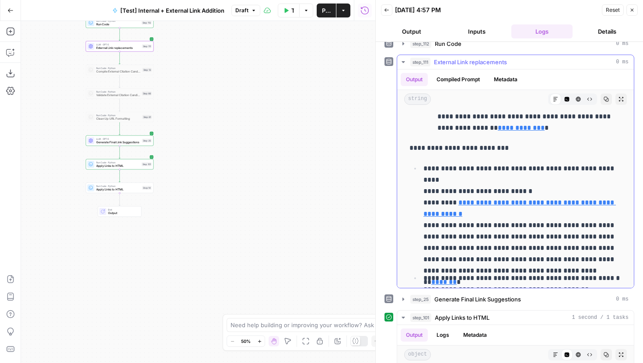
scroll to position [208, 0]
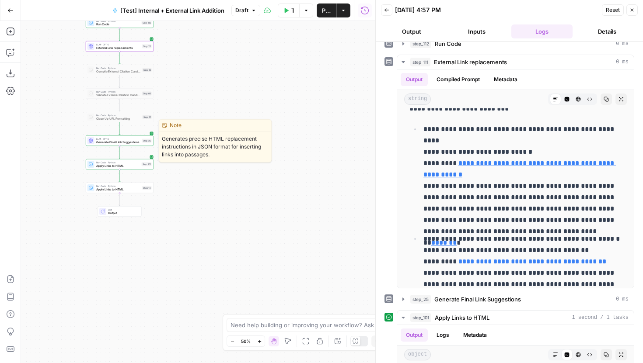
click at [127, 144] on span "Generate Final Link Suggestions" at bounding box center [118, 142] width 44 height 4
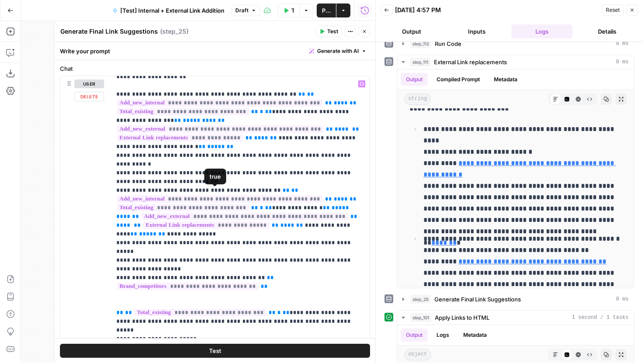
scroll to position [111, 0]
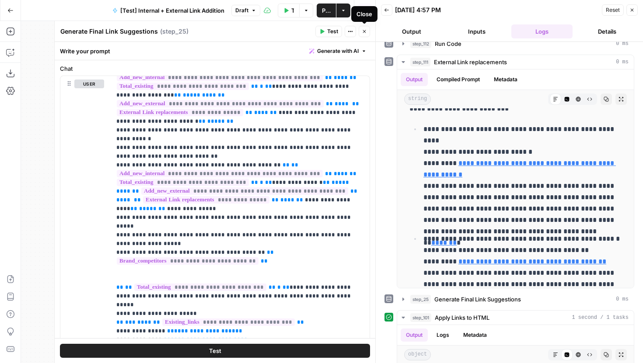
click at [365, 31] on icon "button" at bounding box center [364, 31] width 5 height 5
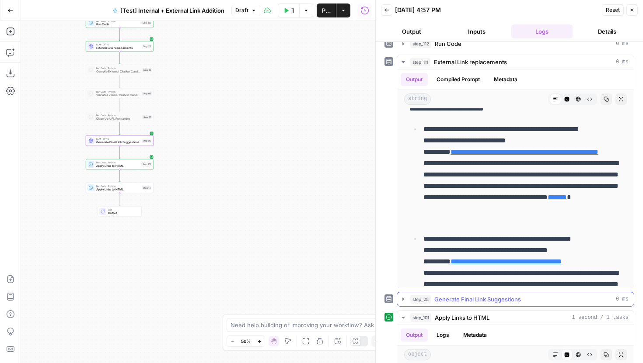
click at [404, 299] on icon "button" at bounding box center [403, 299] width 7 height 7
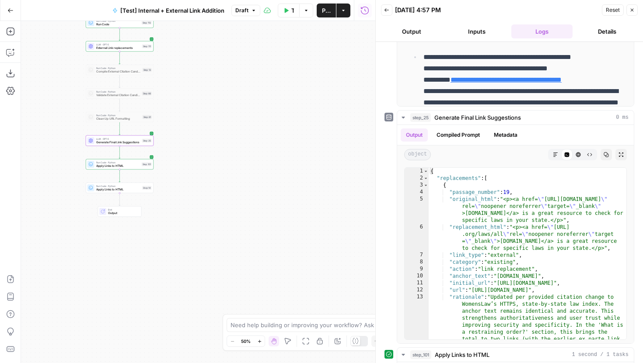
scroll to position [359, 0]
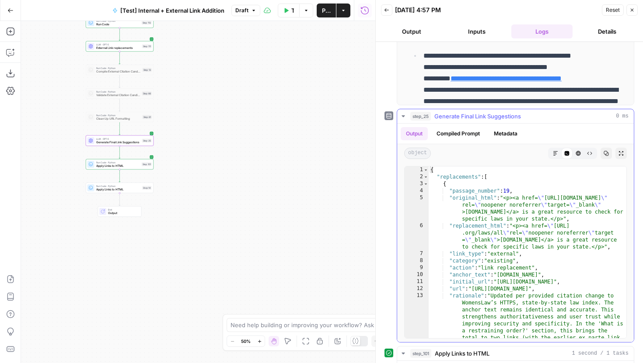
click at [405, 114] on icon "button" at bounding box center [403, 116] width 7 height 7
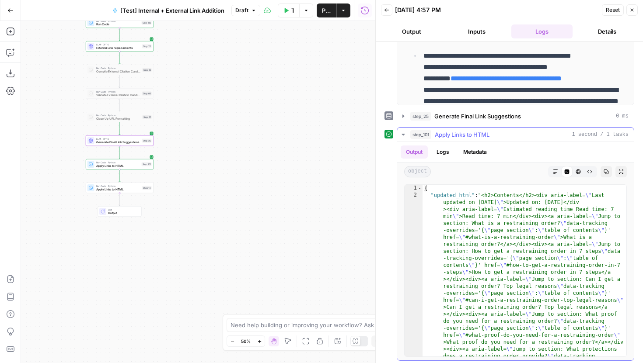
click at [560, 171] on button "Markdown" at bounding box center [555, 171] width 11 height 11
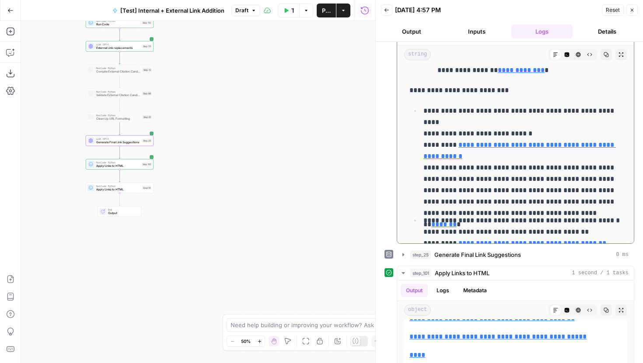
scroll to position [188, 0]
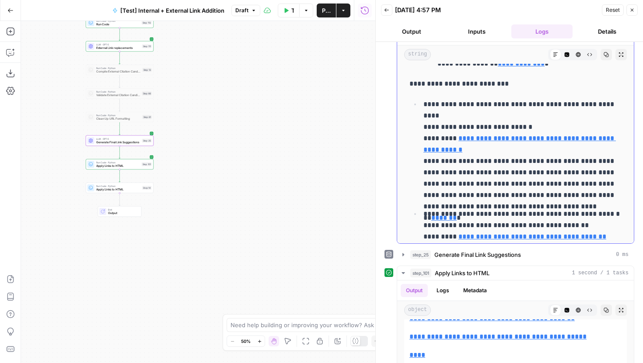
drag, startPoint x: 409, startPoint y: 85, endPoint x: 491, endPoint y: 95, distance: 82.9
click at [491, 95] on div "**********" at bounding box center [515, 87] width 223 height 416
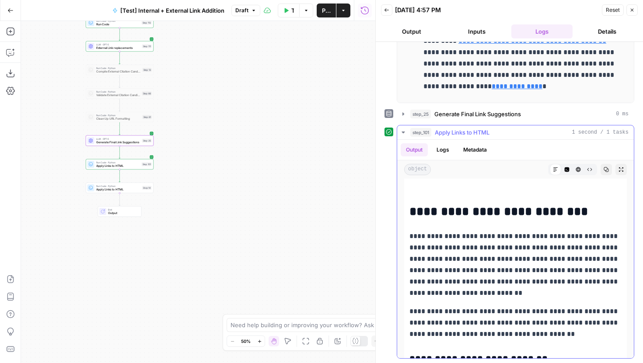
scroll to position [392, 0]
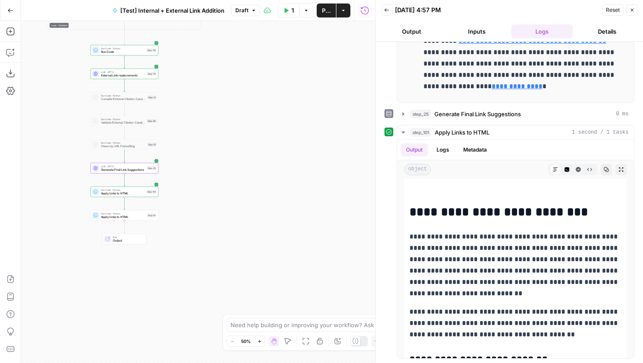
drag, startPoint x: 180, startPoint y: 122, endPoint x: 185, endPoint y: 152, distance: 31.1
click at [185, 152] on div "true false true false true false Workflow Set Inputs Inputs Run Code · Python R…" at bounding box center [198, 192] width 354 height 342
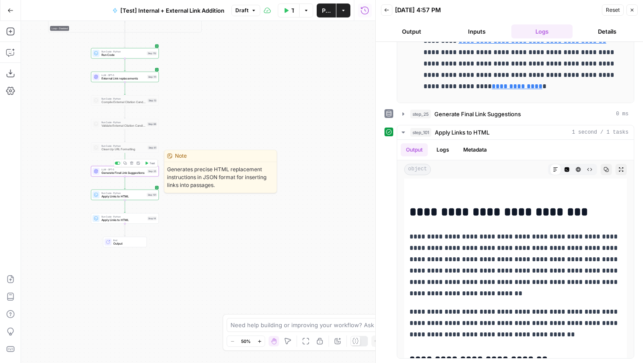
click at [132, 174] on span "Generate Final Link Suggestions" at bounding box center [123, 173] width 44 height 4
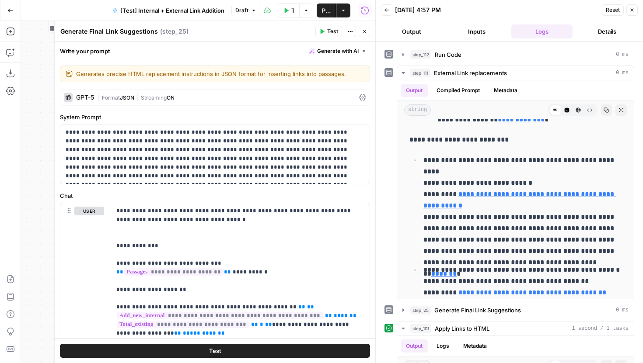
scroll to position [158, 0]
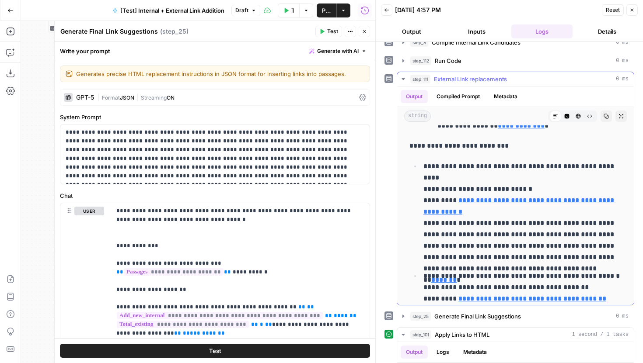
click at [405, 78] on icon "button" at bounding box center [403, 79] width 7 height 7
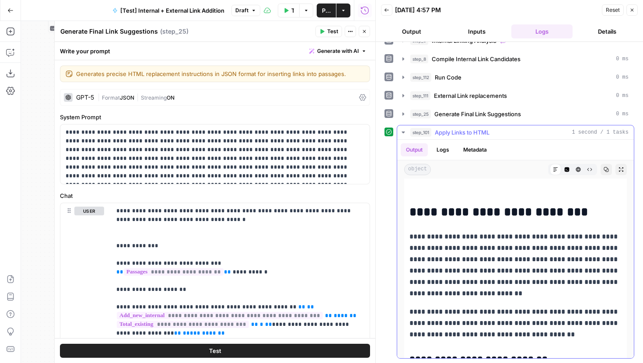
click at [403, 132] on icon "button" at bounding box center [402, 133] width 3 height 2
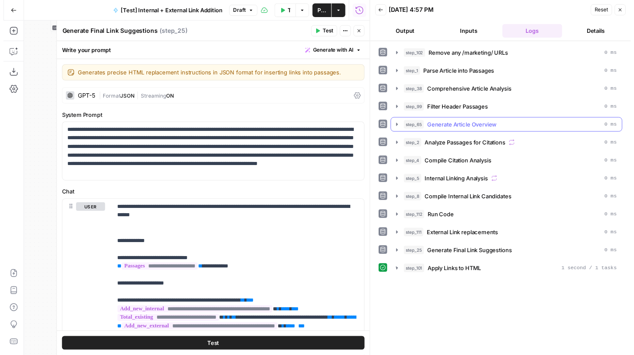
scroll to position [0, 0]
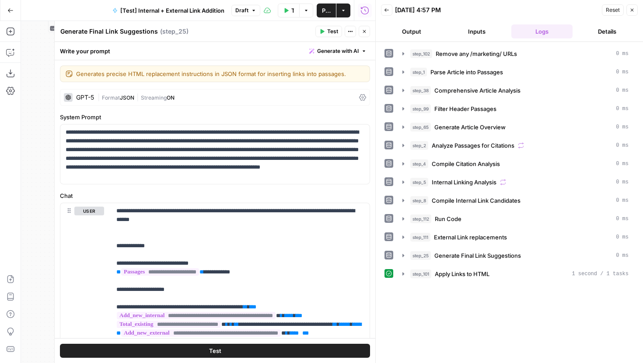
click at [368, 31] on button "Close" at bounding box center [364, 31] width 11 height 11
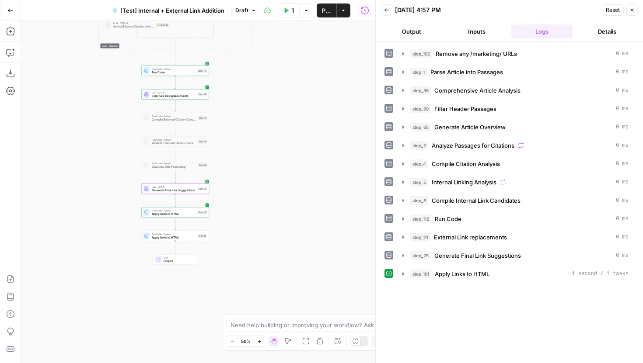
drag, startPoint x: 238, startPoint y: 168, endPoint x: 288, endPoint y: 184, distance: 52.0
click at [288, 185] on div "true false true false true false Workflow Set Inputs Inputs Run Code · Python R…" at bounding box center [198, 192] width 354 height 342
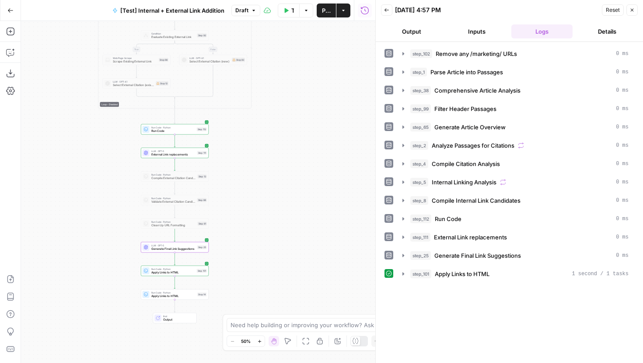
drag, startPoint x: 251, startPoint y: 98, endPoint x: 252, endPoint y: 222, distance: 124.2
click at [252, 222] on div "true false true false true false Workflow Set Inputs Inputs Run Code · Python R…" at bounding box center [198, 192] width 354 height 342
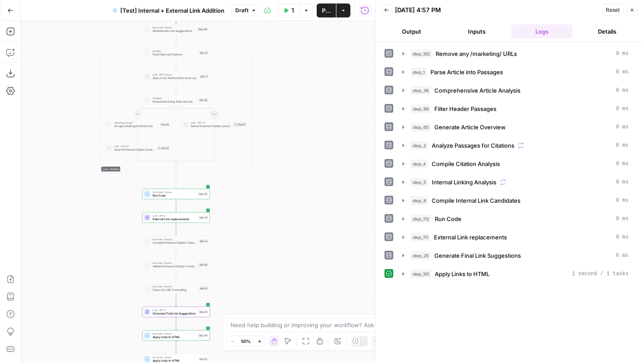
drag, startPoint x: 290, startPoint y: 109, endPoint x: 293, endPoint y: 237, distance: 128.6
click at [294, 233] on div "true false true false true false Workflow Set Inputs Inputs Run Code · Python R…" at bounding box center [198, 192] width 354 height 342
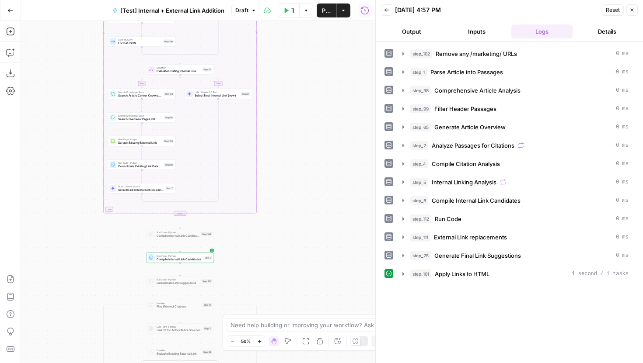
drag, startPoint x: 306, startPoint y: 173, endPoint x: 304, endPoint y: 275, distance: 101.5
click at [306, 272] on div "true false true false true false Workflow Set Inputs Inputs Run Code · Python R…" at bounding box center [198, 192] width 354 height 342
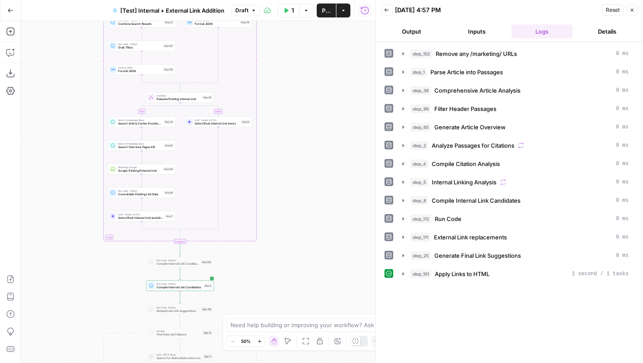
drag, startPoint x: 305, startPoint y: 124, endPoint x: 305, endPoint y: 253, distance: 129.0
click at [305, 253] on div "true false true false true false Workflow Set Inputs Inputs Run Code · Python R…" at bounding box center [198, 192] width 354 height 342
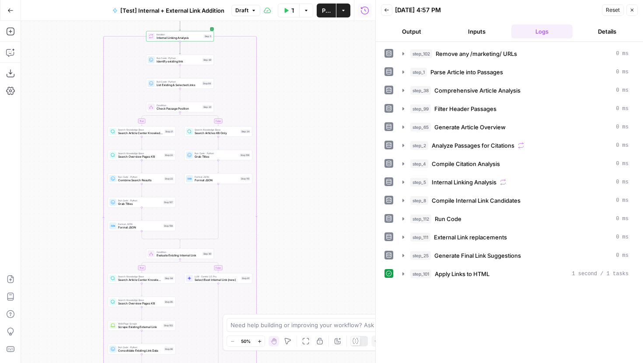
drag, startPoint x: 307, startPoint y: 150, endPoint x: 307, endPoint y: 179, distance: 28.9
click at [307, 179] on div "true false true false true false Workflow Set Inputs Inputs Run Code · Python R…" at bounding box center [198, 192] width 354 height 342
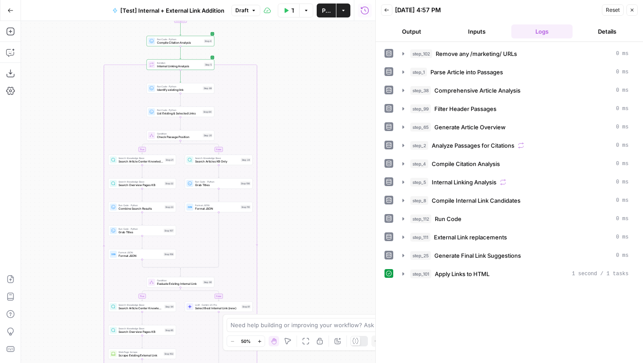
drag, startPoint x: 323, startPoint y: 147, endPoint x: 324, endPoint y: 172, distance: 25.4
click at [324, 172] on div "true false true false true false Workflow Set Inputs Inputs Run Code · Python R…" at bounding box center [198, 192] width 354 height 342
drag, startPoint x: 314, startPoint y: 165, endPoint x: 341, endPoint y: 180, distance: 30.5
click at [341, 180] on div "true false true false true false Workflow Set Inputs Inputs Run Code · Python R…" at bounding box center [198, 192] width 354 height 342
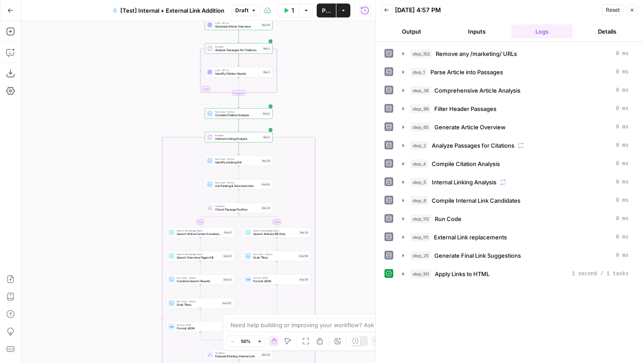
drag, startPoint x: 323, startPoint y: 88, endPoint x: 357, endPoint y: 160, distance: 80.0
click at [358, 160] on div "true false true false true false Workflow Set Inputs Inputs Run Code · Python R…" at bounding box center [198, 192] width 354 height 342
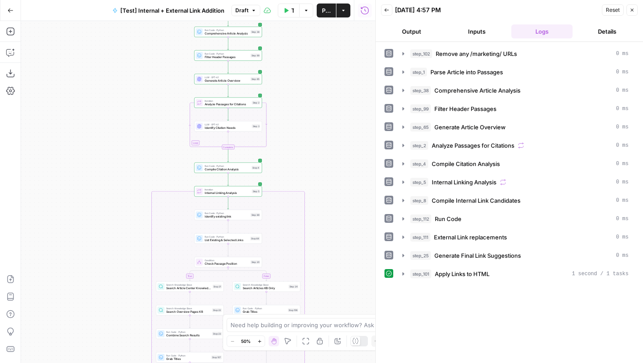
drag, startPoint x: 357, startPoint y: 119, endPoint x: 341, endPoint y: 160, distance: 45.0
click at [341, 160] on div "true false true false true false Workflow Set Inputs Inputs Run Code · Python R…" at bounding box center [198, 192] width 354 height 342
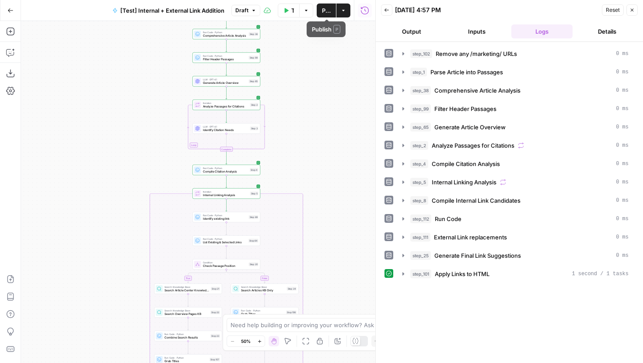
click at [326, 9] on span "Publish" at bounding box center [326, 10] width 9 height 9
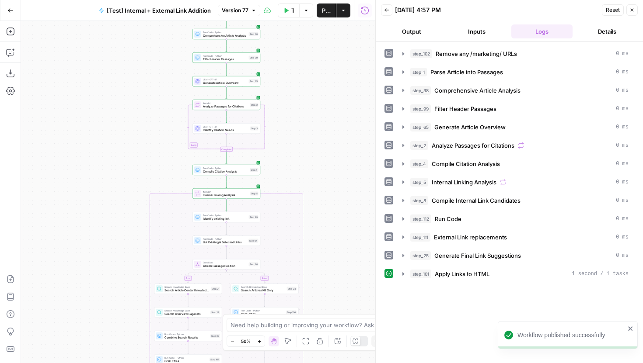
drag, startPoint x: 304, startPoint y: 129, endPoint x: 304, endPoint y: 106, distance: 22.3
click at [304, 106] on div "true false true false true false Workflow Set Inputs Inputs Run Code · Python R…" at bounding box center [198, 192] width 354 height 342
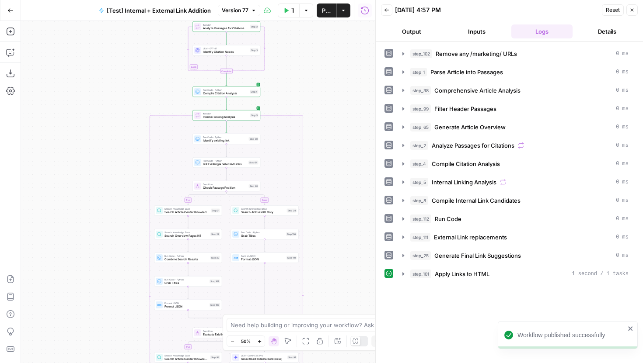
drag, startPoint x: 148, startPoint y: 159, endPoint x: 148, endPoint y: 103, distance: 56.0
click at [148, 103] on div "true false true false true false Workflow Set Inputs Inputs Run Code · Python R…" at bounding box center [198, 192] width 354 height 342
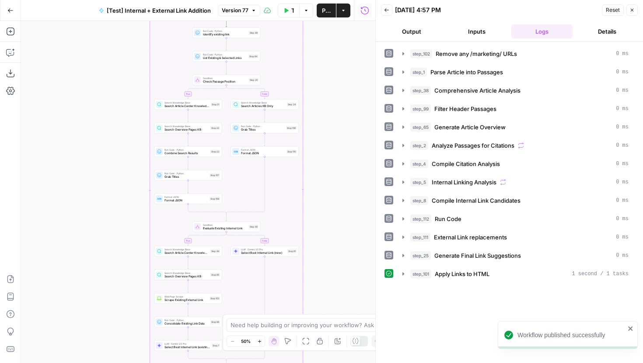
drag, startPoint x: 133, startPoint y: 159, endPoint x: 132, endPoint y: 107, distance: 51.6
click at [132, 107] on div "true false true false true false Workflow Set Inputs Inputs Run Code · Python R…" at bounding box center [198, 192] width 354 height 342
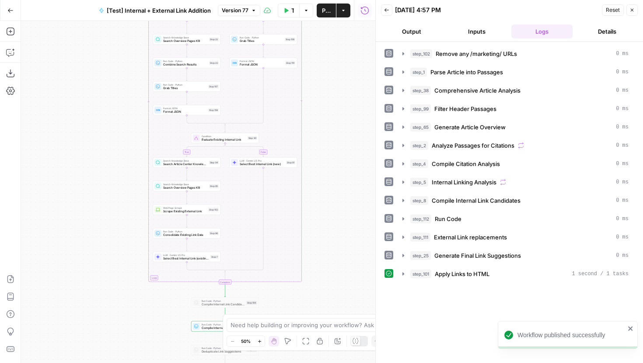
drag, startPoint x: 132, startPoint y: 244, endPoint x: 131, endPoint y: 131, distance: 112.4
click at [131, 131] on div "true false true false true false Workflow Set Inputs Inputs Run Code · Python R…" at bounding box center [198, 192] width 354 height 342
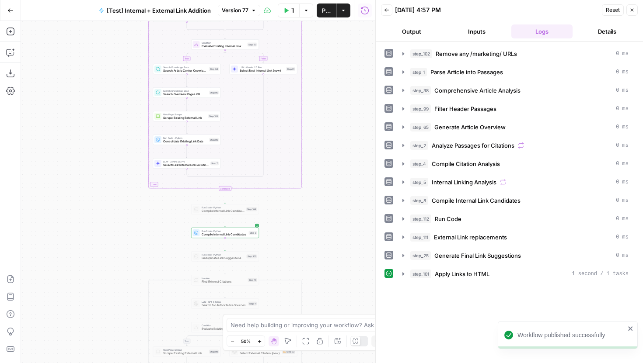
drag, startPoint x: 142, startPoint y: 221, endPoint x: 142, endPoint y: 132, distance: 88.8
click at [142, 132] on div "true false true false true false Workflow Set Inputs Inputs Run Code · Python R…" at bounding box center [198, 192] width 354 height 342
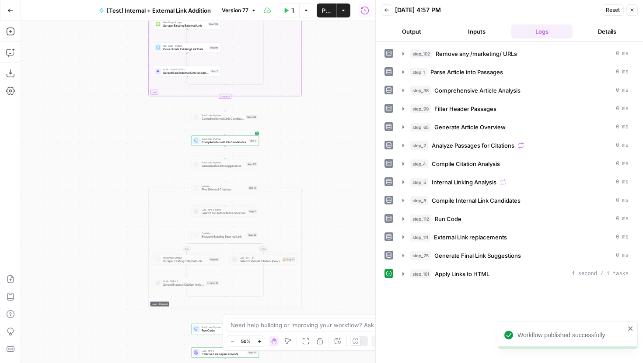
drag, startPoint x: 143, startPoint y: 227, endPoint x: 143, endPoint y: 175, distance: 51.6
click at [143, 175] on div "true false true false true false Workflow Set Inputs Inputs Run Code · Python R…" at bounding box center [198, 192] width 354 height 342
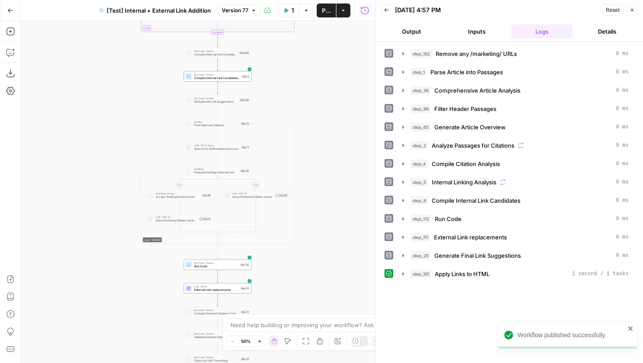
drag, startPoint x: 125, startPoint y: 204, endPoint x: 94, endPoint y: 171, distance: 45.5
click at [94, 171] on div "true false true false true false Workflow Set Inputs Inputs Run Code · Python R…" at bounding box center [198, 192] width 354 height 342
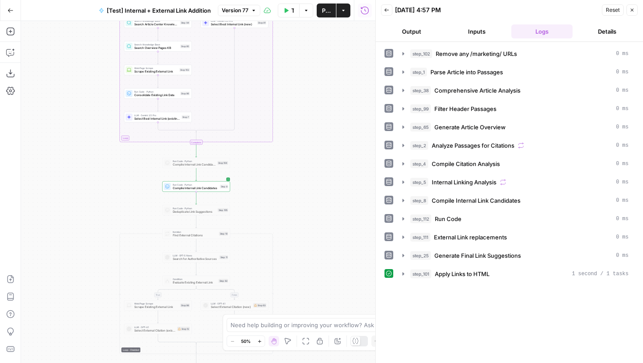
drag, startPoint x: 94, startPoint y: 171, endPoint x: 96, endPoint y: 311, distance: 140.0
click at [96, 315] on div "true false true false true false Workflow Set Inputs Inputs Run Code · Python R…" at bounding box center [198, 192] width 354 height 342
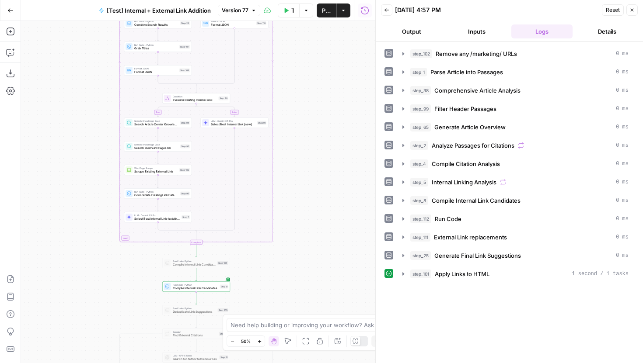
drag, startPoint x: 96, startPoint y: 131, endPoint x: 96, endPoint y: 258, distance: 127.7
click at [96, 258] on div "true false true false true false Workflow Set Inputs Inputs Run Code · Python R…" at bounding box center [198, 192] width 354 height 342
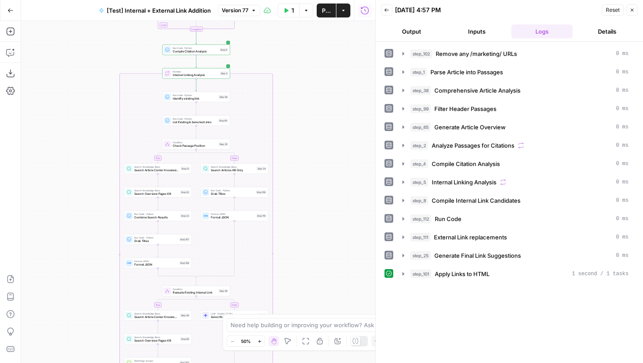
drag, startPoint x: 91, startPoint y: 112, endPoint x: 90, endPoint y: 238, distance: 126.8
click at [90, 238] on div "true false true false true false Workflow Set Inputs Inputs Run Code · Python R…" at bounding box center [198, 192] width 354 height 342
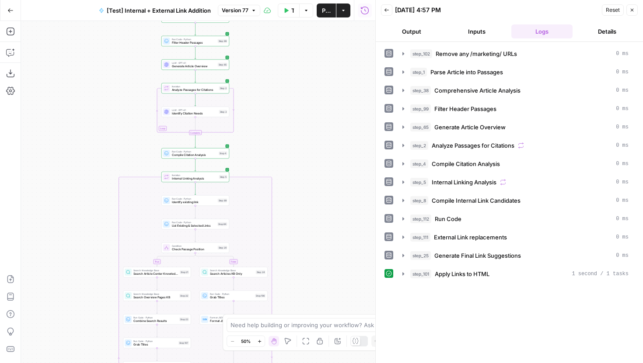
drag, startPoint x: 103, startPoint y: 92, endPoint x: 103, endPoint y: 279, distance: 186.7
click at [103, 279] on div "true false true false true false Workflow Set Inputs Inputs Run Code · Python R…" at bounding box center [198, 192] width 354 height 342
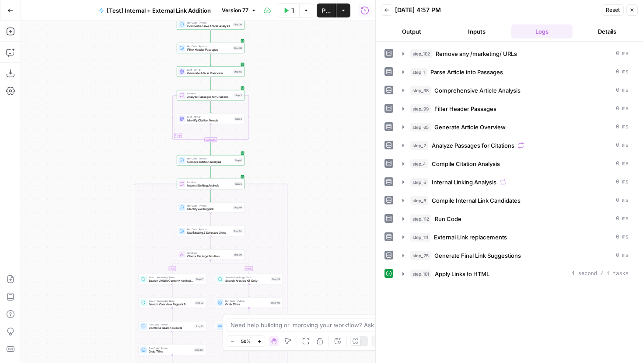
drag, startPoint x: 107, startPoint y: 260, endPoint x: 121, endPoint y: 157, distance: 103.7
click at [121, 157] on div "true false true false true false Workflow Set Inputs Inputs Run Code · Python R…" at bounding box center [198, 192] width 354 height 342
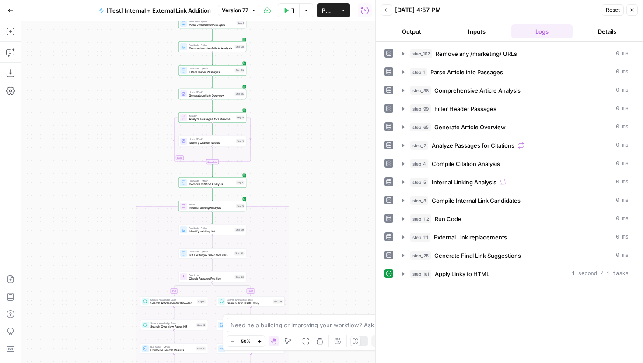
drag, startPoint x: 110, startPoint y: 217, endPoint x: 113, endPoint y: 265, distance: 47.7
click at [113, 265] on div "true false true false true false Workflow Set Inputs Inputs Run Code · Python R…" at bounding box center [198, 192] width 354 height 342
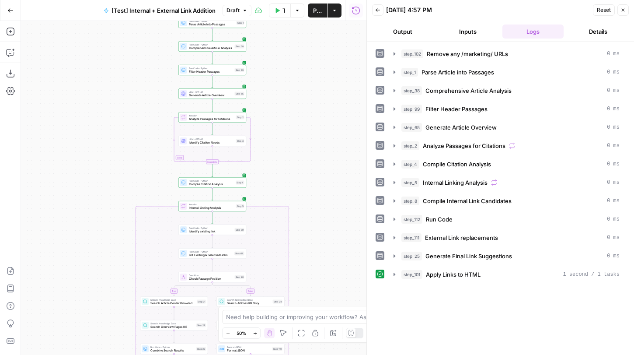
click at [10, 10] on icon "button" at bounding box center [10, 10] width 5 height 4
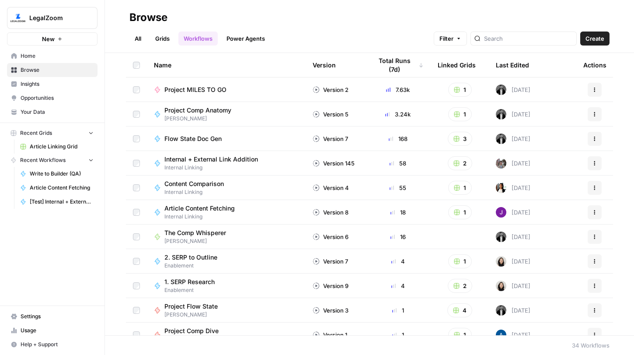
click at [55, 147] on span "Article Linking Grid" at bounding box center [62, 147] width 64 height 8
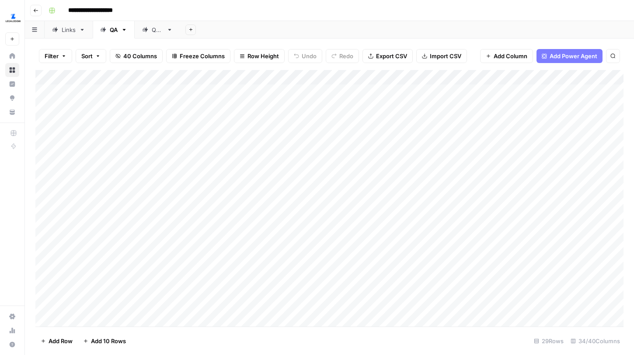
click at [74, 33] on div "Links" at bounding box center [69, 29] width 14 height 9
click at [398, 77] on div "Add Column" at bounding box center [329, 198] width 588 height 256
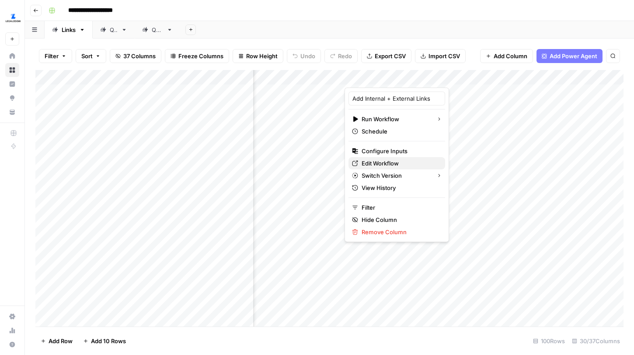
click at [384, 159] on span "Edit Workflow" at bounding box center [400, 163] width 77 height 9
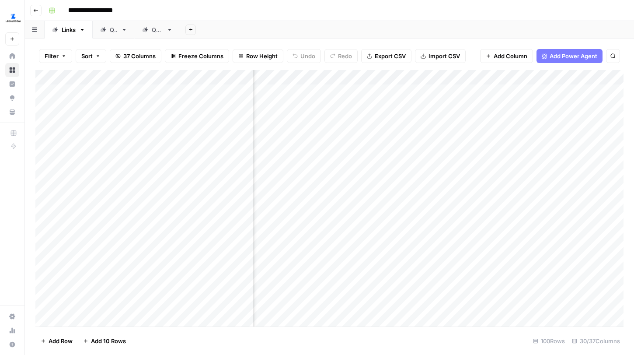
click at [106, 25] on div "QA" at bounding box center [108, 29] width 17 height 9
click at [541, 72] on div "Add Column" at bounding box center [329, 198] width 588 height 256
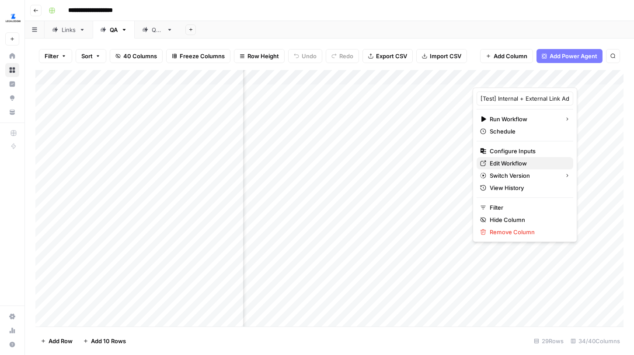
click at [518, 160] on span "Edit Workflow" at bounding box center [528, 163] width 77 height 9
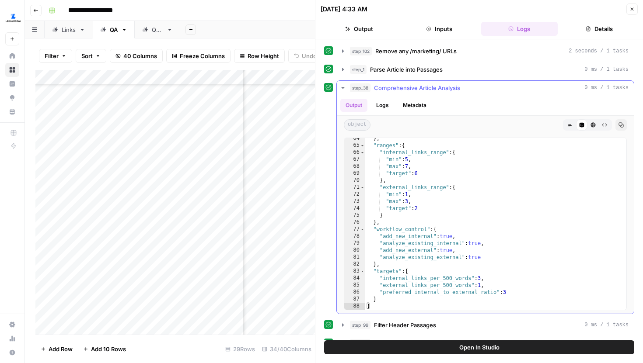
scroll to position [465, 0]
click at [342, 85] on icon "button" at bounding box center [342, 87] width 7 height 7
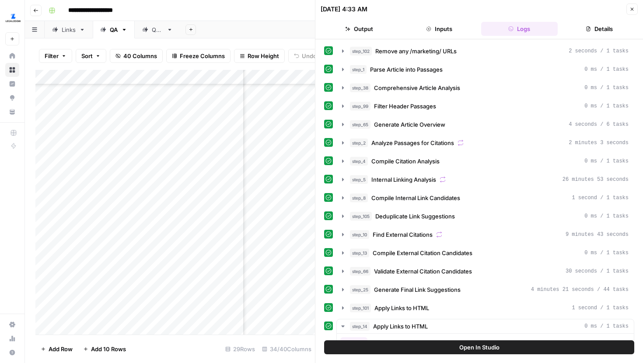
click at [66, 28] on div "Links" at bounding box center [69, 29] width 14 height 9
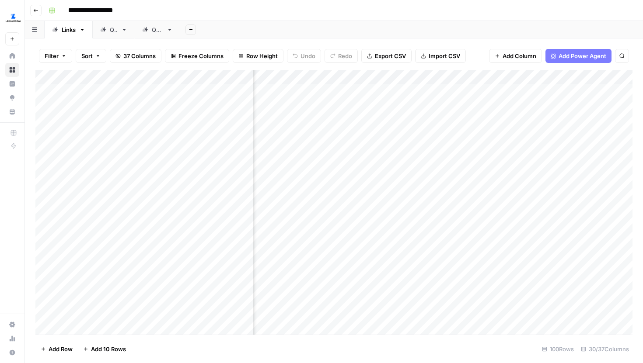
scroll to position [0, 351]
click at [479, 91] on div "Add Column" at bounding box center [333, 202] width 597 height 265
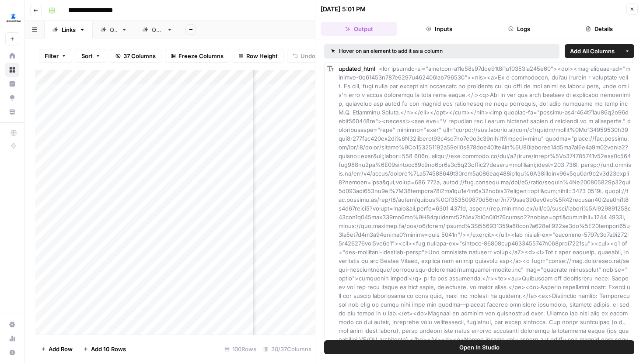
click at [514, 31] on button "Logs" at bounding box center [519, 29] width 77 height 14
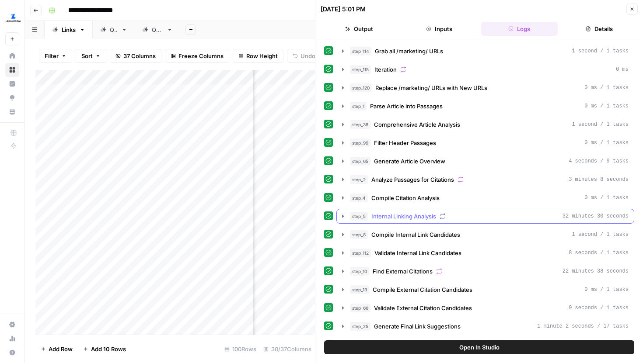
click at [341, 216] on icon "button" at bounding box center [342, 216] width 7 height 7
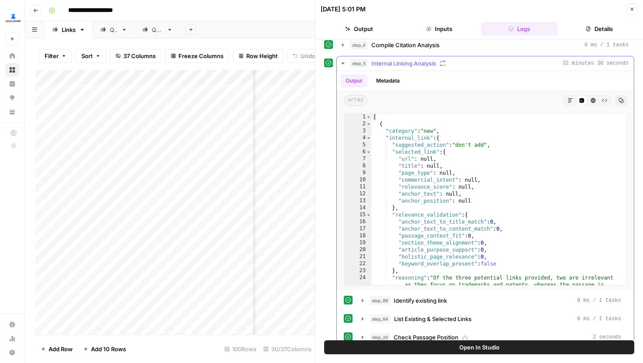
scroll to position [157, 0]
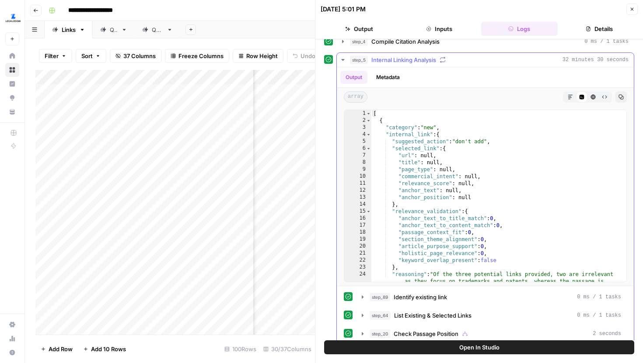
click at [390, 76] on button "Metadata" at bounding box center [388, 77] width 34 height 13
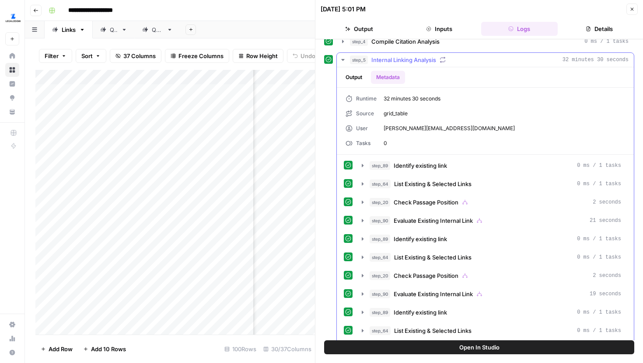
click at [352, 78] on button "Output" at bounding box center [353, 77] width 27 height 13
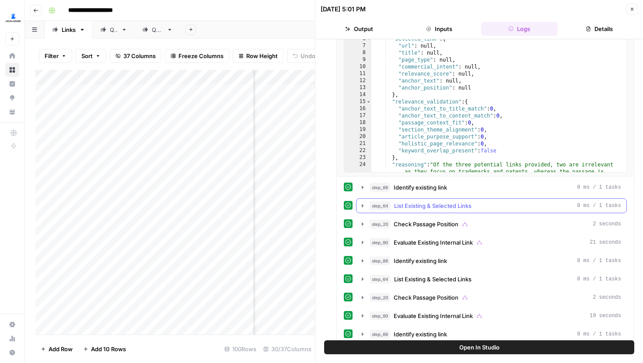
scroll to position [272, 0]
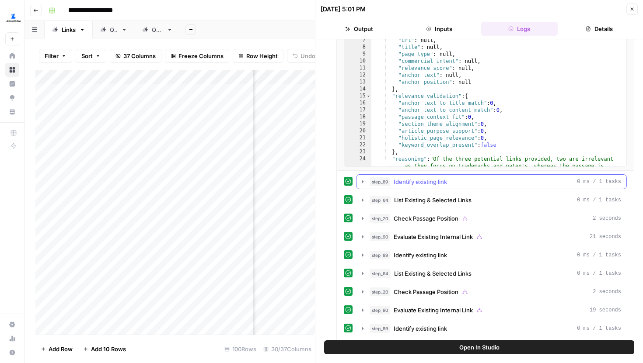
click at [363, 181] on icon "button" at bounding box center [363, 181] width 2 height 3
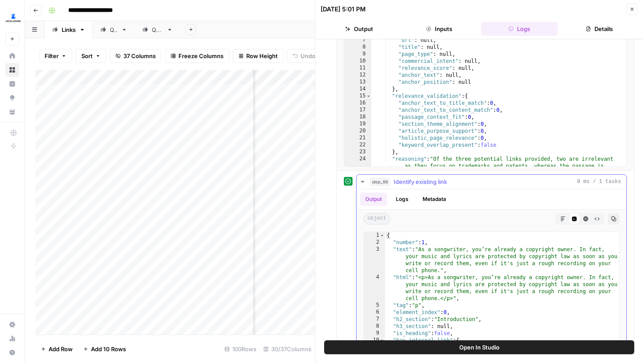
click at [430, 203] on button "Metadata" at bounding box center [434, 199] width 34 height 13
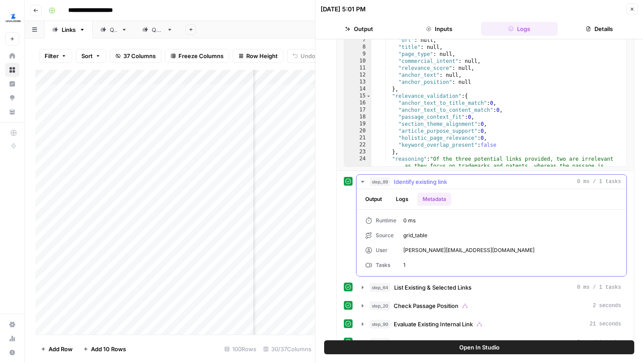
click at [360, 187] on button "step_89 Identify existing link 0 ms / 1 tasks" at bounding box center [491, 182] width 270 height 14
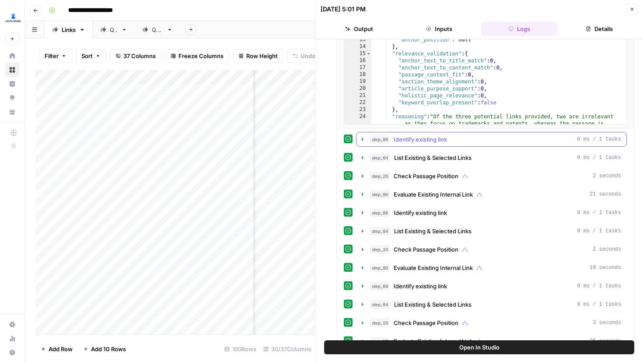
scroll to position [322, 0]
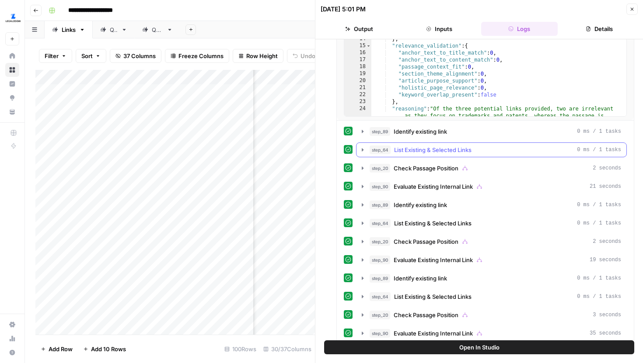
click at [362, 152] on icon "button" at bounding box center [362, 150] width 7 height 7
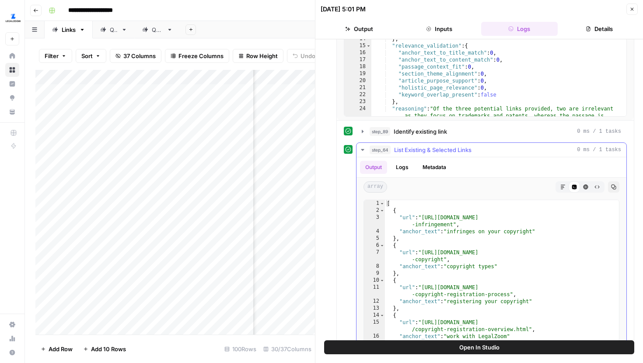
click at [436, 168] on button "Metadata" at bounding box center [434, 167] width 34 height 13
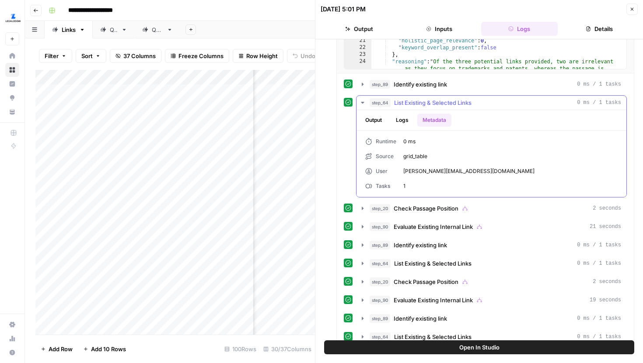
scroll to position [377, 0]
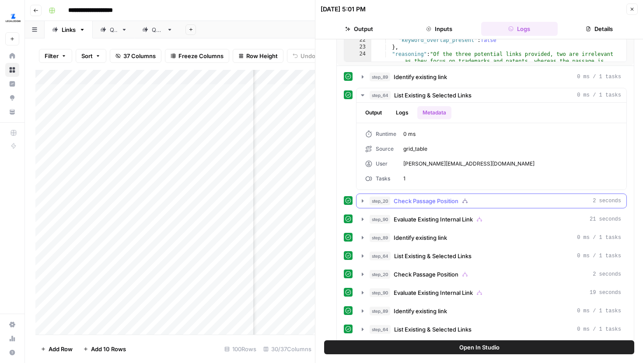
click at [361, 202] on icon "button" at bounding box center [362, 201] width 7 height 7
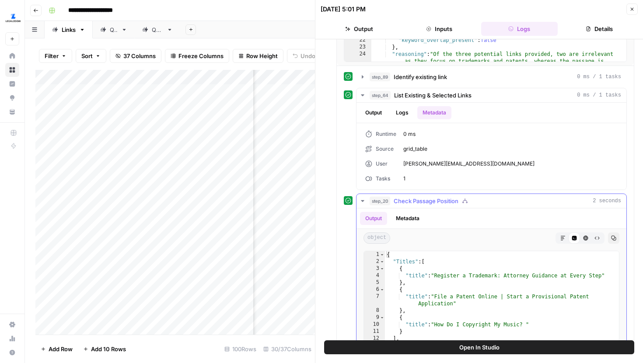
click at [412, 216] on button "Metadata" at bounding box center [408, 218] width 34 height 13
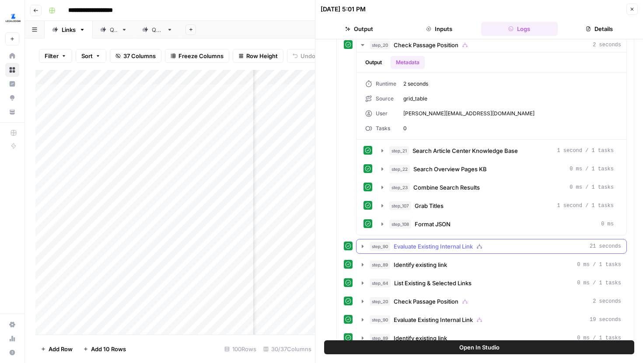
scroll to position [534, 0]
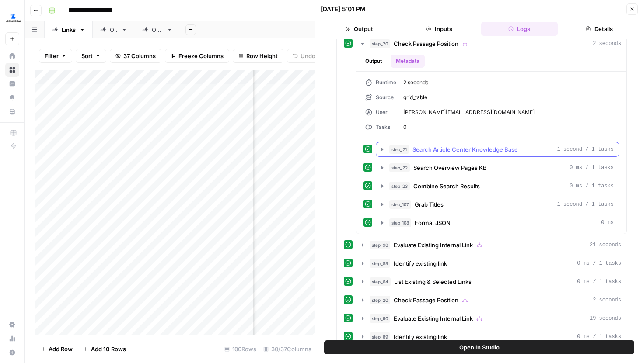
click at [380, 147] on icon "button" at bounding box center [382, 149] width 7 height 7
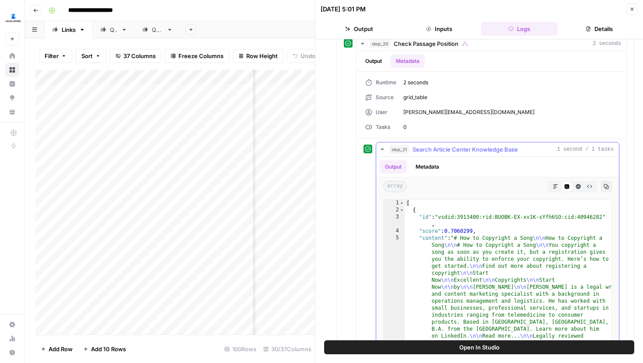
click at [431, 168] on button "Metadata" at bounding box center [427, 166] width 34 height 13
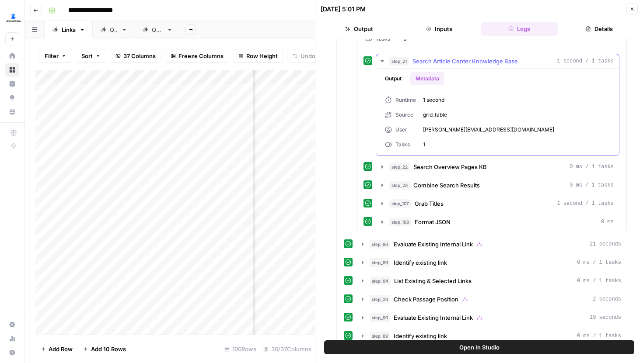
scroll to position [635, 0]
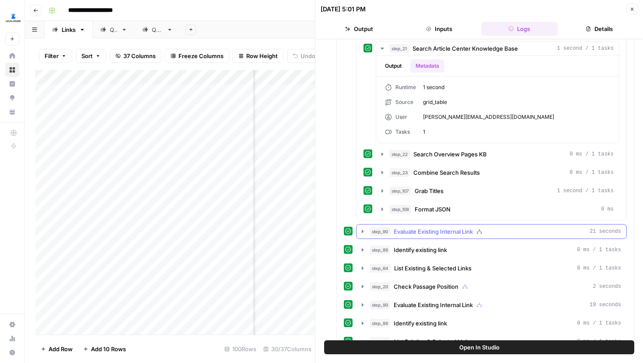
click at [363, 230] on icon "button" at bounding box center [362, 231] width 7 height 7
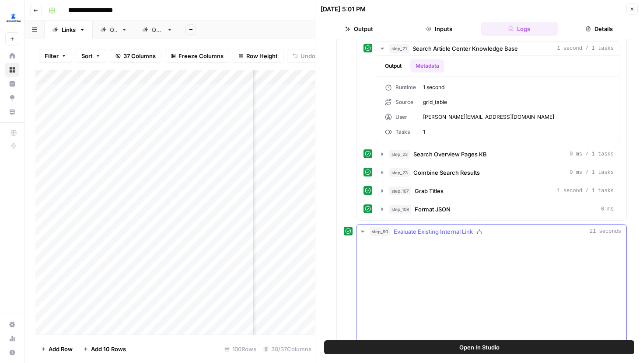
scroll to position [694, 0]
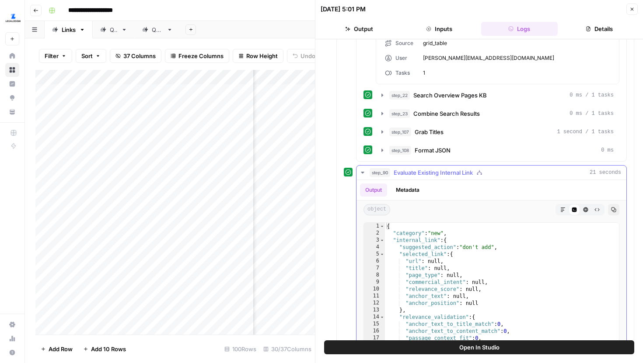
click at [362, 171] on icon "button" at bounding box center [362, 172] width 7 height 7
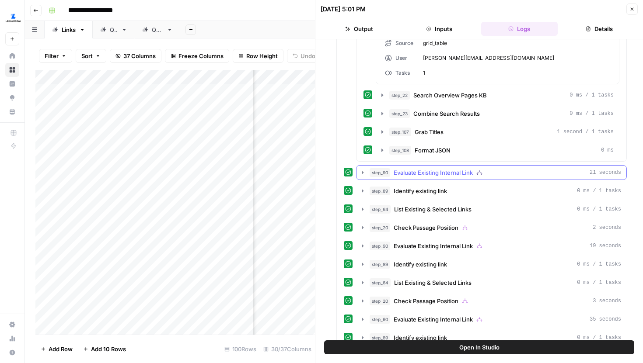
click at [363, 174] on icon "button" at bounding box center [362, 172] width 7 height 7
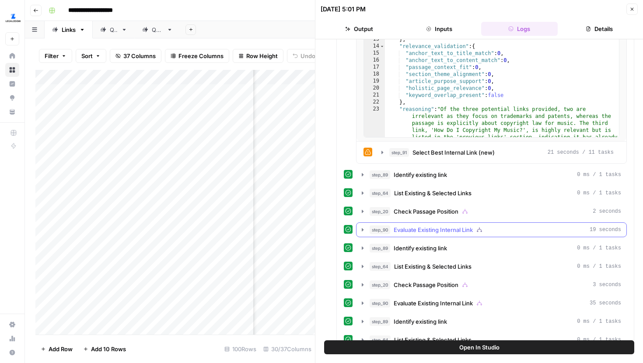
scroll to position [960, 0]
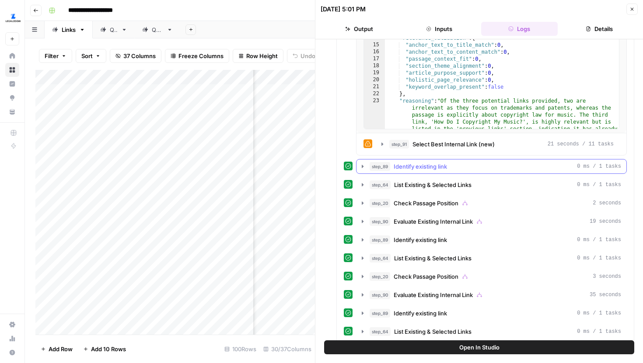
click at [362, 170] on icon "button" at bounding box center [362, 166] width 7 height 7
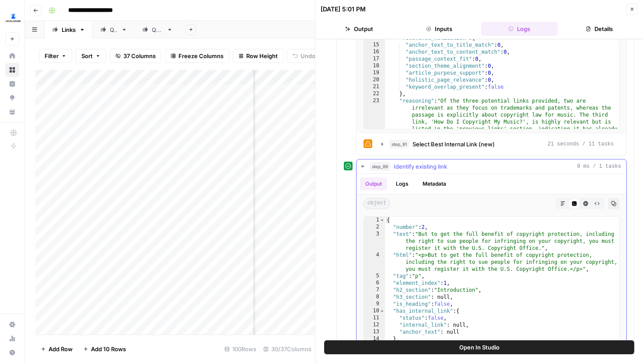
click at [362, 167] on icon "button" at bounding box center [362, 166] width 7 height 7
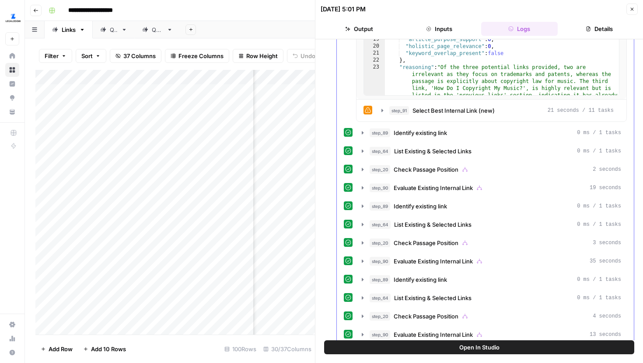
scroll to position [996, 0]
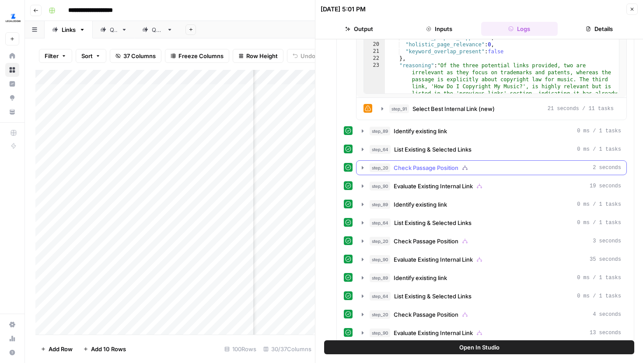
click at [361, 169] on icon "button" at bounding box center [362, 167] width 7 height 7
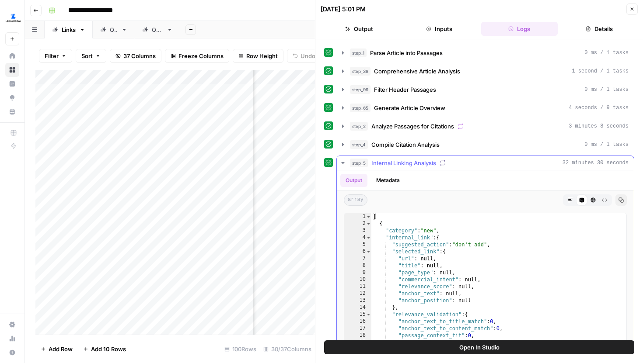
scroll to position [0, 0]
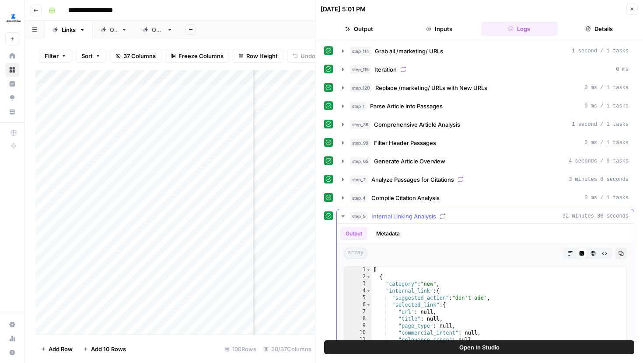
click at [341, 214] on icon "button" at bounding box center [342, 216] width 7 height 7
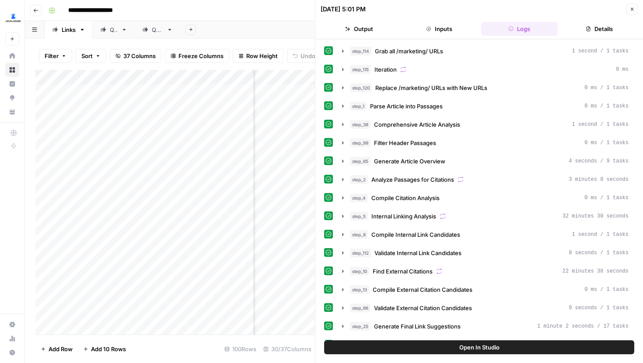
click at [633, 10] on icon "button" at bounding box center [632, 9] width 3 height 3
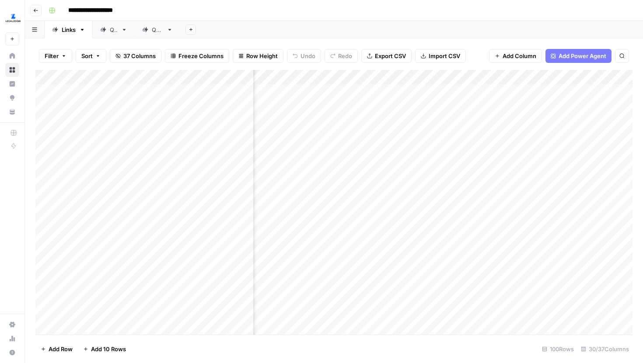
click at [428, 83] on div "Add Column" at bounding box center [333, 202] width 597 height 265
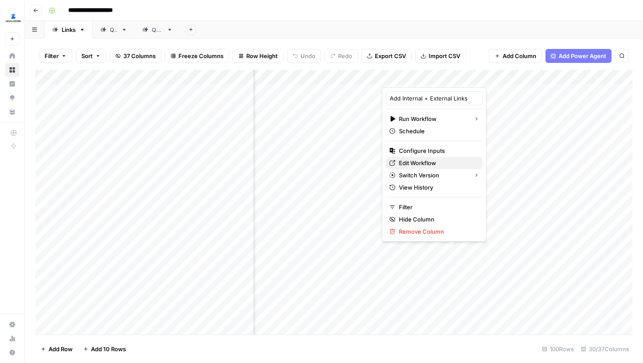
click at [420, 160] on span "Edit Workflow" at bounding box center [437, 163] width 77 height 9
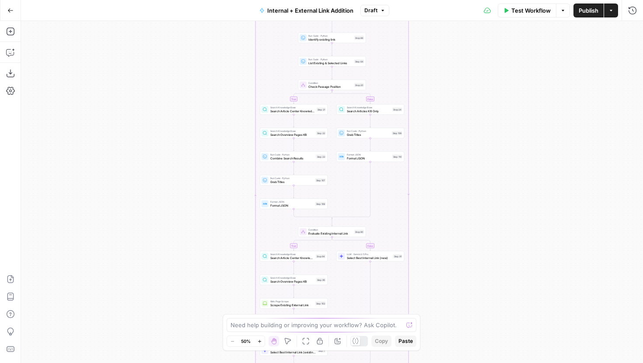
drag, startPoint x: 233, startPoint y: 79, endPoint x: 216, endPoint y: 204, distance: 126.2
click at [216, 204] on div "true false true false true false Workflow Set Inputs Inputs Run Code · Python G…" at bounding box center [332, 192] width 622 height 342
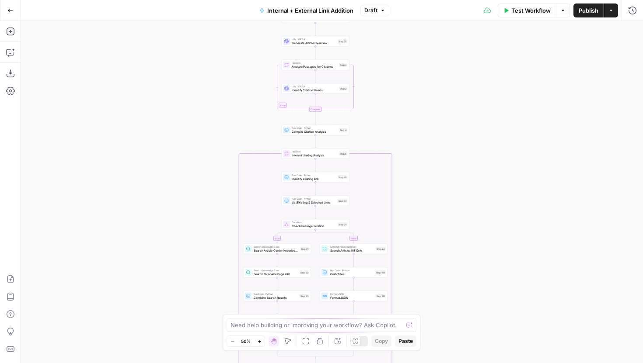
drag, startPoint x: 220, startPoint y: 119, endPoint x: 220, endPoint y: 150, distance: 31.5
click at [220, 150] on div "true false true false true false Workflow Set Inputs Inputs Run Code · Python G…" at bounding box center [332, 192] width 622 height 342
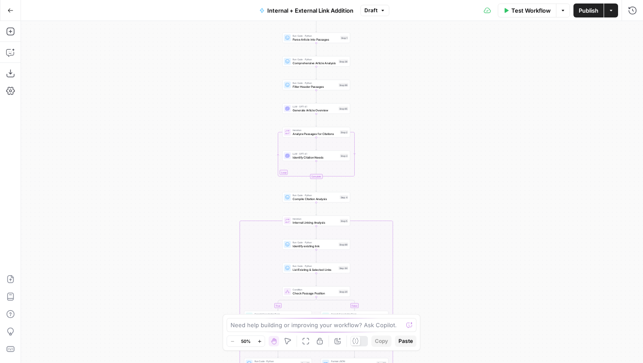
drag, startPoint x: 223, startPoint y: 137, endPoint x: 223, endPoint y: 194, distance: 56.4
click at [223, 194] on div "true false true false true false Workflow Set Inputs Inputs Run Code · Python G…" at bounding box center [332, 192] width 622 height 342
drag, startPoint x: 222, startPoint y: 101, endPoint x: 222, endPoint y: 126, distance: 24.9
click at [222, 126] on div "true false true false true false Workflow Set Inputs Inputs Run Code · Python G…" at bounding box center [332, 192] width 622 height 342
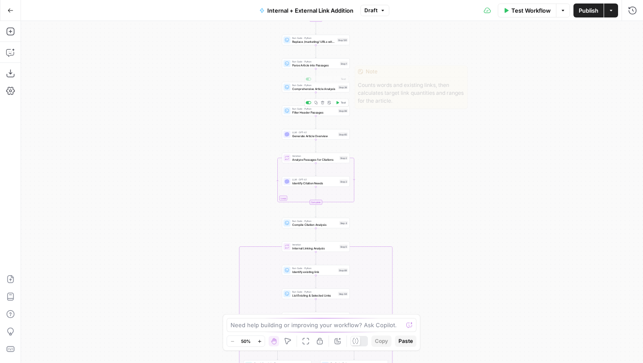
drag, startPoint x: 378, startPoint y: 53, endPoint x: 378, endPoint y: 70, distance: 16.6
click at [378, 70] on div "true false true false true false Workflow Set Inputs Inputs Run Code · Python G…" at bounding box center [332, 192] width 622 height 342
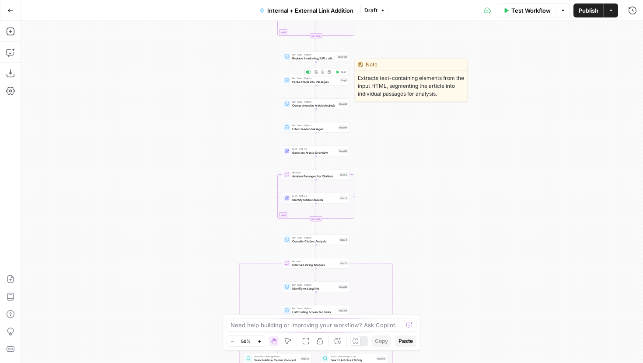
click at [328, 82] on span "Parse Article into Passages" at bounding box center [315, 82] width 46 height 4
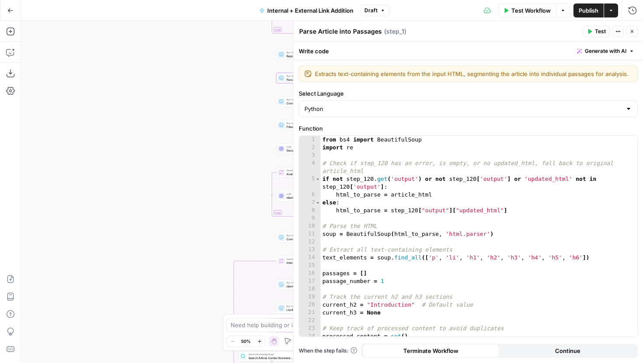
drag, startPoint x: 188, startPoint y: 130, endPoint x: 89, endPoint y: 91, distance: 106.2
click at [89, 91] on div "true false true false true false Workflow Set Inputs Inputs Run Code · Python G…" at bounding box center [332, 192] width 622 height 342
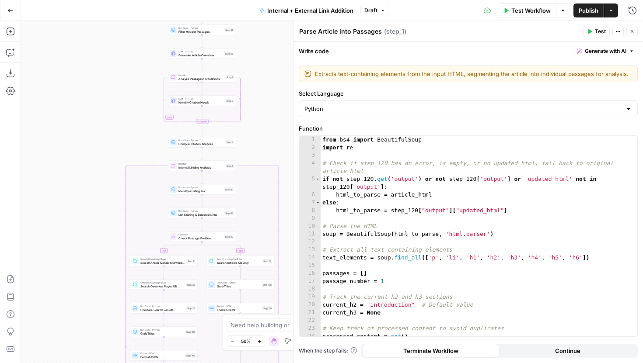
drag, startPoint x: 122, startPoint y: 157, endPoint x: 105, endPoint y: 88, distance: 70.9
click at [105, 87] on div "true false true false true false Workflow Set Inputs Inputs Run Code · Python G…" at bounding box center [332, 192] width 622 height 342
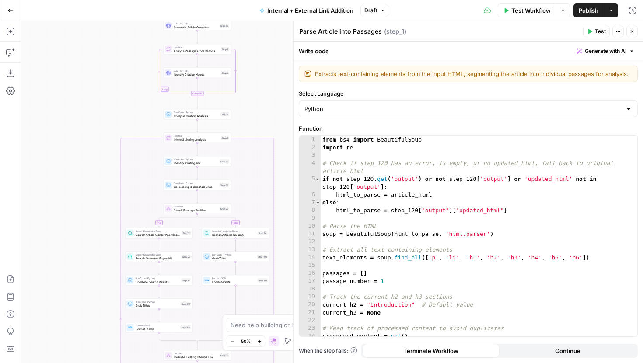
drag, startPoint x: 114, startPoint y: 138, endPoint x: 114, endPoint y: 133, distance: 5.7
click at [114, 133] on div "true false true false true false Workflow Set Inputs Inputs Run Code · Python G…" at bounding box center [332, 192] width 622 height 342
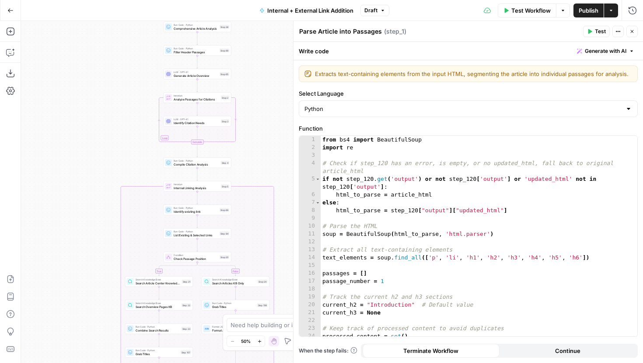
drag, startPoint x: 251, startPoint y: 72, endPoint x: 251, endPoint y: 152, distance: 80.5
click at [251, 153] on div "true false true false true false Workflow Set Inputs Inputs Run Code · Python G…" at bounding box center [332, 192] width 622 height 342
click at [630, 31] on icon "button" at bounding box center [631, 31] width 5 height 5
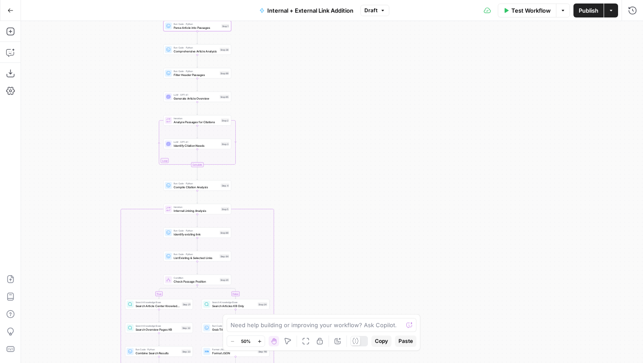
click at [632, 16] on button "Run History" at bounding box center [632, 10] width 14 height 14
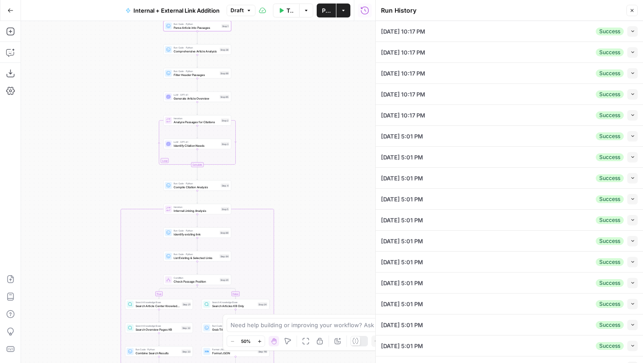
click at [629, 32] on button "Collapse" at bounding box center [632, 31] width 10 height 10
type input "[DOMAIN_NAME][URL]"
type textarea "<div builder-id="builder-a699af0e483a4ba8b56b414d199abc86"><div><div builder-id…"
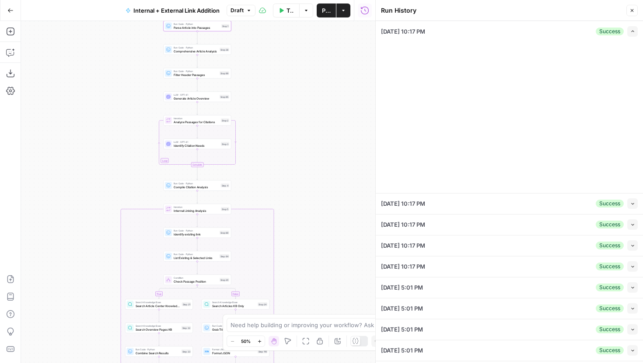
type input "LegalZoom - LLC"
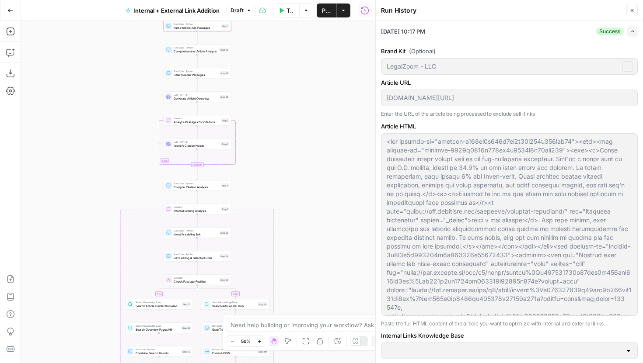
type input "Articles Center Sitemap"
type input "Overview Pages Sitemap"
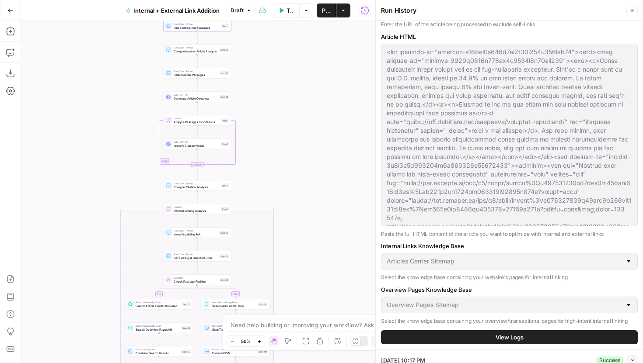
scroll to position [195, 0]
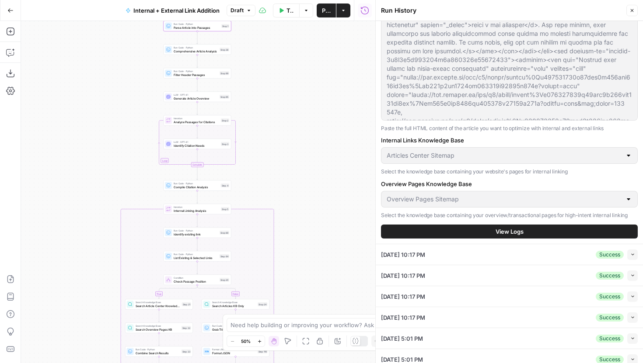
click at [464, 229] on button "View Logs" at bounding box center [509, 232] width 257 height 14
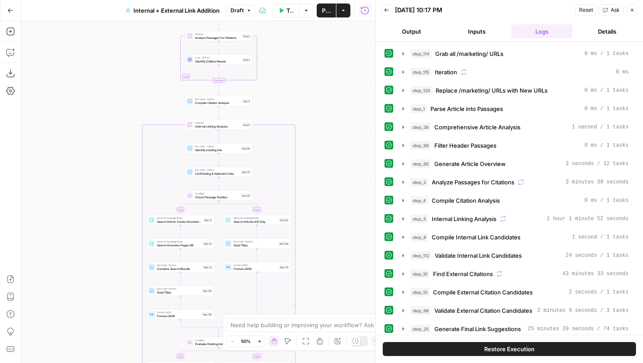
click at [287, 86] on div "true false true false true false Workflow Set Inputs Inputs Run Code · Python G…" at bounding box center [198, 192] width 354 height 342
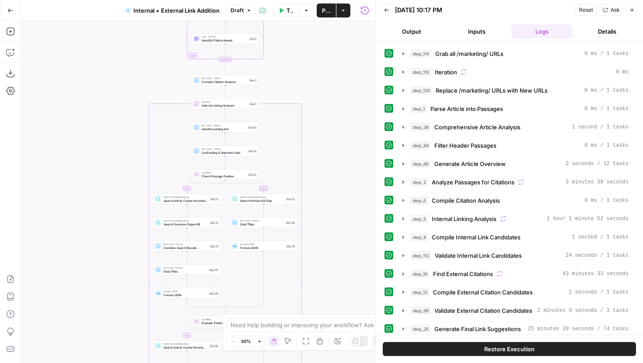
drag, startPoint x: 341, startPoint y: 156, endPoint x: 347, endPoint y: 135, distance: 21.6
click at [347, 135] on div "true false true false true false Workflow Set Inputs Inputs Run Code · Python G…" at bounding box center [198, 192] width 354 height 342
click at [401, 108] on icon "button" at bounding box center [403, 108] width 7 height 7
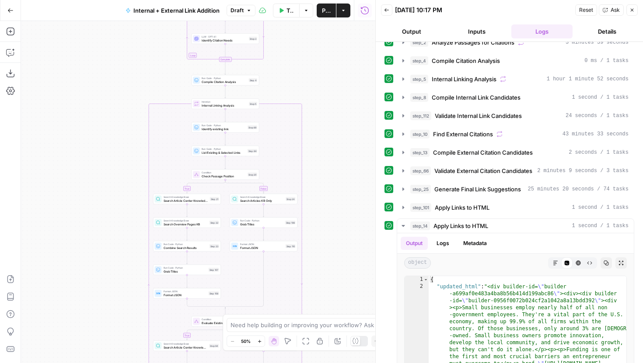
scroll to position [453, 0]
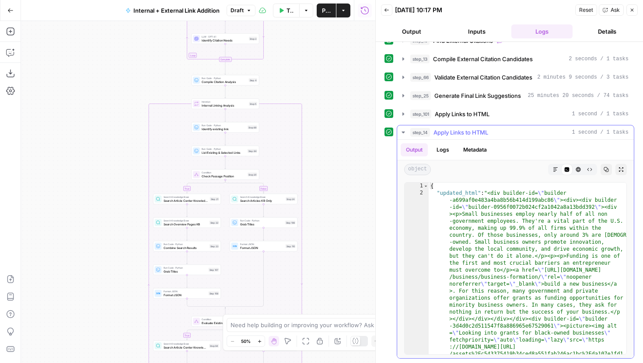
click at [403, 132] on icon "button" at bounding box center [402, 133] width 3 height 2
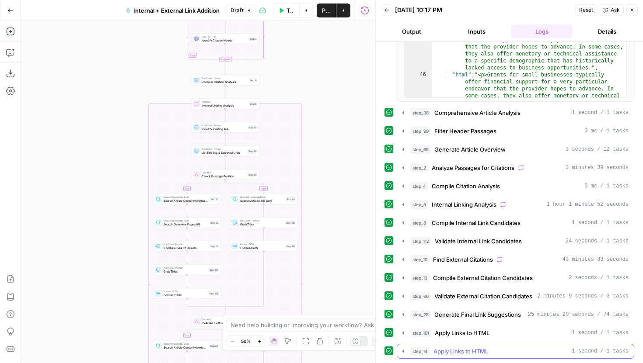
scroll to position [234, 0]
click at [404, 314] on icon "button" at bounding box center [403, 314] width 2 height 3
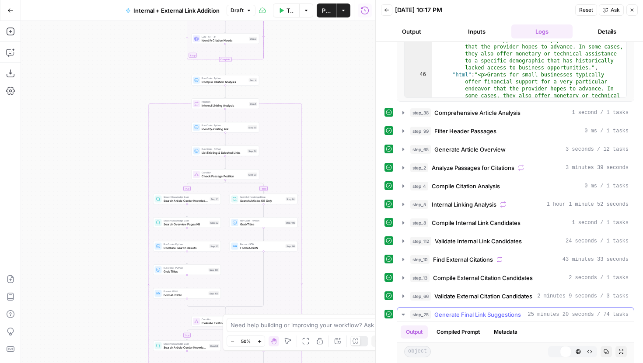
click at [403, 314] on icon "button" at bounding box center [402, 315] width 3 height 2
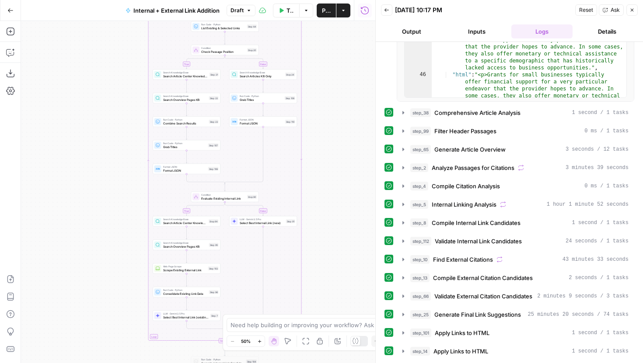
drag, startPoint x: 356, startPoint y: 205, endPoint x: 356, endPoint y: 66, distance: 138.2
click at [356, 63] on div "true false true false true false Workflow Set Inputs Inputs Run Code · Python G…" at bounding box center [198, 192] width 354 height 342
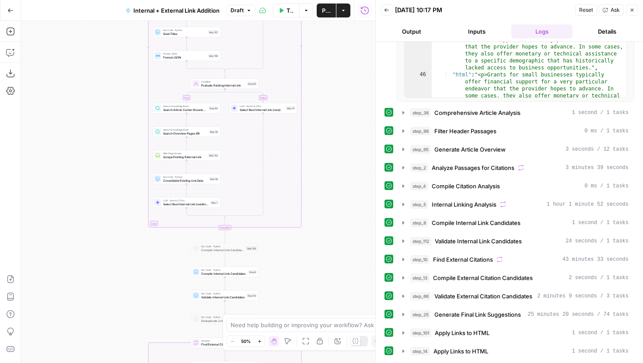
drag, startPoint x: 352, startPoint y: 117, endPoint x: 352, endPoint y: 127, distance: 10.1
click at [352, 114] on div "true false true false true false Workflow Set Inputs Inputs Run Code · Python G…" at bounding box center [198, 192] width 354 height 342
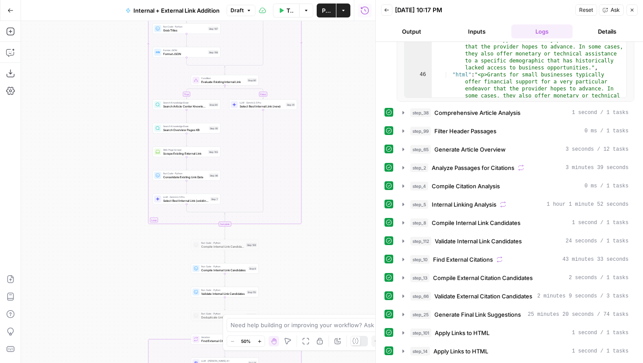
drag, startPoint x: 342, startPoint y: 223, endPoint x: 342, endPoint y: 104, distance: 119.4
click at [342, 105] on div "true false true false true false Workflow Set Inputs Inputs Run Code · Python G…" at bounding box center [198, 192] width 354 height 342
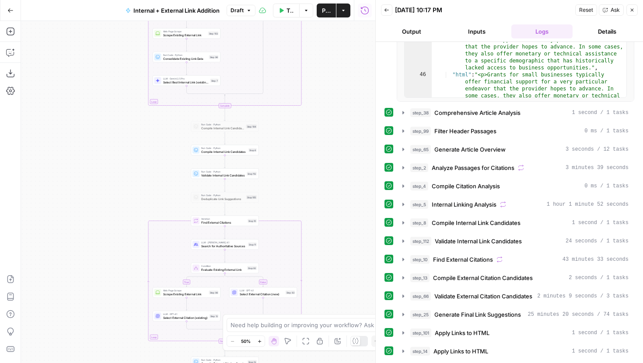
drag, startPoint x: 338, startPoint y: 104, endPoint x: 338, endPoint y: 90, distance: 14.4
click at [338, 90] on div "true false true false true false Workflow Set Inputs Inputs Run Code · Python G…" at bounding box center [198, 192] width 354 height 342
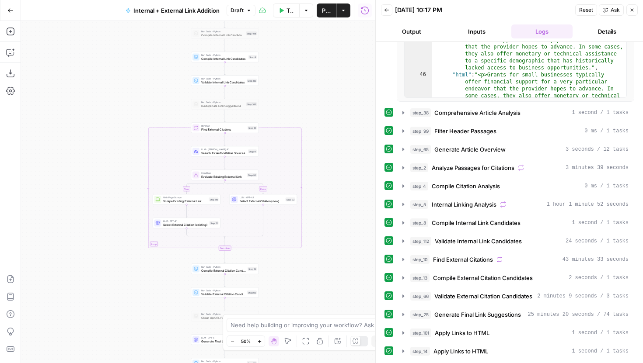
drag, startPoint x: 340, startPoint y: 210, endPoint x: 340, endPoint y: 84, distance: 126.8
click at [340, 84] on div "true false true false true false Workflow Set Inputs Inputs Run Code · Python G…" at bounding box center [198, 192] width 354 height 342
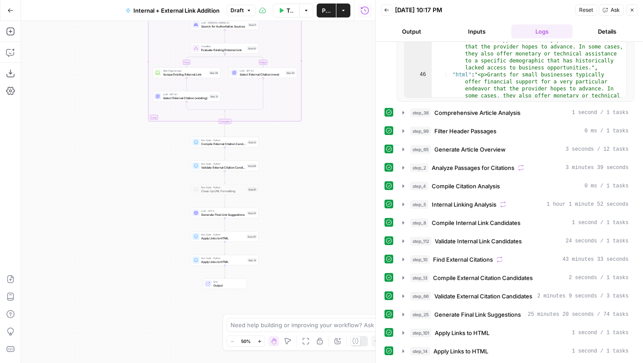
drag, startPoint x: 346, startPoint y: 227, endPoint x: 344, endPoint y: 187, distance: 40.7
click at [344, 187] on div "true false true false true false Workflow Set Inputs Inputs Run Code · Python G…" at bounding box center [198, 192] width 354 height 342
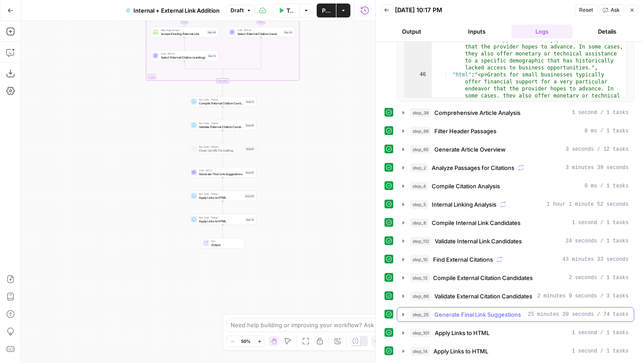
click at [404, 315] on icon "button" at bounding box center [403, 314] width 7 height 7
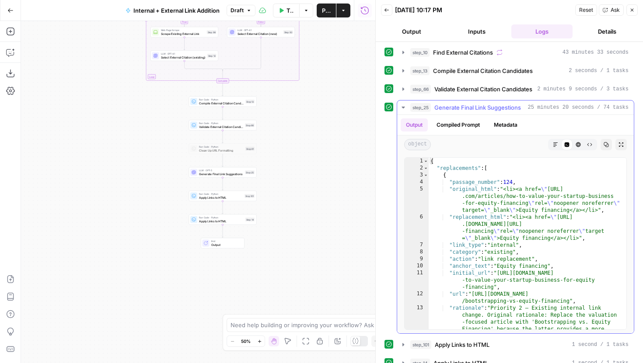
click at [513, 122] on button "Metadata" at bounding box center [505, 125] width 34 height 13
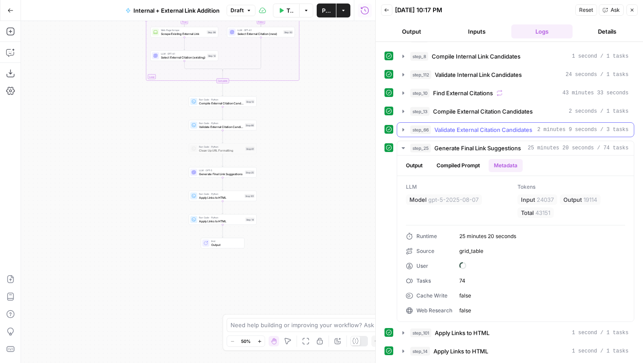
scroll to position [400, 0]
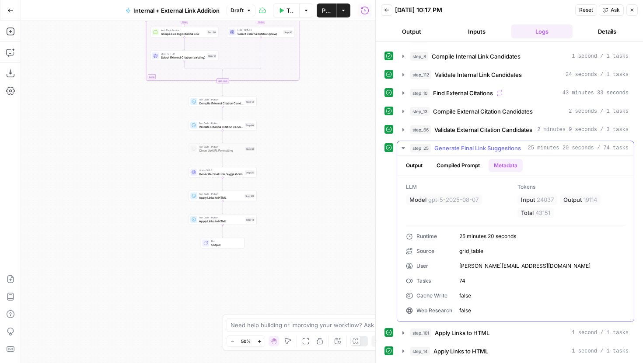
click at [413, 167] on button "Output" at bounding box center [414, 165] width 27 height 13
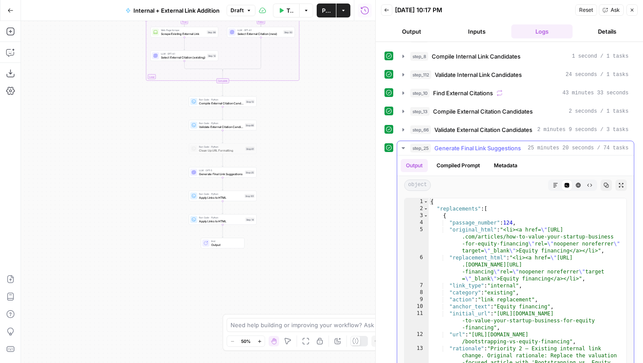
click at [401, 147] on icon "button" at bounding box center [403, 148] width 7 height 7
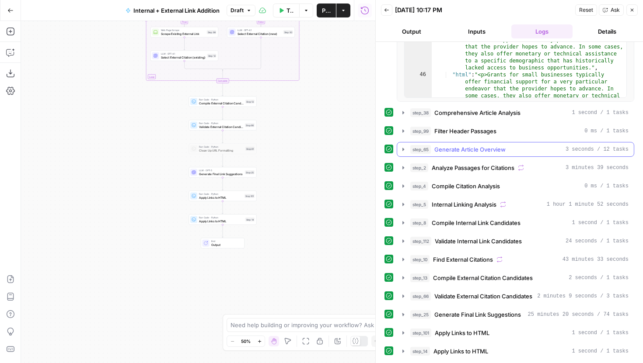
scroll to position [234, 0]
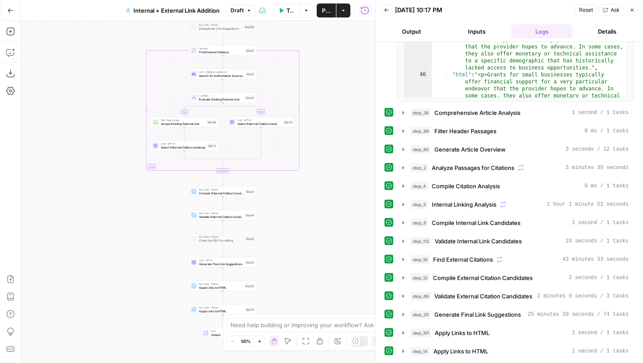
drag, startPoint x: 322, startPoint y: 166, endPoint x: 322, endPoint y: 277, distance: 111.1
click at [322, 277] on div "true false true false true false Workflow Set Inputs Inputs Run Code · Python G…" at bounding box center [198, 192] width 354 height 342
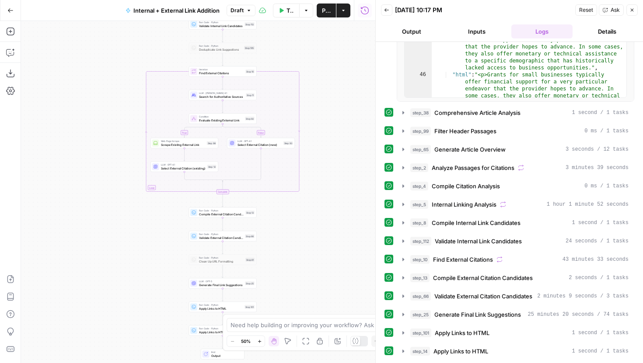
drag, startPoint x: 324, startPoint y: 162, endPoint x: 324, endPoint y: 191, distance: 28.9
click at [324, 191] on div "true false true false true false Workflow Set Inputs Inputs Run Code · Python G…" at bounding box center [198, 192] width 354 height 342
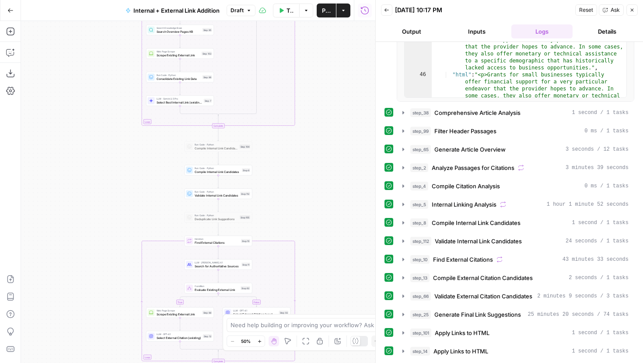
drag, startPoint x: 296, startPoint y: 70, endPoint x: 292, endPoint y: 211, distance: 140.9
click at [292, 211] on div "true false true false true false Workflow Set Inputs Inputs Run Code · Python G…" at bounding box center [198, 192] width 354 height 342
drag, startPoint x: 317, startPoint y: 94, endPoint x: 316, endPoint y: 212, distance: 117.2
click at [316, 207] on div "true false true false true false Workflow Set Inputs Inputs Run Code · Python G…" at bounding box center [198, 192] width 354 height 342
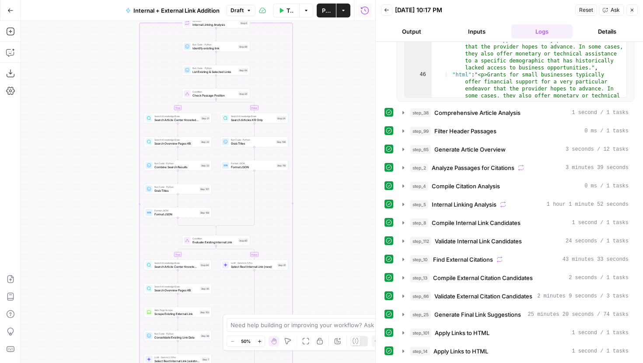
drag, startPoint x: 333, startPoint y: 192, endPoint x: 333, endPoint y: 247, distance: 55.1
click at [333, 242] on div "true false true false true false Workflow Set Inputs Inputs Run Code · Python G…" at bounding box center [198, 192] width 354 height 342
drag, startPoint x: 333, startPoint y: 231, endPoint x: 333, endPoint y: 245, distance: 14.0
click at [333, 245] on div "true false true false true false Workflow Set Inputs Inputs Run Code · Python G…" at bounding box center [198, 192] width 354 height 342
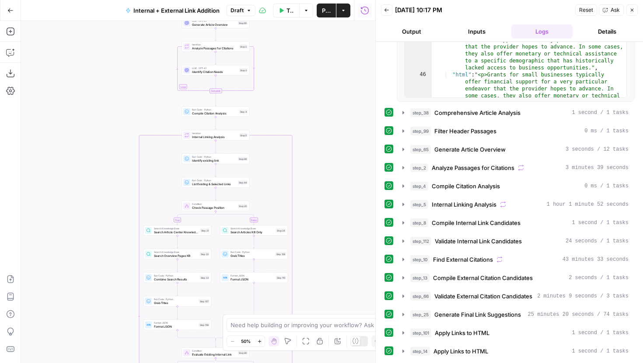
click at [261, 345] on button "Zoom In" at bounding box center [259, 341] width 10 height 10
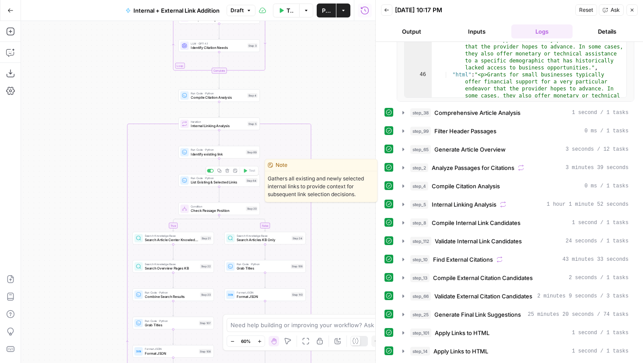
click at [238, 155] on span "Identify existing link" at bounding box center [217, 154] width 53 height 5
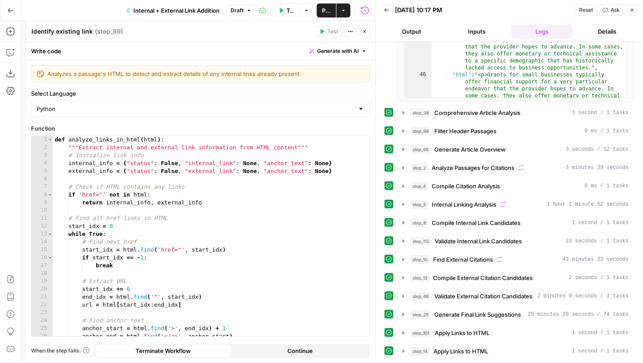
click at [628, 10] on button "Close" at bounding box center [631, 9] width 11 height 11
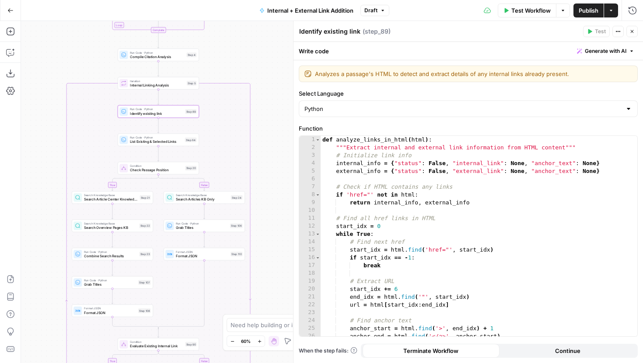
drag, startPoint x: 105, startPoint y: 186, endPoint x: 42, endPoint y: 143, distance: 76.5
click at [42, 143] on div "true false true false true false Workflow Set Inputs Inputs Run Code · Python G…" at bounding box center [332, 192] width 622 height 342
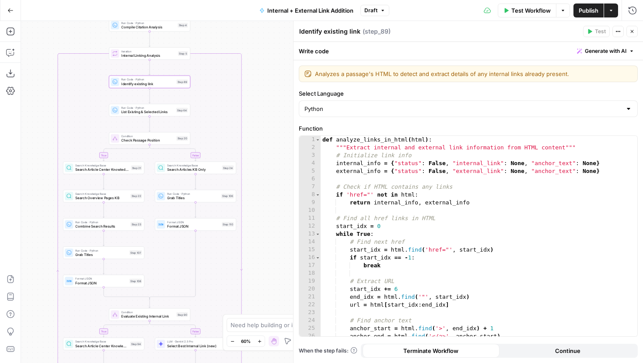
drag, startPoint x: 263, startPoint y: 148, endPoint x: 250, endPoint y: 107, distance: 42.9
click at [250, 107] on div "true false true false true false Workflow Set Inputs Inputs Run Code · Python G…" at bounding box center [332, 192] width 622 height 342
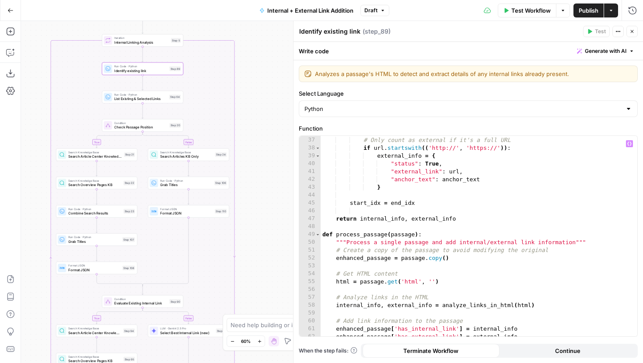
scroll to position [531, 0]
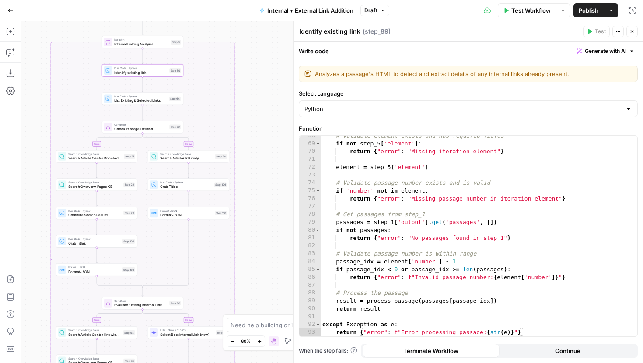
drag, startPoint x: 261, startPoint y: 116, endPoint x: 261, endPoint y: 177, distance: 60.8
click at [261, 177] on div "true false true false true false Workflow Set Inputs Inputs Run Code · Python G…" at bounding box center [332, 192] width 622 height 342
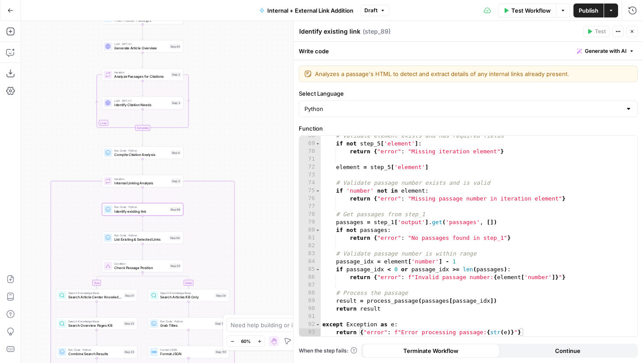
drag, startPoint x: 242, startPoint y: 76, endPoint x: 242, endPoint y: 151, distance: 75.2
click at [242, 151] on div "true false true false true false Workflow Set Inputs Inputs Run Code · Python G…" at bounding box center [332, 192] width 622 height 342
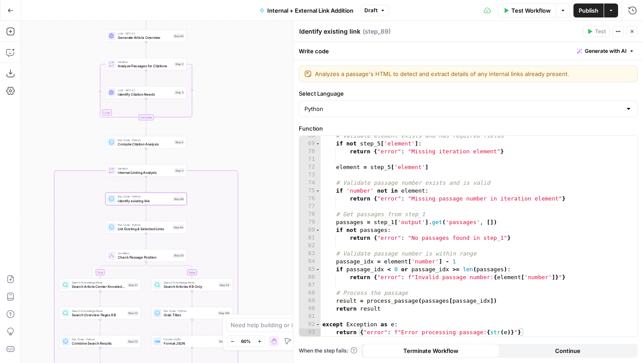
drag, startPoint x: 228, startPoint y: 132, endPoint x: 248, endPoint y: 99, distance: 38.3
click at [248, 99] on div "true false true false true false Workflow Set Inputs Inputs Run Code · Python G…" at bounding box center [332, 192] width 622 height 342
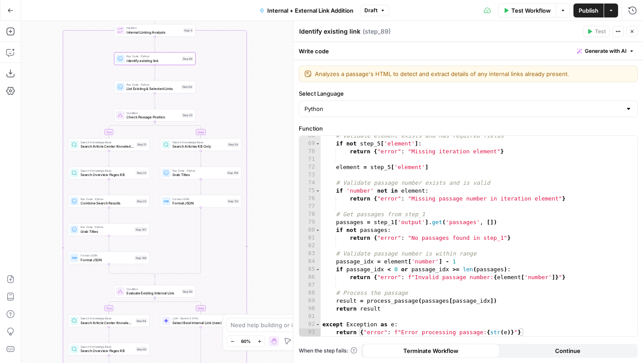
drag, startPoint x: 267, startPoint y: 218, endPoint x: 258, endPoint y: 94, distance: 124.1
click at [258, 94] on div "true false true false true false Workflow Set Inputs Inputs Run Code · Python G…" at bounding box center [332, 192] width 622 height 342
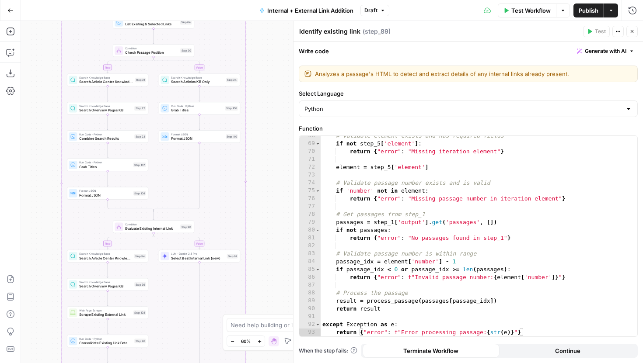
drag, startPoint x: 52, startPoint y: 221, endPoint x: 52, endPoint y: 164, distance: 57.7
click at [52, 164] on div "true false true false true false Workflow Set Inputs Inputs Run Code · Python G…" at bounding box center [332, 192] width 622 height 342
drag, startPoint x: 52, startPoint y: 170, endPoint x: 52, endPoint y: 143, distance: 26.7
click at [52, 143] on div "true false true false true false Workflow Set Inputs Inputs Run Code · Python G…" at bounding box center [332, 192] width 622 height 342
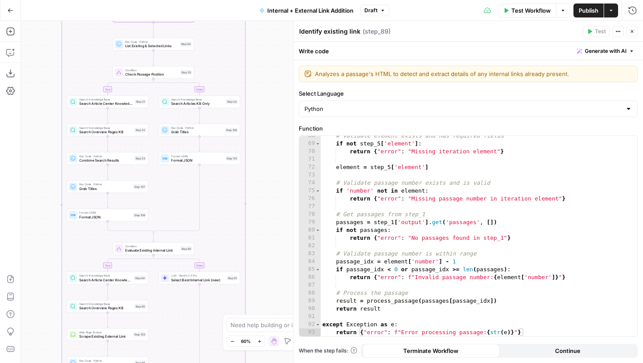
drag, startPoint x: 255, startPoint y: 90, endPoint x: 255, endPoint y: 139, distance: 49.4
click at [255, 140] on div "true false true false true false Workflow Set Inputs Inputs Run Code · Python G…" at bounding box center [332, 192] width 622 height 342
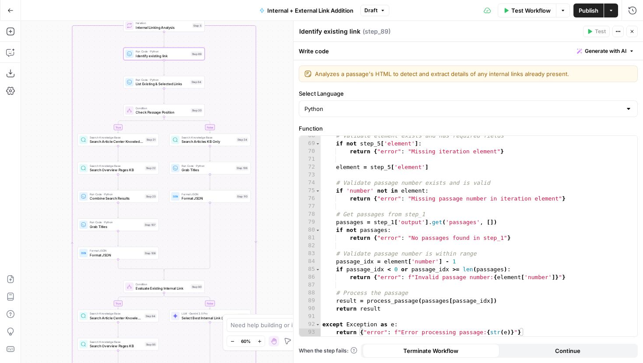
drag, startPoint x: 221, startPoint y: 67, endPoint x: 234, endPoint y: 107, distance: 42.2
click at [234, 107] on div "true false true false true false Workflow Set Inputs Inputs Run Code · Python G…" at bounding box center [332, 192] width 622 height 342
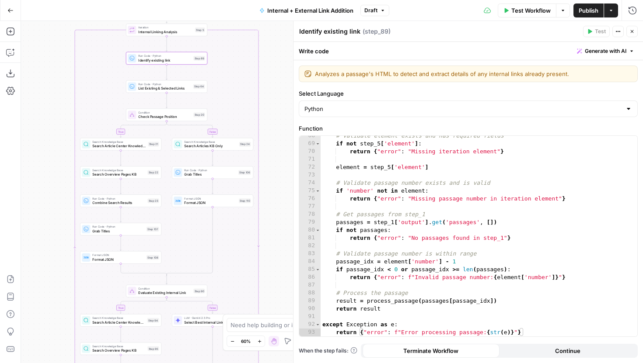
click at [150, 115] on span "Check Passage Position" at bounding box center [164, 116] width 53 height 5
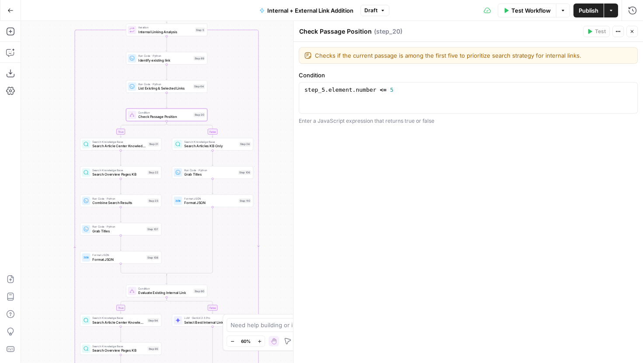
click at [632, 28] on button "Close" at bounding box center [631, 31] width 11 height 11
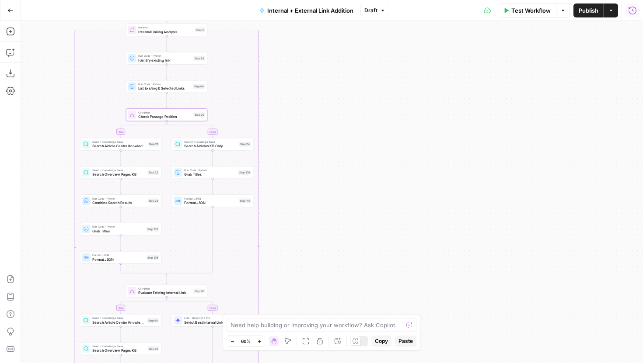
click at [632, 10] on icon "button" at bounding box center [632, 10] width 9 height 9
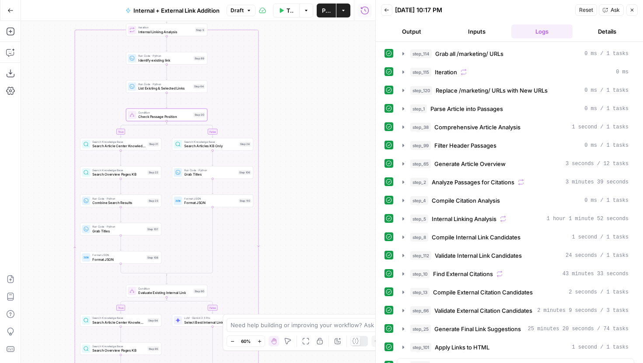
click at [402, 215] on button "step_5 Internal Linking Analysis 1 hour 1 minute 52 seconds" at bounding box center [515, 219] width 237 height 14
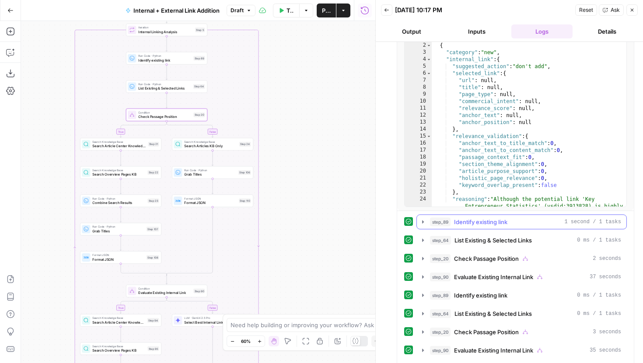
click at [421, 223] on icon "button" at bounding box center [422, 222] width 7 height 7
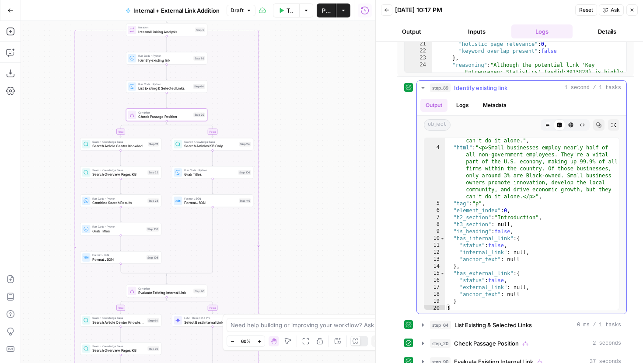
scroll to position [65, 0]
click at [423, 330] on button "step_64 List Existing & Selected Links 0 ms / 1 tasks" at bounding box center [521, 325] width 209 height 14
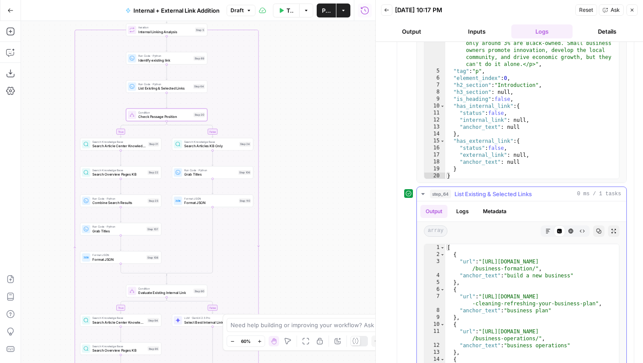
scroll to position [499, 0]
click at [11, 52] on icon "button" at bounding box center [10, 52] width 9 height 9
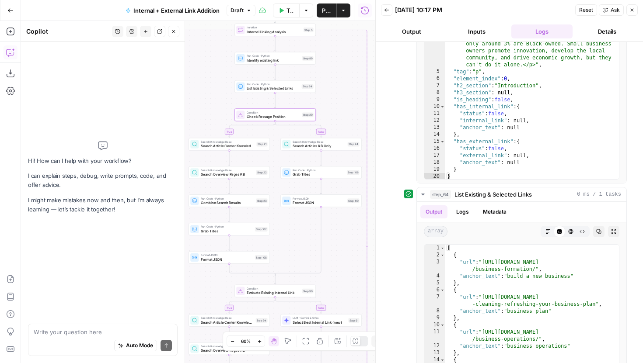
click at [71, 331] on textarea at bounding box center [103, 332] width 138 height 9
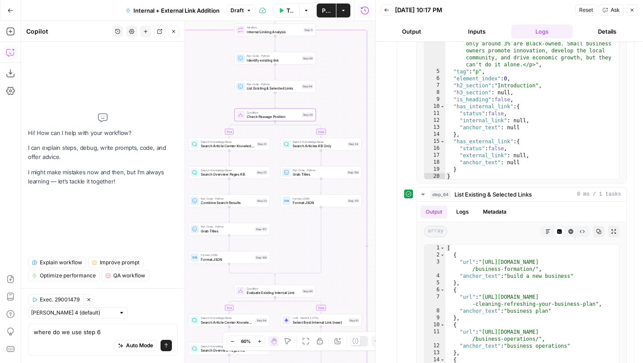
type textarea "where do we use step 64"
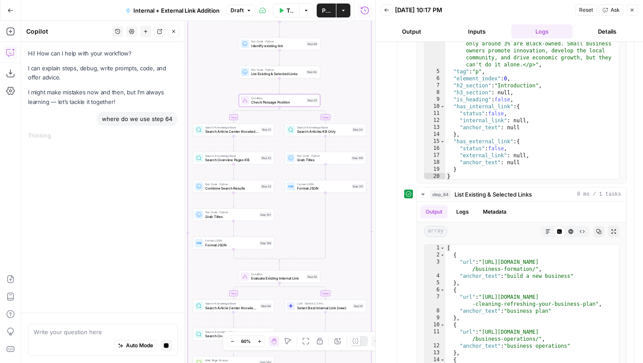
drag, startPoint x: 343, startPoint y: 84, endPoint x: 348, endPoint y: 69, distance: 15.1
click at [348, 69] on div "true false true false true false Workflow Set Inputs Inputs Run Code · Python G…" at bounding box center [198, 192] width 354 height 342
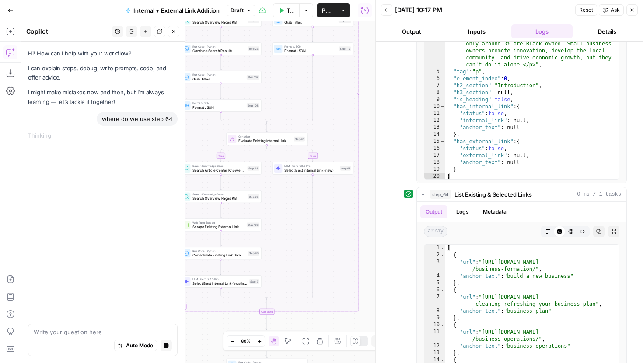
drag, startPoint x: 349, startPoint y: 249, endPoint x: 336, endPoint y: 108, distance: 141.4
click at [336, 108] on div "true false true false true false Workflow Set Inputs Inputs Run Code · Python G…" at bounding box center [198, 192] width 354 height 342
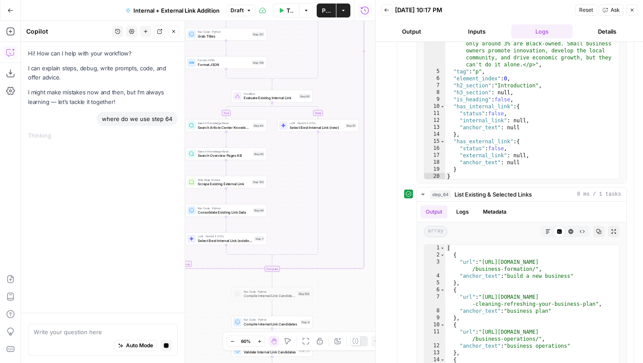
drag, startPoint x: 336, startPoint y: 239, endPoint x: 342, endPoint y: 192, distance: 47.2
click at [342, 192] on div "true false true false true false Workflow Set Inputs Inputs Run Code · Python G…" at bounding box center [198, 192] width 354 height 342
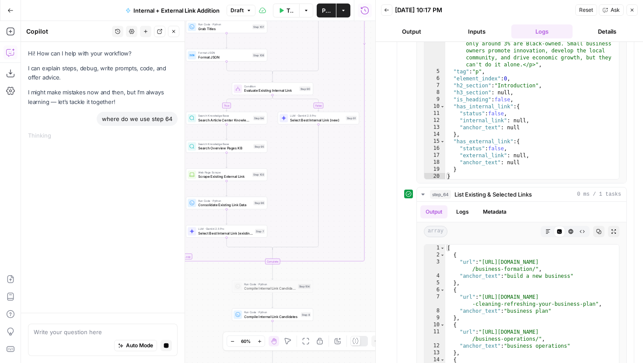
click at [329, 122] on span "Select Best Internal Link (new)" at bounding box center [316, 120] width 53 height 5
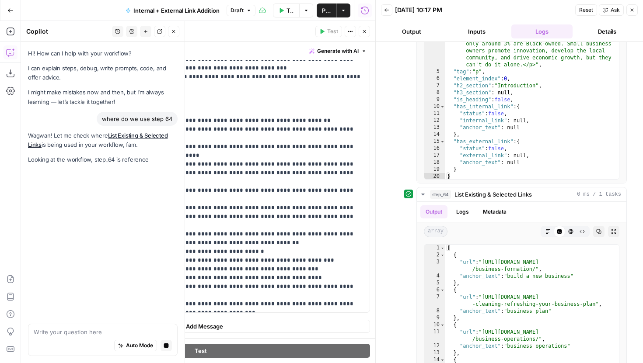
scroll to position [2519, 0]
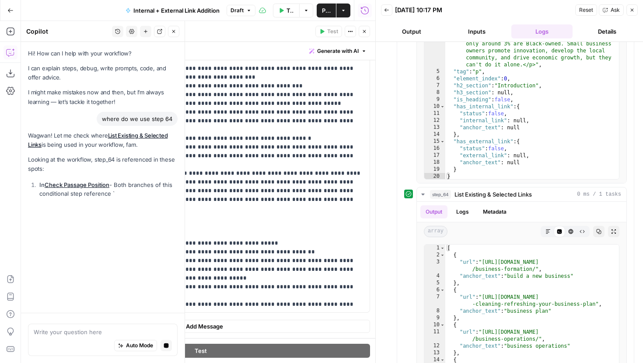
click at [363, 33] on icon "button" at bounding box center [364, 31] width 5 height 5
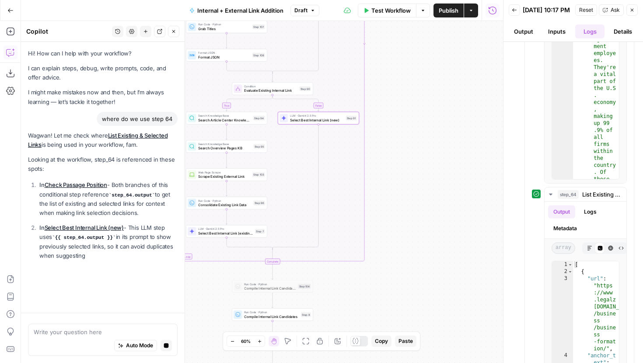
scroll to position [345, 0]
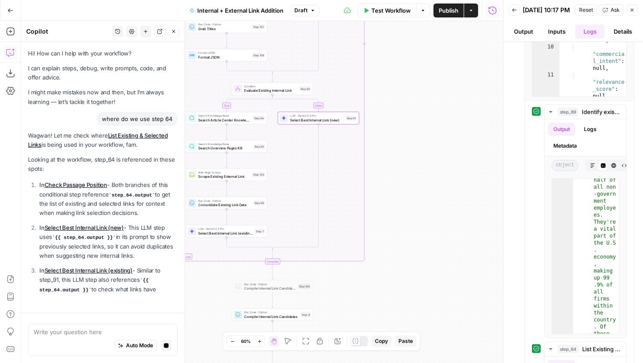
drag, startPoint x: 401, startPoint y: 81, endPoint x: 421, endPoint y: 84, distance: 20.3
click at [421, 84] on div "true false true false true false Workflow Set Inputs Inputs Run Code · Python G…" at bounding box center [262, 192] width 482 height 342
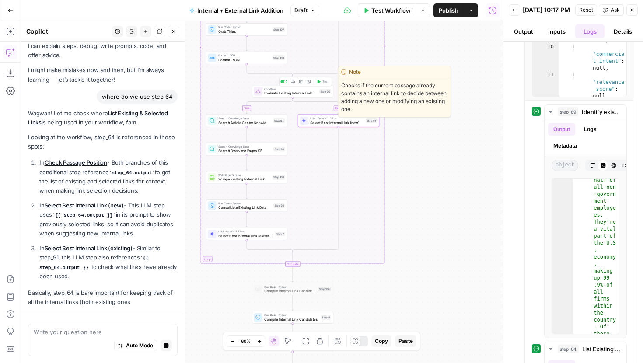
click at [294, 93] on span "Evaluate Existing Internal Link" at bounding box center [290, 93] width 53 height 5
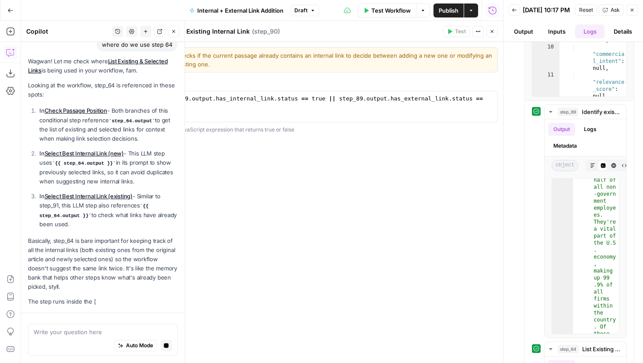
click at [493, 31] on icon "button" at bounding box center [491, 31] width 5 height 5
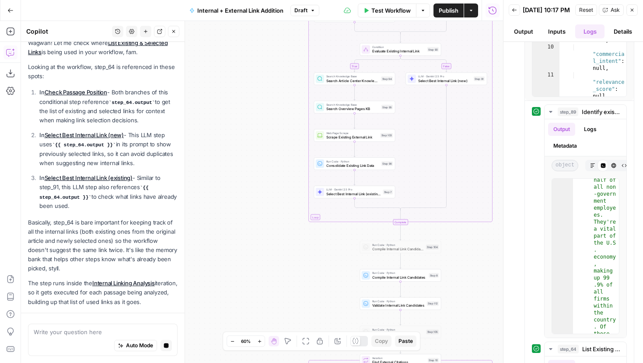
scroll to position [108, 0]
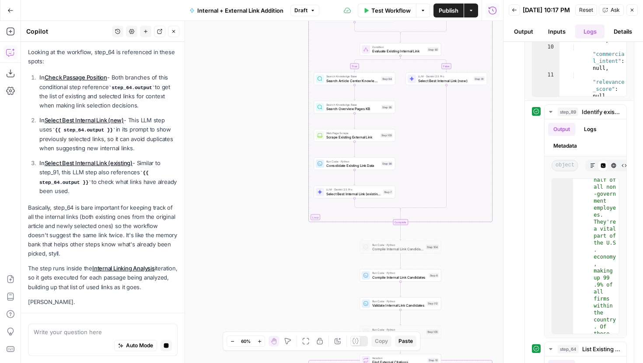
drag, startPoint x: 265, startPoint y: 122, endPoint x: 229, endPoint y: 165, distance: 55.8
click at [229, 165] on div "true false true false true false Workflow Set Inputs Inputs Run Code · Python G…" at bounding box center [262, 192] width 482 height 342
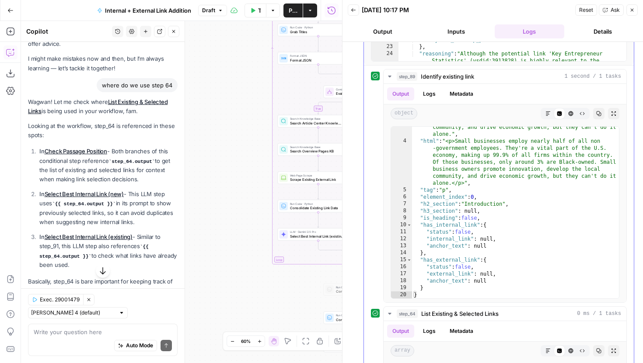
scroll to position [382, 0]
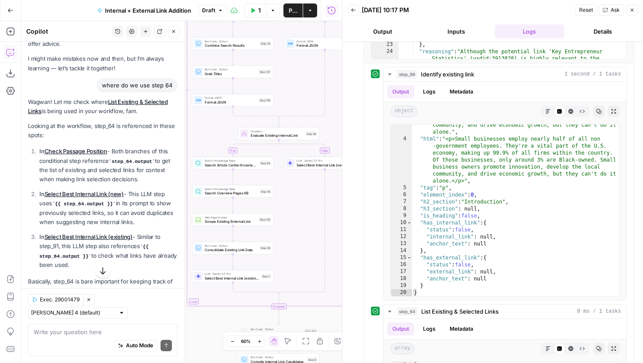
drag, startPoint x: 260, startPoint y: 178, endPoint x: 170, endPoint y: 219, distance: 99.6
click at [170, 219] on body "LegalZoom New Home Browse Insights Opportunities Your Data Recent Grids Article…" at bounding box center [321, 181] width 643 height 363
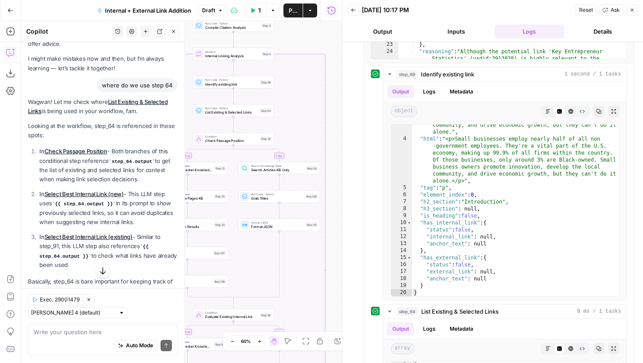
drag, startPoint x: 295, startPoint y: 94, endPoint x: 250, endPoint y: 279, distance: 191.2
click at [250, 279] on div "true false true false true false Workflow Set Inputs Inputs Run Code · Python G…" at bounding box center [181, 192] width 321 height 342
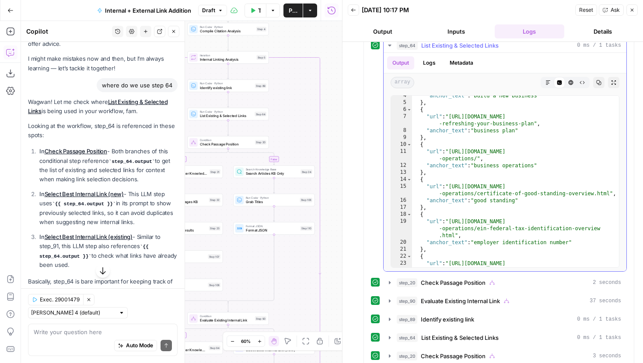
scroll to position [23, 0]
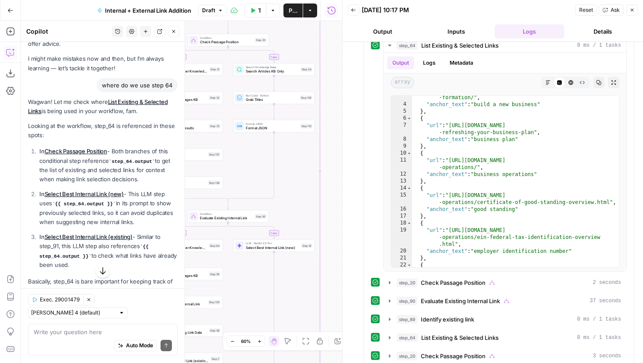
drag, startPoint x: 331, startPoint y: 228, endPoint x: 331, endPoint y: 117, distance: 111.1
click at [331, 116] on div "true false true false true false Workflow Set Inputs Inputs Run Code · Python G…" at bounding box center [181, 192] width 321 height 342
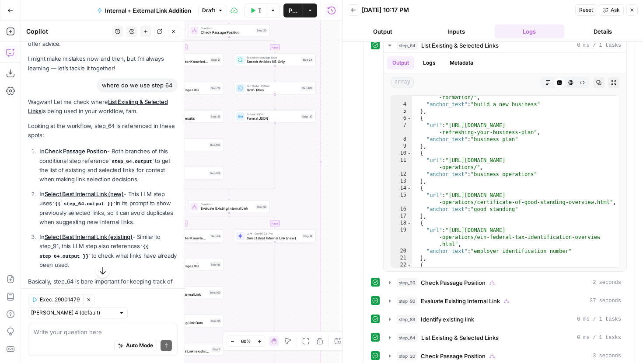
drag, startPoint x: 332, startPoint y: 237, endPoint x: 332, endPoint y: 167, distance: 70.0
click at [332, 167] on div "true false true false true false Workflow Set Inputs Inputs Run Code · Python G…" at bounding box center [181, 192] width 321 height 342
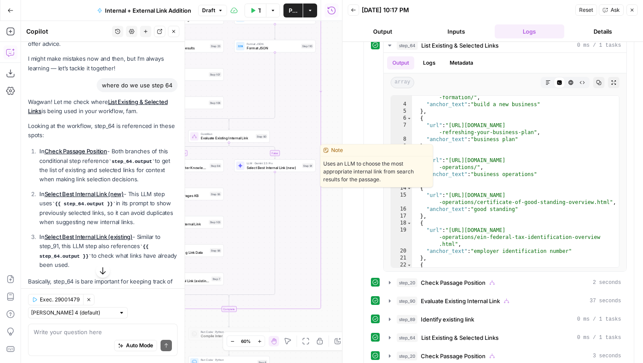
click at [287, 166] on span "Select Best Internal Link (new)" at bounding box center [273, 167] width 53 height 5
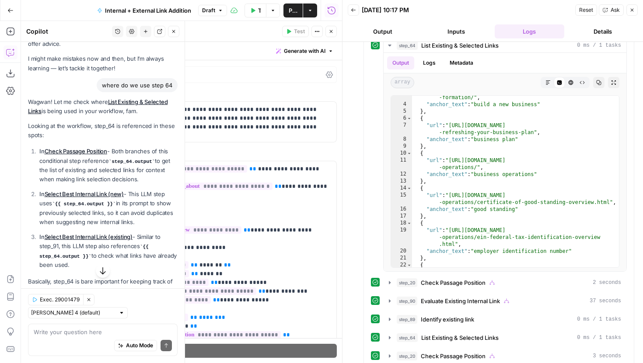
click at [328, 26] on button "Close" at bounding box center [330, 31] width 11 height 11
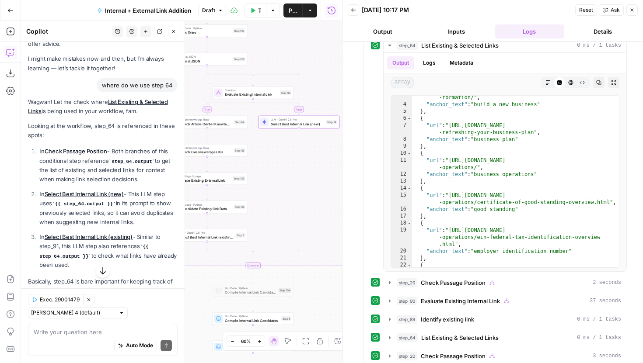
drag, startPoint x: 255, startPoint y: 209, endPoint x: 279, endPoint y: 165, distance: 49.9
click at [279, 165] on div "true false true false true false Workflow Set Inputs Inputs Run Code · Python G…" at bounding box center [181, 192] width 321 height 342
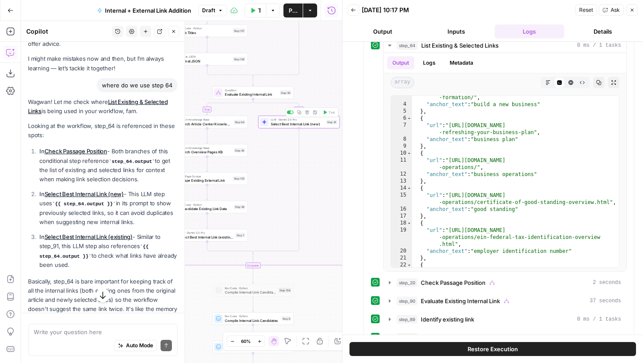
click at [286, 125] on span "Select Best Internal Link (new)" at bounding box center [297, 124] width 53 height 5
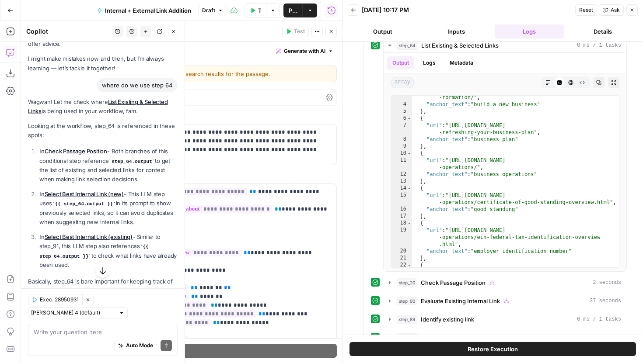
click at [330, 31] on icon "button" at bounding box center [330, 31] width 5 height 5
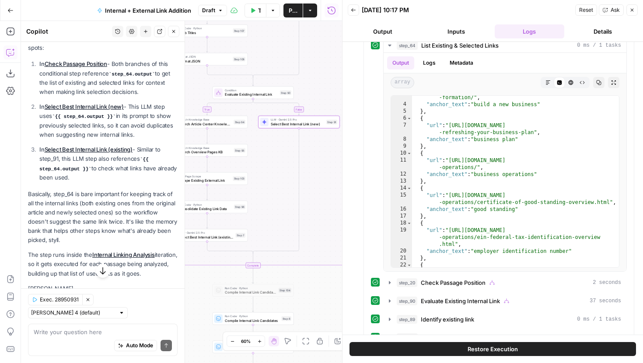
scroll to position [133, 0]
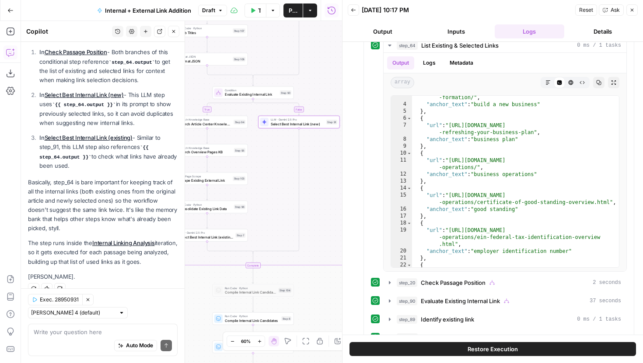
click at [176, 32] on icon "button" at bounding box center [173, 31] width 5 height 5
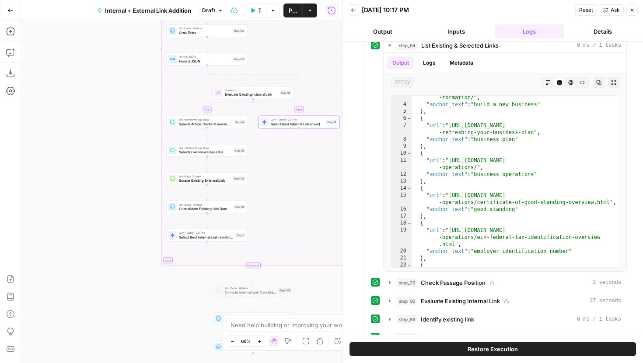
click at [281, 121] on span "LLM · Gemini 2.5 Pro" at bounding box center [297, 120] width 53 height 4
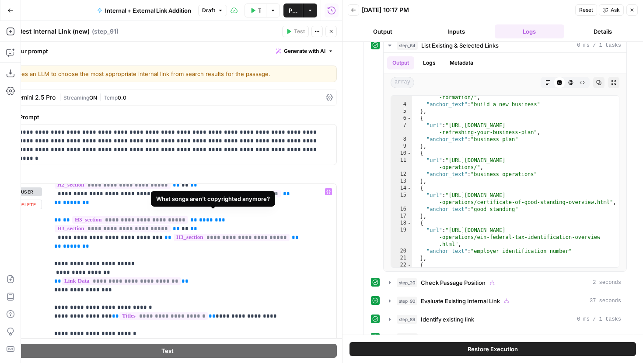
scroll to position [171, 0]
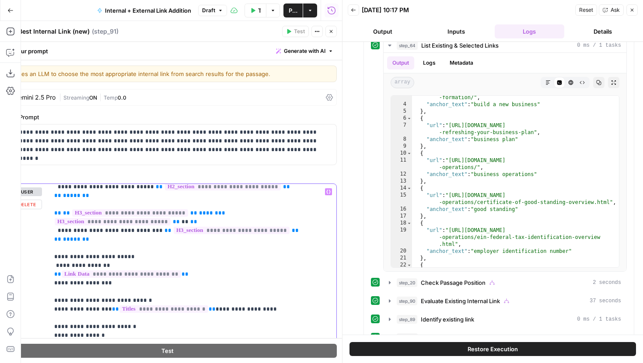
type input "64"
click at [308, 170] on icon "button" at bounding box center [308, 172] width 4 height 4
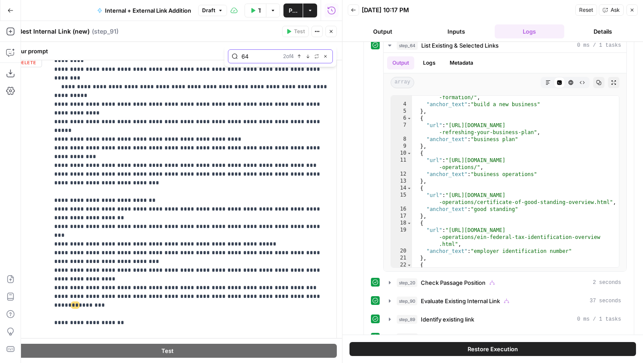
scroll to position [1535, 0]
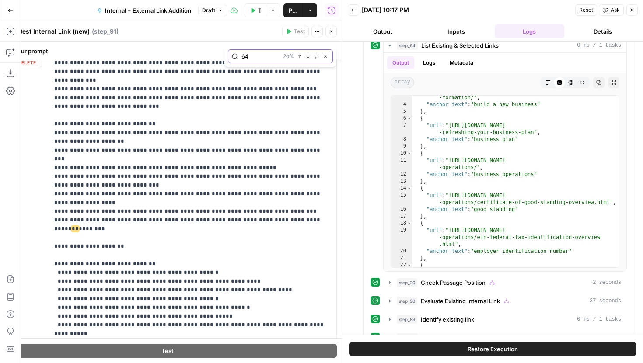
click at [298, 55] on icon "button" at bounding box center [299, 56] width 4 height 4
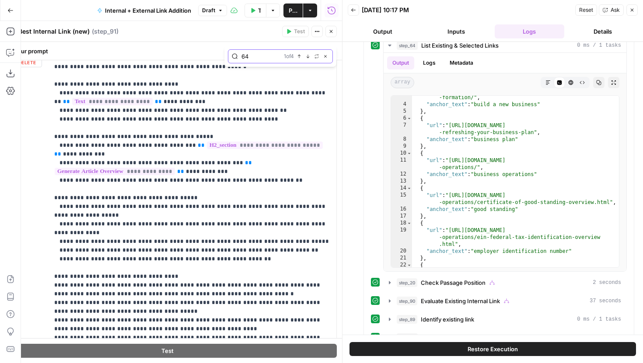
scroll to position [937, 0]
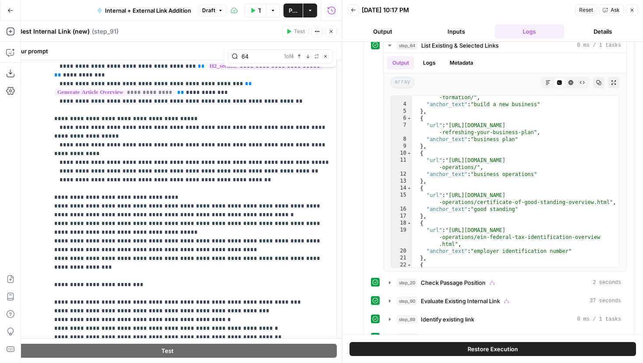
click at [333, 24] on header "Select Best Internal Link (new) Select Best Internal Link (new) ( step_91 ) Tes…" at bounding box center [167, 31] width 349 height 21
click at [332, 33] on icon "button" at bounding box center [330, 31] width 5 height 5
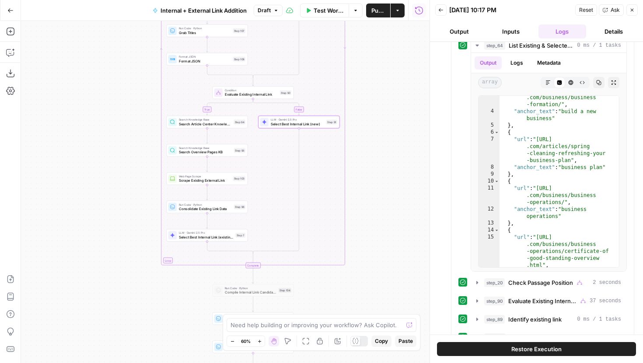
click at [272, 12] on button "Draft" at bounding box center [268, 10] width 29 height 11
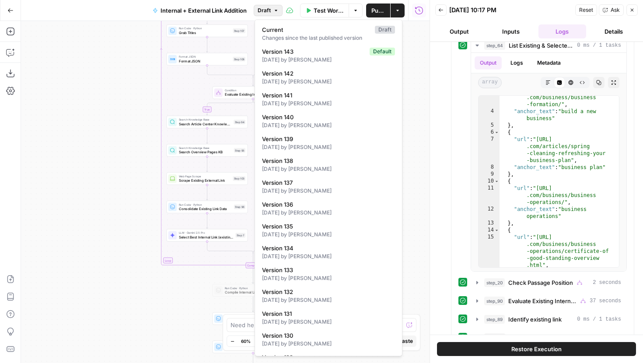
click at [262, 8] on span "Draft" at bounding box center [264, 11] width 13 height 8
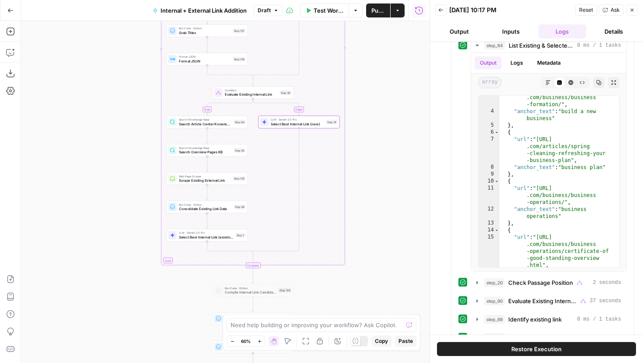
click at [266, 9] on span "Draft" at bounding box center [264, 11] width 13 height 8
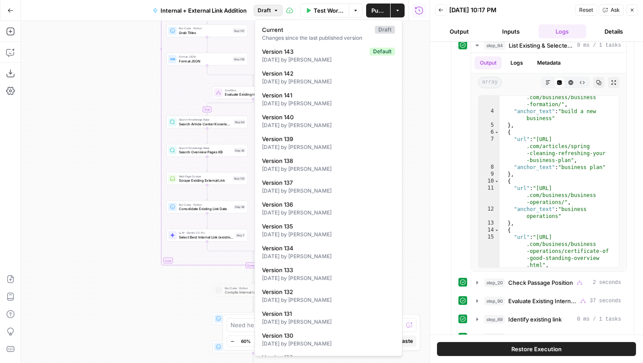
click at [269, 8] on span "Draft" at bounding box center [264, 11] width 13 height 8
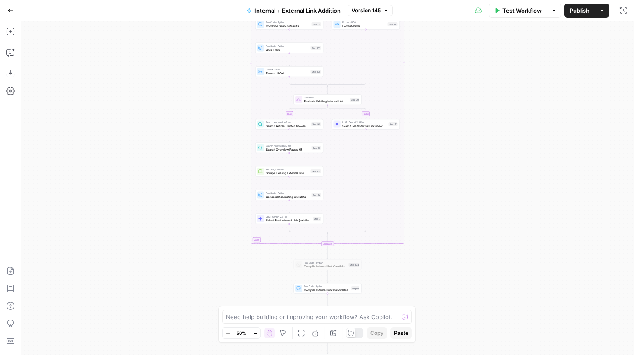
drag, startPoint x: 463, startPoint y: 211, endPoint x: 463, endPoint y: 84, distance: 126.8
click at [463, 84] on div "true false true false true false Workflow Set Inputs Inputs Run Code · Python G…" at bounding box center [327, 188] width 613 height 334
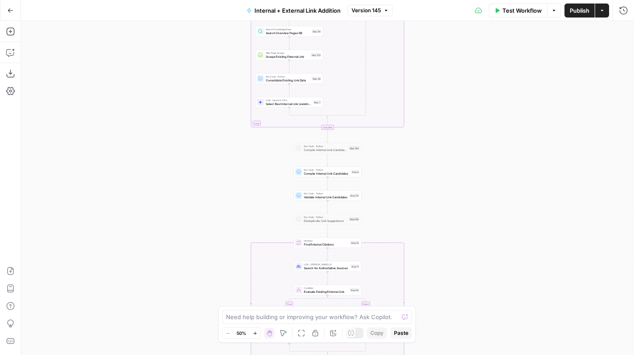
drag, startPoint x: 463, startPoint y: 157, endPoint x: 463, endPoint y: 92, distance: 65.2
click at [463, 94] on div "true false true false true false Workflow Set Inputs Inputs Run Code · Python G…" at bounding box center [327, 188] width 613 height 334
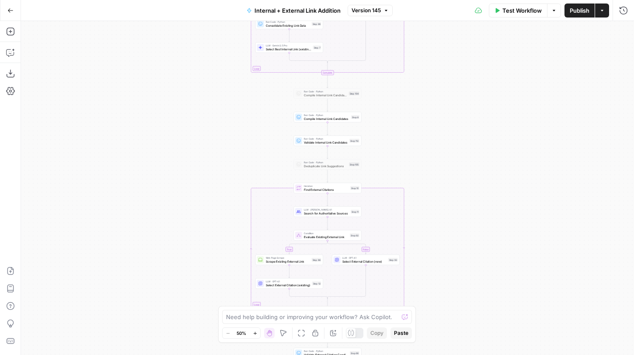
drag, startPoint x: 462, startPoint y: 203, endPoint x: 460, endPoint y: 150, distance: 52.9
click at [460, 150] on div "true false true false true false Workflow Set Inputs Inputs Run Code · Python G…" at bounding box center [327, 188] width 613 height 334
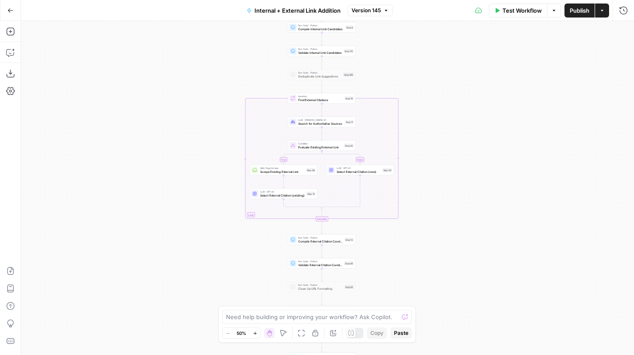
drag, startPoint x: 447, startPoint y: 180, endPoint x: 443, endPoint y: 122, distance: 57.9
click at [443, 122] on div "true false true false true false Workflow Set Inputs Inputs Run Code · Python G…" at bounding box center [327, 188] width 613 height 334
drag, startPoint x: 443, startPoint y: 123, endPoint x: 414, endPoint y: 98, distance: 38.2
click at [414, 98] on div "true false true false true false Workflow Set Inputs Inputs Run Code · Python G…" at bounding box center [327, 188] width 613 height 334
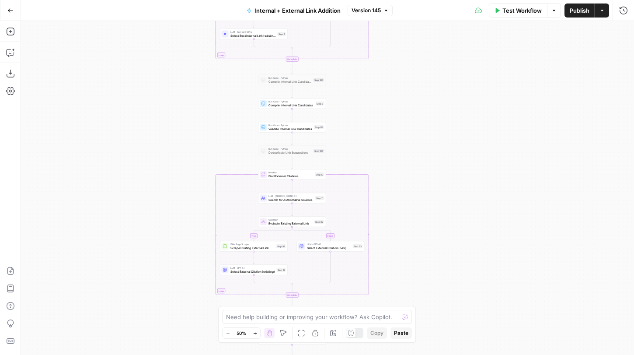
drag, startPoint x: 419, startPoint y: 139, endPoint x: 419, endPoint y: 239, distance: 100.1
click at [419, 239] on div "true false true false true false Workflow Set Inputs Inputs Run Code · Python G…" at bounding box center [327, 188] width 613 height 334
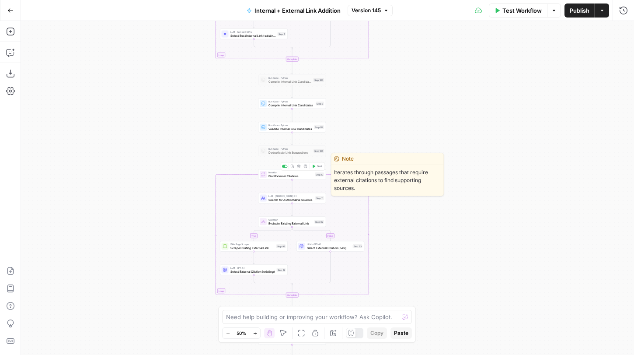
click at [285, 166] on div at bounding box center [286, 166] width 2 height 2
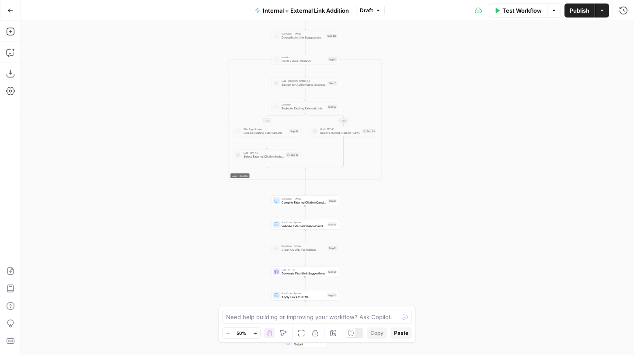
drag, startPoint x: 439, startPoint y: 272, endPoint x: 452, endPoint y: 156, distance: 116.6
click at [452, 156] on div "true false true false true false Workflow Set Inputs Inputs Run Code · Python G…" at bounding box center [327, 188] width 613 height 334
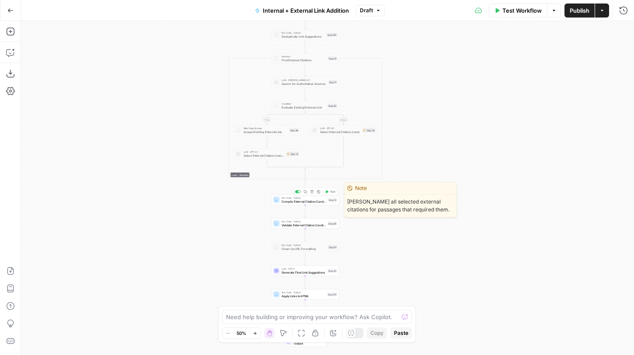
click at [299, 191] on div at bounding box center [299, 192] width 2 height 2
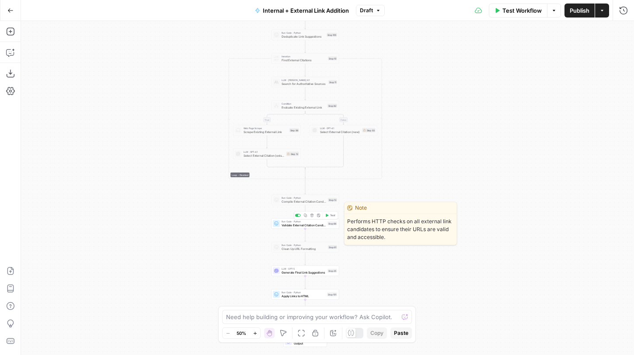
click at [299, 217] on div "Copy step Delete step Edit Note Test" at bounding box center [316, 215] width 44 height 8
click at [298, 216] on div at bounding box center [298, 215] width 6 height 3
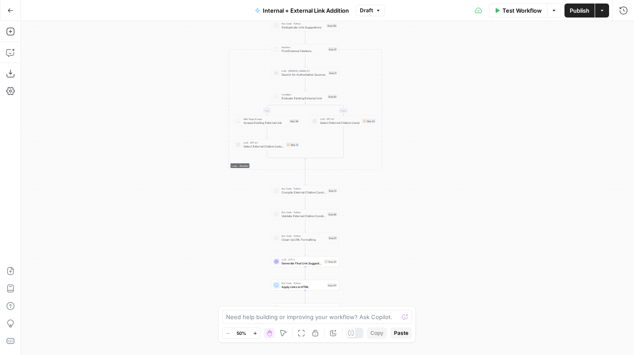
drag, startPoint x: 393, startPoint y: 179, endPoint x: 397, endPoint y: 127, distance: 52.2
click at [397, 127] on div "true false true false true false Workflow Set Inputs Inputs Run Code · Python G…" at bounding box center [327, 188] width 613 height 334
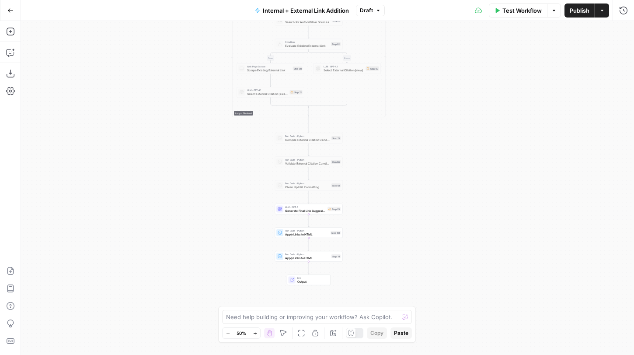
click at [377, 10] on icon "button" at bounding box center [378, 10] width 3 height 1
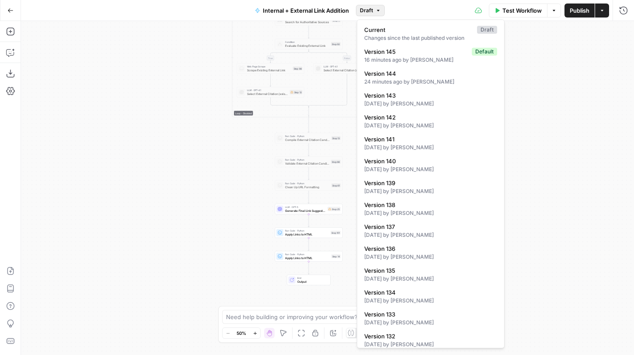
click at [369, 10] on span "Draft" at bounding box center [366, 11] width 13 height 8
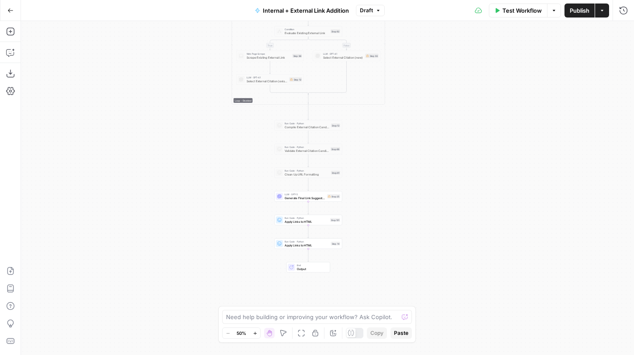
drag, startPoint x: 387, startPoint y: 208, endPoint x: 387, endPoint y: 194, distance: 14.0
click at [387, 194] on div "true false true false true false Workflow Set Inputs Inputs Run Code · Python G…" at bounding box center [327, 188] width 613 height 334
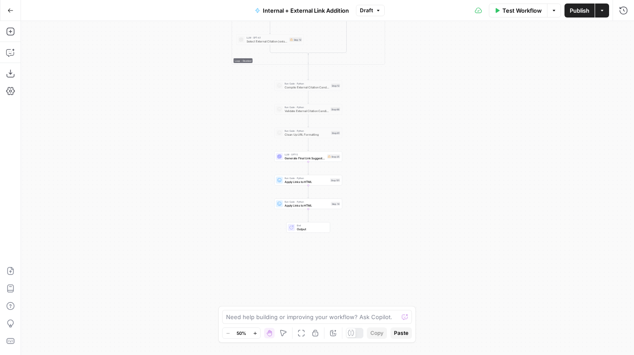
click at [386, 99] on div "true false true false true false Workflow Set Inputs Inputs Run Code · Python G…" at bounding box center [327, 188] width 613 height 334
click at [308, 70] on icon "Edge from step_10-iteration-end to step_13" at bounding box center [308, 71] width 1 height 17
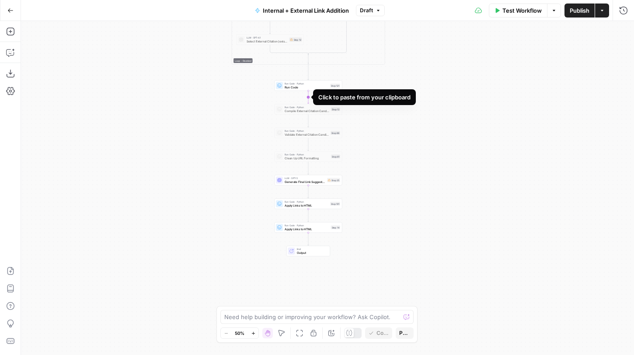
click at [309, 98] on icon "Edge from step_121 to step_13" at bounding box center [308, 97] width 1 height 13
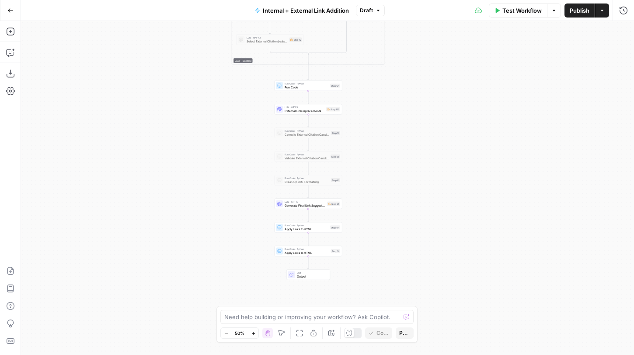
drag, startPoint x: 464, startPoint y: 62, endPoint x: 398, endPoint y: 287, distance: 235.0
click at [399, 285] on div "true false true false true false Workflow Set Inputs Inputs Run Code · Python G…" at bounding box center [327, 188] width 613 height 334
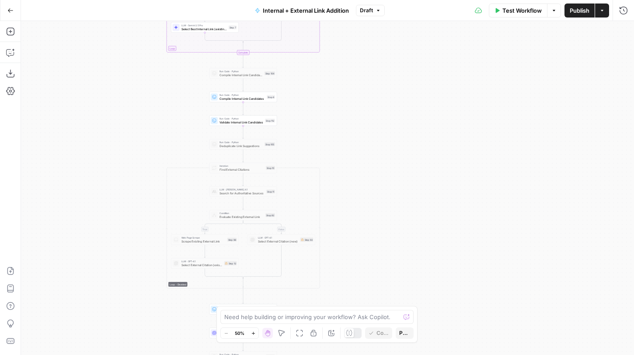
drag, startPoint x: 400, startPoint y: 125, endPoint x: 400, endPoint y: 256, distance: 131.2
click at [400, 256] on div "true false true false true false Workflow Set Inputs Inputs Run Code · Python G…" at bounding box center [327, 188] width 613 height 334
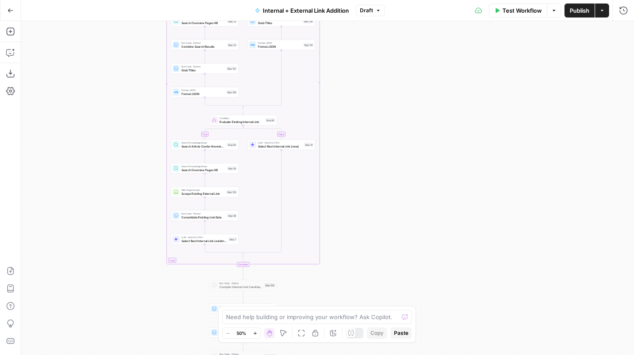
drag, startPoint x: 394, startPoint y: 101, endPoint x: 403, endPoint y: 290, distance: 188.2
click at [403, 290] on div "true false true false true false Workflow Set Inputs Inputs Run Code · Python G…" at bounding box center [327, 188] width 613 height 334
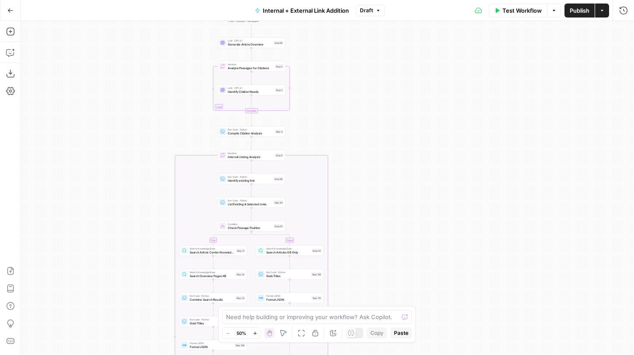
drag, startPoint x: 402, startPoint y: 250, endPoint x: 402, endPoint y: 275, distance: 24.9
click at [402, 275] on div "true false true false true false Workflow Set Inputs Inputs Run Code · Python G…" at bounding box center [327, 188] width 613 height 334
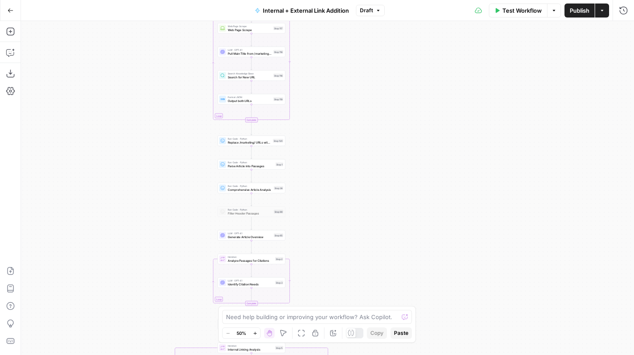
drag, startPoint x: 404, startPoint y: 262, endPoint x: 404, endPoint y: 268, distance: 5.7
click at [404, 268] on div "true false true false true false Workflow Set Inputs Inputs Run Code · Python G…" at bounding box center [327, 188] width 613 height 334
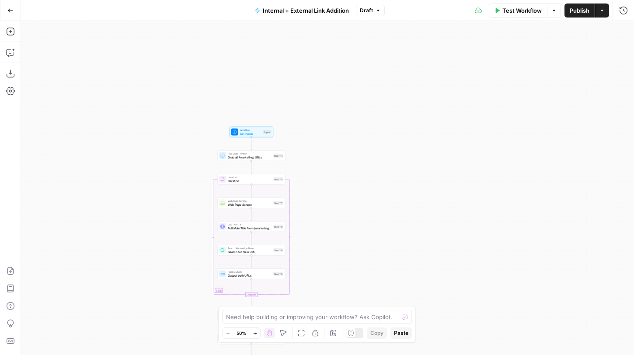
drag, startPoint x: 406, startPoint y: 257, endPoint x: 406, endPoint y: 273, distance: 16.6
click at [406, 271] on div "true false true false true false Workflow Set Inputs Inputs Run Code · Python G…" at bounding box center [327, 188] width 613 height 334
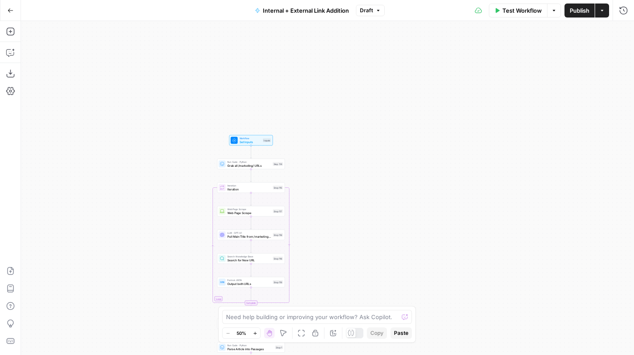
drag, startPoint x: 400, startPoint y: 246, endPoint x: 400, endPoint y: 120, distance: 126.4
click at [400, 120] on div "true false true false true false Workflow Set Inputs Inputs Run Code · Python G…" at bounding box center [327, 188] width 613 height 334
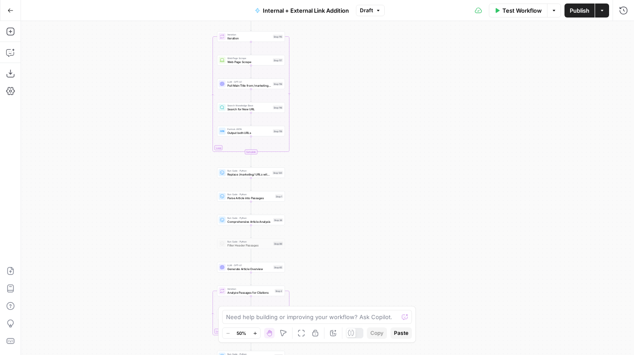
drag, startPoint x: 375, startPoint y: 199, endPoint x: 375, endPoint y: 172, distance: 27.1
click at [375, 172] on div "true false true false true false Workflow Set Inputs Inputs Run Code · Python G…" at bounding box center [327, 188] width 613 height 334
click at [619, 14] on icon "button" at bounding box center [623, 10] width 9 height 9
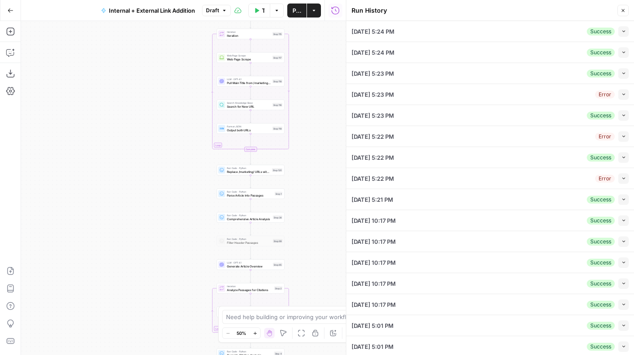
click at [628, 28] on button "Collapse" at bounding box center [623, 31] width 10 height 10
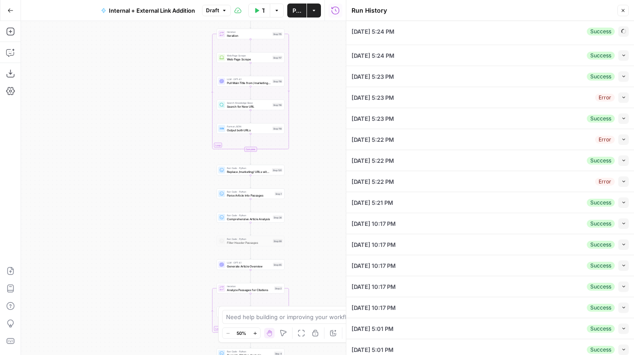
type input "Articles Center Sitemap"
type input "Overview Pages Sitemap"
type input "LegalZoom - LLC"
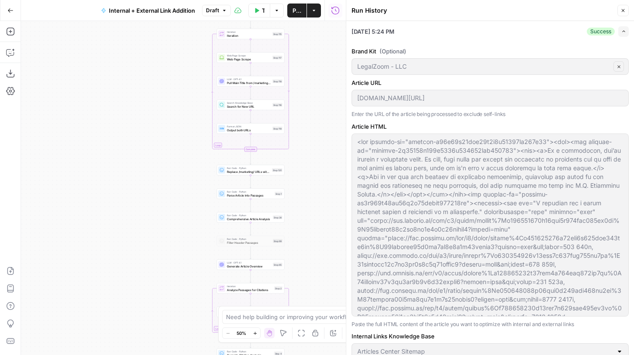
scroll to position [133, 0]
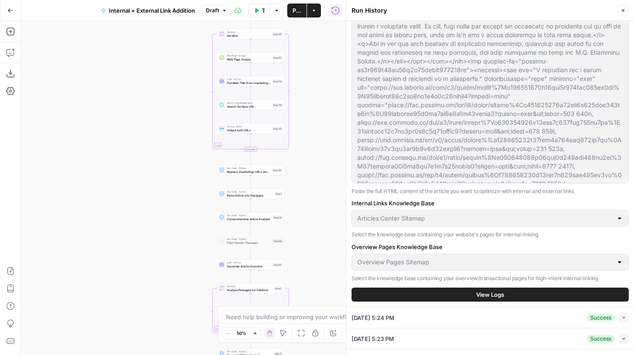
click at [478, 292] on span "View Logs" at bounding box center [490, 294] width 28 height 9
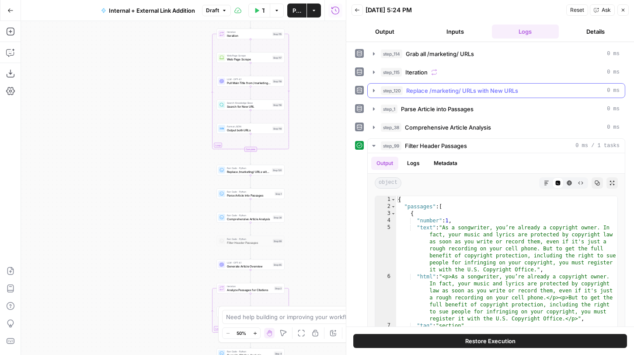
click at [373, 91] on icon "button" at bounding box center [373, 90] width 7 height 7
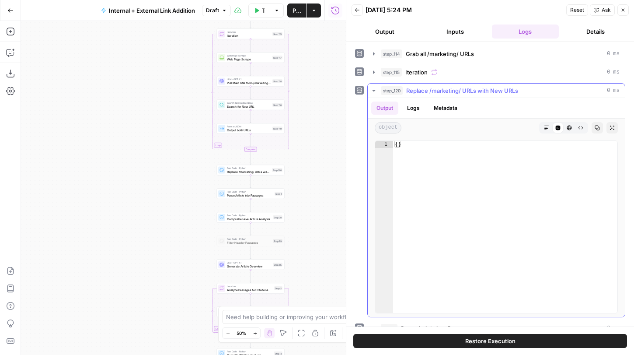
click at [544, 130] on icon "button" at bounding box center [546, 127] width 5 height 5
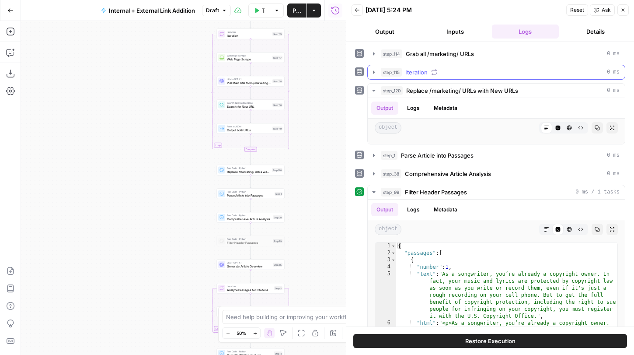
click at [376, 75] on icon "button" at bounding box center [373, 72] width 7 height 7
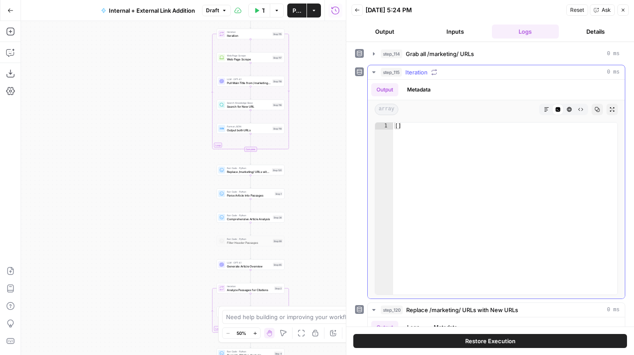
click at [376, 75] on icon "button" at bounding box center [373, 72] width 7 height 7
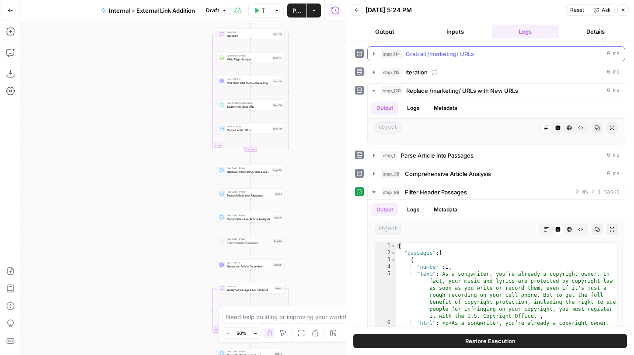
click at [376, 59] on button "step_114 Grab all /marketing/ URLs 0 ms" at bounding box center [496, 54] width 257 height 14
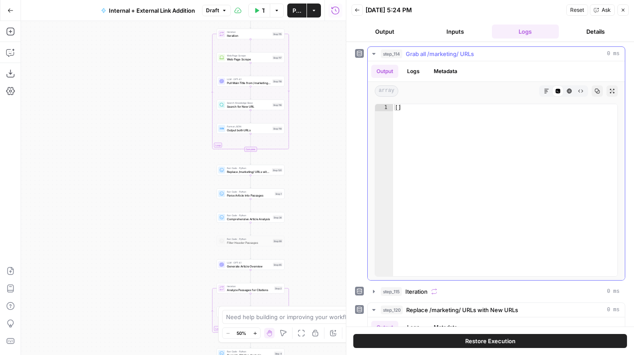
click at [375, 58] on button "step_114 Grab all /marketing/ URLs 0 ms" at bounding box center [496, 54] width 257 height 14
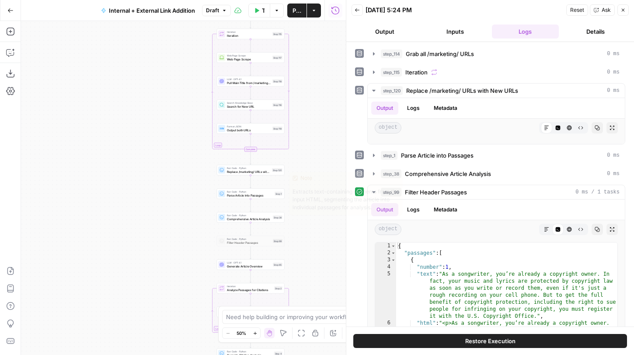
click at [277, 195] on div "Step 1" at bounding box center [279, 194] width 8 height 4
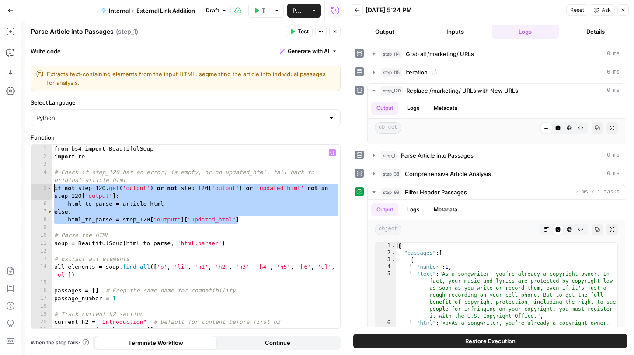
drag, startPoint x: 248, startPoint y: 219, endPoint x: 53, endPoint y: 185, distance: 197.9
click at [53, 185] on div "from bs4 import BeautifulSoup import re # Check if step_120 has an error, is em…" at bounding box center [196, 244] width 288 height 199
type textarea "**********"
click at [334, 34] on button "Close" at bounding box center [334, 31] width 11 height 11
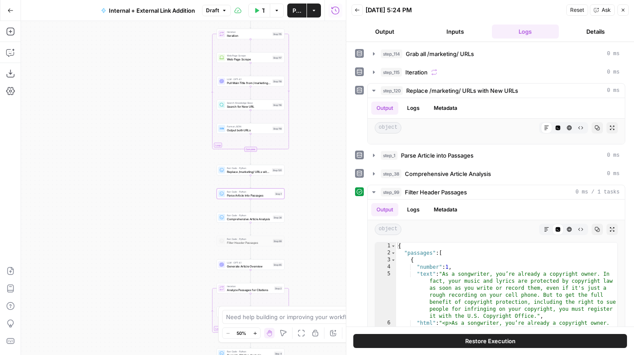
click at [621, 12] on icon "button" at bounding box center [623, 9] width 5 height 5
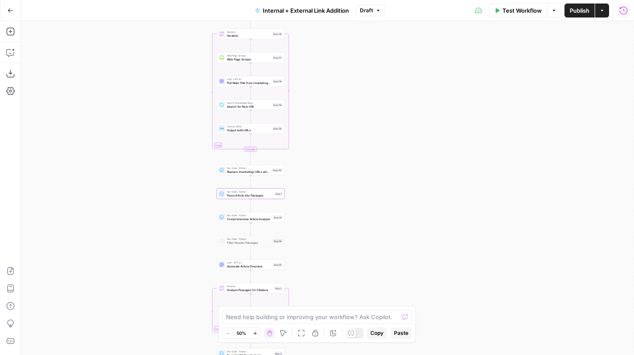
drag, startPoint x: 369, startPoint y: 248, endPoint x: 373, endPoint y: 112, distance: 136.5
click at [372, 112] on div "true false true false true false Workflow Set Inputs Inputs Run Code · Python G…" at bounding box center [327, 188] width 613 height 334
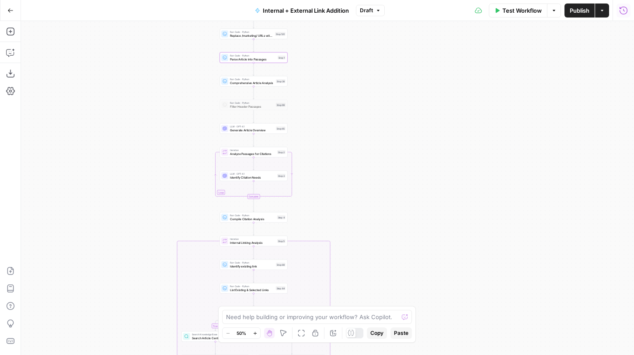
drag, startPoint x: 384, startPoint y: 262, endPoint x: 384, endPoint y: 99, distance: 162.7
click at [384, 99] on div "true false true false true false Workflow Set Inputs Inputs Run Code · Python G…" at bounding box center [327, 188] width 613 height 334
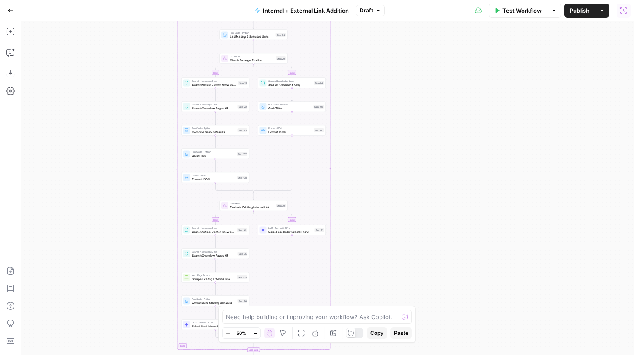
drag, startPoint x: 401, startPoint y: 130, endPoint x: 401, endPoint y: 69, distance: 61.7
click at [401, 69] on div "true false true false true false Workflow Set Inputs Inputs Run Code · Python G…" at bounding box center [327, 188] width 613 height 334
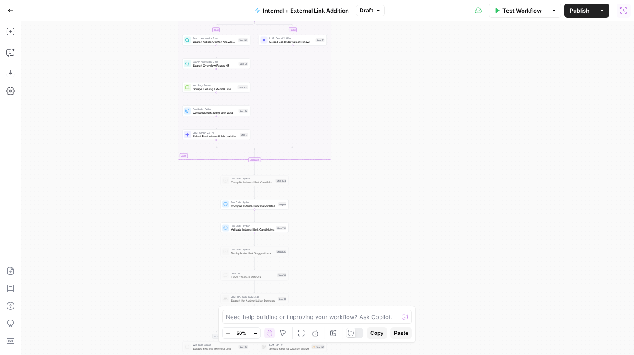
drag, startPoint x: 397, startPoint y: 106, endPoint x: 397, endPoint y: 90, distance: 15.7
click at [397, 90] on div "true false true false true false Workflow Set Inputs Inputs Run Code · Python G…" at bounding box center [327, 188] width 613 height 334
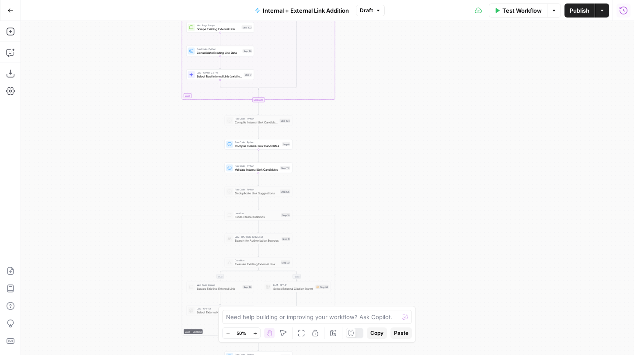
drag, startPoint x: 401, startPoint y: 177, endPoint x: 401, endPoint y: 172, distance: 4.8
click at [401, 172] on div "true false true false true false Workflow Set Inputs Inputs Run Code · Python G…" at bounding box center [327, 188] width 613 height 334
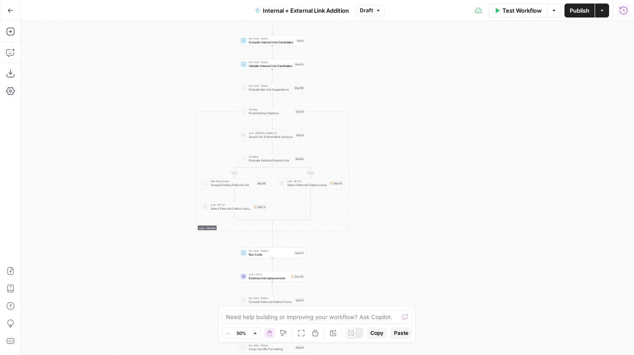
drag, startPoint x: 360, startPoint y: 189, endPoint x: 387, endPoint y: 45, distance: 146.5
click at [387, 44] on div "true false true false true false Workflow Set Inputs Inputs Run Code · Python G…" at bounding box center [327, 188] width 613 height 334
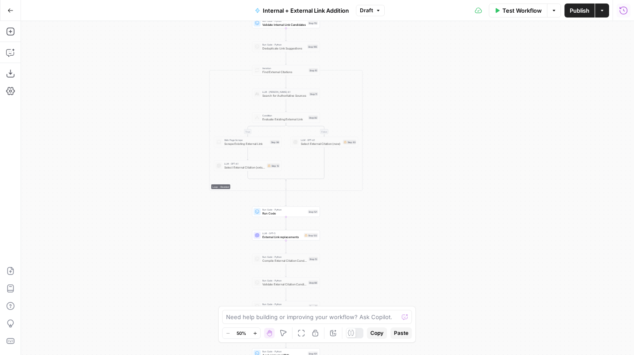
click at [304, 213] on span "Run Code" at bounding box center [284, 213] width 44 height 4
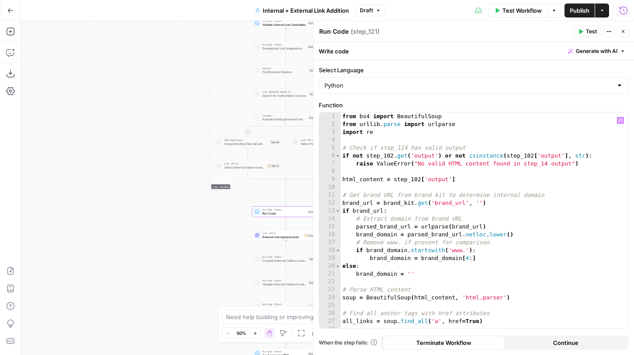
click at [419, 175] on div "from bs4 import BeautifulSoup from urllib . parse import urlparse import re # C…" at bounding box center [485, 227] width 288 height 231
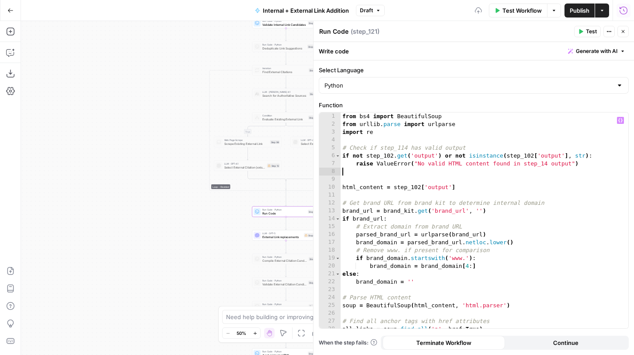
paste textarea "**********"
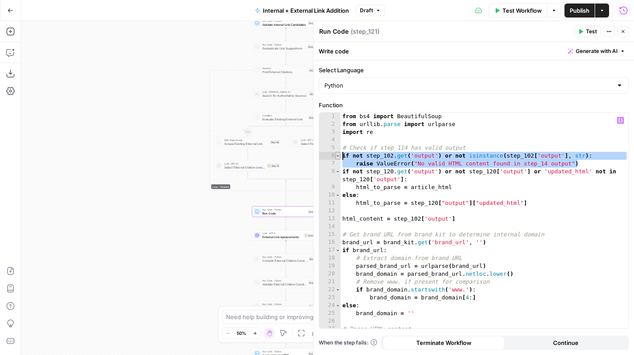
drag, startPoint x: 584, startPoint y: 165, endPoint x: 337, endPoint y: 155, distance: 247.7
click at [337, 155] on div "**********" at bounding box center [473, 220] width 309 height 216
type textarea "**********"
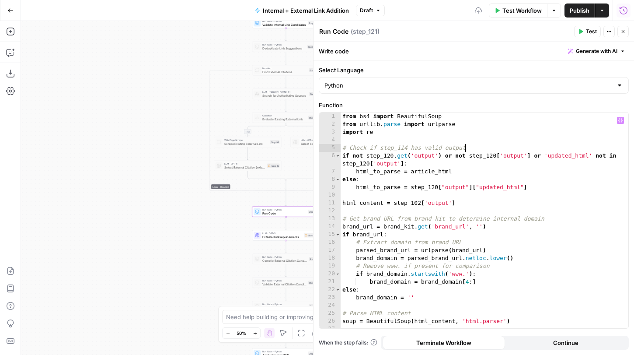
type textarea "**********"
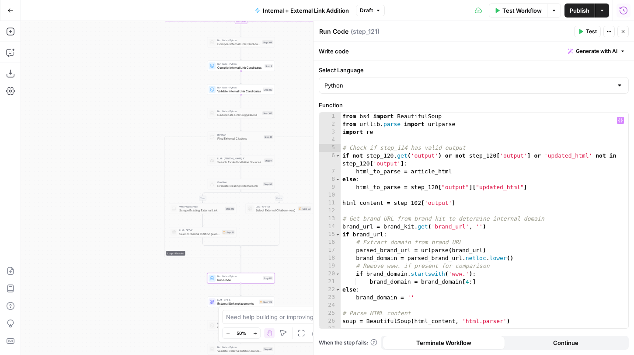
drag, startPoint x: 199, startPoint y: 100, endPoint x: 134, endPoint y: 188, distance: 109.3
click at [134, 188] on div "true false true false true false Workflow Set Inputs Inputs Run Code · Python G…" at bounding box center [327, 188] width 613 height 334
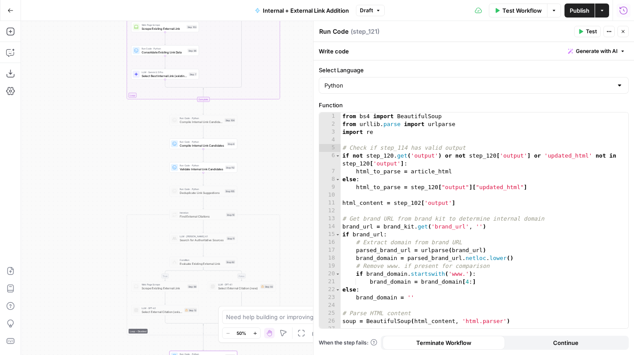
drag, startPoint x: 145, startPoint y: 112, endPoint x: 123, endPoint y: 171, distance: 63.4
click at [123, 171] on div "true false true false true false Workflow Set Inputs Inputs Run Code · Python G…" at bounding box center [327, 188] width 613 height 334
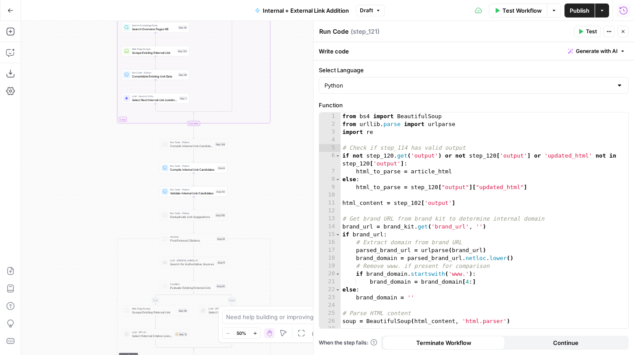
drag, startPoint x: 129, startPoint y: 160, endPoint x: 113, endPoint y: 210, distance: 52.2
click at [114, 210] on div "true false true false true false Workflow Set Inputs Inputs Run Code · Python G…" at bounding box center [327, 188] width 613 height 334
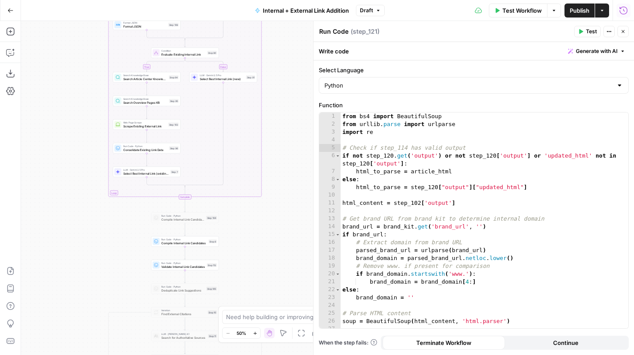
drag, startPoint x: 273, startPoint y: 67, endPoint x: 268, endPoint y: 188, distance: 121.7
click at [268, 188] on div "true false true false true false Workflow Set Inputs Inputs Run Code · Python G…" at bounding box center [327, 188] width 613 height 334
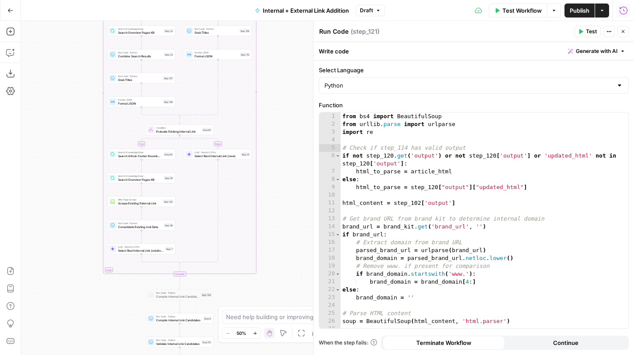
drag, startPoint x: 281, startPoint y: 71, endPoint x: 281, endPoint y: 212, distance: 141.3
click at [281, 210] on div "true false true false true false Workflow Set Inputs Inputs Run Code · Python G…" at bounding box center [327, 188] width 613 height 334
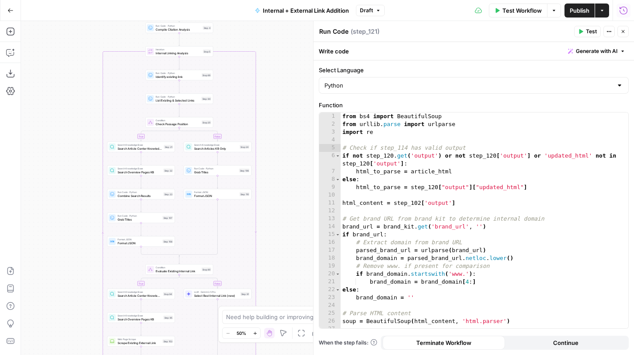
drag, startPoint x: 276, startPoint y: 135, endPoint x: 276, endPoint y: 202, distance: 67.3
click at [276, 202] on div "true false true false true false Workflow Set Inputs Inputs Run Code · Python G…" at bounding box center [327, 188] width 613 height 334
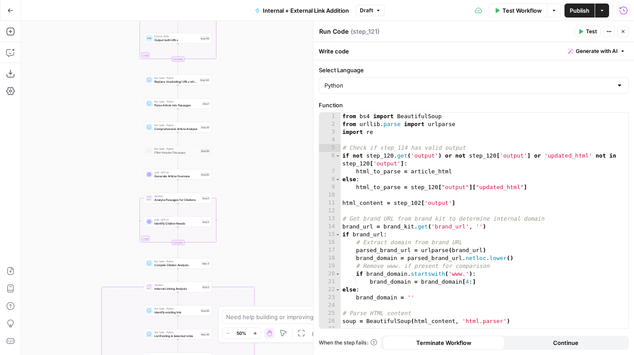
drag, startPoint x: 282, startPoint y: 174, endPoint x: 275, endPoint y: 255, distance: 80.7
click at [276, 252] on div "true false true false true false Workflow Set Inputs Inputs Run Code · Python G…" at bounding box center [327, 188] width 613 height 334
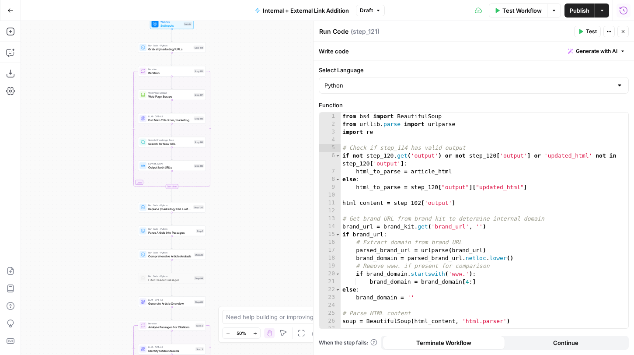
drag, startPoint x: 277, startPoint y: 143, endPoint x: 277, endPoint y: 237, distance: 94.9
click at [277, 237] on div "true false true false true false Workflow Set Inputs Inputs Run Code · Python G…" at bounding box center [327, 188] width 613 height 334
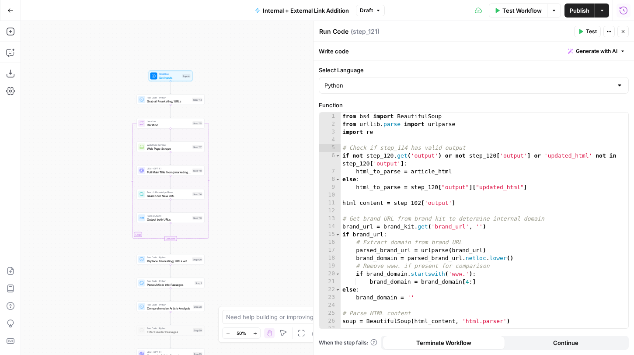
drag, startPoint x: 275, startPoint y: 185, endPoint x: 273, endPoint y: 235, distance: 50.3
click at [273, 235] on div "true false true false true false Workflow Set Inputs Inputs Run Code · Python G…" at bounding box center [327, 188] width 613 height 334
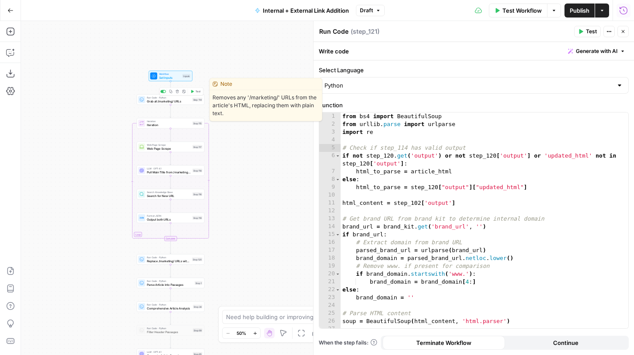
click at [188, 101] on span "Grab all /marketing/ URLs" at bounding box center [169, 101] width 44 height 4
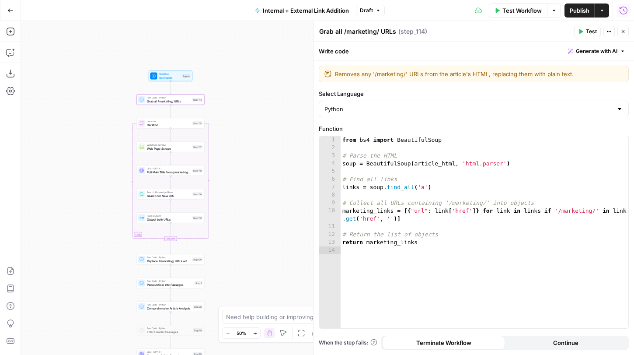
click at [184, 262] on span "Replace /marketing/ URLs with New URLs" at bounding box center [168, 260] width 43 height 4
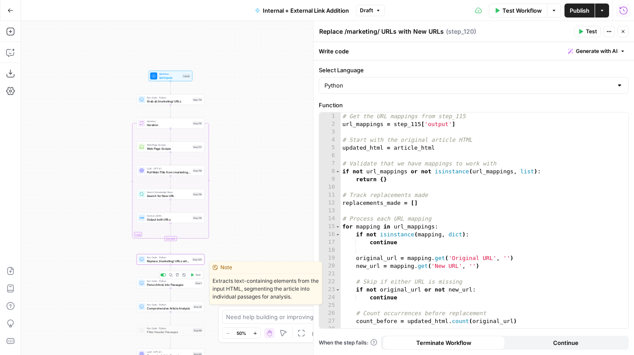
click at [183, 286] on span "Parse Article into Passages" at bounding box center [170, 284] width 46 height 4
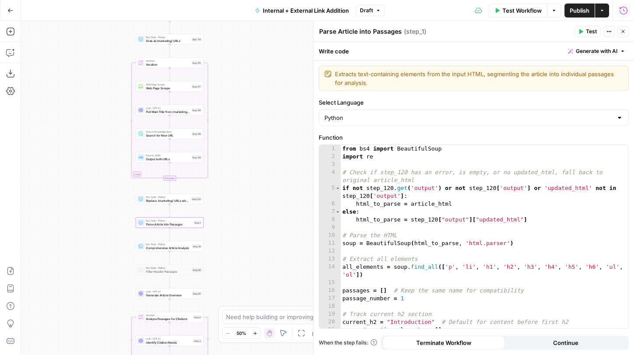
drag, startPoint x: 294, startPoint y: 252, endPoint x: 293, endPoint y: 192, distance: 59.9
click at [293, 192] on div "true false true false true false Workflow Set Inputs Inputs Run Code · Python G…" at bounding box center [327, 188] width 613 height 334
drag, startPoint x: 261, startPoint y: 259, endPoint x: 261, endPoint y: 151, distance: 108.0
click at [261, 151] on div "true false true false true false Workflow Set Inputs Inputs Run Code · Python G…" at bounding box center [327, 188] width 613 height 334
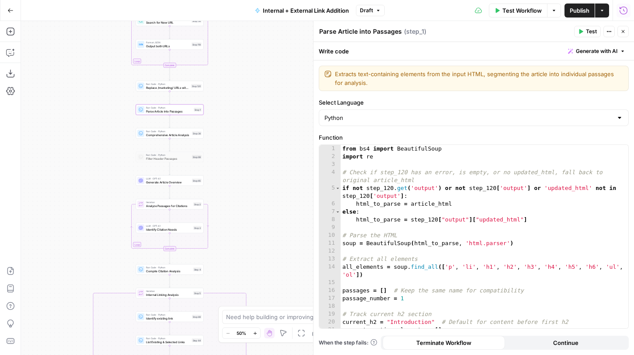
drag, startPoint x: 268, startPoint y: 241, endPoint x: 266, endPoint y: 120, distance: 121.2
click at [266, 120] on div "true false true false true false Workflow Set Inputs Inputs Run Code · Python G…" at bounding box center [327, 188] width 613 height 334
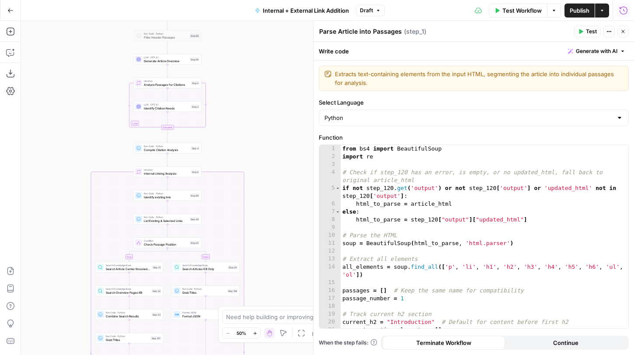
drag, startPoint x: 282, startPoint y: 216, endPoint x: 281, endPoint y: 74, distance: 141.3
click at [281, 74] on div "true false true false true false Workflow Set Inputs Inputs Run Code · Python G…" at bounding box center [327, 188] width 613 height 334
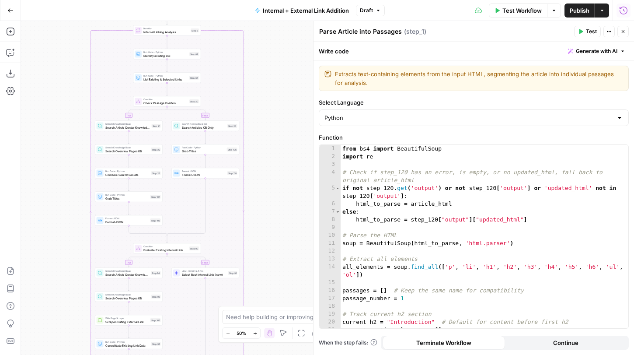
drag, startPoint x: 286, startPoint y: 244, endPoint x: 286, endPoint y: 90, distance: 154.8
click at [286, 90] on div "true false true false true false Workflow Set Inputs Inputs Run Code · Python G…" at bounding box center [327, 188] width 613 height 334
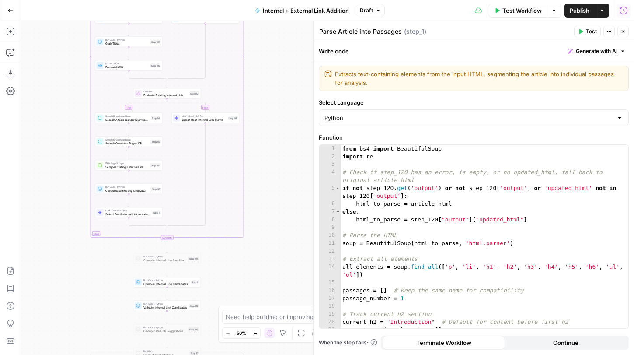
drag, startPoint x: 286, startPoint y: 254, endPoint x: 286, endPoint y: 70, distance: 184.1
click at [286, 70] on div "true false true false true false Workflow Set Inputs Inputs Run Code · Python G…" at bounding box center [327, 188] width 613 height 334
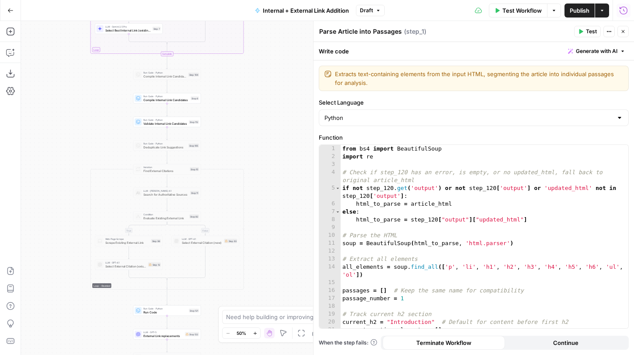
drag, startPoint x: 268, startPoint y: 251, endPoint x: 268, endPoint y: 132, distance: 119.8
click at [268, 132] on div "true false true false true false Workflow Set Inputs Inputs Run Code · Python G…" at bounding box center [327, 188] width 613 height 334
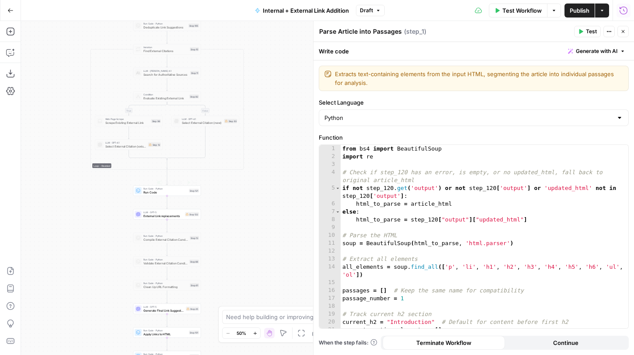
click at [179, 193] on span "Run Code" at bounding box center [165, 192] width 44 height 4
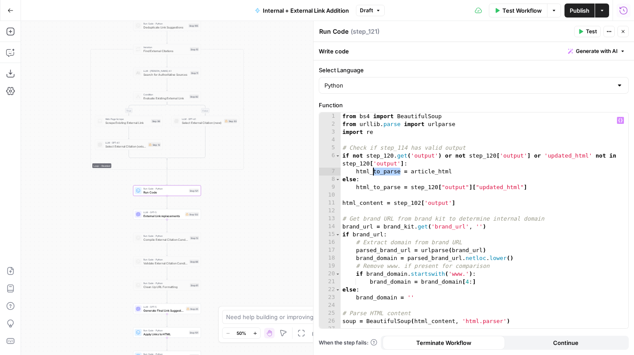
drag, startPoint x: 401, startPoint y: 172, endPoint x: 372, endPoint y: 173, distance: 28.4
click at [372, 173] on div "from bs4 import BeautifulSoup from urllib . parse import urlparse import re # C…" at bounding box center [485, 227] width 288 height 231
drag, startPoint x: 460, startPoint y: 203, endPoint x: 337, endPoint y: 202, distance: 122.9
click at [337, 202] on div "**********" at bounding box center [473, 220] width 309 height 216
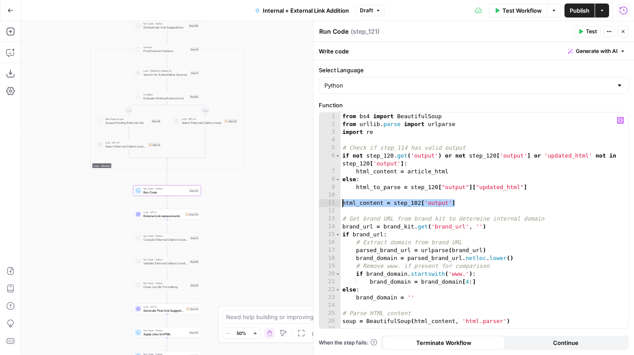
type textarea "**********"
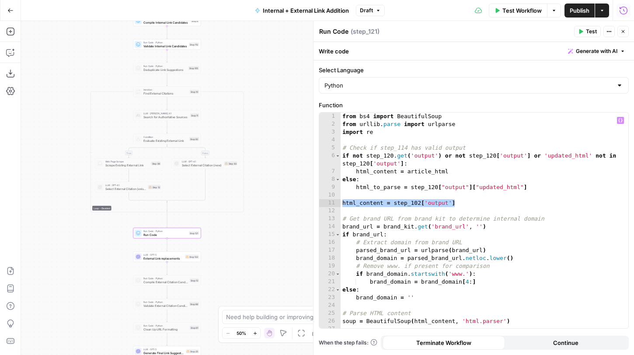
drag, startPoint x: 271, startPoint y: 94, endPoint x: 271, endPoint y: 204, distance: 109.8
click at [271, 204] on div "true false true false true false Workflow Set Inputs Inputs Run Code · Python G…" at bounding box center [327, 188] width 613 height 334
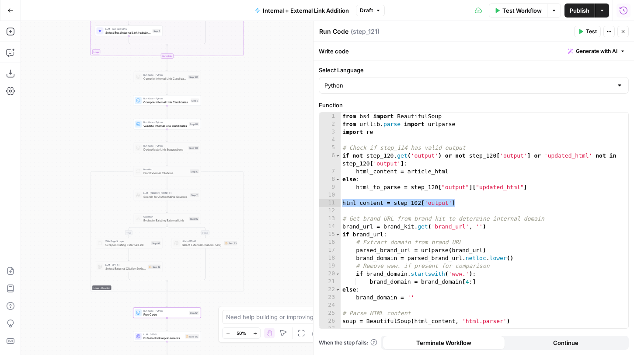
drag, startPoint x: 269, startPoint y: 75, endPoint x: 269, endPoint y: 208, distance: 132.9
click at [269, 208] on div "true false true false true false Workflow Set Inputs Inputs Run Code · Python G…" at bounding box center [327, 188] width 613 height 334
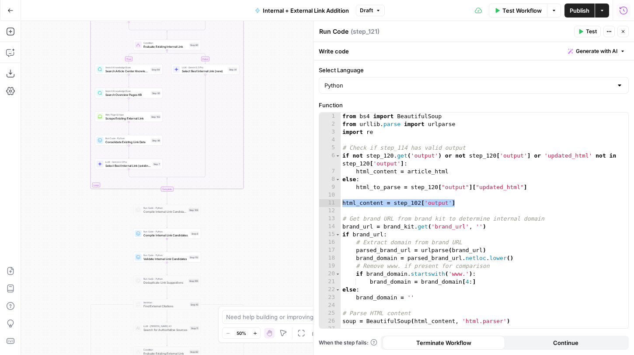
drag, startPoint x: 258, startPoint y: 181, endPoint x: 258, endPoint y: 232, distance: 51.2
click at [258, 230] on div "true false true false true false Workflow Set Inputs Inputs Run Code · Python G…" at bounding box center [327, 188] width 613 height 334
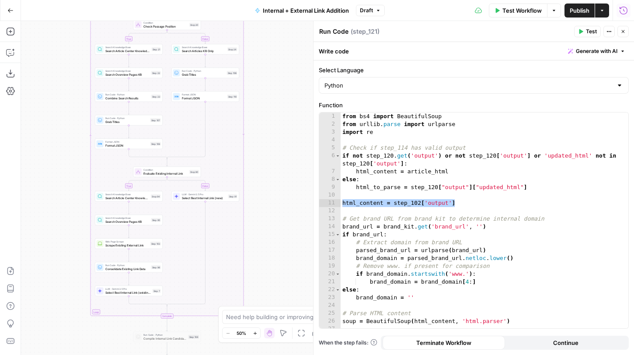
drag, startPoint x: 258, startPoint y: 160, endPoint x: 258, endPoint y: 234, distance: 73.5
click at [258, 232] on div "true false true false true false Workflow Set Inputs Inputs Run Code · Python G…" at bounding box center [327, 188] width 613 height 334
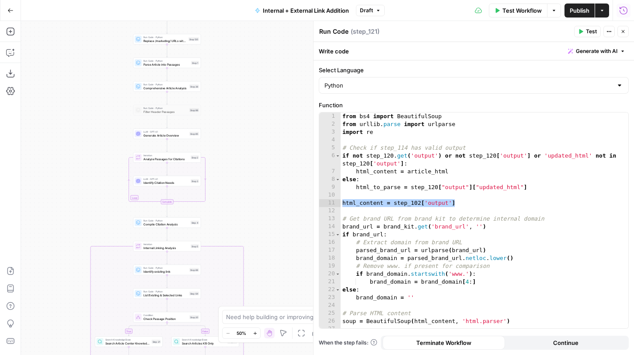
drag, startPoint x: 261, startPoint y: 164, endPoint x: 261, endPoint y: 235, distance: 70.8
click at [261, 235] on div "true false true false true false Workflow Set Inputs Inputs Run Code · Python G…" at bounding box center [327, 188] width 613 height 334
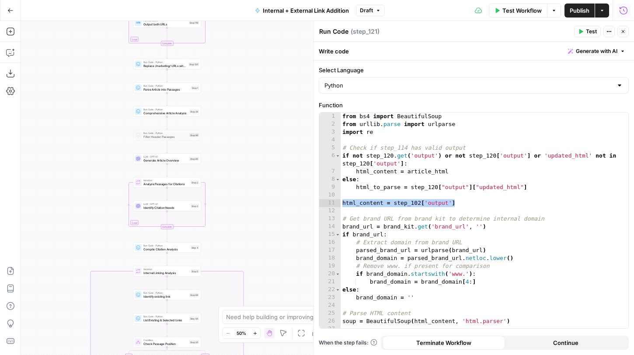
drag, startPoint x: 262, startPoint y: 148, endPoint x: 262, endPoint y: 218, distance: 70.0
click at [262, 218] on div "true false true false true false Workflow Set Inputs Inputs Run Code · Python G…" at bounding box center [327, 188] width 613 height 334
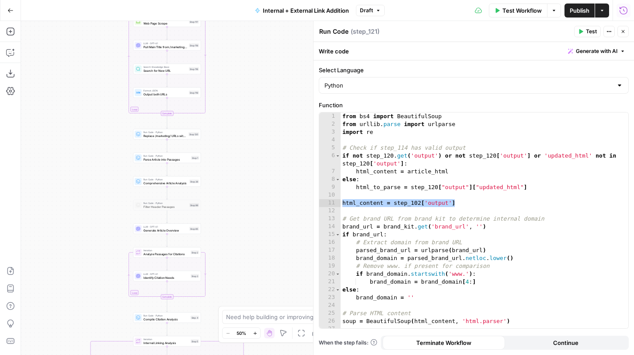
drag, startPoint x: 265, startPoint y: 245, endPoint x: 265, endPoint y: 281, distance: 35.4
click at [265, 281] on div "true false true false true false Workflow Set Inputs Inputs Run Code · Python G…" at bounding box center [327, 188] width 613 height 334
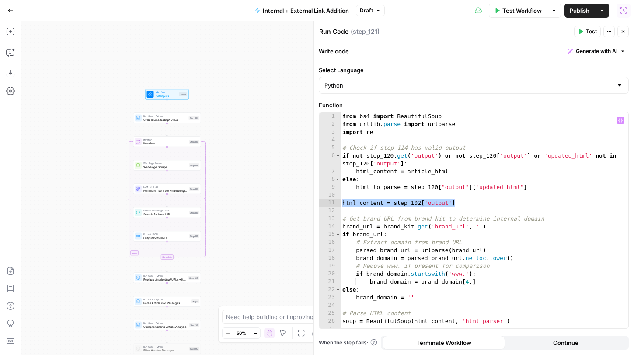
click at [407, 195] on div "from bs4 import BeautifulSoup from urllib . parse import urlparse import re # C…" at bounding box center [485, 227] width 288 height 231
drag, startPoint x: 400, startPoint y: 189, endPoint x: 374, endPoint y: 189, distance: 25.8
click at [374, 189] on div "from bs4 import BeautifulSoup from urllib . parse import urlparse import re # C…" at bounding box center [485, 227] width 288 height 231
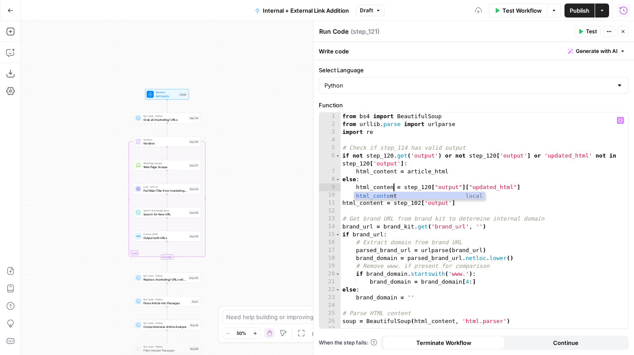
scroll to position [0, 4]
drag, startPoint x: 462, startPoint y: 202, endPoint x: 340, endPoint y: 201, distance: 122.5
click at [340, 201] on div "**********" at bounding box center [473, 220] width 309 height 216
type textarea "**********"
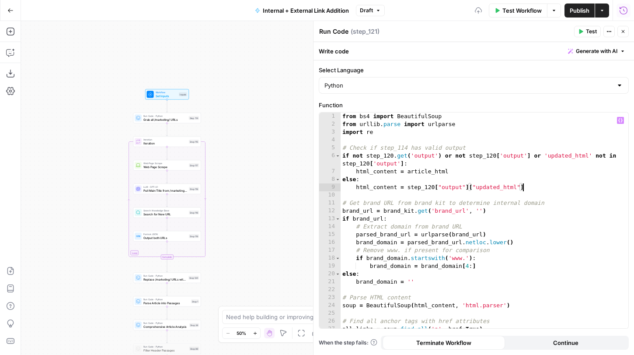
scroll to position [11, 0]
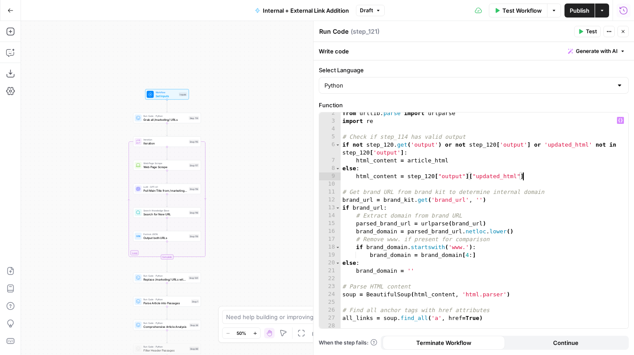
type textarea "**********"
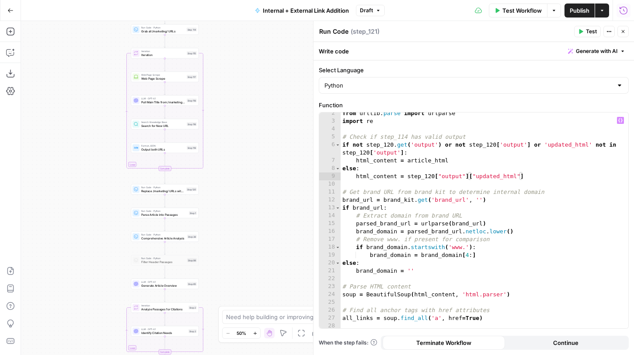
drag, startPoint x: 268, startPoint y: 251, endPoint x: 265, endPoint y: 99, distance: 151.8
click at [265, 104] on div "true false true false true false Workflow Set Inputs Inputs Run Code · Python G…" at bounding box center [327, 188] width 613 height 334
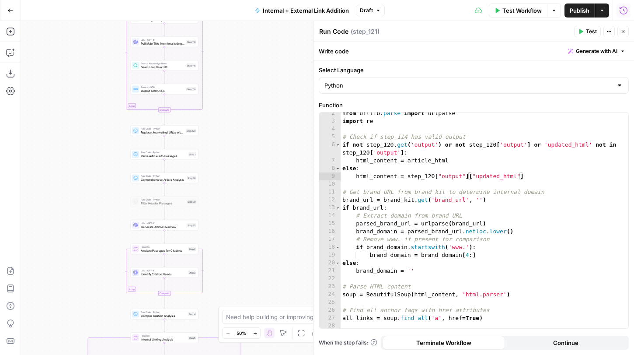
drag, startPoint x: 262, startPoint y: 79, endPoint x: 262, endPoint y: 69, distance: 10.5
click at [262, 69] on div "true false true false true false Workflow Set Inputs Inputs Run Code · Python G…" at bounding box center [327, 188] width 613 height 334
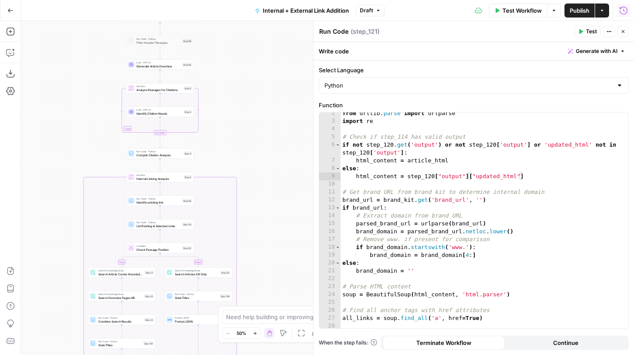
drag, startPoint x: 259, startPoint y: 104, endPoint x: 259, endPoint y: 94, distance: 9.2
click at [259, 96] on div "true false true false true false Workflow Set Inputs Inputs Run Code · Python G…" at bounding box center [327, 188] width 613 height 334
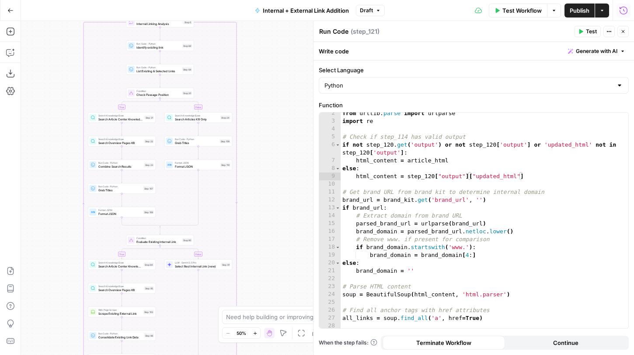
drag
click at [275, 86] on div "true false true false true false Workflow Set Inputs Inputs Run Code · Python G…" at bounding box center [327, 188] width 613 height 334
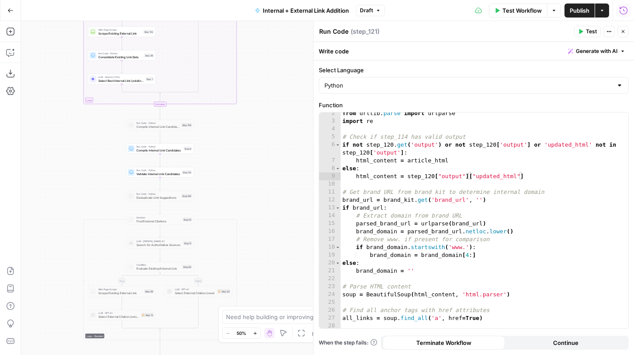
click at [275, 117] on div "true false true false true false Workflow Set Inputs Inputs Run Code · Python G…" at bounding box center [327, 188] width 613 height 334
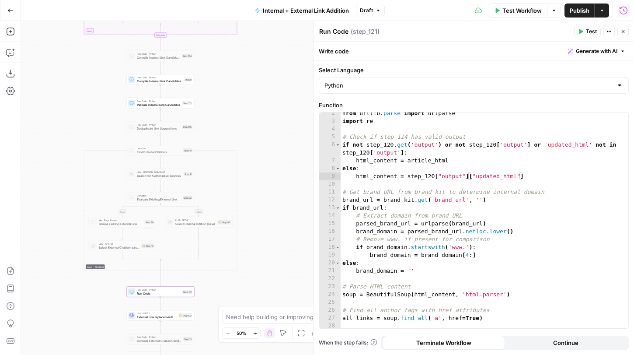
click at [222, 70] on div "true false true false true false Workflow Set Inputs Inputs Run Code · Python G…" at bounding box center [327, 188] width 613 height 334
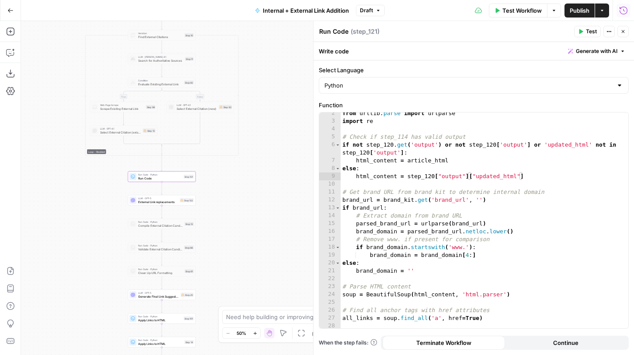
click at [264, 182] on div "true false true false true false Workflow Set Inputs Inputs Run Code · Python G…" at bounding box center [327, 188] width 613 height 334
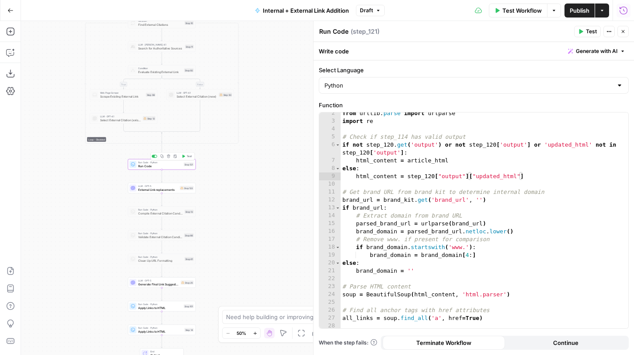
click at [187, 157] on span "Test" at bounding box center [189, 156] width 5 height 4
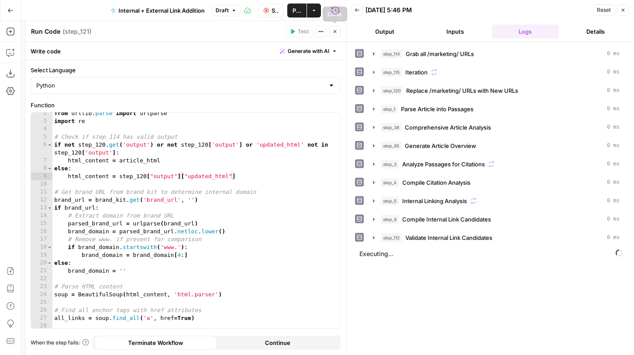
click at [336, 29] on icon "button" at bounding box center [334, 31] width 5 height 5
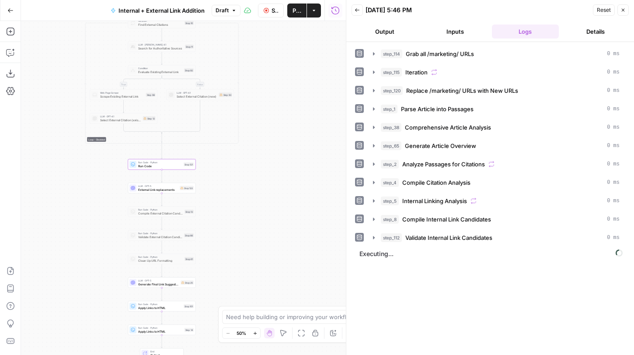
drag, startPoint x: 285, startPoint y: 195, endPoint x: 300, endPoint y: 82, distance: 113.9
click at [300, 82] on div "true false true false true false Workflow Set Inputs Inputs Run Code · Python G…" at bounding box center [183, 188] width 325 height 334
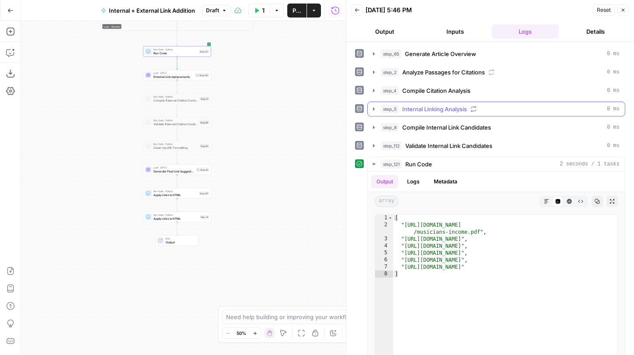
scroll to position [92, 0]
click at [194, 76] on div "LLM · GPT-5 External Link replacements Step 122 Copy step Delete step Add Note …" at bounding box center [177, 74] width 64 height 7
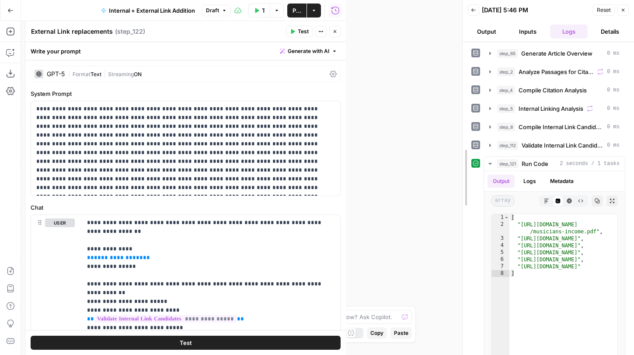
drag, startPoint x: 348, startPoint y: 54, endPoint x: 492, endPoint y: 55, distance: 143.4
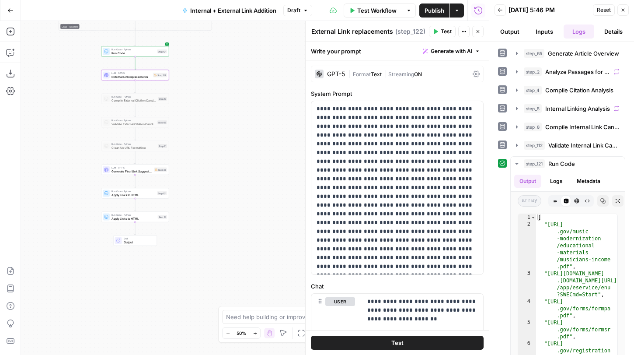
drag, startPoint x: 252, startPoint y: 101, endPoint x: 210, endPoint y: 101, distance: 42.0
click at [210, 101] on div "true false true false true false Workflow Set Inputs Inputs Run Code · Python G…" at bounding box center [255, 188] width 468 height 334
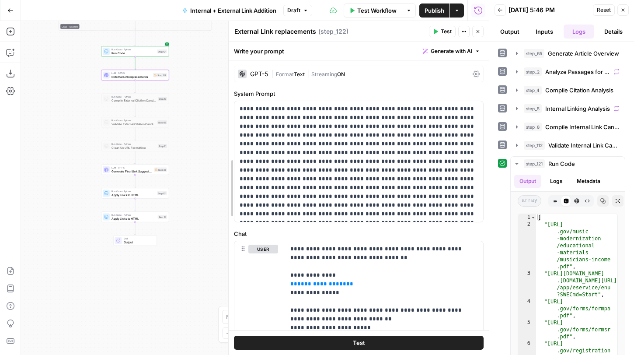
drag, startPoint x: 295, startPoint y: 87, endPoint x: 208, endPoint y: 87, distance: 87.0
click at [224, 87] on div at bounding box center [228, 188] width 9 height 334
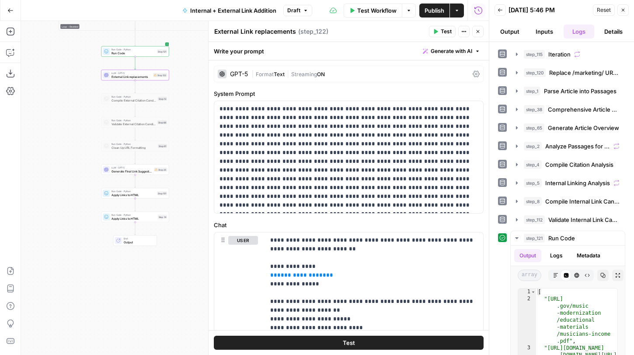
scroll to position [19, 0]
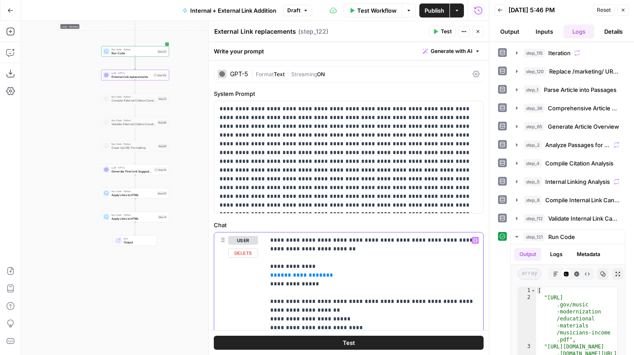
paste div
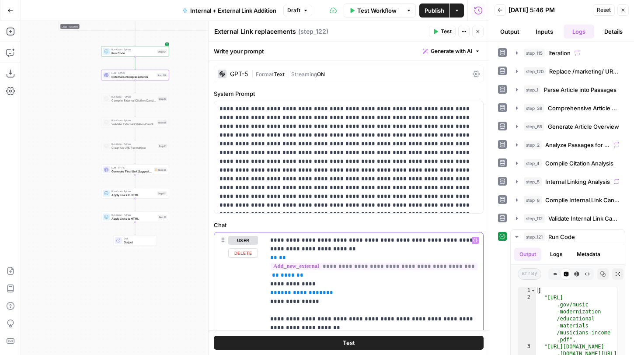
click at [297, 278] on span "**" at bounding box center [300, 275] width 7 height 6
drag, startPoint x: 466, startPoint y: 265, endPoint x: 344, endPoint y: 267, distance: 121.6
click at [344, 267] on span "**********" at bounding box center [374, 265] width 207 height 7
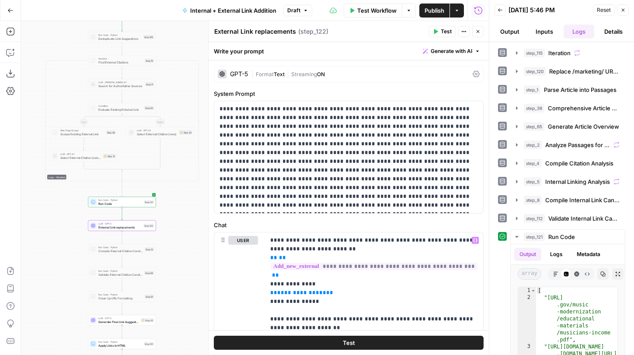
drag, startPoint x: 185, startPoint y: 99, endPoint x: 165, endPoint y: 298, distance: 200.4
click at [165, 298] on div "true false true false true false Workflow Set Inputs Inputs Run Code · Python G…" at bounding box center [255, 188] width 468 height 334
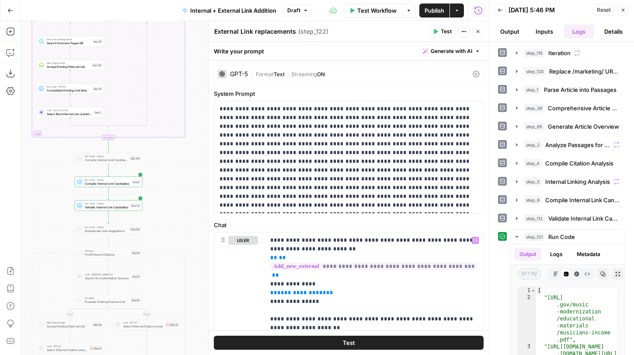
drag, startPoint x: 178, startPoint y: 131, endPoint x: 173, endPoint y: 257, distance: 125.6
click at [173, 257] on div "true false true false true false Workflow Set Inputs Inputs Run Code · Python G…" at bounding box center [255, 188] width 468 height 334
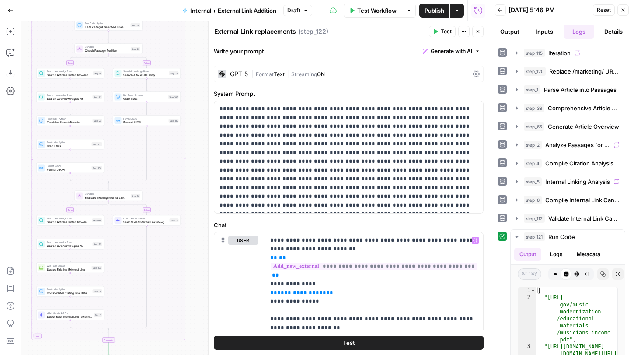
drag, startPoint x: 195, startPoint y: 112, endPoint x: 195, endPoint y: 265, distance: 152.2
click at [195, 265] on div "true false true false true false Workflow Set Inputs Inputs Run Code · Python G…" at bounding box center [255, 188] width 468 height 334
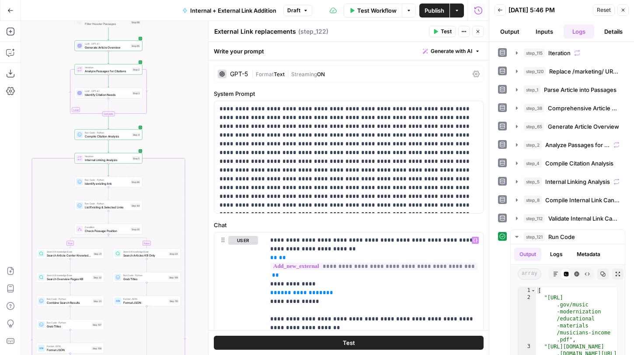
drag, startPoint x: 184, startPoint y: 50, endPoint x: 185, endPoint y: 238, distance: 188.5
click at [185, 236] on div "true false true false true false Workflow Set Inputs Inputs Run Code · Python G…" at bounding box center [255, 188] width 468 height 334
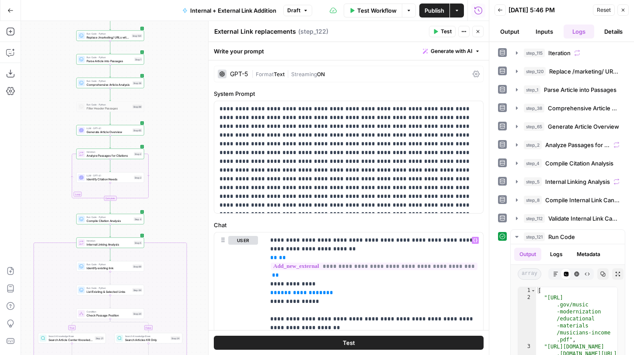
drag, startPoint x: 178, startPoint y: 85, endPoint x: 178, endPoint y: 153, distance: 67.8
click at [178, 153] on div "true false true false true false Workflow Set Inputs Inputs Run Code · Python G…" at bounding box center [255, 188] width 468 height 334
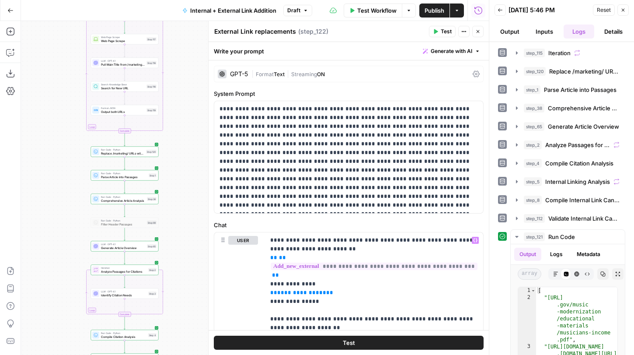
drag, startPoint x: 174, startPoint y: 90, endPoint x: 188, endPoint y: 205, distance: 115.9
click at [188, 205] on div "true false true false true false Workflow Set Inputs Inputs Run Code · Python G…" at bounding box center [255, 188] width 468 height 334
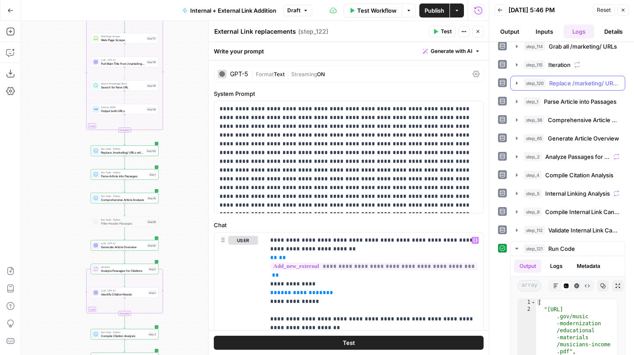
click at [520, 82] on icon "button" at bounding box center [516, 83] width 7 height 7
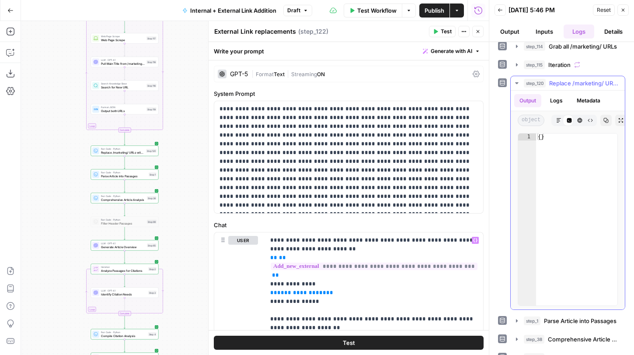
click at [517, 82] on icon "button" at bounding box center [516, 83] width 3 height 2
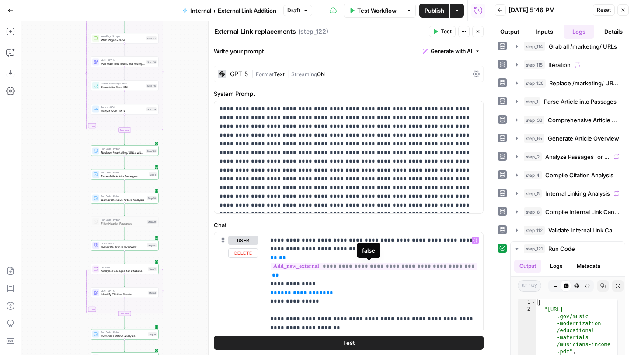
click at [346, 266] on span "**********" at bounding box center [374, 265] width 207 height 7
click at [434, 265] on span "**********" at bounding box center [374, 265] width 207 height 7
click at [345, 267] on span "**********" at bounding box center [374, 265] width 207 height 7
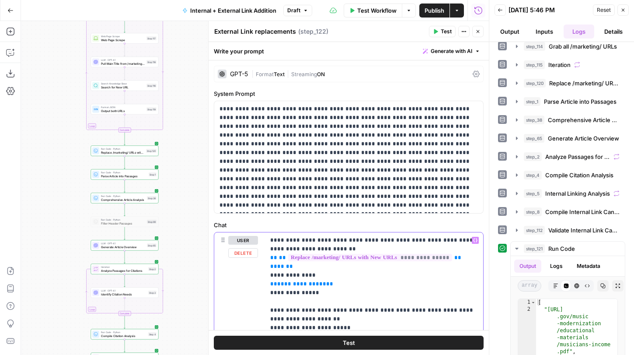
drag, startPoint x: 327, startPoint y: 285, endPoint x: 252, endPoint y: 285, distance: 75.2
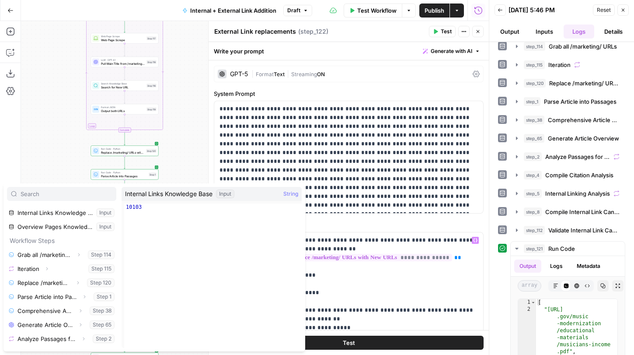
scroll to position [59, 0]
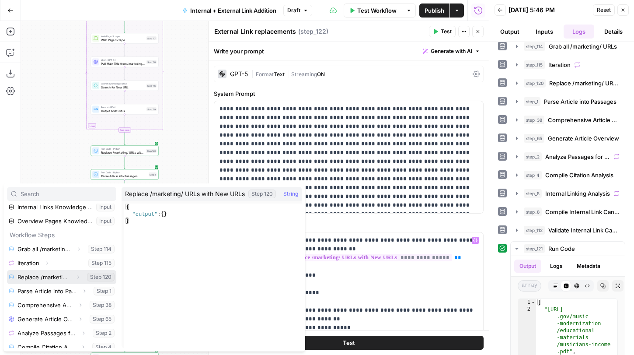
click at [80, 274] on icon "button" at bounding box center [77, 276] width 5 height 5
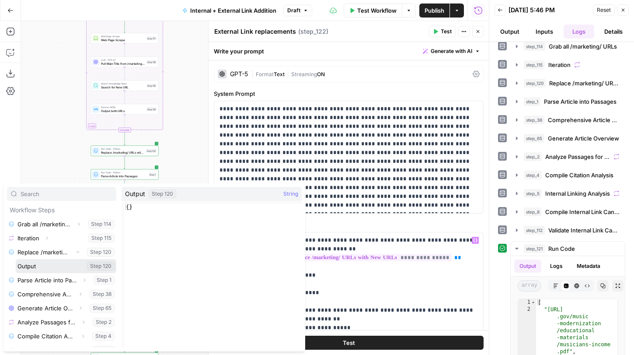
click at [53, 267] on button "Select variable Output" at bounding box center [66, 266] width 101 height 14
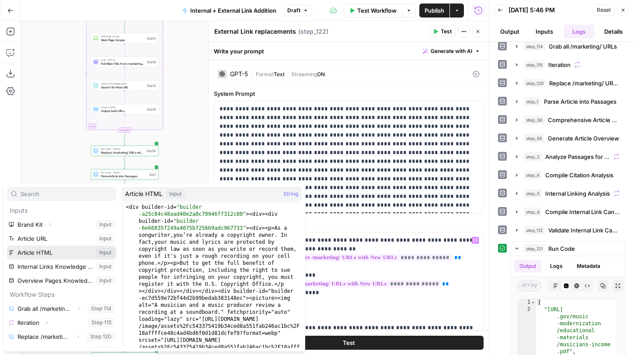
click at [54, 252] on button "Select variable Article HTML" at bounding box center [61, 252] width 109 height 14
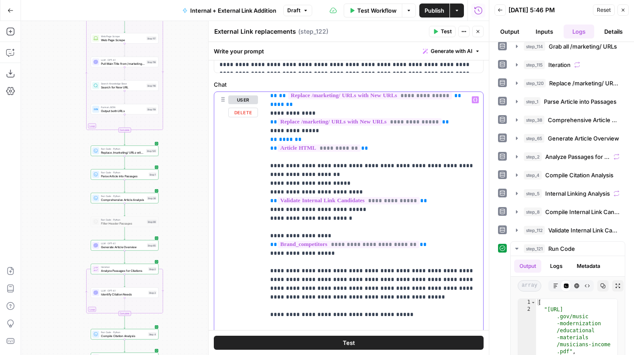
scroll to position [0, 0]
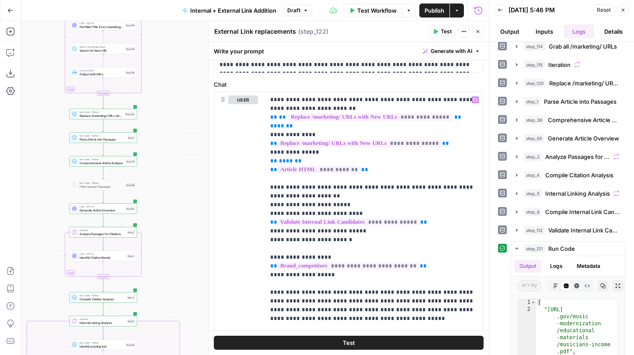
drag, startPoint x: 187, startPoint y: 251, endPoint x: 161, endPoint y: 210, distance: 47.6
click at [161, 210] on div "true false true false true false Workflow Set Inputs Inputs Run Code · Python G…" at bounding box center [255, 188] width 468 height 334
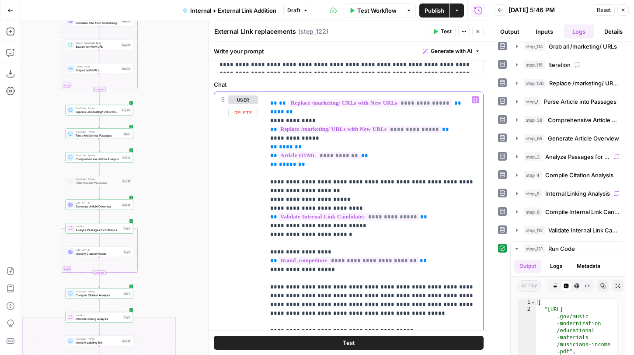
scroll to position [33, 0]
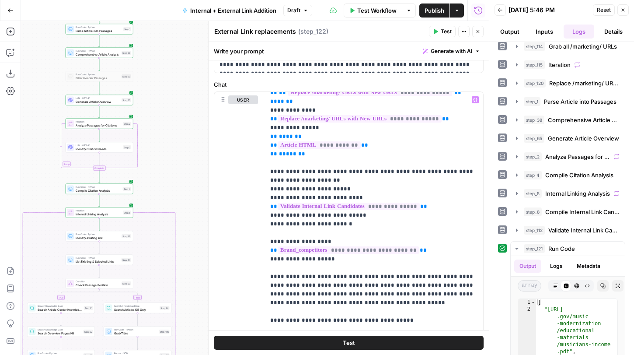
drag, startPoint x: 185, startPoint y: 218, endPoint x: 185, endPoint y: 110, distance: 108.5
click at [185, 110] on div "true false true false true false Workflow Set Inputs Inputs Run Code · Python G…" at bounding box center [255, 188] width 468 height 334
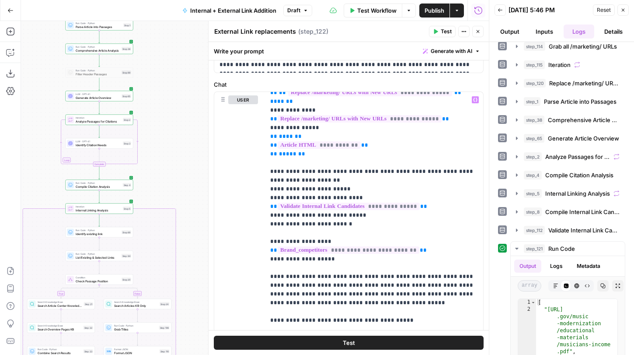
drag, startPoint x: 184, startPoint y: 81, endPoint x: 184, endPoint y: 56, distance: 24.5
click at [184, 56] on div "true false true false true false Workflow Set Inputs Inputs Run Code · Python G…" at bounding box center [255, 188] width 468 height 334
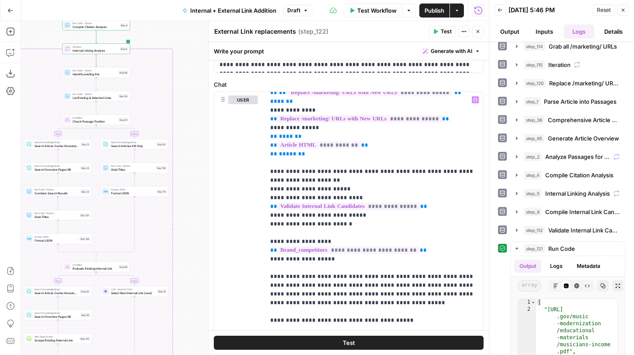
drag, startPoint x: 190, startPoint y: 309, endPoint x: 190, endPoint y: 103, distance: 206.0
click at [190, 104] on div "true false true false true false Workflow Set Inputs Inputs Run Code · Python G…" at bounding box center [255, 188] width 468 height 334
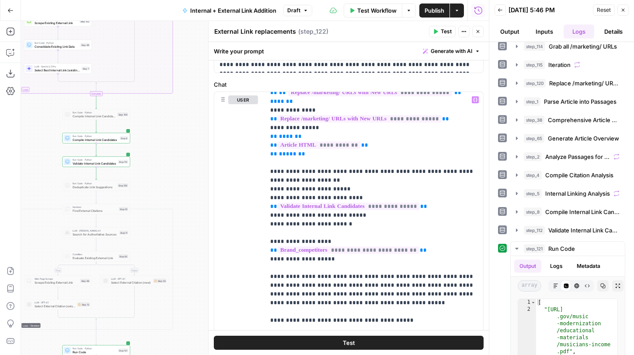
drag, startPoint x: 188, startPoint y: 254, endPoint x: 187, endPoint y: 145, distance: 109.3
click at [188, 144] on div "true false true false true false Workflow Set Inputs Inputs Run Code · Python G…" at bounding box center [255, 188] width 468 height 334
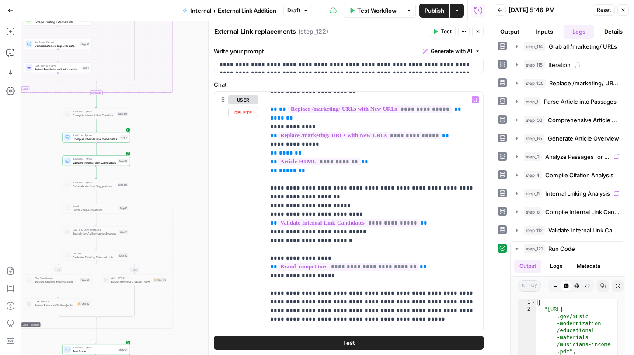
scroll to position [27, 0]
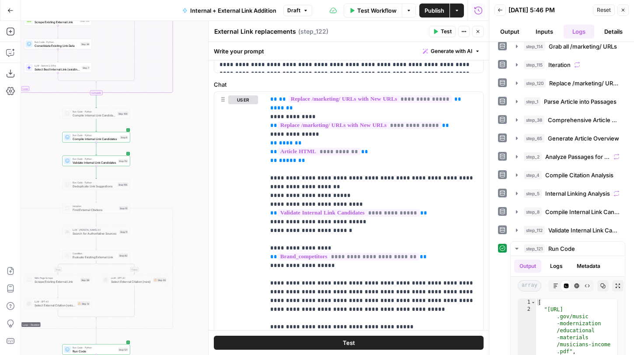
drag, startPoint x: 192, startPoint y: 215, endPoint x: 192, endPoint y: 73, distance: 141.7
click at [192, 73] on div "true false true false true false Workflow Set Inputs Inputs Run Code · Python G…" at bounding box center [255, 188] width 468 height 334
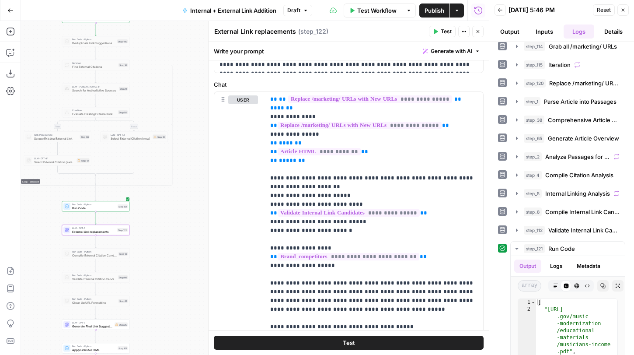
drag, startPoint x: 176, startPoint y: 284, endPoint x: 176, endPoint y: 196, distance: 88.3
click at [176, 196] on div "true false true false true false Workflow Set Inputs Inputs Run Code · Python G…" at bounding box center [255, 188] width 468 height 334
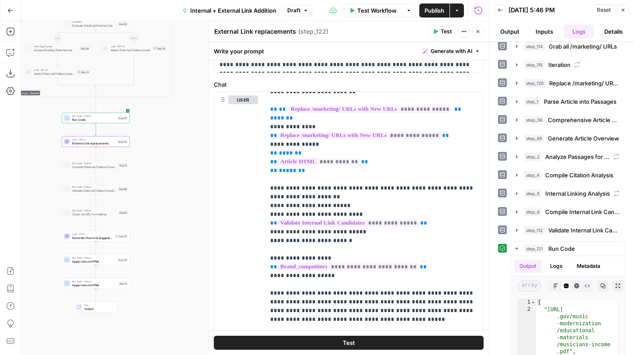
scroll to position [21, 0]
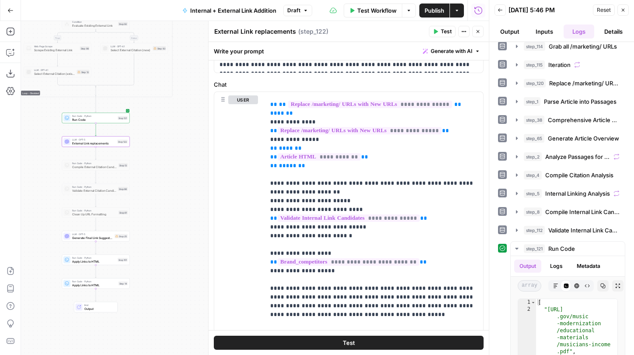
click at [104, 236] on span "Generate Final Link Suggestions" at bounding box center [92, 237] width 41 height 4
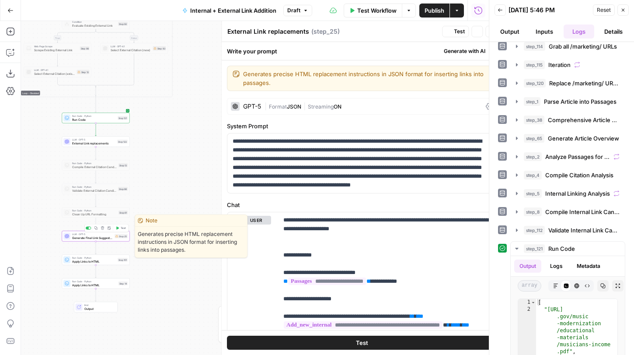
type textarea "Generate Final Link Suggestions"
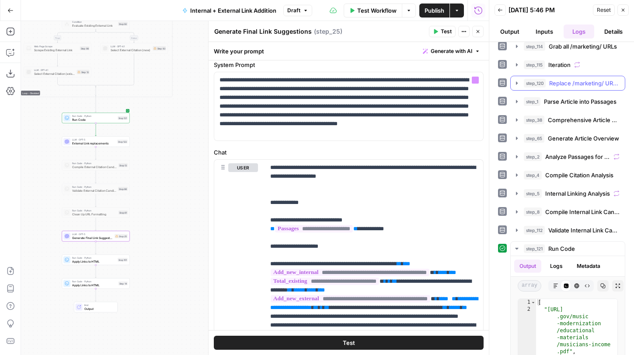
scroll to position [0, 0]
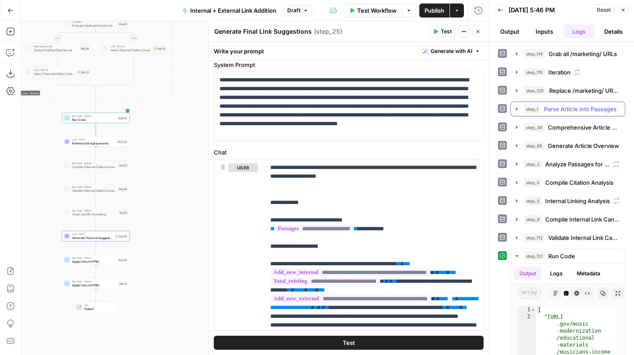
click at [516, 110] on icon "button" at bounding box center [516, 108] width 7 height 7
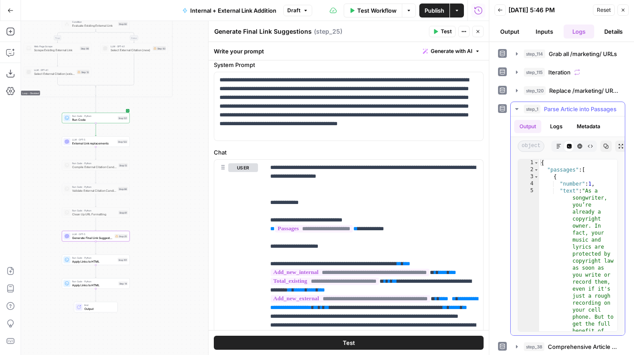
click at [516, 110] on icon "button" at bounding box center [516, 109] width 3 height 2
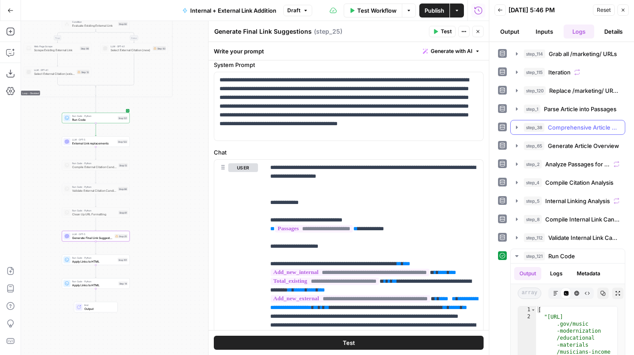
click at [518, 125] on icon "button" at bounding box center [516, 127] width 7 height 7
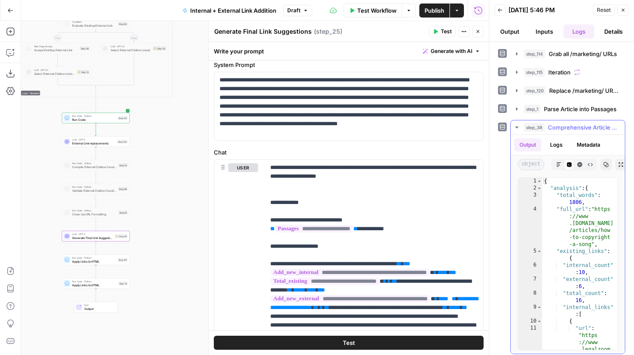
click at [518, 125] on icon "button" at bounding box center [516, 127] width 7 height 7
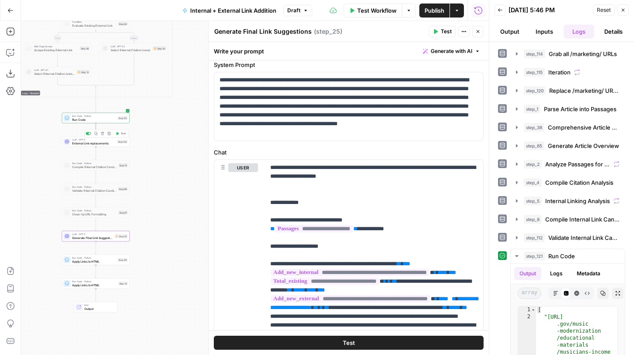
click at [108, 143] on span "External Link replacements" at bounding box center [93, 143] width 43 height 4
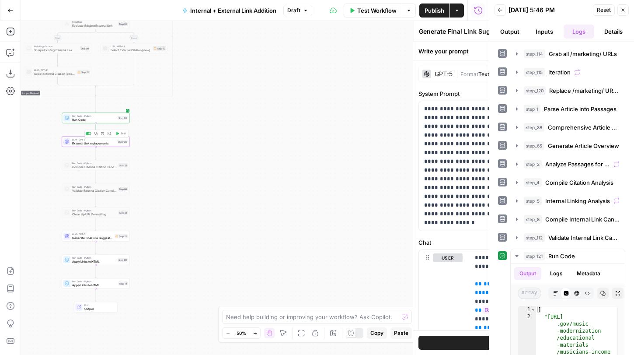
type textarea "External Link replacements"
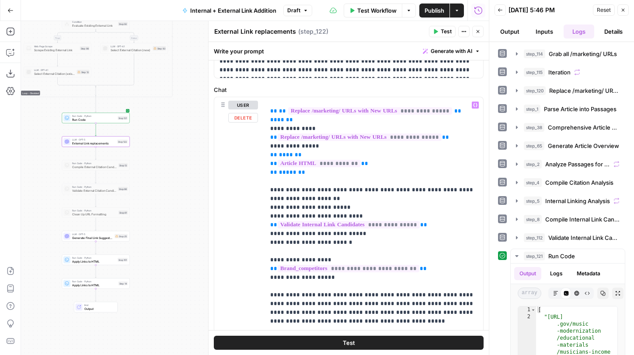
scroll to position [22, 0]
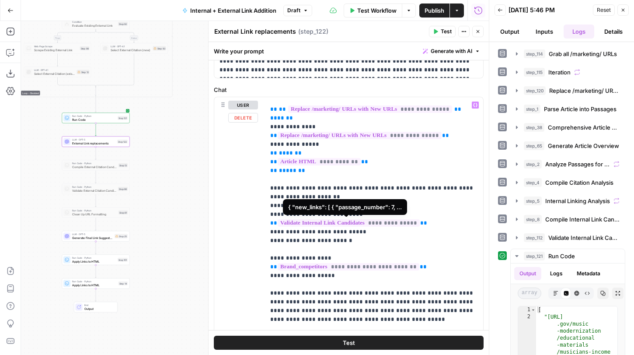
click at [395, 223] on span "**********" at bounding box center [349, 222] width 142 height 7
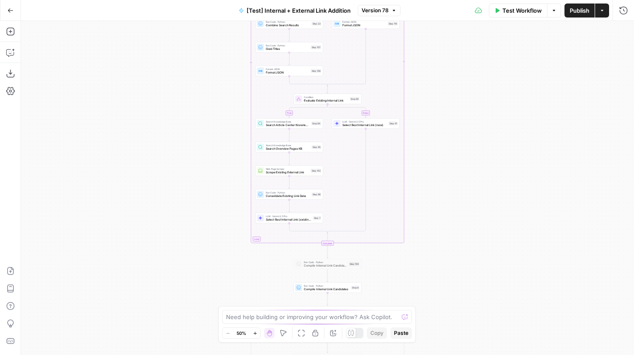
drag, startPoint x: 466, startPoint y: 181, endPoint x: 462, endPoint y: 87, distance: 94.5
click at [462, 87] on div "true false true false true false Workflow Set Inputs Inputs Run Code · Python R…" at bounding box center [327, 188] width 613 height 334
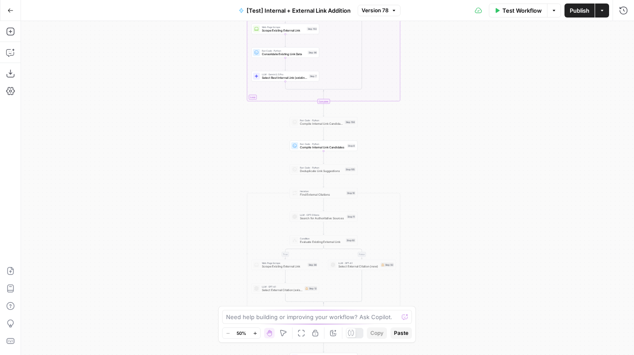
click at [462, 155] on div "true false true false true false Workflow Set Inputs Inputs Run Code · Python R…" at bounding box center [327, 188] width 613 height 334
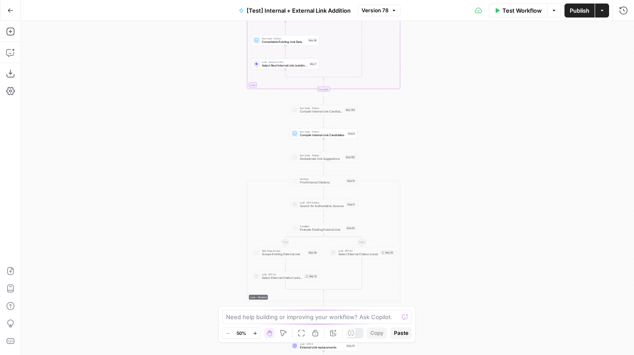
drag, startPoint x: 461, startPoint y: 224, endPoint x: 461, endPoint y: 212, distance: 12.2
click at [461, 212] on div "true false true false true false Workflow Set Inputs Inputs Run Code · Python R…" at bounding box center [327, 188] width 613 height 334
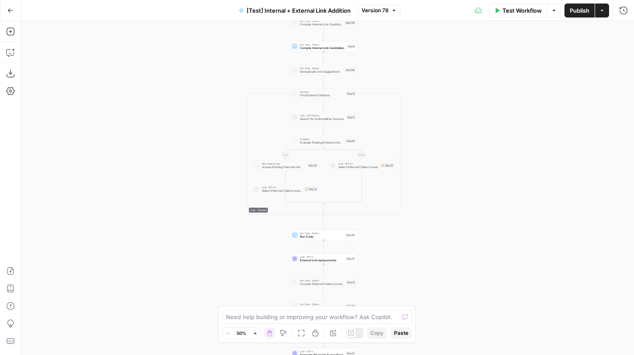
drag, startPoint x: 452, startPoint y: 216, endPoint x: 452, endPoint y: 121, distance: 95.3
click at [452, 121] on div "true false true false true false Workflow Set Inputs Inputs Run Code · Python R…" at bounding box center [327, 188] width 613 height 334
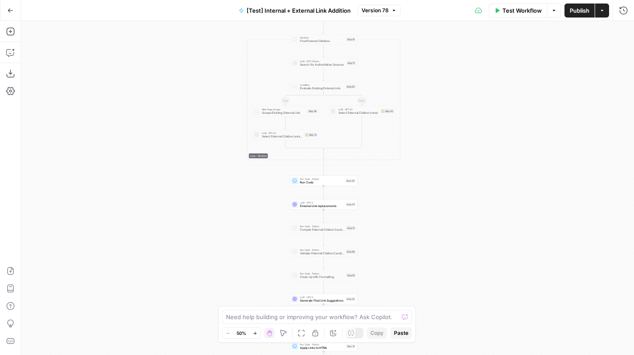
click at [410, 129] on div "true false true false true false Workflow Set Inputs Inputs Run Code · Python R…" at bounding box center [327, 188] width 613 height 334
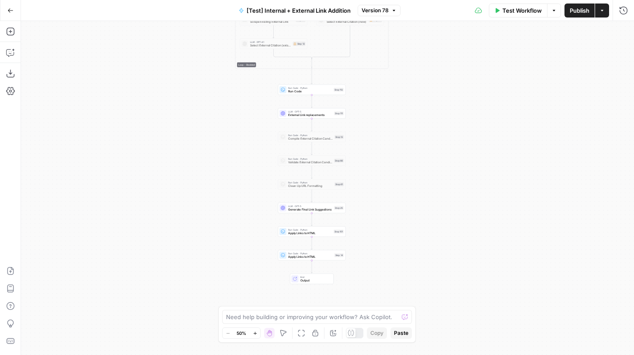
drag, startPoint x: 424, startPoint y: 242, endPoint x: 412, endPoint y: 228, distance: 18.6
click at [412, 228] on div "true false true false true false Workflow Set Inputs Inputs Run Code · Python R…" at bounding box center [327, 188] width 613 height 334
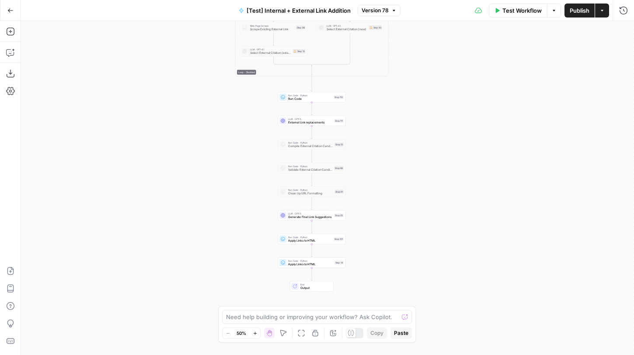
drag, startPoint x: 411, startPoint y: 170, endPoint x: 411, endPoint y: 179, distance: 8.7
click at [411, 179] on div "true false true false true false Workflow Set Inputs Inputs Run Code · Python R…" at bounding box center [327, 188] width 613 height 334
click at [314, 90] on button "Copy step" at bounding box center [312, 90] width 6 height 6
click at [312, 113] on icon "button" at bounding box center [312, 113] width 3 height 3
click at [254, 333] on icon "button" at bounding box center [255, 333] width 5 height 5
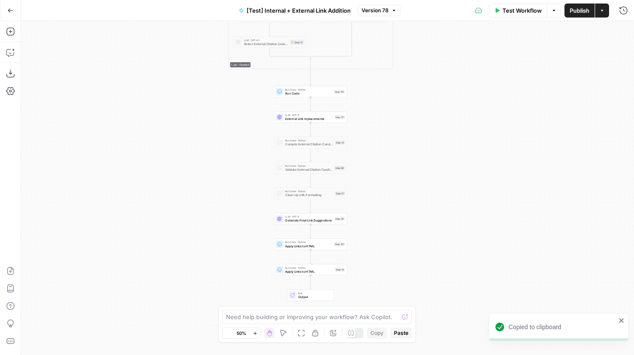
click at [254, 333] on icon "button" at bounding box center [255, 333] width 5 height 5
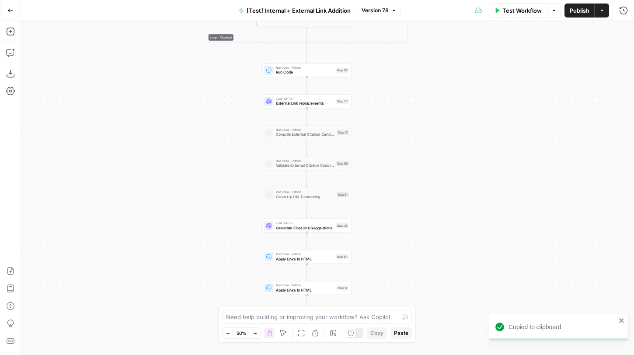
click at [254, 333] on icon "button" at bounding box center [255, 333] width 5 height 5
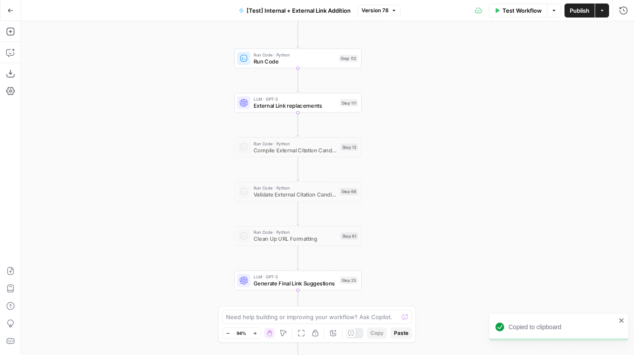
drag, startPoint x: 413, startPoint y: 157, endPoint x: 412, endPoint y: 170, distance: 12.3
click at [412, 171] on div "true false true false true false Workflow Set Inputs Inputs Run Code · Python R…" at bounding box center [327, 188] width 613 height 334
click at [315, 108] on span "External Link replacements" at bounding box center [294, 105] width 83 height 8
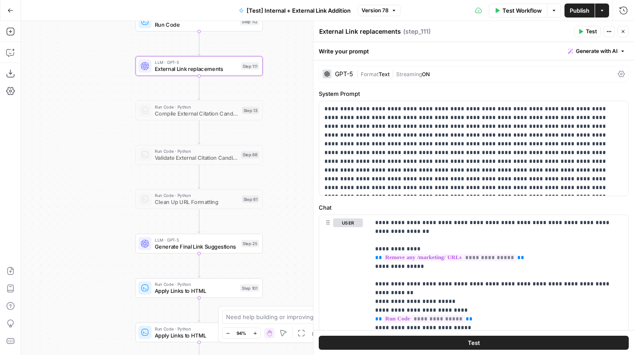
drag, startPoint x: 207, startPoint y: 236, endPoint x: 105, endPoint y: 200, distance: 108.0
click at [105, 200] on div "true false true false true false Workflow Set Inputs Inputs Run Code · Python R…" at bounding box center [327, 188] width 613 height 334
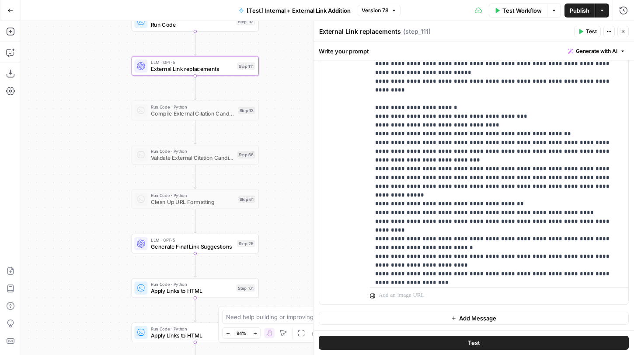
scroll to position [796, 0]
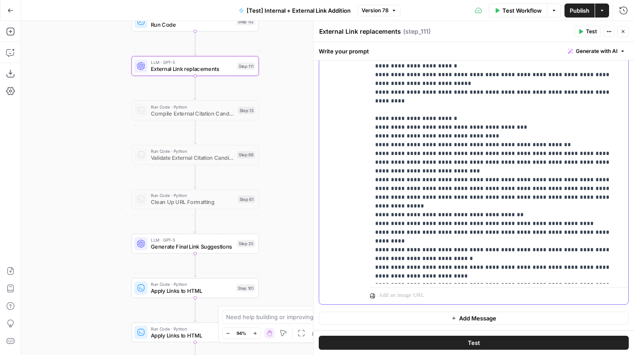
drag, startPoint x: 618, startPoint y: 197, endPoint x: 358, endPoint y: 199, distance: 260.7
click at [358, 199] on div "**********" at bounding box center [473, 115] width 309 height 377
copy p "**********"
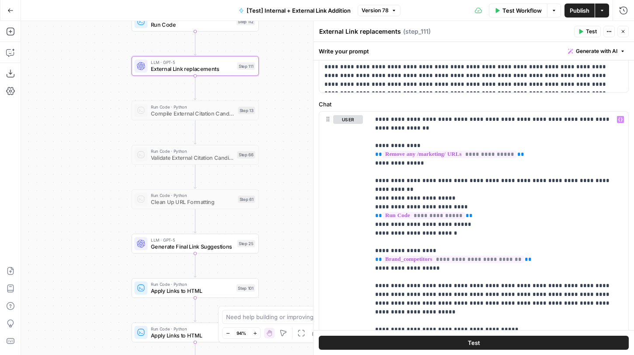
scroll to position [87, 0]
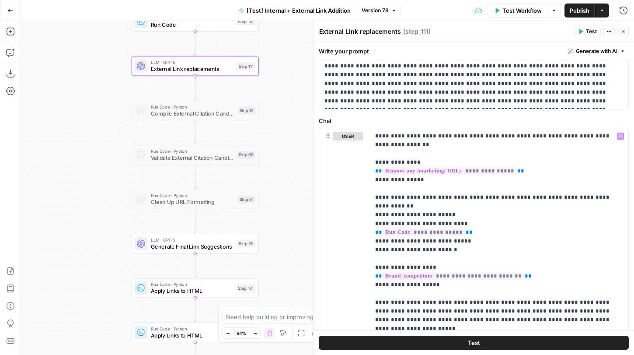
click at [226, 247] on span "Generate Final Link Suggestions" at bounding box center [192, 246] width 83 height 8
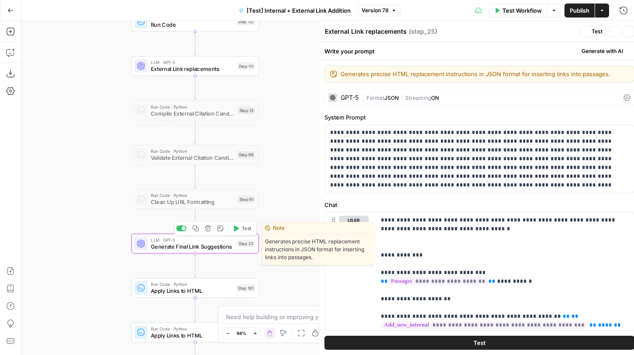
type textarea "Generate Final Link Suggestions"
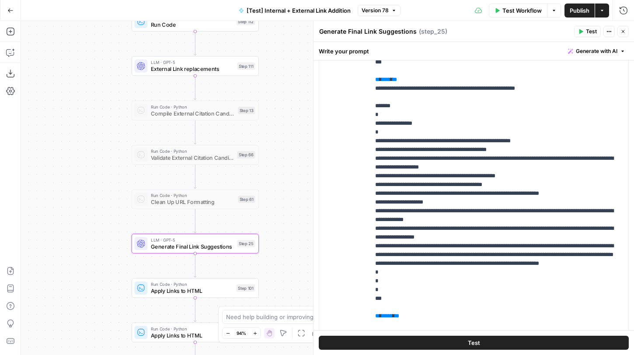
scroll to position [2139, 0]
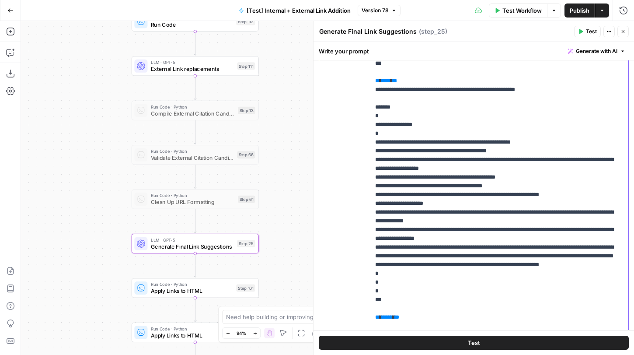
drag, startPoint x: 411, startPoint y: 159, endPoint x: 374, endPoint y: 160, distance: 36.3
click at [374, 160] on div "**********" at bounding box center [499, 178] width 258 height 356
copy p "** **** **"
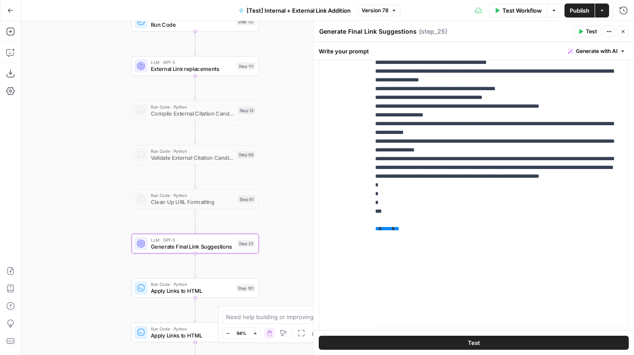
scroll to position [276, 0]
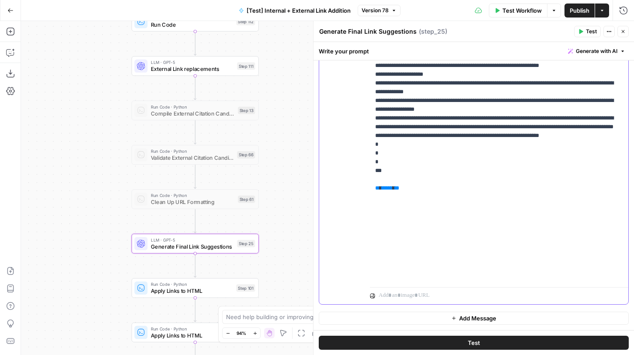
drag, startPoint x: 416, startPoint y: 275, endPoint x: 371, endPoint y: 275, distance: 45.0
click at [371, 275] on div "**********" at bounding box center [499, 105] width 258 height 356
copy p "** ***** **"
click at [209, 67] on span "External Link replacements" at bounding box center [192, 69] width 83 height 8
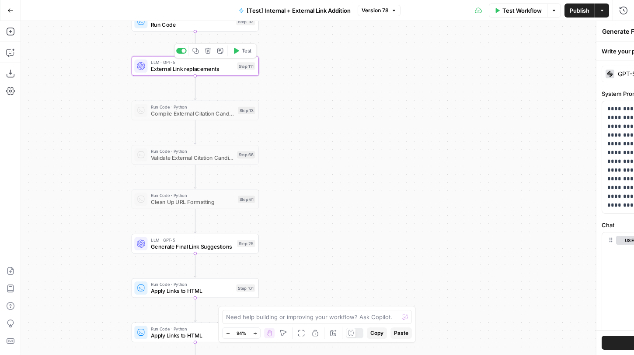
type textarea "External Link replacements"
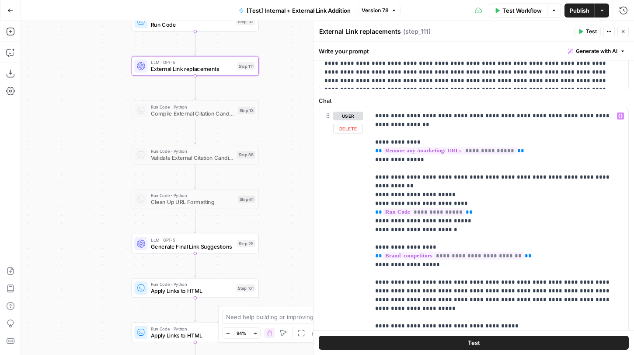
scroll to position [18, 0]
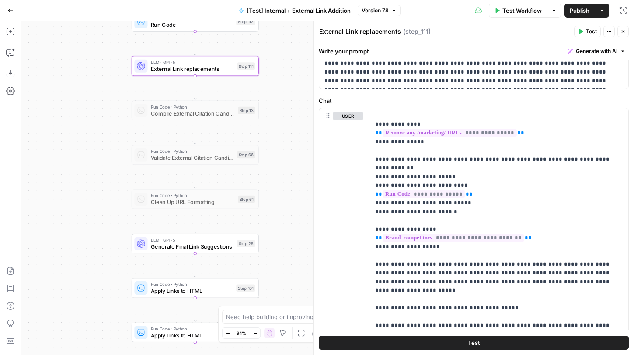
click at [201, 245] on span "Generate Final Link Suggestions" at bounding box center [192, 246] width 83 height 8
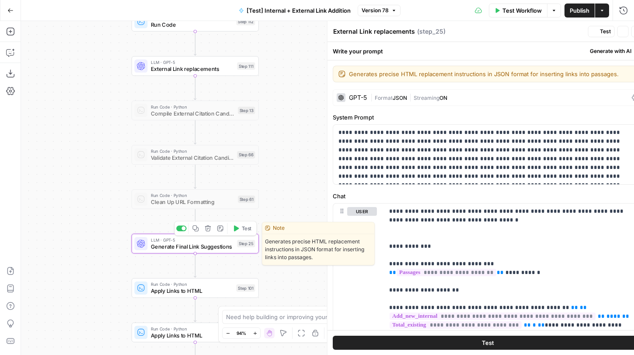
type textarea "Generate Final Link Suggestions"
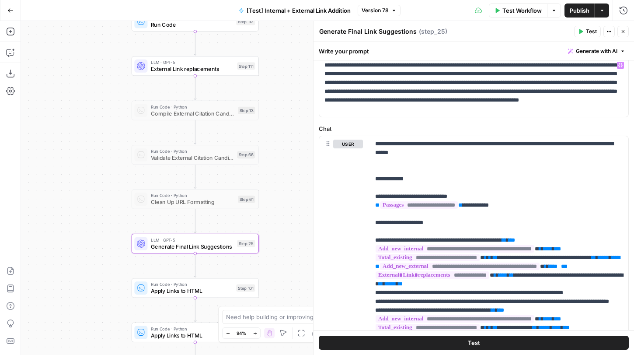
scroll to position [83, 0]
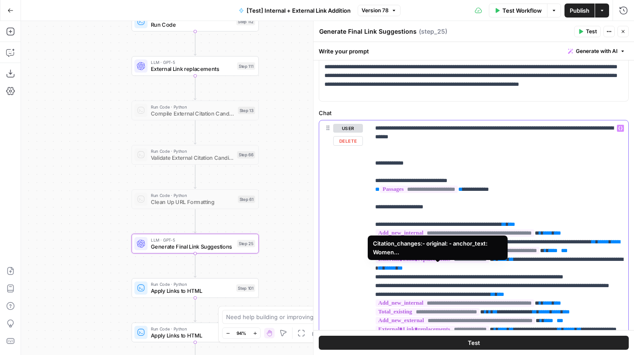
drag, startPoint x: 520, startPoint y: 268, endPoint x: 386, endPoint y: 269, distance: 133.8
copy p "**********"
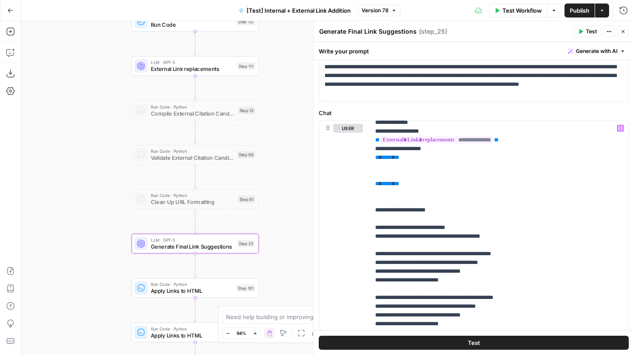
scroll to position [621, 0]
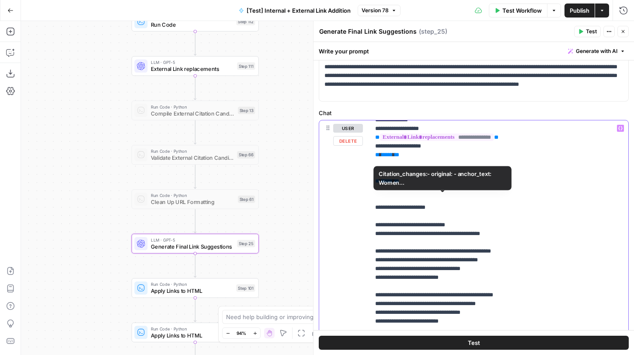
drag, startPoint x: 516, startPoint y: 195, endPoint x: 367, endPoint y: 196, distance: 149.1
click at [367, 196] on div "**********" at bounding box center [473, 308] width 309 height 377
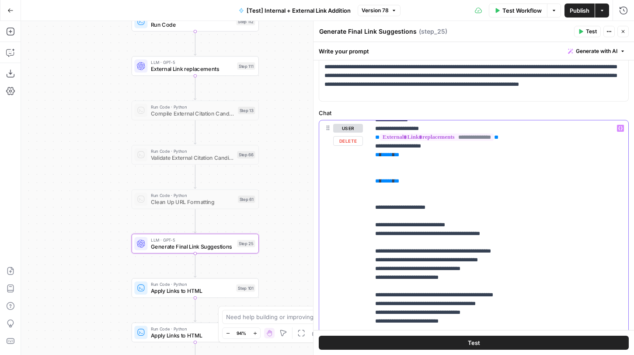
copy p "**********"
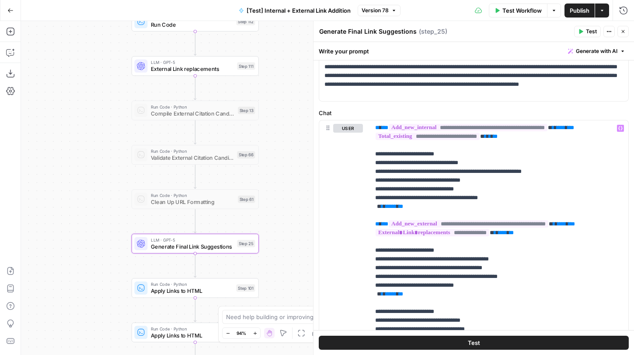
scroll to position [1350, 0]
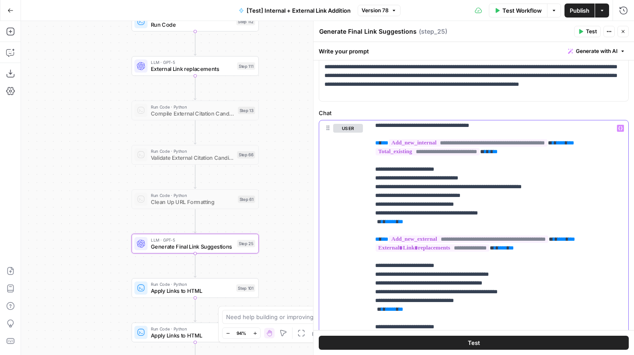
click at [483, 255] on p "**********" at bounding box center [499, 46] width 248 height 2545
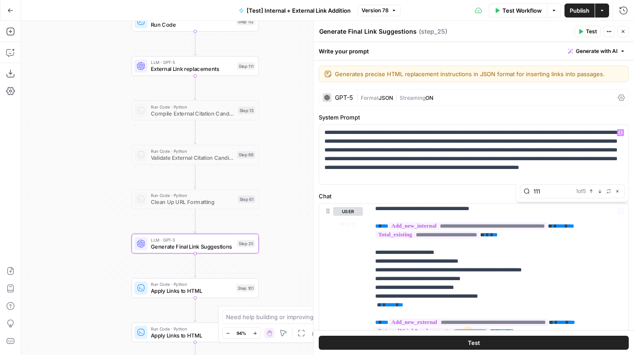
type input "111"
click at [601, 193] on icon "button" at bounding box center [600, 191] width 4 height 4
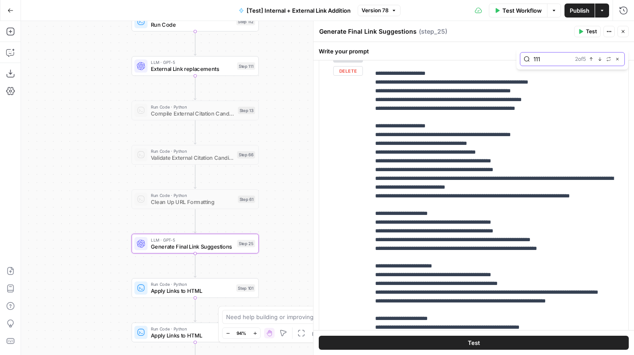
scroll to position [161, 0]
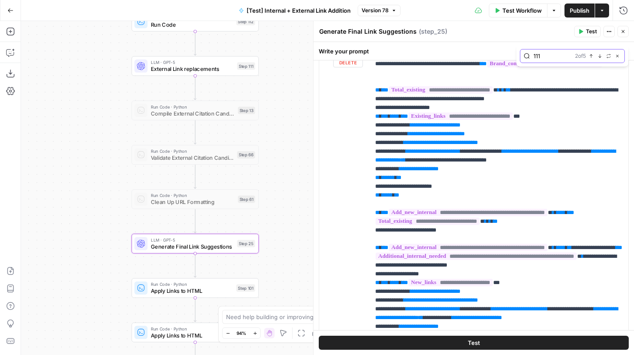
click at [600, 54] on icon "button" at bounding box center [600, 56] width 4 height 4
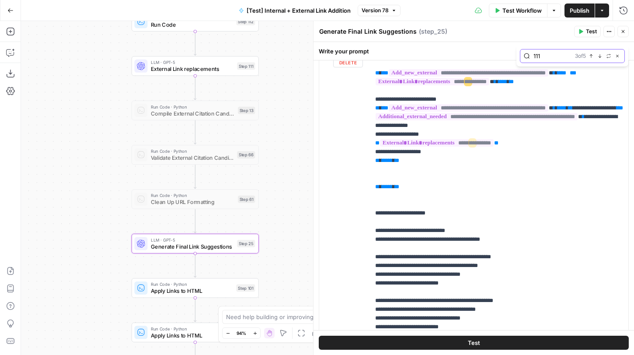
click at [600, 54] on icon "button" at bounding box center [600, 56] width 4 height 4
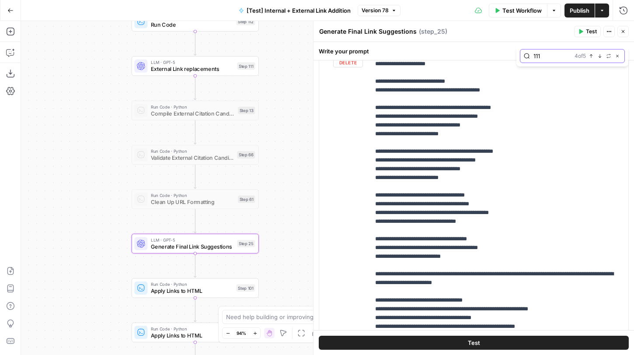
click at [600, 54] on icon "button" at bounding box center [600, 56] width 4 height 4
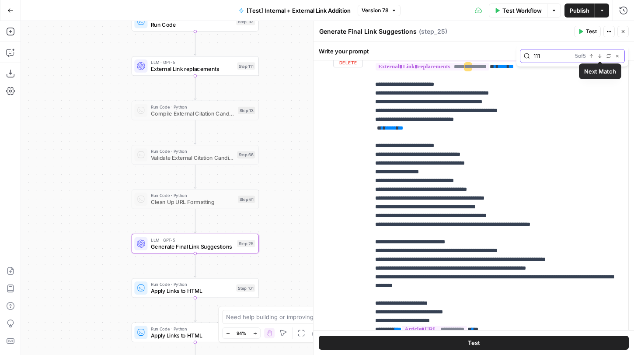
scroll to position [1449, 0]
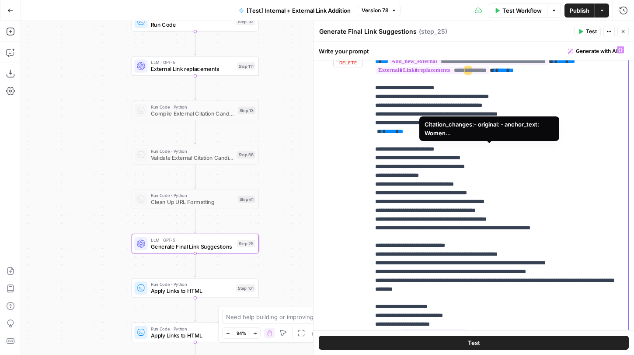
drag, startPoint x: 519, startPoint y: 149, endPoint x: 444, endPoint y: 149, distance: 75.2
copy p "***** *** ******* ** ****"
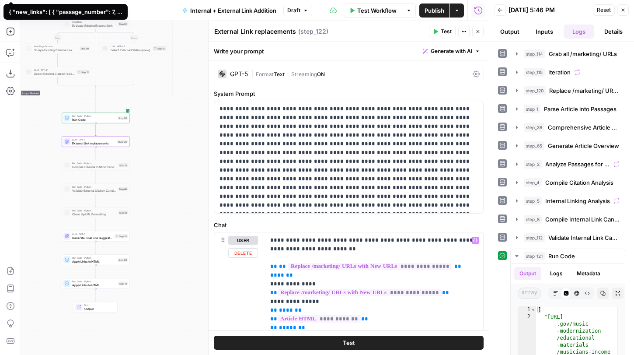
scroll to position [22, 0]
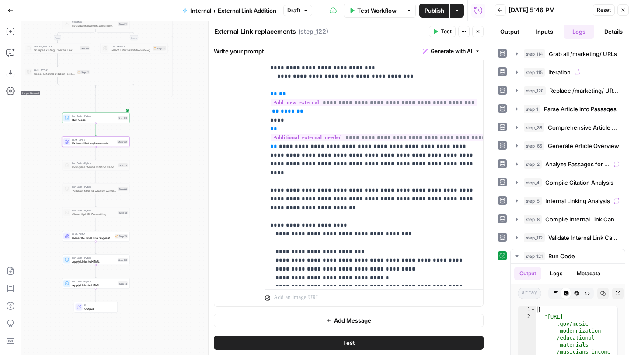
scroll to position [305, 0]
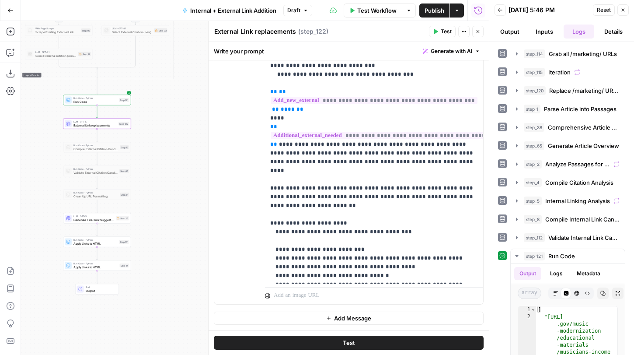
drag, startPoint x: 167, startPoint y: 181, endPoint x: 167, endPoint y: 158, distance: 23.2
click at [167, 158] on div "true false true false true false Workflow Set Inputs Inputs Run Code · Python G…" at bounding box center [255, 188] width 468 height 334
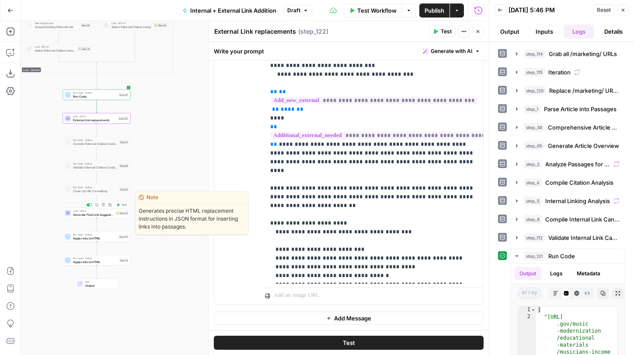
click at [110, 213] on span "Generate Final Link Suggestions" at bounding box center [93, 214] width 41 height 4
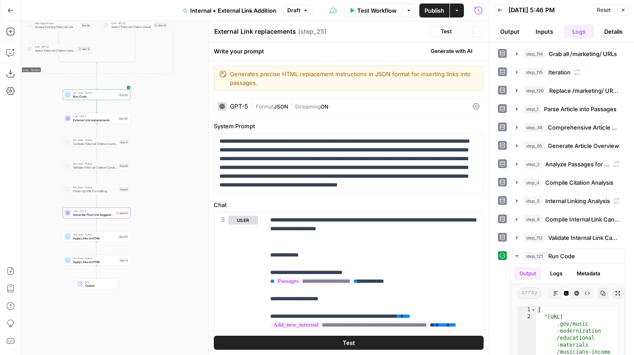
type textarea "Generate Final Link Suggestions"
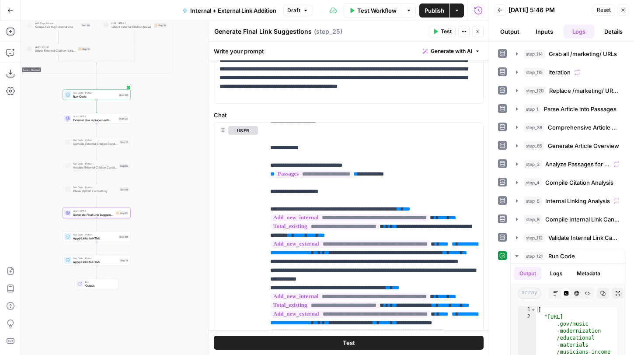
scroll to position [18, 0]
drag, startPoint x: 292, startPoint y: 252, endPoint x: 380, endPoint y: 253, distance: 88.8
click at [311, 252] on span "**********" at bounding box center [374, 248] width 208 height 14
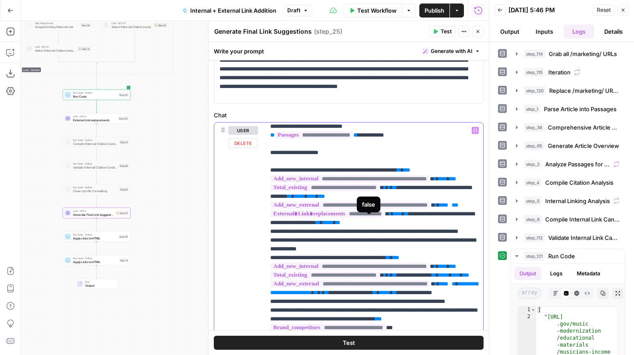
scroll to position [57, 0]
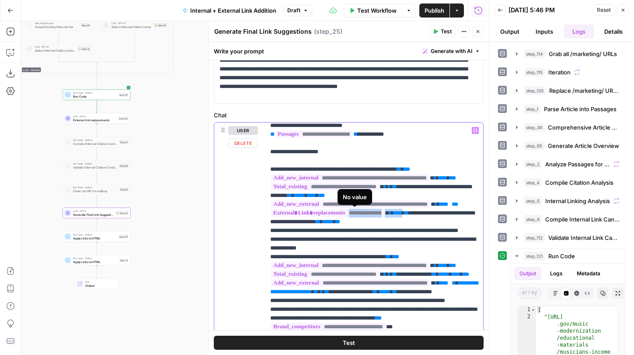
drag, startPoint x: 436, startPoint y: 213, endPoint x: 311, endPoint y: 216, distance: 125.1
copy p "**********"
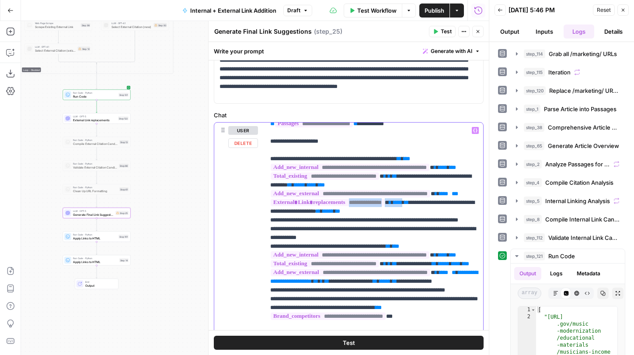
scroll to position [70, 0]
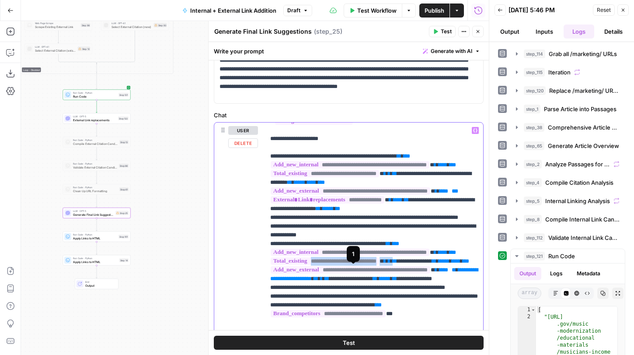
drag, startPoint x: 430, startPoint y: 270, endPoint x: 302, endPoint y: 273, distance: 127.7
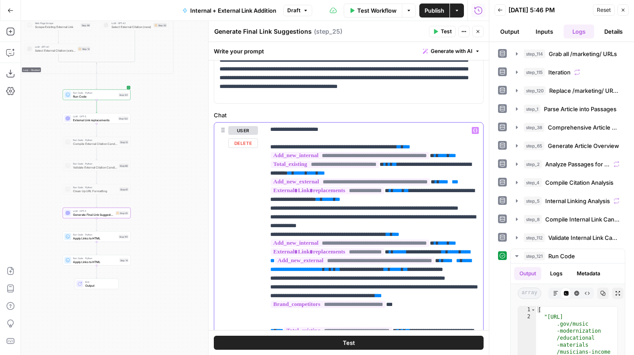
scroll to position [80, 0]
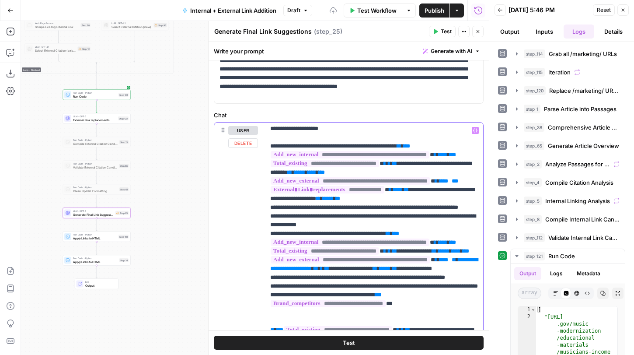
drag, startPoint x: 380, startPoint y: 286, endPoint x: 292, endPoint y: 286, distance: 87.5
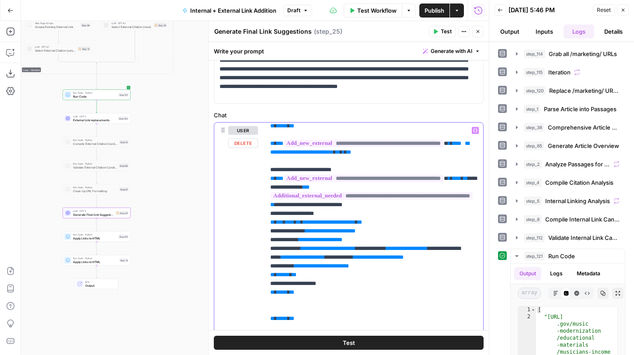
scroll to position [612, 3]
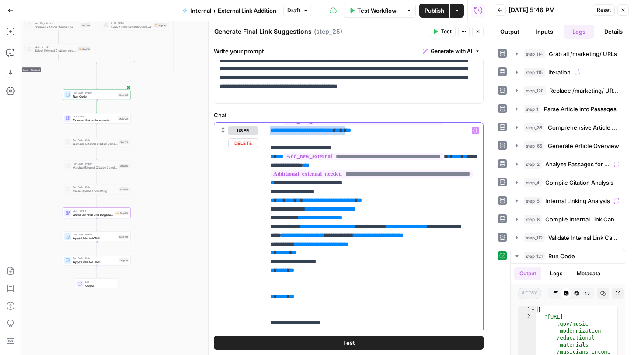
drag, startPoint x: 377, startPoint y: 217, endPoint x: 290, endPoint y: 217, distance: 87.5
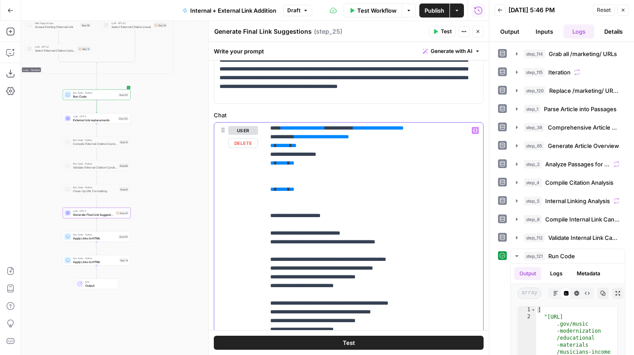
scroll to position [718, 3]
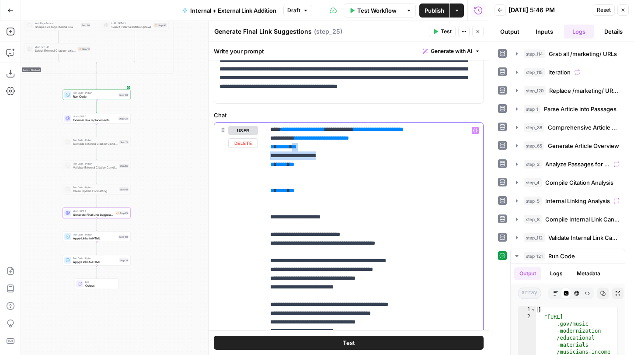
drag, startPoint x: 336, startPoint y: 253, endPoint x: 320, endPoint y: 243, distance: 19.2
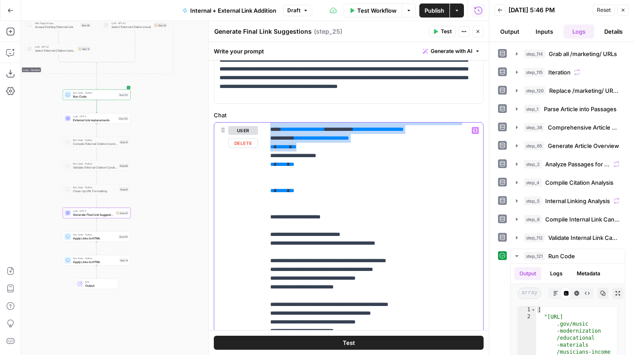
scroll to position [718, 0]
drag, startPoint x: 311, startPoint y: 243, endPoint x: 263, endPoint y: 192, distance: 69.9
click at [263, 192] on div "**********" at bounding box center [348, 310] width 269 height 377
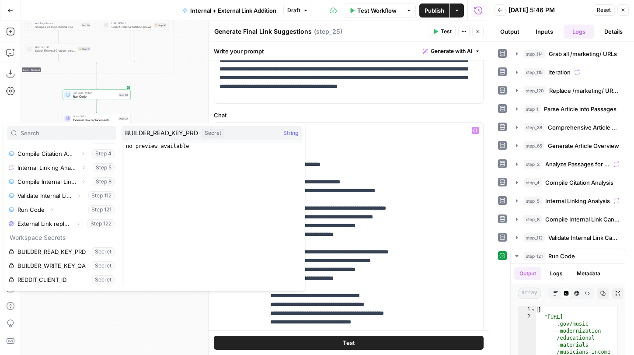
scroll to position [206, 0]
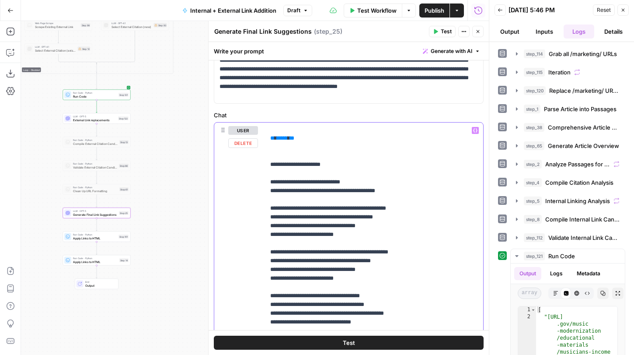
drag, startPoint x: 292, startPoint y: 189, endPoint x: 268, endPoint y: 189, distance: 24.5
click at [268, 189] on div "**********" at bounding box center [374, 300] width 218 height 356
click at [294, 97] on span "**********" at bounding box center [291, 94] width 33 height 6
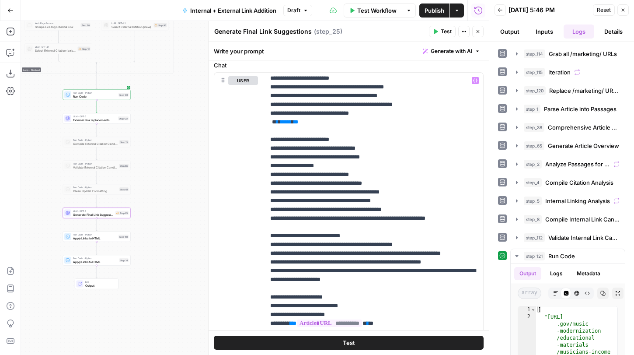
scroll to position [1577, 0]
drag, startPoint x: 378, startPoint y: 184, endPoint x: 290, endPoint y: 184, distance: 88.3
drag, startPoint x: 379, startPoint y: 182, endPoint x: 290, endPoint y: 181, distance: 88.3
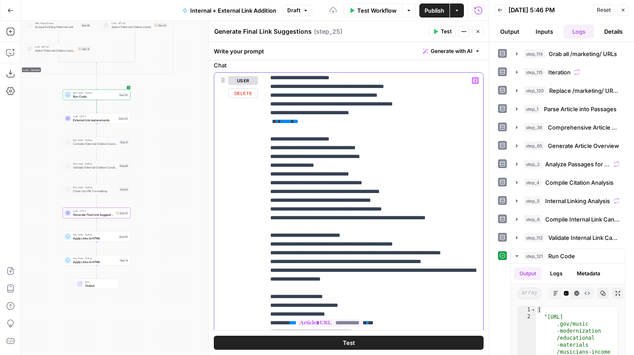
click at [303, 63] on span "**********" at bounding box center [286, 60] width 33 height 6
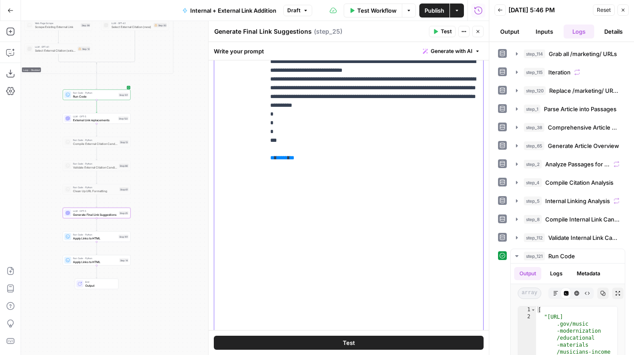
scroll to position [294, 0]
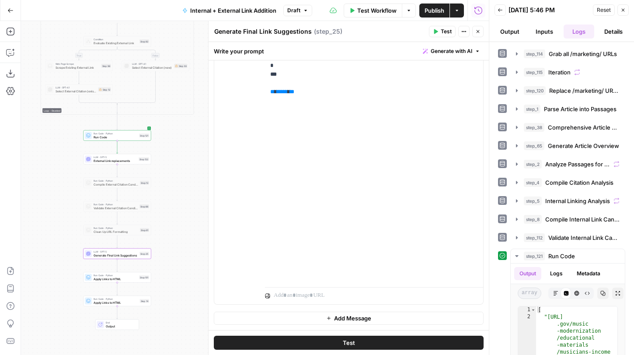
drag, startPoint x: 163, startPoint y: 120, endPoint x: 184, endPoint y: 160, distance: 45.2
click at [184, 160] on div "true false true false true false Workflow Set Inputs Inputs Run Code · Python G…" at bounding box center [255, 188] width 468 height 334
click at [480, 29] on icon "button" at bounding box center [477, 31] width 5 height 5
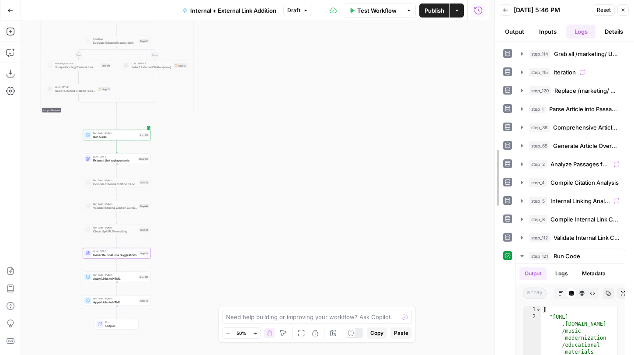
drag, startPoint x: 492, startPoint y: 103, endPoint x: 554, endPoint y: 102, distance: 61.7
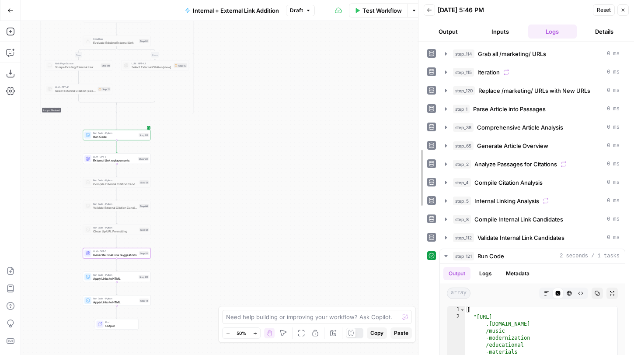
drag, startPoint x: 495, startPoint y: 114, endPoint x: 419, endPoint y: 114, distance: 76.5
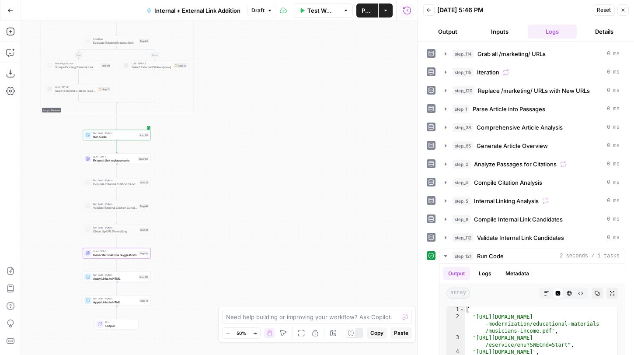
click at [362, 7] on span "Publish" at bounding box center [367, 10] width 11 height 9
click at [263, 12] on span "Draft" at bounding box center [257, 11] width 13 height 8
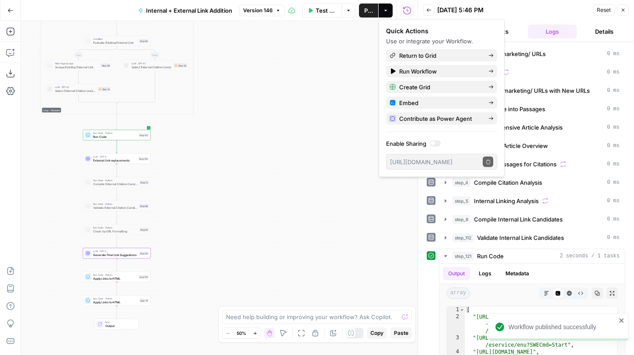
click at [262, 8] on span "Version 146" at bounding box center [258, 11] width 30 height 8
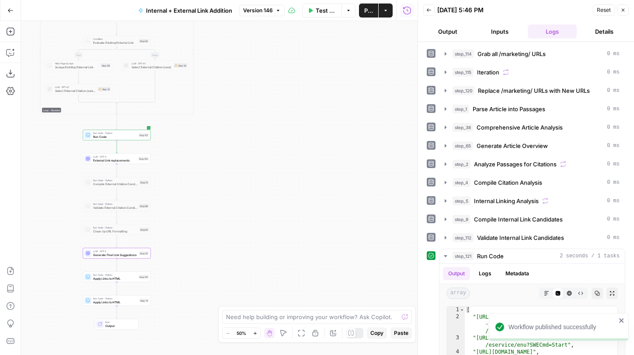
click at [265, 8] on span "Version 146" at bounding box center [258, 11] width 30 height 8
drag, startPoint x: 292, startPoint y: 91, endPoint x: 370, endPoint y: 106, distance: 79.3
click at [370, 106] on div "true false true false true false Workflow Set Inputs Inputs Run Code · Python G…" at bounding box center [219, 188] width 397 height 334
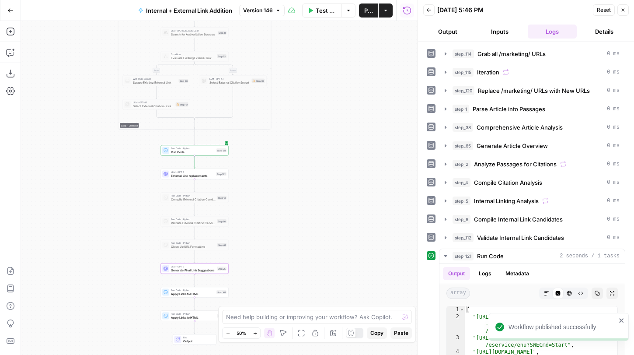
click at [624, 320] on icon "close" at bounding box center [622, 320] width 6 height 7
click at [623, 10] on icon "button" at bounding box center [623, 10] width 3 height 3
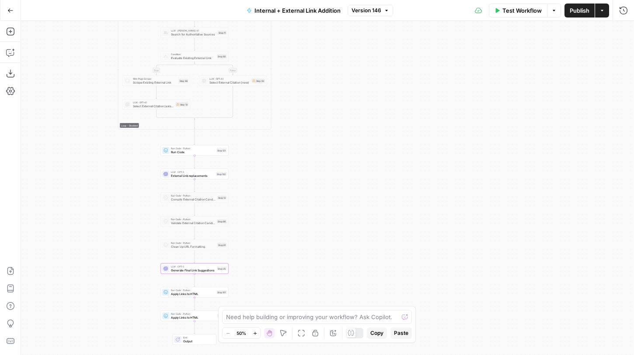
drag, startPoint x: 348, startPoint y: 115, endPoint x: 348, endPoint y: 294, distance: 178.4
click at [348, 293] on div "true false true false true false Workflow Set Inputs Inputs Run Code · Python G…" at bounding box center [327, 188] width 613 height 334
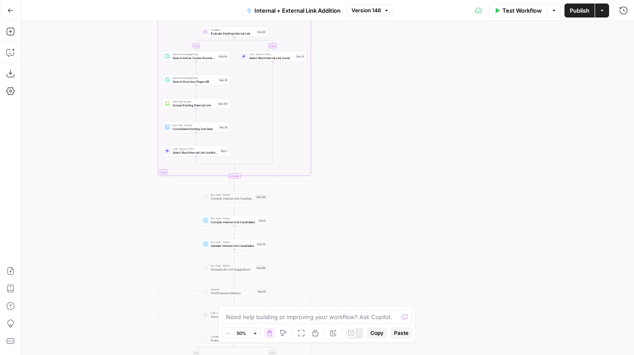
drag, startPoint x: 363, startPoint y: 114, endPoint x: 429, endPoint y: 246, distance: 148.2
click at [429, 246] on div "true false true false true false Workflow Set Inputs Inputs Run Code · Python G…" at bounding box center [327, 188] width 613 height 334
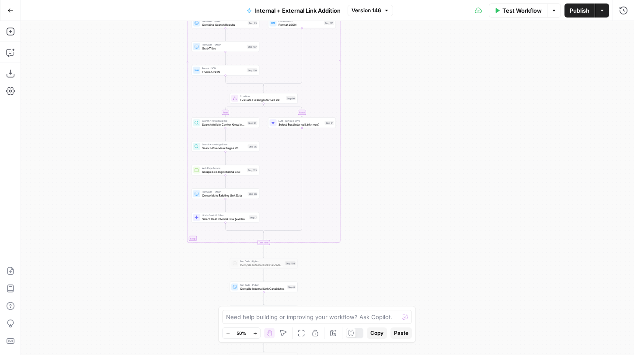
drag, startPoint x: 430, startPoint y: 147, endPoint x: 430, endPoint y: 350, distance: 203.4
click at [430, 348] on div "true false true false true false Workflow Set Inputs Inputs Run Code · Python G…" at bounding box center [327, 188] width 613 height 334
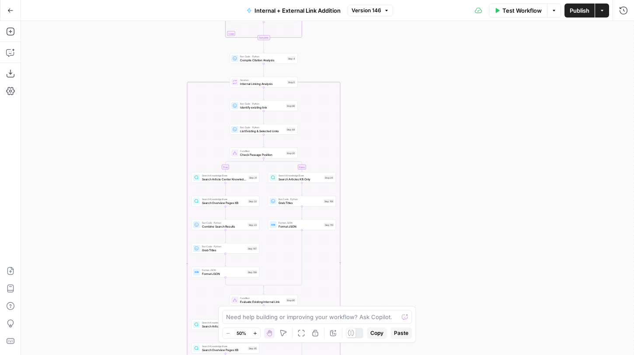
drag, startPoint x: 421, startPoint y: 165, endPoint x: 420, endPoint y: 314, distance: 148.7
click at [420, 314] on div "true false true false true false Workflow Set Inputs Inputs Run Code · Python G…" at bounding box center [327, 188] width 613 height 334
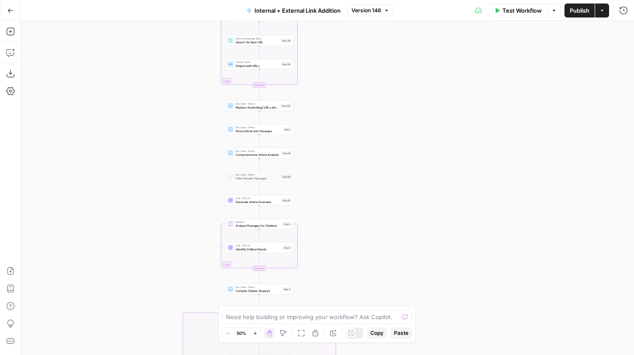
drag, startPoint x: 407, startPoint y: 194, endPoint x: 394, endPoint y: 303, distance: 109.7
click at [394, 302] on div "true false true false true false Workflow Set Inputs Inputs Run Code · Python G…" at bounding box center [327, 188] width 613 height 334
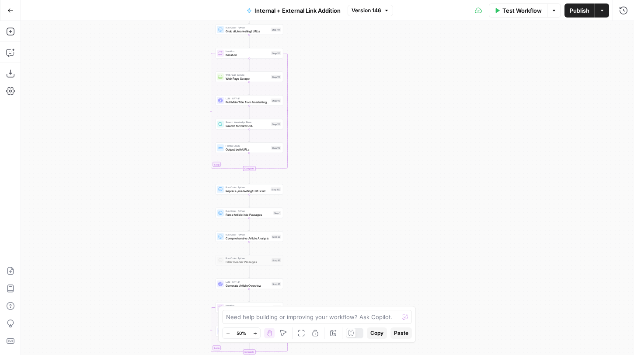
drag, startPoint x: 394, startPoint y: 235, endPoint x: 394, endPoint y: 286, distance: 51.2
click at [394, 286] on div "true false true false true false Workflow Set Inputs Inputs Run Code · Python G…" at bounding box center [327, 188] width 613 height 334
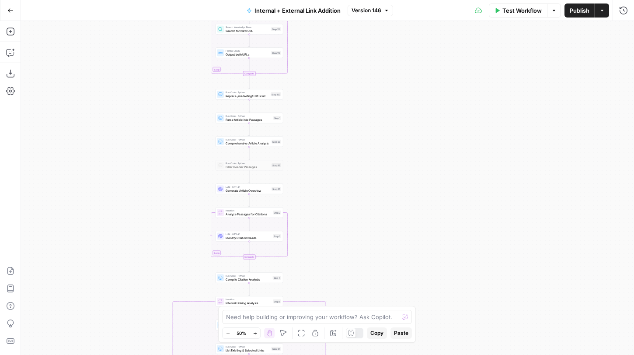
drag, startPoint x: 355, startPoint y: 237, endPoint x: 355, endPoint y: 49, distance: 188.5
click at [355, 49] on div "true false true false true false Workflow Set Inputs Inputs Run Code · Python G…" at bounding box center [327, 188] width 613 height 334
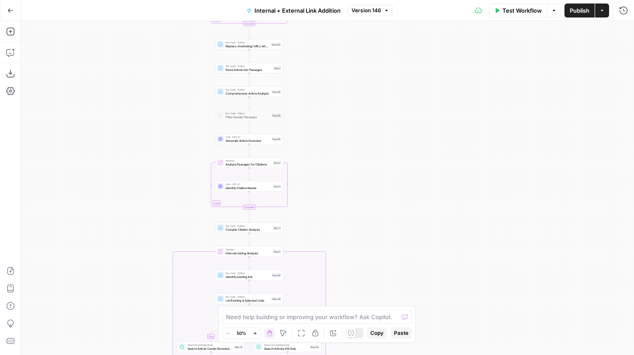
drag, startPoint x: 363, startPoint y: 155, endPoint x: 366, endPoint y: 75, distance: 80.1
click at [366, 75] on div "true false true false true false Workflow Set Inputs Inputs Run Code · Python G…" at bounding box center [327, 188] width 613 height 334
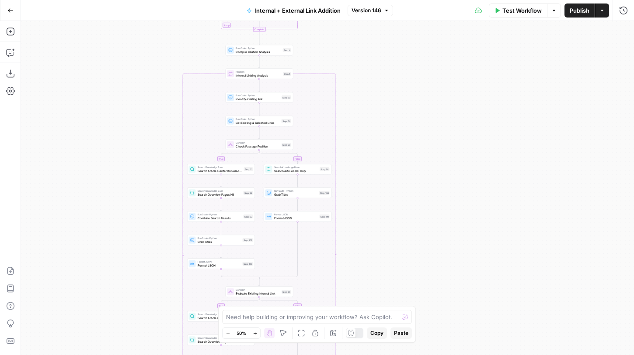
drag, startPoint x: 386, startPoint y: 79, endPoint x: 386, endPoint y: 24, distance: 55.1
click at [386, 24] on div "true false true false true false Workflow Set Inputs Inputs Run Code · Python G…" at bounding box center [327, 188] width 613 height 334
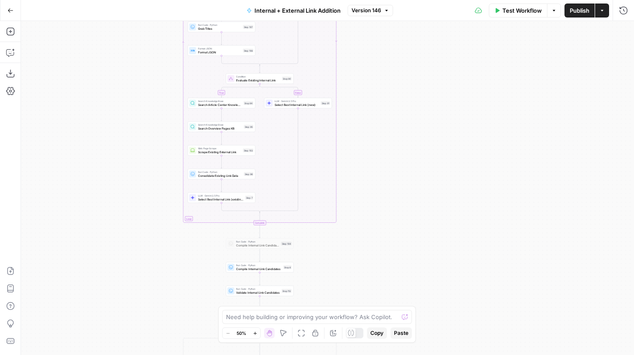
drag, startPoint x: 399, startPoint y: 104, endPoint x: 399, endPoint y: 75, distance: 28.9
click at [399, 79] on div "true false true false true false Workflow Set Inputs Inputs Run Code · Python G…" at bounding box center [327, 188] width 613 height 334
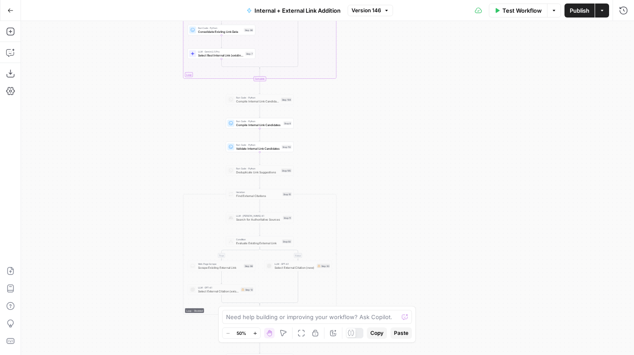
drag, startPoint x: 391, startPoint y: 164, endPoint x: 394, endPoint y: 74, distance: 90.6
click at [394, 74] on div "true false true false true false Workflow Set Inputs Inputs Run Code · Python G…" at bounding box center [327, 188] width 613 height 334
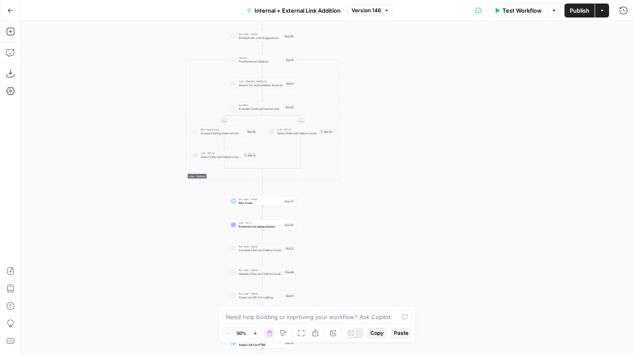
drag, startPoint x: 392, startPoint y: 122, endPoint x: 392, endPoint y: 101, distance: 21.4
click at [392, 101] on div "true false true false true false Workflow Set Inputs Inputs Run Code · Python G…" at bounding box center [327, 188] width 613 height 334
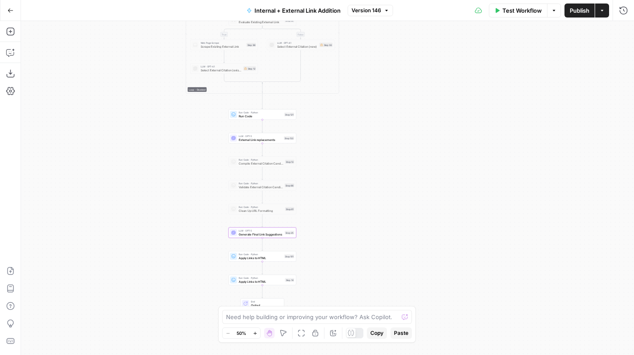
drag, startPoint x: 329, startPoint y: 115, endPoint x: 329, endPoint y: 170, distance: 55.1
click at [329, 170] on div "true false true false true false Workflow Set Inputs Inputs Run Code · Python G…" at bounding box center [327, 188] width 613 height 334
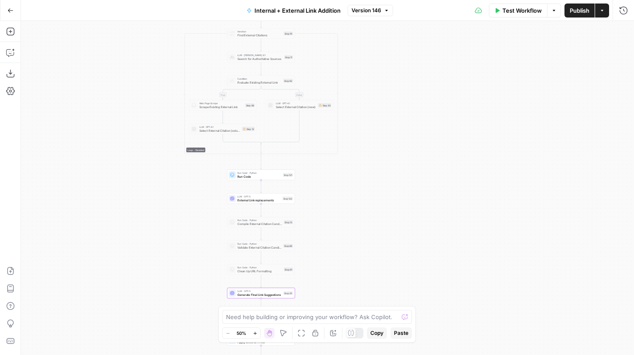
drag, startPoint x: 197, startPoint y: 178, endPoint x: 194, endPoint y: 245, distance: 67.9
click at [194, 245] on div "true false true false true false Workflow Set Inputs Inputs Run Code · Python G…" at bounding box center [327, 188] width 613 height 334
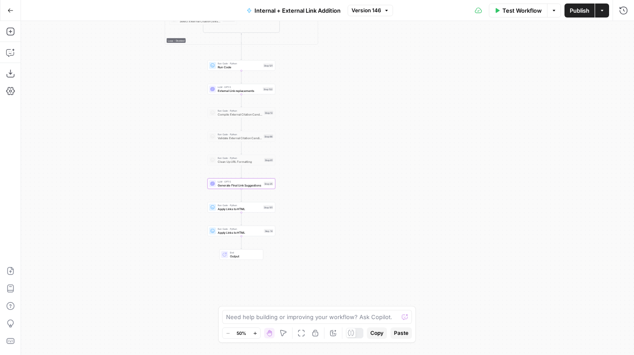
drag, startPoint x: 195, startPoint y: 267, endPoint x: 177, endPoint y: 150, distance: 117.7
click at [177, 150] on div "true false true false true false Workflow Set Inputs Inputs Run Code · Python G…" at bounding box center [327, 188] width 613 height 334
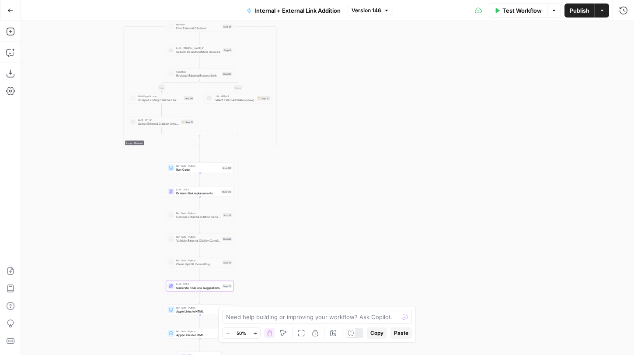
drag, startPoint x: 186, startPoint y: 161, endPoint x: 144, endPoint y: 262, distance: 108.8
click at [144, 262] on div "true false true false true false Workflow Set Inputs Inputs Run Code · Python G…" at bounding box center [327, 188] width 613 height 334
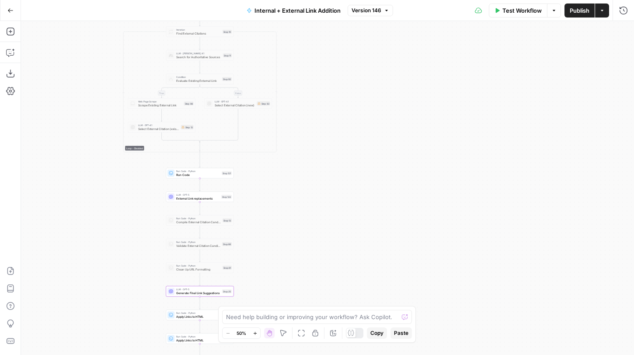
drag, startPoint x: 144, startPoint y: 197, endPoint x: 139, endPoint y: 285, distance: 88.0
click at [139, 285] on div "true false true false true false Workflow Set Inputs Inputs Run Code · Python G…" at bounding box center [327, 188] width 613 height 334
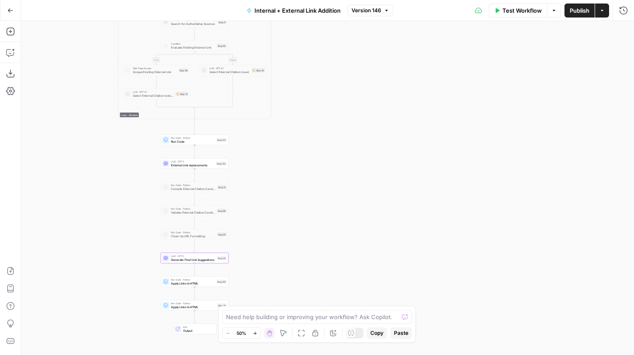
drag, startPoint x: 128, startPoint y: 293, endPoint x: 139, endPoint y: 119, distance: 173.5
click at [139, 119] on div "true false true false true false Workflow Set Inputs Inputs Run Code · Python G…" at bounding box center [327, 188] width 613 height 334
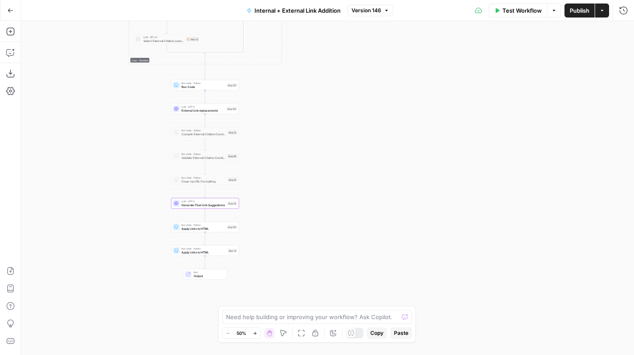
click at [366, 10] on span "Version 146" at bounding box center [367, 11] width 30 height 8
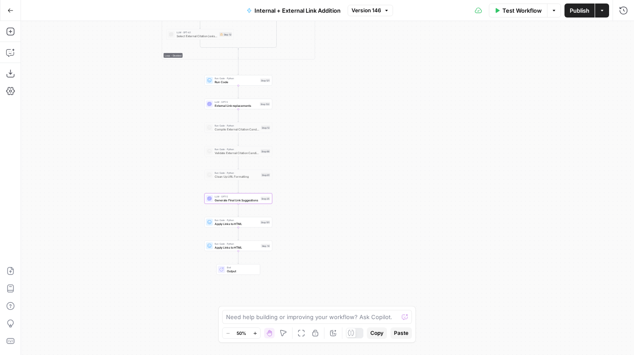
drag, startPoint x: 130, startPoint y: 240, endPoint x: 239, endPoint y: 280, distance: 116.4
click at [242, 280] on div "true false true false true false Workflow Set Inputs Inputs Run Code · Python G…" at bounding box center [327, 188] width 613 height 334
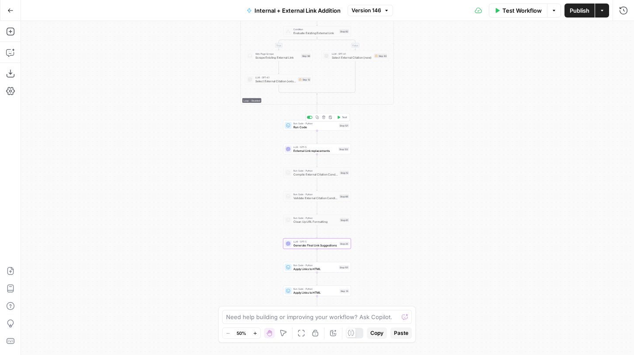
click at [345, 116] on span "Test" at bounding box center [344, 117] width 5 height 4
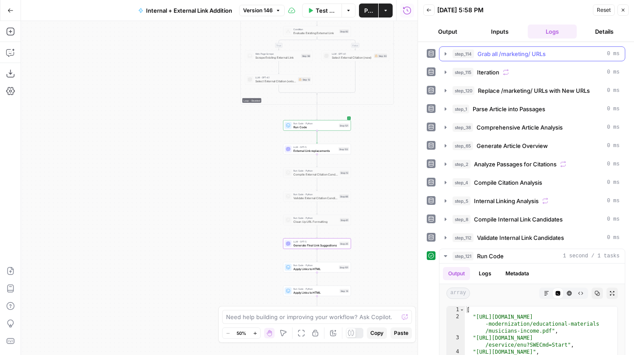
click at [443, 52] on icon "button" at bounding box center [445, 53] width 7 height 7
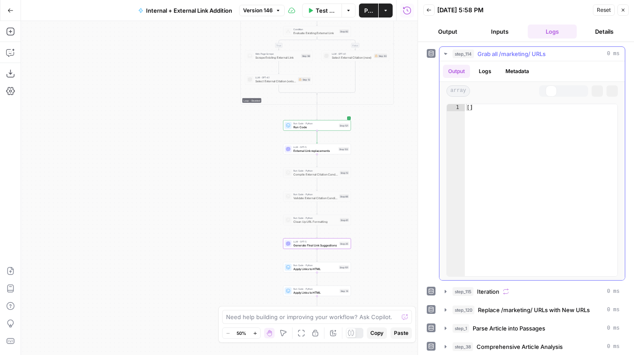
click at [443, 52] on icon "button" at bounding box center [446, 54] width 8 height 8
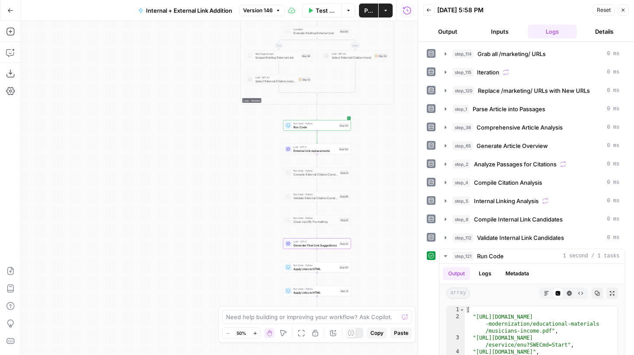
click at [446, 63] on div "step_114 Grab all /marketing/ URLs 0 ms step_115 Iteration 0 ms step_120 Replac…" at bounding box center [526, 264] width 199 height 436
click at [446, 73] on icon "button" at bounding box center [445, 72] width 7 height 7
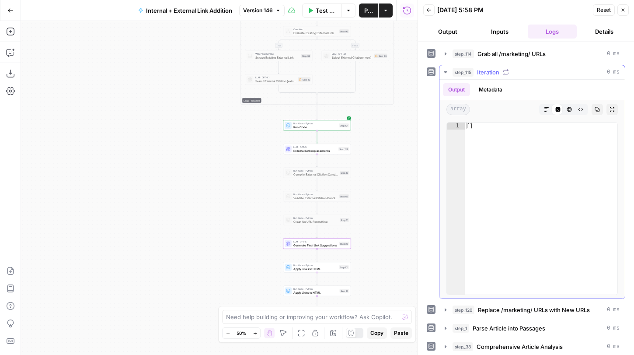
click at [446, 73] on icon "button" at bounding box center [445, 72] width 7 height 7
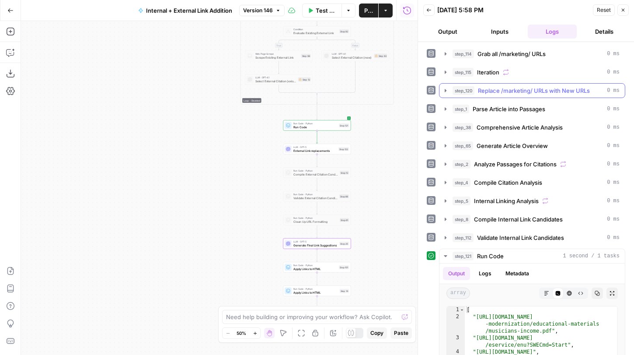
click at [445, 87] on button "step_120 Replace /marketing/ URLs with New URLs 0 ms" at bounding box center [532, 91] width 185 height 14
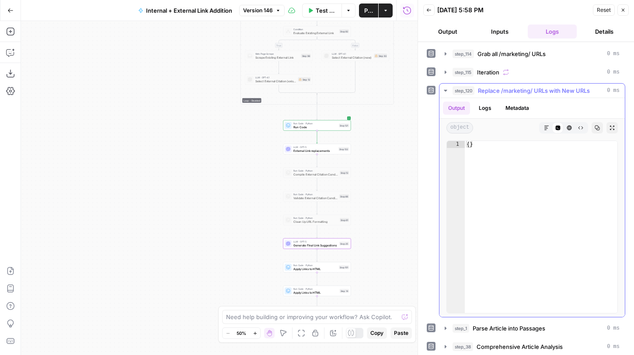
click at [445, 87] on icon "button" at bounding box center [445, 90] width 7 height 7
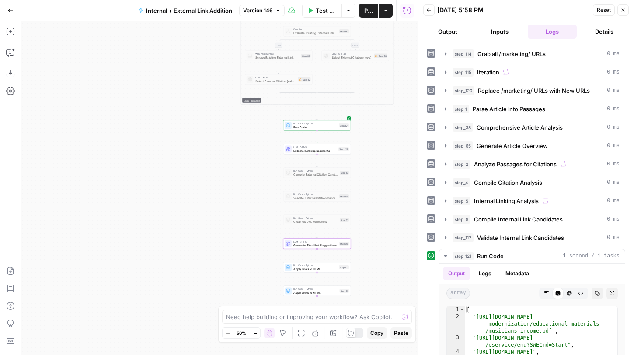
drag, startPoint x: 403, startPoint y: 84, endPoint x: 351, endPoint y: 290, distance: 212.0
click at [351, 289] on div "true false true false true false Workflow Set Inputs Inputs Run Code · Python G…" at bounding box center [219, 188] width 397 height 334
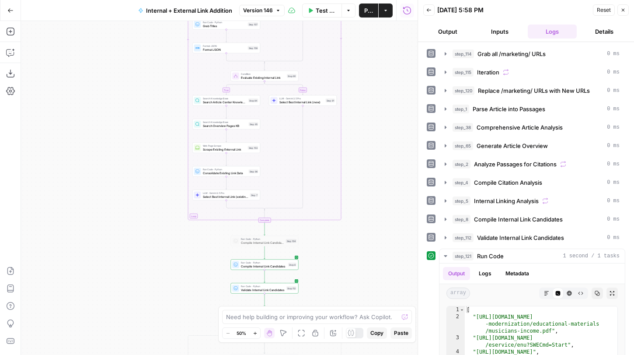
drag, startPoint x: 375, startPoint y: 136, endPoint x: 374, endPoint y: 296, distance: 160.1
click at [374, 291] on div "true false true false true false Workflow Set Inputs Inputs Run Code · Python G…" at bounding box center [219, 188] width 397 height 334
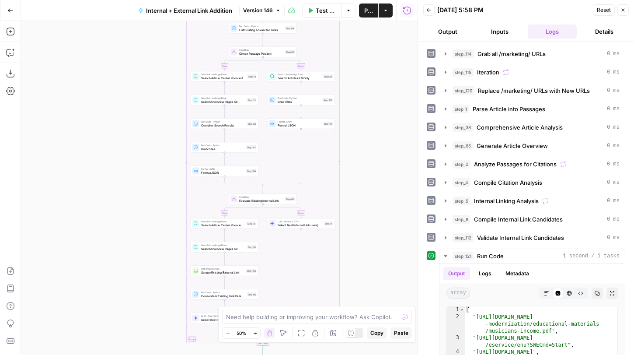
drag, startPoint x: 374, startPoint y: 141, endPoint x: 366, endPoint y: 261, distance: 120.1
click at [367, 254] on div "true false true false true false Workflow Set Inputs Inputs Run Code · Python G…" at bounding box center [219, 188] width 397 height 334
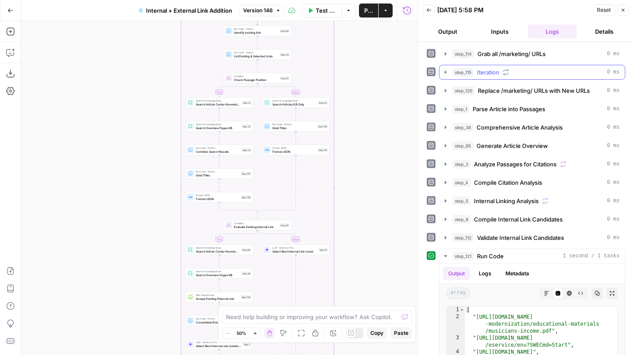
click at [443, 70] on icon "button" at bounding box center [445, 72] width 7 height 7
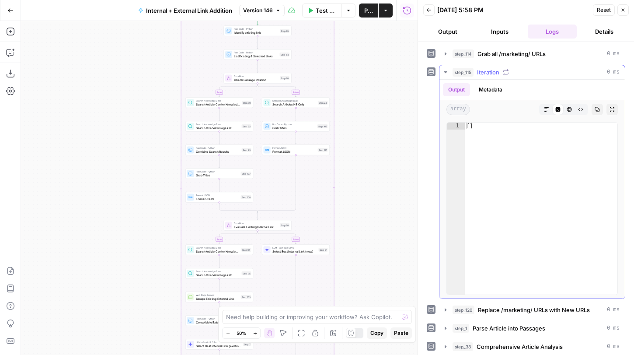
click at [443, 70] on icon "button" at bounding box center [445, 72] width 7 height 7
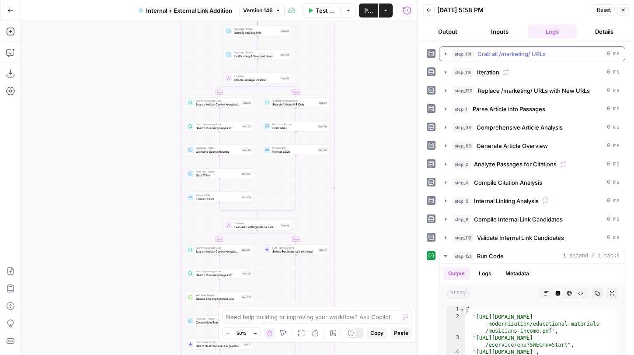
click at [445, 36] on button "Output" at bounding box center [447, 31] width 49 height 14
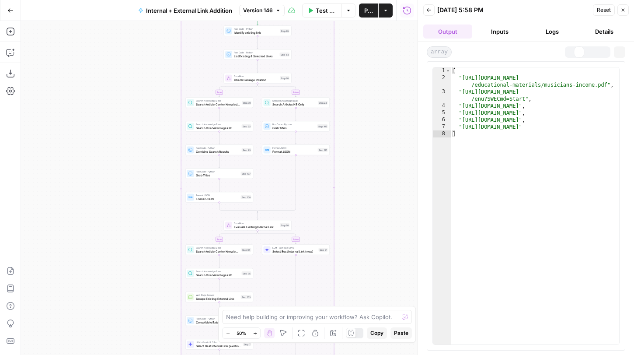
click at [445, 37] on button "Output" at bounding box center [447, 31] width 49 height 14
click at [544, 27] on button "Logs" at bounding box center [552, 31] width 49 height 14
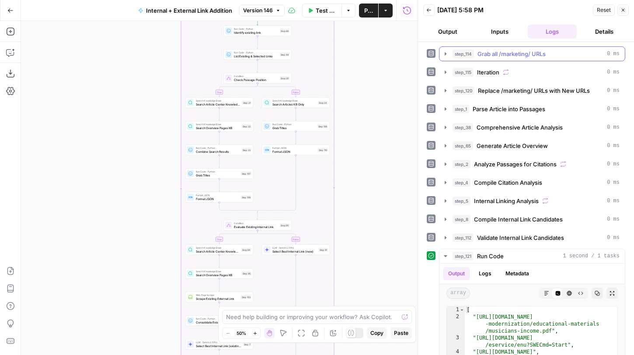
click at [447, 56] on icon "button" at bounding box center [445, 53] width 7 height 7
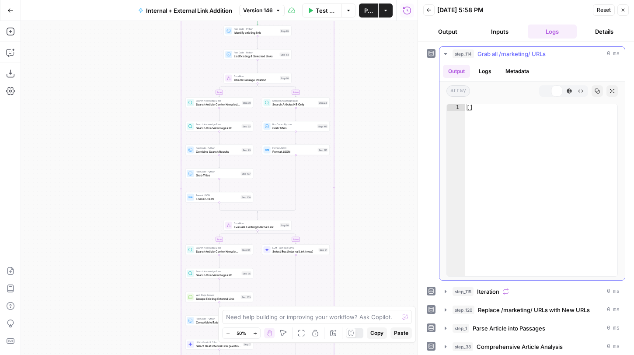
click at [447, 56] on icon "button" at bounding box center [445, 53] width 7 height 7
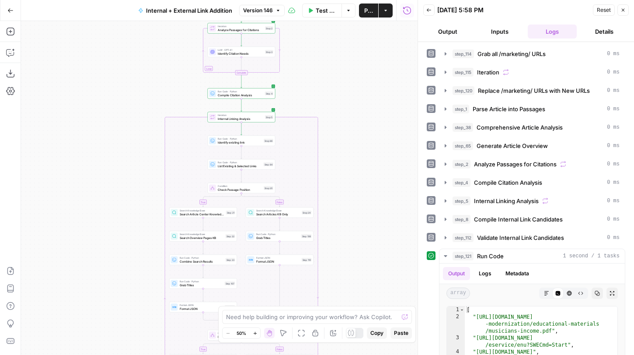
drag, startPoint x: 387, startPoint y: 98, endPoint x: 376, endPoint y: 211, distance: 114.3
click at [367, 221] on div "true false true false true false Workflow Set Inputs Inputs Run Code · Python G…" at bounding box center [219, 188] width 397 height 334
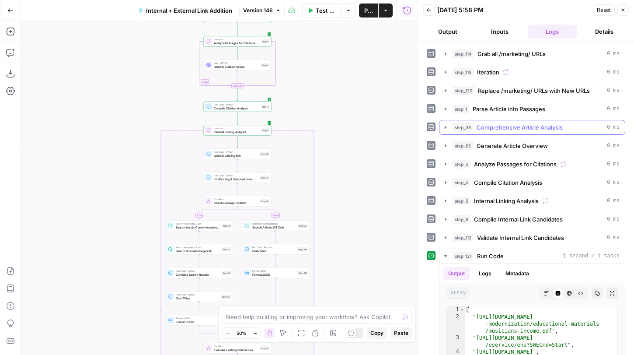
click at [444, 125] on icon "button" at bounding box center [445, 127] width 7 height 7
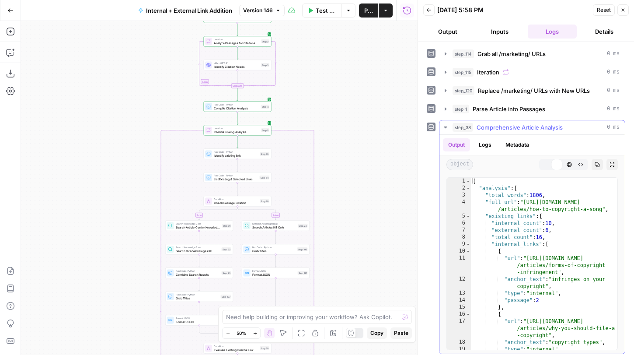
click at [444, 125] on icon "button" at bounding box center [445, 127] width 7 height 7
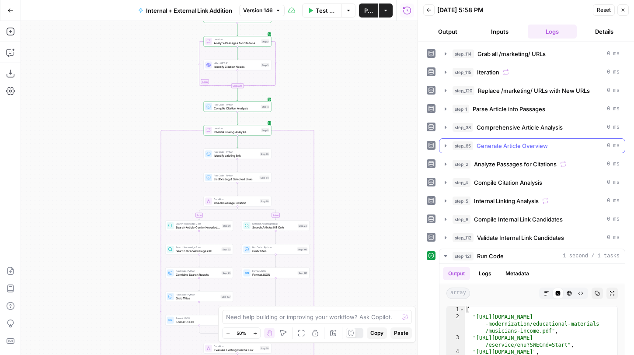
click at [445, 142] on icon "button" at bounding box center [445, 145] width 7 height 7
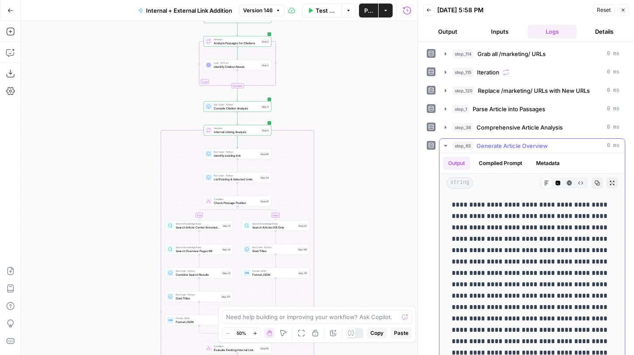
click at [445, 142] on icon "button" at bounding box center [445, 145] width 7 height 7
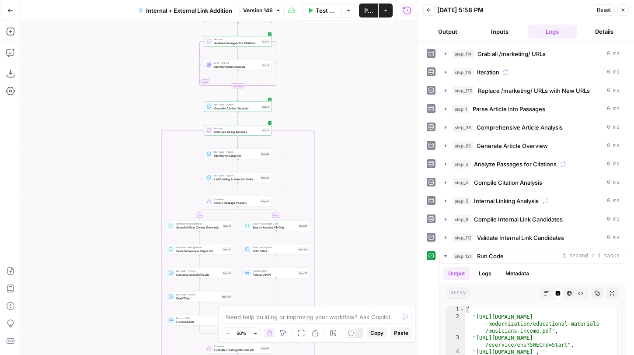
drag, startPoint x: 335, startPoint y: 123, endPoint x: 316, endPoint y: 288, distance: 165.6
click at [316, 283] on div "true false true false true false Workflow Set Inputs Inputs Run Code · Python G…" at bounding box center [219, 188] width 397 height 334
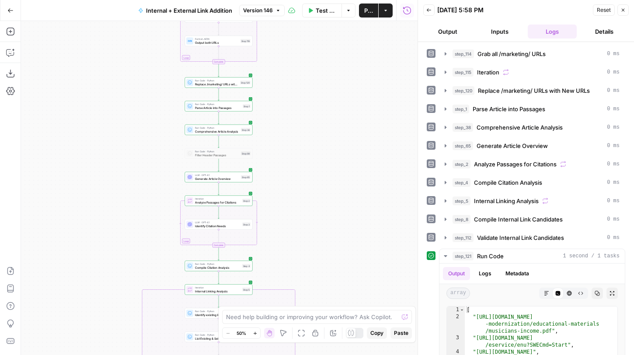
drag, startPoint x: 347, startPoint y: 114, endPoint x: 347, endPoint y: 239, distance: 124.6
click at [347, 237] on div "true false true false true false Workflow Set Inputs Inputs Run Code · Python G…" at bounding box center [219, 188] width 397 height 334
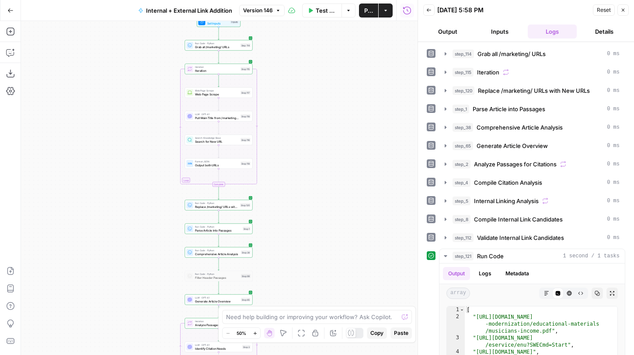
drag, startPoint x: 339, startPoint y: 110, endPoint x: 342, endPoint y: 249, distance: 139.1
click at [342, 249] on div "true false true false true false Workflow Set Inputs Inputs Run Code · Python G…" at bounding box center [219, 188] width 397 height 334
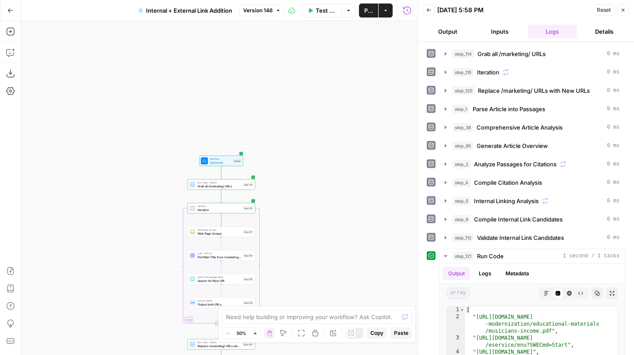
drag, startPoint x: 332, startPoint y: 195, endPoint x: 332, endPoint y: 134, distance: 60.4
click at [332, 134] on div "true false true false true false Workflow Set Inputs Inputs Run Code · Python G…" at bounding box center [219, 188] width 397 height 334
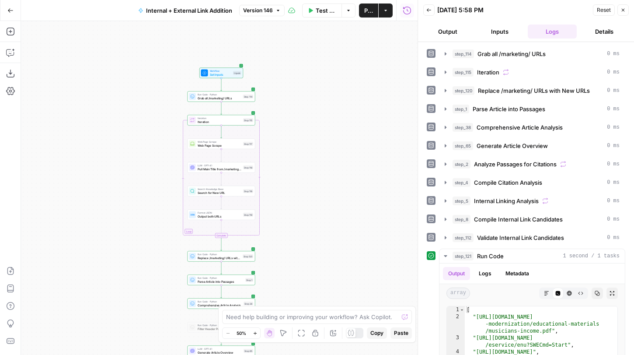
drag, startPoint x: 329, startPoint y: 262, endPoint x: 329, endPoint y: 90, distance: 172.3
click at [329, 90] on div "true false true false true false Workflow Set Inputs Inputs Run Code · Python G…" at bounding box center [219, 188] width 397 height 334
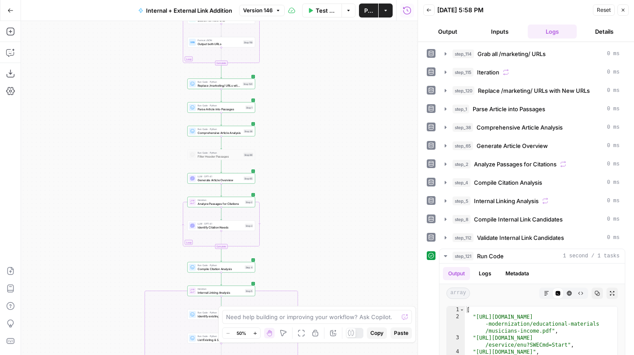
drag, startPoint x: 311, startPoint y: 194, endPoint x: 314, endPoint y: 126, distance: 67.8
click at [314, 126] on div "true false true false true false Workflow Set Inputs Inputs Run Code · Python G…" at bounding box center [219, 188] width 397 height 334
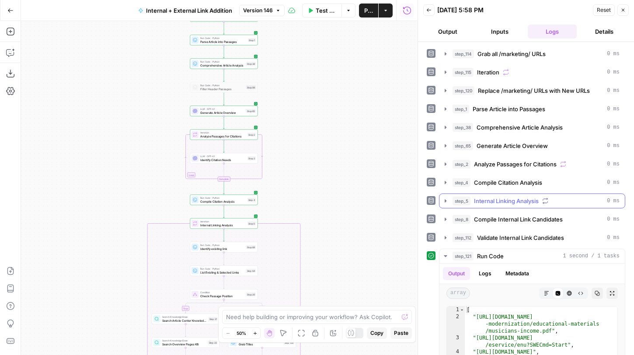
click at [443, 197] on icon "button" at bounding box center [445, 200] width 7 height 7
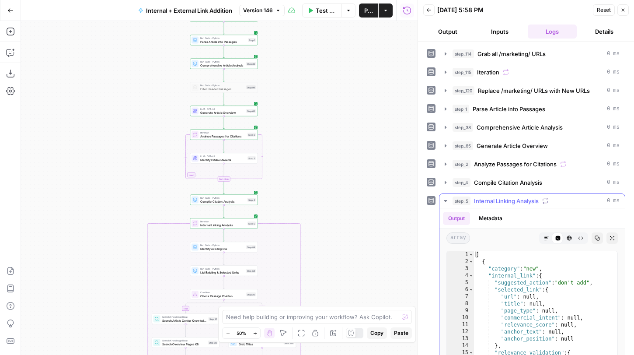
click at [443, 197] on icon "button" at bounding box center [445, 200] width 7 height 7
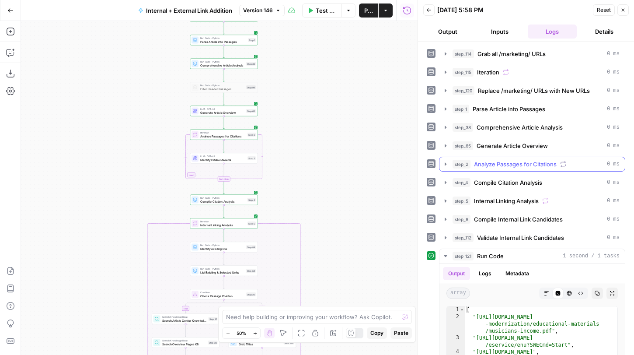
click at [443, 166] on icon "button" at bounding box center [445, 163] width 7 height 7
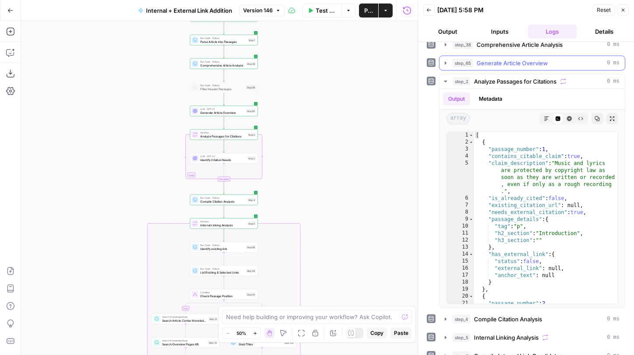
scroll to position [84, 0]
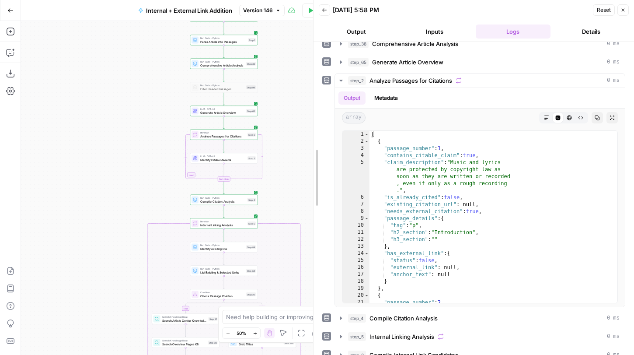
drag, startPoint x: 419, startPoint y: 153, endPoint x: 312, endPoint y: 155, distance: 107.2
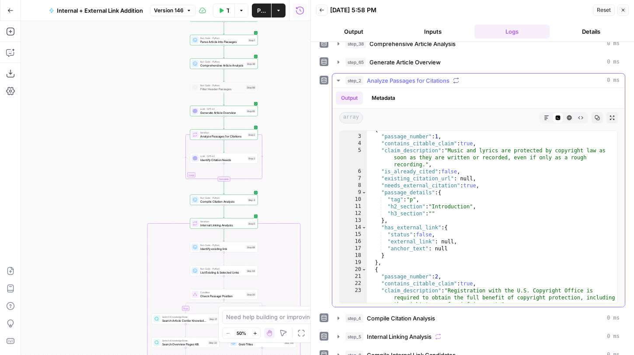
scroll to position [12, 0]
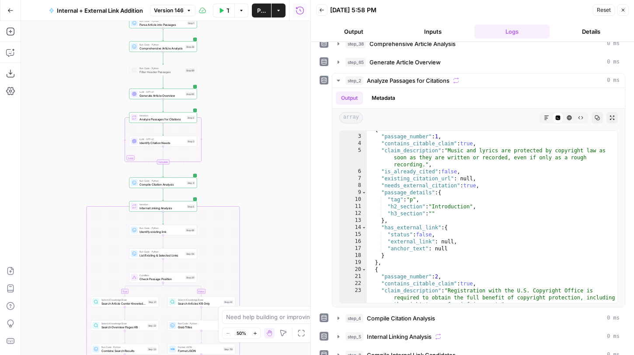
drag, startPoint x: 135, startPoint y: 169, endPoint x: 74, endPoint y: 152, distance: 63.1
click at [74, 152] on div "true false true false true false Workflow Set Inputs Inputs Run Code · Python G…" at bounding box center [166, 188] width 290 height 334
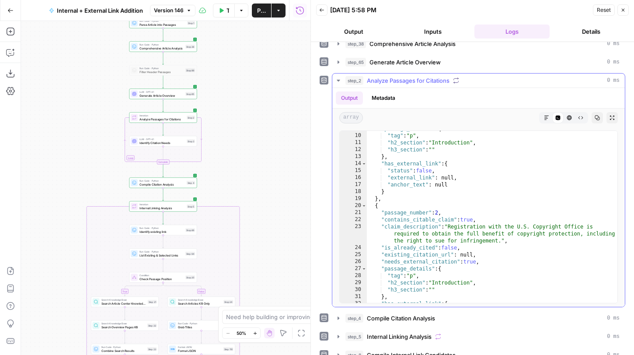
scroll to position [77, 0]
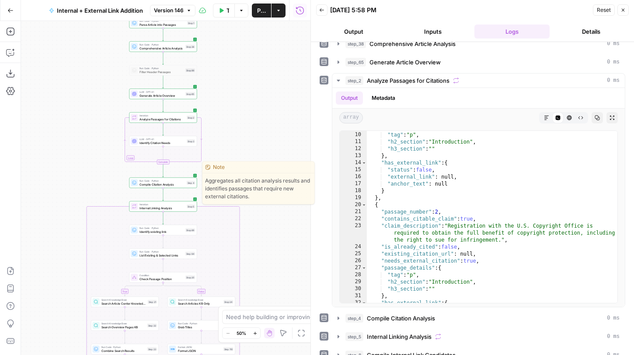
click at [186, 184] on div "Run Code · Python Compile Citation Analysis Step 4 Copy step Delete step Edit N…" at bounding box center [163, 182] width 64 height 7
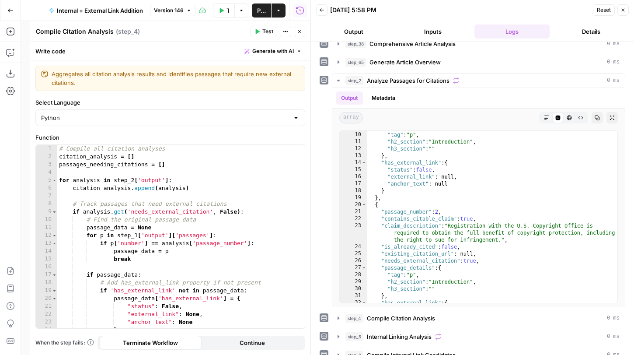
click at [298, 27] on button "Close" at bounding box center [299, 31] width 11 height 11
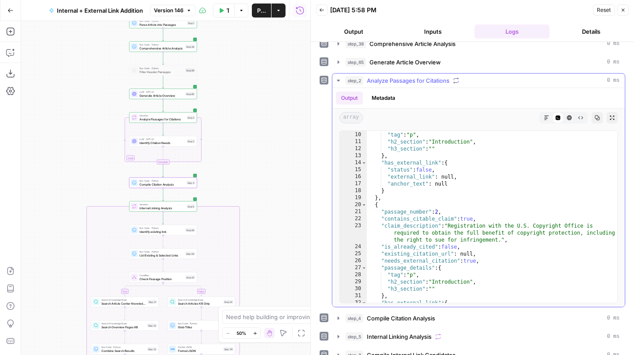
click at [337, 80] on icon "button" at bounding box center [338, 81] width 3 height 2
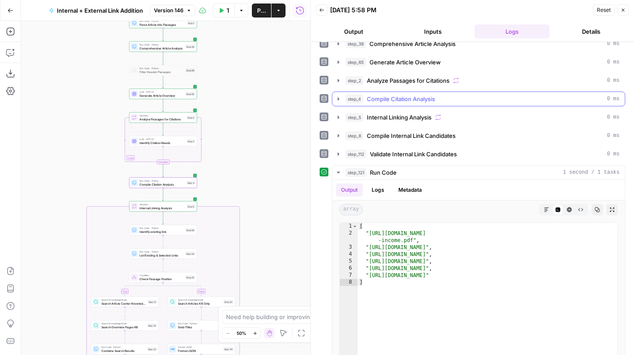
click at [342, 100] on button "step_4 Compile Citation Analysis 0 ms" at bounding box center [478, 99] width 293 height 14
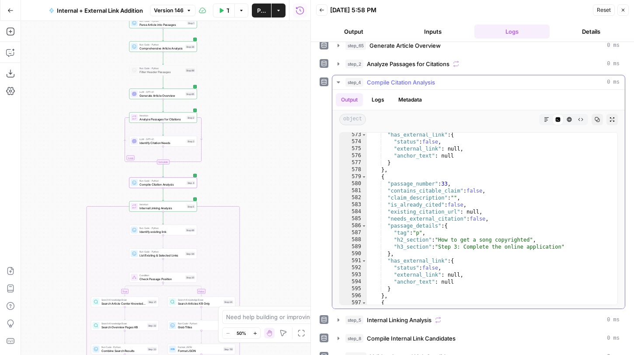
scroll to position [3241, 0]
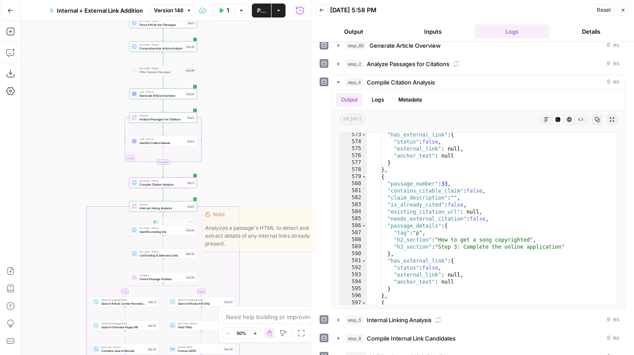
click at [178, 208] on span "Internal Linking Analysis" at bounding box center [162, 208] width 45 height 4
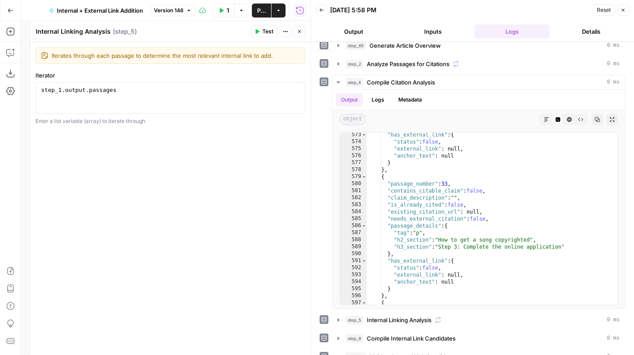
click at [301, 30] on icon "button" at bounding box center [299, 31] width 5 height 5
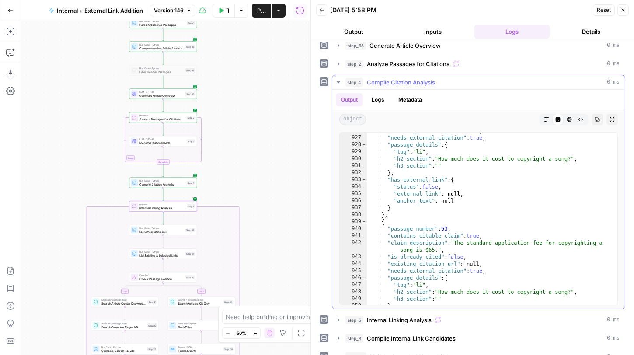
scroll to position [5274, 0]
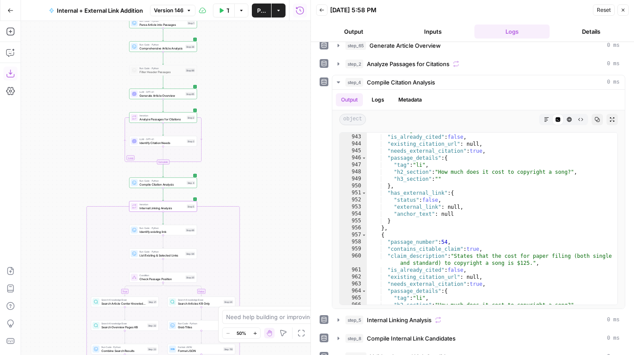
click at [10, 58] on button "Copilot" at bounding box center [10, 52] width 14 height 14
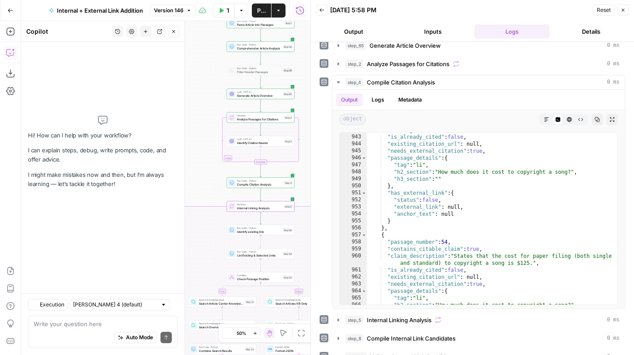
click at [70, 331] on div "Auto Mode Send" at bounding box center [103, 337] width 138 height 19
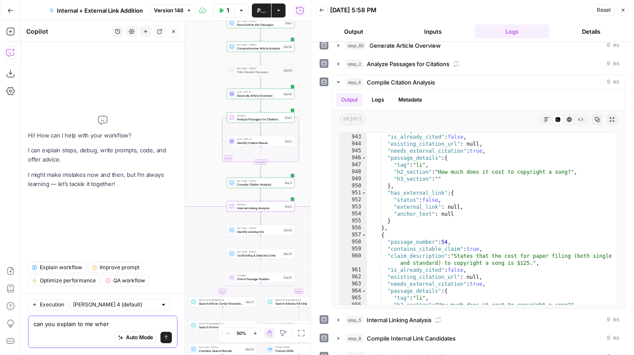
drag, startPoint x: 101, startPoint y: 322, endPoint x: 57, endPoint y: 323, distance: 44.6
click at [57, 323] on textarea "can you explain to me wher" at bounding box center [103, 323] width 138 height 9
type textarea "can you tell me where the output of step 4 is used"
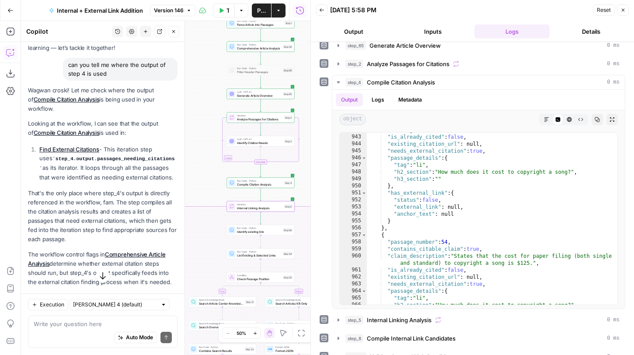
scroll to position [58, 0]
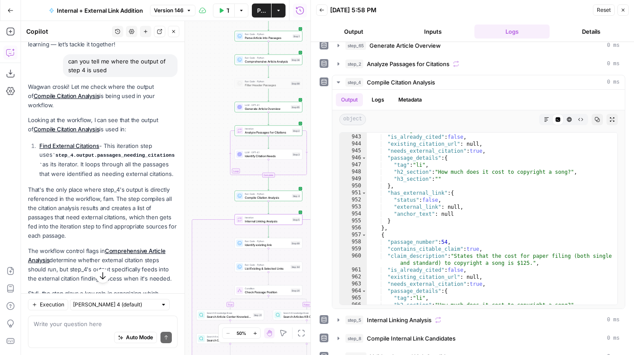
drag, startPoint x: 197, startPoint y: 103, endPoint x: 205, endPoint y: 116, distance: 15.3
click at [205, 116] on div "true false true false true false Workflow Set Inputs Inputs Run Code · Python G…" at bounding box center [166, 188] width 290 height 334
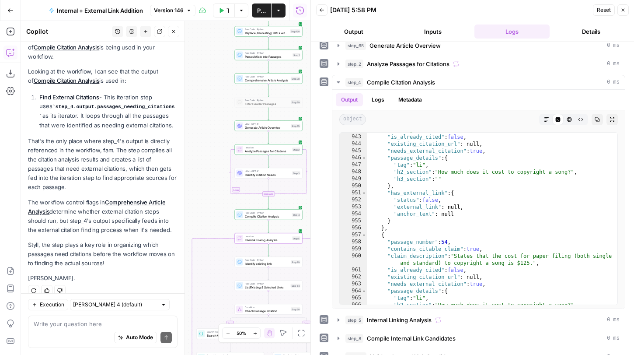
drag, startPoint x: 214, startPoint y: 86, endPoint x: 214, endPoint y: 105, distance: 18.8
click at [214, 105] on div "true false true false true false Workflow Set Inputs Inputs Run Code · Python G…" at bounding box center [166, 188] width 290 height 334
